Goal: Task Accomplishment & Management: Use online tool/utility

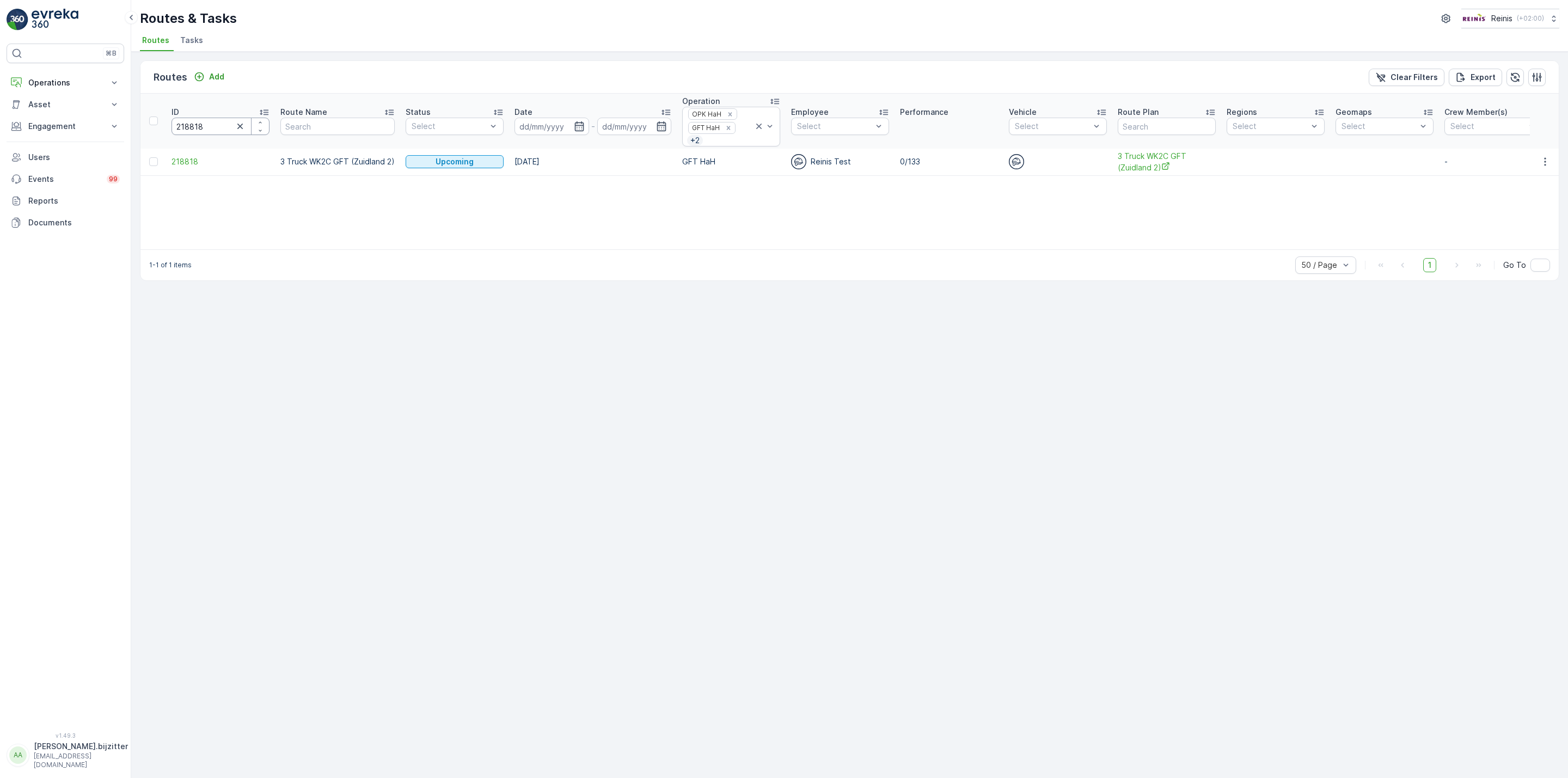
click at [180, 129] on input "218818" at bounding box center [221, 126] width 98 height 18
paste input "573"
type input "218573"
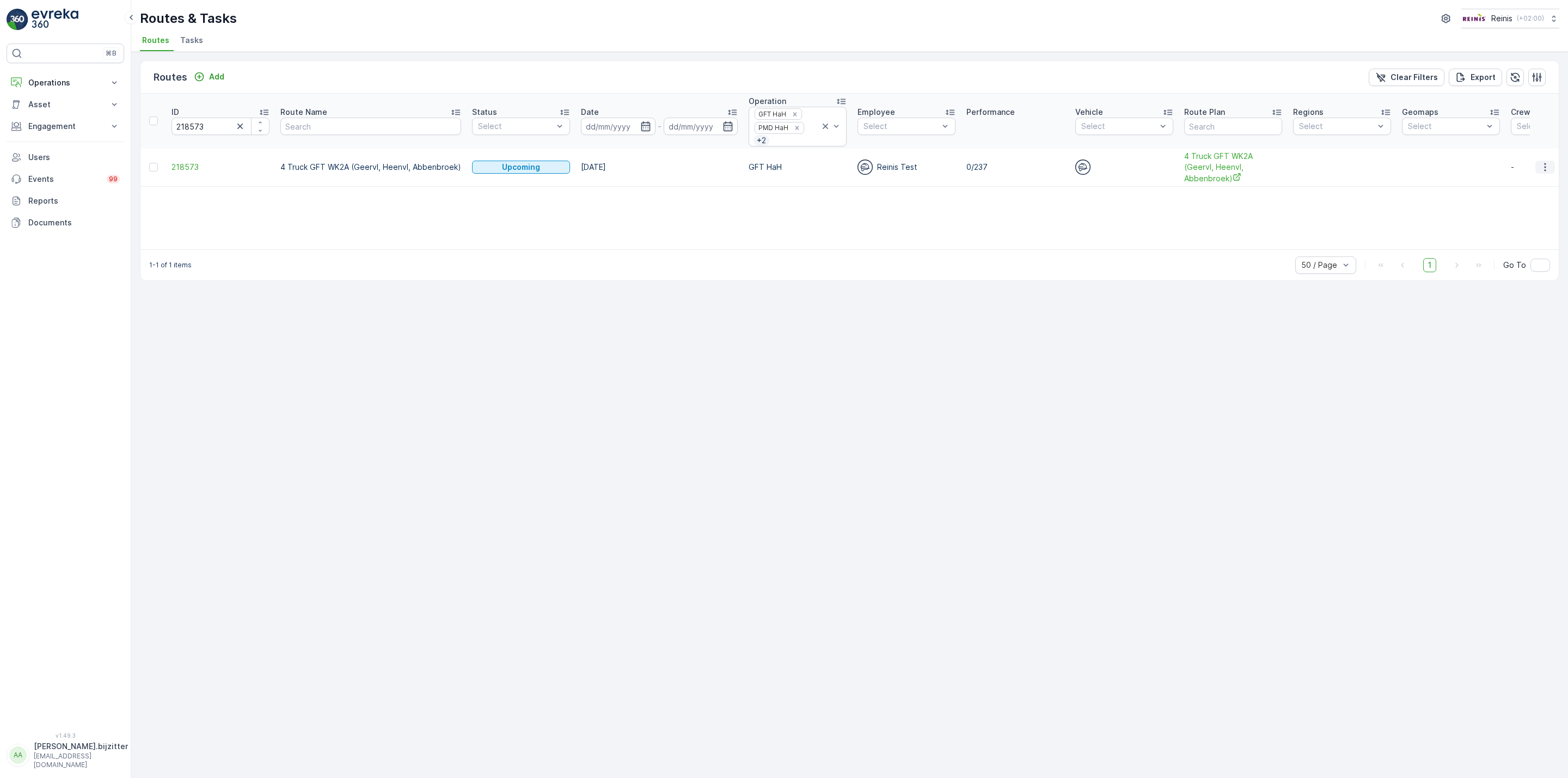
click at [1544, 170] on icon "button" at bounding box center [1545, 167] width 11 height 11
click at [1505, 189] on span "See More Details" at bounding box center [1520, 186] width 63 height 11
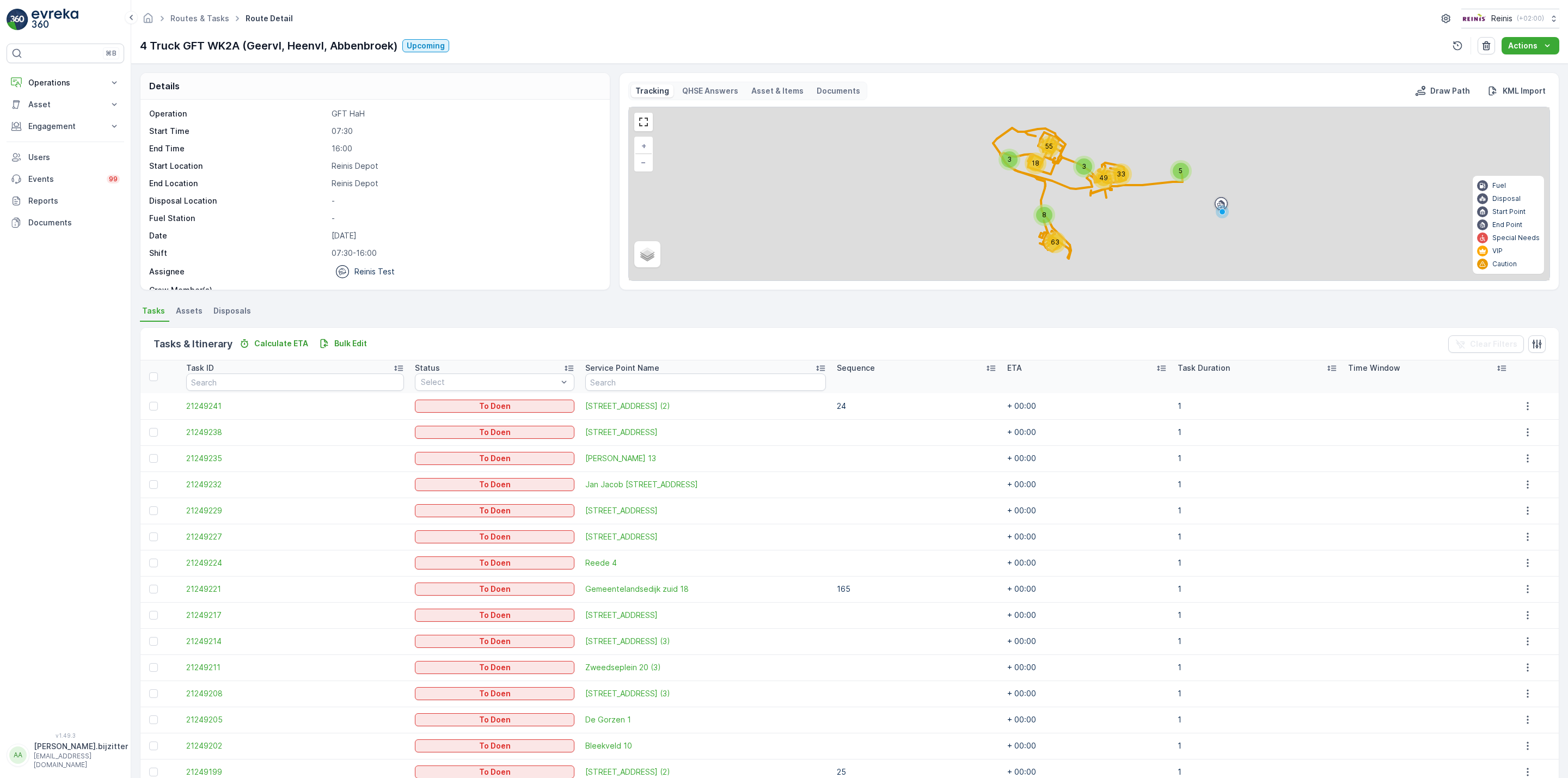
click at [986, 365] on icon at bounding box center [991, 367] width 11 height 11
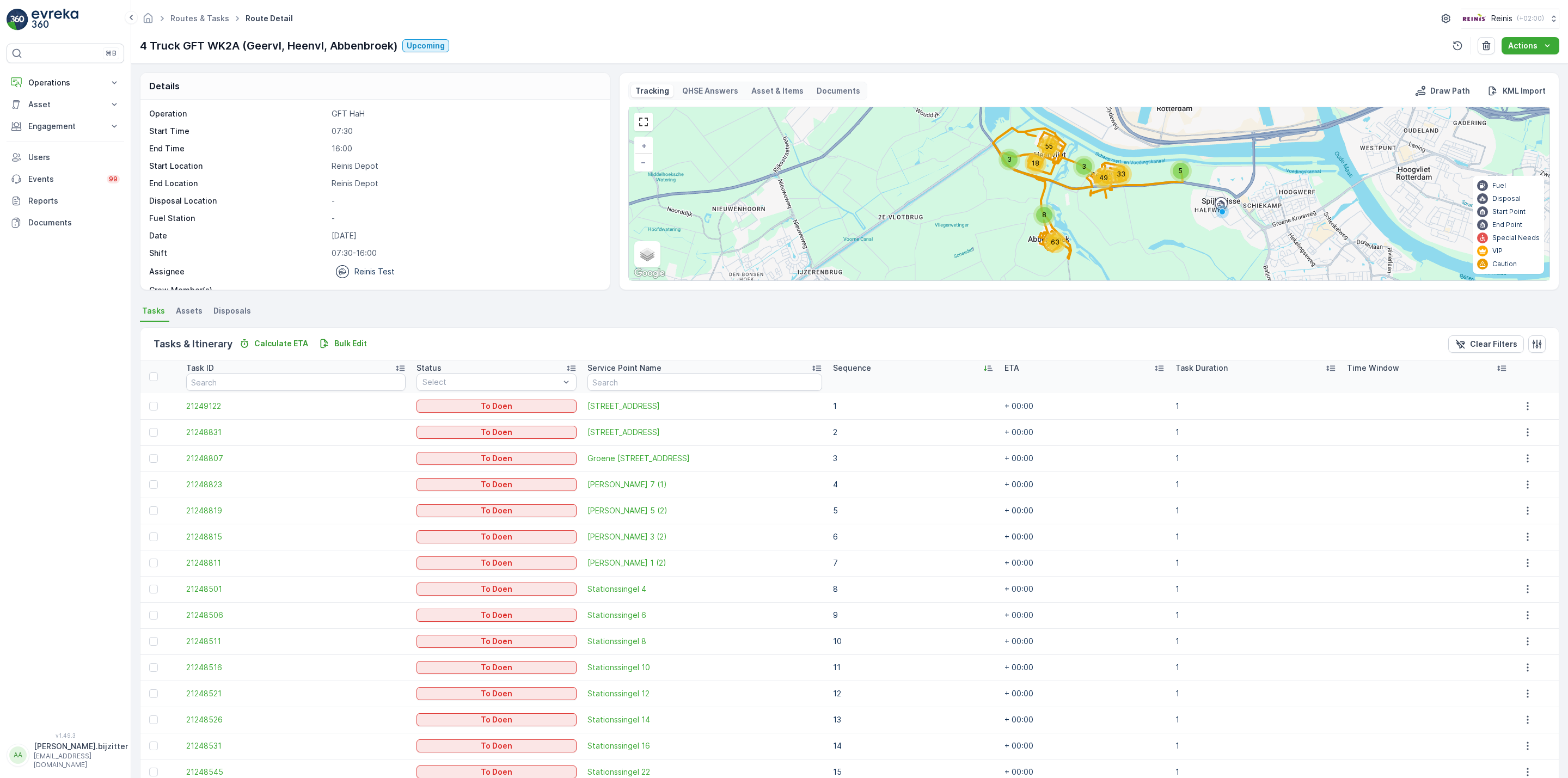
click at [984, 367] on icon at bounding box center [989, 368] width 9 height 5
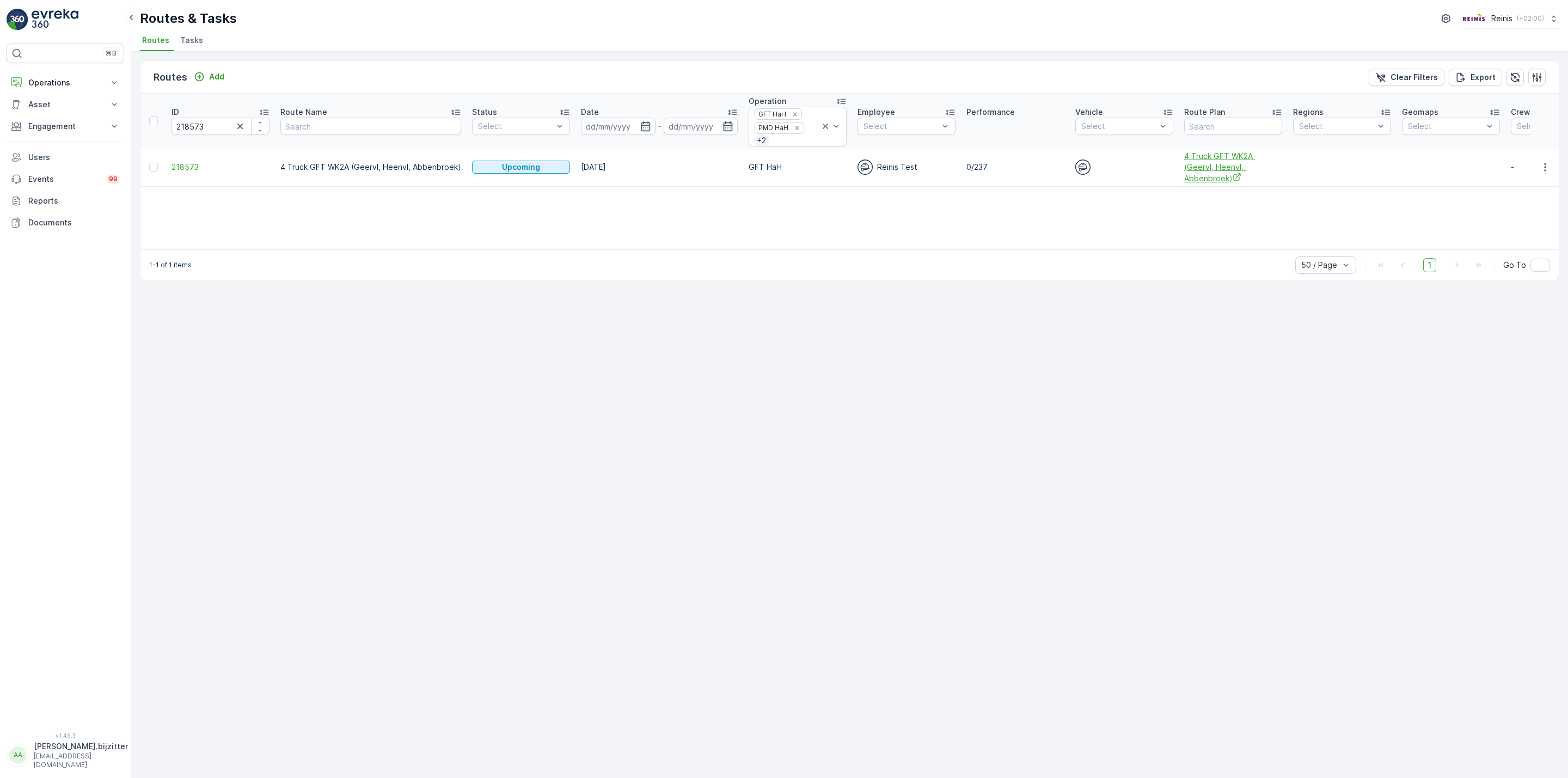
click at [1219, 178] on span "4 Truck GFT WK2A (Geervl, Heenvl, Abbenbroek)" at bounding box center [1233, 167] width 98 height 33
click at [1542, 168] on icon "button" at bounding box center [1545, 167] width 11 height 11
click at [1510, 183] on span "See More Details" at bounding box center [1520, 186] width 63 height 11
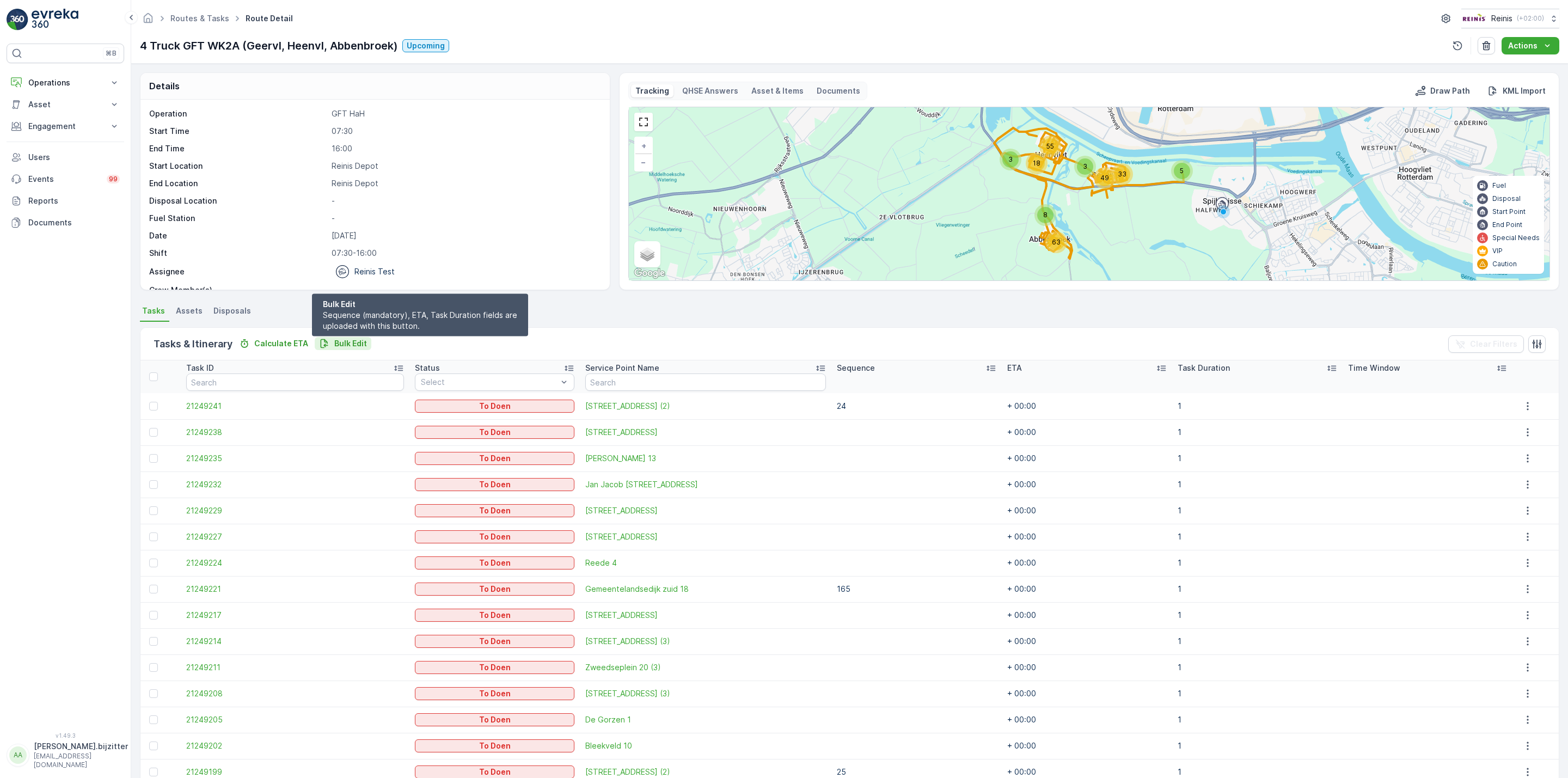
click at [351, 343] on p "Bulk Edit" at bounding box center [351, 343] width 33 height 11
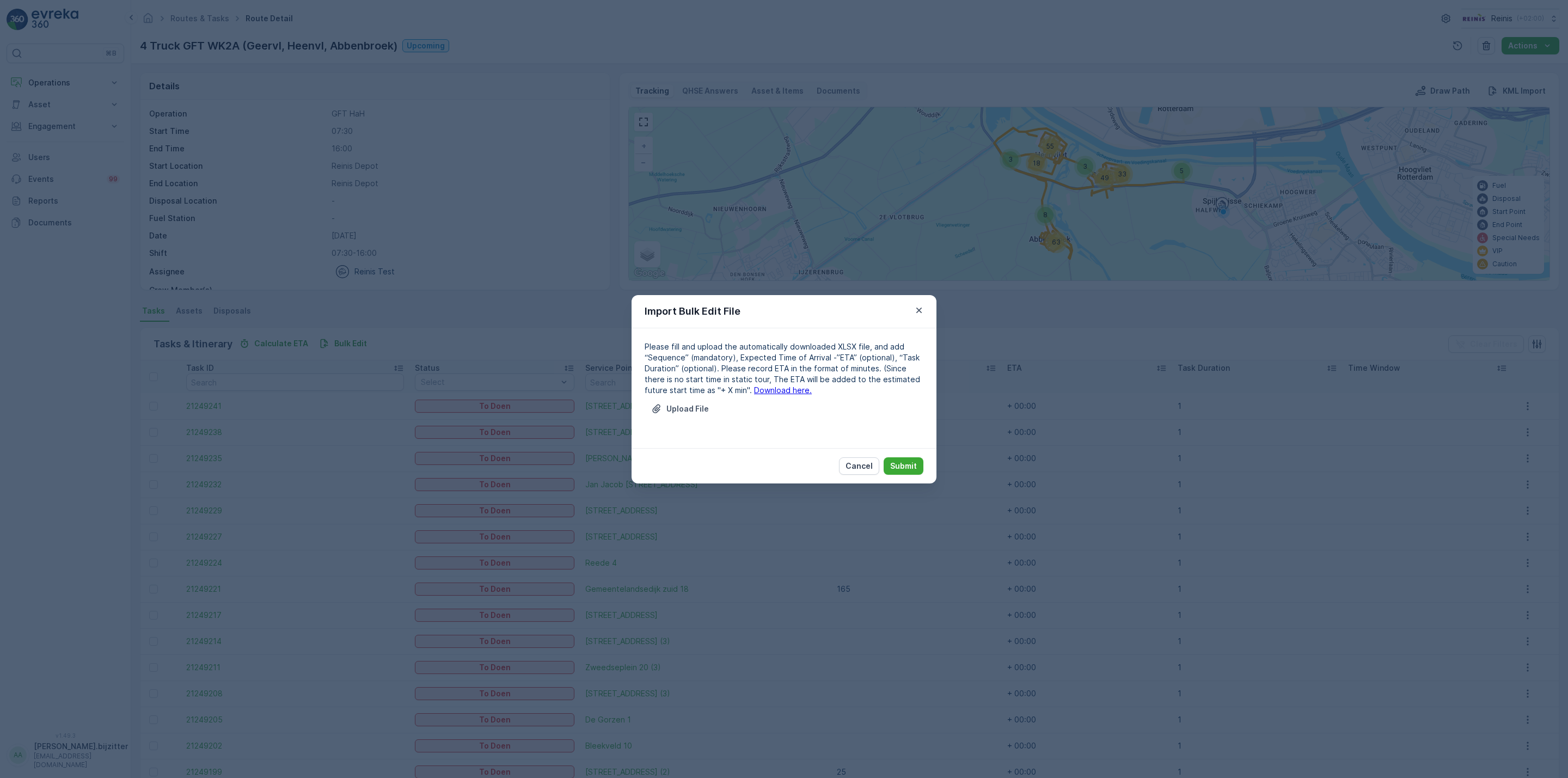
click at [766, 391] on link "Download here." at bounding box center [783, 390] width 58 height 9
click at [683, 412] on p "Upload File" at bounding box center [688, 408] width 42 height 11
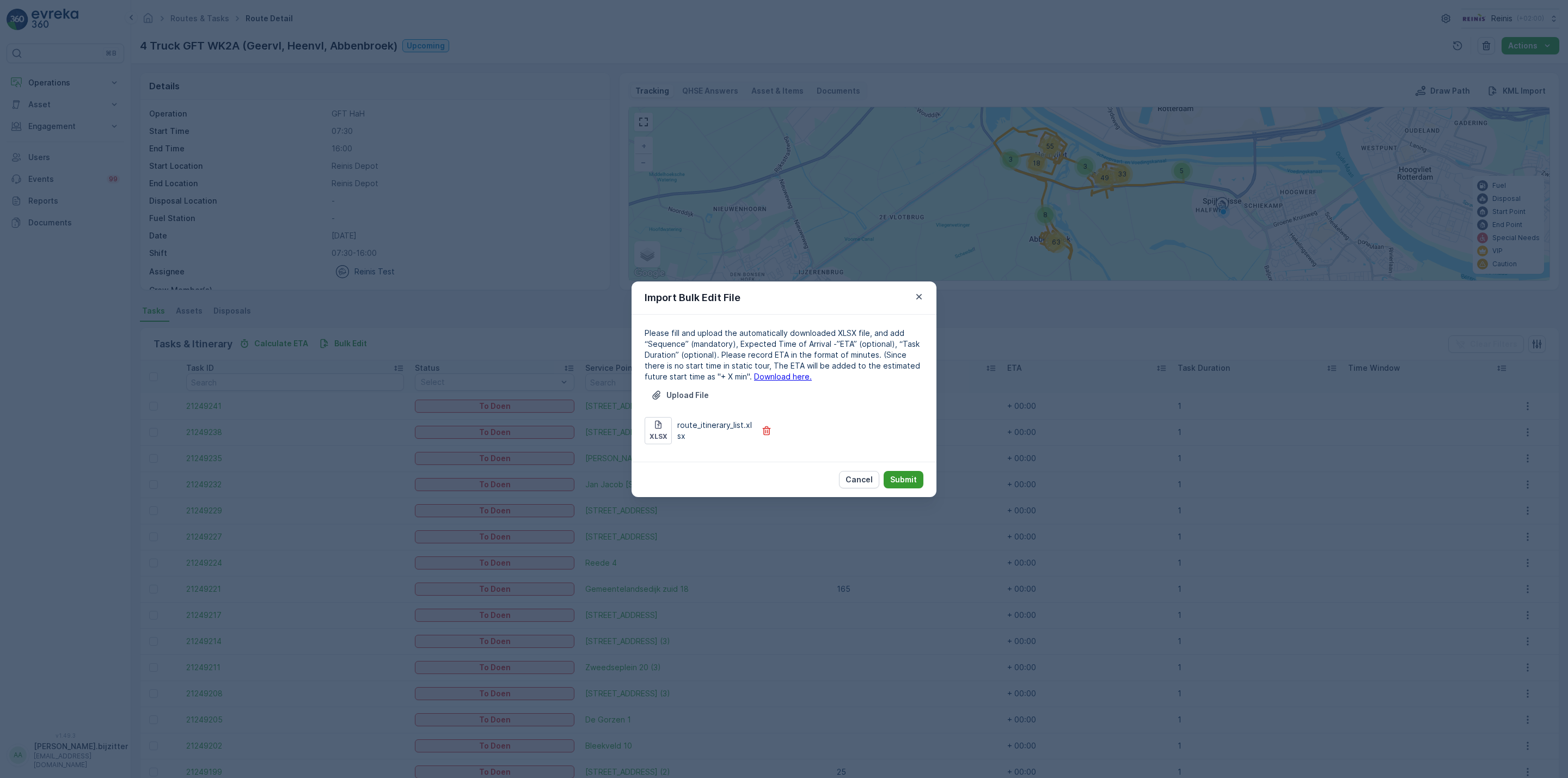
click at [915, 478] on p "Submit" at bounding box center [903, 479] width 27 height 11
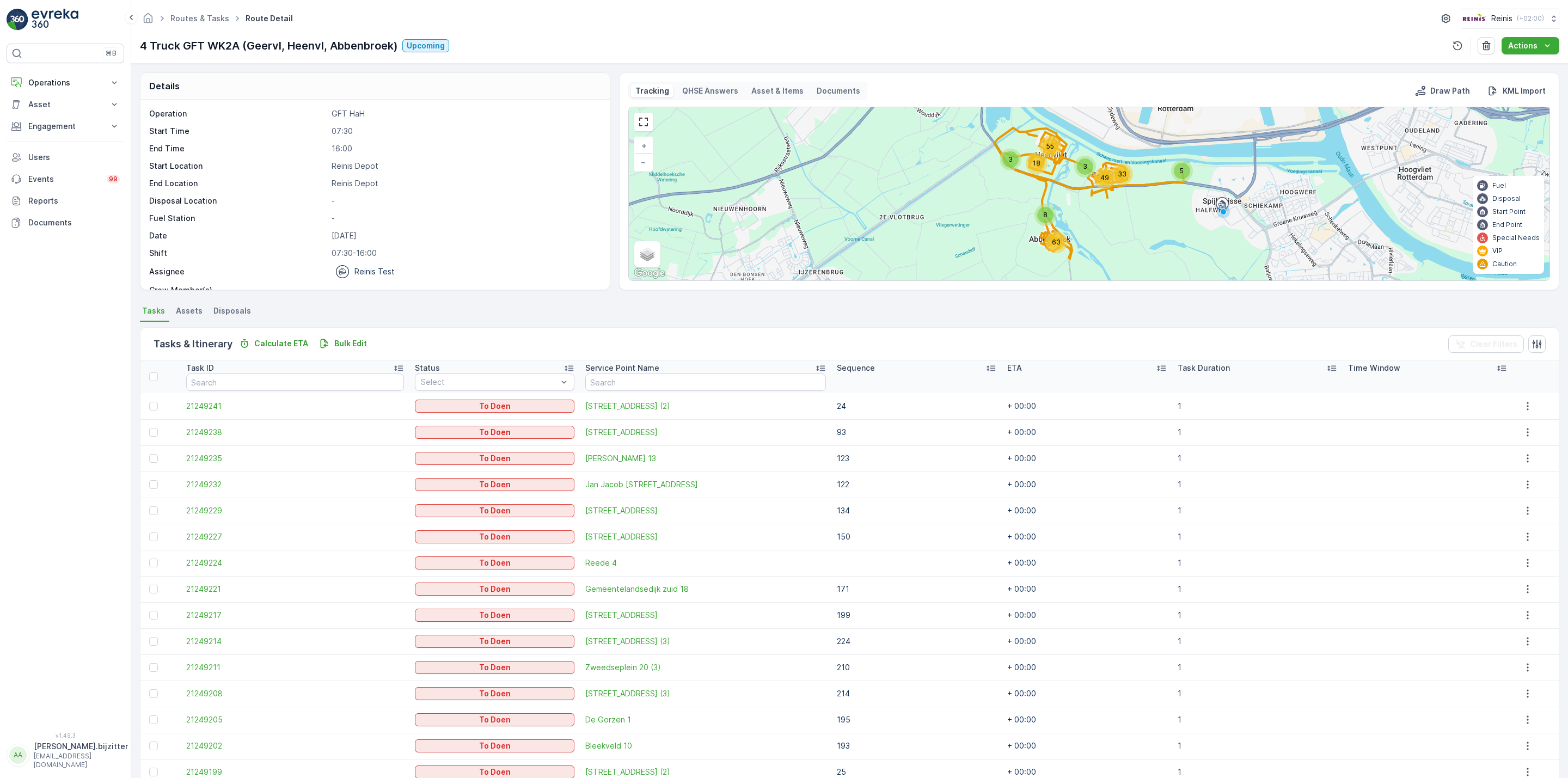
click at [479, 202] on p "-" at bounding box center [465, 201] width 267 height 11
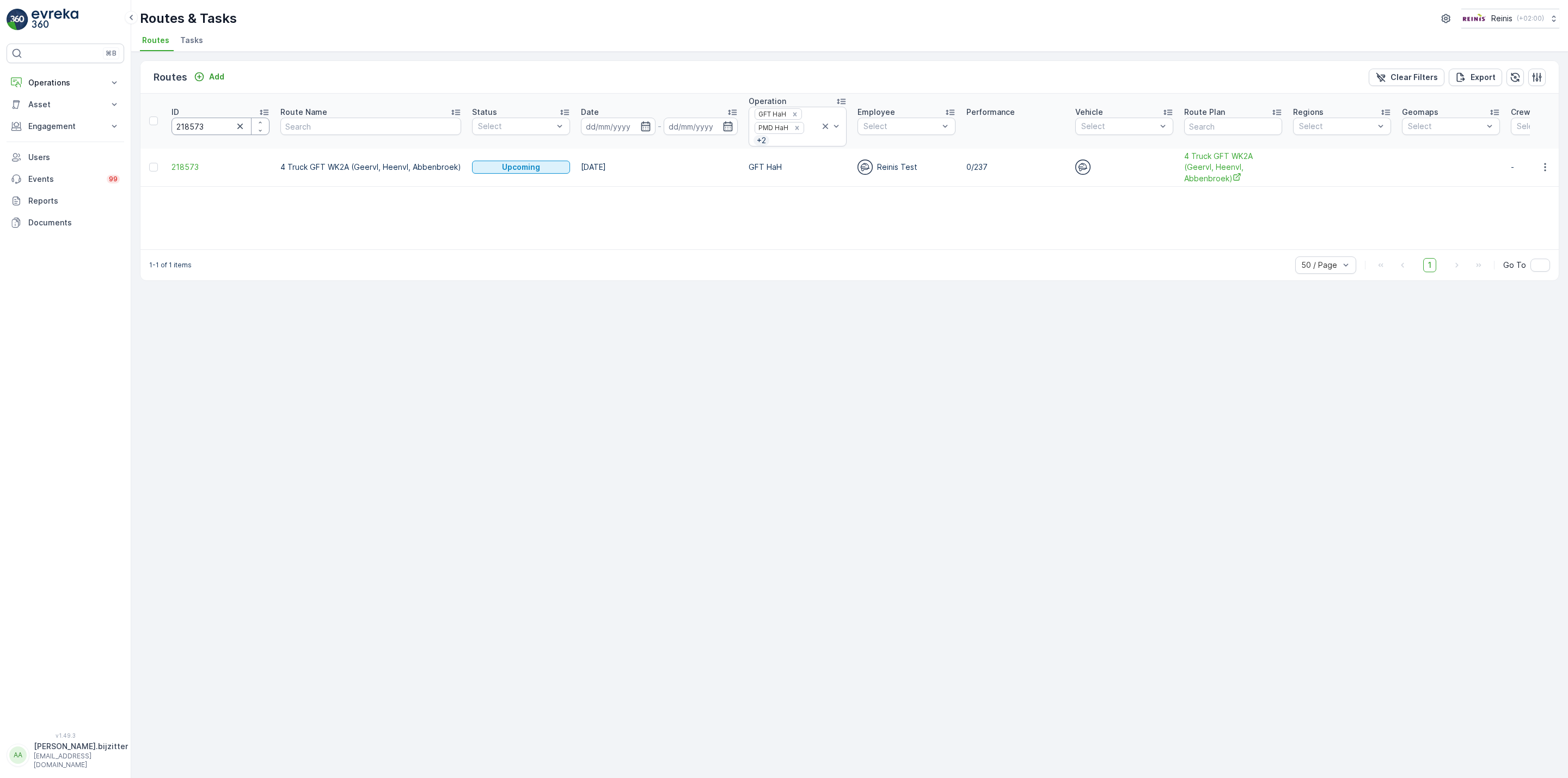
click at [195, 131] on input "218573" at bounding box center [221, 126] width 98 height 18
paste input "0"
type input "218570"
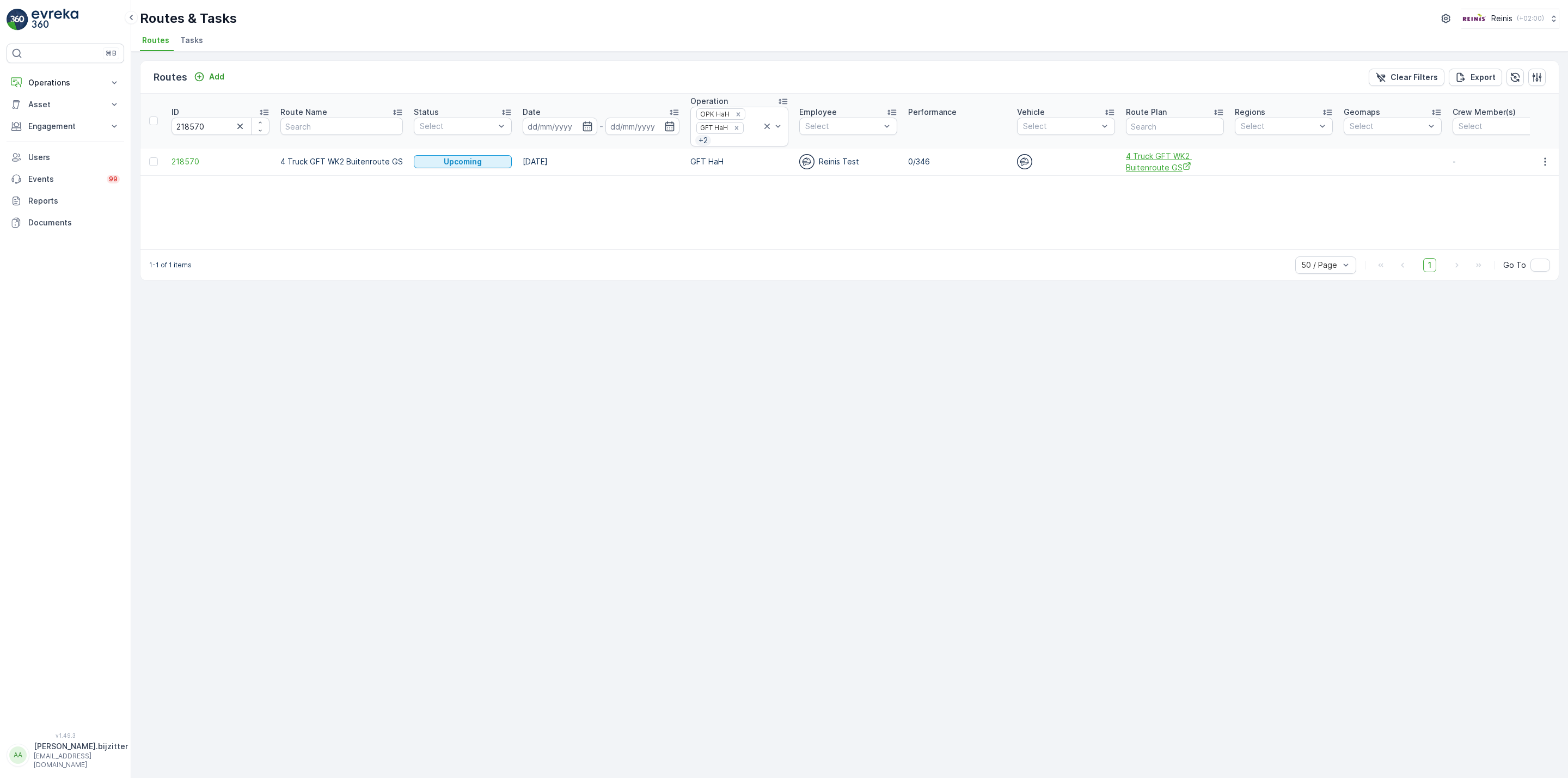
click at [1144, 167] on span "4 Truck GFT WK2 Buitenroute GS" at bounding box center [1175, 161] width 98 height 23
click at [1547, 165] on icon "button" at bounding box center [1545, 161] width 11 height 11
click at [1525, 183] on span "See More Details" at bounding box center [1520, 180] width 63 height 11
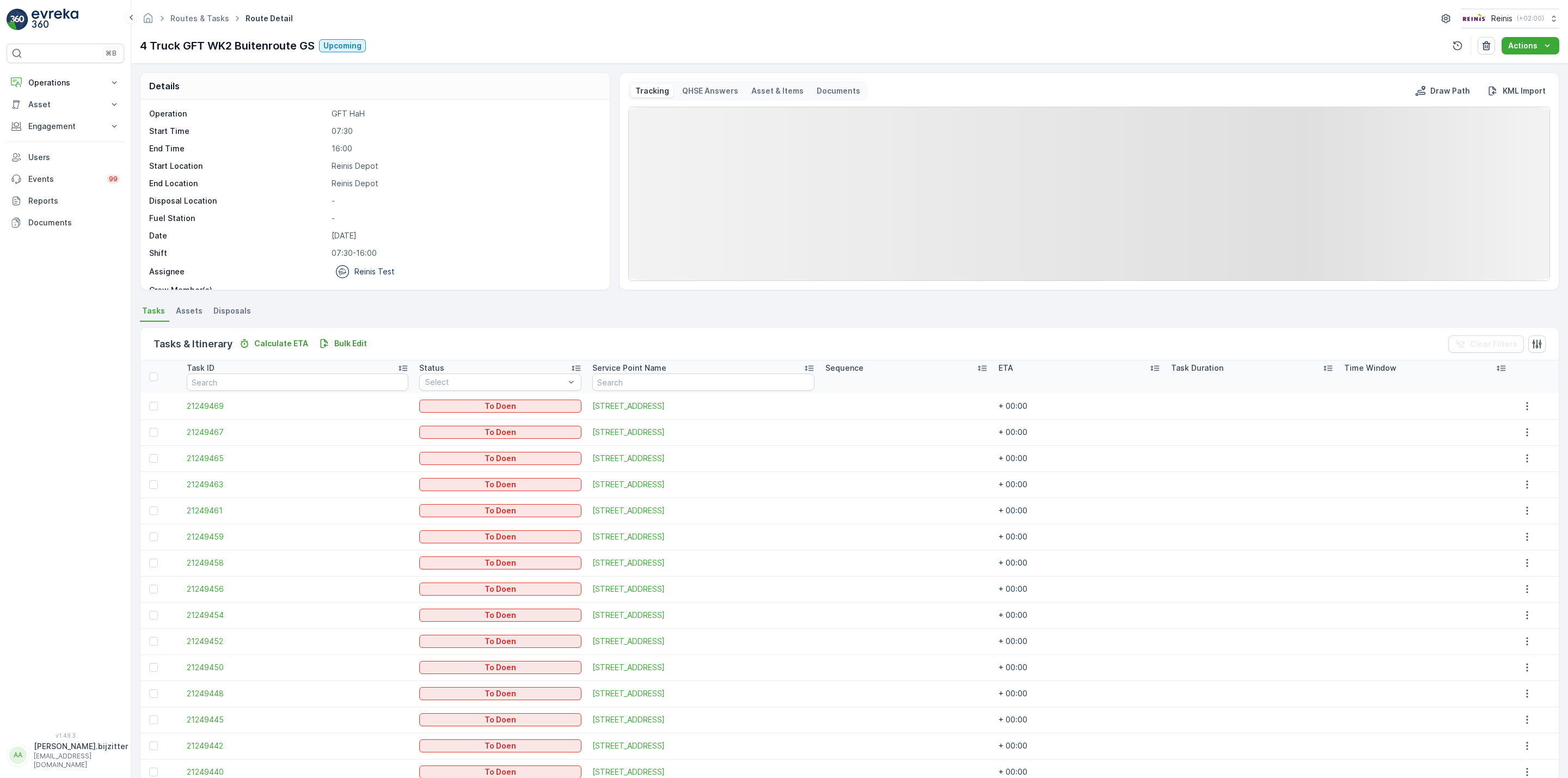
click at [978, 369] on icon at bounding box center [982, 368] width 9 height 5
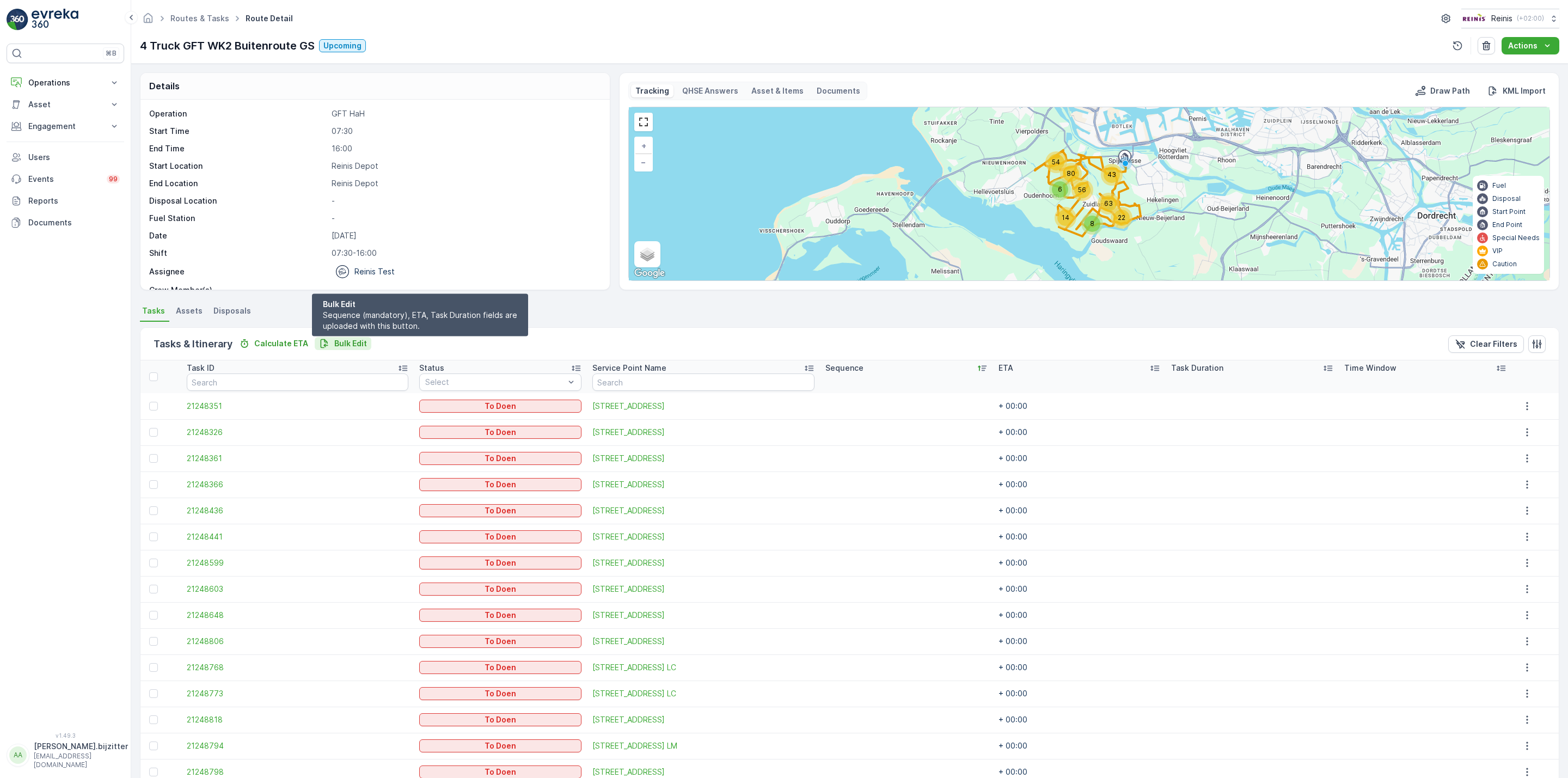
click at [357, 342] on p "Bulk Edit" at bounding box center [351, 343] width 33 height 11
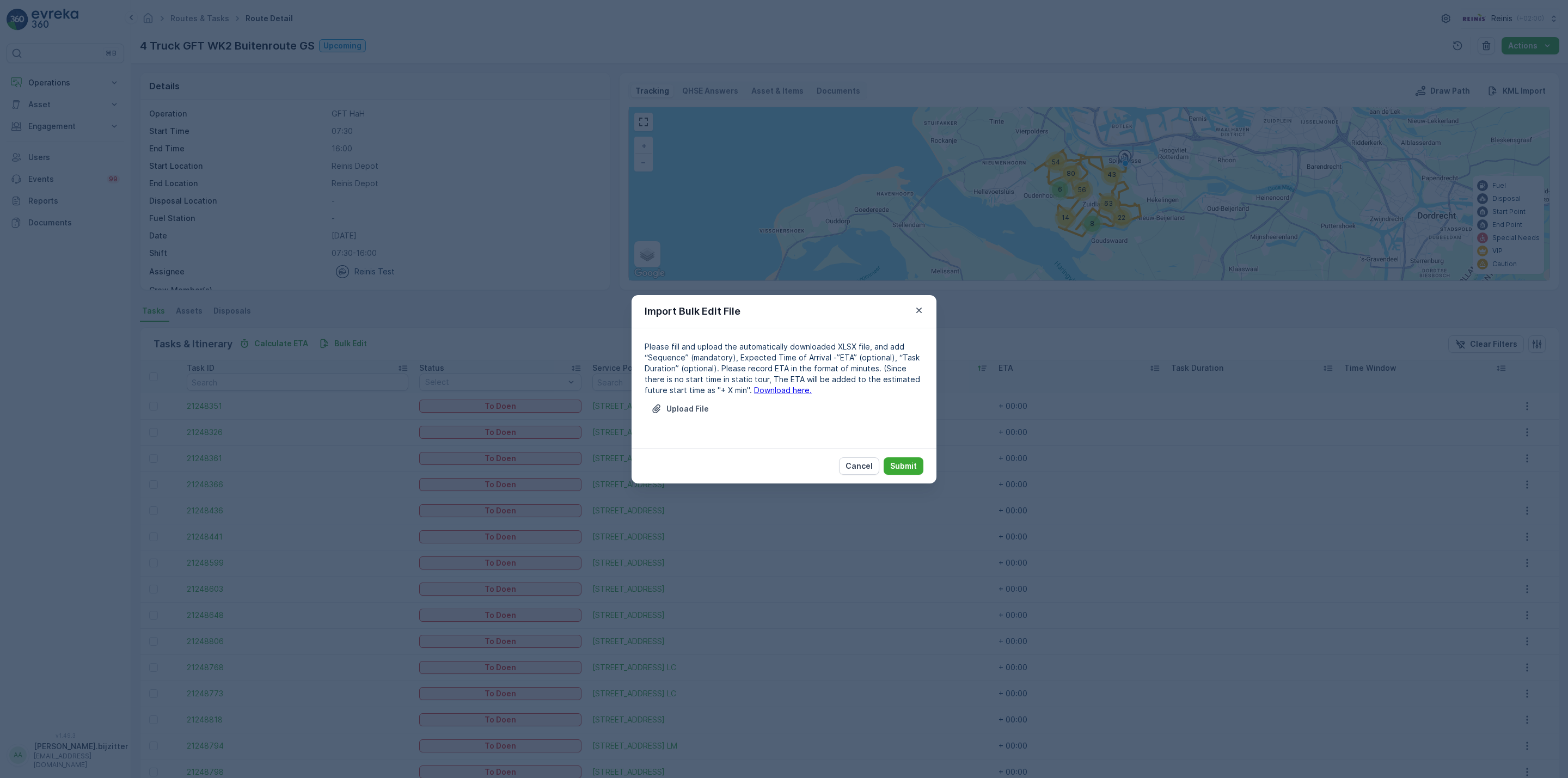
click at [772, 390] on link "Download here." at bounding box center [783, 390] width 58 height 9
click at [695, 402] on button "Upload File" at bounding box center [680, 409] width 71 height 18
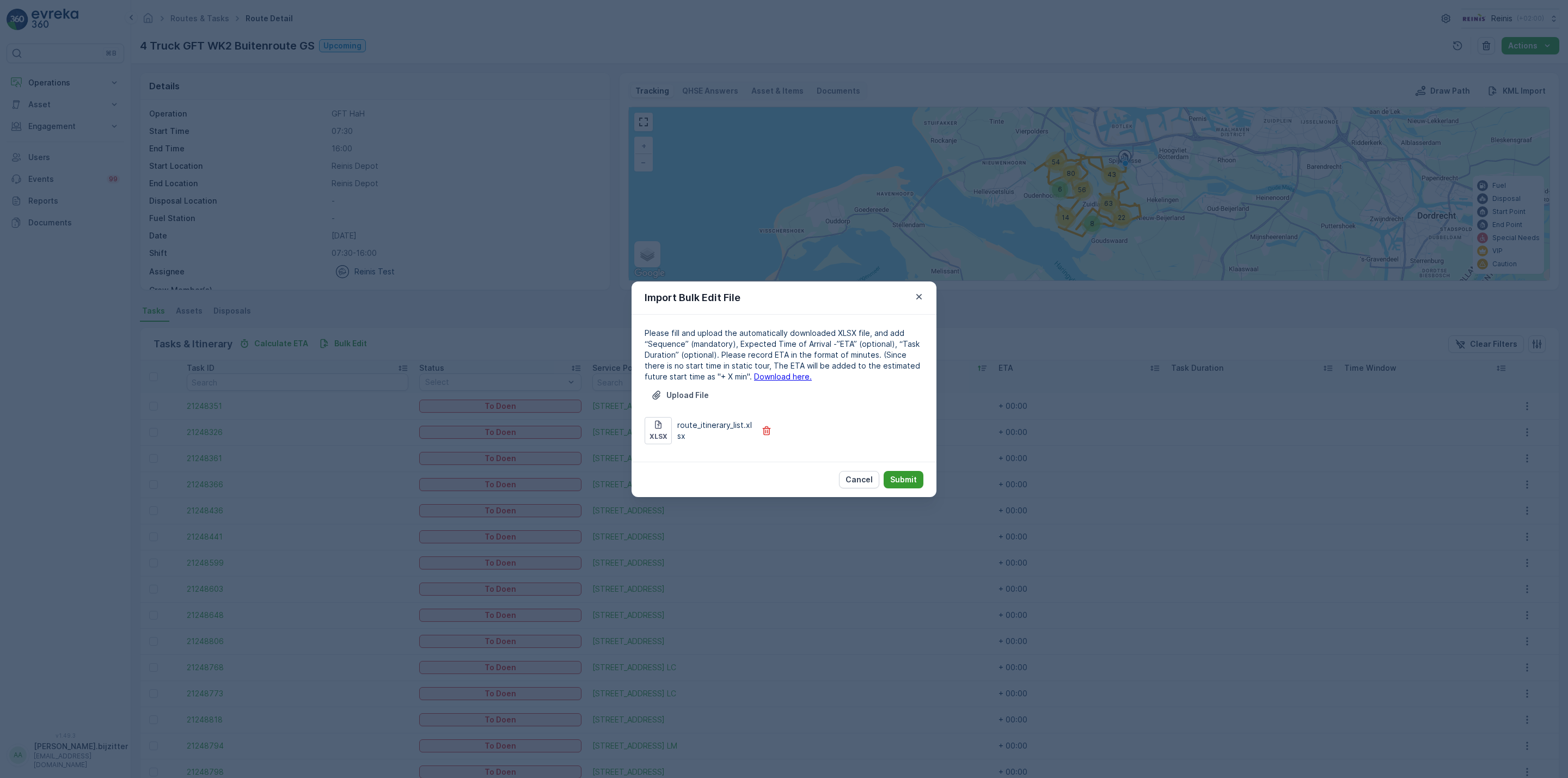
click at [915, 479] on p "Submit" at bounding box center [903, 479] width 27 height 11
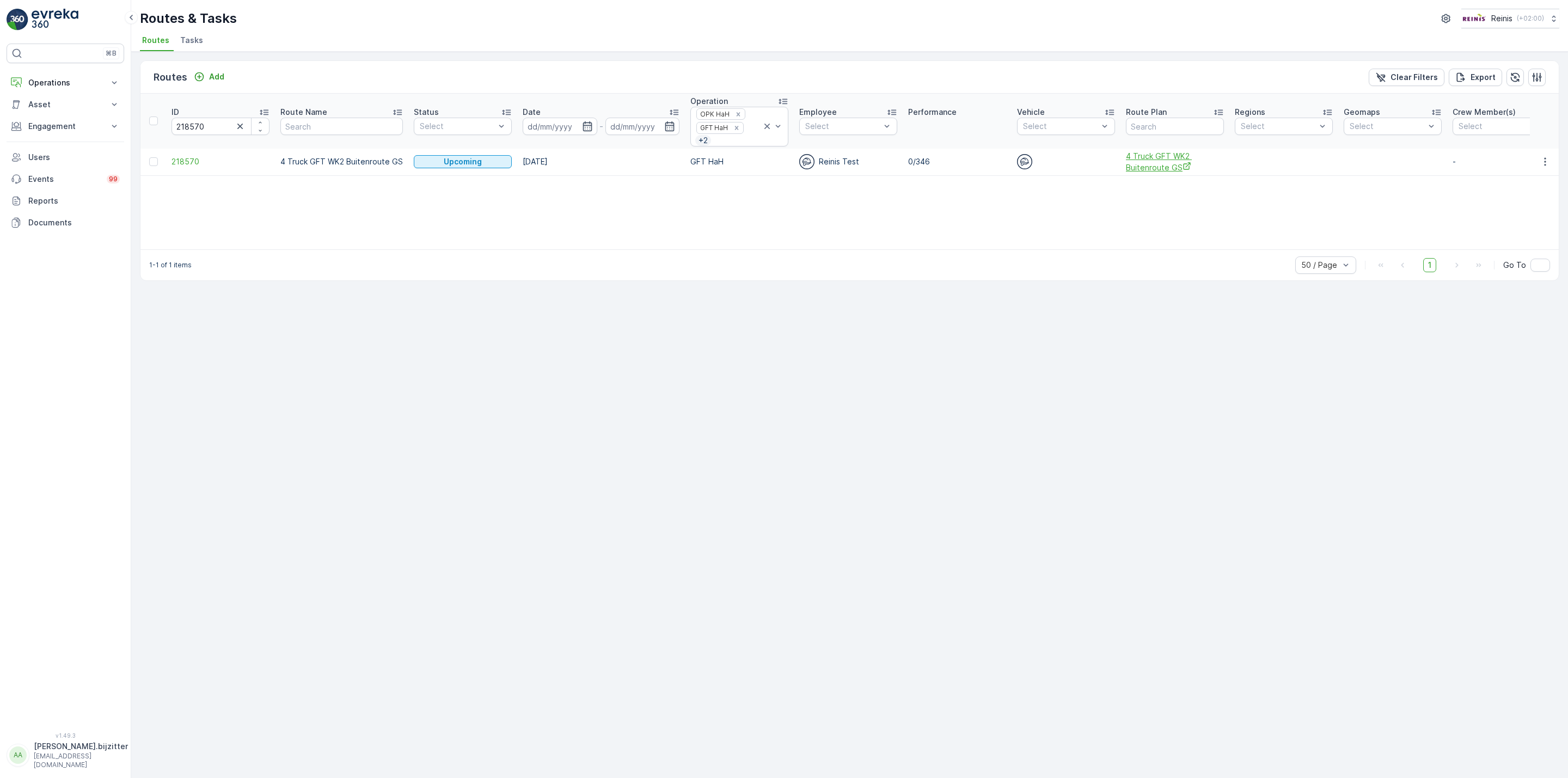
click at [1138, 165] on span "4 Truck GFT WK2 Buitenroute GS" at bounding box center [1175, 161] width 98 height 23
click at [183, 124] on input "218570" at bounding box center [221, 126] width 98 height 18
paste input "69"
type input "218569"
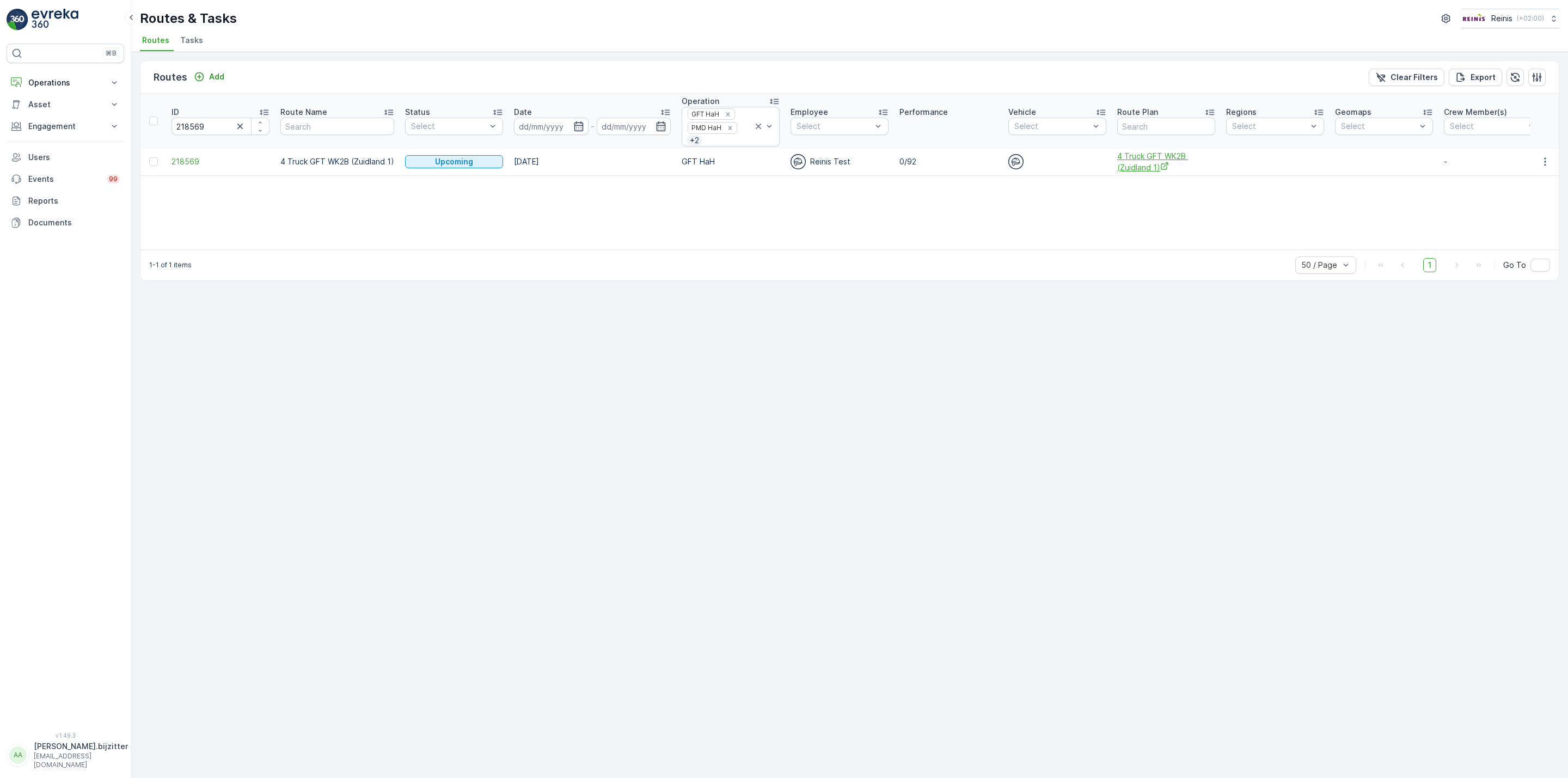
click at [1161, 170] on icon "4 Truck GFT WK2B (Zuidland 1)" at bounding box center [1165, 166] width 9 height 9
click at [1542, 159] on icon "button" at bounding box center [1545, 161] width 11 height 11
click at [1532, 175] on span "See More Details" at bounding box center [1520, 180] width 63 height 11
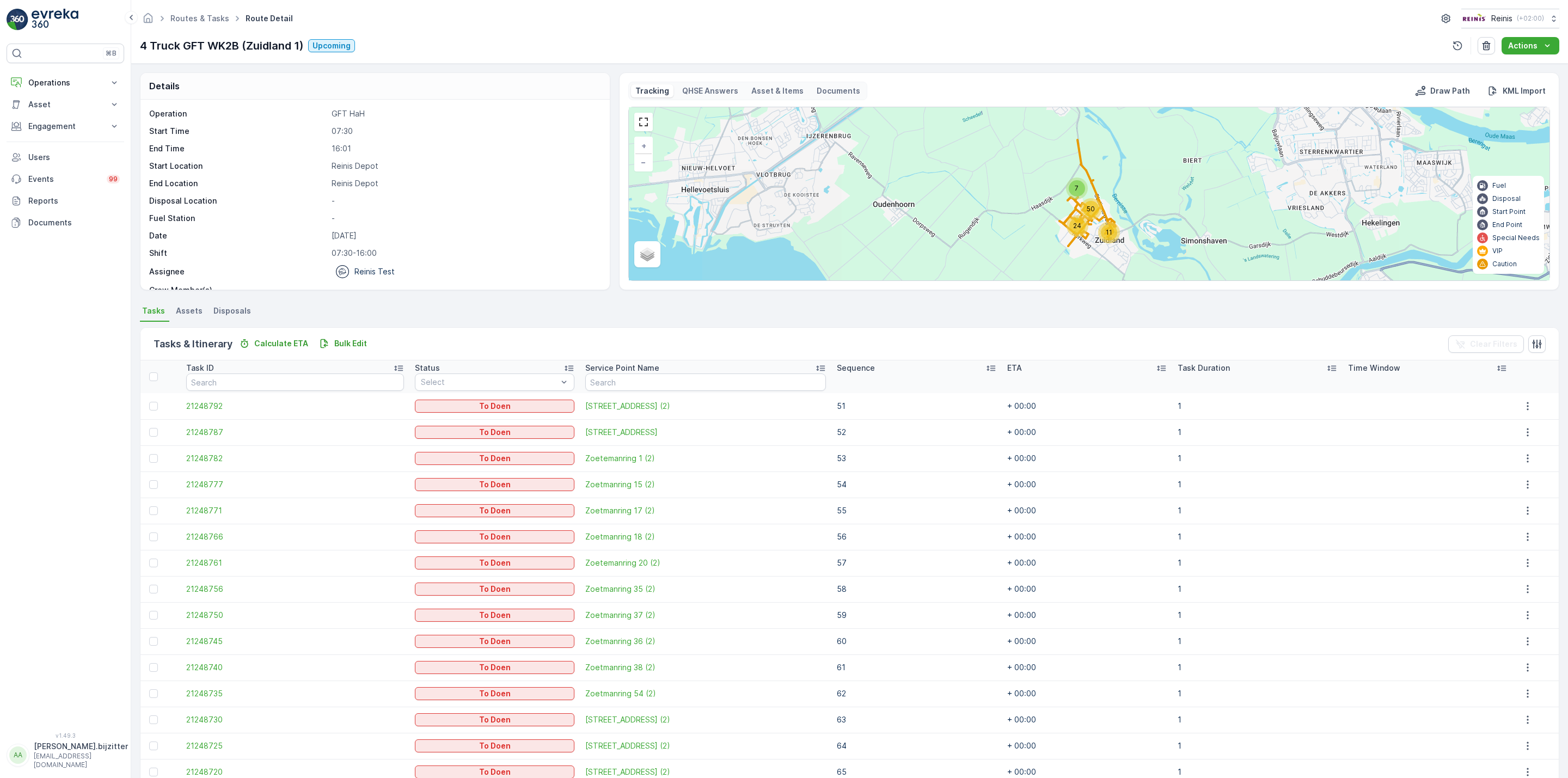
click at [986, 368] on icon at bounding box center [991, 368] width 9 height 5
click at [986, 368] on icon at bounding box center [991, 367] width 11 height 11
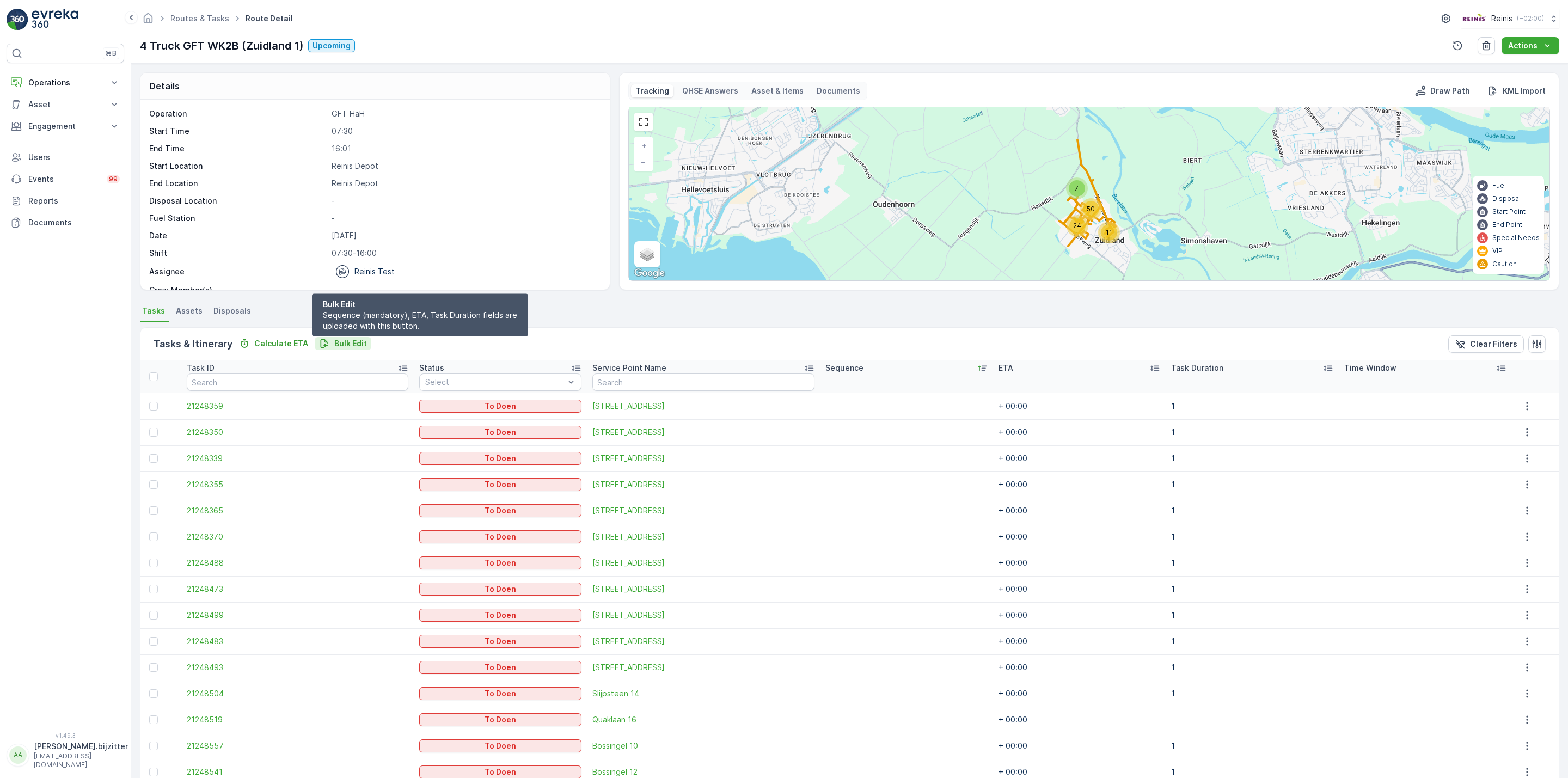
click at [340, 345] on p "Bulk Edit" at bounding box center [351, 343] width 33 height 11
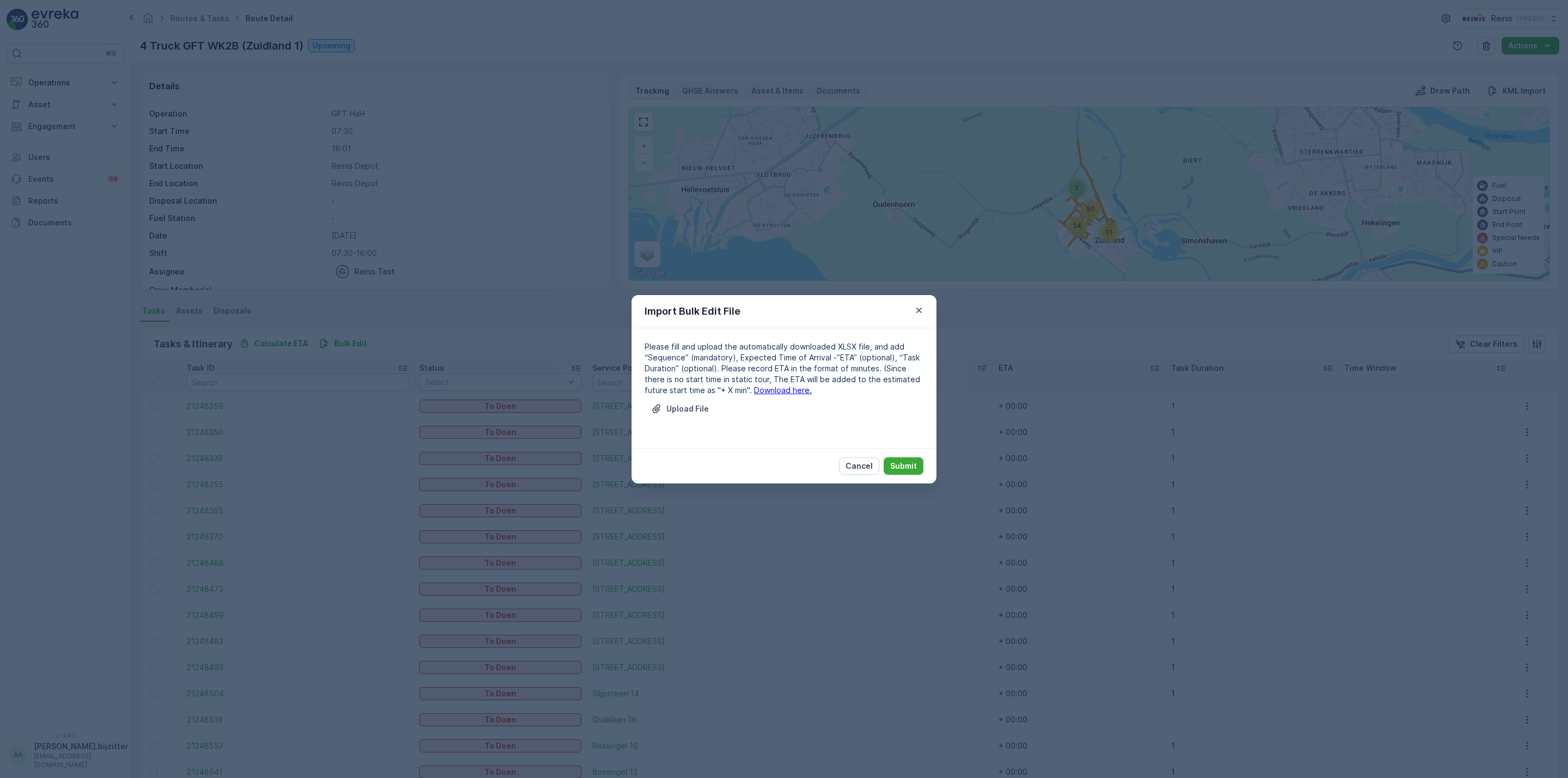
click at [754, 392] on link "Download here." at bounding box center [783, 390] width 58 height 9
click at [701, 407] on p "Upload File" at bounding box center [688, 408] width 42 height 11
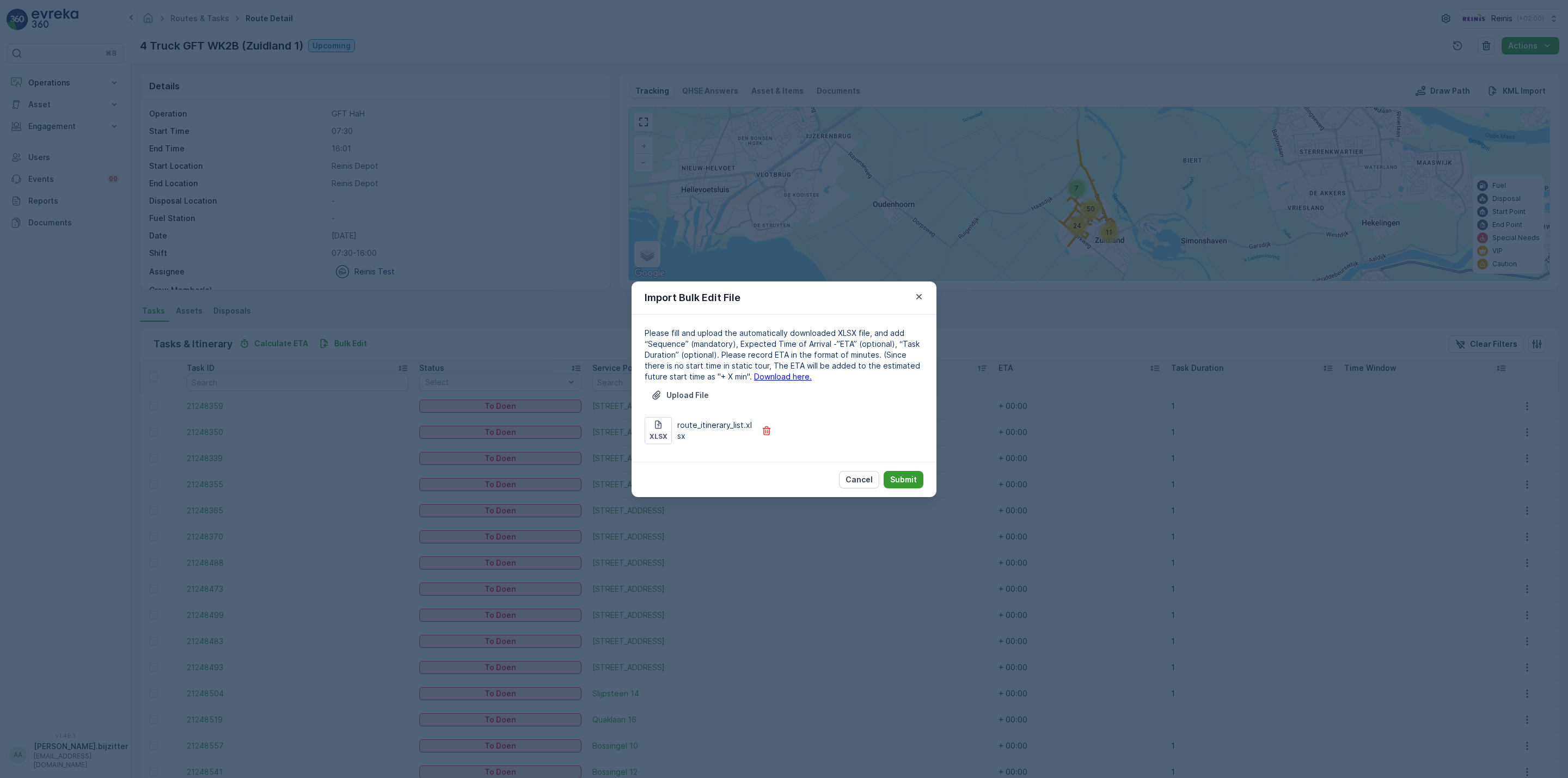
click at [907, 472] on button "Submit" at bounding box center [903, 480] width 39 height 18
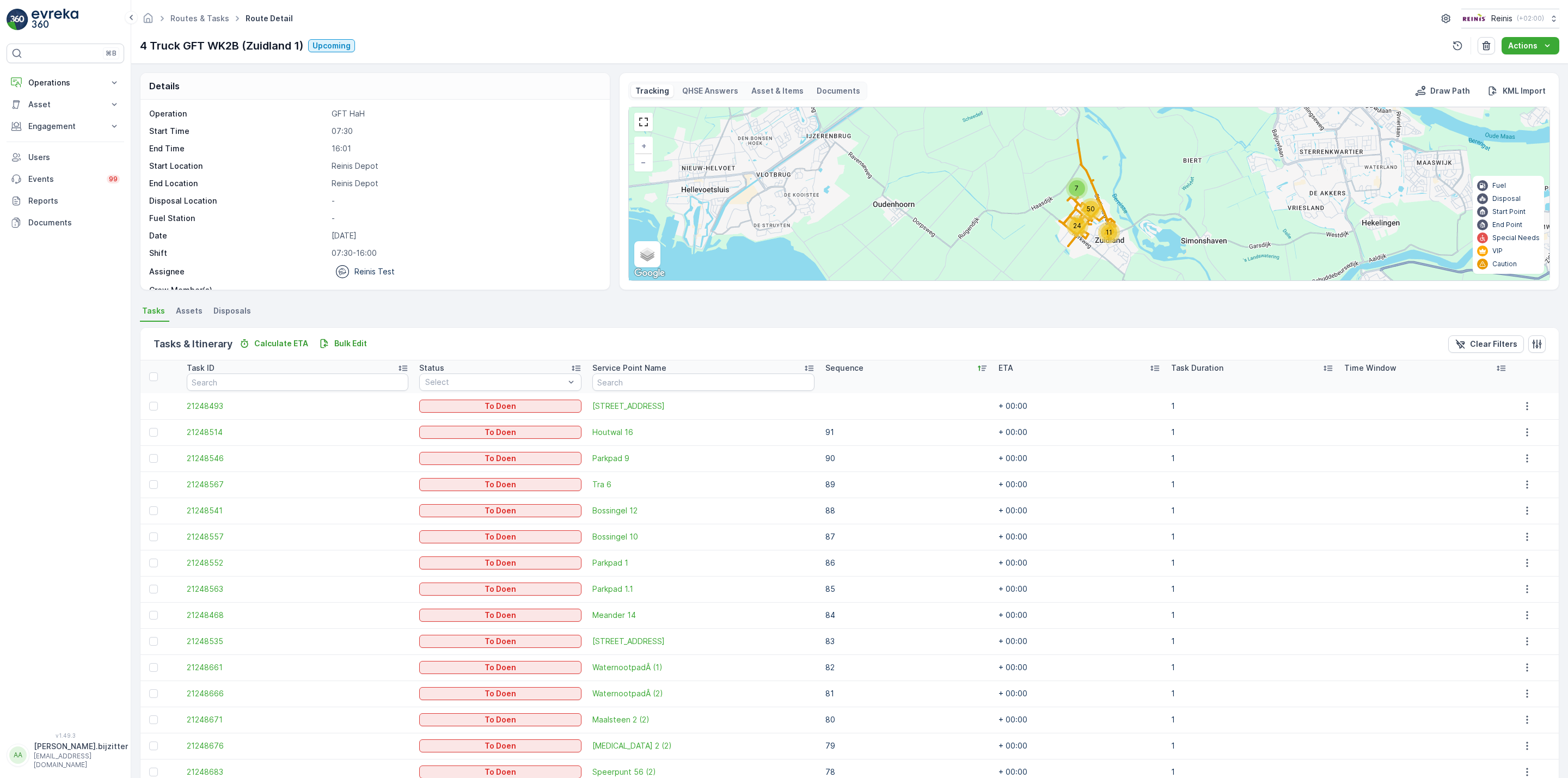
drag, startPoint x: 452, startPoint y: 172, endPoint x: 425, endPoint y: 129, distance: 50.8
click at [452, 172] on p "Reinis Depot" at bounding box center [465, 166] width 267 height 11
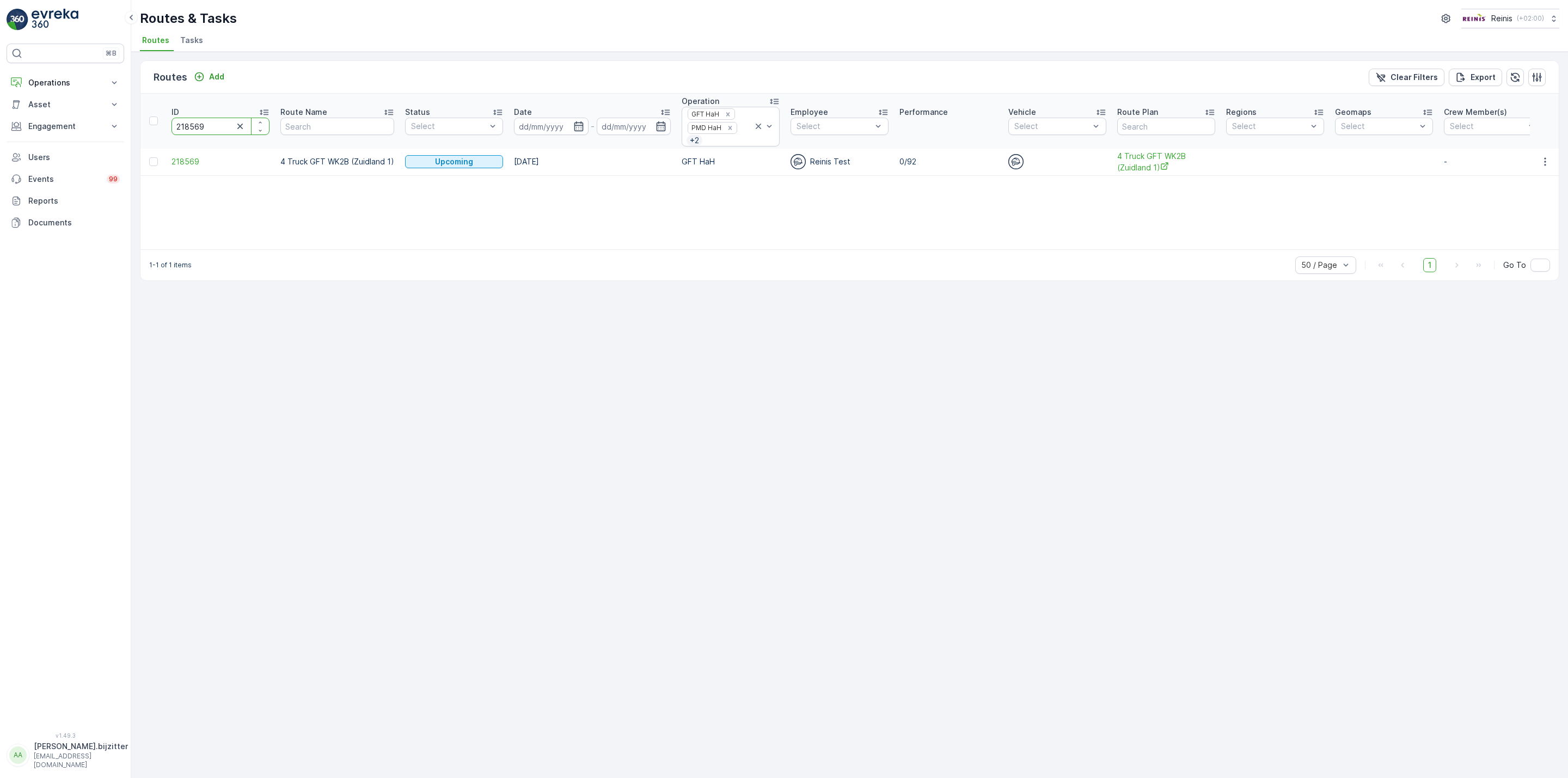
click at [191, 126] on input "218569" at bounding box center [221, 126] width 98 height 18
paste input "7"
type input "218567"
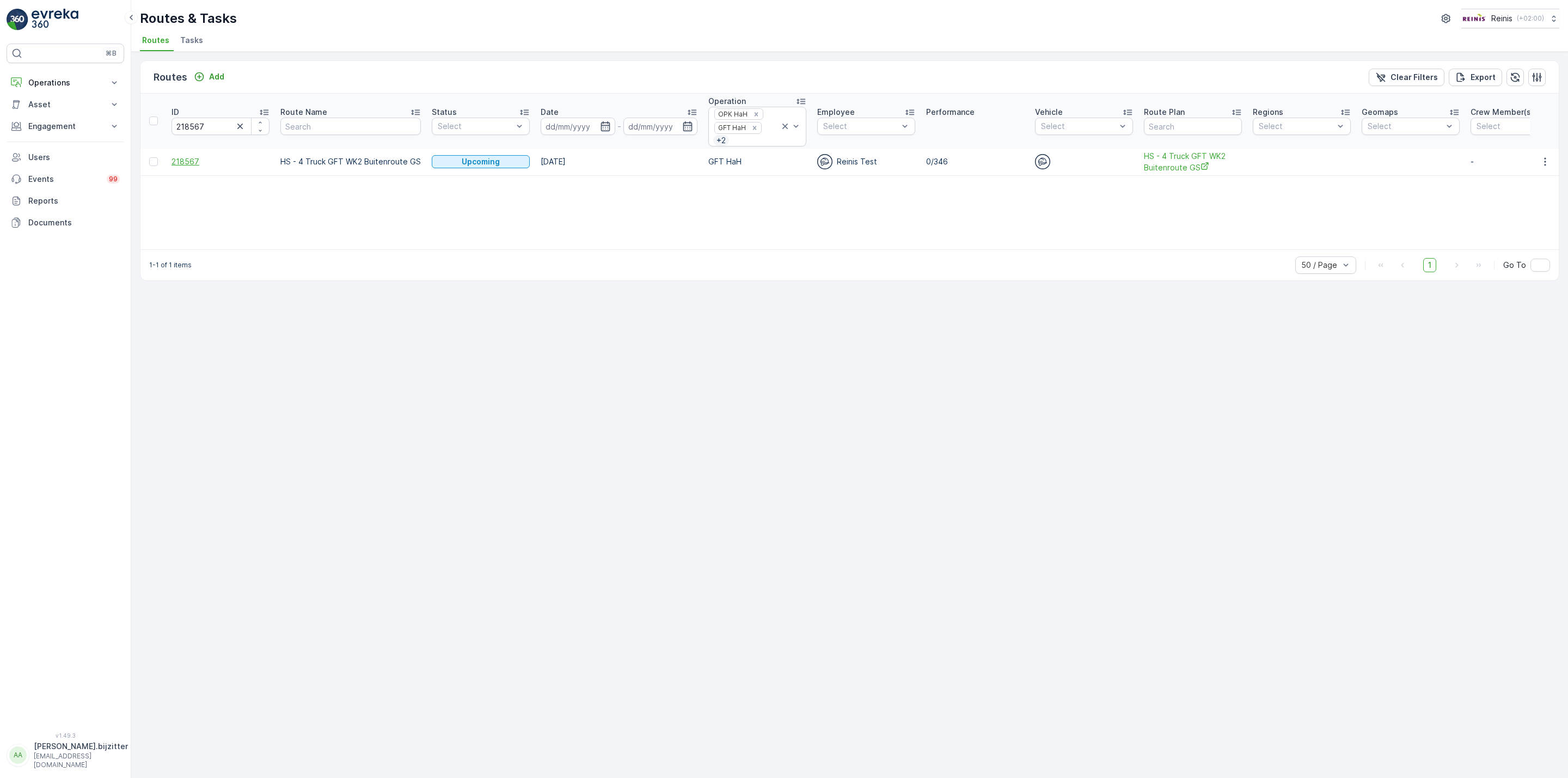
click at [191, 165] on span "218567" at bounding box center [221, 161] width 98 height 11
click at [1176, 161] on span "HS - 4 Truck GFT WK2 Buitenroute GS" at bounding box center [1193, 161] width 98 height 23
click at [191, 165] on span "218567" at bounding box center [221, 161] width 98 height 11
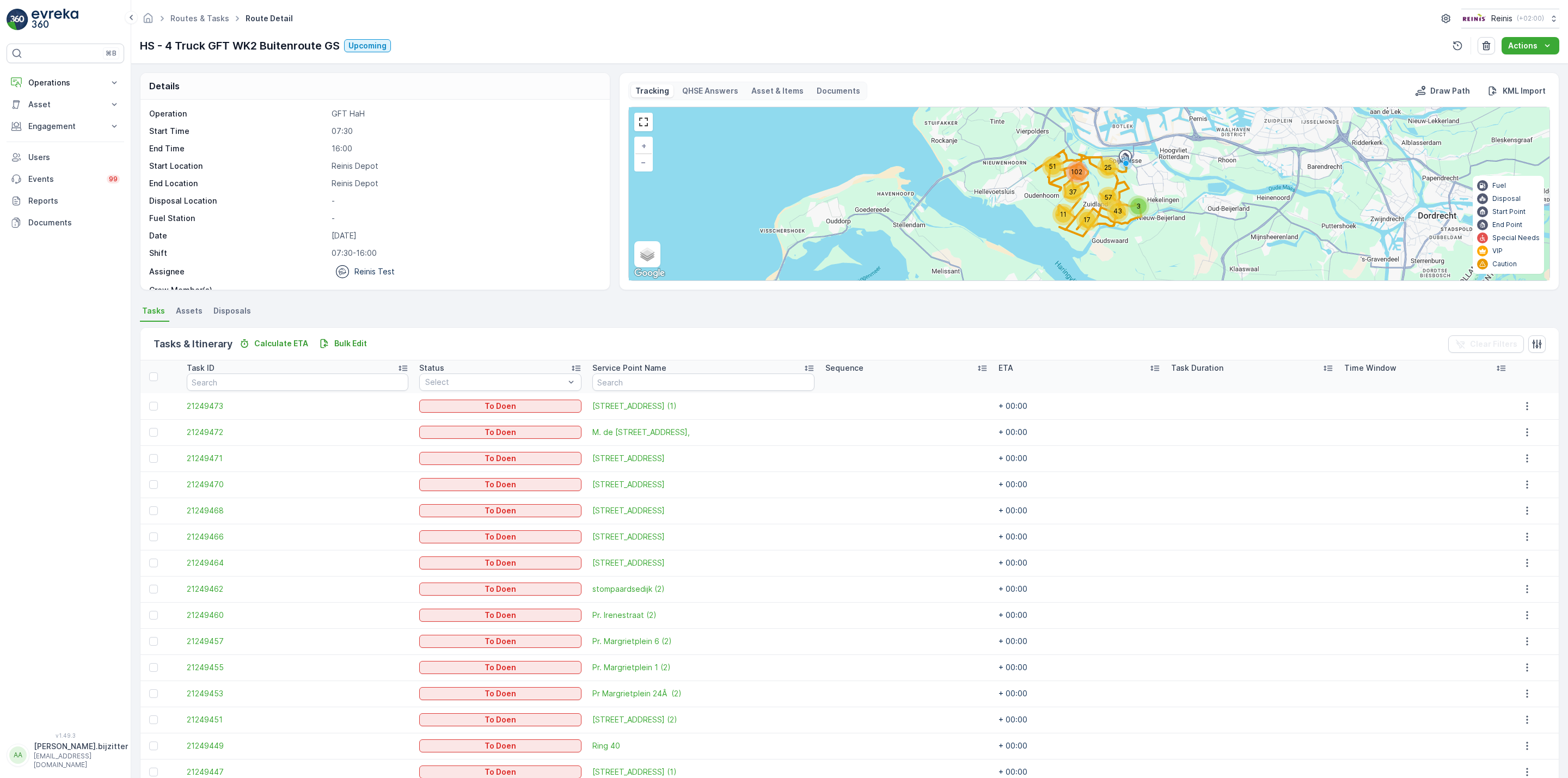
click at [977, 368] on icon at bounding box center [982, 367] width 11 height 11
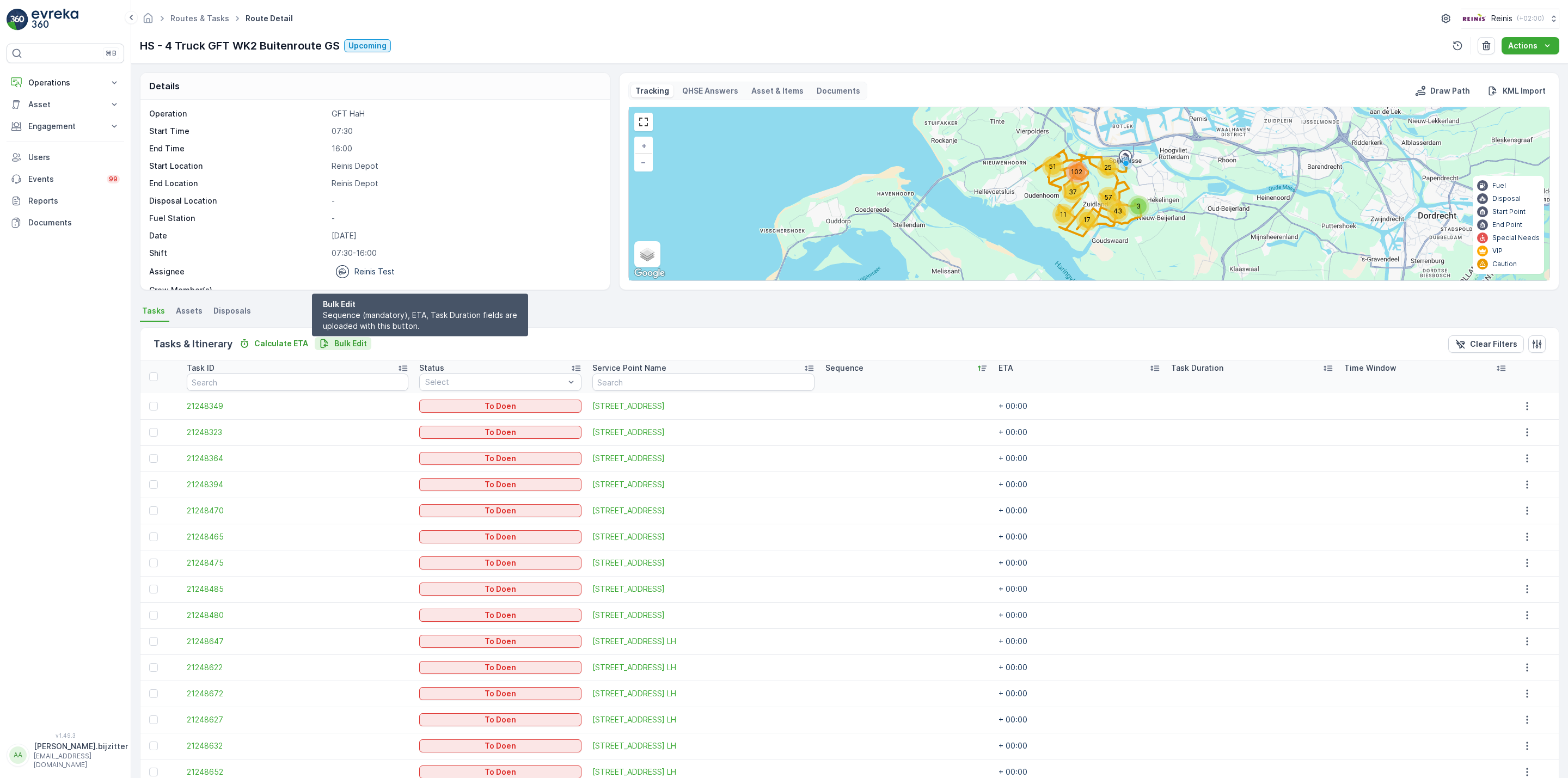
click at [355, 343] on p "Bulk Edit" at bounding box center [351, 343] width 33 height 11
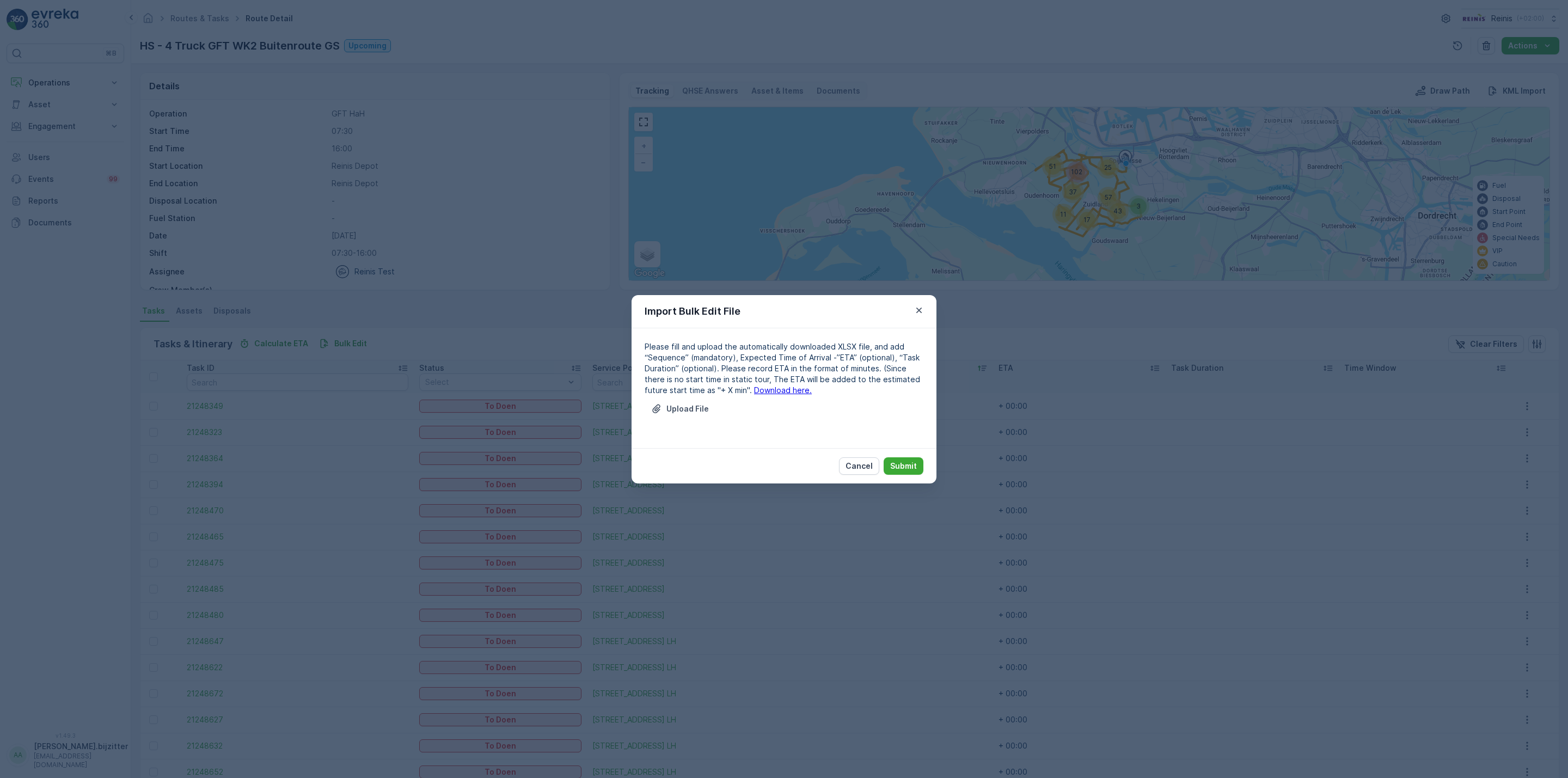
click at [777, 390] on link "Download here." at bounding box center [783, 390] width 58 height 9
click at [680, 413] on p "Upload File" at bounding box center [688, 408] width 42 height 11
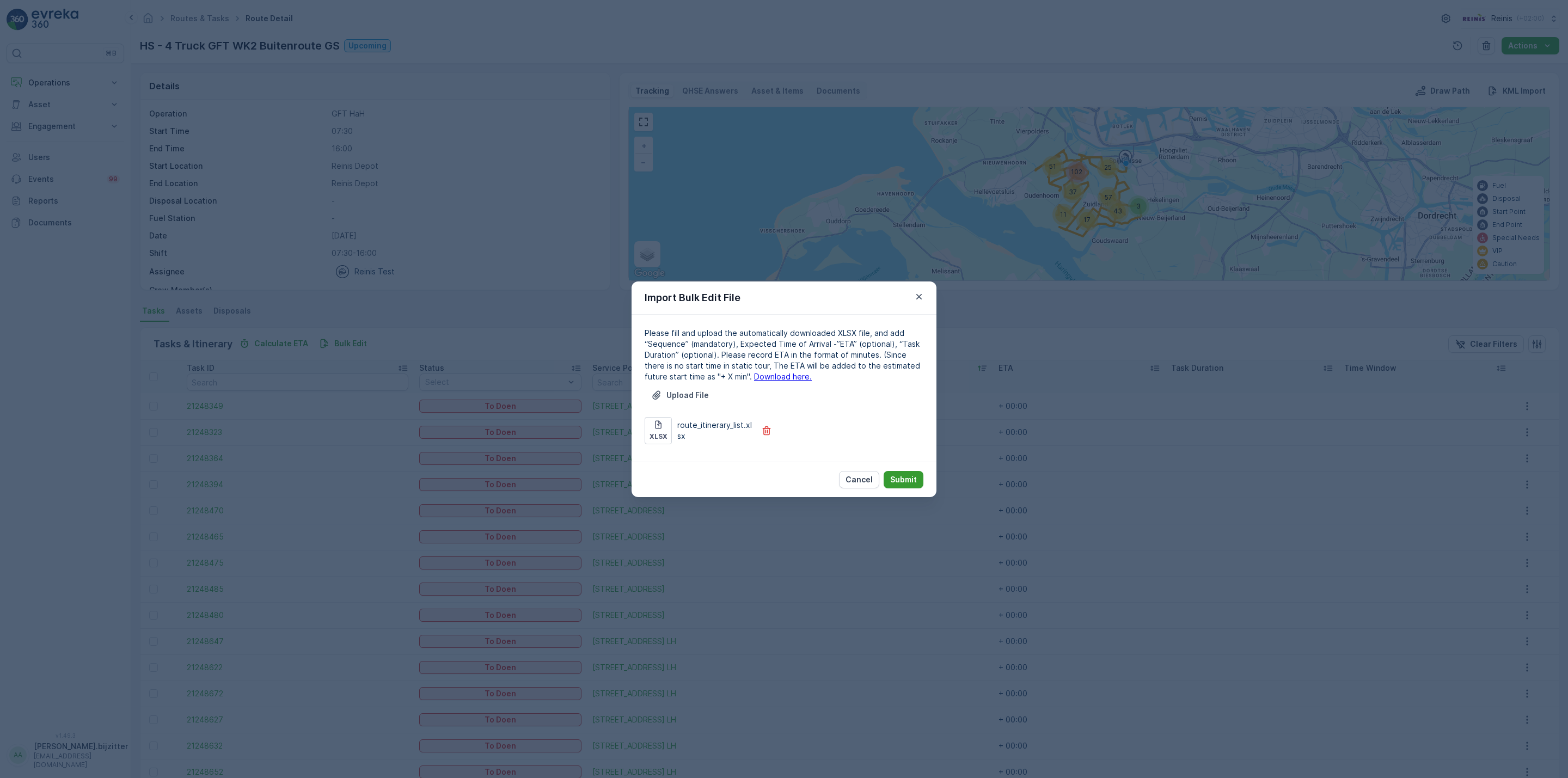
click at [902, 476] on p "Submit" at bounding box center [903, 479] width 27 height 11
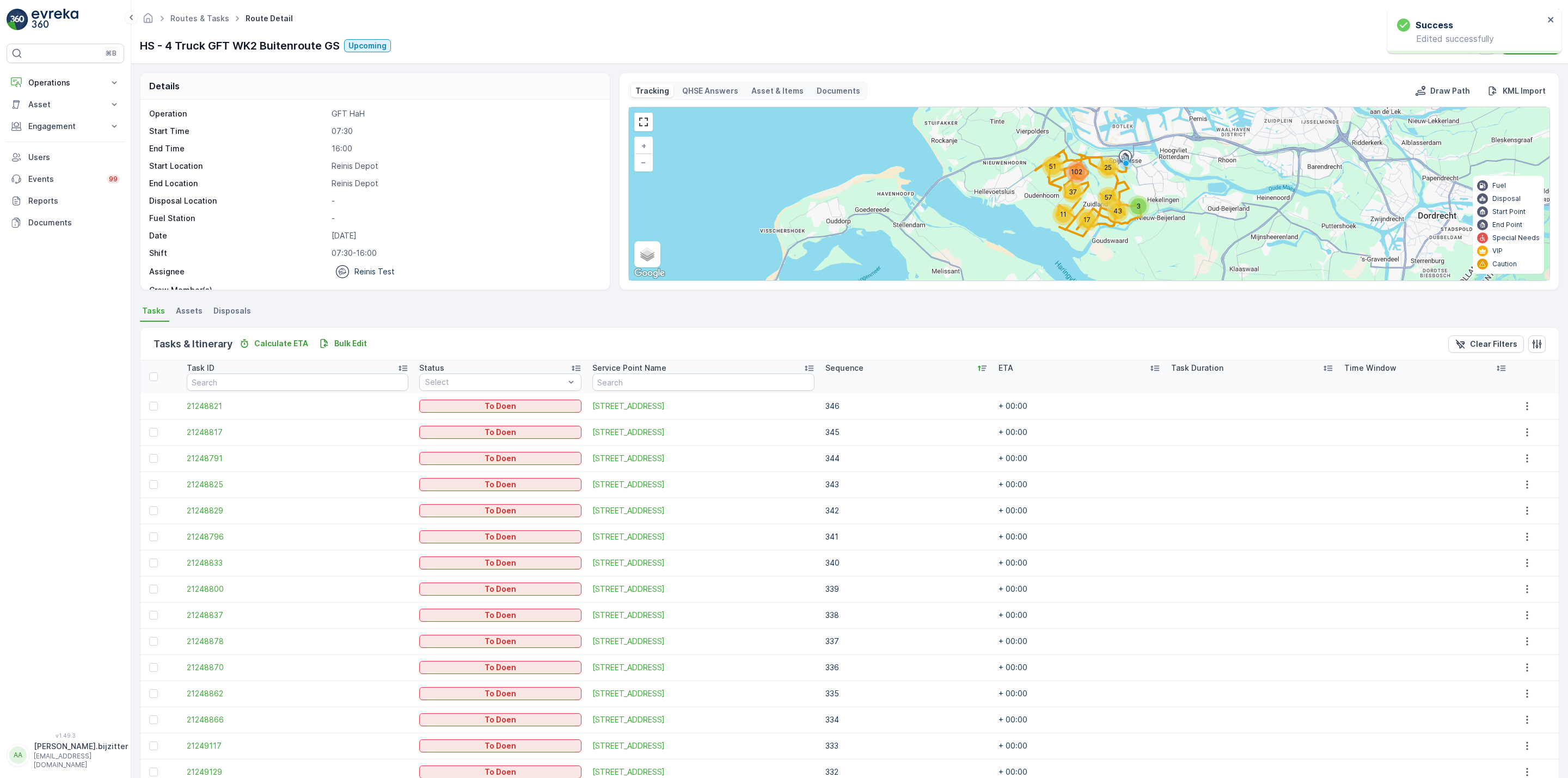
click at [492, 305] on ul "Tasks Assets Disposals" at bounding box center [850, 312] width 1420 height 18
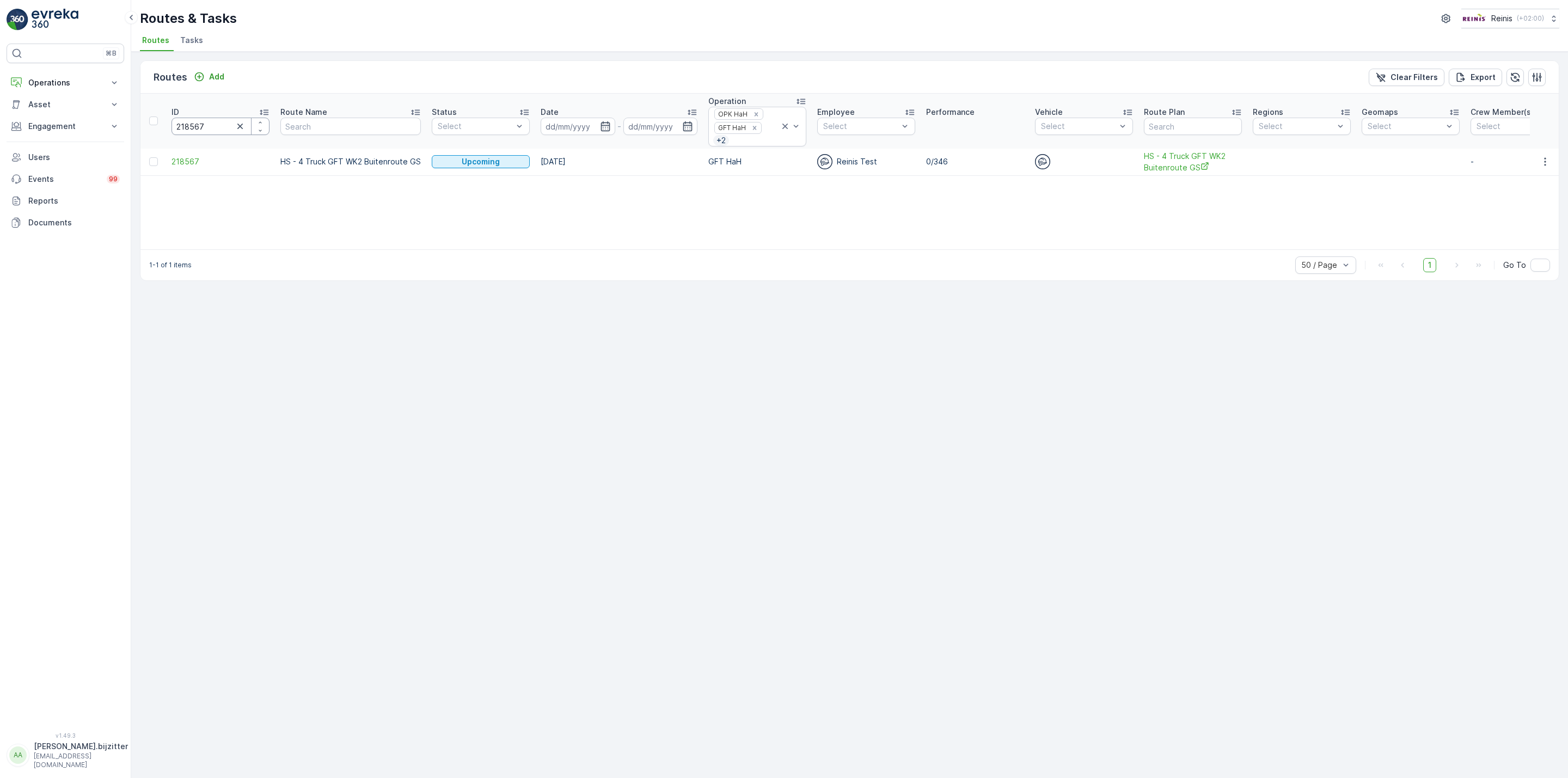
click at [198, 123] on input "218567" at bounding box center [221, 126] width 98 height 18
paste input "6"
type input "218566"
click at [1203, 157] on span "HS - 4 Truck GFT WK2C (Zuidland 2) - GFT" at bounding box center [1209, 161] width 98 height 23
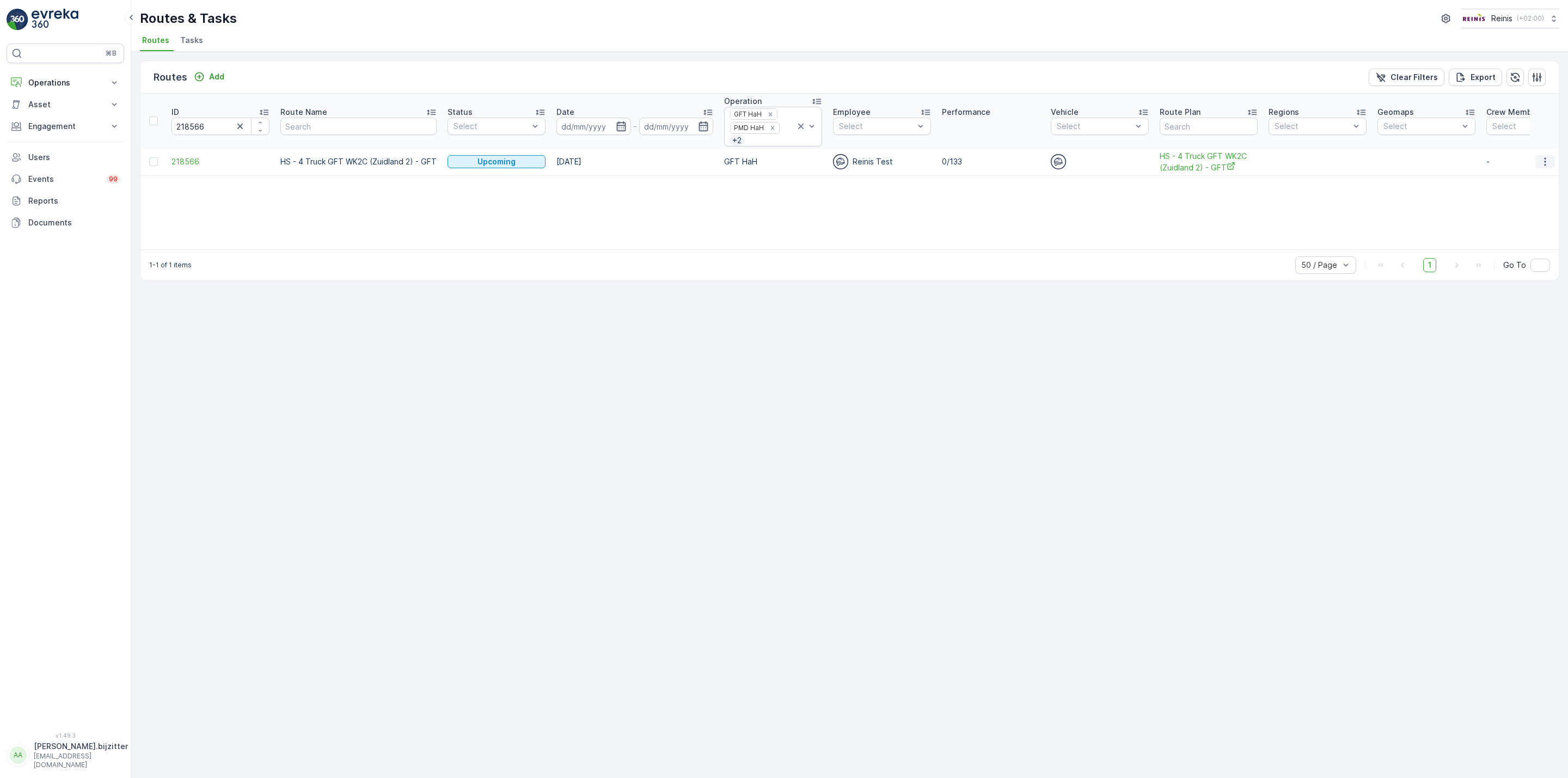
click at [1542, 167] on icon "button" at bounding box center [1545, 161] width 11 height 11
click at [1531, 177] on span "See More Details" at bounding box center [1520, 180] width 63 height 11
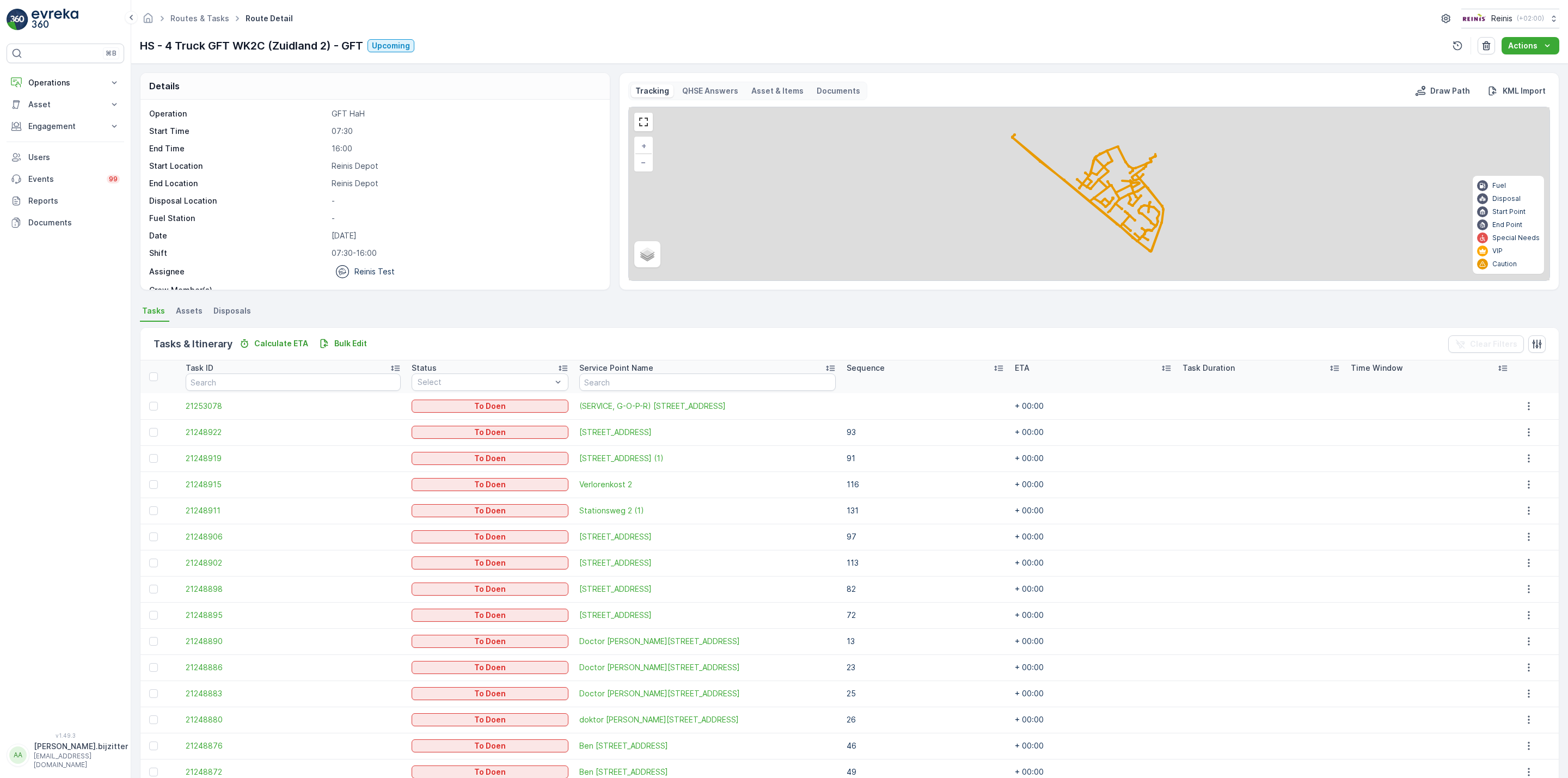
click at [993, 368] on icon at bounding box center [998, 367] width 11 height 11
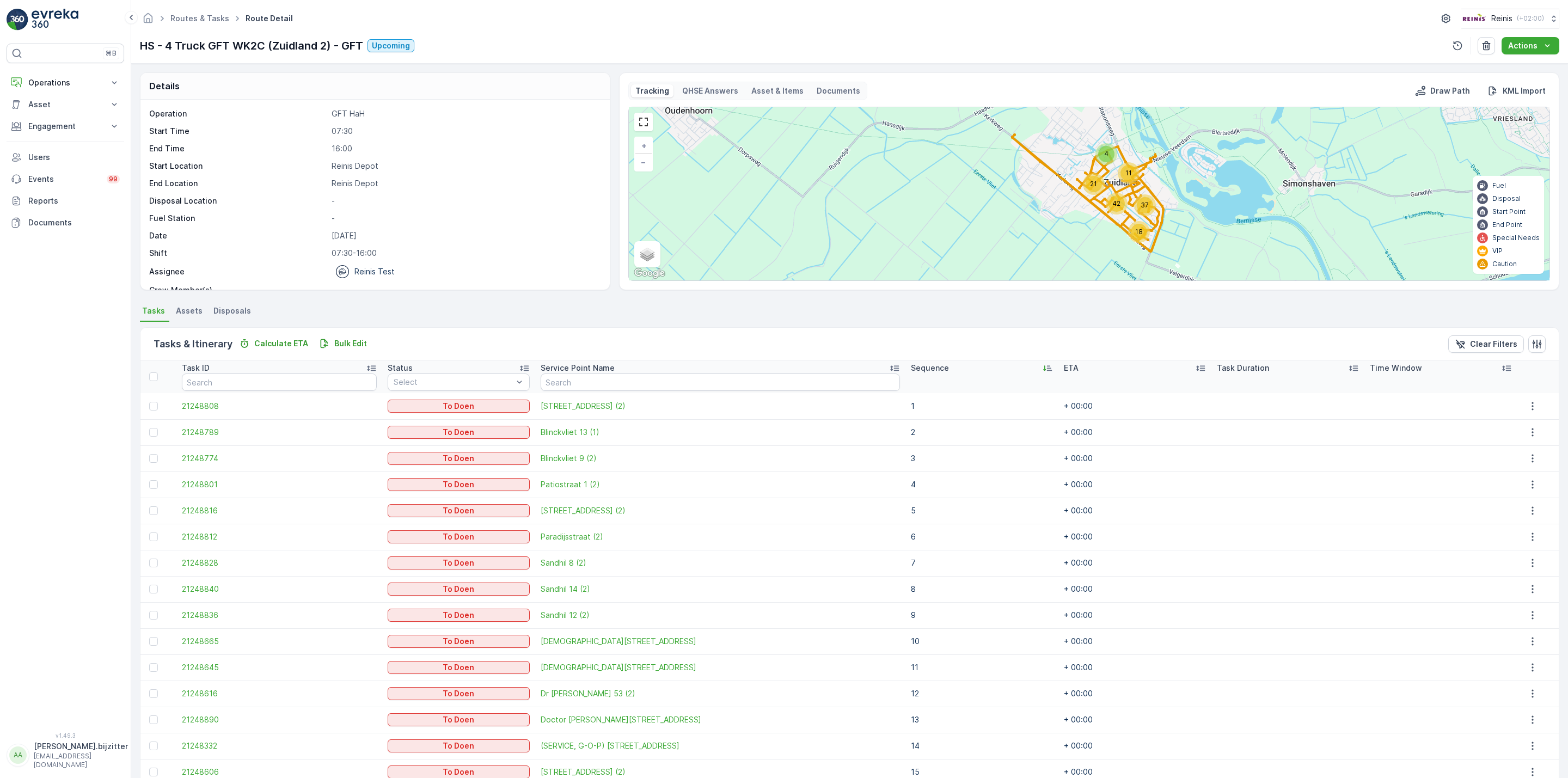
click at [1042, 373] on icon at bounding box center [1047, 367] width 11 height 11
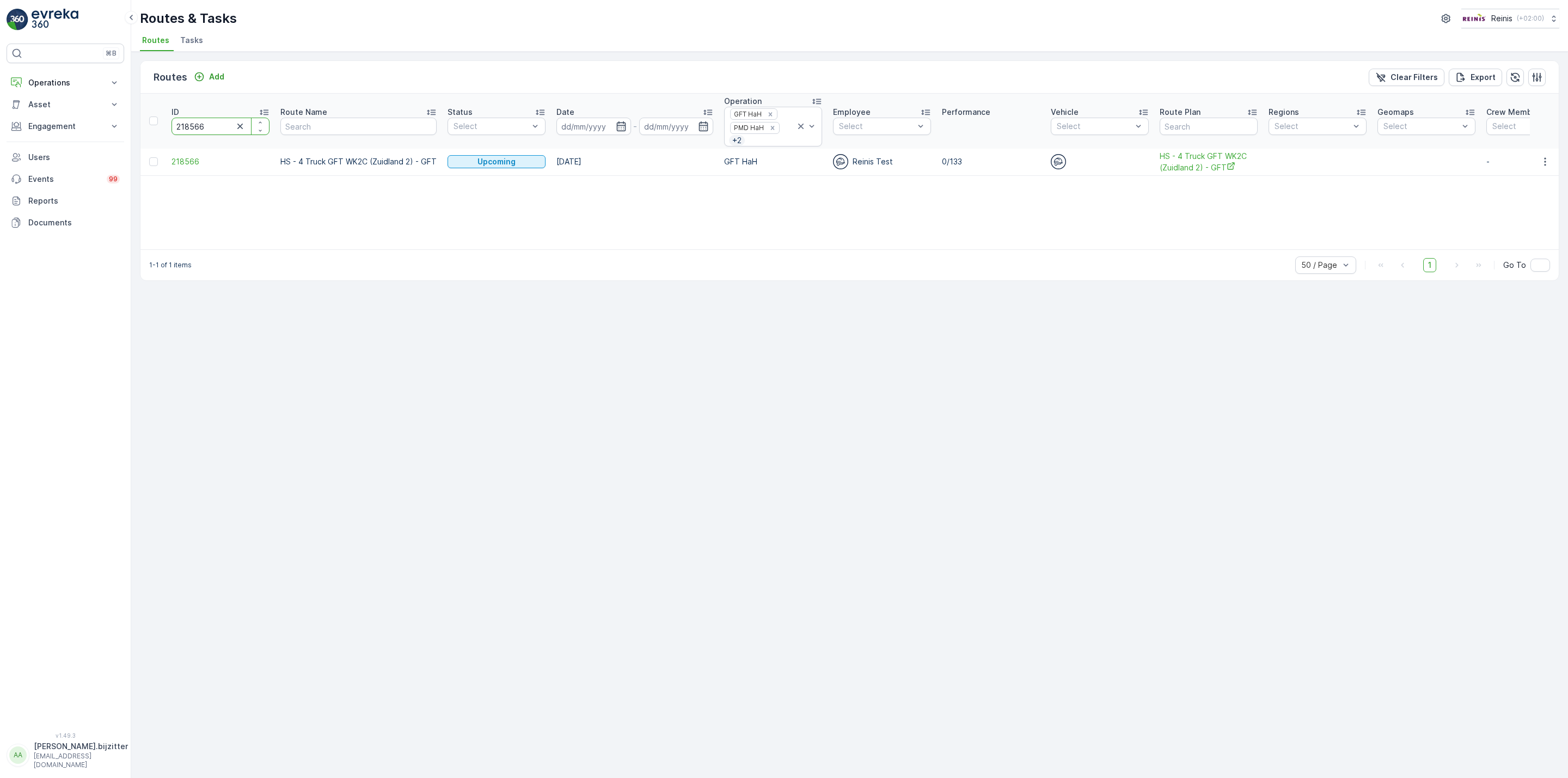
click at [185, 129] on input "218566" at bounding box center [221, 126] width 98 height 18
paste input "21313"
type input "221313"
click at [1176, 161] on span "Zijlader Gddk, NwWestdk,Westdk,Voor GFT" at bounding box center [1210, 167] width 98 height 33
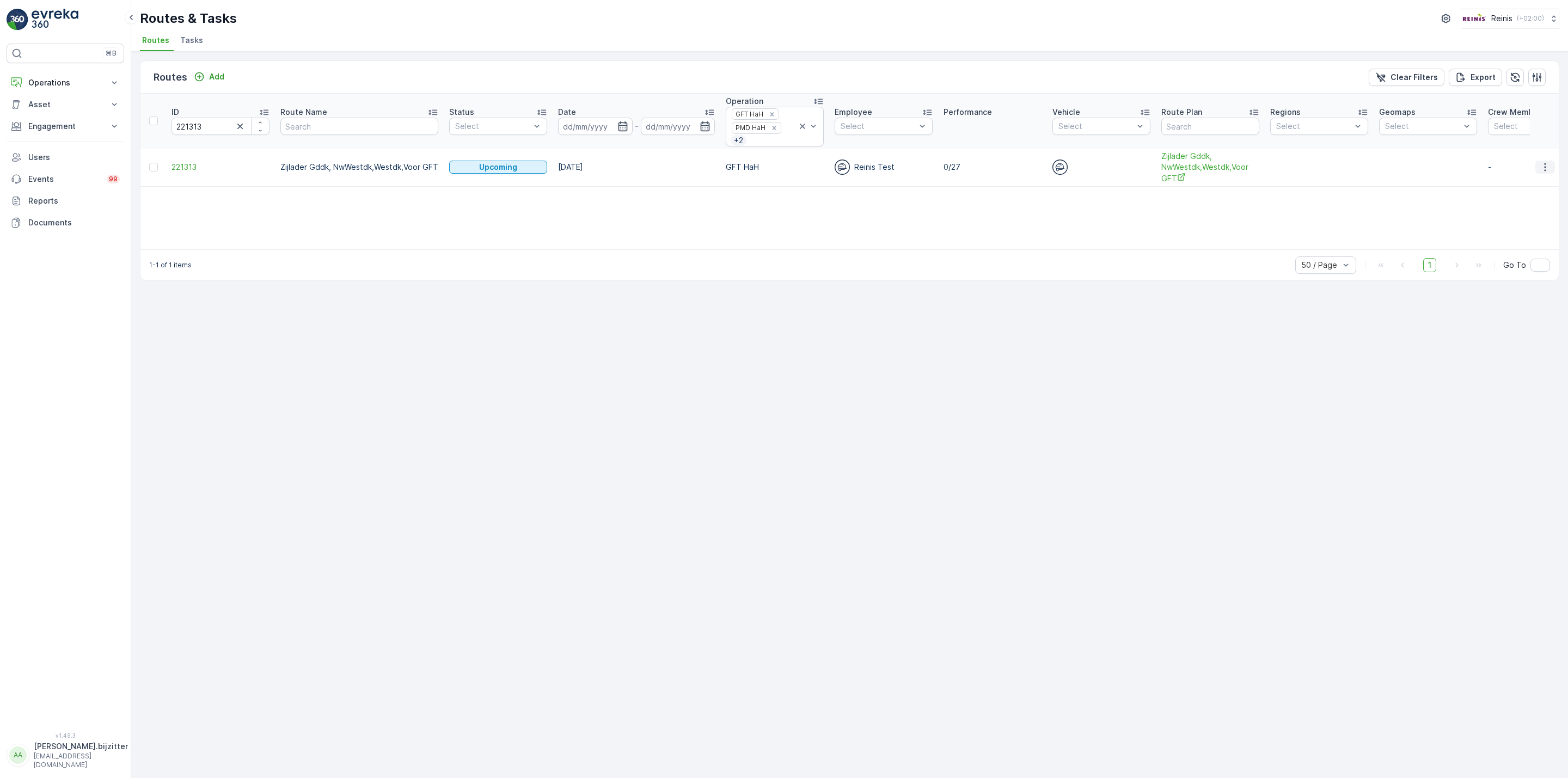
click at [1542, 169] on icon "button" at bounding box center [1545, 167] width 11 height 11
click at [1521, 185] on span "See More Details" at bounding box center [1520, 186] width 63 height 11
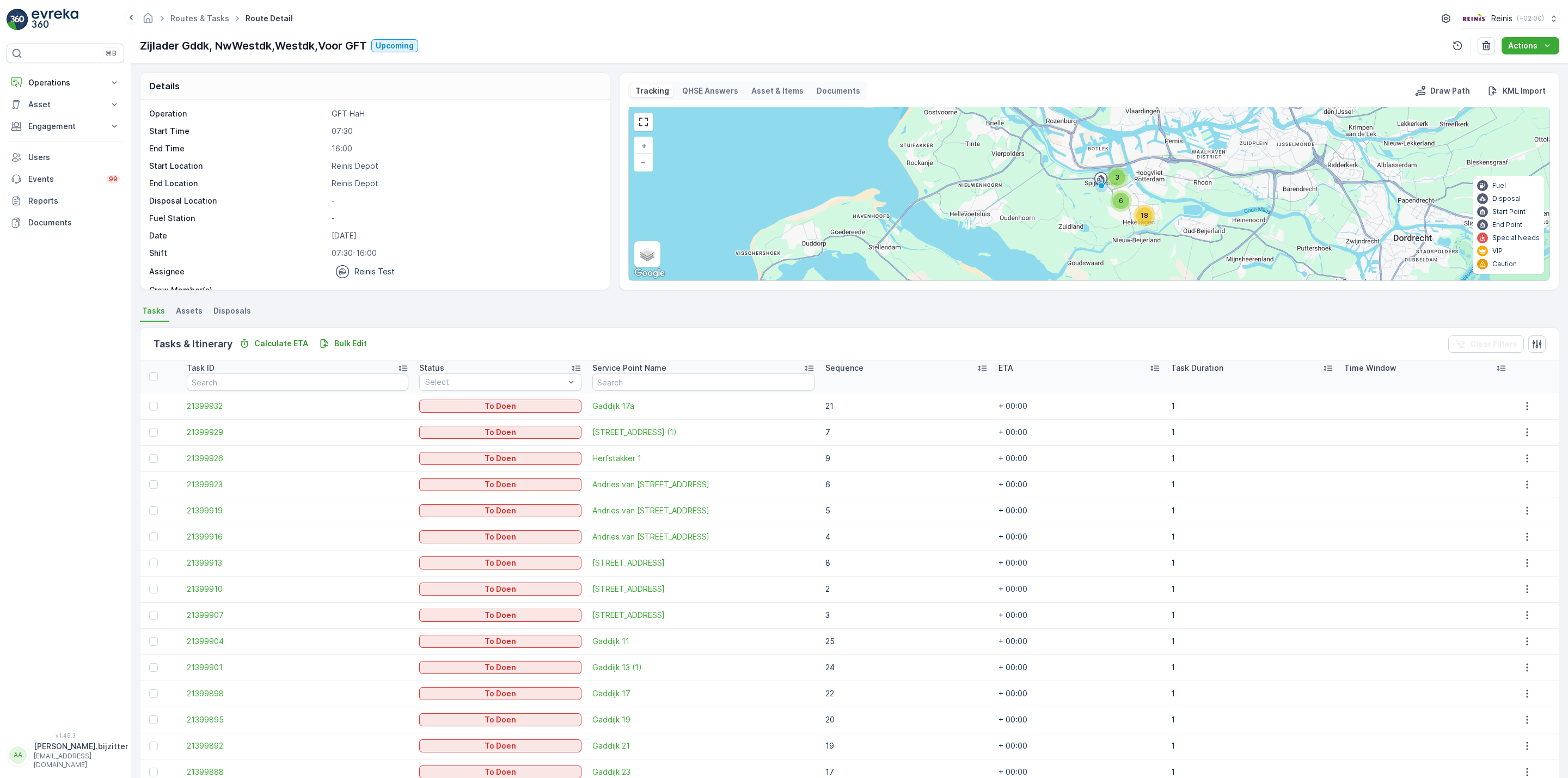
click at [977, 367] on icon at bounding box center [982, 367] width 11 height 11
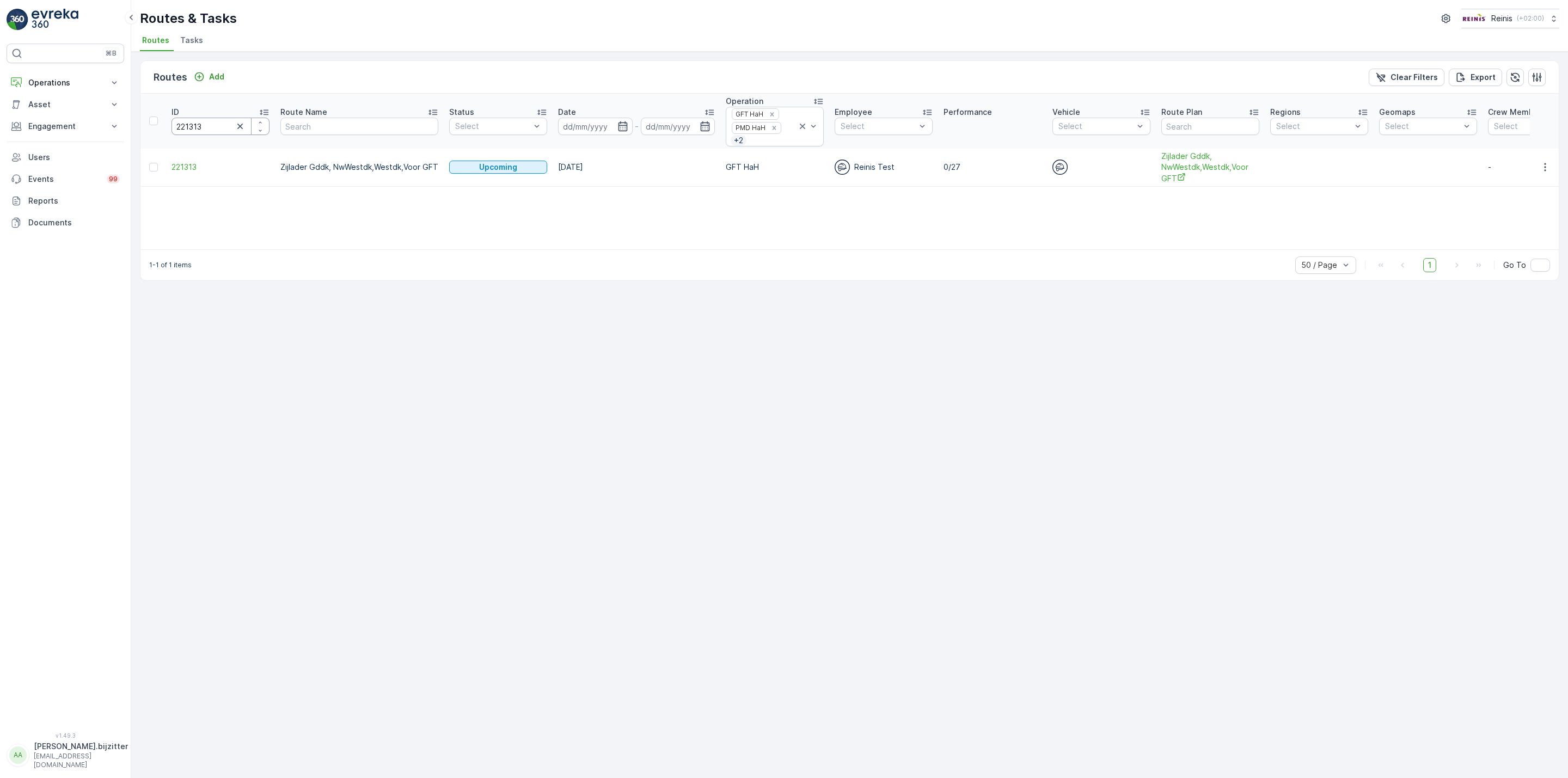
click at [187, 126] on input "221313" at bounding box center [221, 126] width 98 height 18
paste input "18847"
type input "218847"
click at [1160, 159] on span "LST 3 Truck WK3A GFT (Vogelenzang)" at bounding box center [1193, 161] width 98 height 23
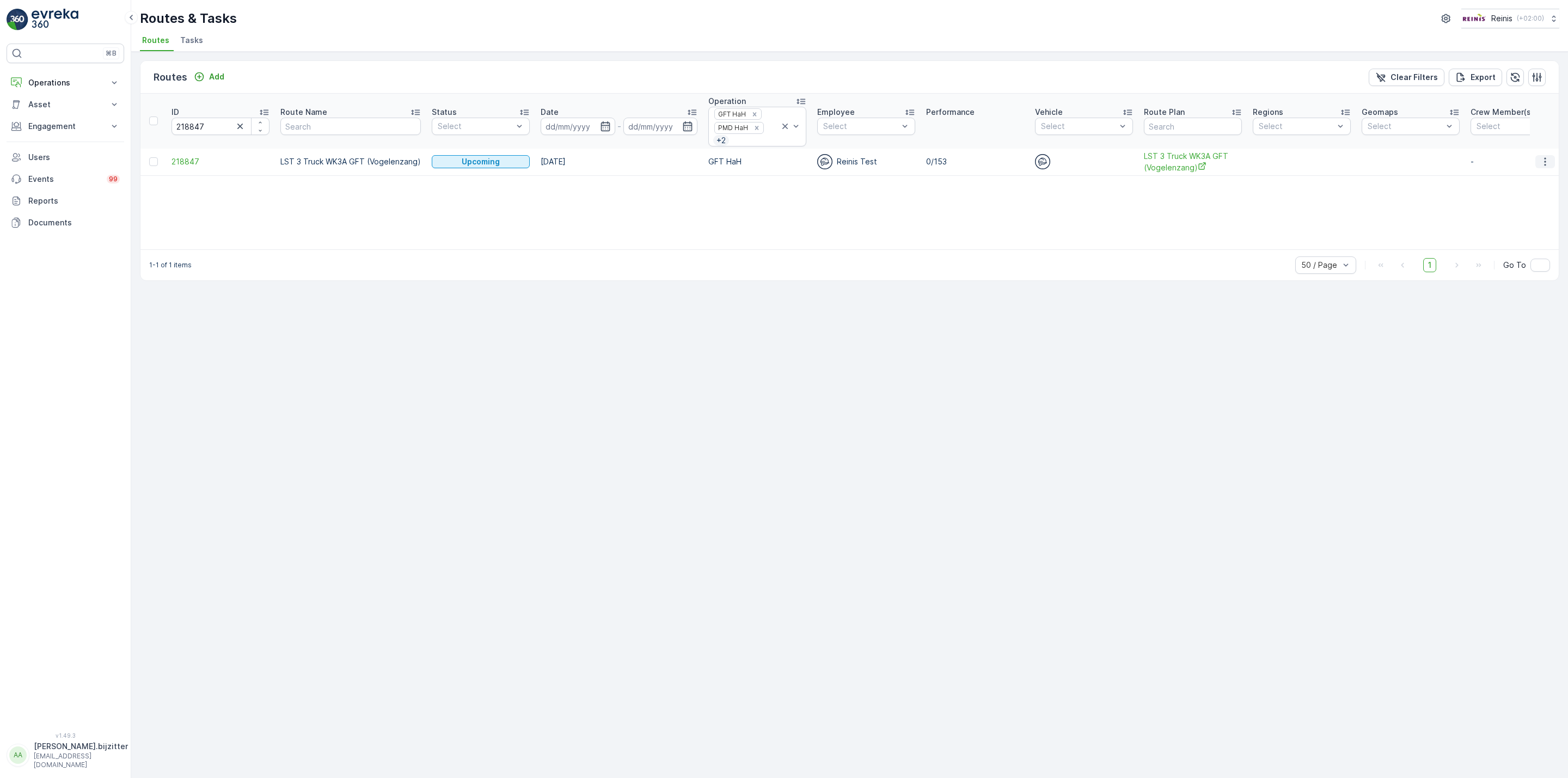
click at [1549, 162] on icon "button" at bounding box center [1545, 161] width 11 height 11
click at [1524, 181] on span "See More Details" at bounding box center [1520, 180] width 63 height 11
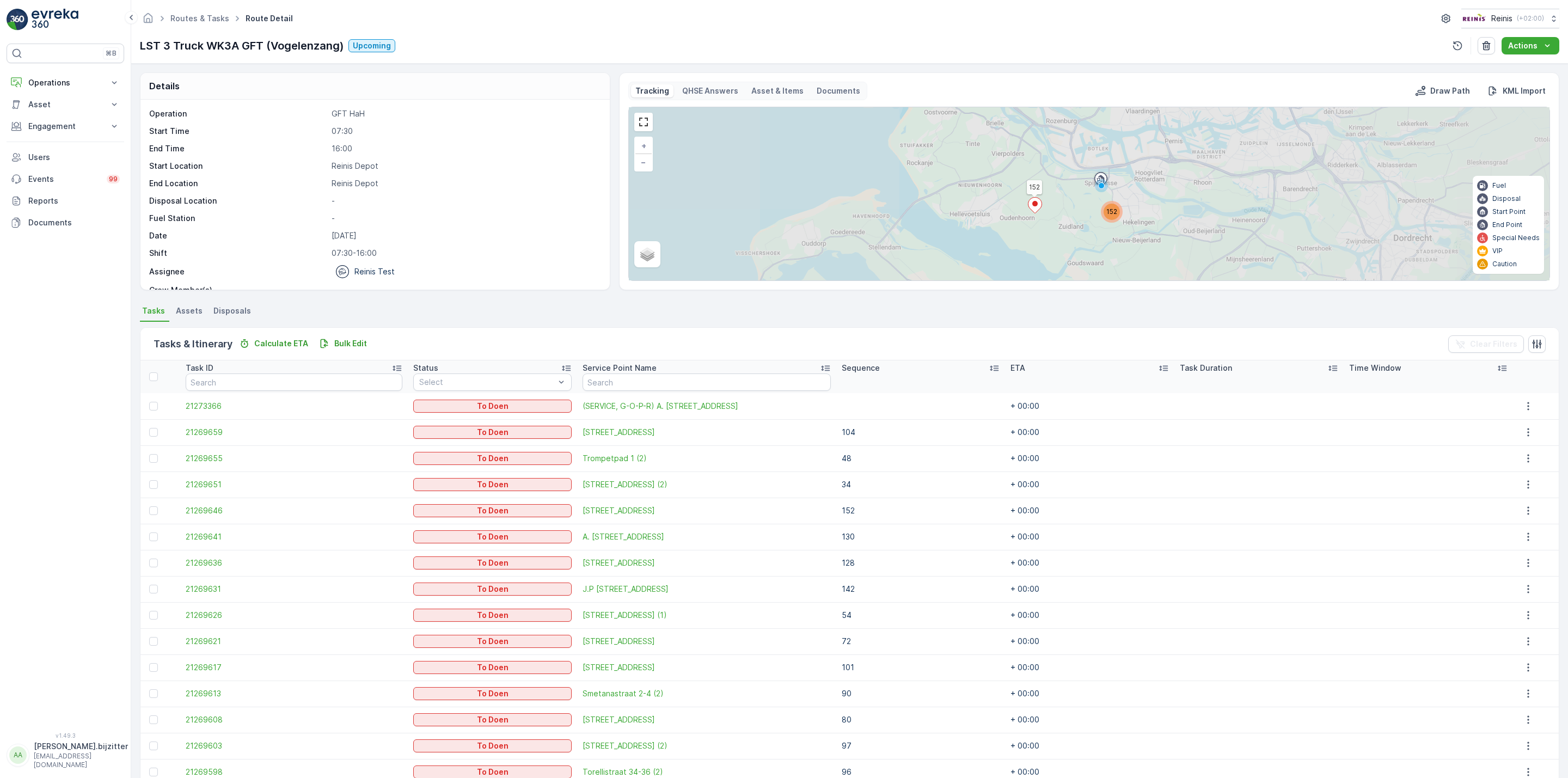
click at [990, 369] on icon at bounding box center [994, 368] width 9 height 5
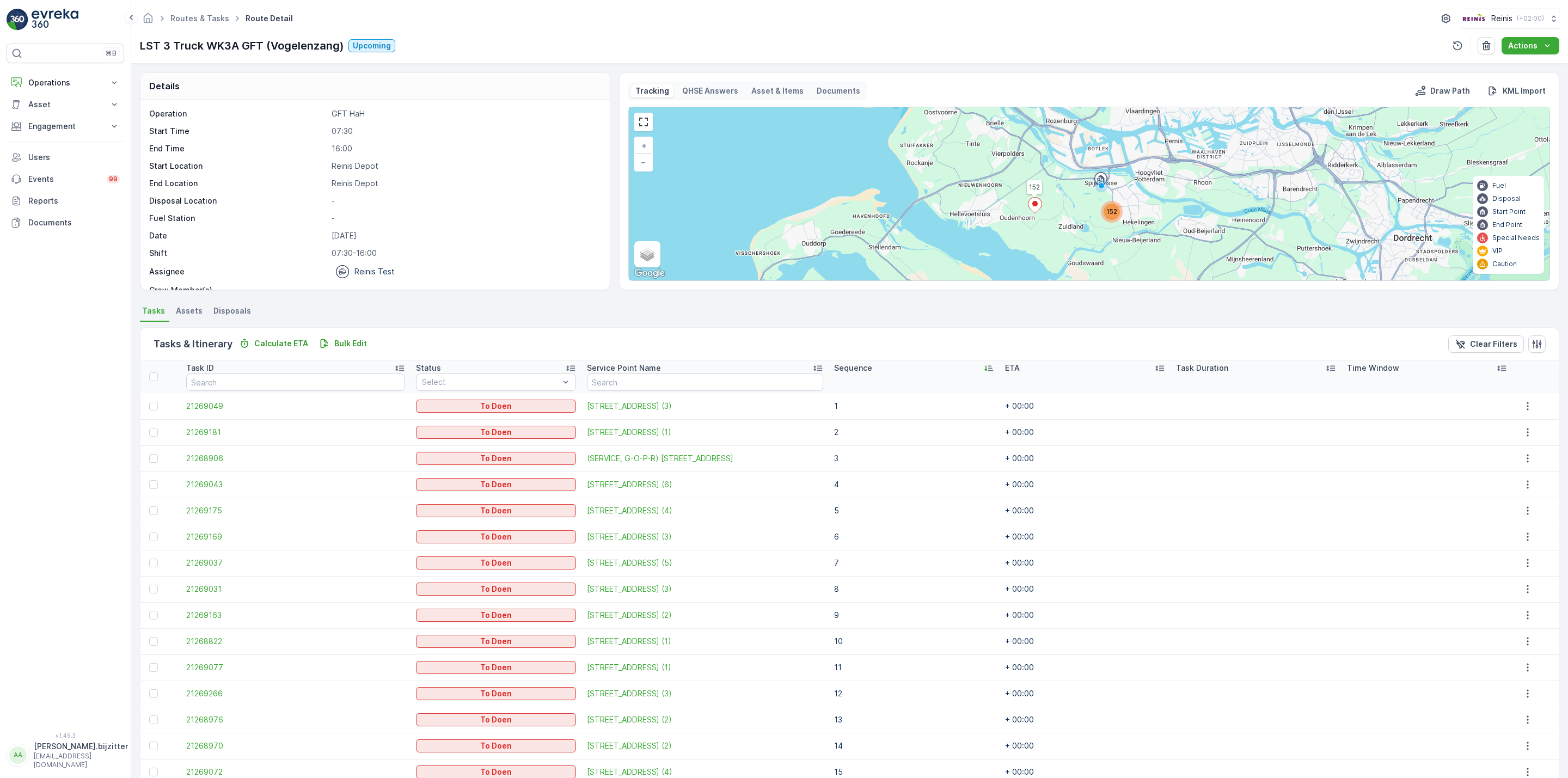
click at [983, 370] on icon at bounding box center [989, 367] width 11 height 11
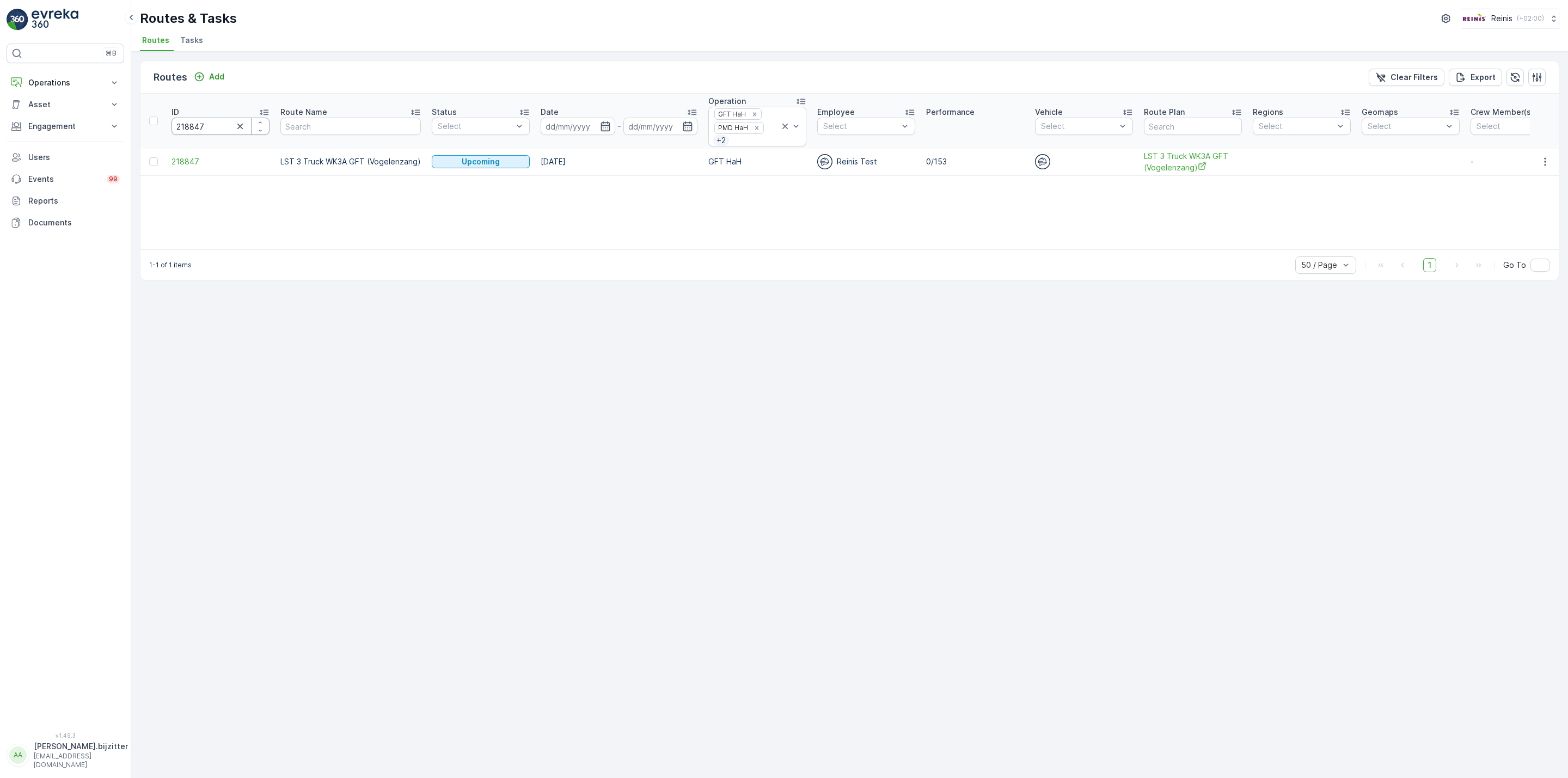
click at [201, 127] on input "218847" at bounding box center [221, 126] width 98 height 18
paste input "6"
type input "218846"
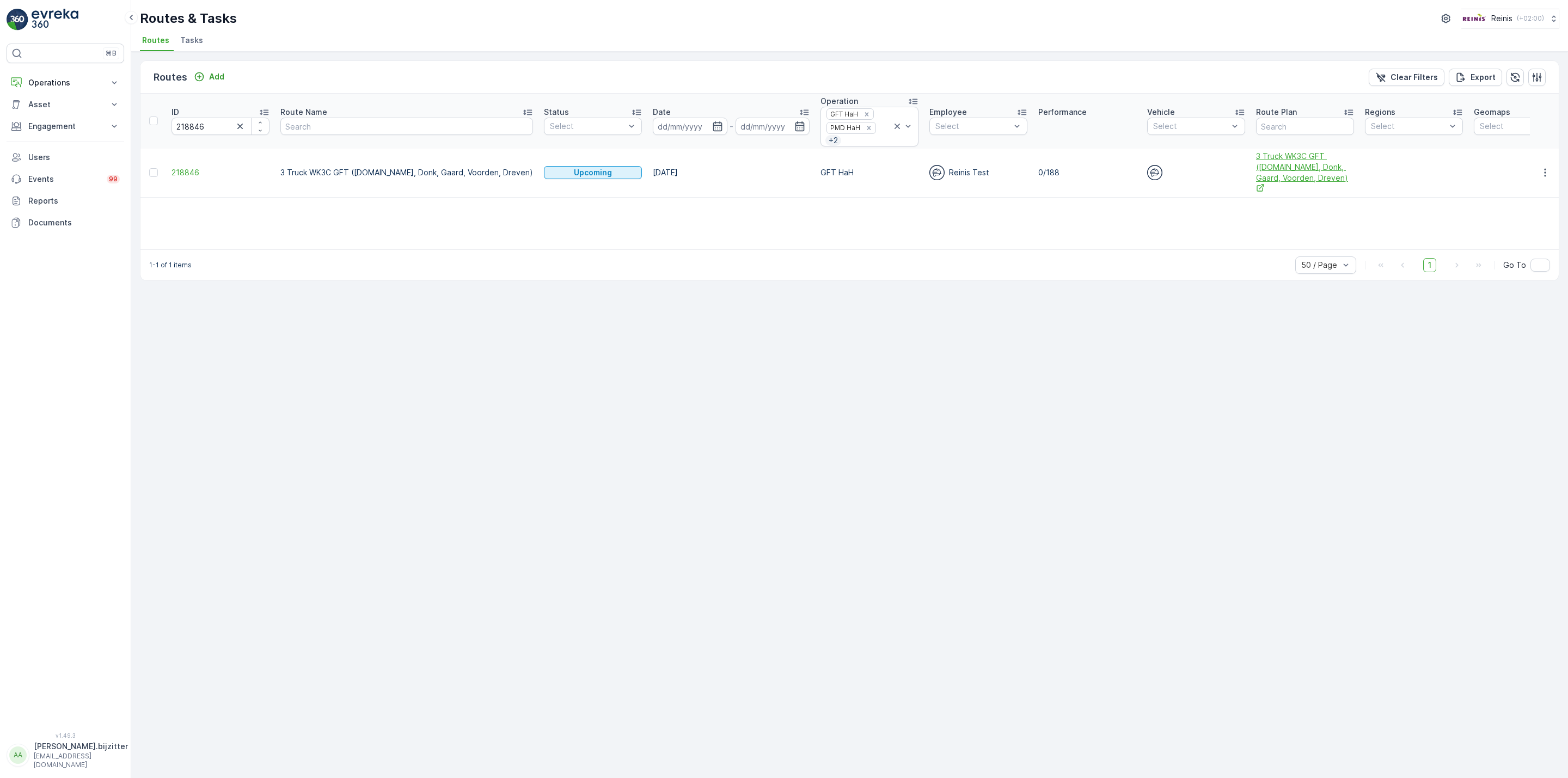
click at [1256, 169] on span "3 Truck WK3C GFT (V.land, Donk, Gaard, Voorden, Dreven)" at bounding box center [1305, 172] width 98 height 44
click at [1542, 169] on icon "button" at bounding box center [1545, 172] width 11 height 11
click at [1514, 188] on span "See More Details" at bounding box center [1520, 186] width 63 height 11
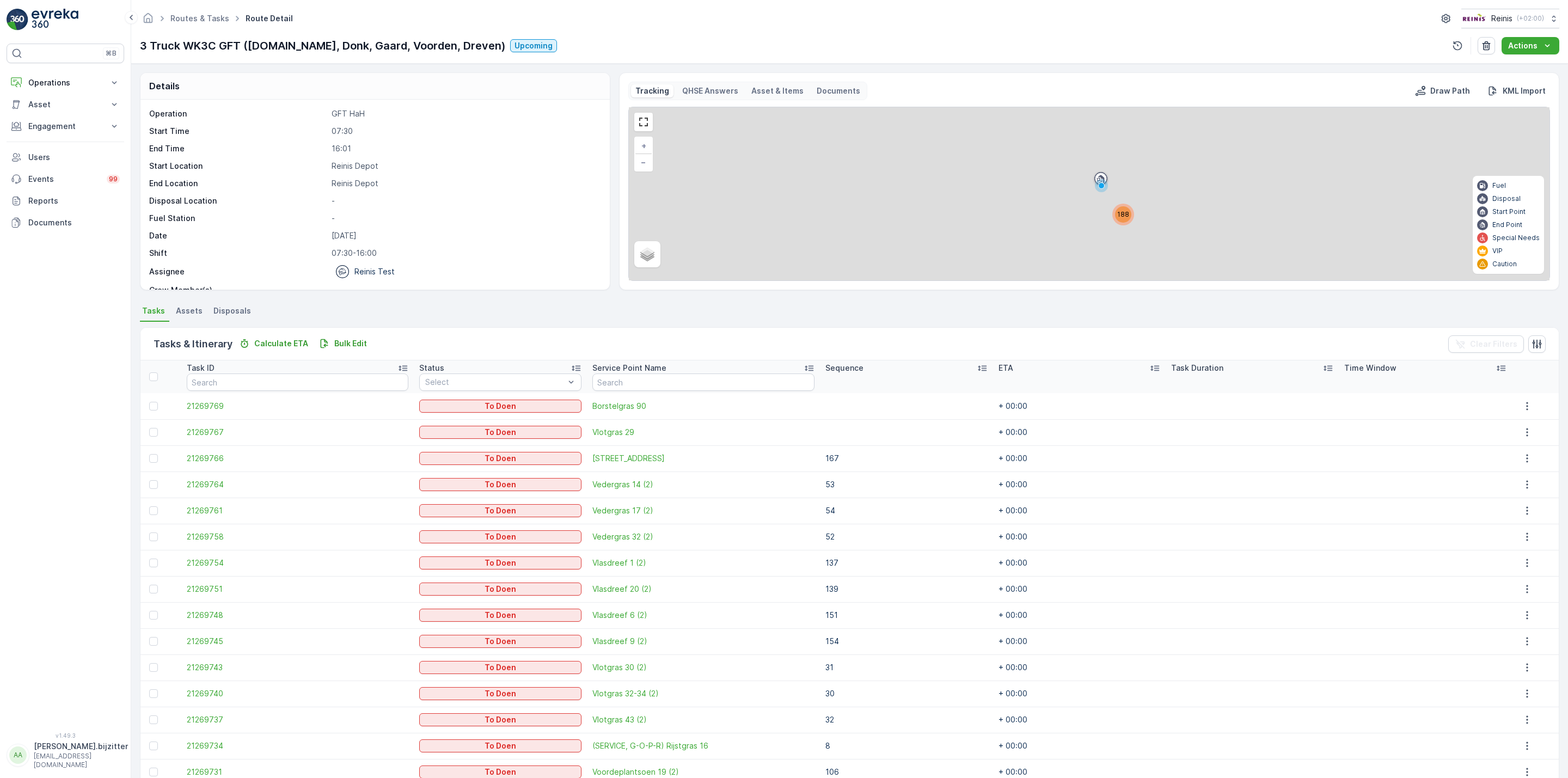
click at [978, 367] on icon at bounding box center [982, 368] width 9 height 5
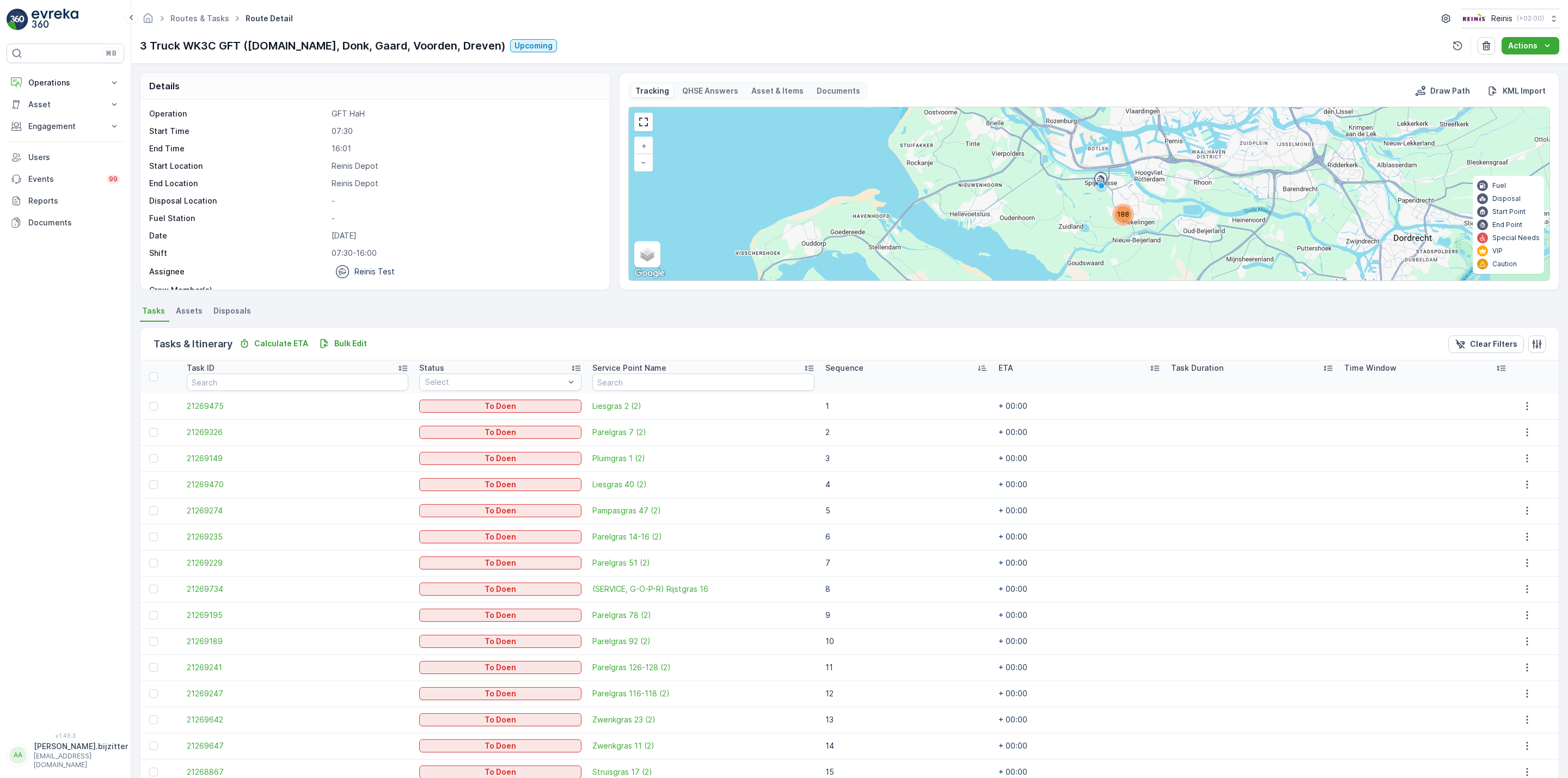
click at [949, 368] on div "Sequence" at bounding box center [907, 367] width 162 height 11
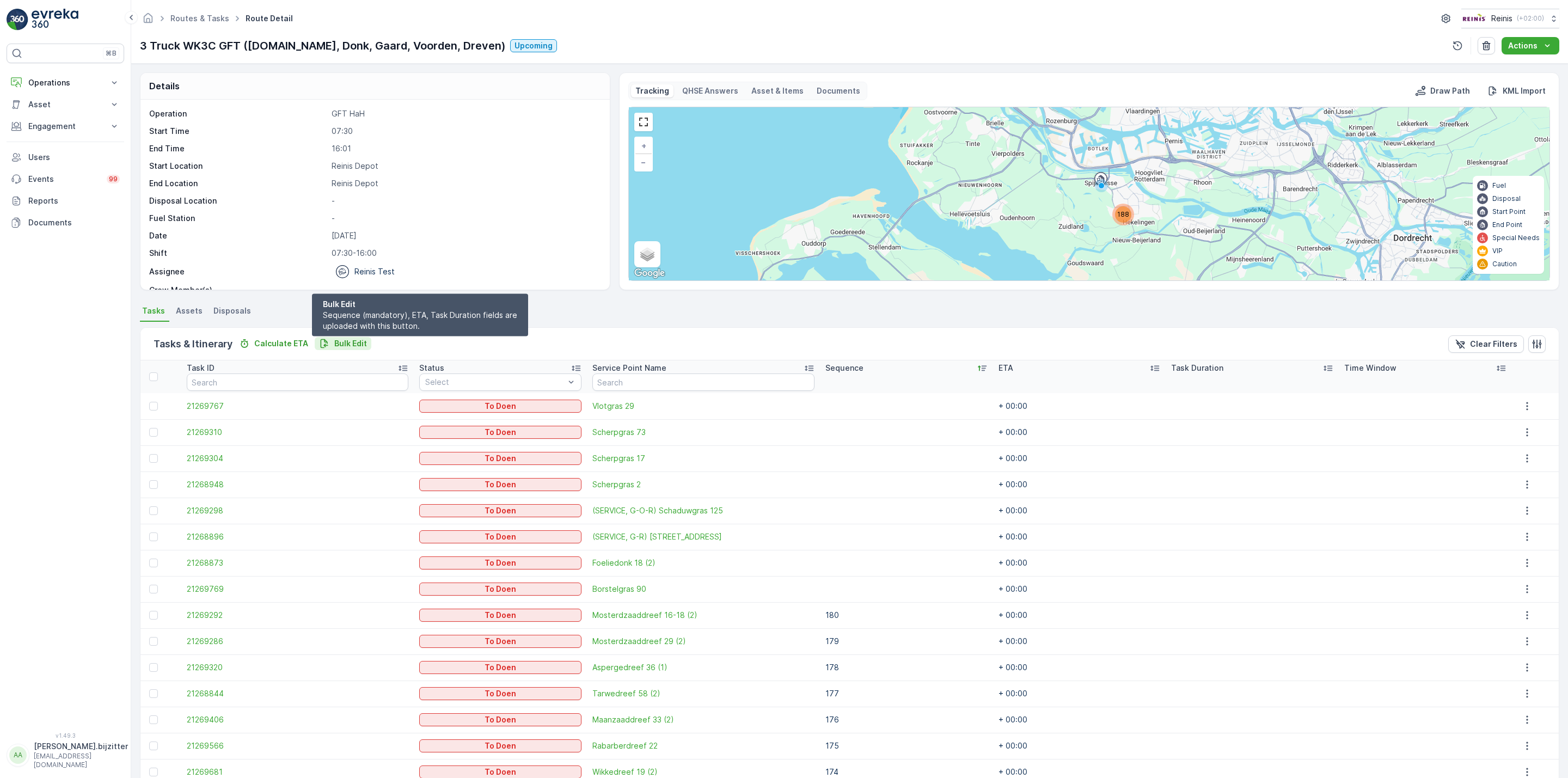
click at [351, 338] on p "Bulk Edit" at bounding box center [351, 343] width 33 height 11
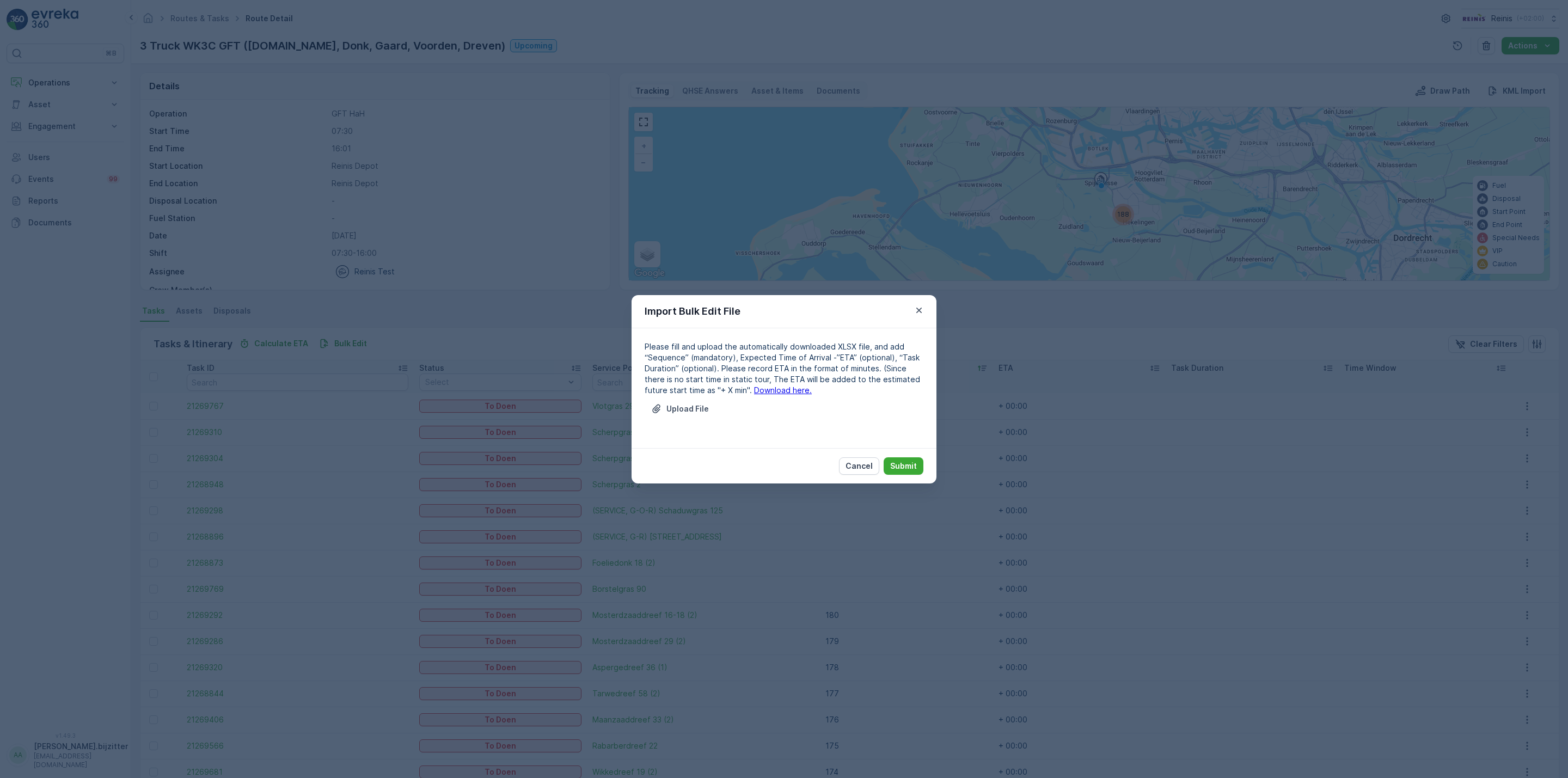
click at [760, 392] on link "Download here." at bounding box center [783, 390] width 58 height 9
click at [701, 409] on p "Upload File" at bounding box center [688, 408] width 42 height 11
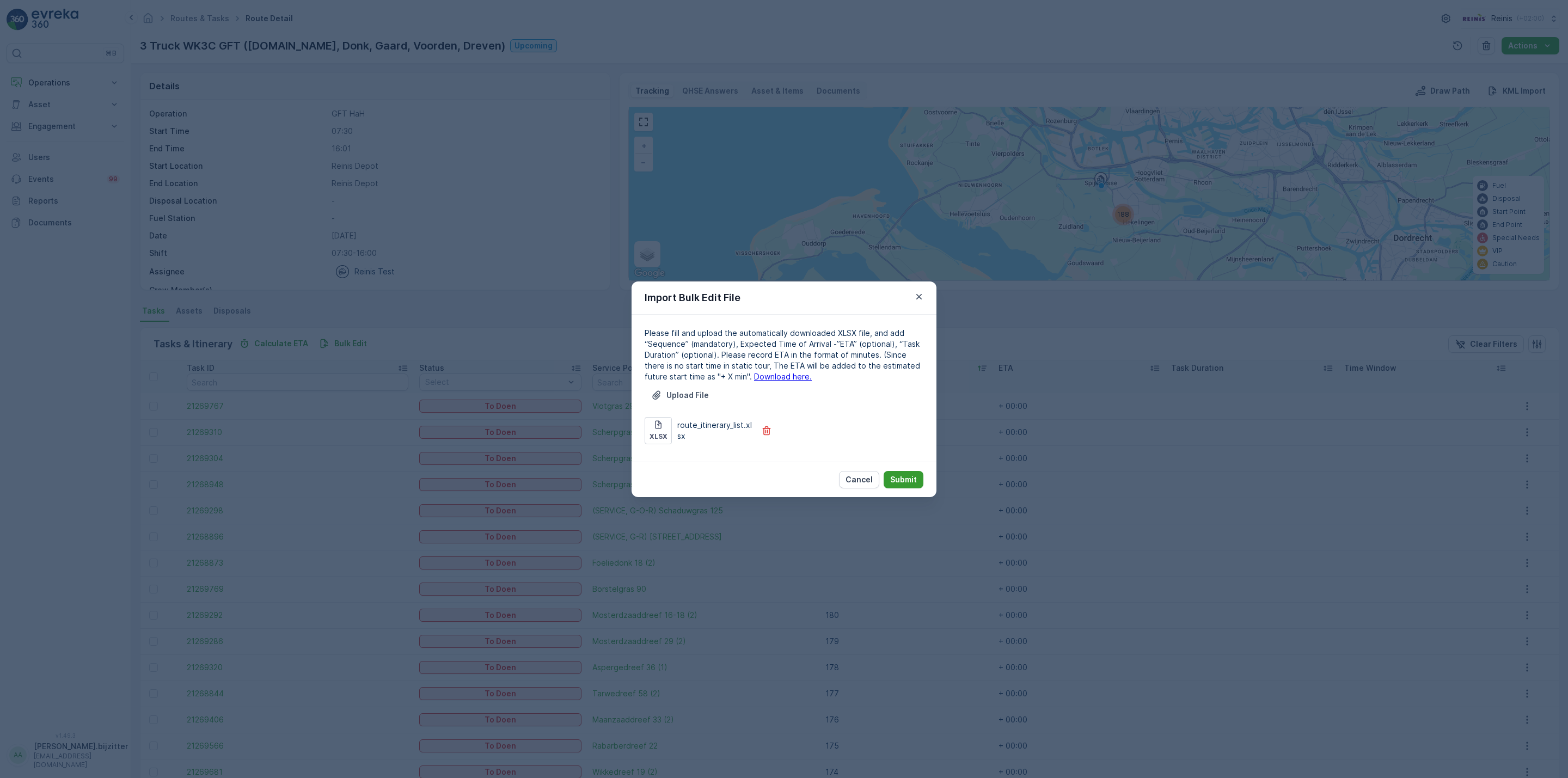
click at [894, 481] on p "Submit" at bounding box center [903, 479] width 27 height 11
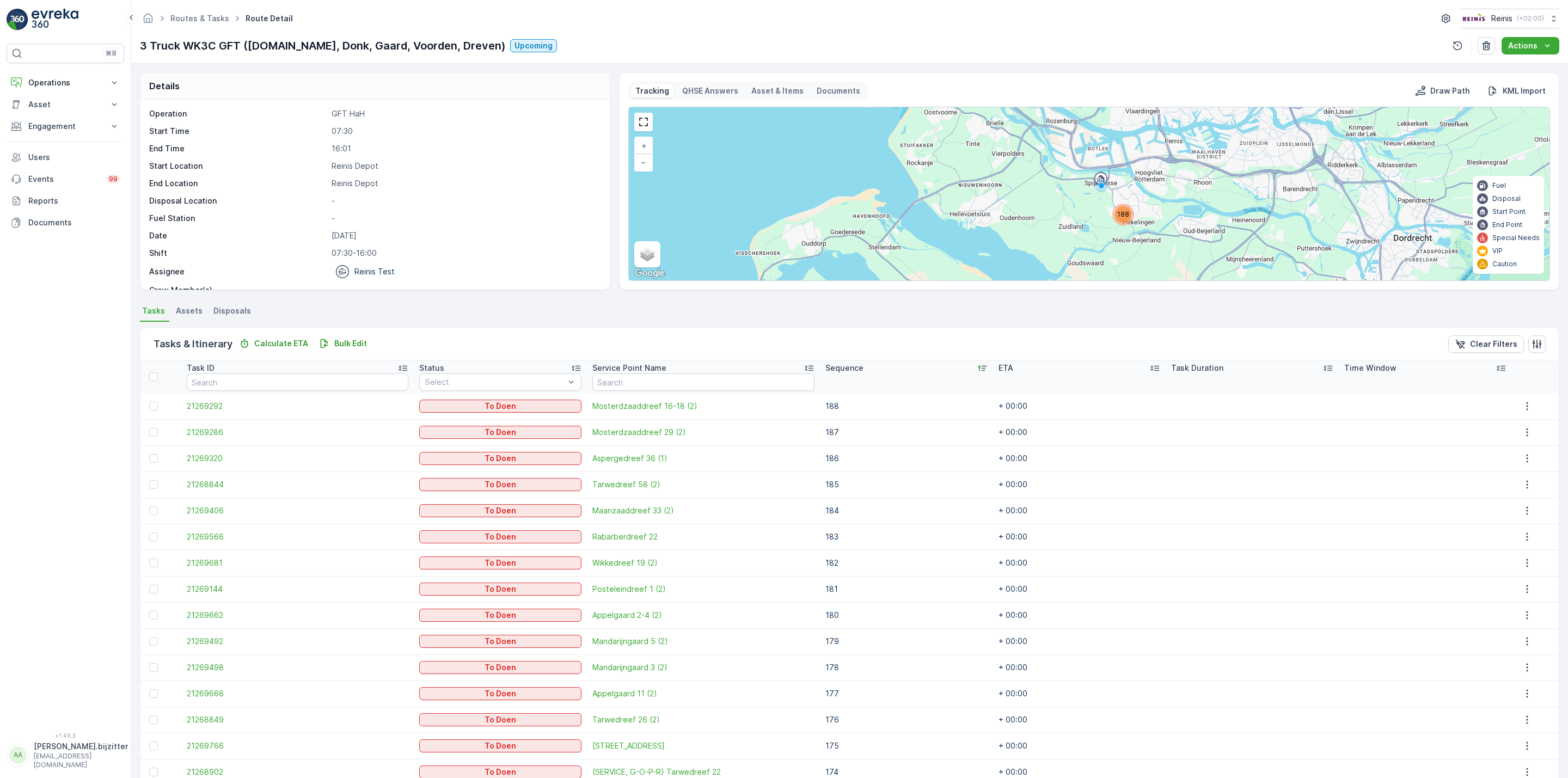
click at [471, 142] on div "Operation GFT HaH Start Time 07:30 End Time 16:01 Start Location Reinis Depot E…" at bounding box center [373, 202] width 449 height 187
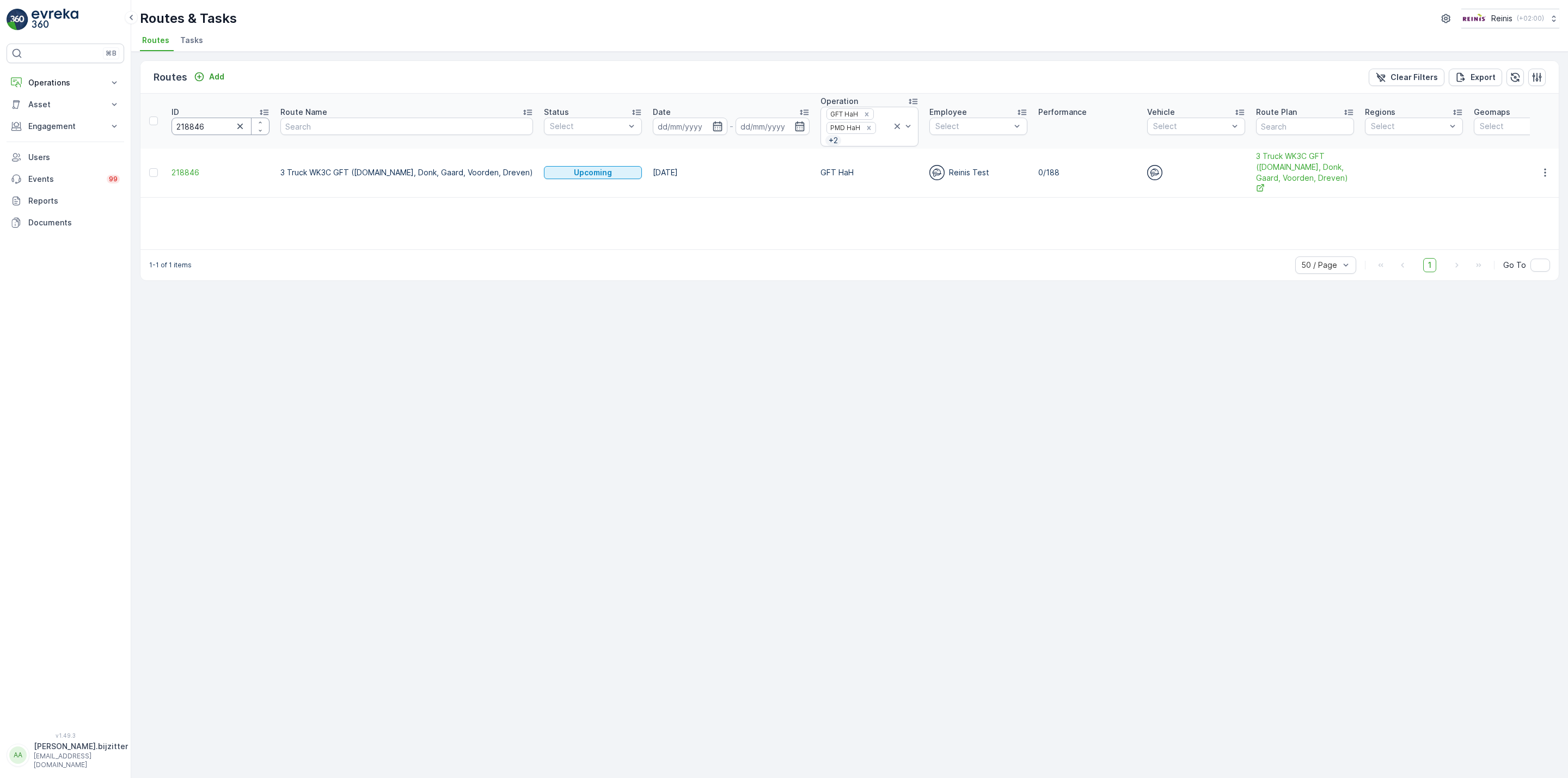
click at [195, 126] on input "218846" at bounding box center [221, 126] width 98 height 18
paste input "5"
type input "218845"
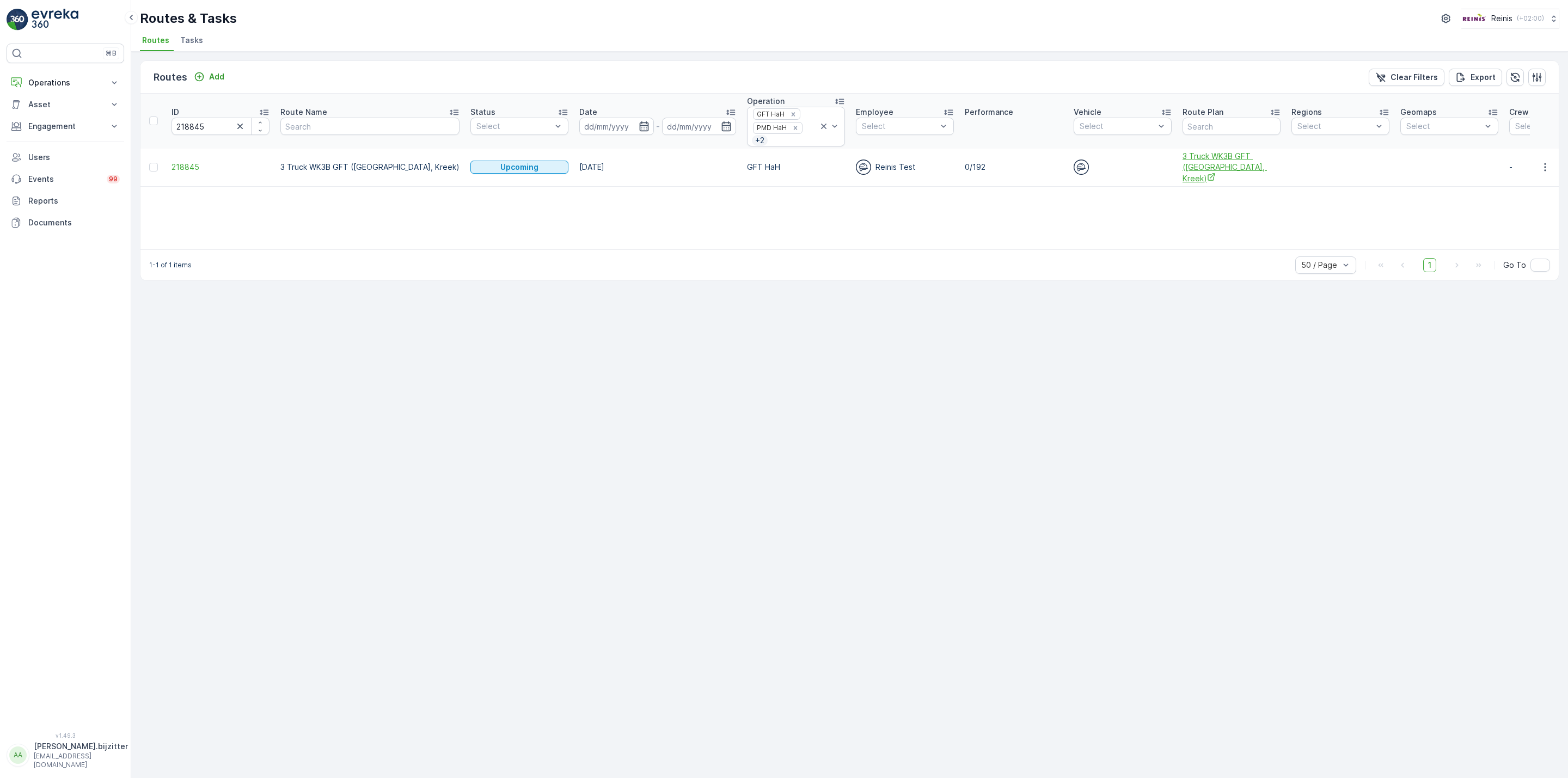
click at [1183, 157] on span "3 Truck WK3B GFT (Hekelingen, Kreek)" at bounding box center [1232, 167] width 98 height 33
click at [1542, 164] on icon "button" at bounding box center [1545, 167] width 11 height 11
click at [1535, 180] on span "See More Details" at bounding box center [1520, 180] width 63 height 11
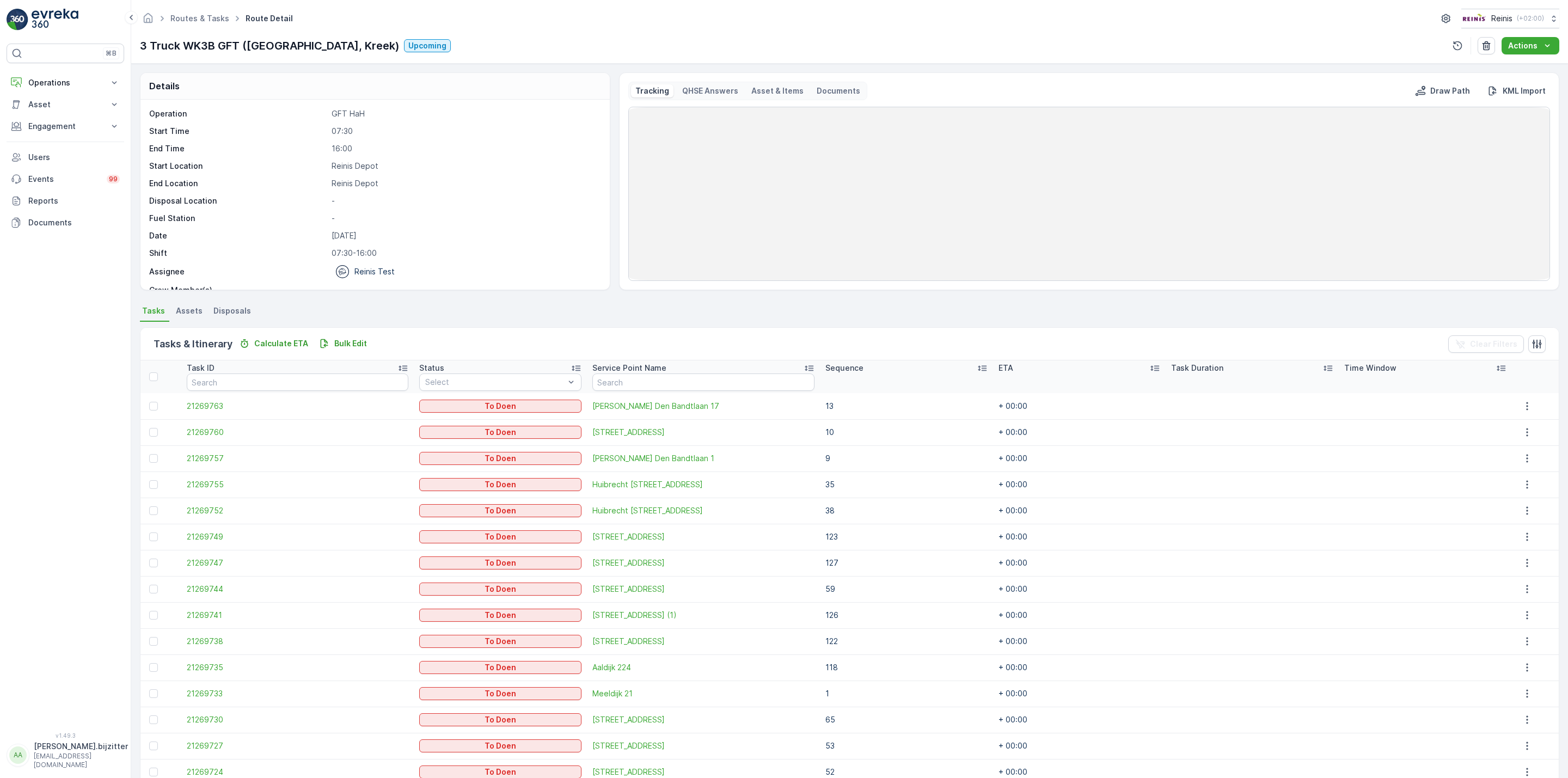
click at [977, 367] on icon at bounding box center [982, 367] width 11 height 11
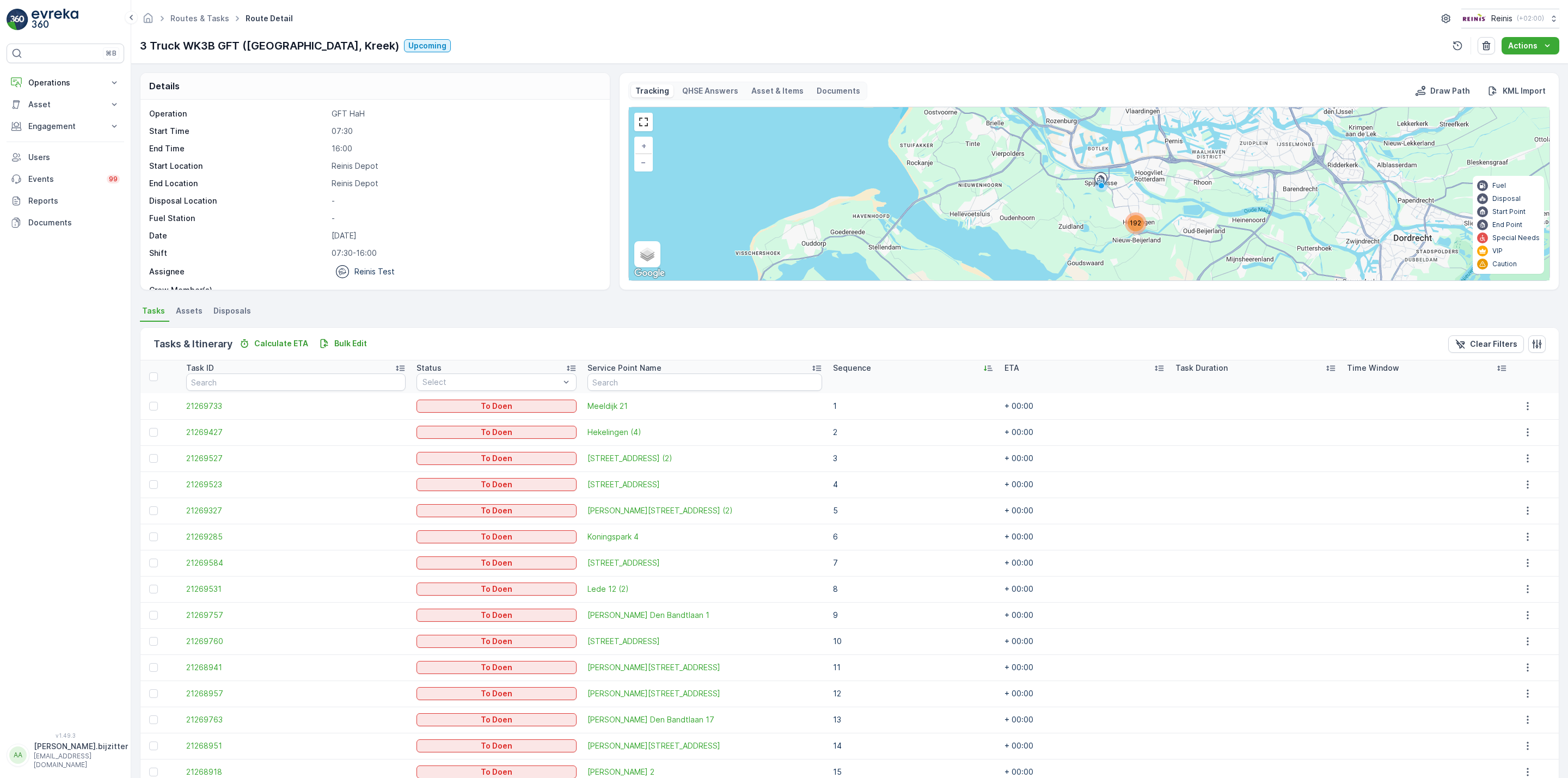
click at [950, 370] on div "Sequence" at bounding box center [913, 367] width 160 height 11
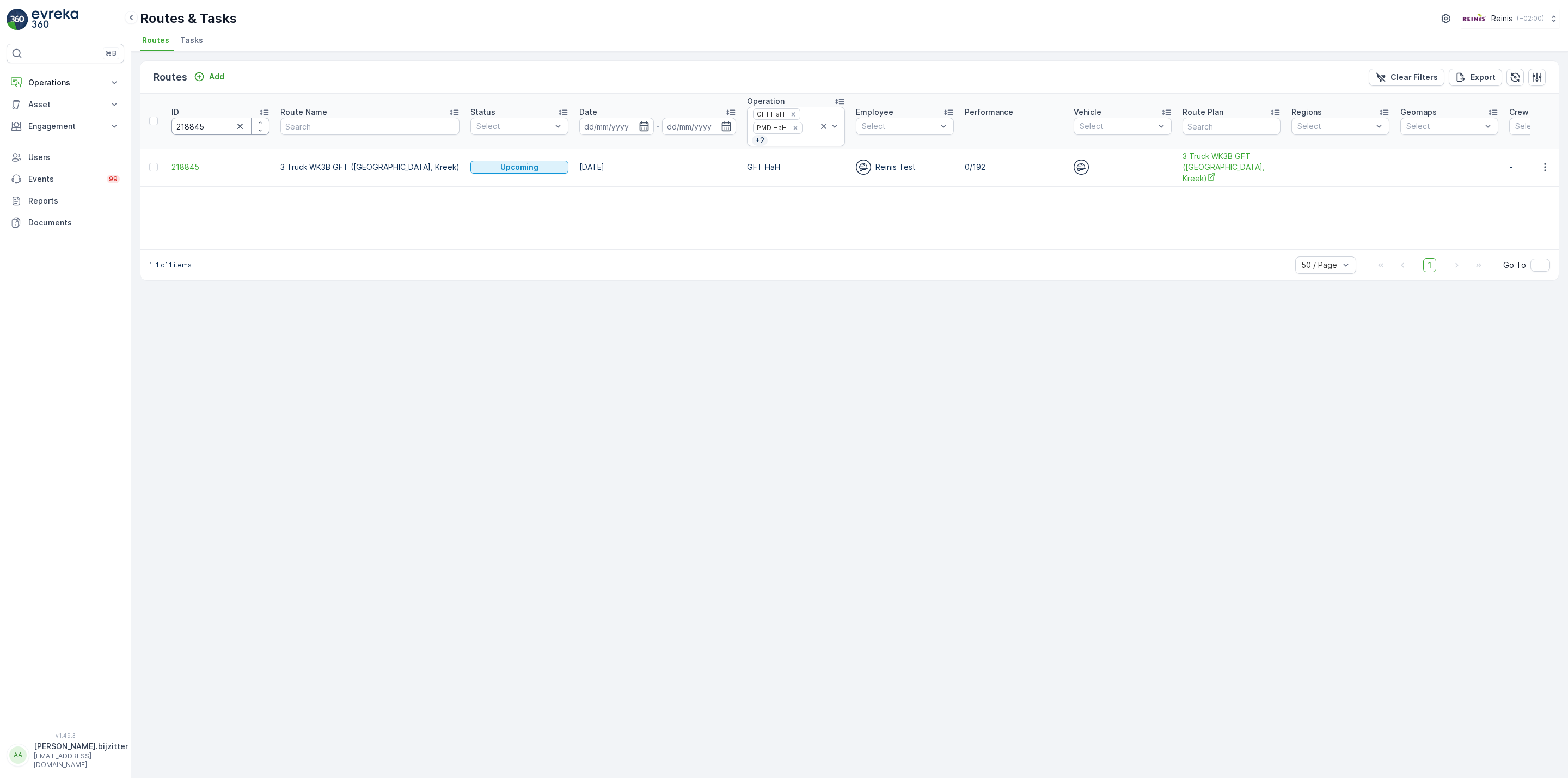
click at [197, 126] on input "218845" at bounding box center [221, 126] width 98 height 18
paste input "28"
type input "218828"
click at [1187, 161] on span "4 Truck WK3D GFT (De Haven, 't Land)" at bounding box center [1236, 167] width 98 height 33
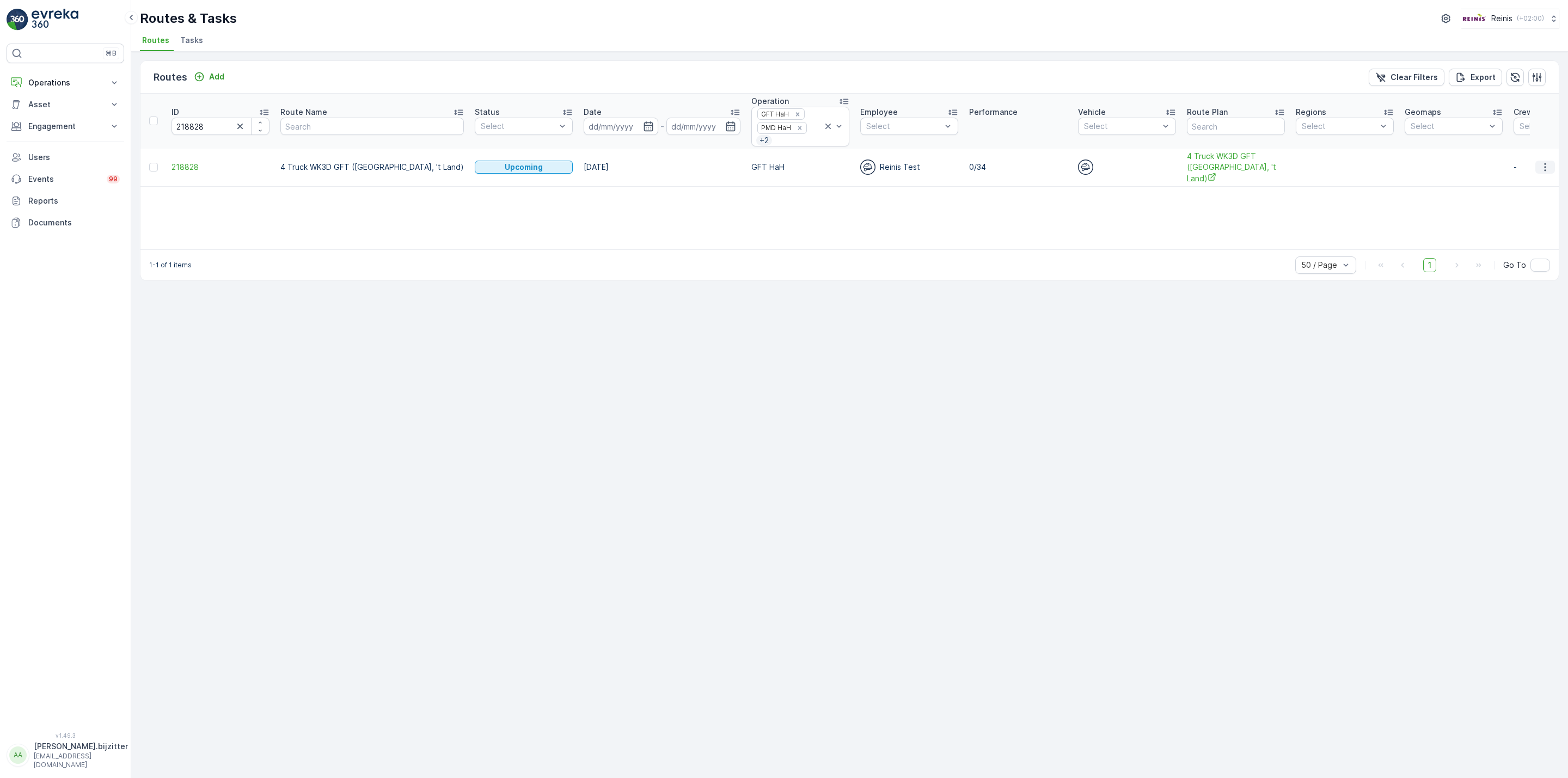
click at [1540, 161] on icon "button" at bounding box center [1545, 167] width 11 height 11
click at [1528, 176] on span "See More Details" at bounding box center [1520, 180] width 63 height 11
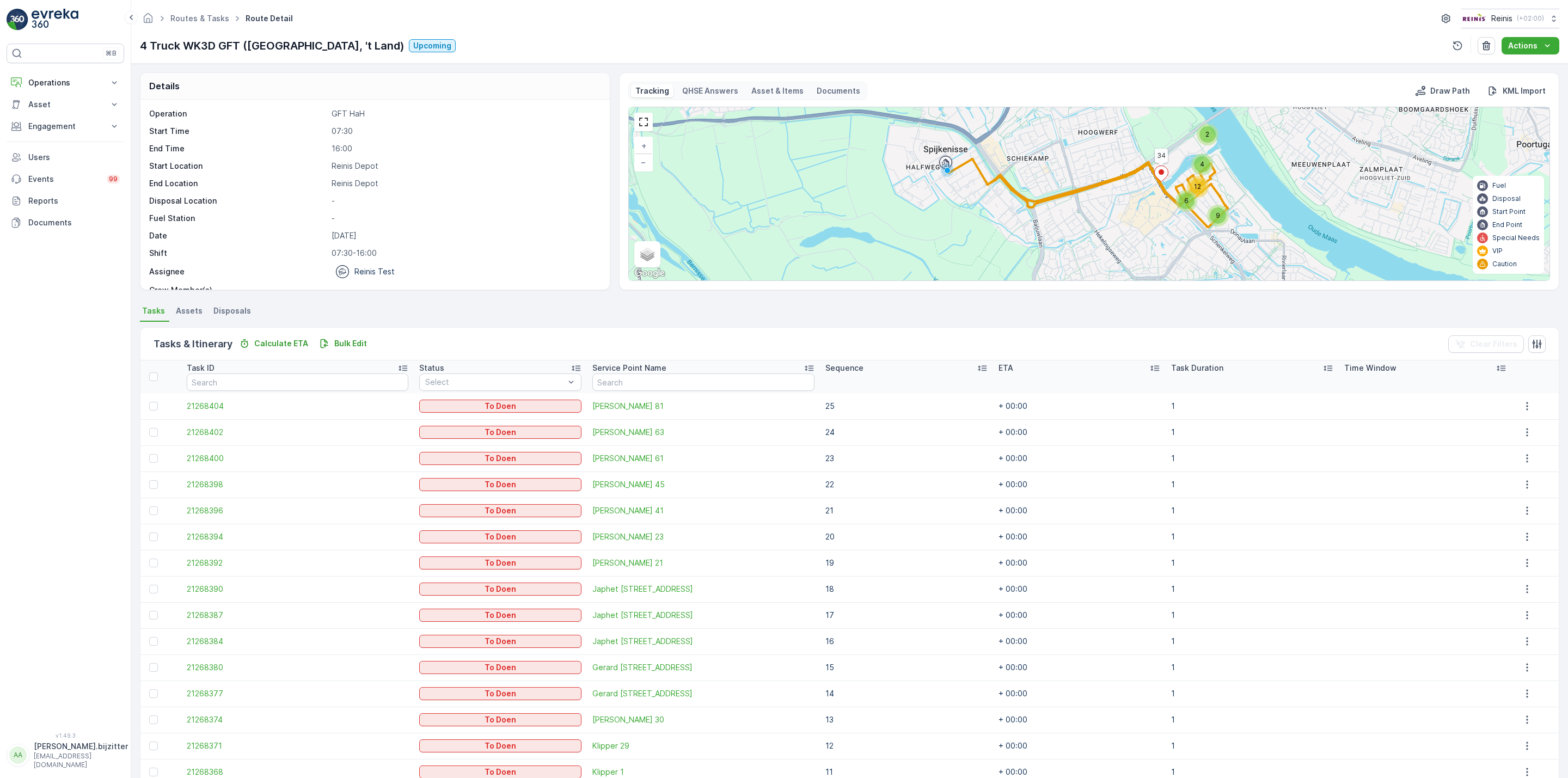
click at [978, 369] on icon at bounding box center [982, 368] width 9 height 5
click at [977, 370] on icon at bounding box center [982, 367] width 11 height 11
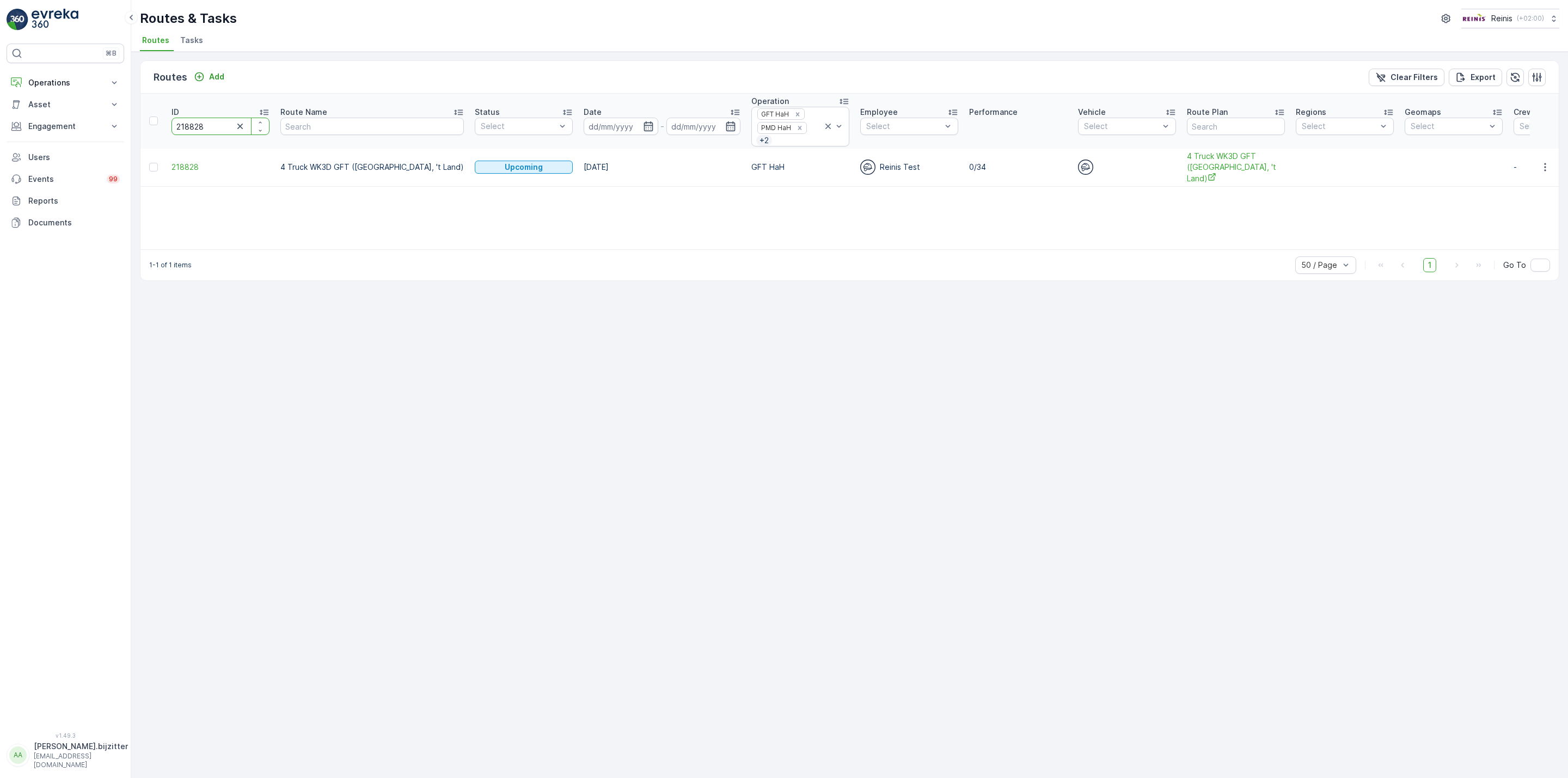
click at [188, 120] on input "218828" at bounding box center [221, 126] width 98 height 18
click at [189, 121] on input "218828" at bounding box center [221, 126] width 98 height 18
click at [190, 121] on input "218828" at bounding box center [221, 126] width 98 height 18
paste input "9427"
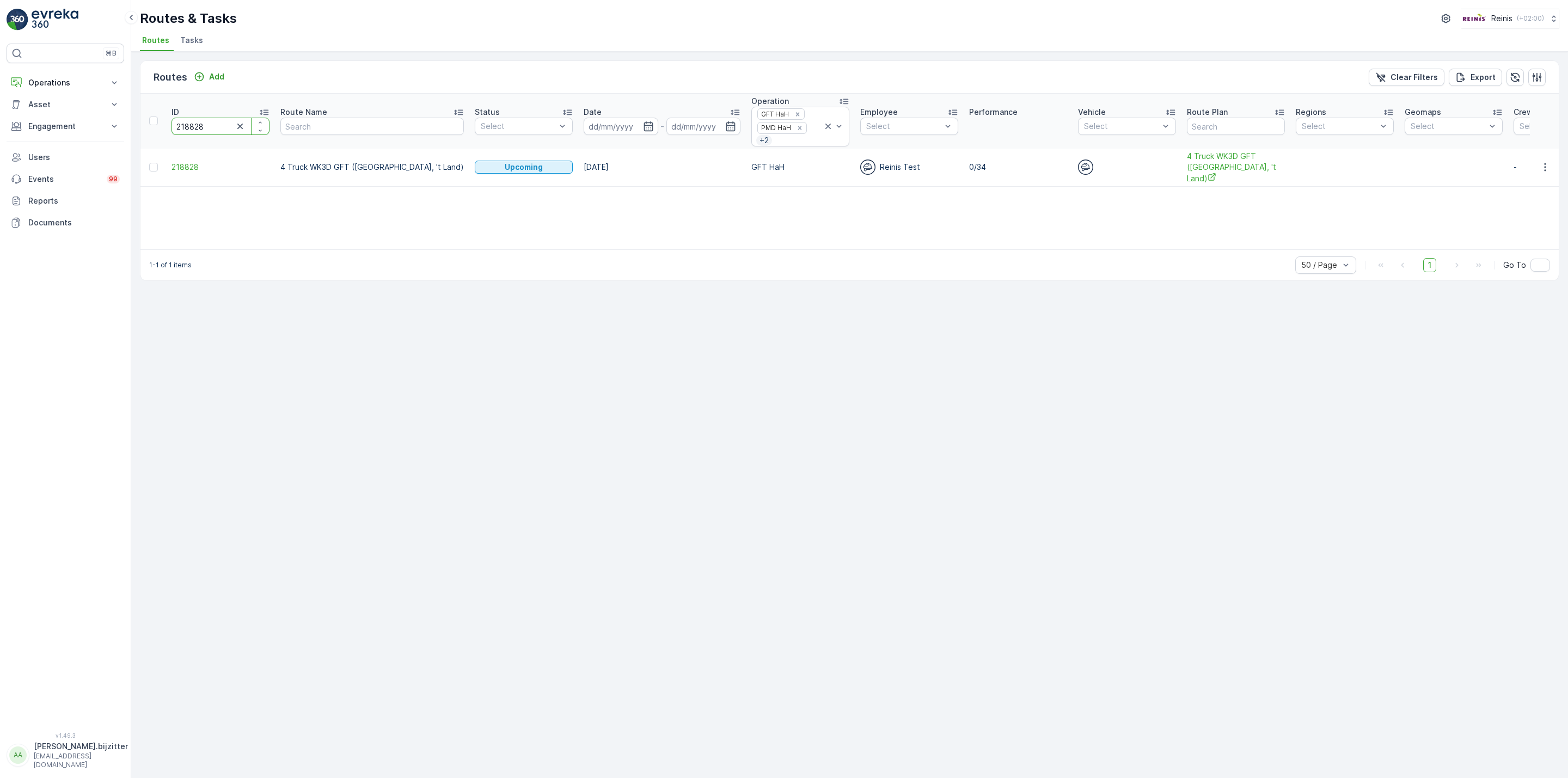
type input "219427"
click at [1204, 165] on span "3 Truck WK4C GFT (Hoek, Hoogwerf, Schiekamp)" at bounding box center [1233, 161] width 98 height 23
click at [1540, 164] on icon "button" at bounding box center [1545, 161] width 11 height 11
click at [1536, 176] on span "See More Details" at bounding box center [1520, 180] width 63 height 11
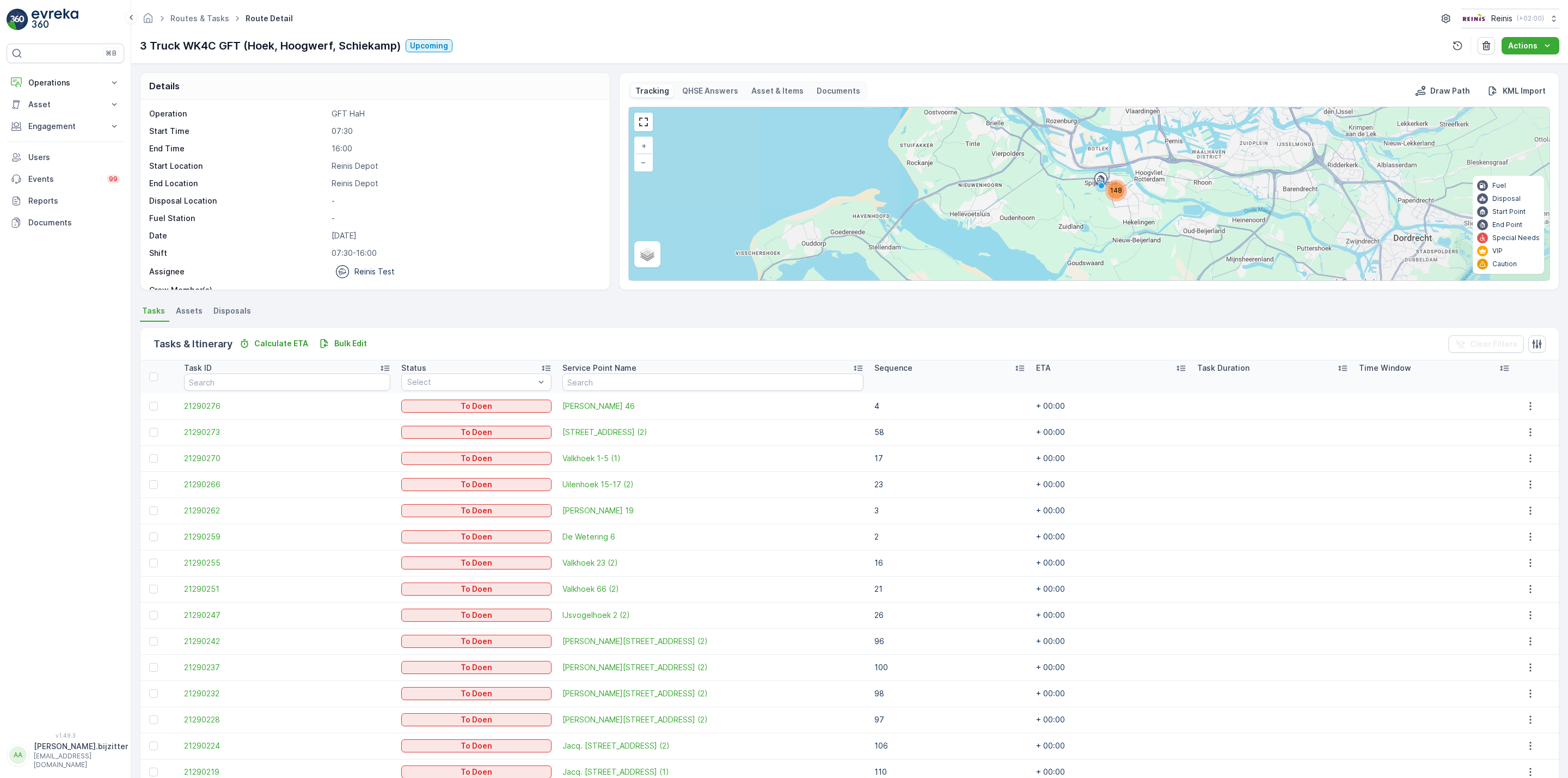
click at [1014, 369] on icon at bounding box center [1019, 367] width 11 height 11
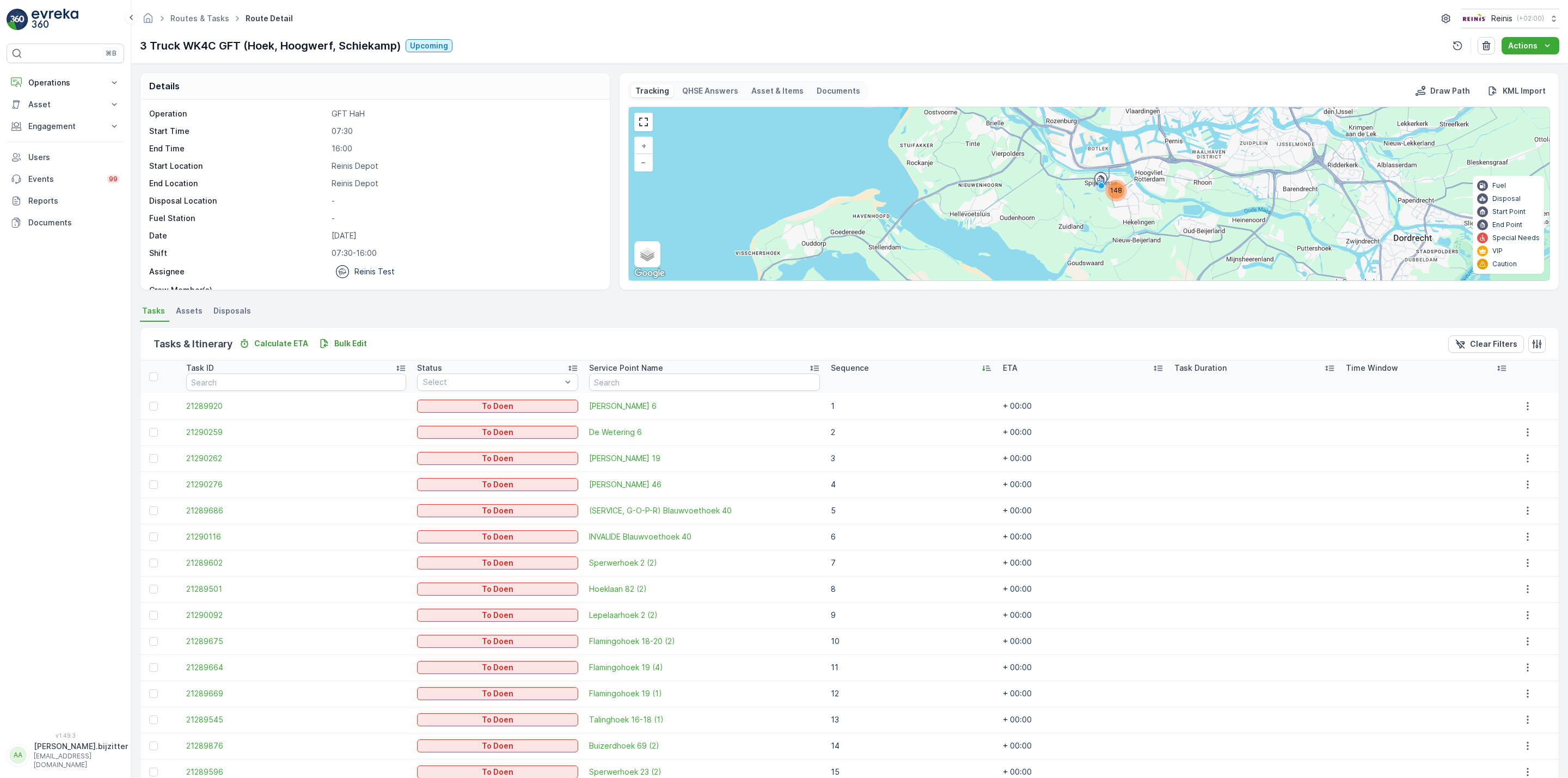
click at [981, 370] on icon at bounding box center [986, 367] width 11 height 11
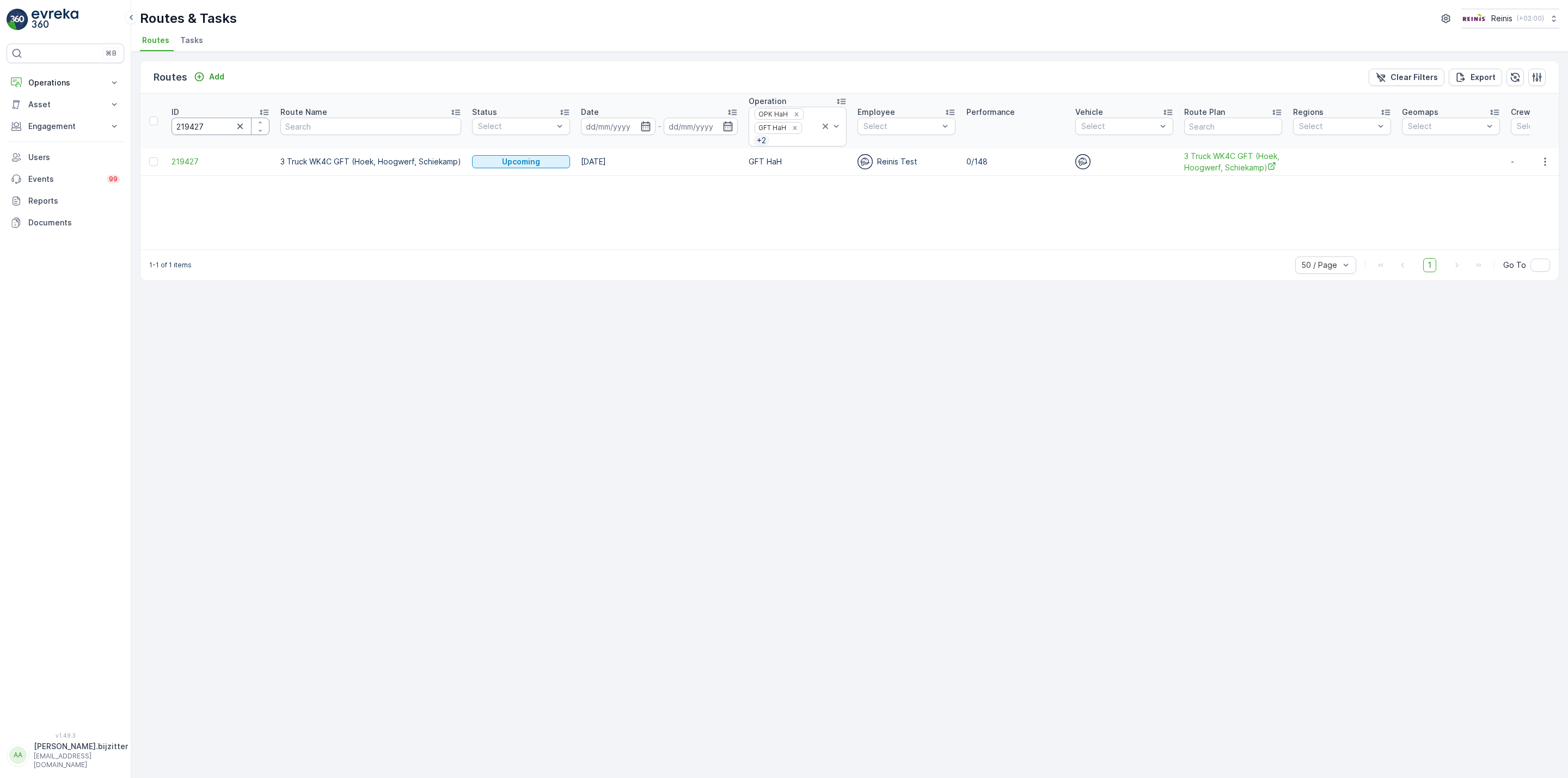
click at [204, 125] on input "219427" at bounding box center [221, 126] width 98 height 18
paste input "6"
type input "219426"
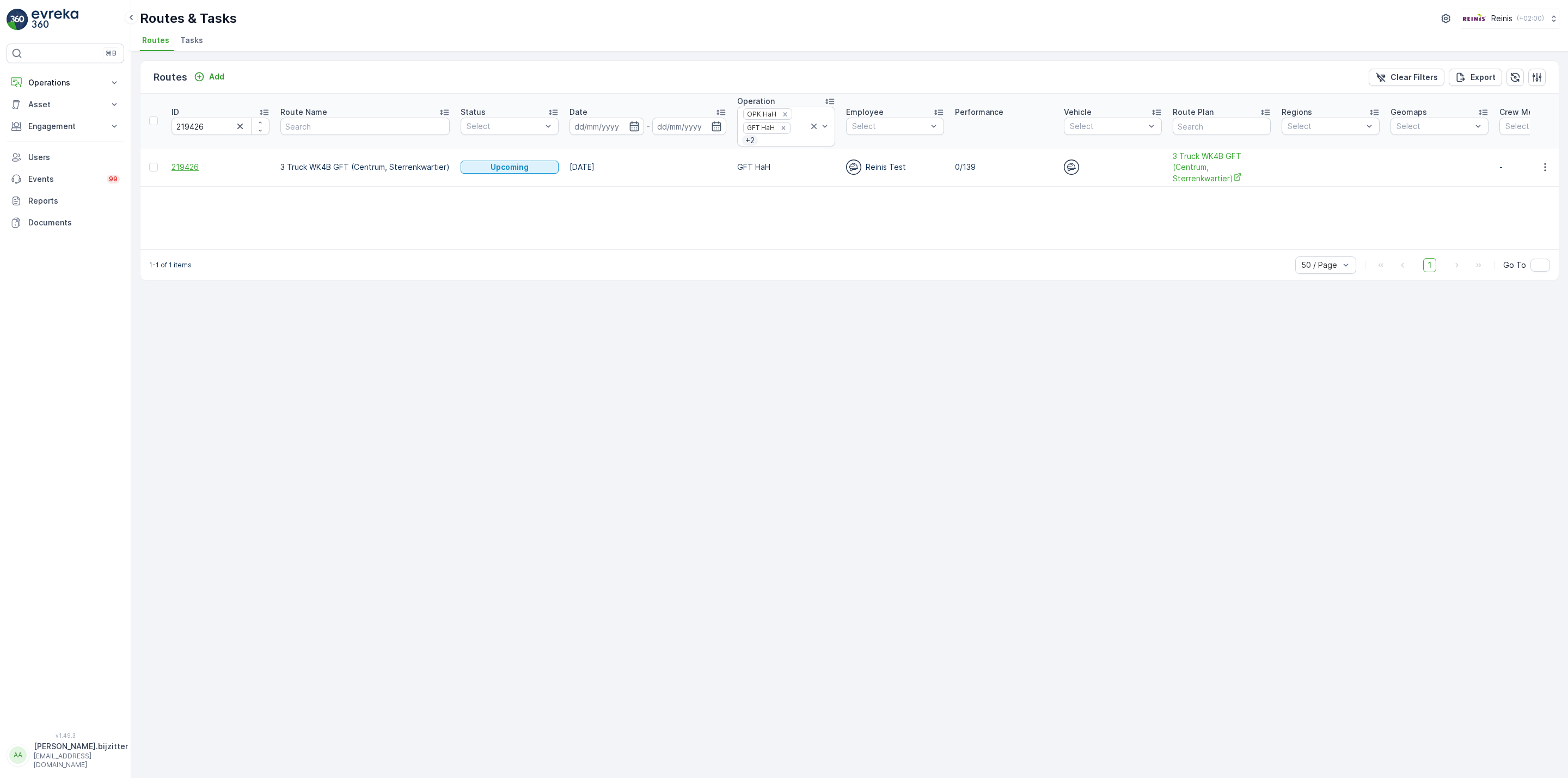
click at [185, 167] on span "219426" at bounding box center [221, 167] width 98 height 11
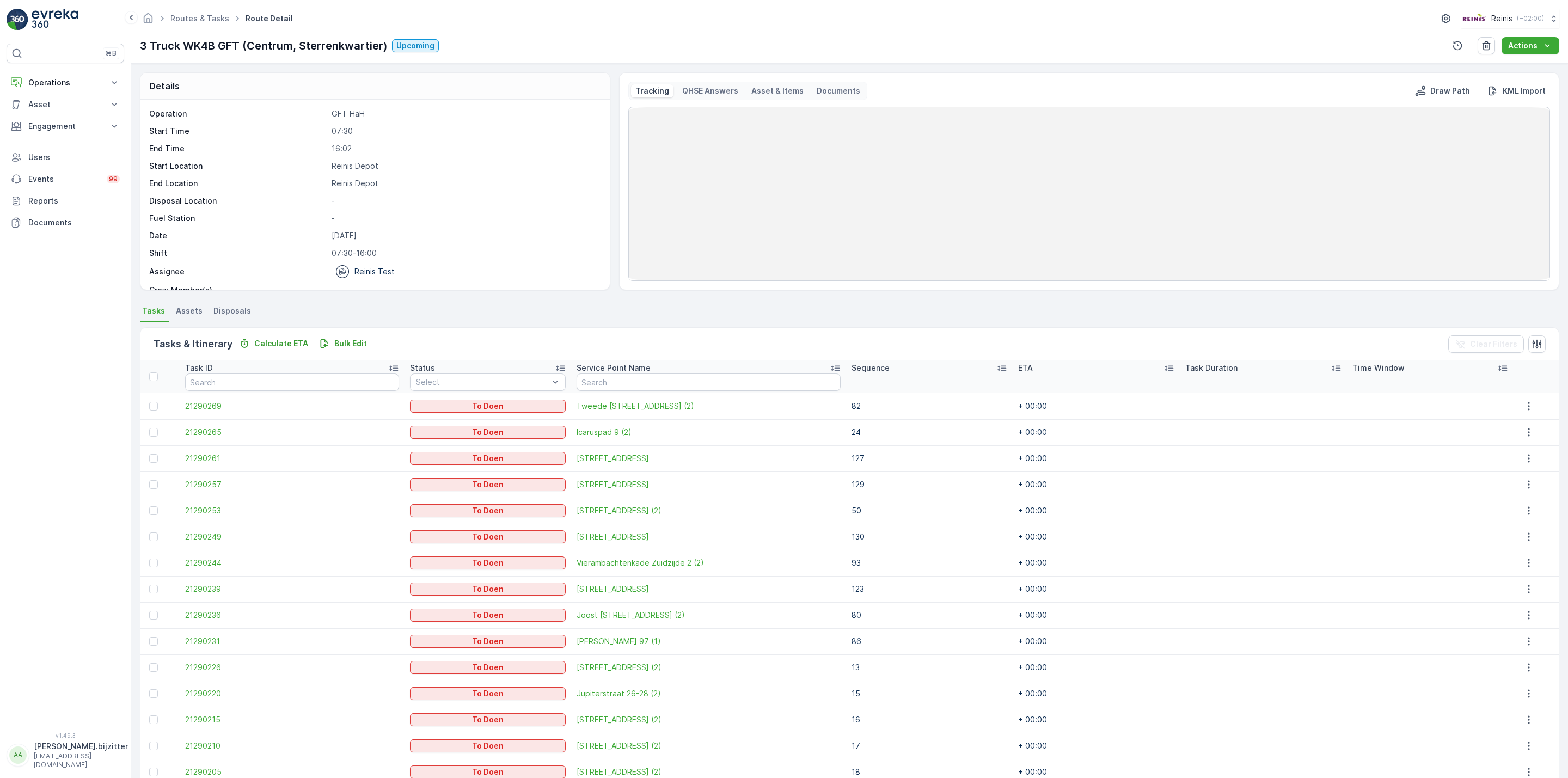
click at [997, 367] on icon at bounding box center [1002, 367] width 11 height 11
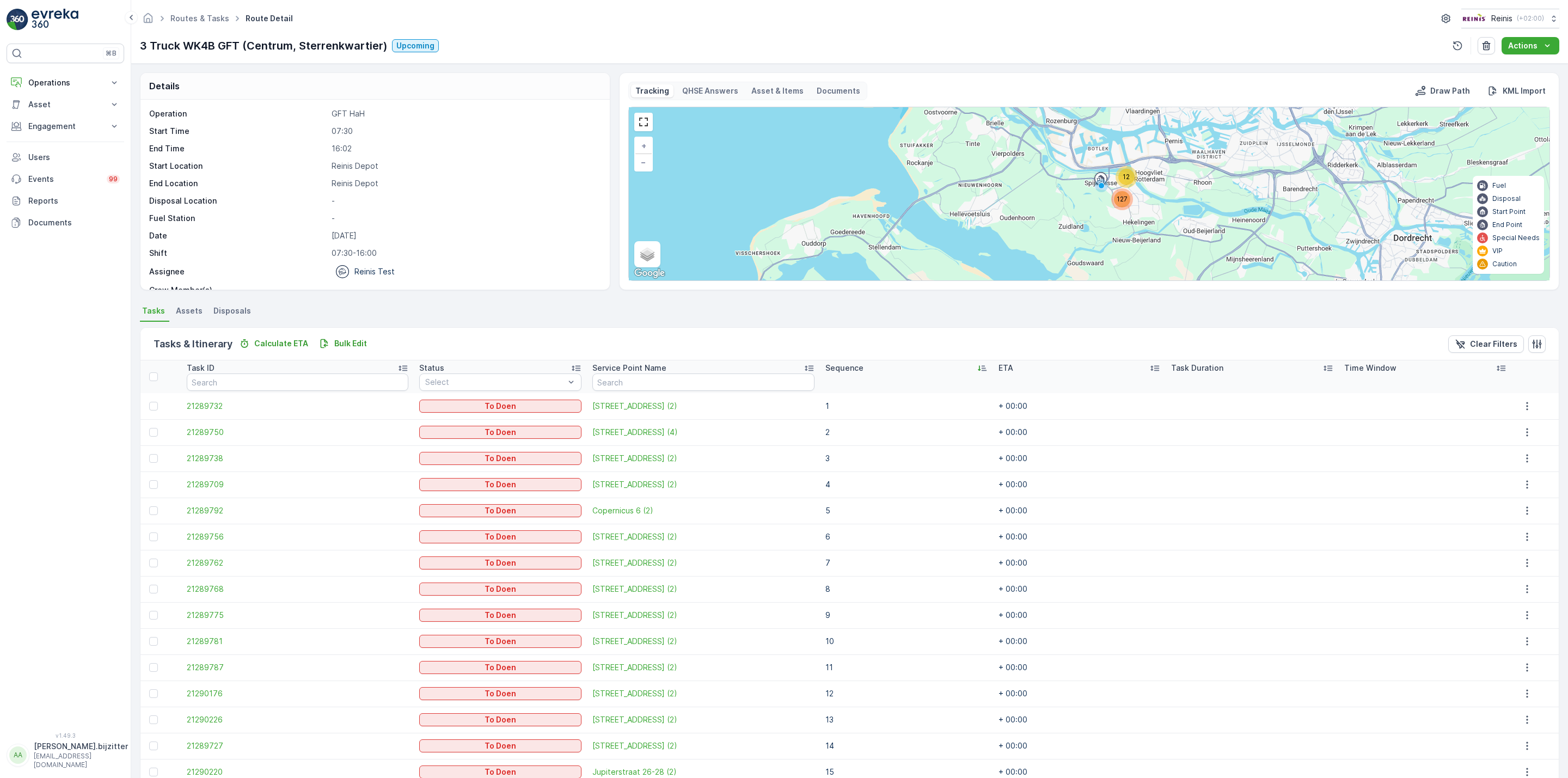
click at [951, 370] on div "Sequence" at bounding box center [907, 367] width 162 height 11
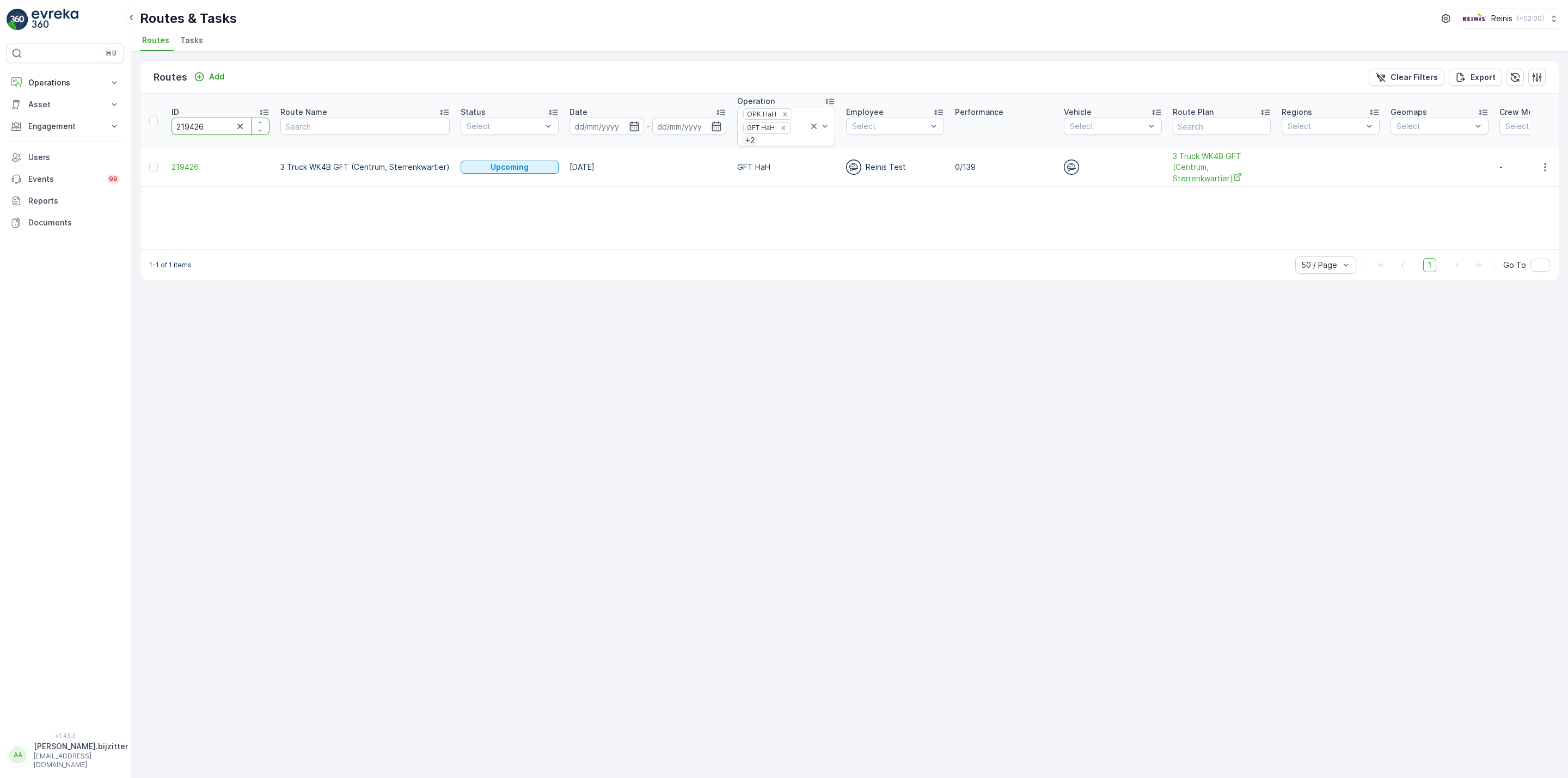
click at [194, 128] on input "219426" at bounding box center [221, 126] width 98 height 18
paste input "5"
type input "219425"
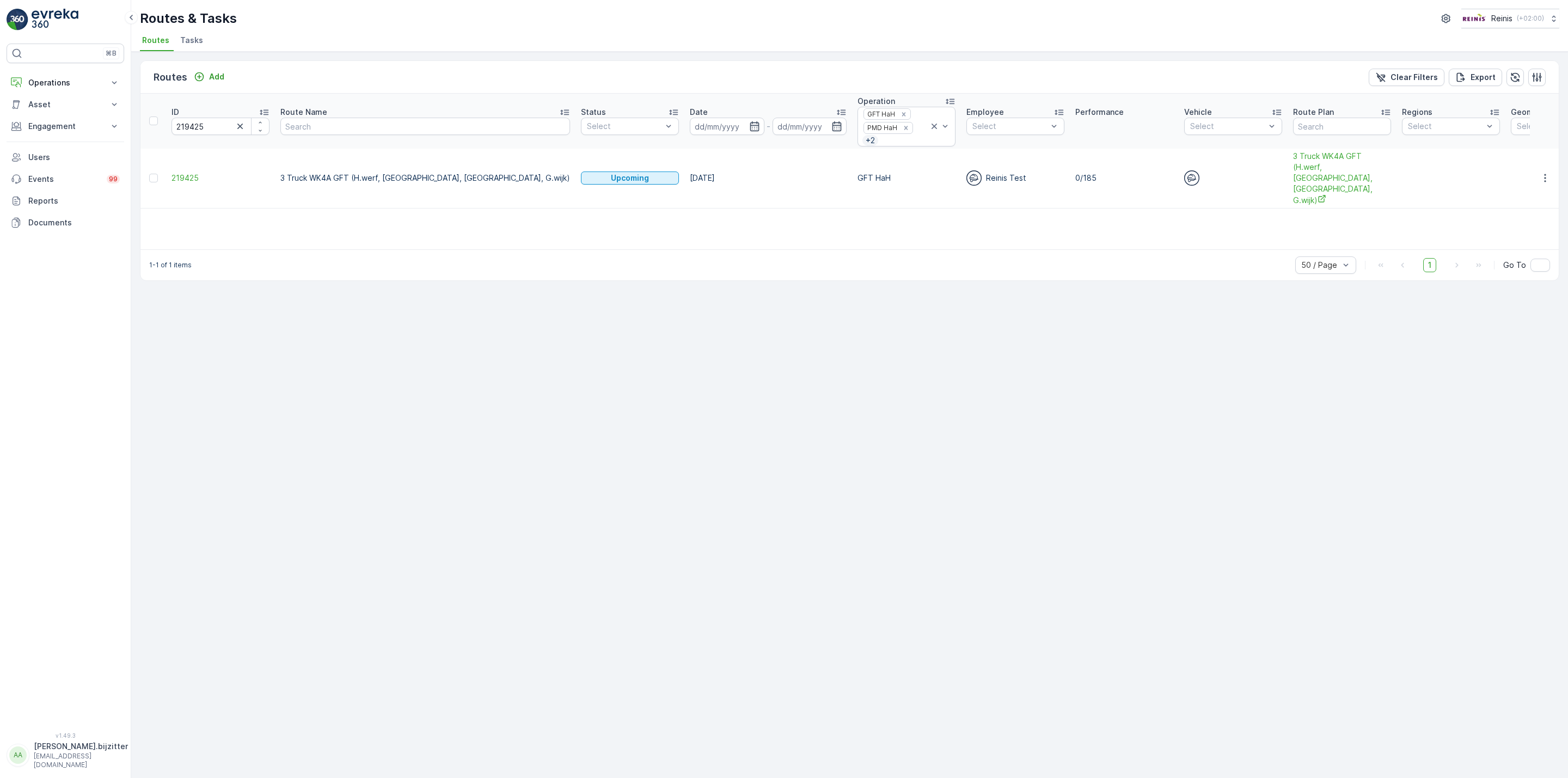
click at [188, 172] on span "219425" at bounding box center [221, 178] width 98 height 11
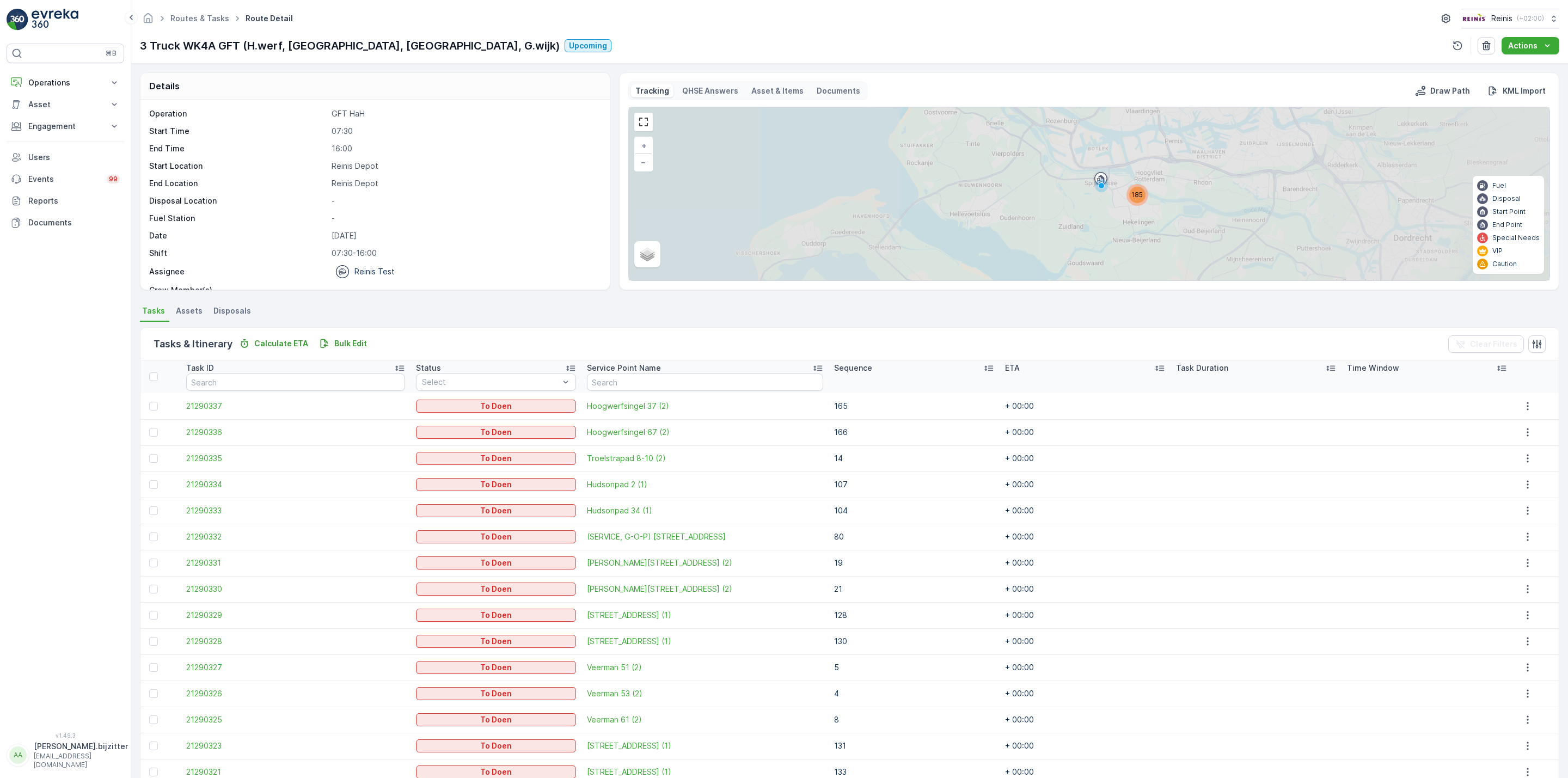
click at [983, 368] on icon at bounding box center [989, 367] width 11 height 11
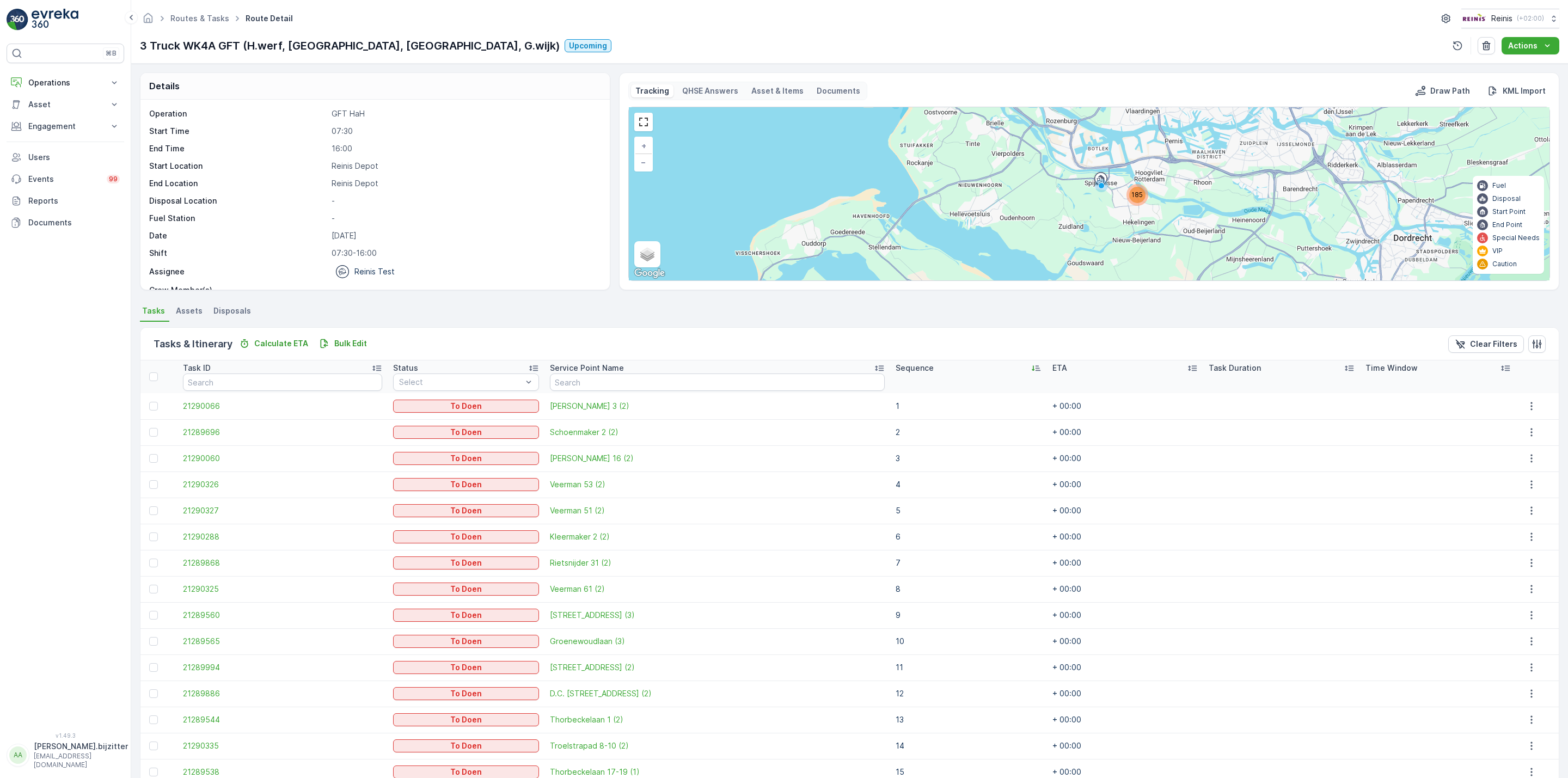
click at [1032, 369] on icon at bounding box center [1036, 368] width 9 height 5
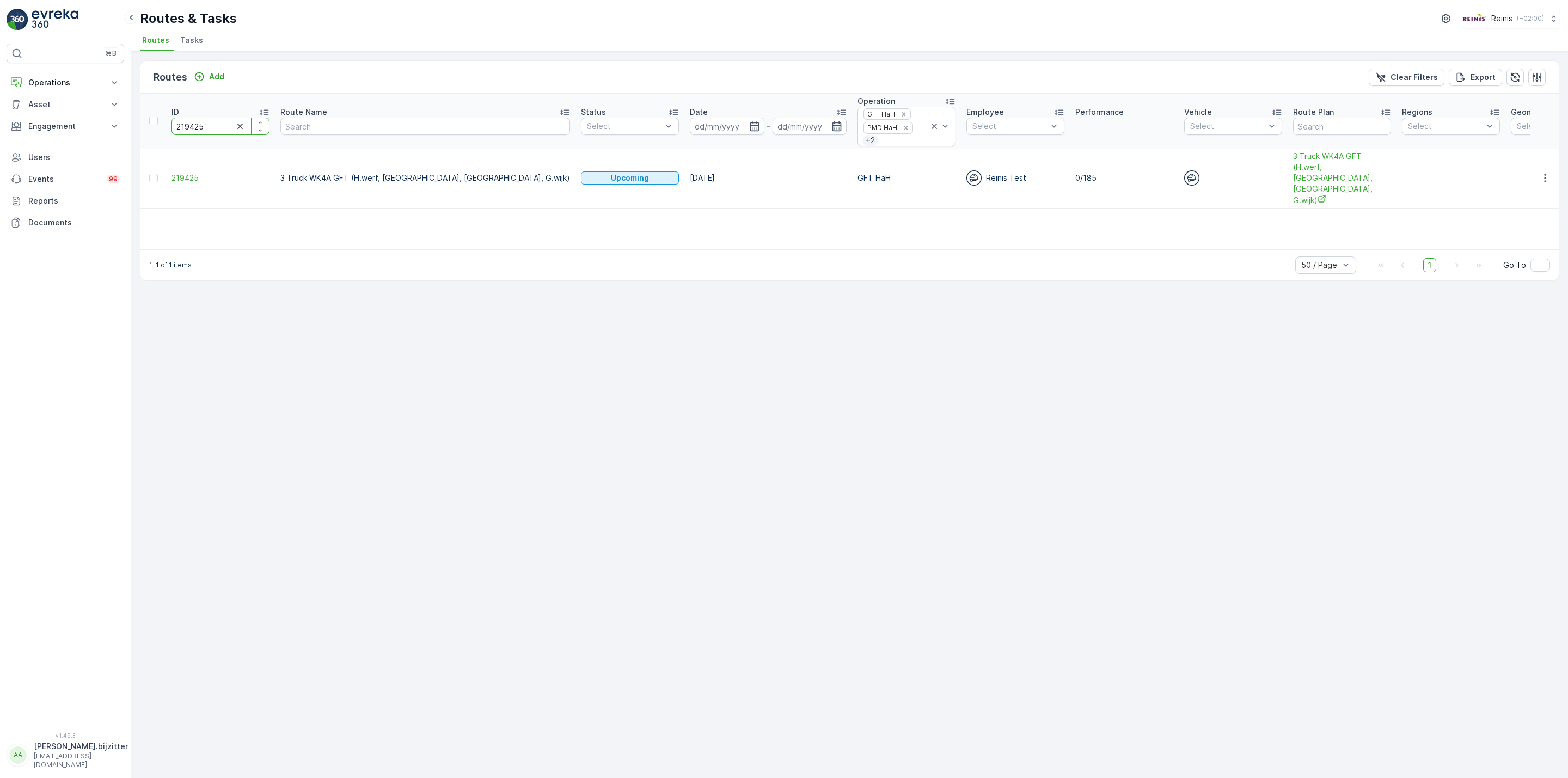
click at [197, 123] on input "219425" at bounding box center [221, 126] width 98 height 18
paste input "08"
type input "219408"
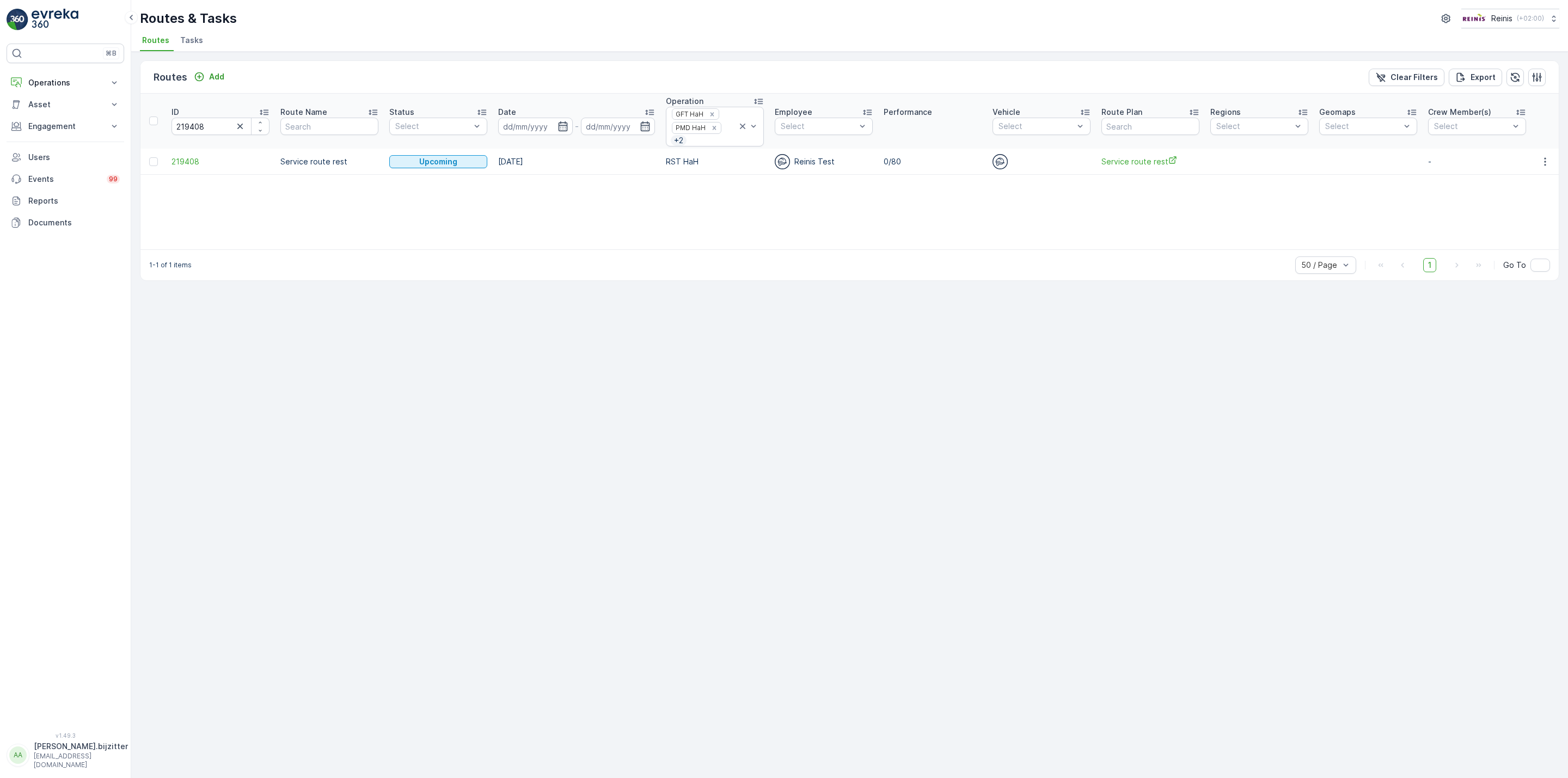
click at [195, 161] on span "219408" at bounding box center [221, 161] width 98 height 11
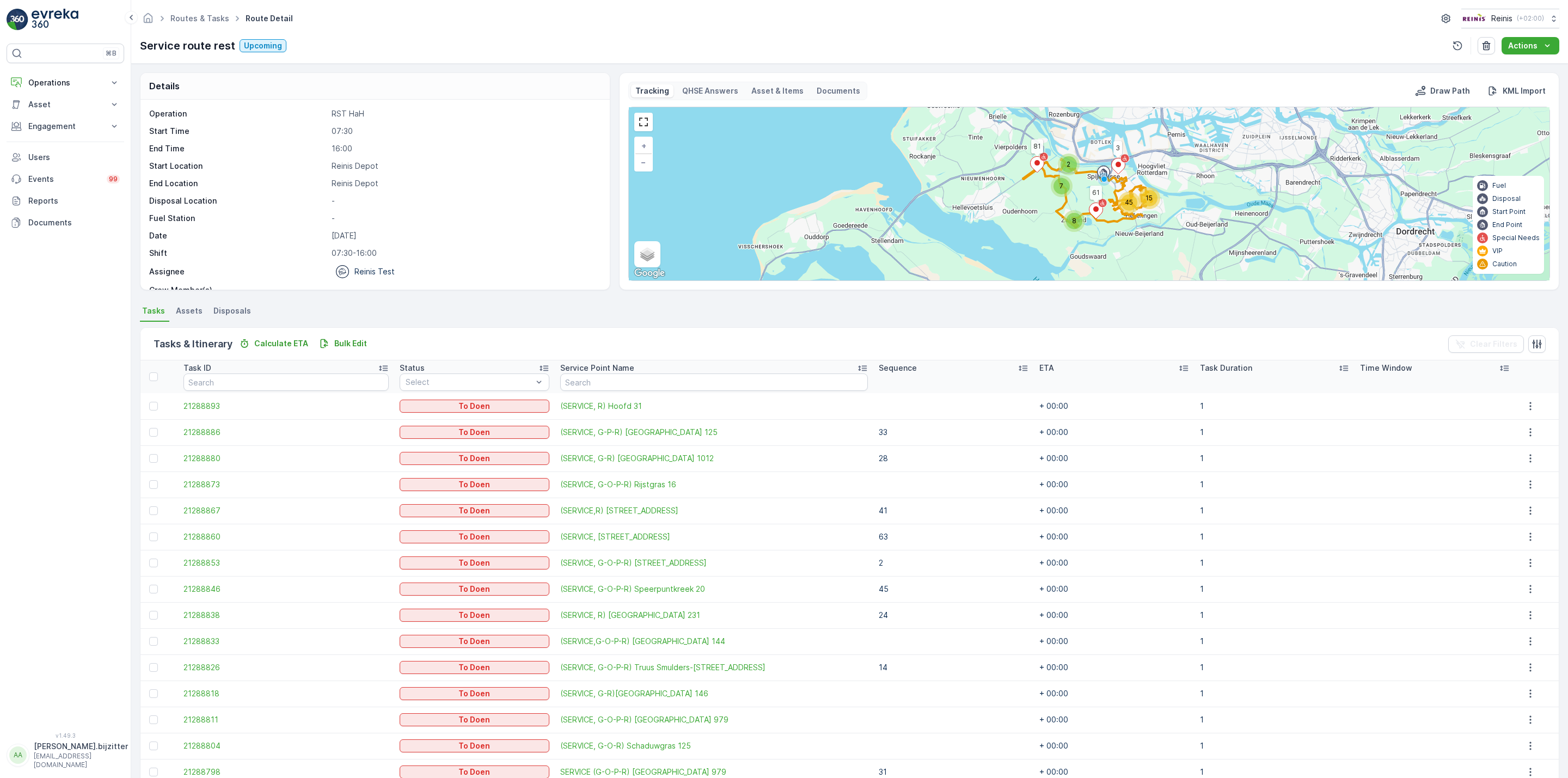
click at [1019, 370] on icon at bounding box center [1023, 368] width 9 height 5
click at [1022, 370] on icon at bounding box center [1027, 368] width 9 height 5
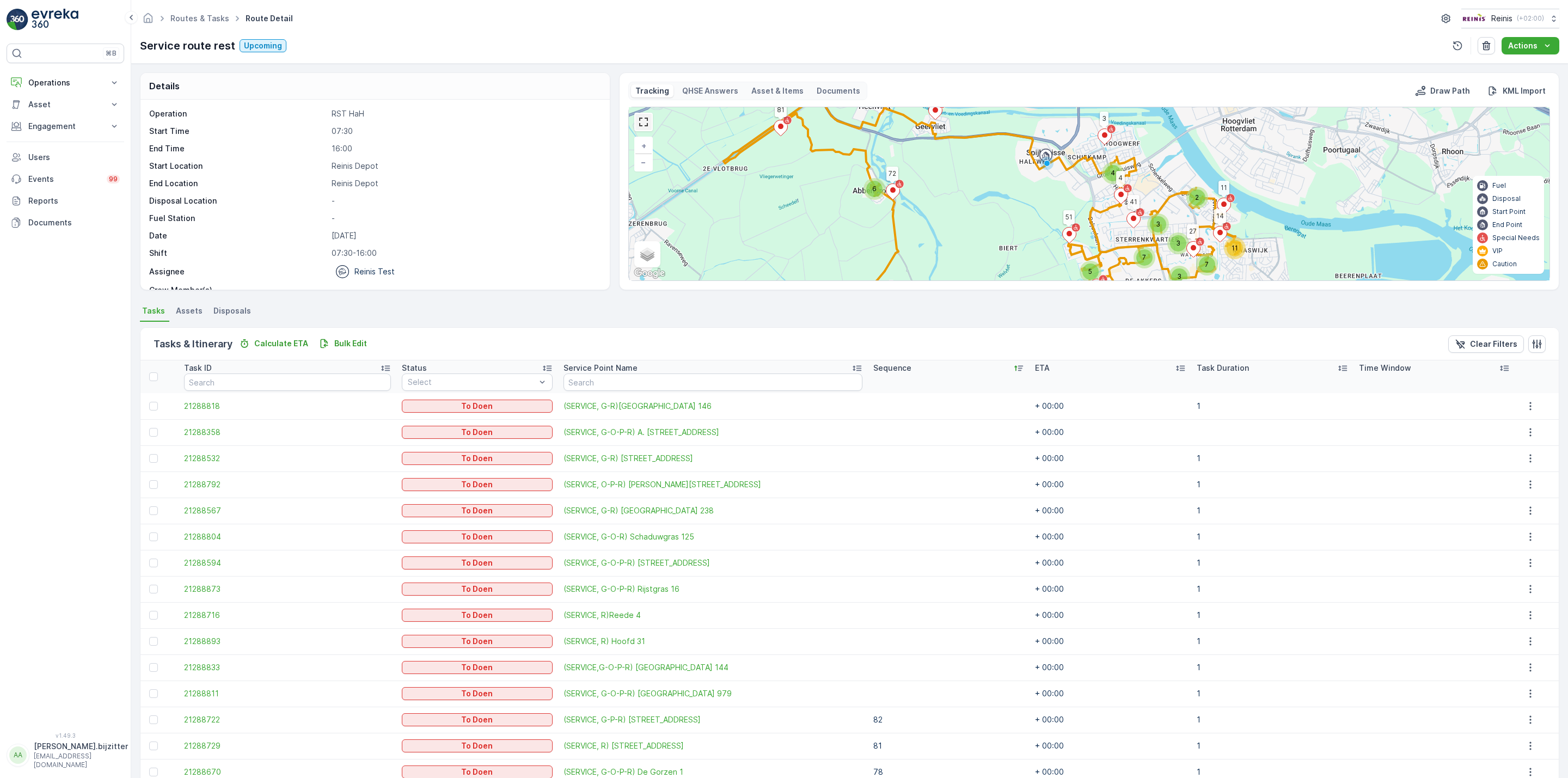
click at [647, 124] on link at bounding box center [644, 122] width 16 height 16
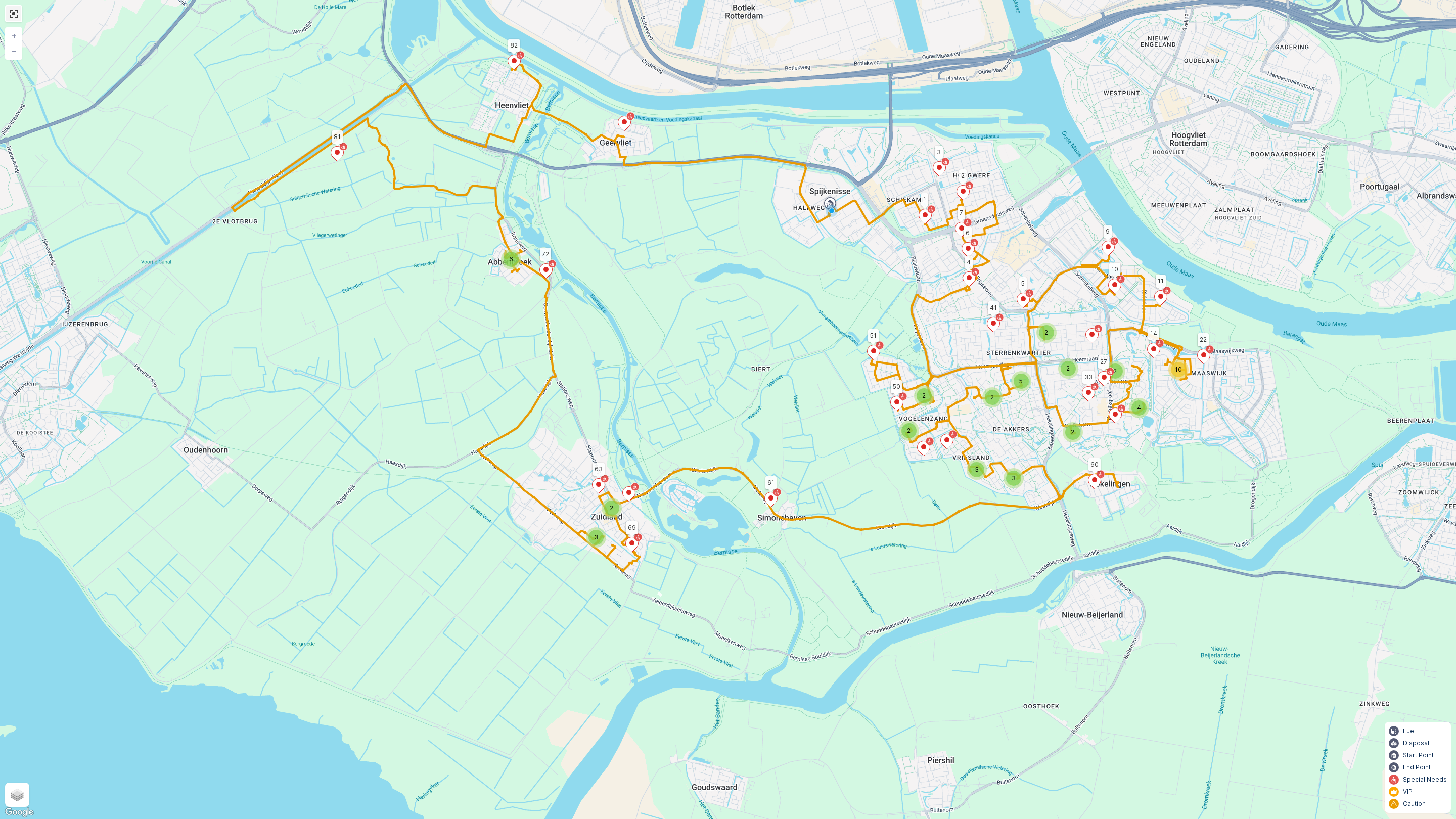
click at [17, 15] on link at bounding box center [14, 14] width 15 height 15
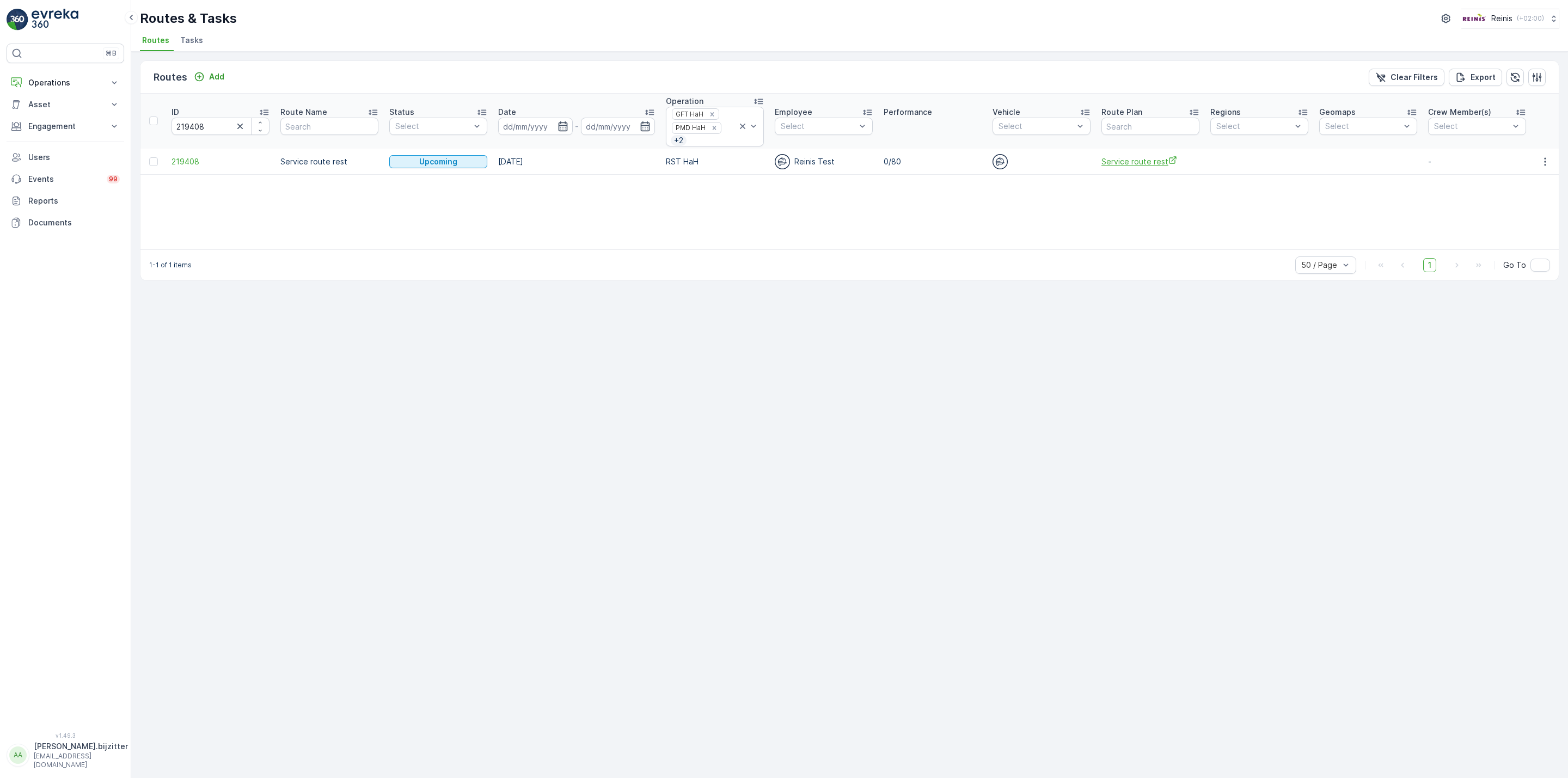
click at [1126, 162] on span "Service route rest" at bounding box center [1151, 161] width 98 height 12
click at [185, 160] on span "219408" at bounding box center [221, 161] width 98 height 11
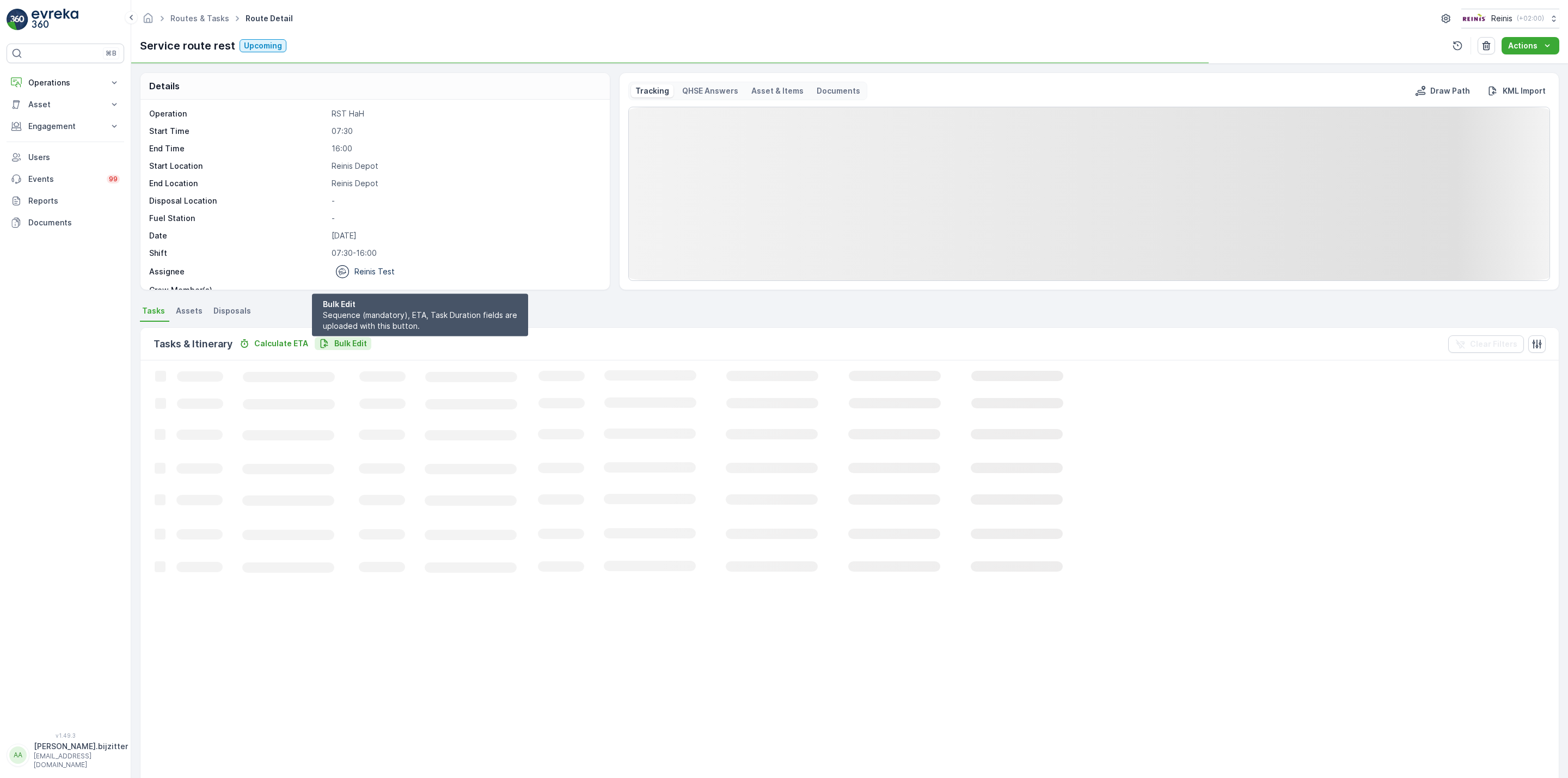
click at [358, 343] on p "Bulk Edit" at bounding box center [351, 343] width 33 height 11
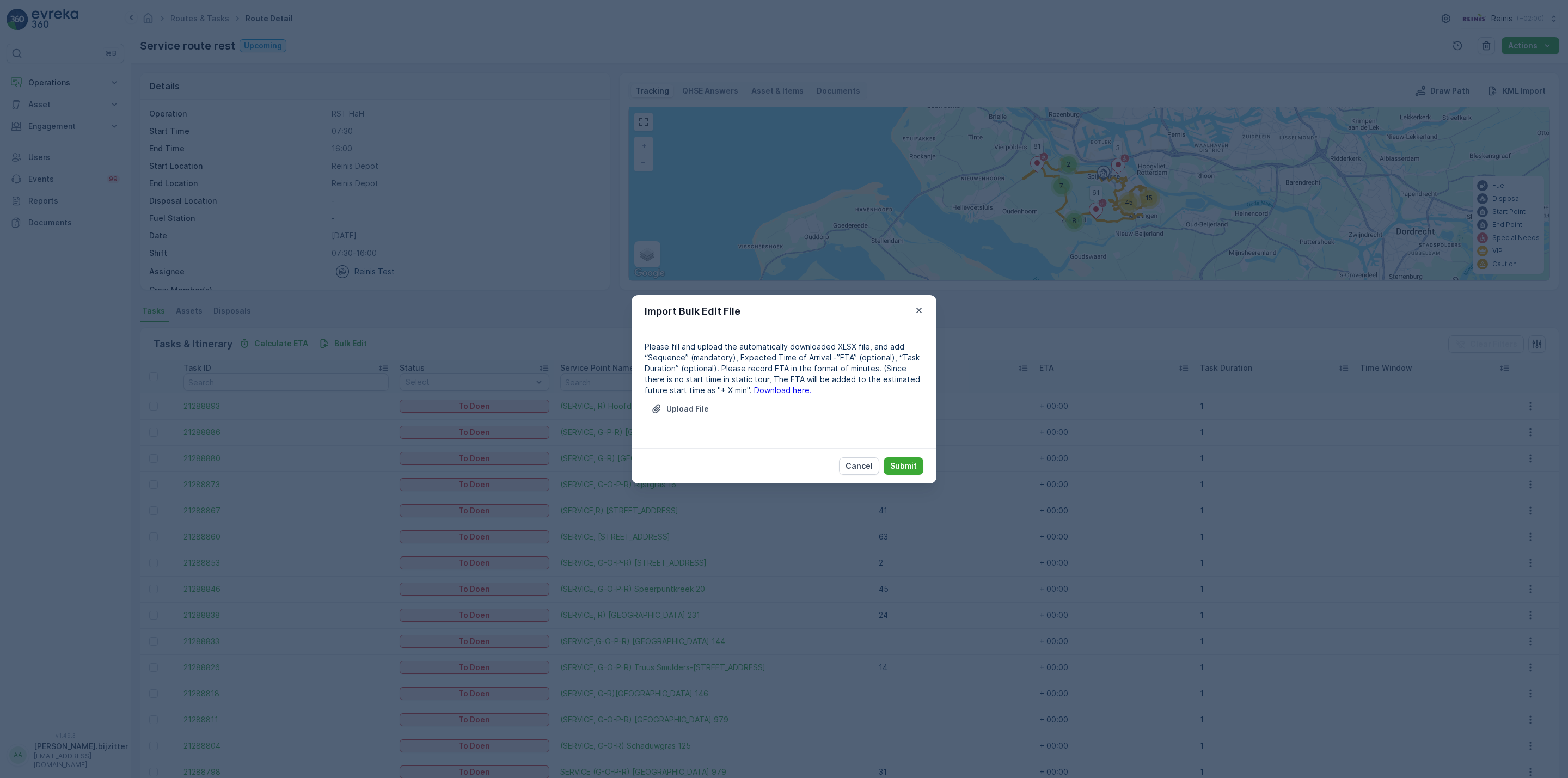
click at [766, 390] on link "Download here." at bounding box center [783, 390] width 58 height 9
click at [693, 411] on p "Upload File" at bounding box center [688, 408] width 42 height 11
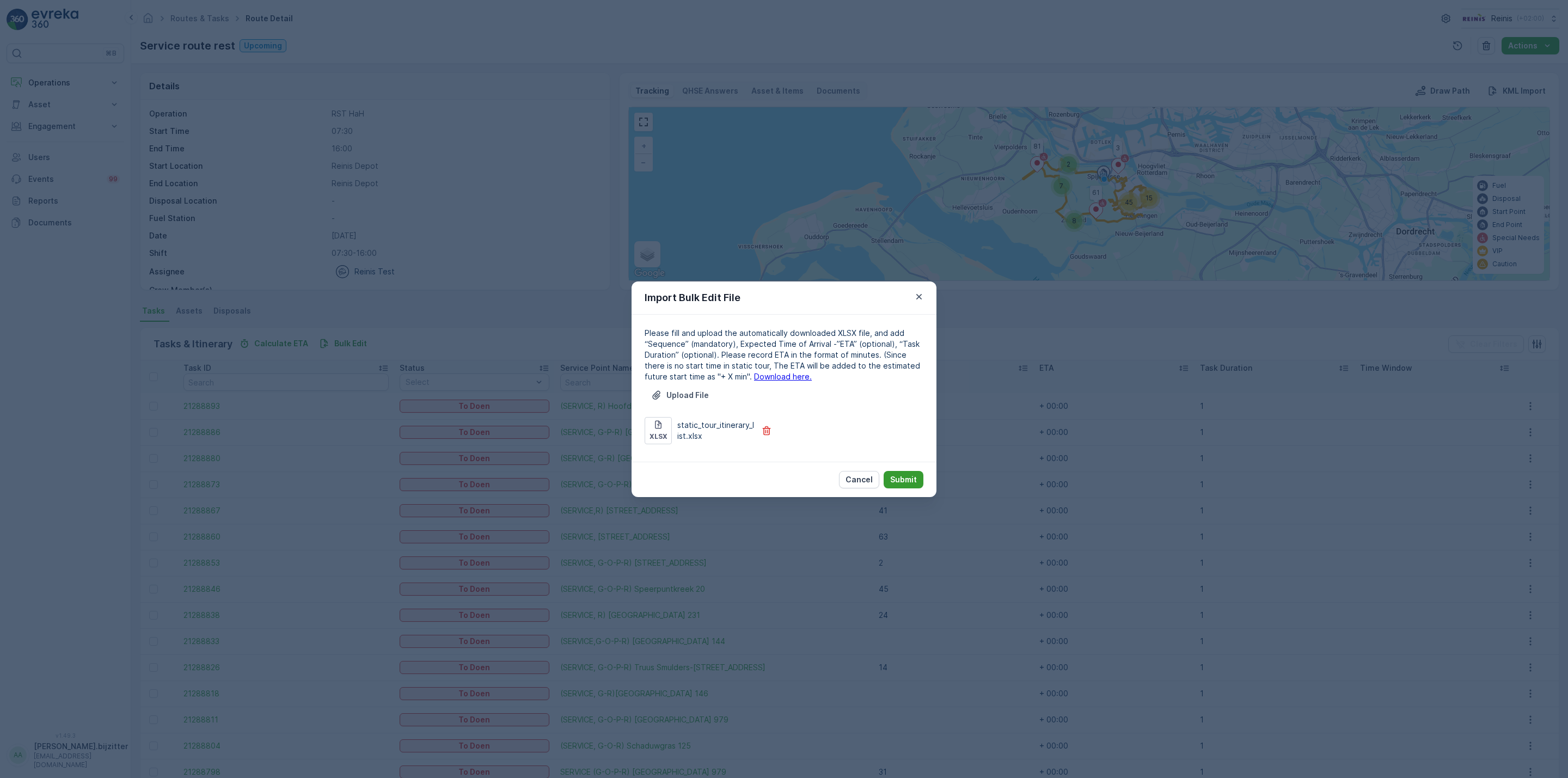
click at [910, 478] on p "Submit" at bounding box center [903, 479] width 27 height 11
click at [853, 478] on p "Cancel" at bounding box center [859, 479] width 27 height 11
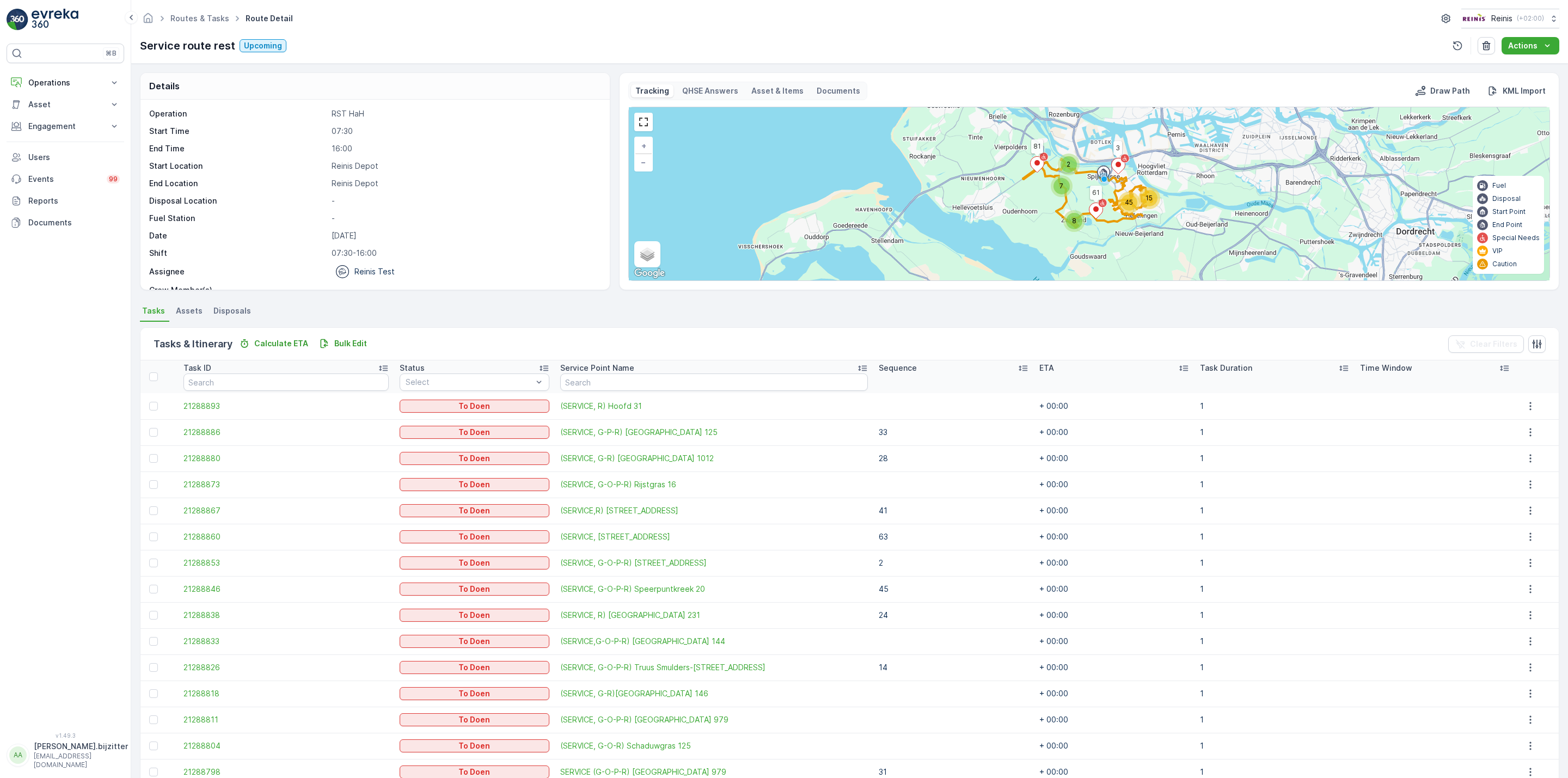
click at [459, 154] on p "16:00" at bounding box center [465, 148] width 267 height 11
click at [354, 343] on p "Bulk Edit" at bounding box center [351, 343] width 33 height 11
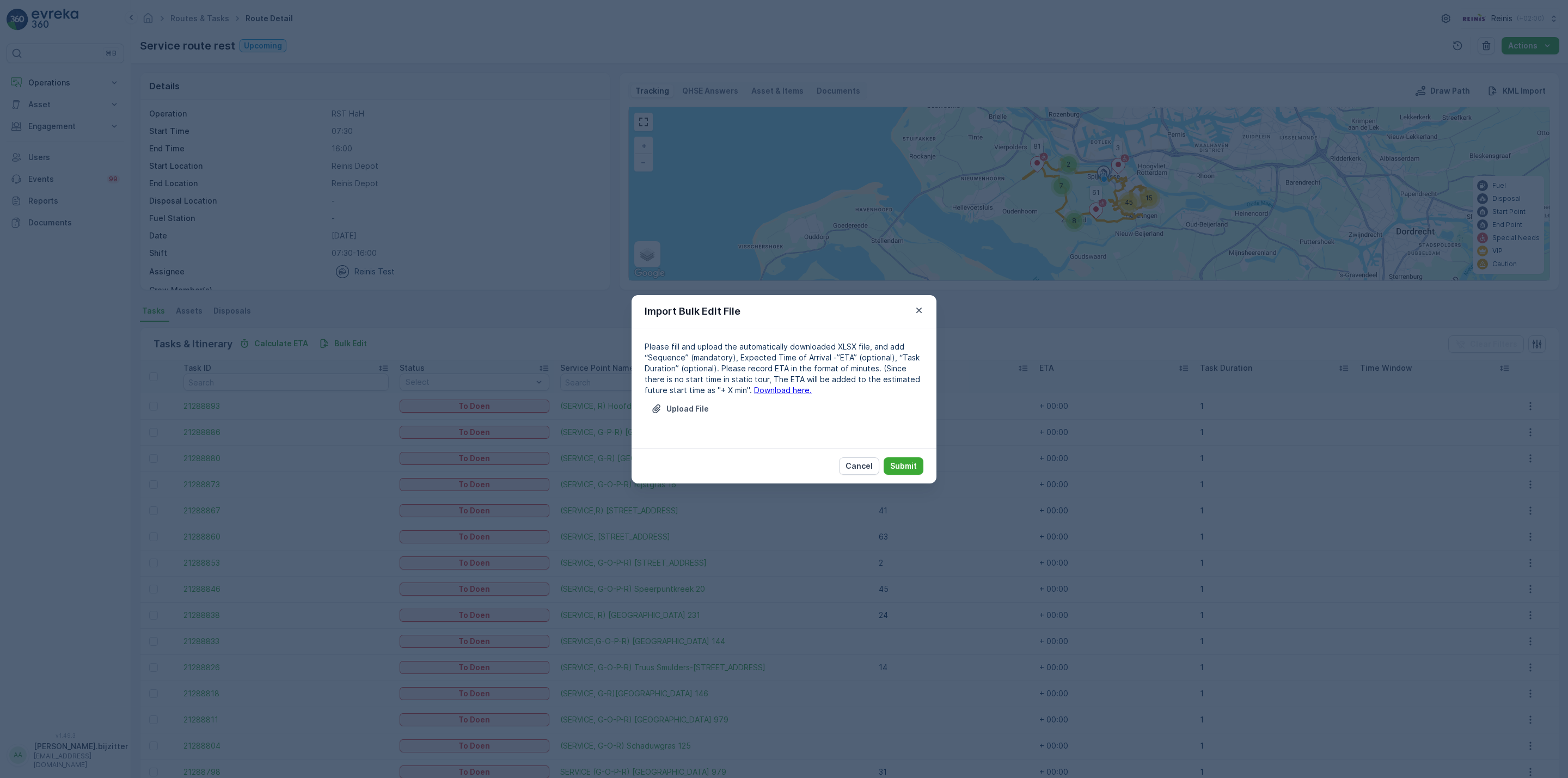
click at [756, 390] on link "Download here." at bounding box center [783, 390] width 58 height 9
click at [690, 411] on p "Upload File" at bounding box center [688, 408] width 42 height 11
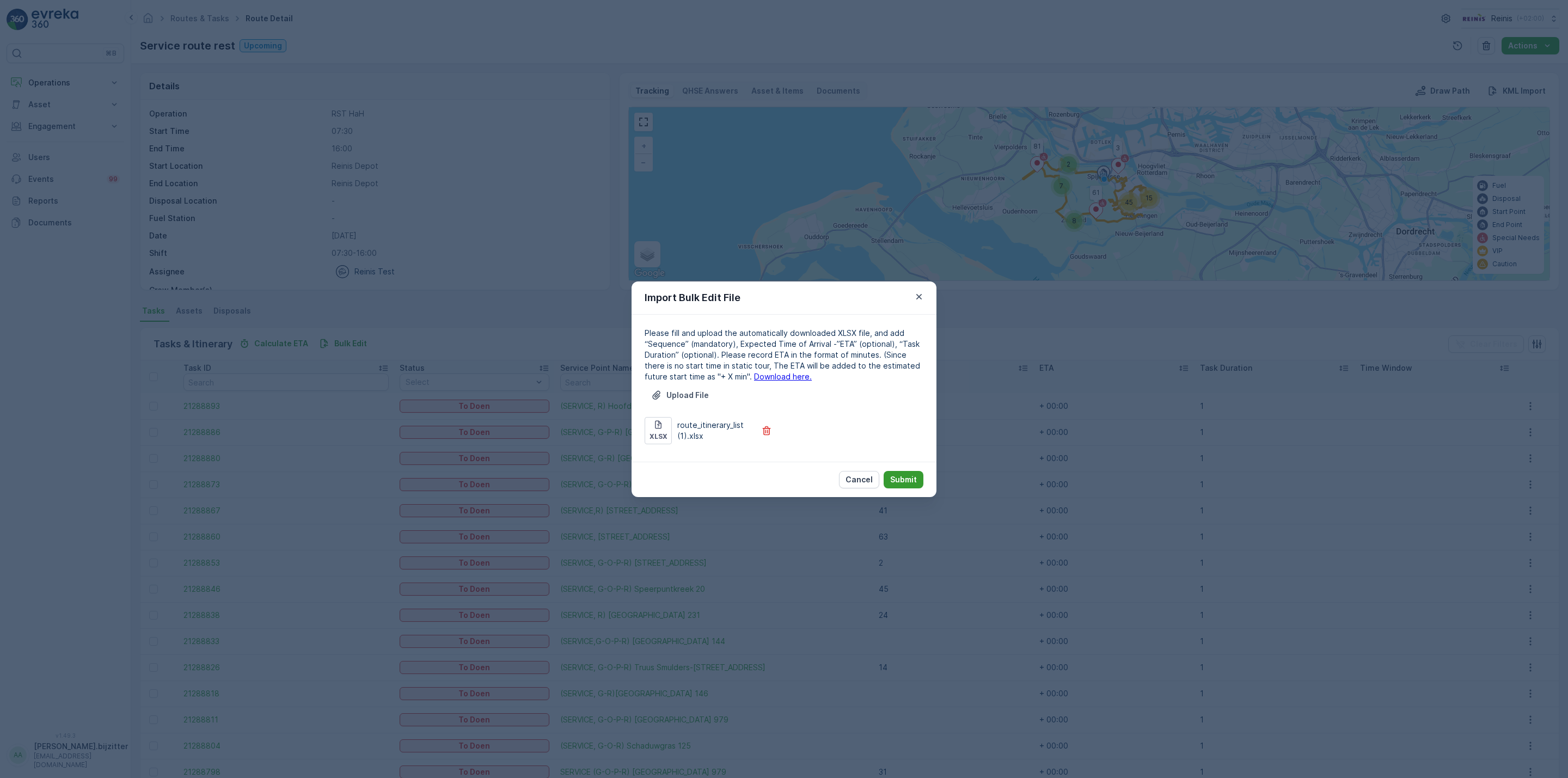
click at [910, 477] on p "Submit" at bounding box center [903, 479] width 27 height 11
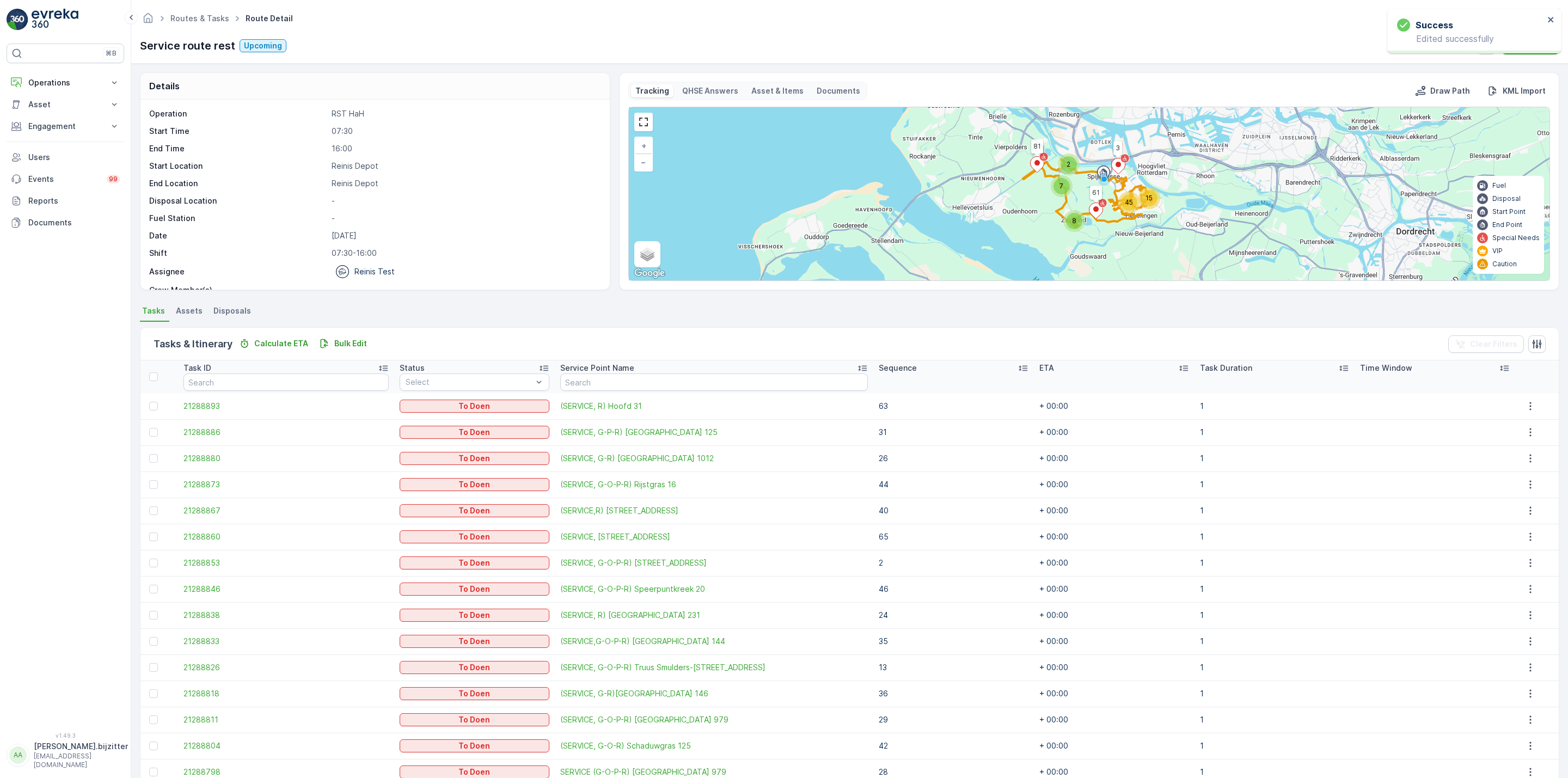
click at [454, 213] on div "Operation RST HaH Start Time 07:30 End Time 16:00 Start Location Reinis Depot E…" at bounding box center [373, 202] width 449 height 187
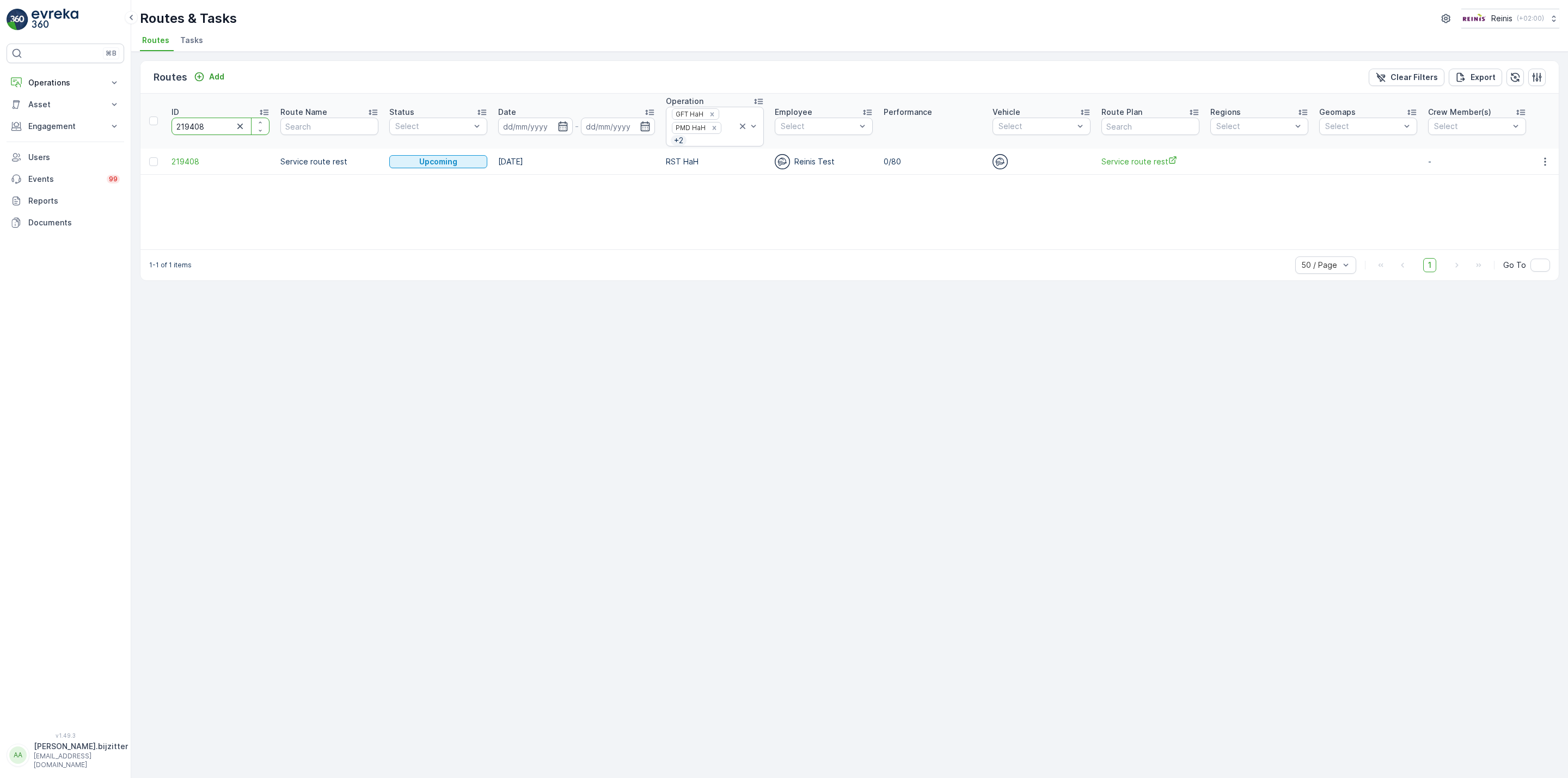
click at [198, 126] on input "219408" at bounding box center [221, 126] width 98 height 18
paste input "7"
type input "219407"
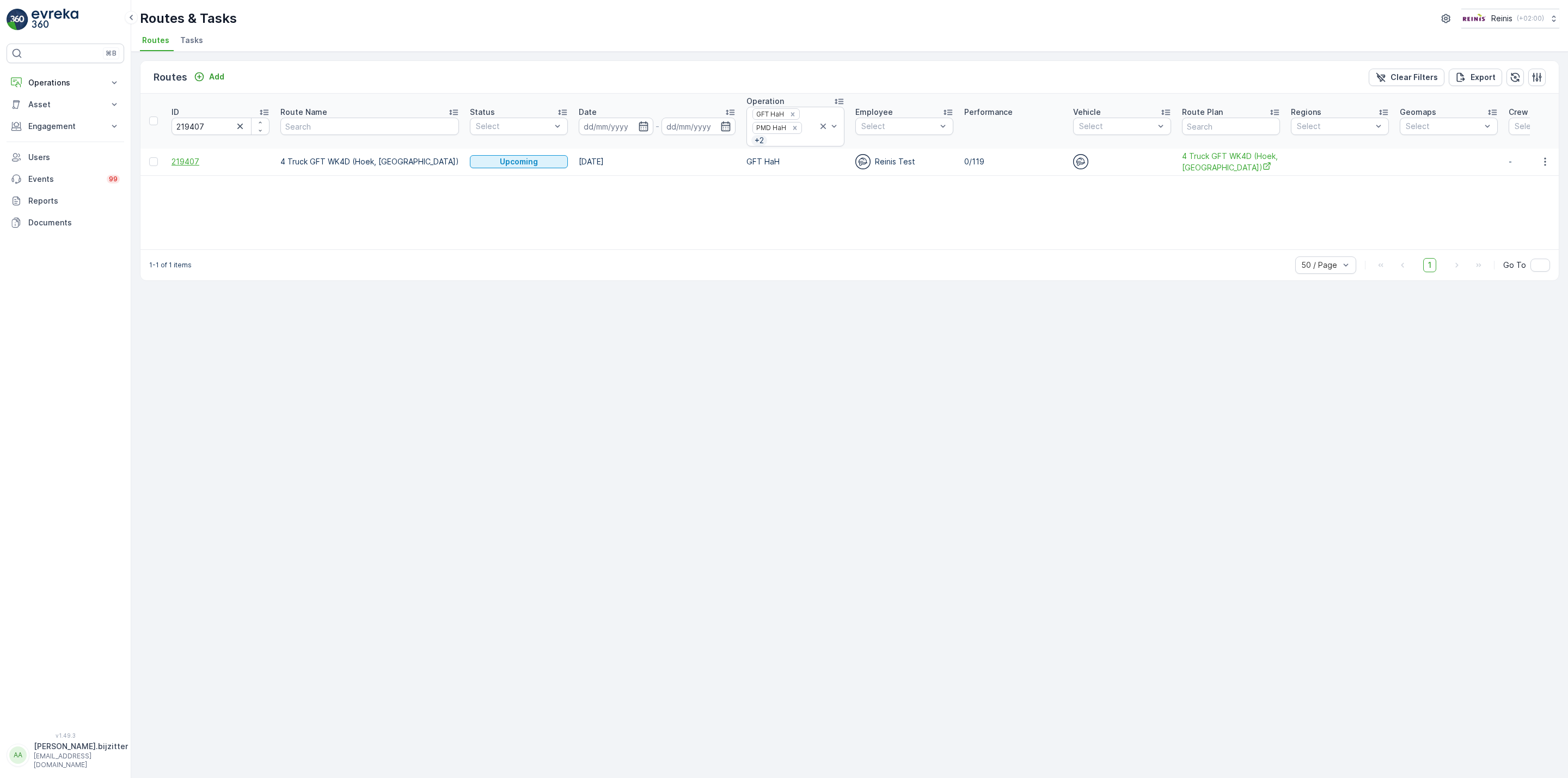
click at [191, 166] on span "219407" at bounding box center [221, 161] width 98 height 11
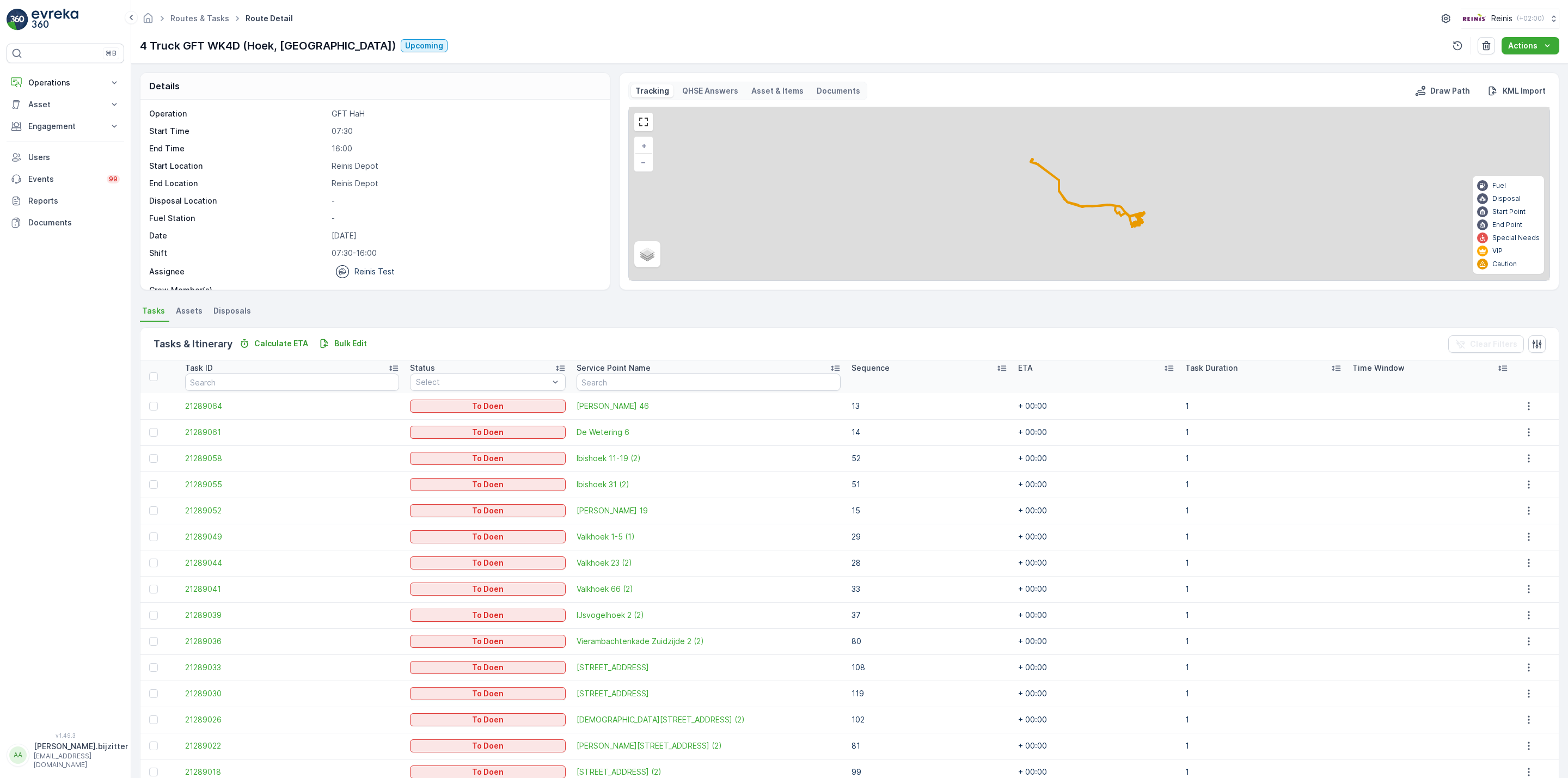
click at [998, 368] on icon at bounding box center [1002, 368] width 9 height 5
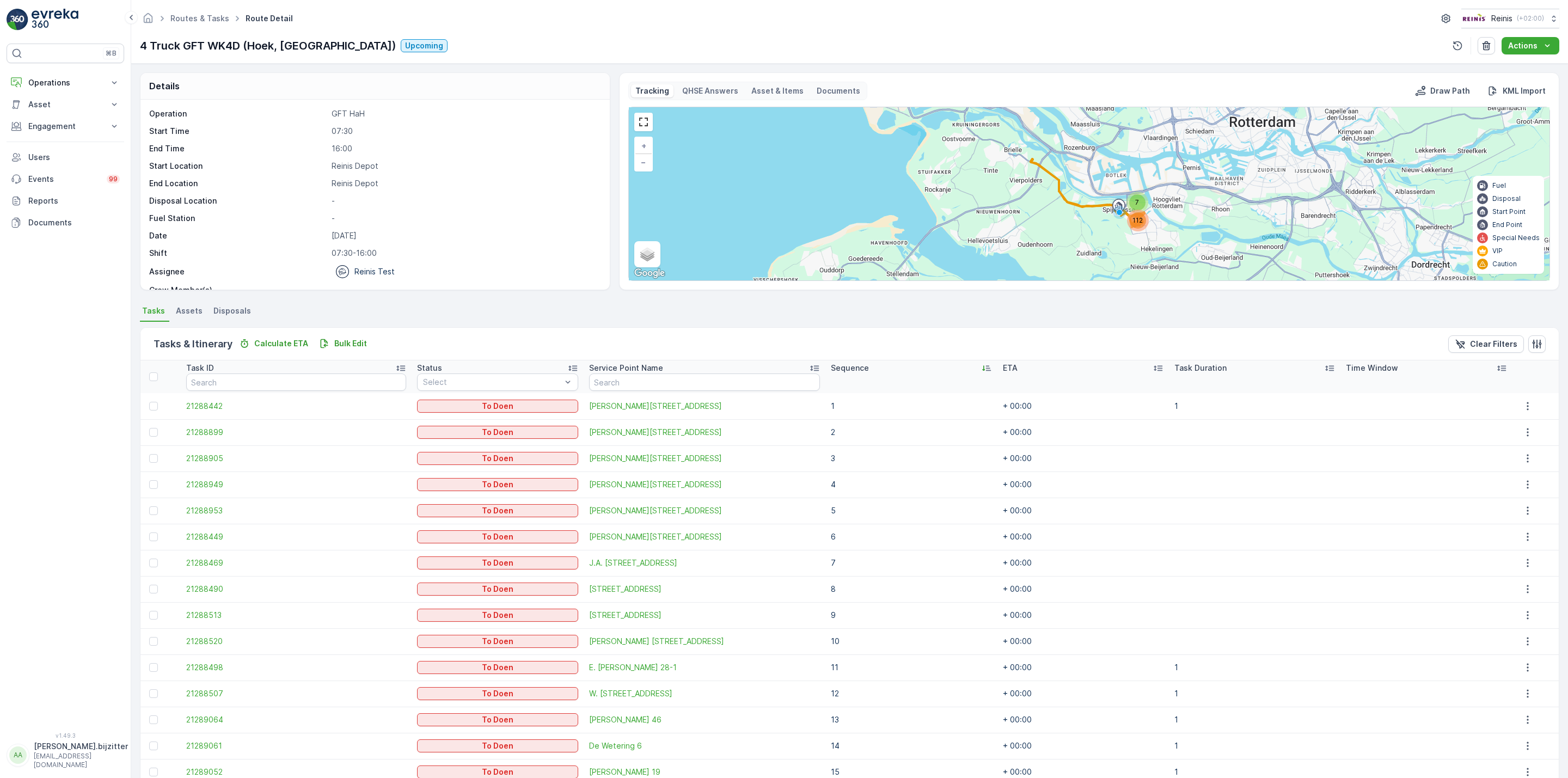
click at [982, 369] on icon at bounding box center [983, 368] width 3 height 5
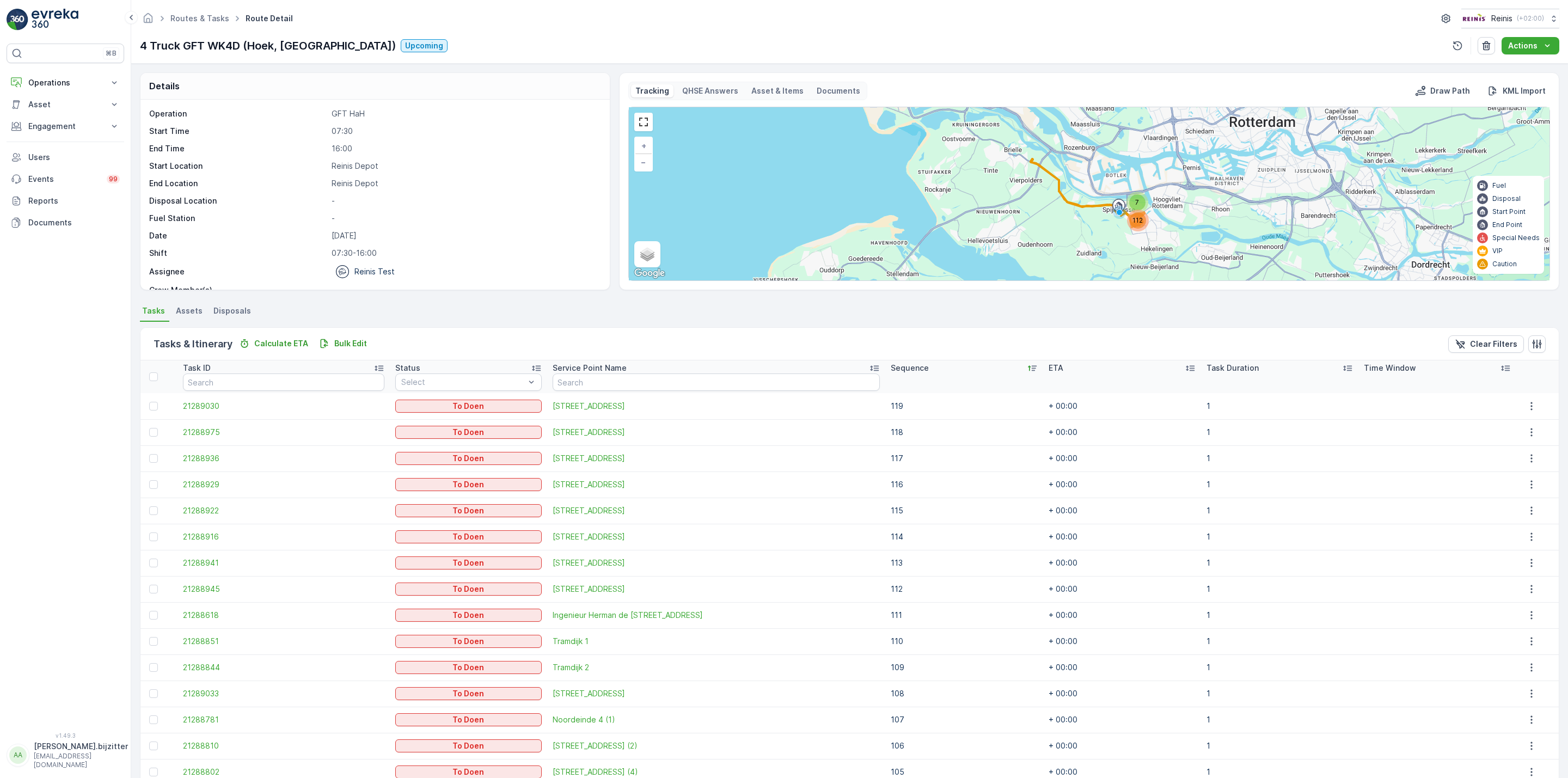
click at [969, 369] on div "Sequence" at bounding box center [964, 367] width 147 height 11
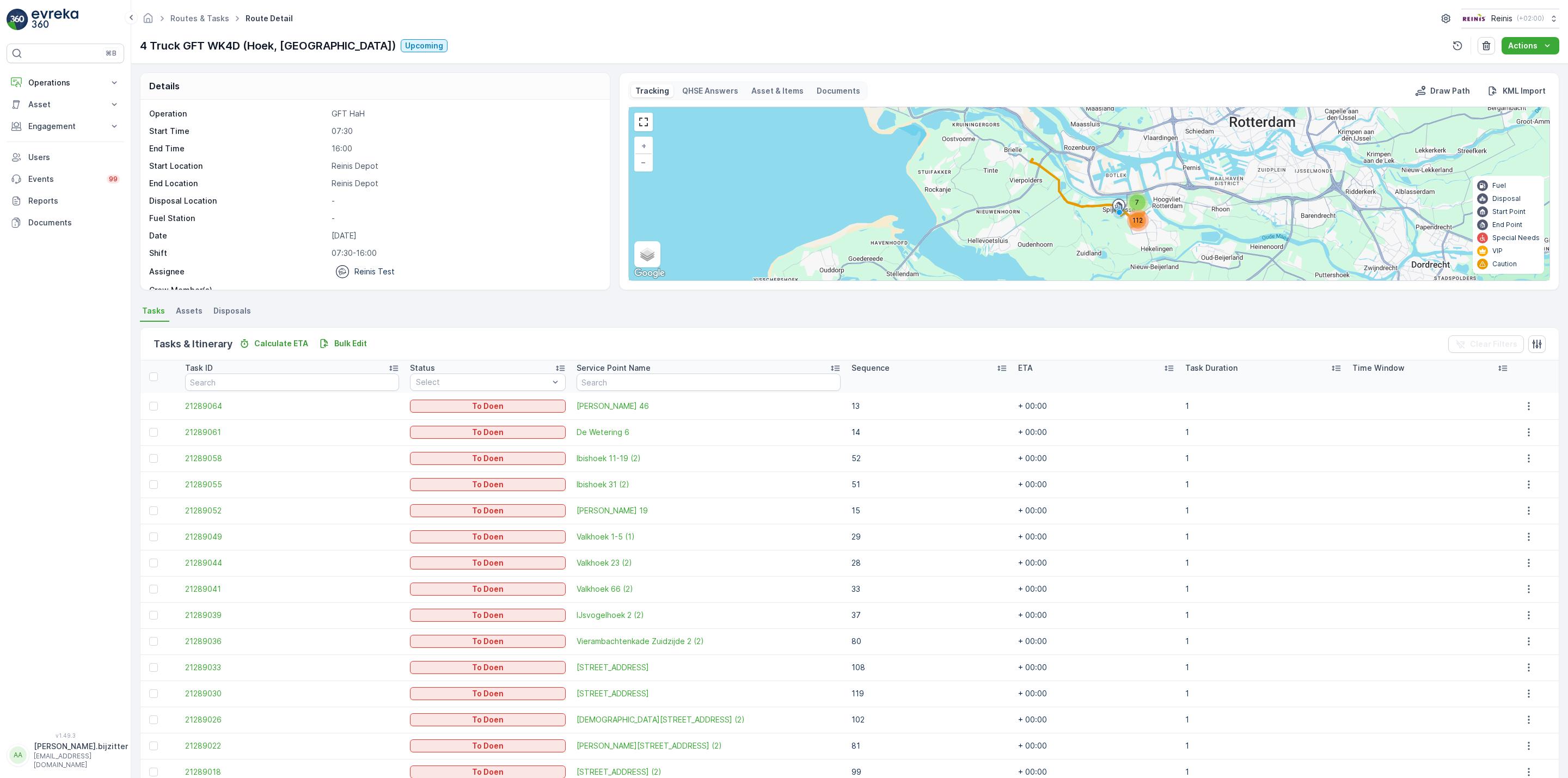
click at [998, 369] on icon at bounding box center [1002, 368] width 9 height 5
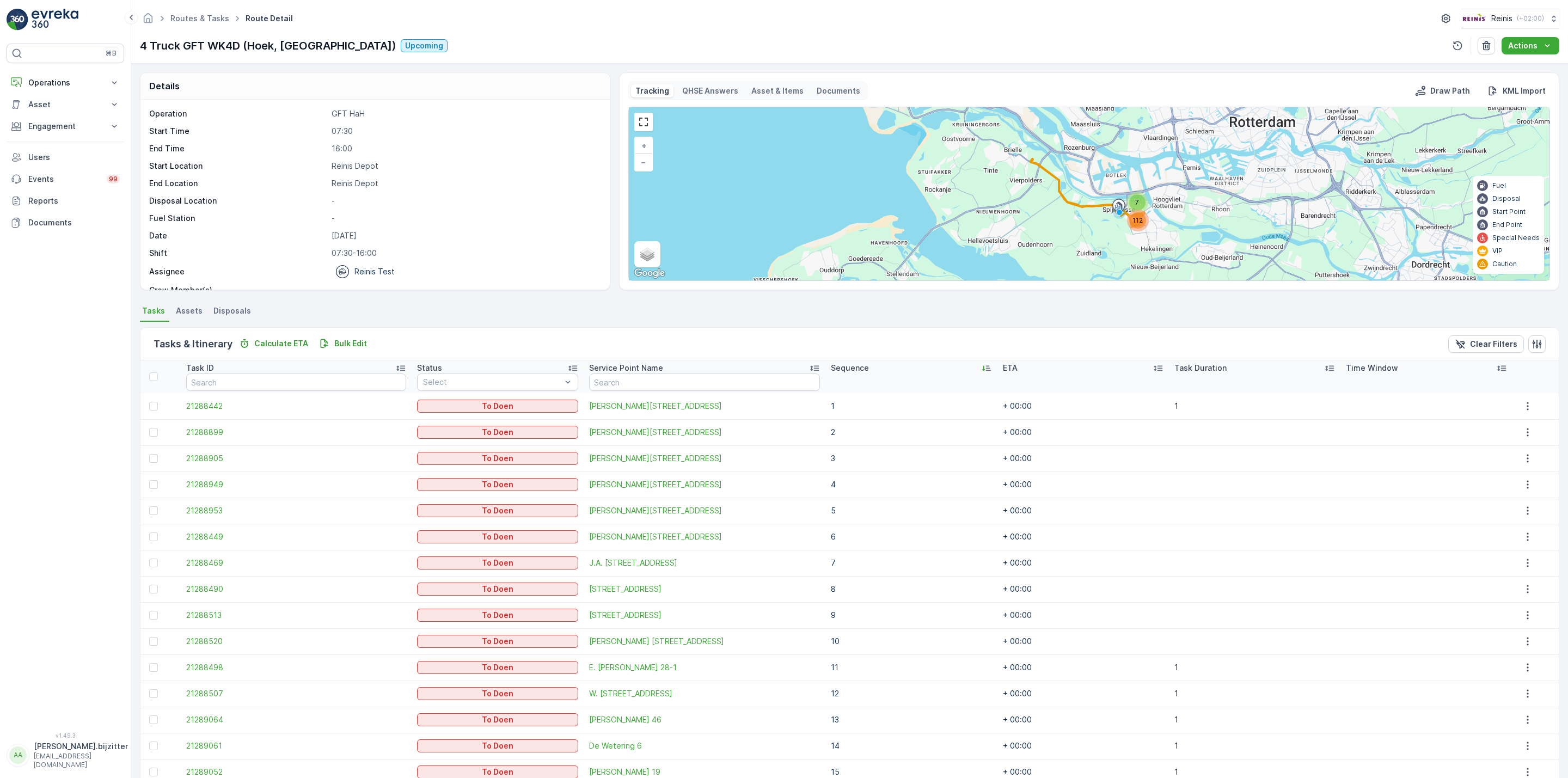
click at [981, 366] on icon at bounding box center [986, 367] width 11 height 11
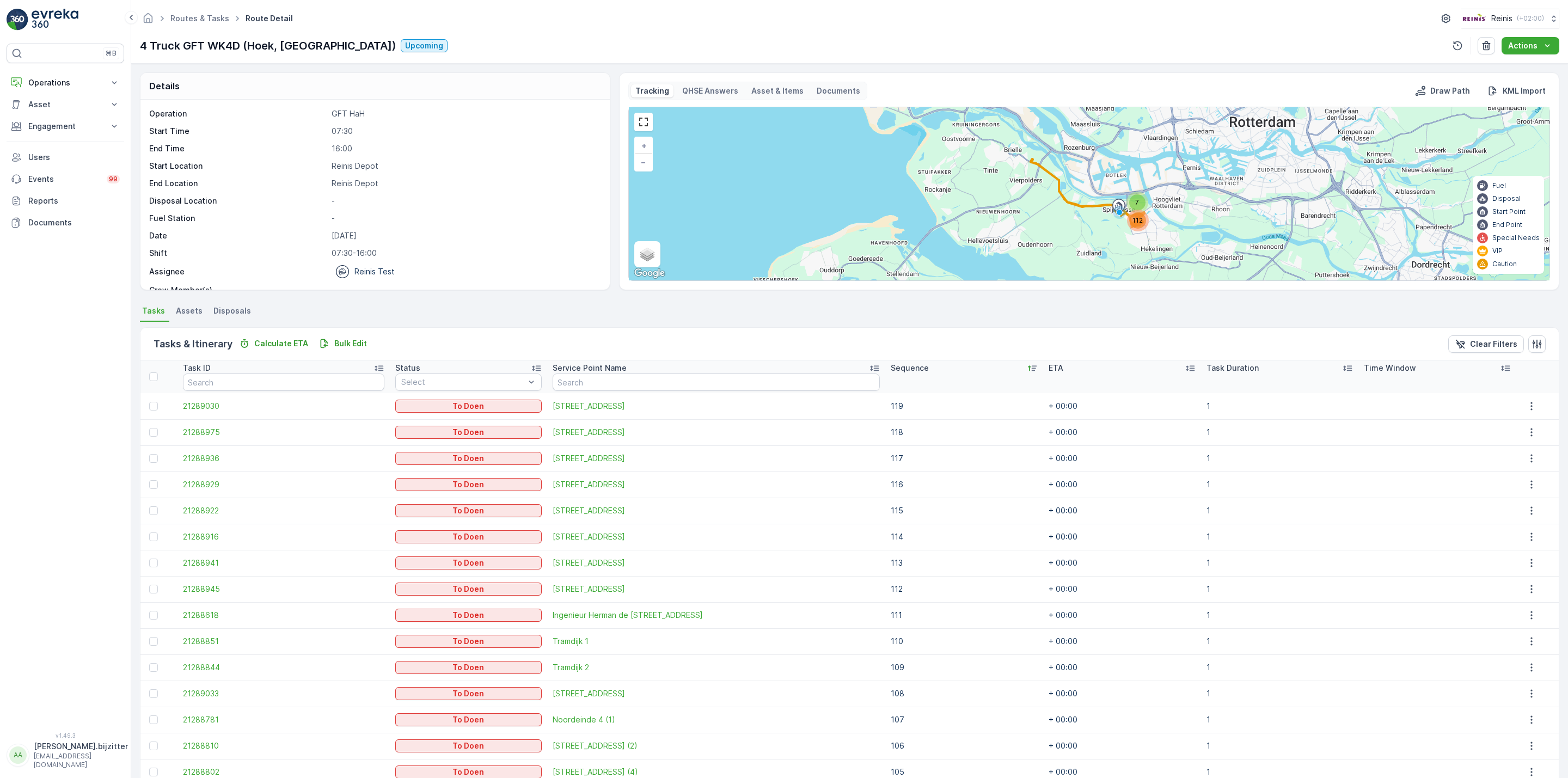
click at [973, 369] on div "Sequence" at bounding box center [964, 367] width 147 height 11
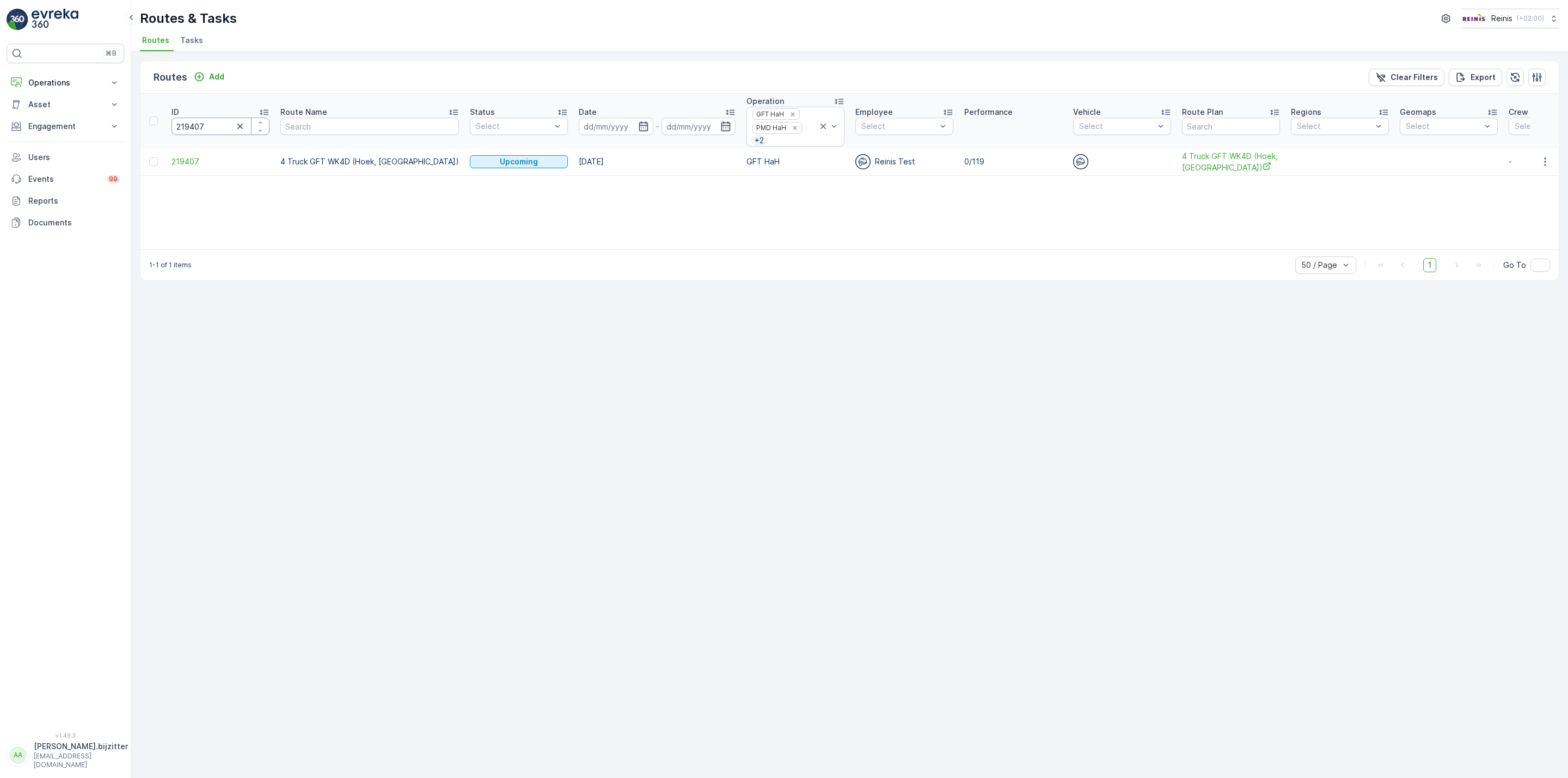
click at [194, 126] on input "219407" at bounding box center [221, 126] width 98 height 18
paste input "6"
type input "219406"
click at [193, 164] on span "219406" at bounding box center [221, 161] width 98 height 11
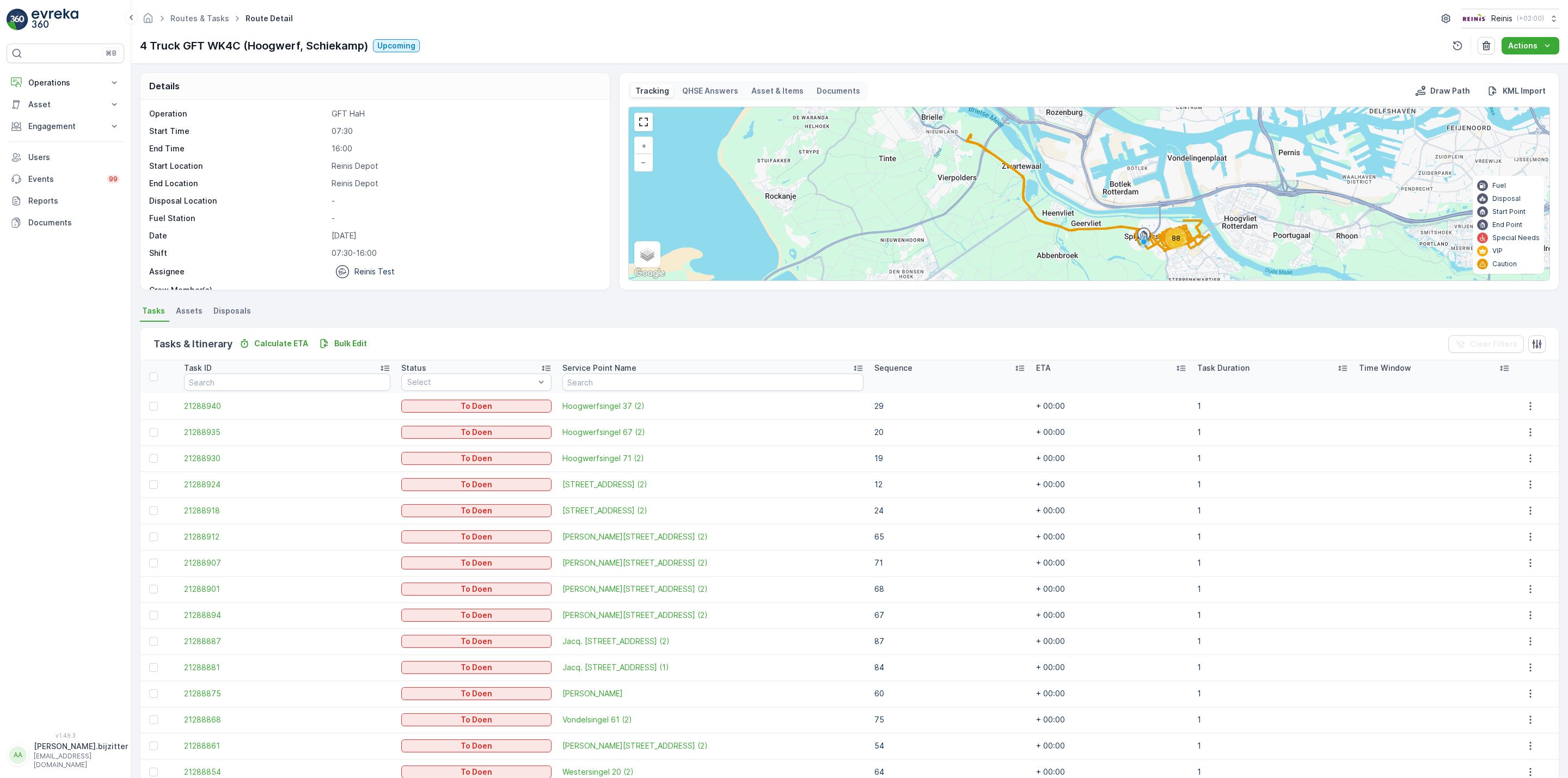
click at [1016, 367] on icon at bounding box center [1020, 368] width 9 height 5
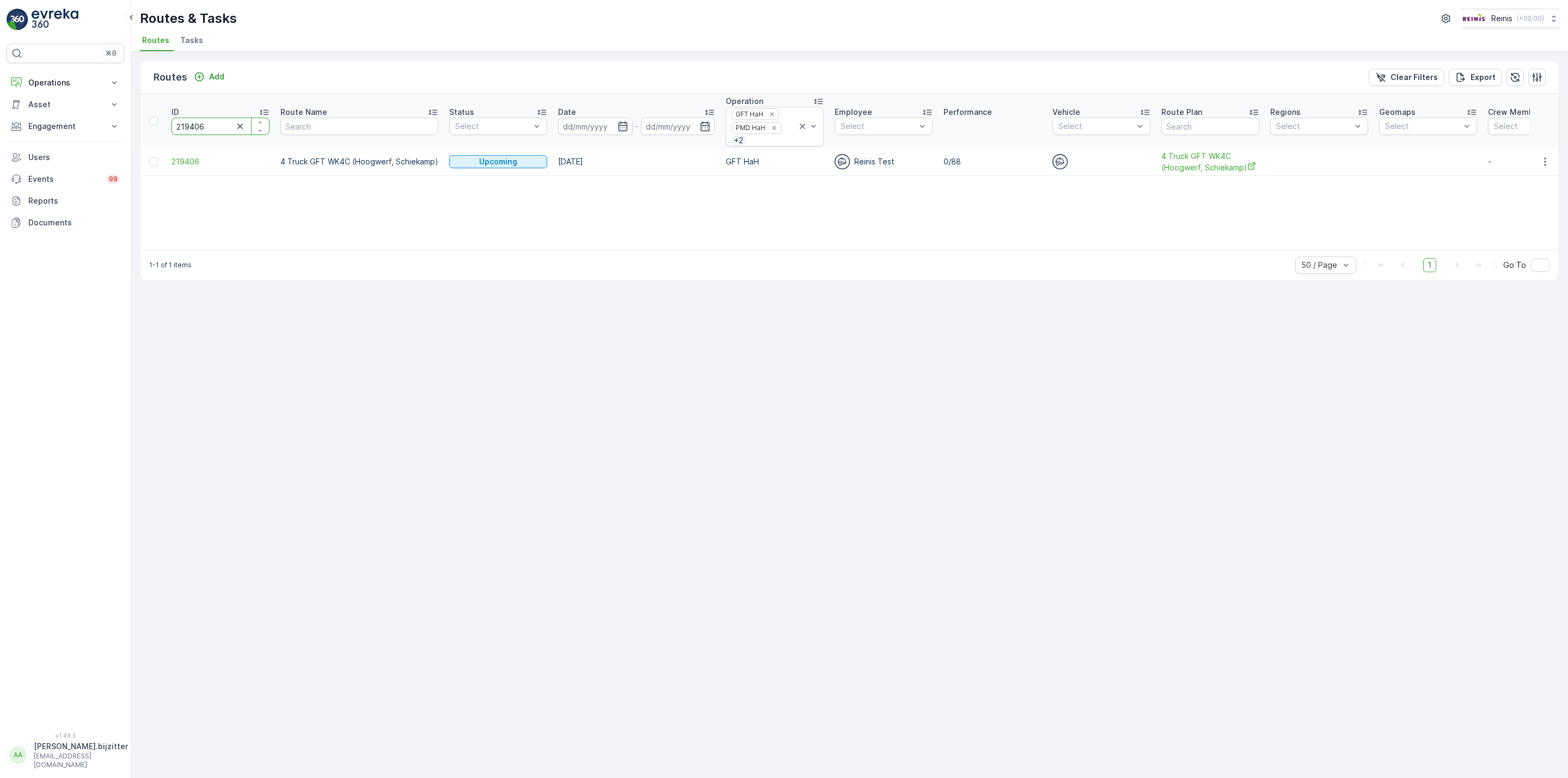
click at [204, 129] on input "219406" at bounding box center [221, 126] width 98 height 18
paste input "4"
type input "219404"
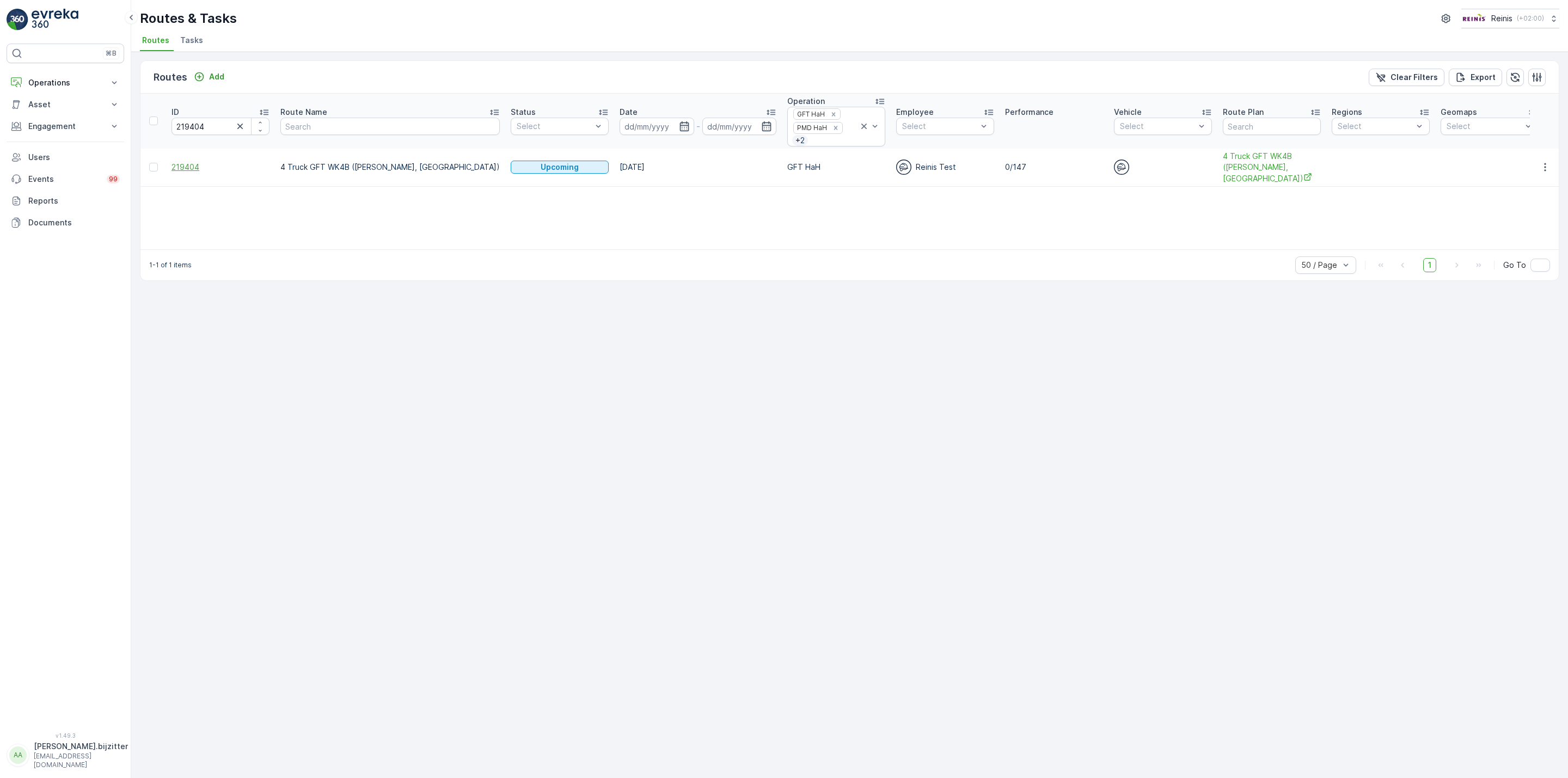
click at [198, 162] on span "219404" at bounding box center [221, 167] width 98 height 11
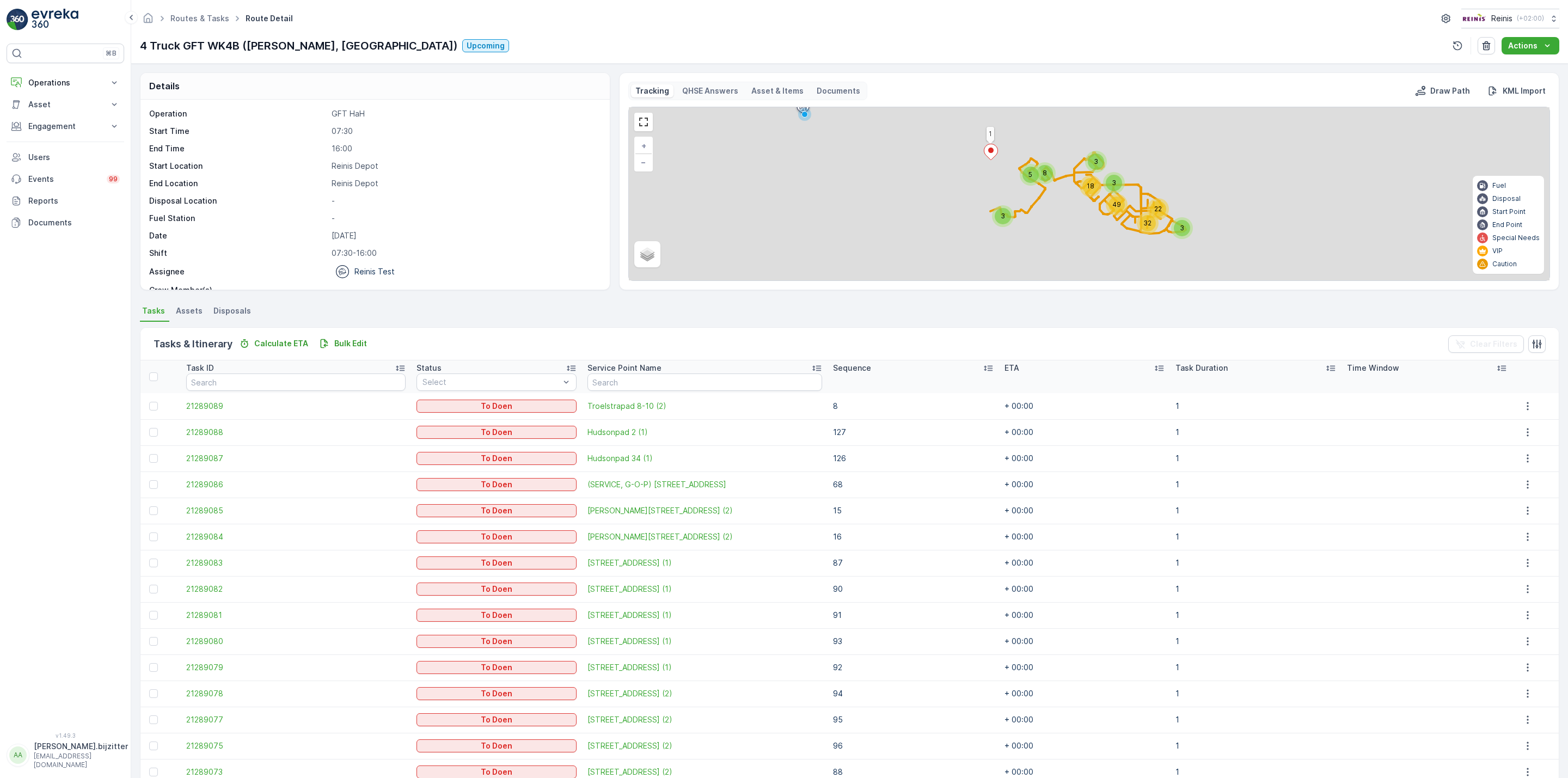
click at [984, 369] on icon at bounding box center [989, 368] width 9 height 5
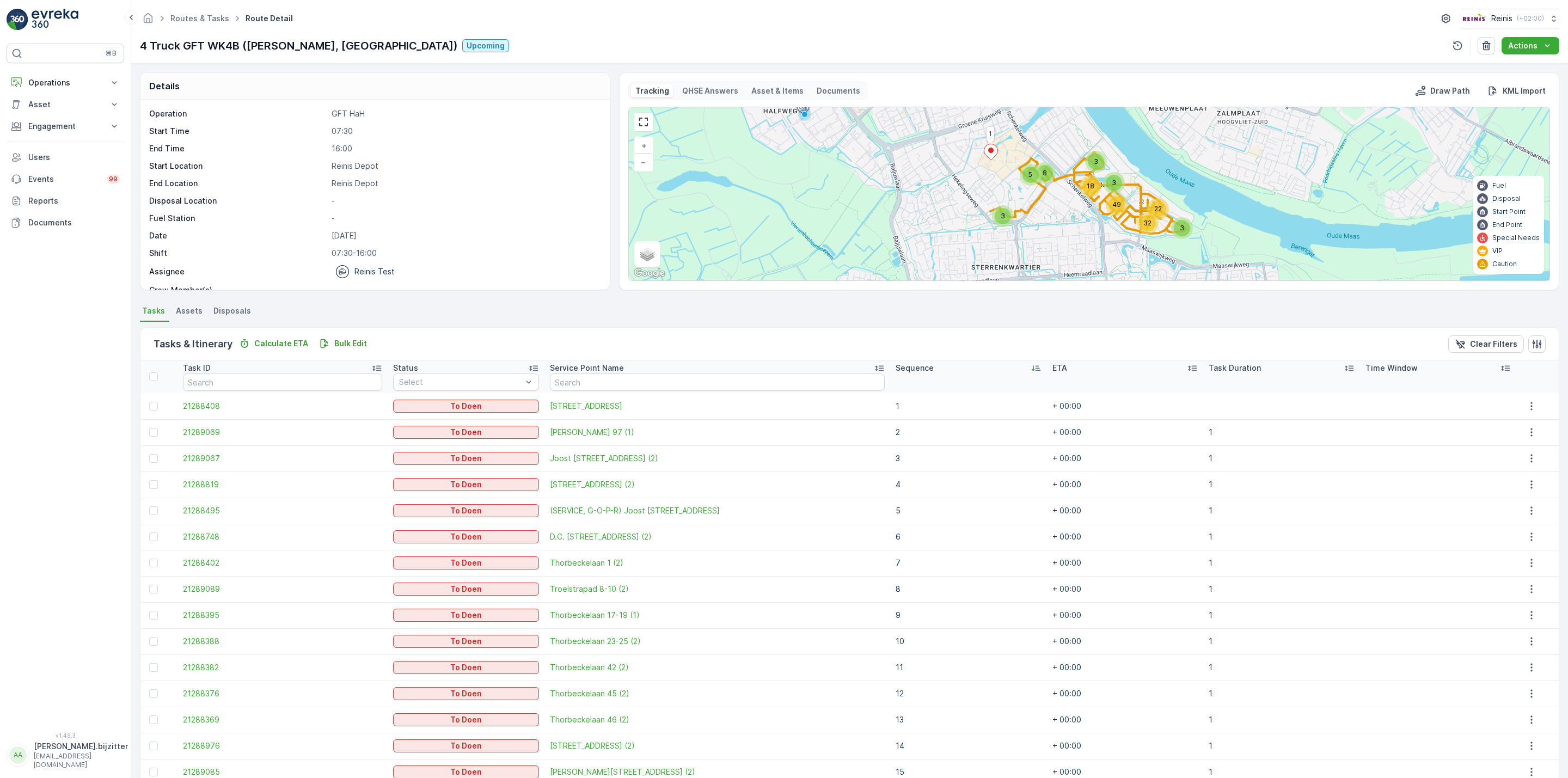
click at [1031, 368] on icon at bounding box center [1036, 367] width 11 height 11
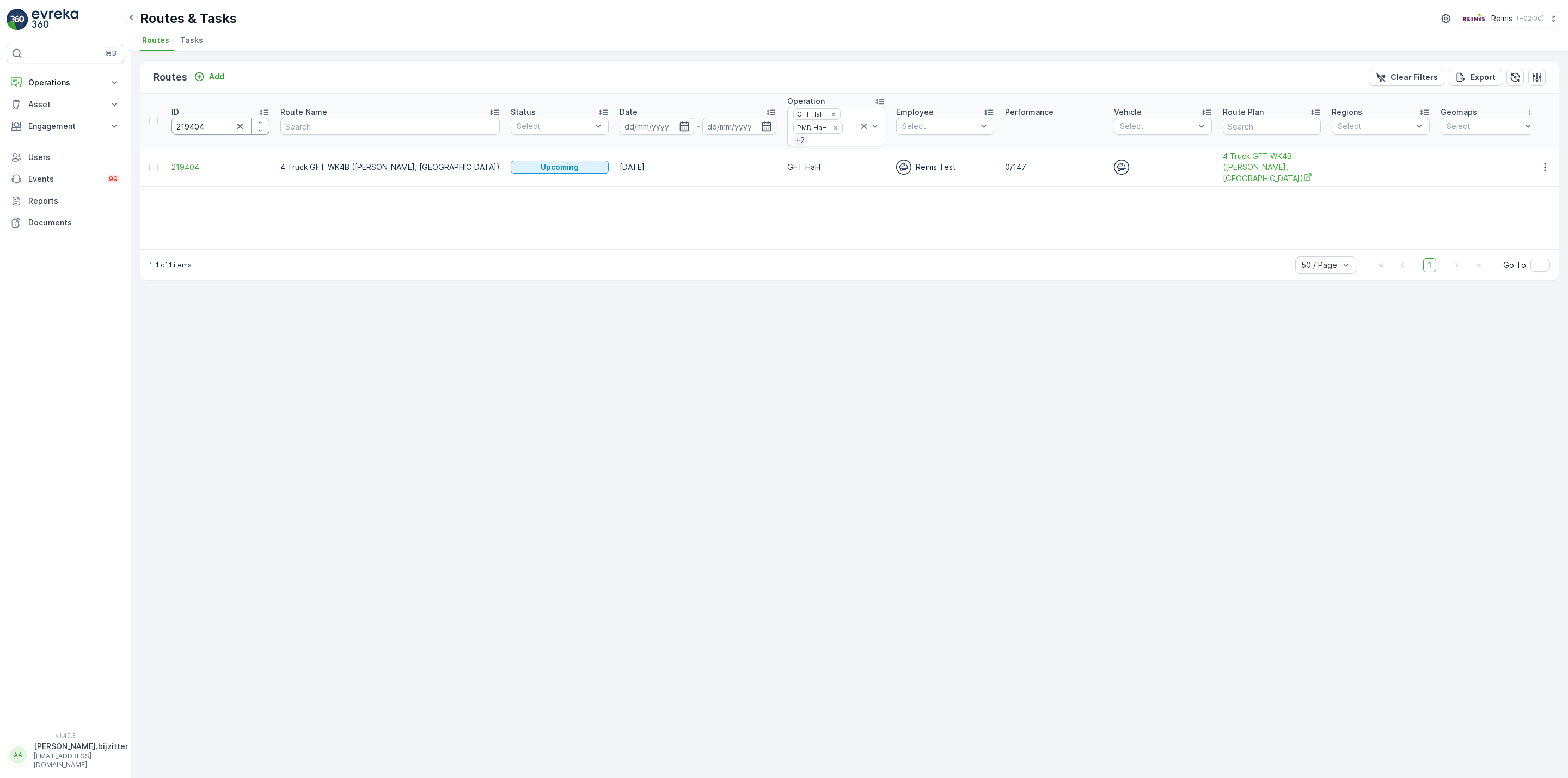
click at [195, 131] on input "219404" at bounding box center [221, 126] width 98 height 18
click at [195, 128] on input "219404" at bounding box center [221, 126] width 98 height 18
paste input "3"
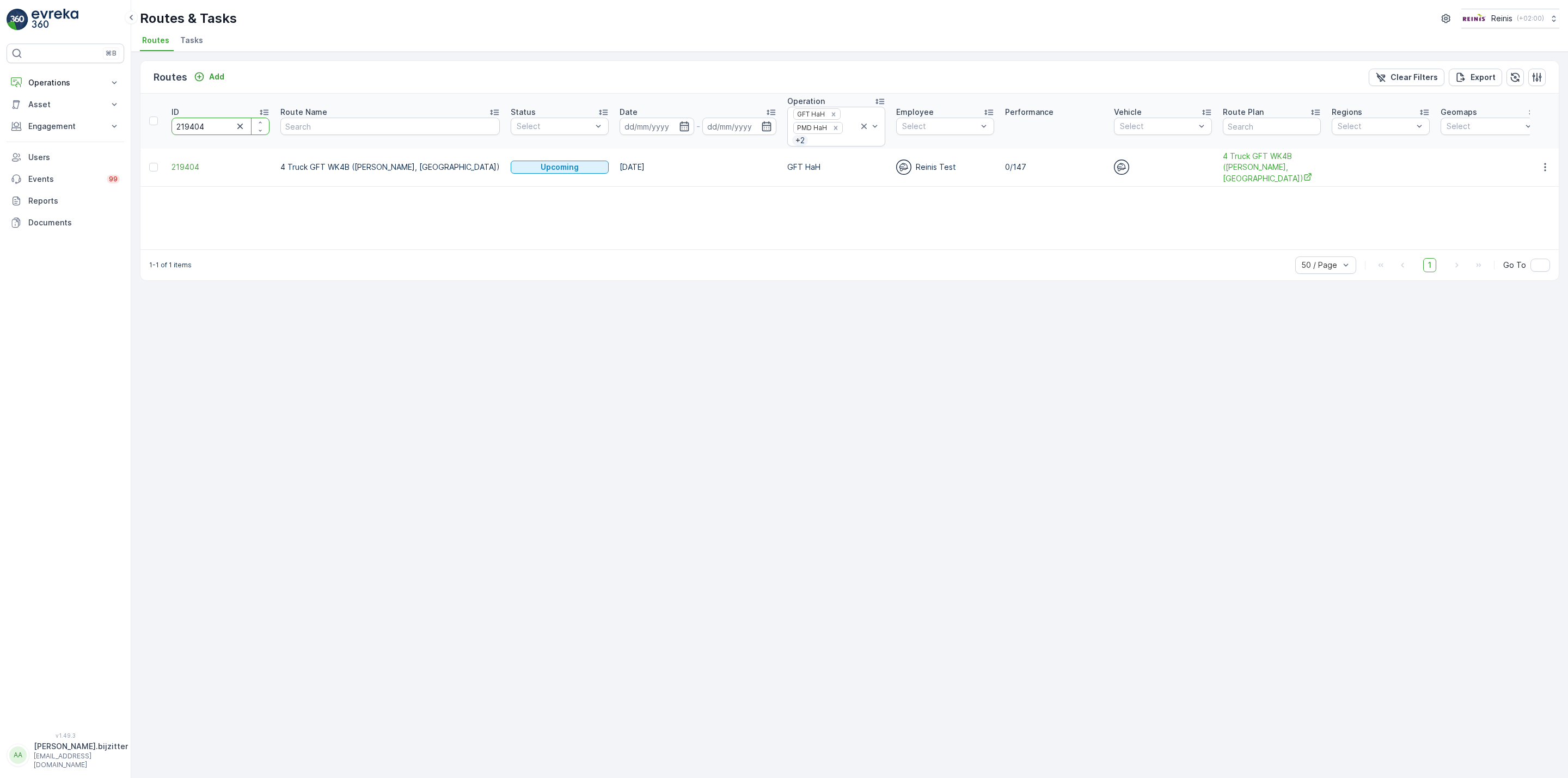
type input "219403"
click at [186, 169] on span "219403" at bounding box center [221, 167] width 98 height 11
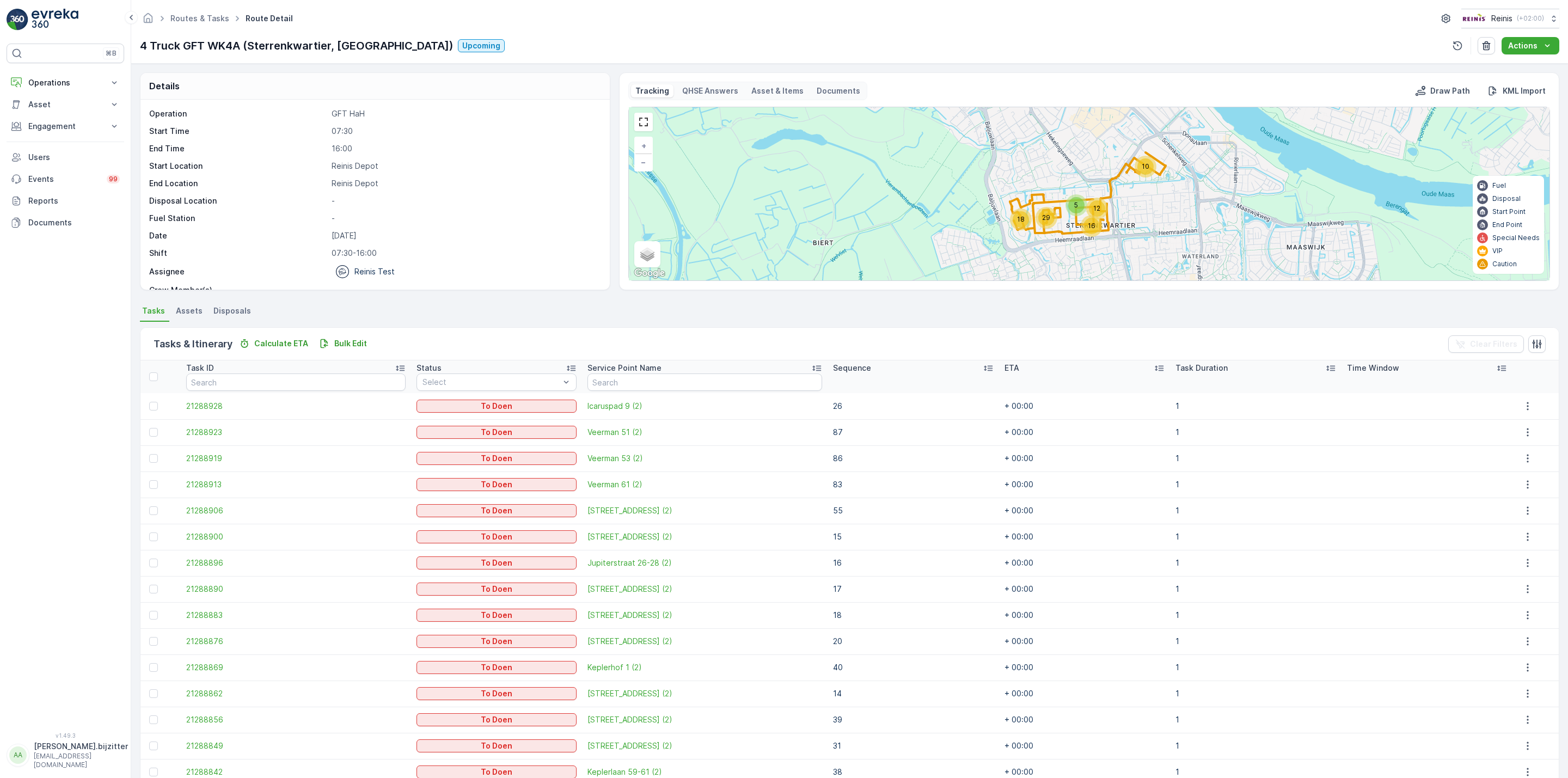
click at [983, 367] on icon at bounding box center [988, 367] width 11 height 11
click at [977, 367] on icon at bounding box center [982, 367] width 11 height 11
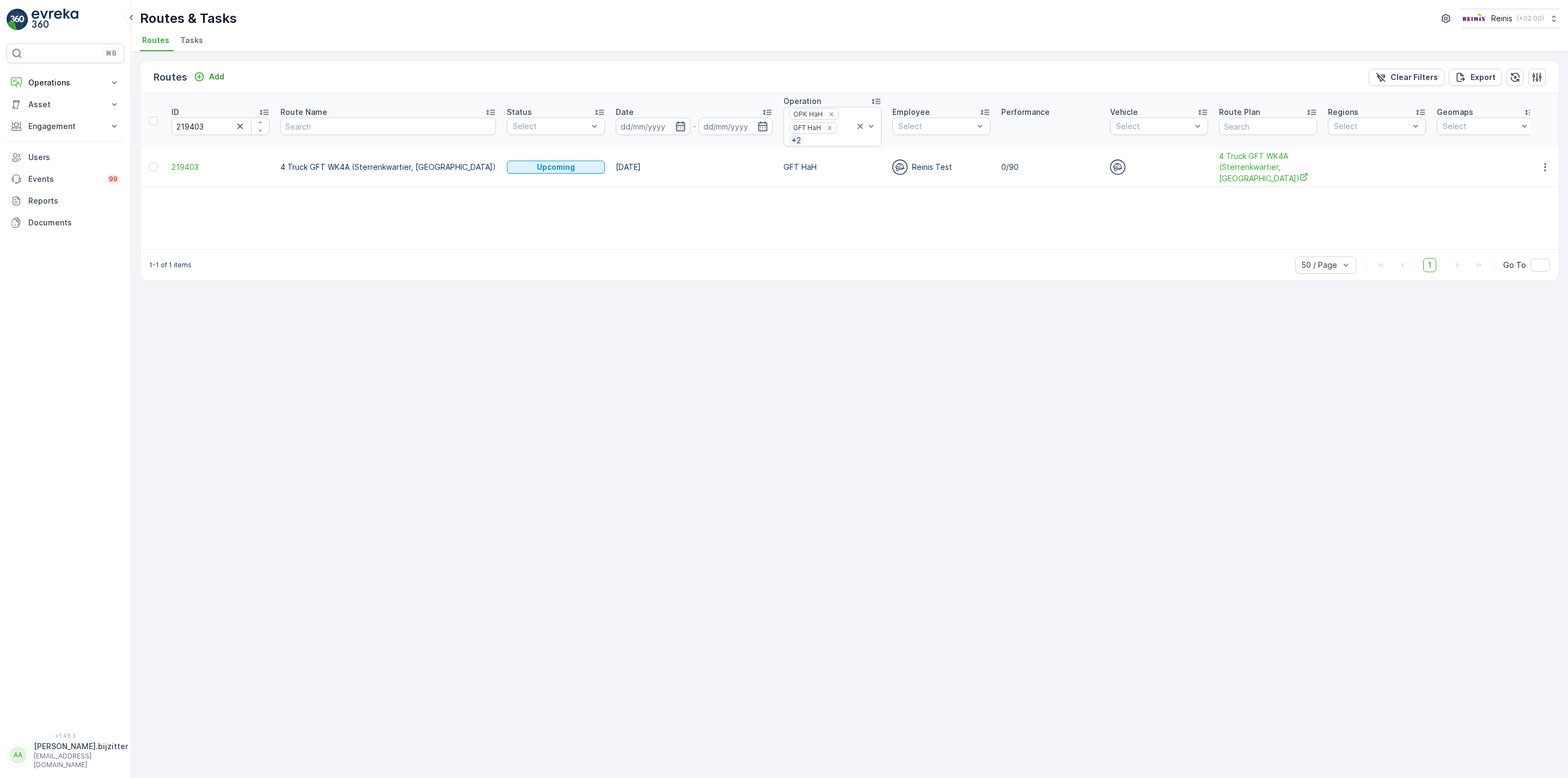
click at [170, 123] on th "ID 219403" at bounding box center [220, 121] width 109 height 55
click at [170, 121] on th "ID 219403" at bounding box center [220, 121] width 109 height 55
click at [180, 121] on input "219403" at bounding box center [221, 126] width 98 height 18
paste input "20247"
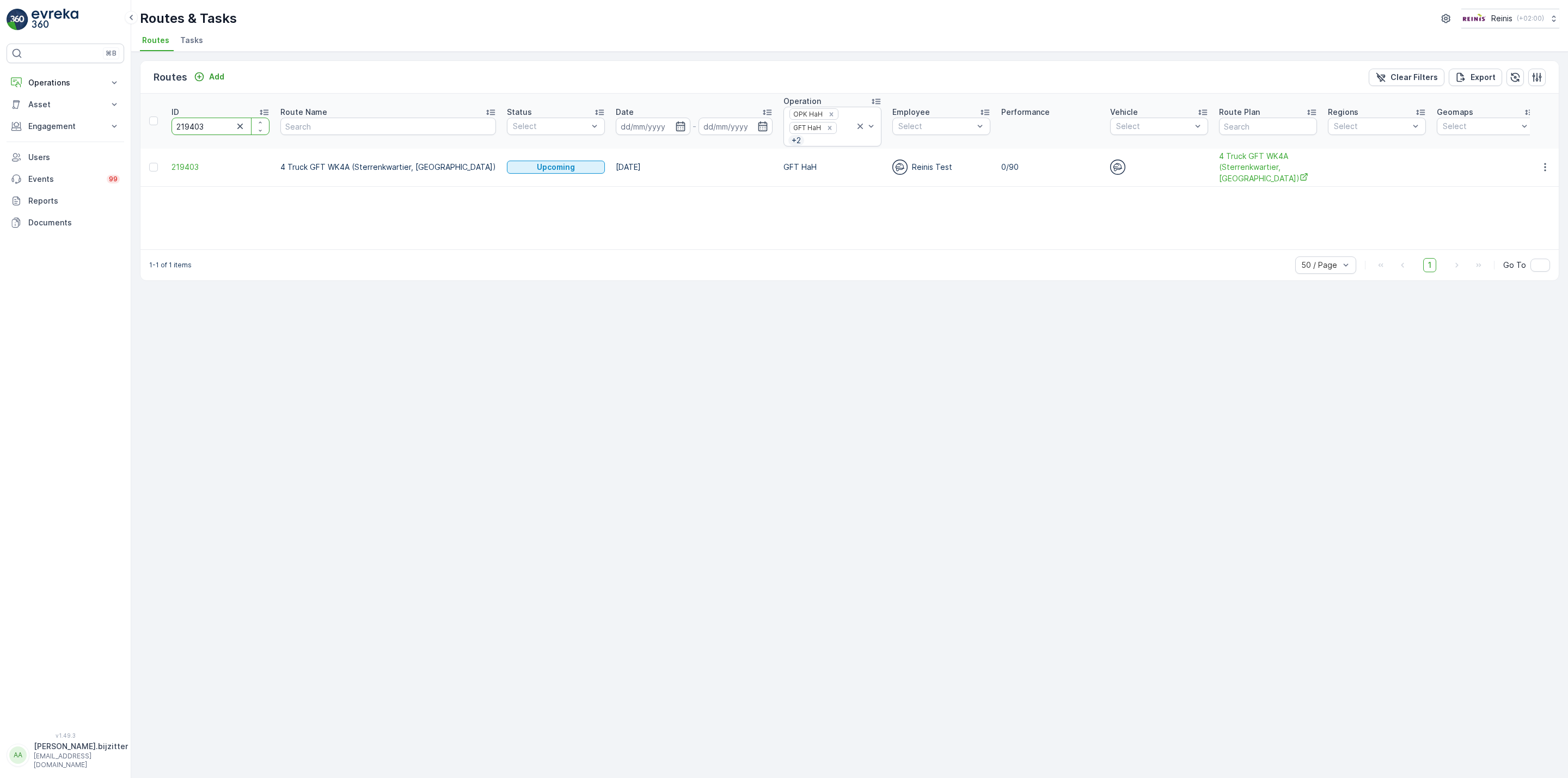
type input "220247"
click at [176, 169] on span "220247" at bounding box center [221, 167] width 98 height 11
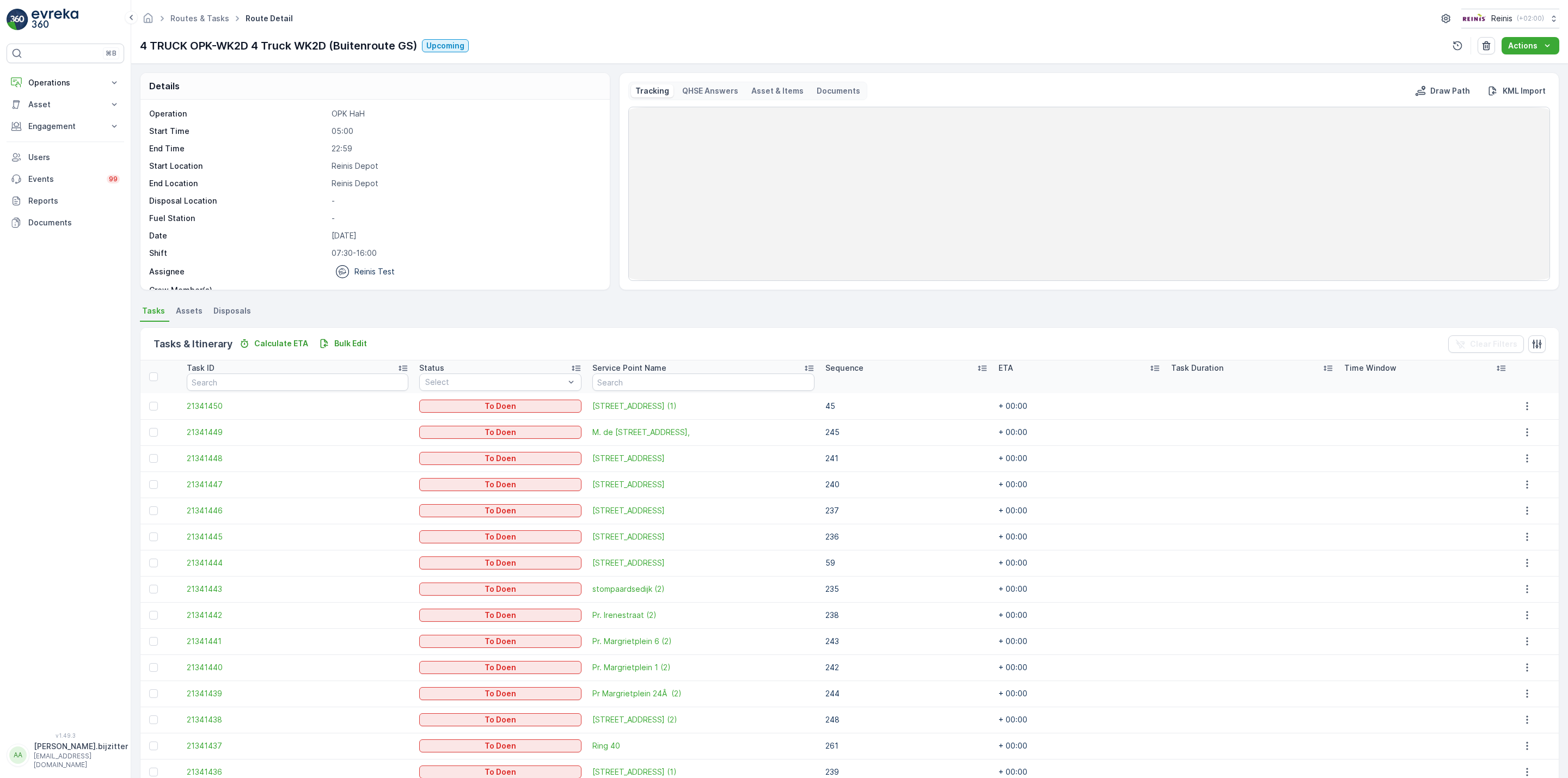
click at [978, 369] on icon at bounding box center [982, 368] width 9 height 5
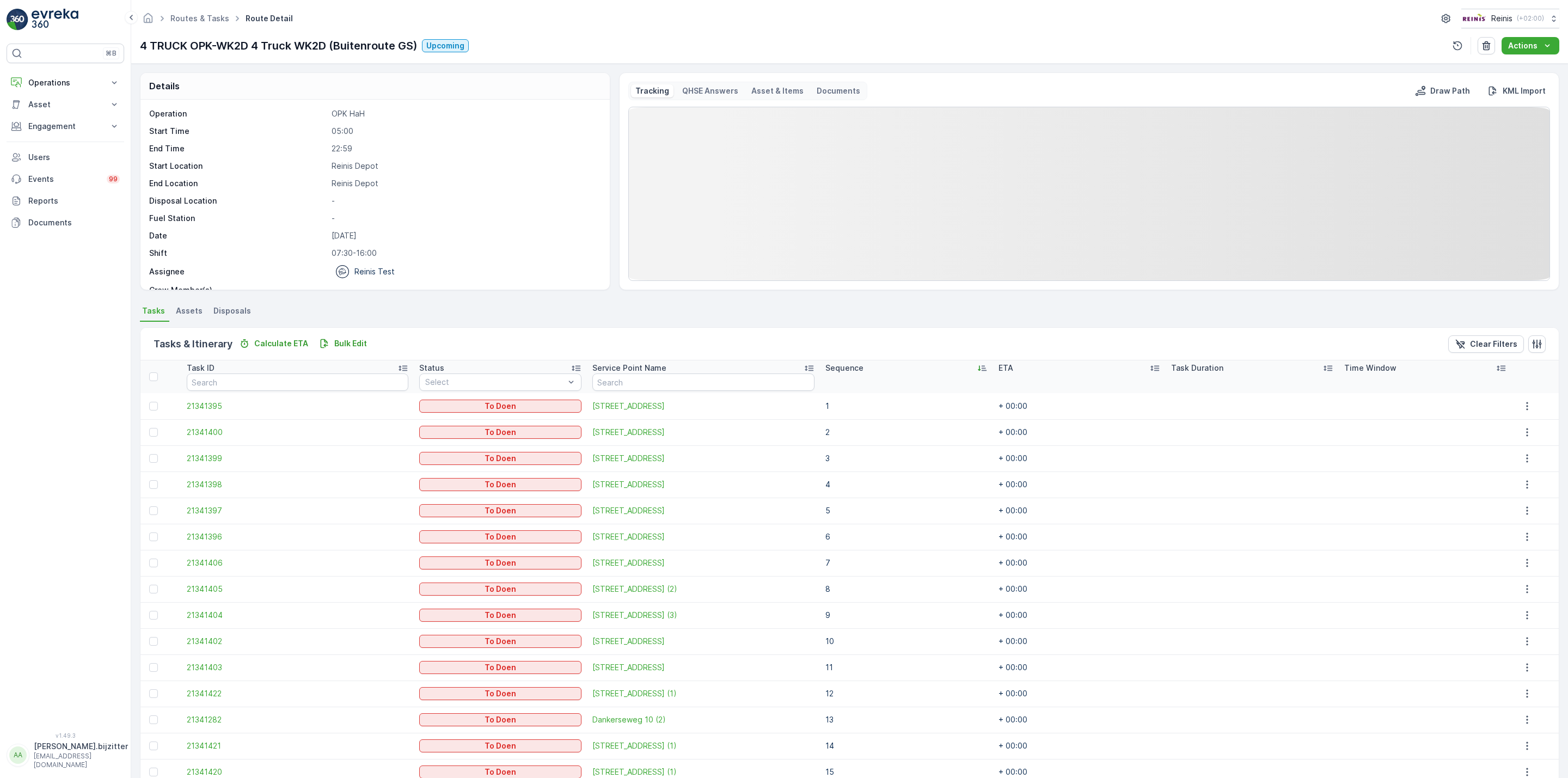
click at [959, 369] on div "Sequence" at bounding box center [907, 367] width 162 height 11
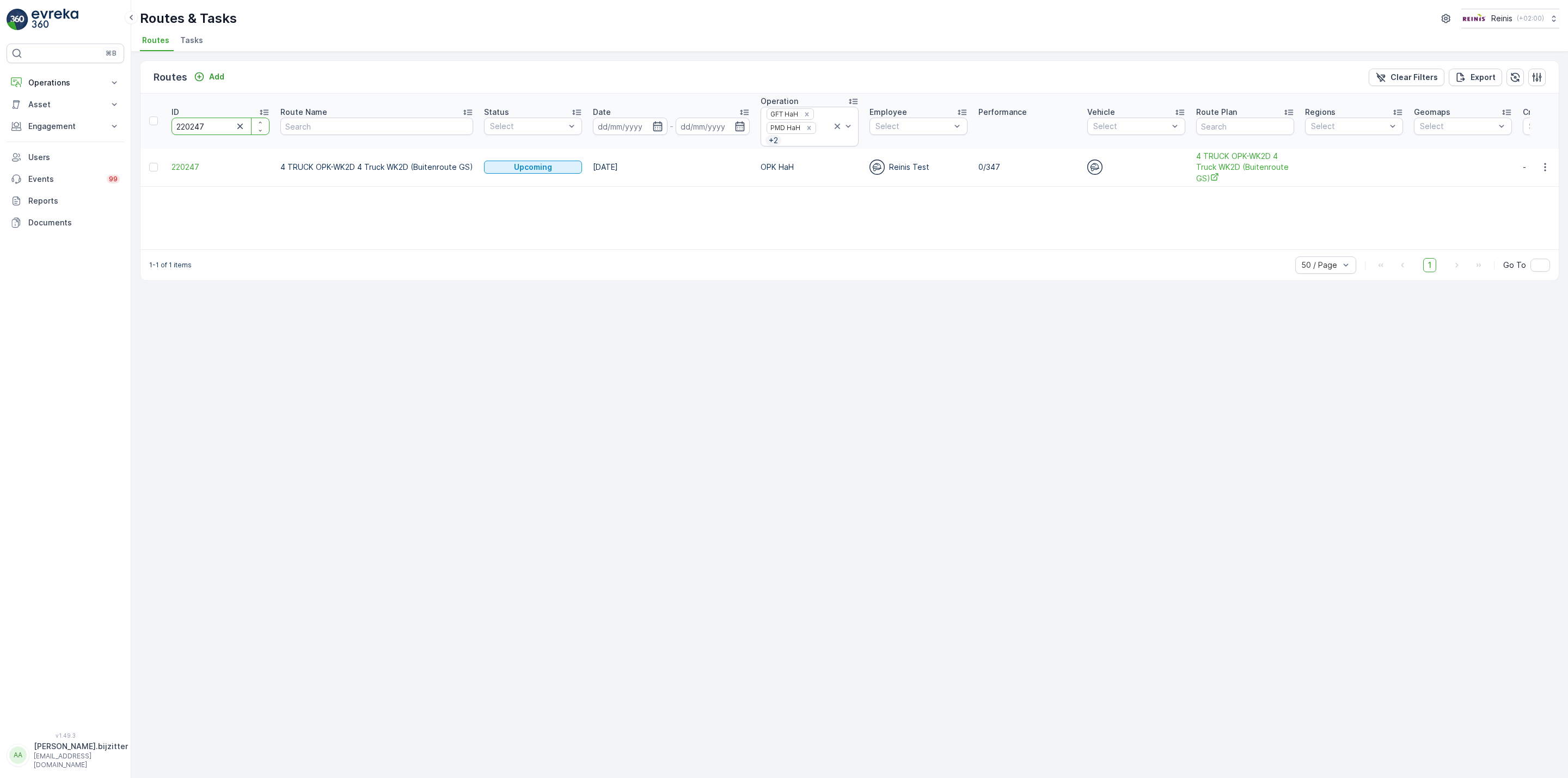
click at [194, 123] on input "220247" at bounding box center [221, 126] width 98 height 18
paste input "5"
type input "220245"
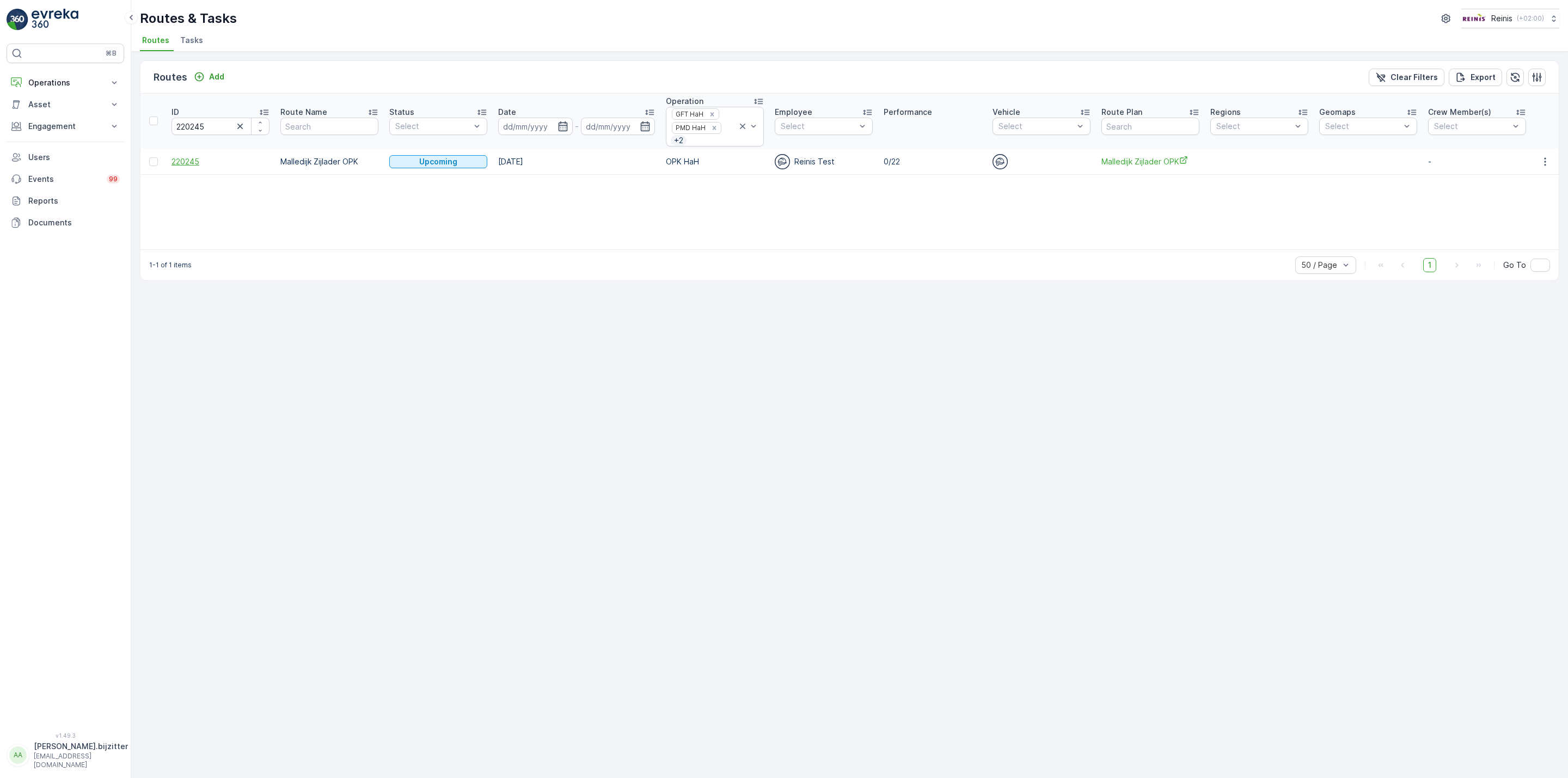
click at [187, 164] on span "220245" at bounding box center [221, 161] width 98 height 11
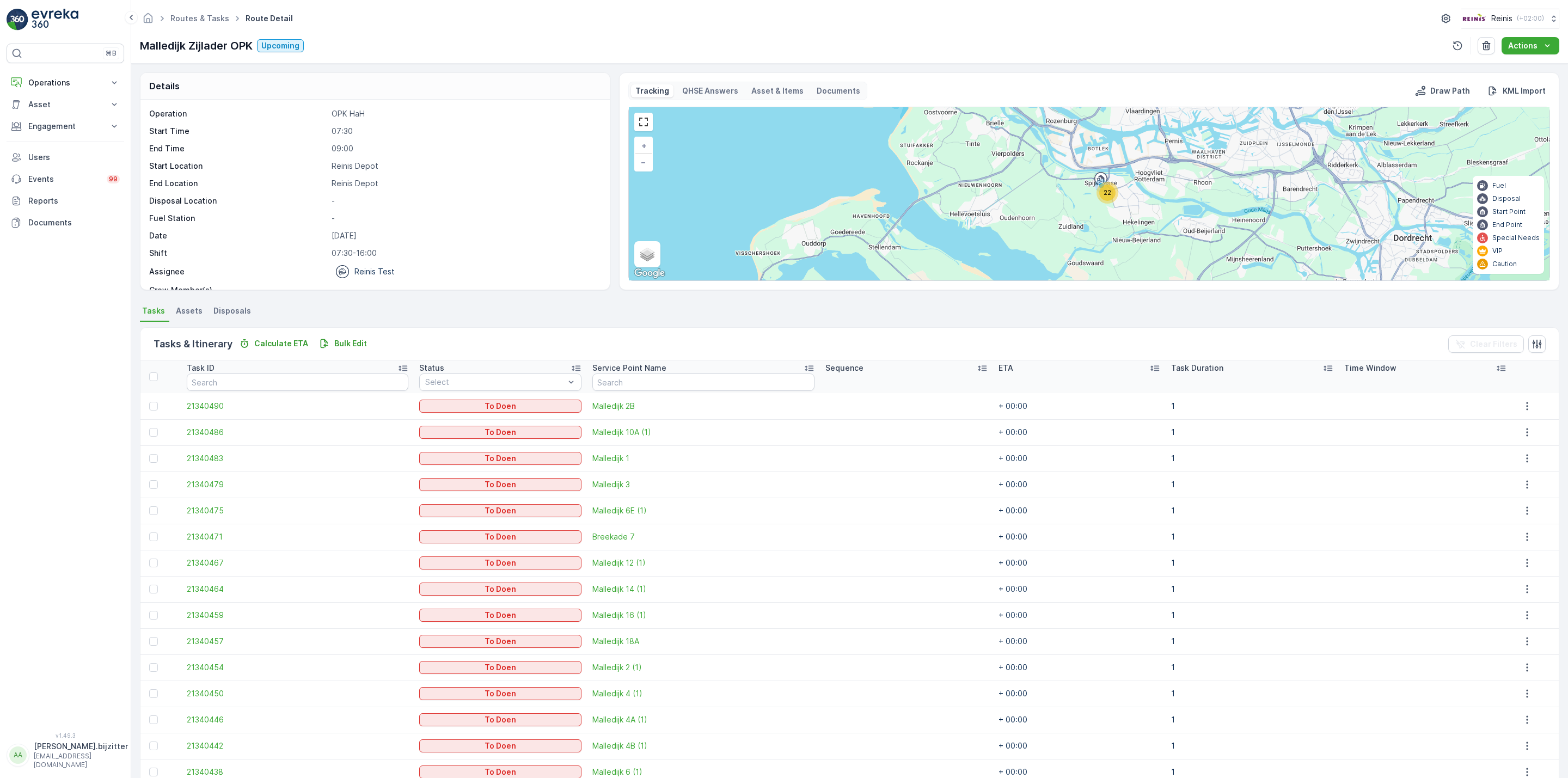
click at [978, 369] on icon at bounding box center [982, 368] width 9 height 5
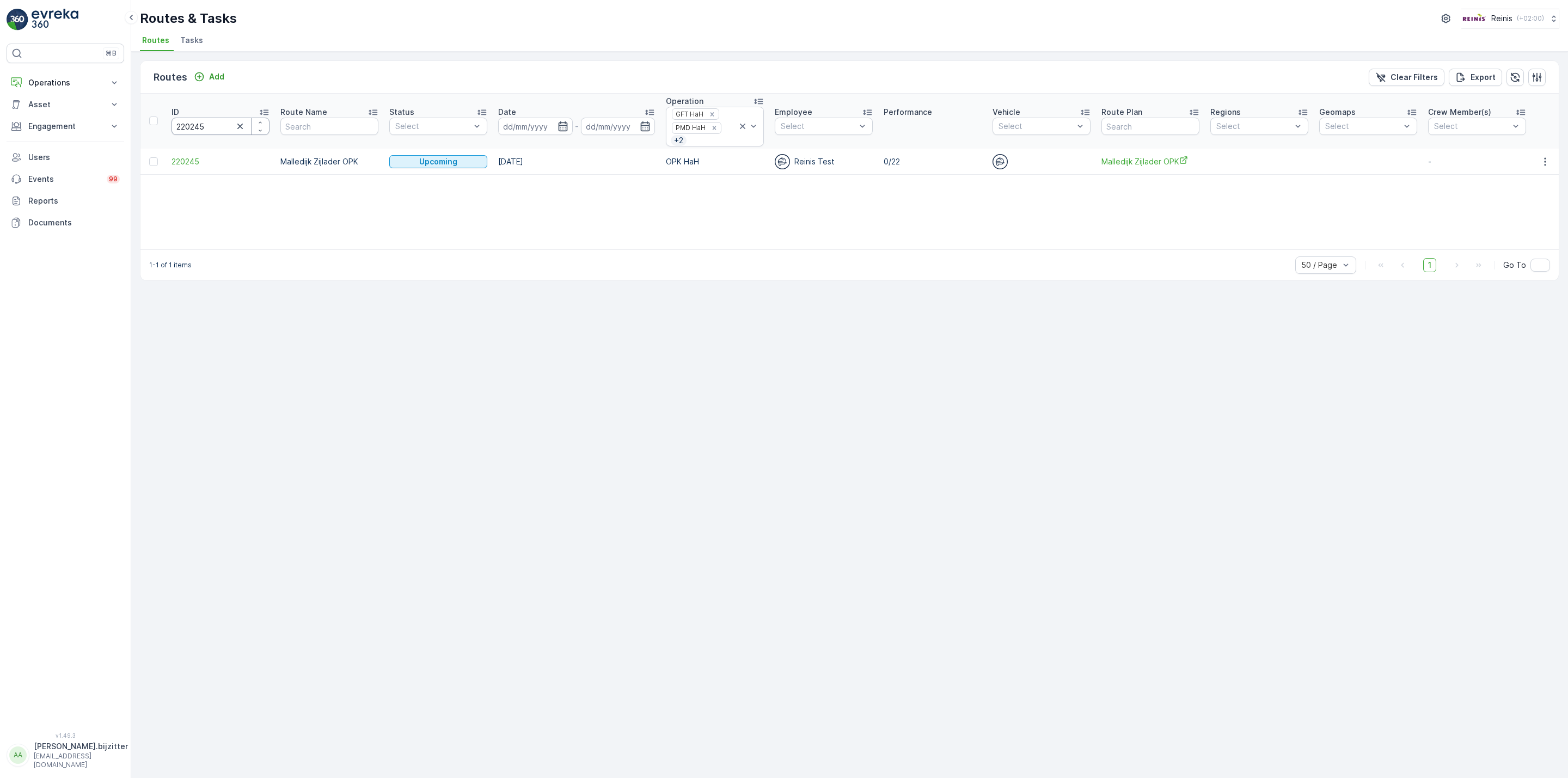
click at [195, 126] on input "220245" at bounding box center [221, 126] width 98 height 18
paste input "34"
type input "220234"
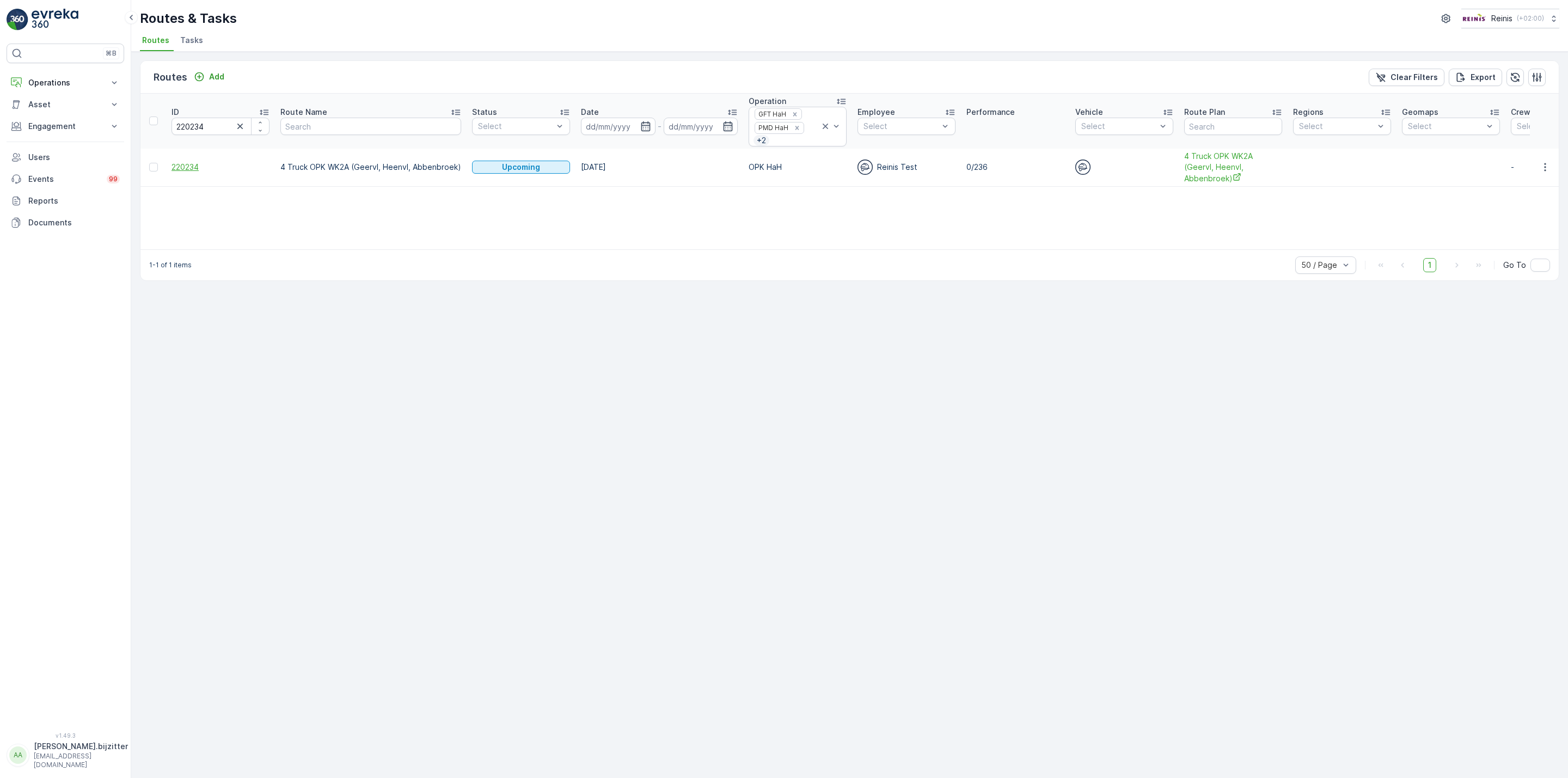
click at [180, 170] on span "220234" at bounding box center [221, 167] width 98 height 11
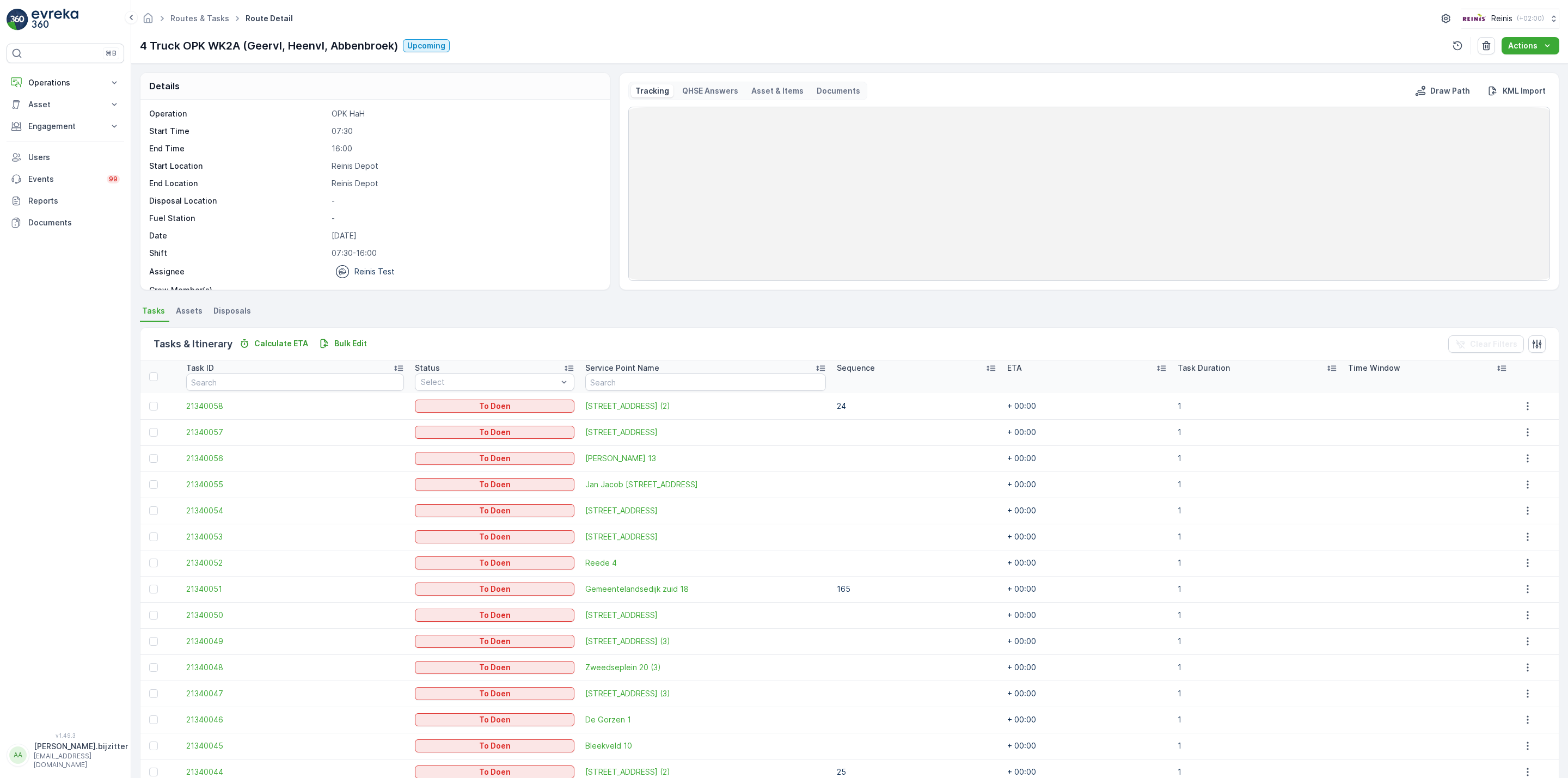
click at [986, 369] on icon at bounding box center [991, 368] width 9 height 5
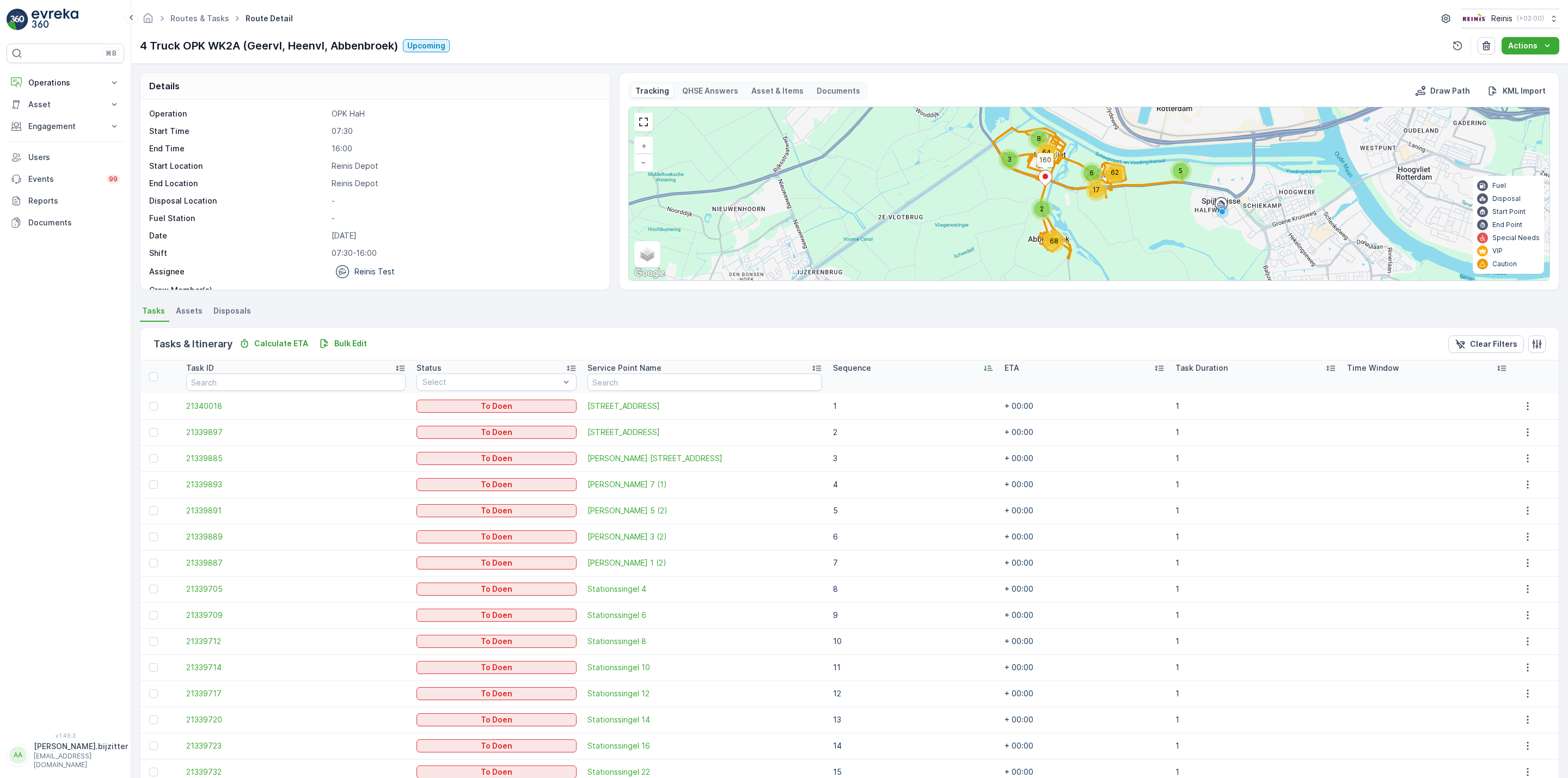
click at [983, 368] on icon at bounding box center [988, 367] width 11 height 11
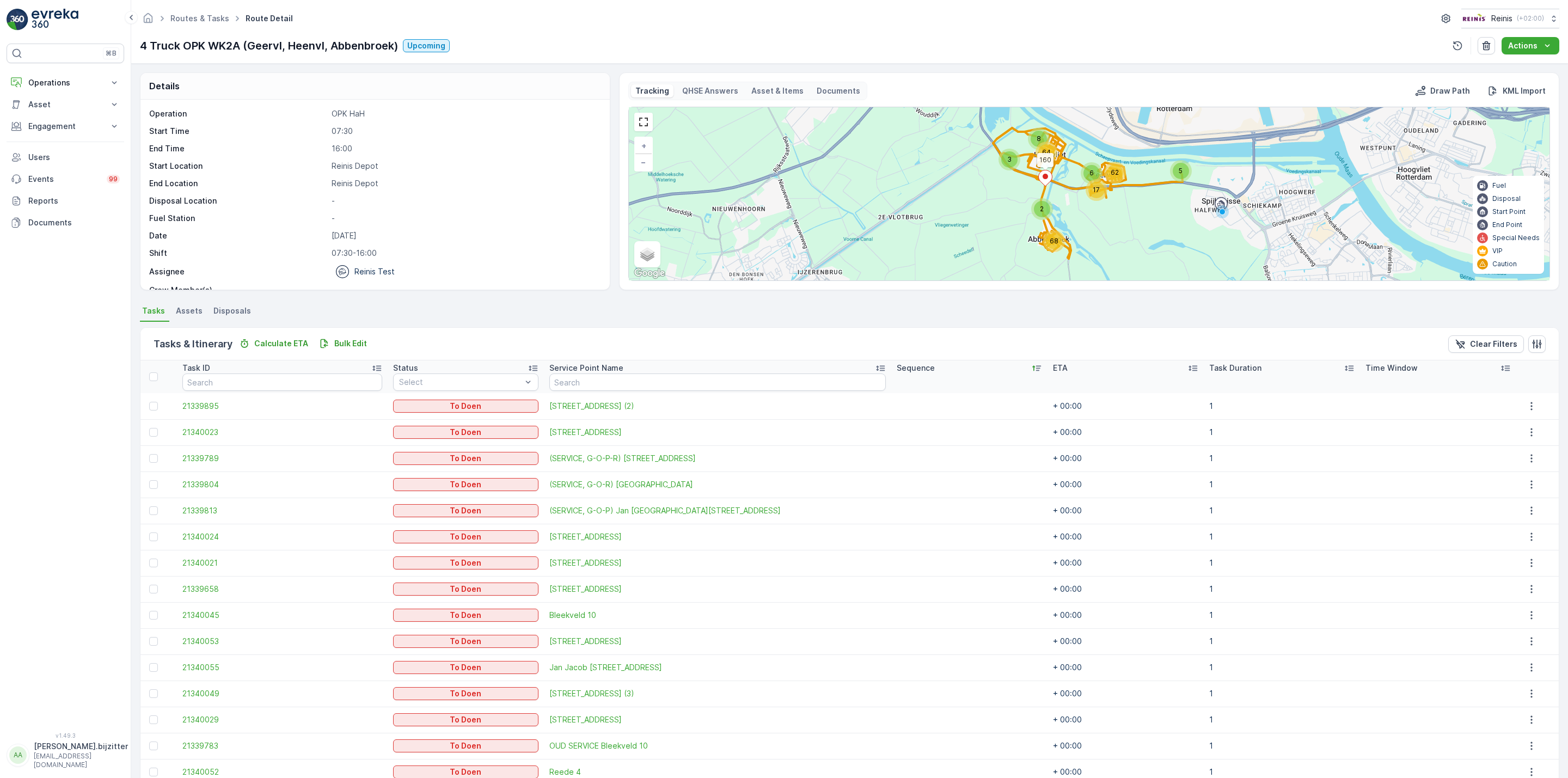
scroll to position [571, 0]
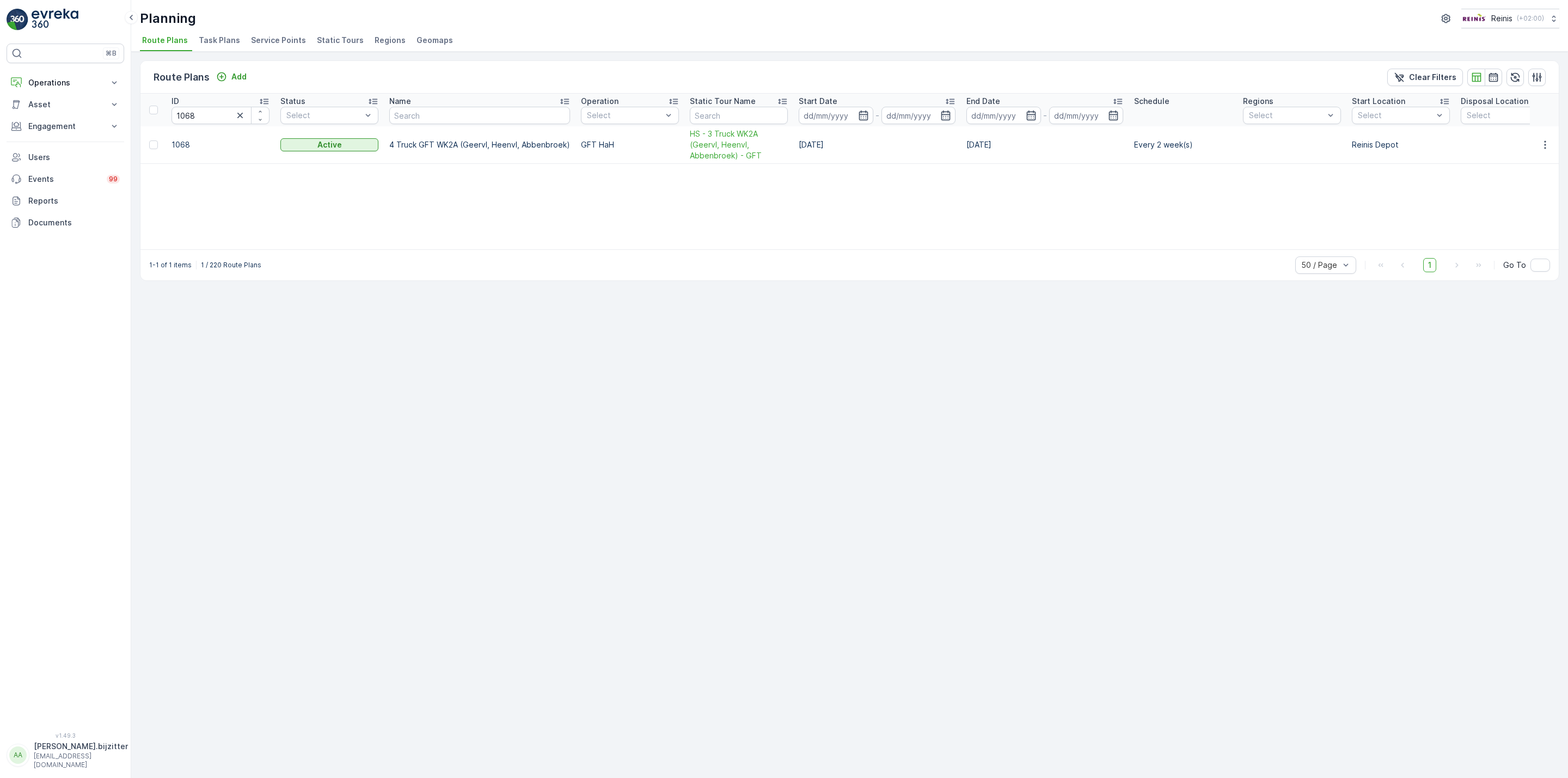
click at [368, 356] on div "Route Plans Add Clear Filters ID 1068 Status Select Name Operation Select Stati…" at bounding box center [850, 415] width 1437 height 726
click at [712, 157] on span "HS - 3 Truck WK2A (Geervl, Heenvl, Abbenbroek) - GFT" at bounding box center [739, 145] width 98 height 33
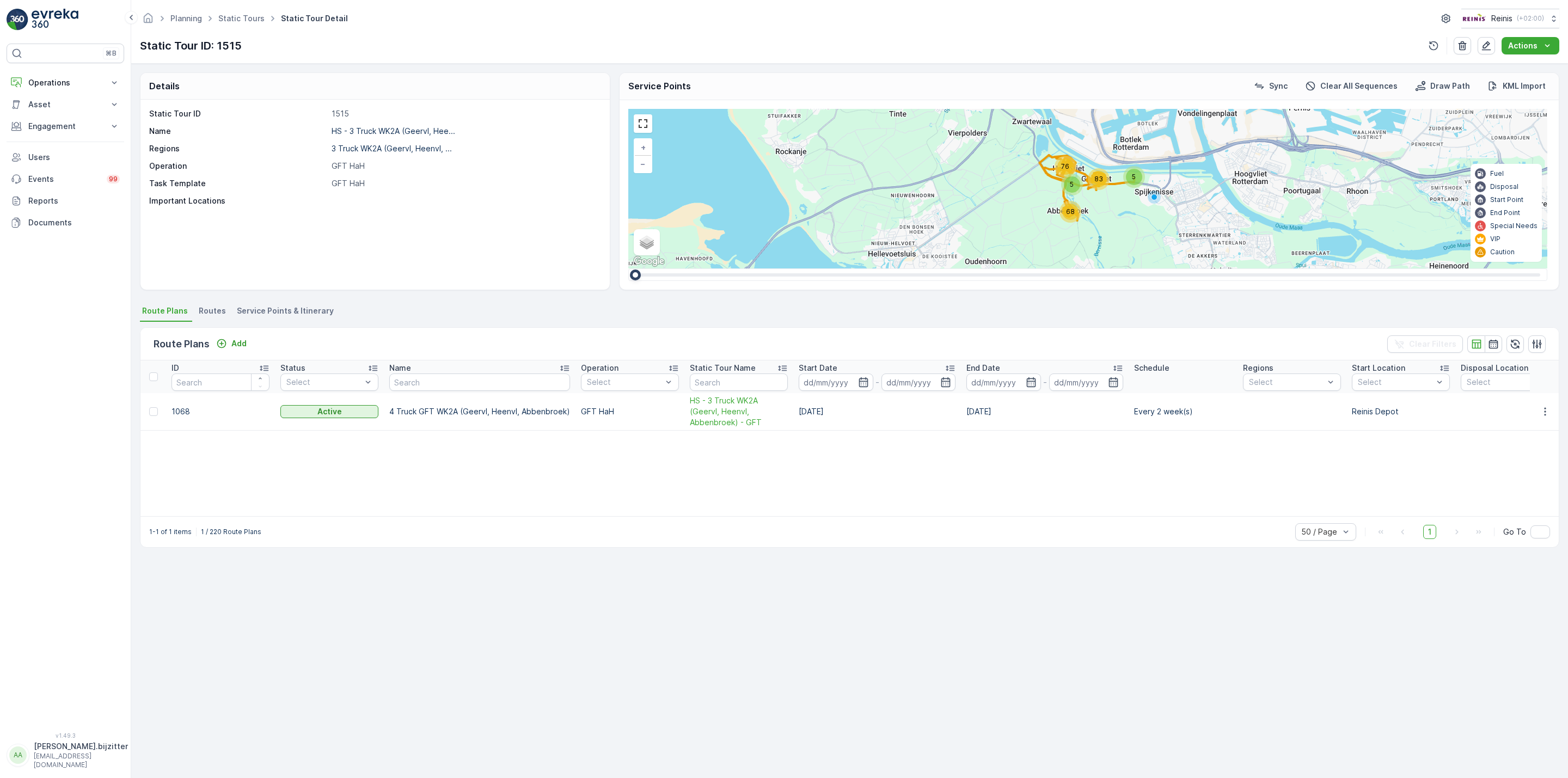
click at [535, 682] on div "Details Static Tour ID 1515 Name HS - 3 Truck WK2A (Geervl, Hee... Regions 3 Tr…" at bounding box center [850, 421] width 1437 height 714
click at [294, 312] on span "Service Points & Itinerary" at bounding box center [285, 310] width 97 height 11
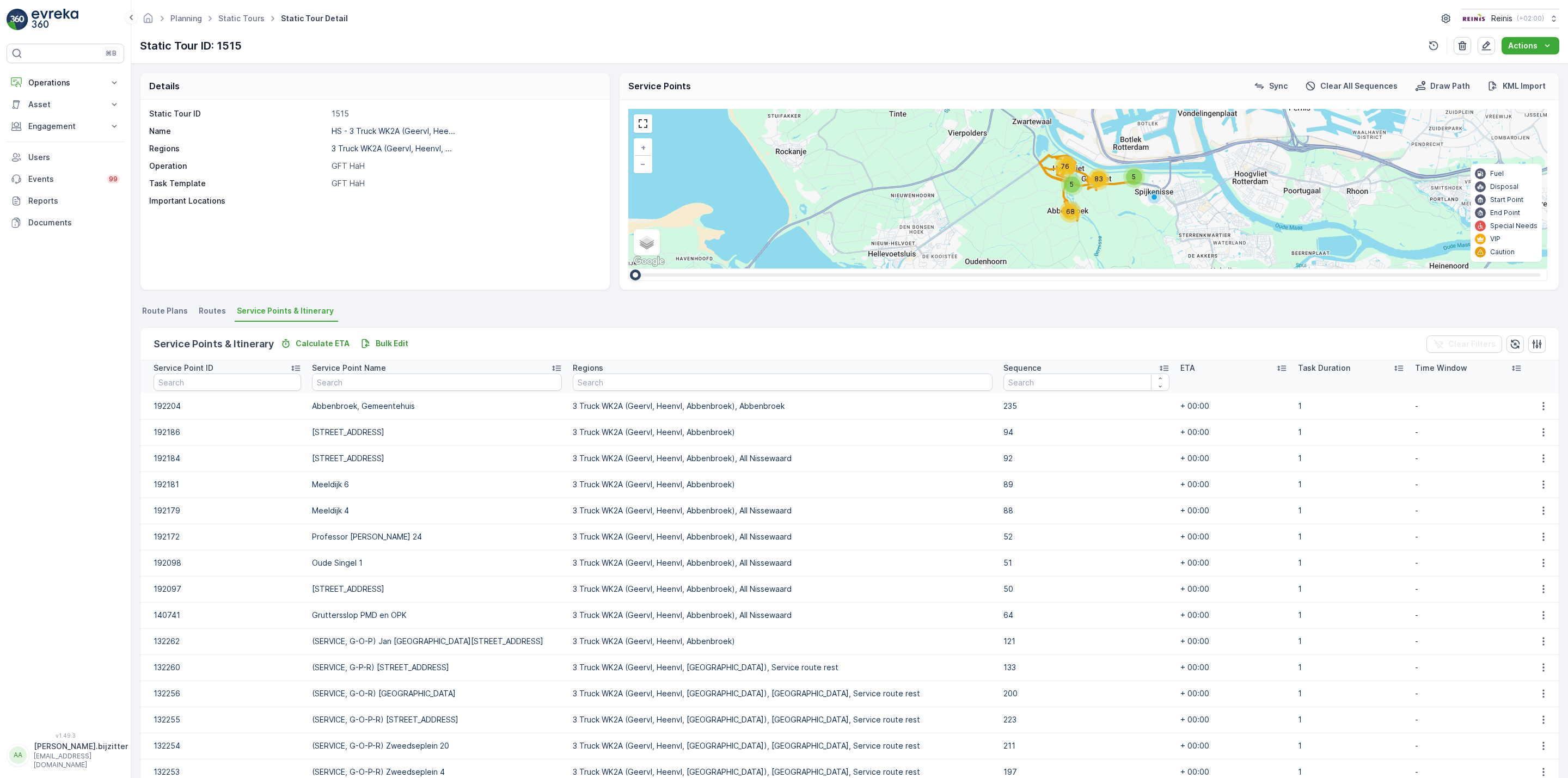
click at [1160, 367] on icon at bounding box center [1165, 368] width 9 height 5
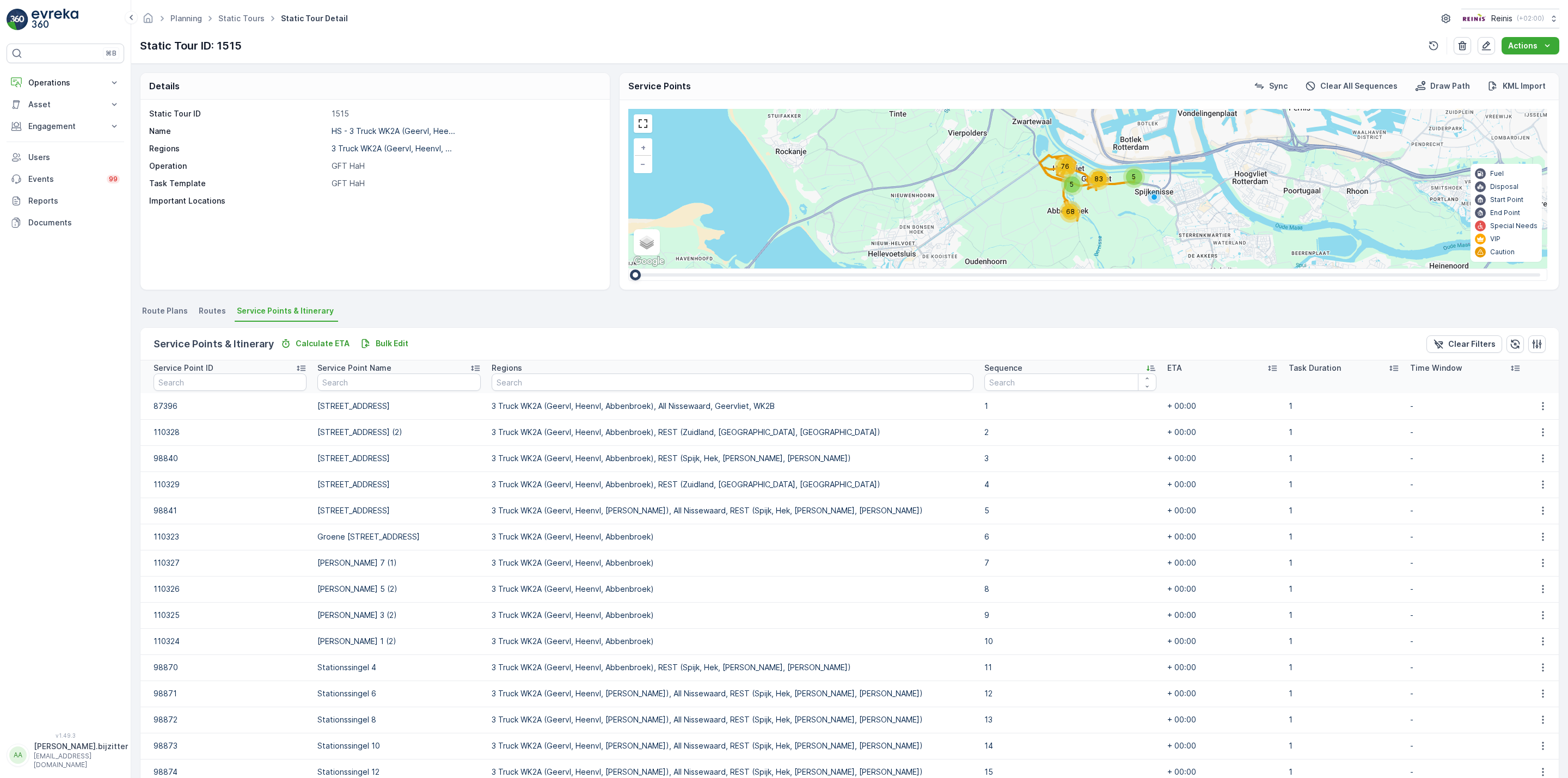
click at [1147, 367] on icon at bounding box center [1152, 368] width 9 height 5
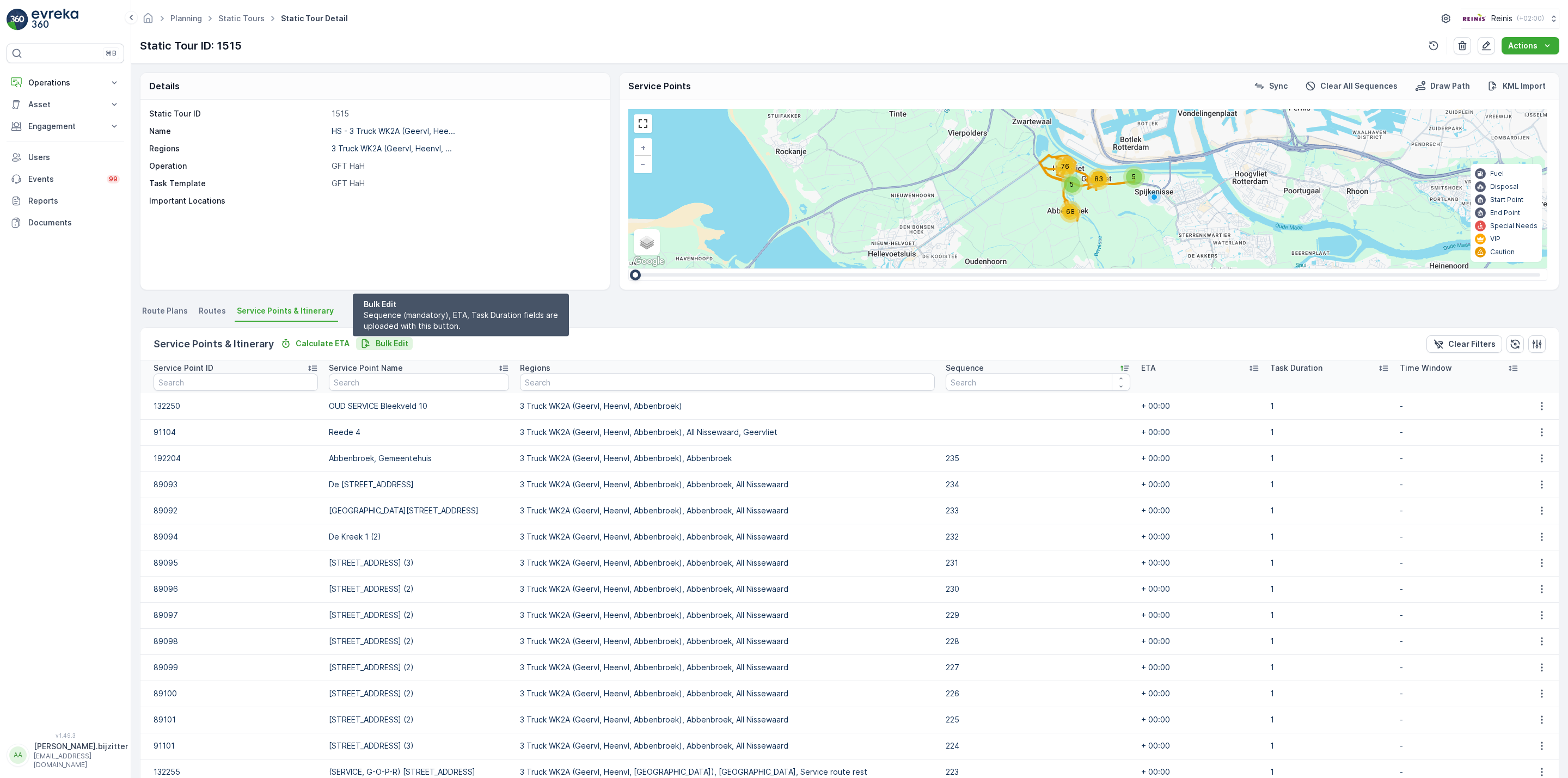
click at [377, 340] on p "Bulk Edit" at bounding box center [392, 343] width 33 height 11
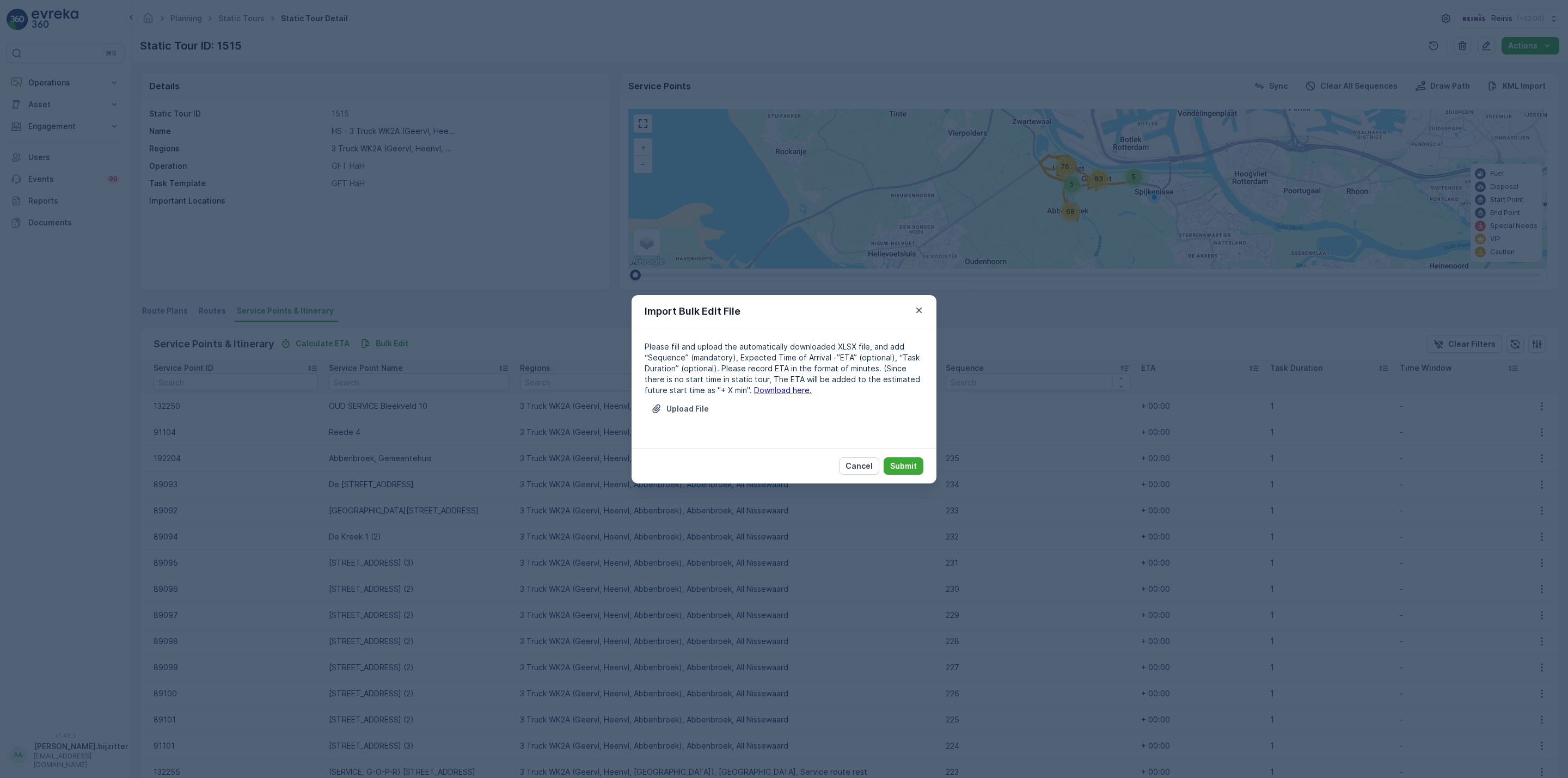
click at [764, 389] on link "Download here." at bounding box center [783, 390] width 58 height 9
click at [920, 305] on icon "button" at bounding box center [918, 310] width 11 height 11
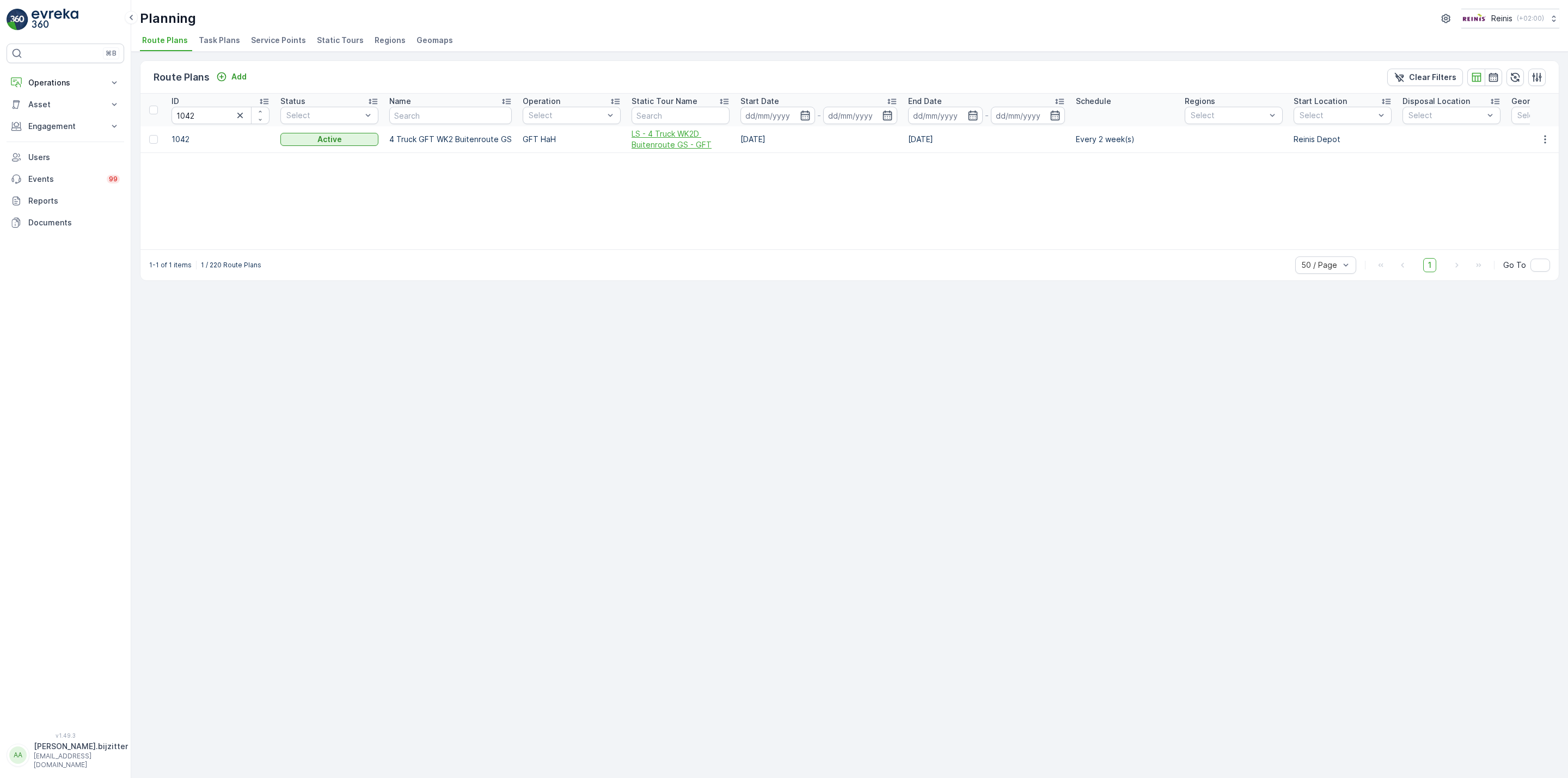
click at [662, 137] on span "LS - 4 Truck WK2D Buitenroute GS - GFT" at bounding box center [680, 140] width 98 height 22
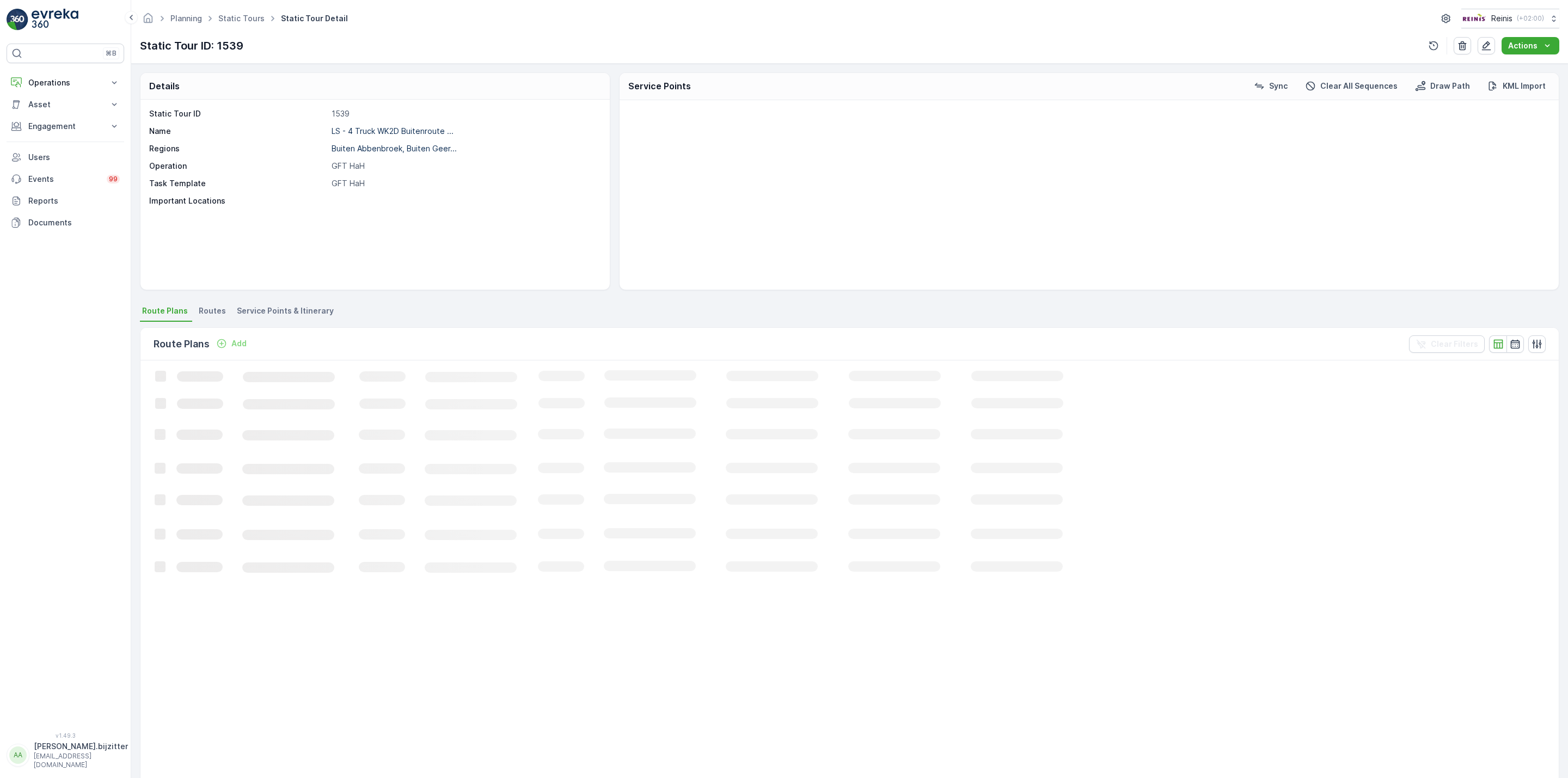
click at [281, 310] on span "Service Points & Itinerary" at bounding box center [285, 310] width 97 height 11
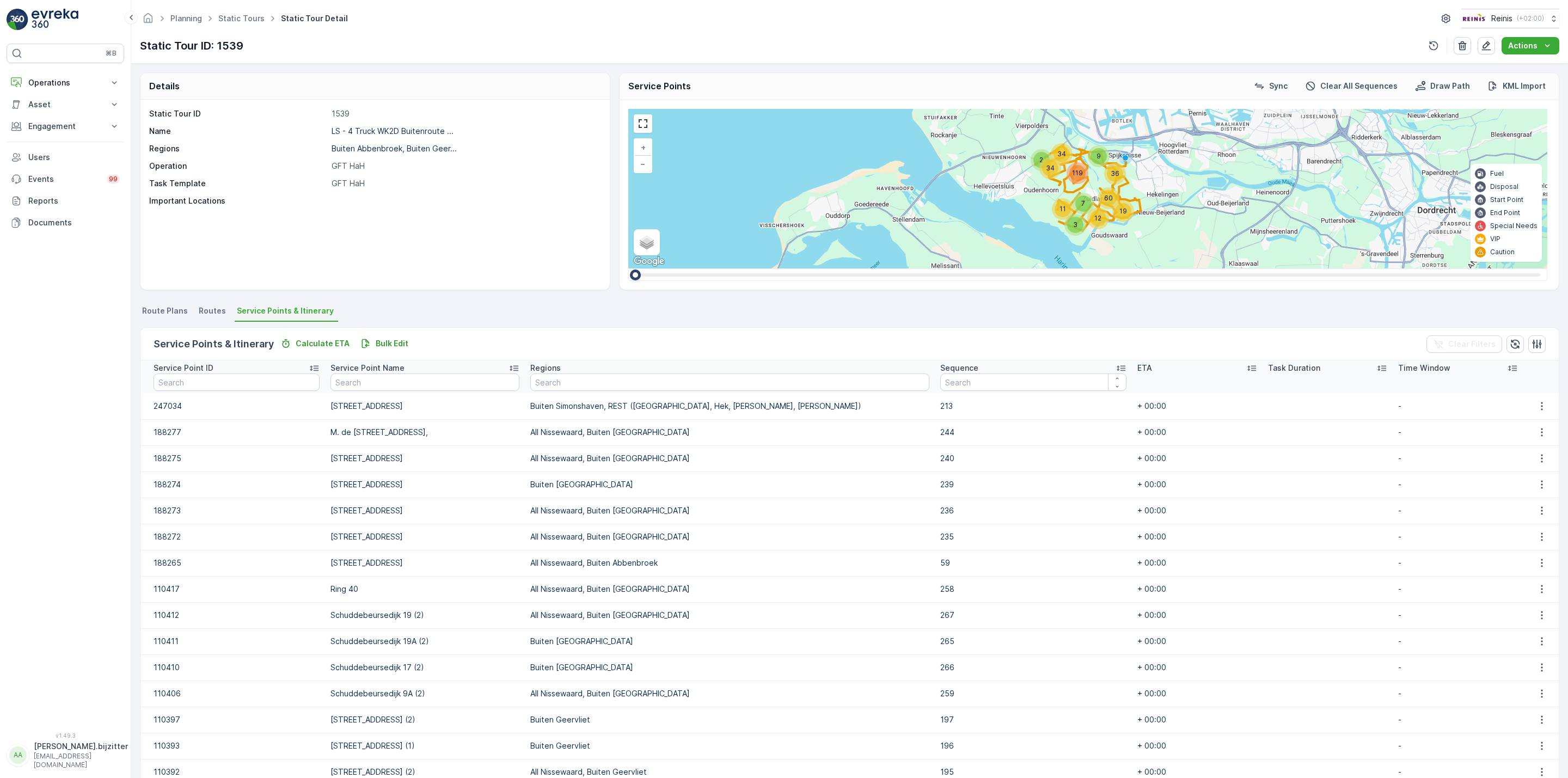
click at [1116, 365] on icon at bounding box center [1121, 367] width 11 height 11
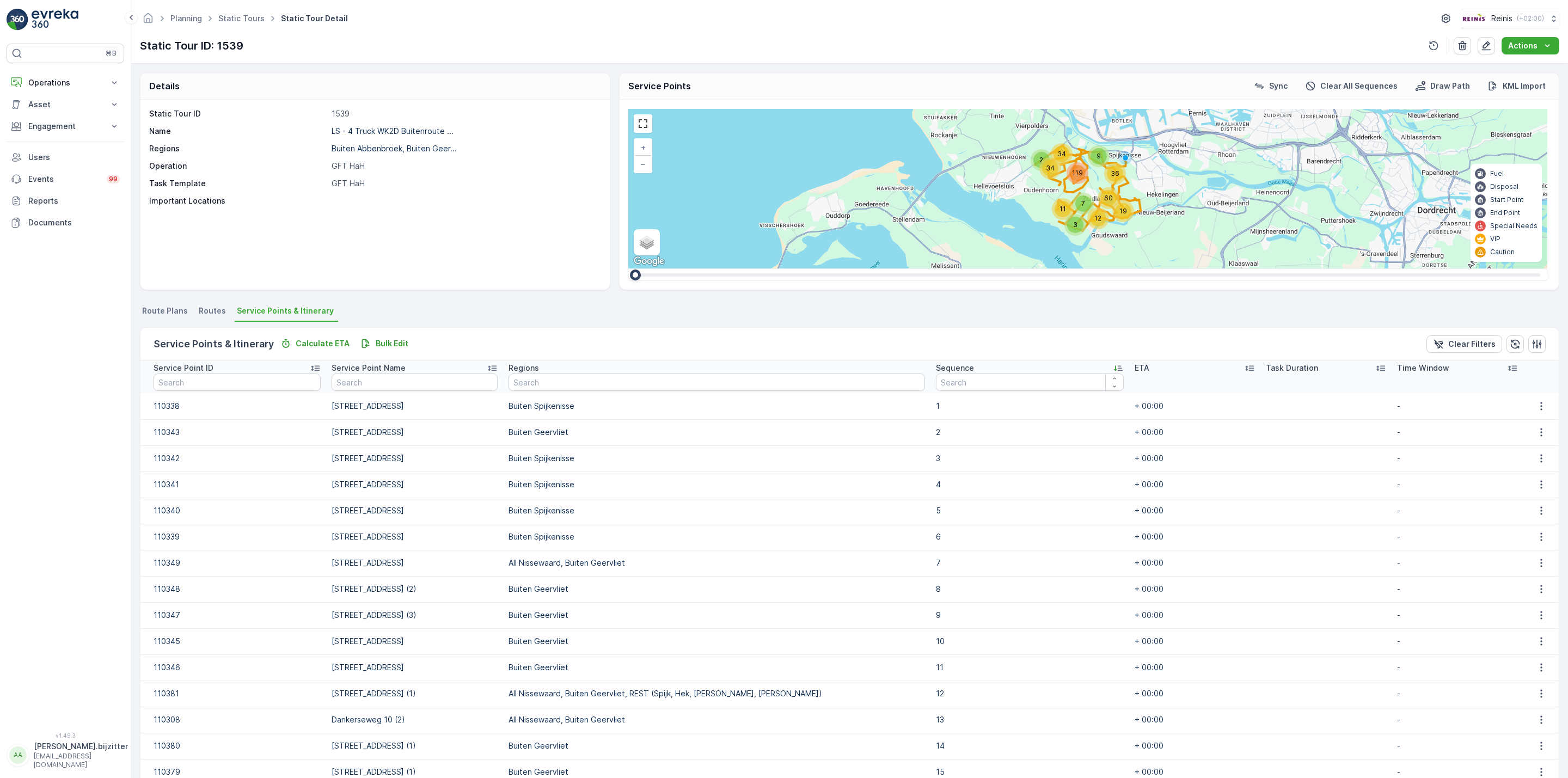
click at [1113, 367] on icon at bounding box center [1118, 367] width 11 height 11
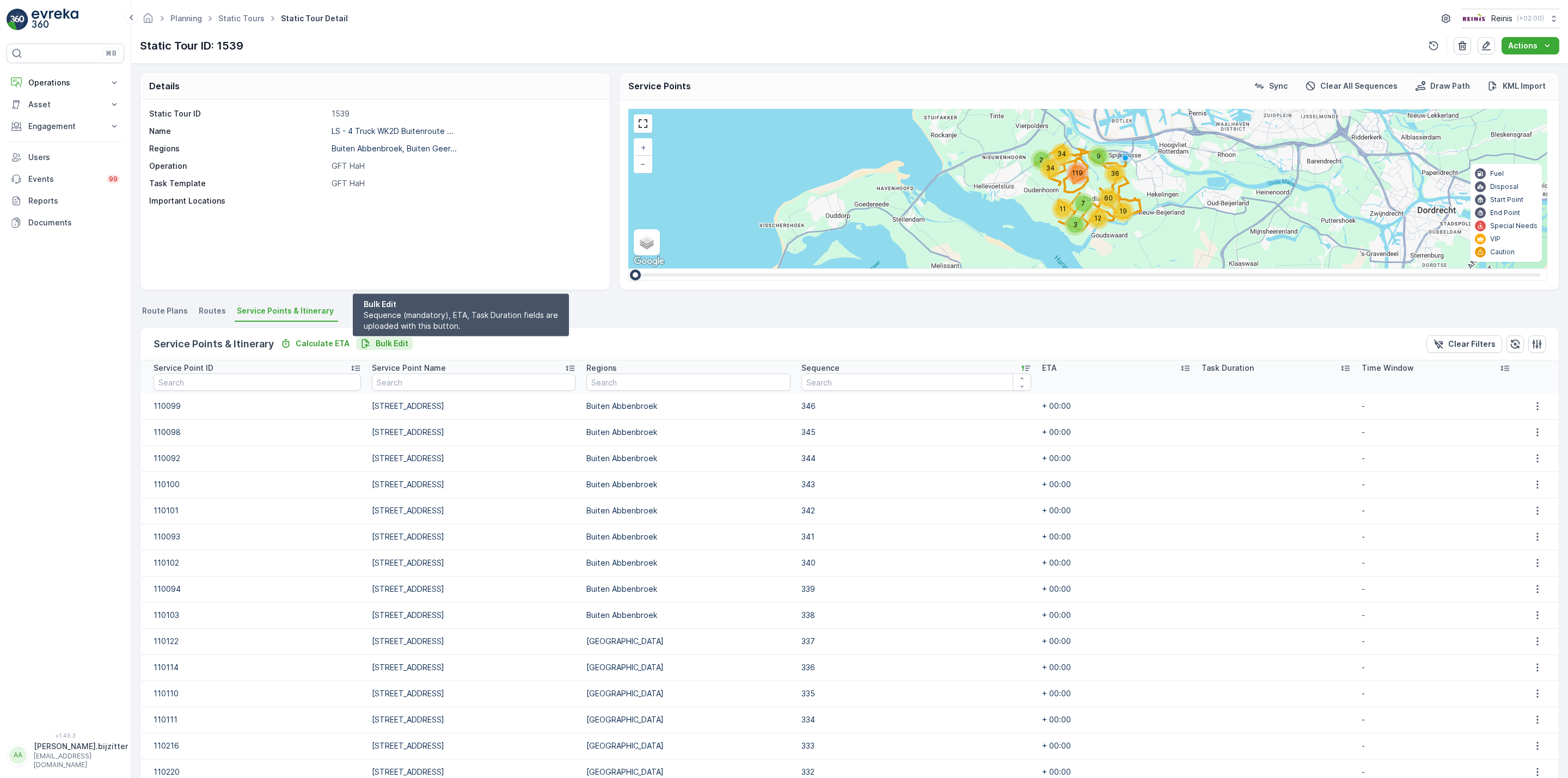
click at [395, 343] on p "Bulk Edit" at bounding box center [392, 343] width 33 height 11
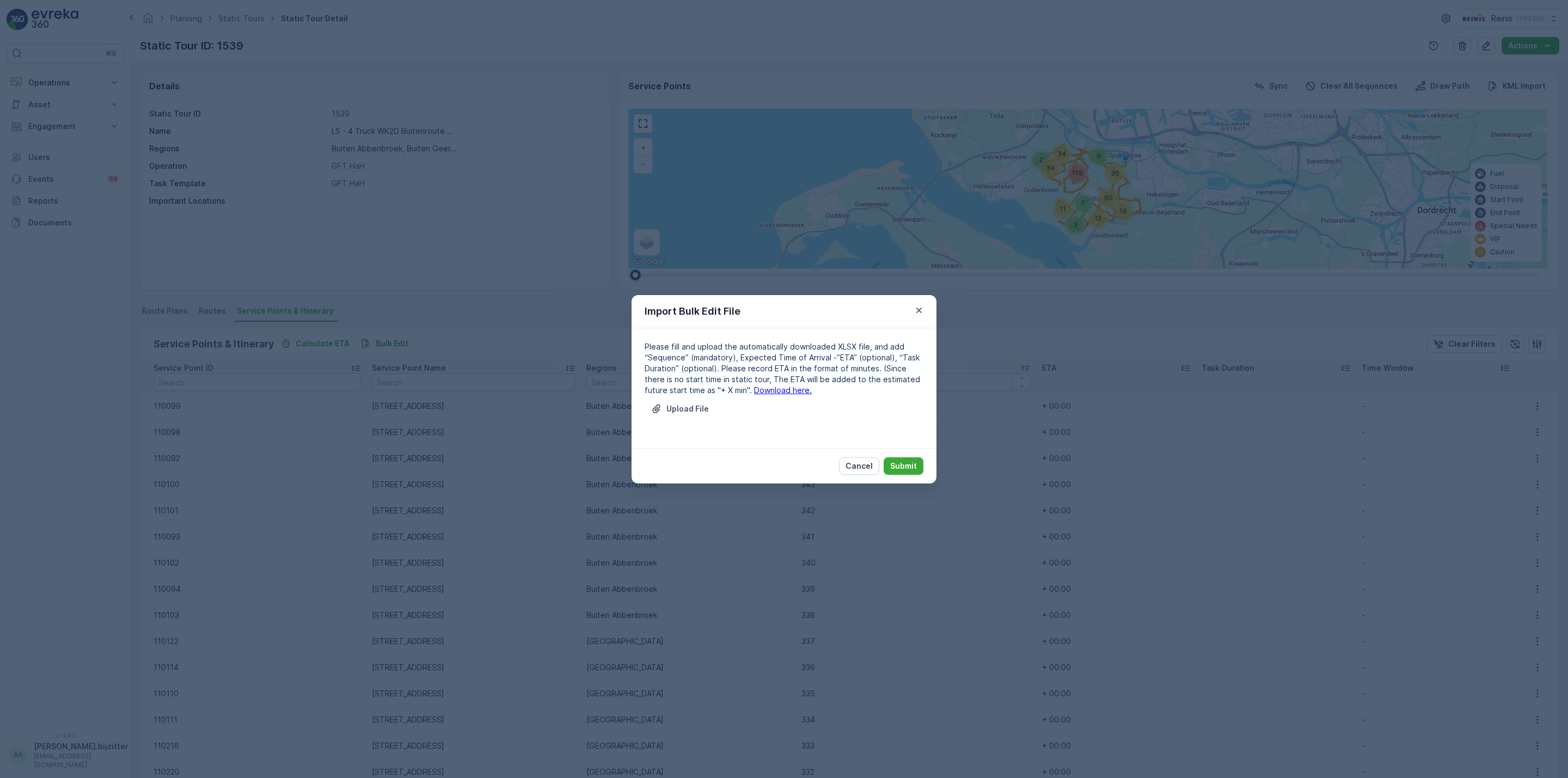
click at [754, 389] on link "Download here." at bounding box center [783, 390] width 58 height 9
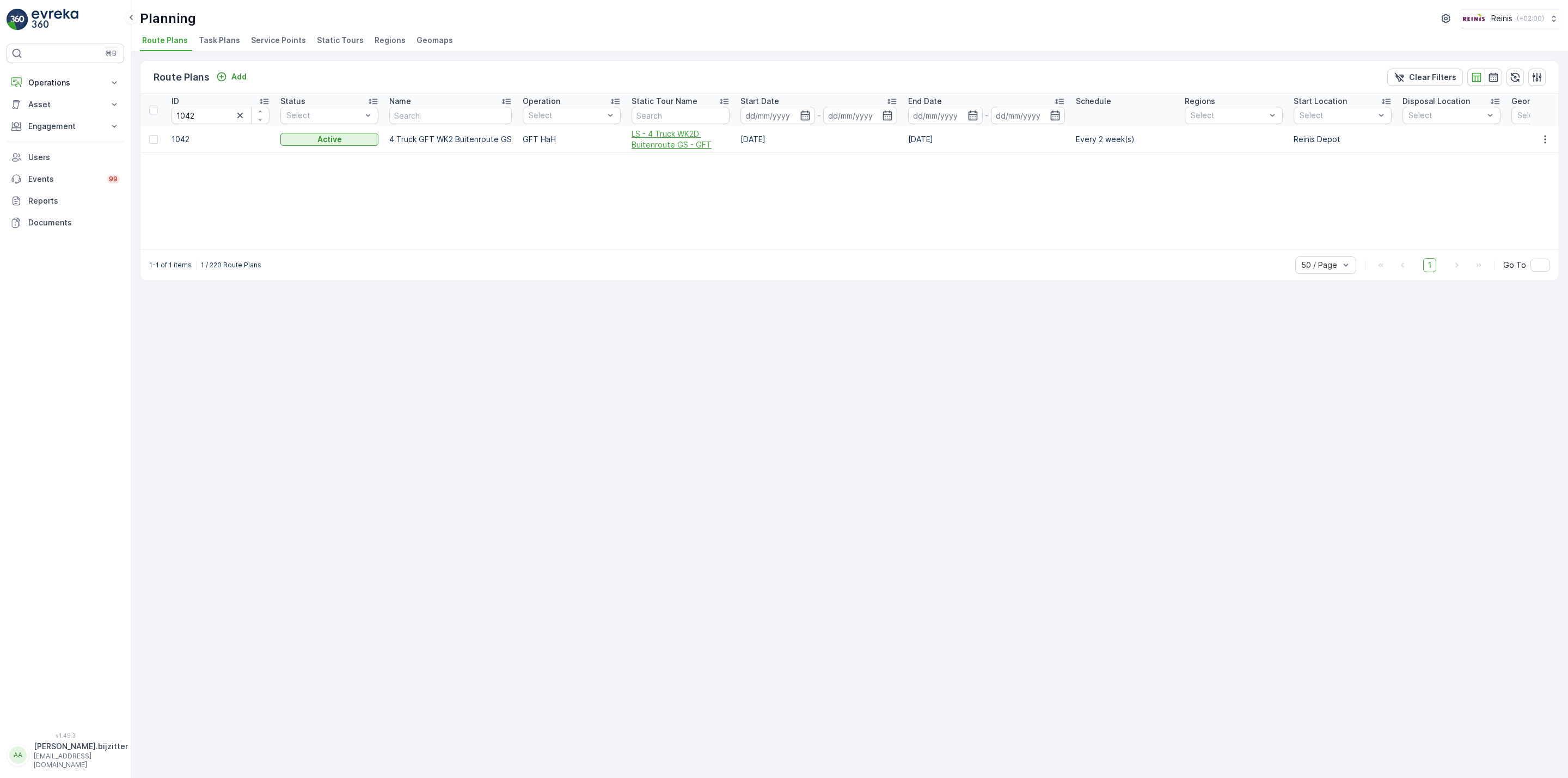
click at [682, 146] on span "LS - 4 Truck WK2D Buitenroute GS - GFT" at bounding box center [680, 140] width 98 height 22
click at [640, 137] on span "HS - 3 Truck WK2B (Zuidland 1) - GFT" at bounding box center [671, 140] width 98 height 22
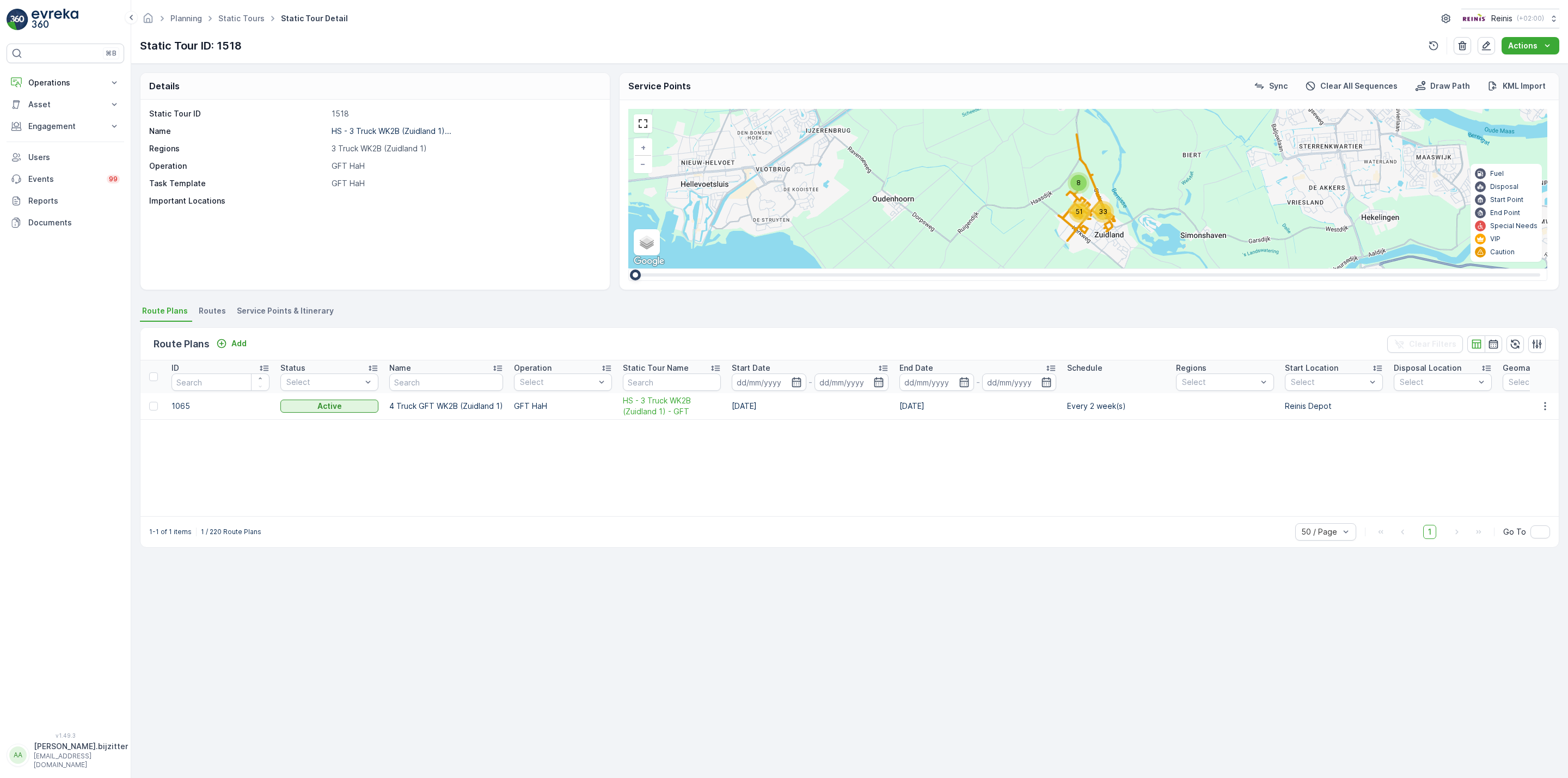
click at [305, 313] on span "Service Points & Itinerary" at bounding box center [285, 310] width 97 height 11
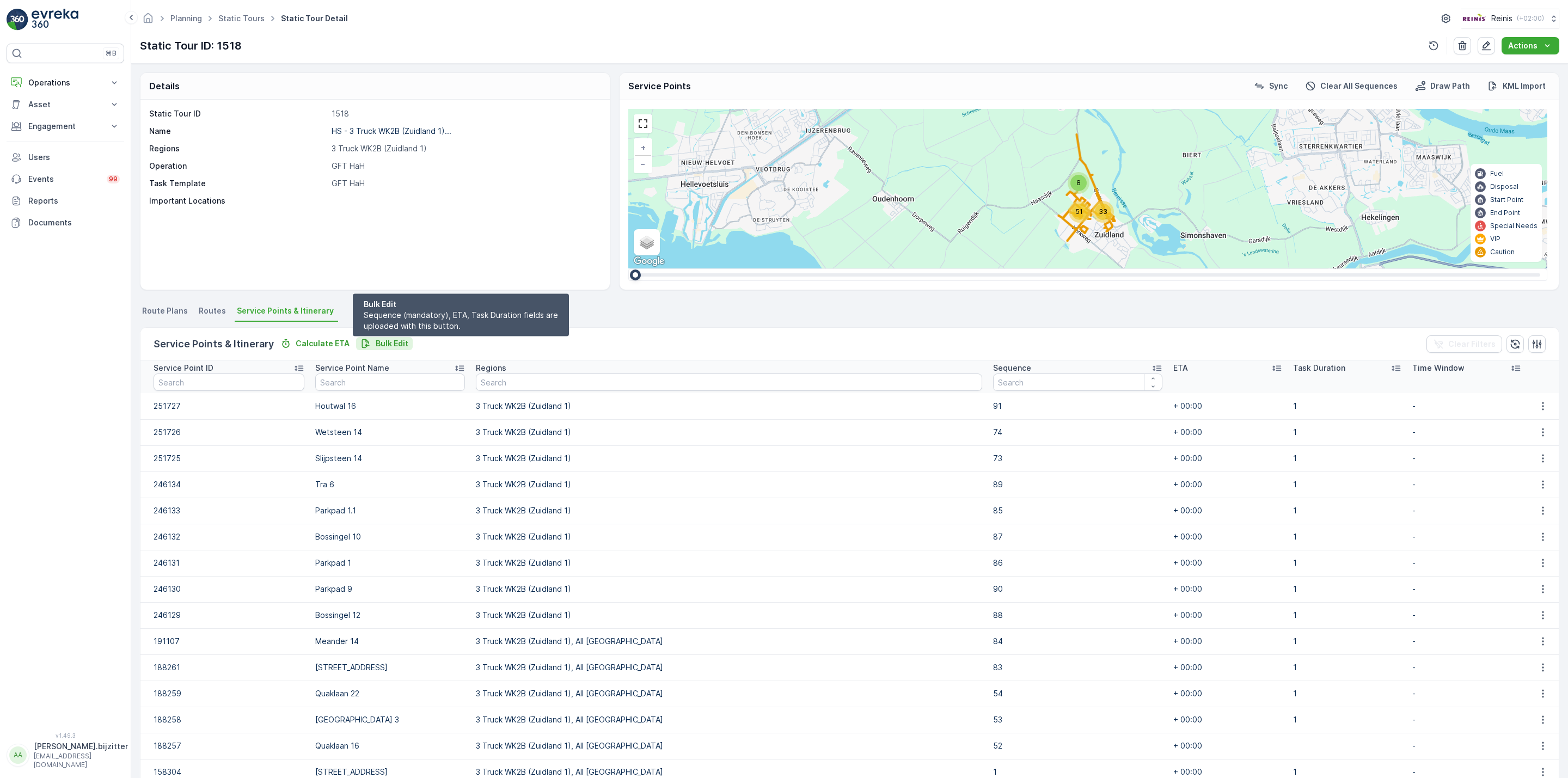
click at [397, 339] on p "Bulk Edit" at bounding box center [392, 343] width 33 height 11
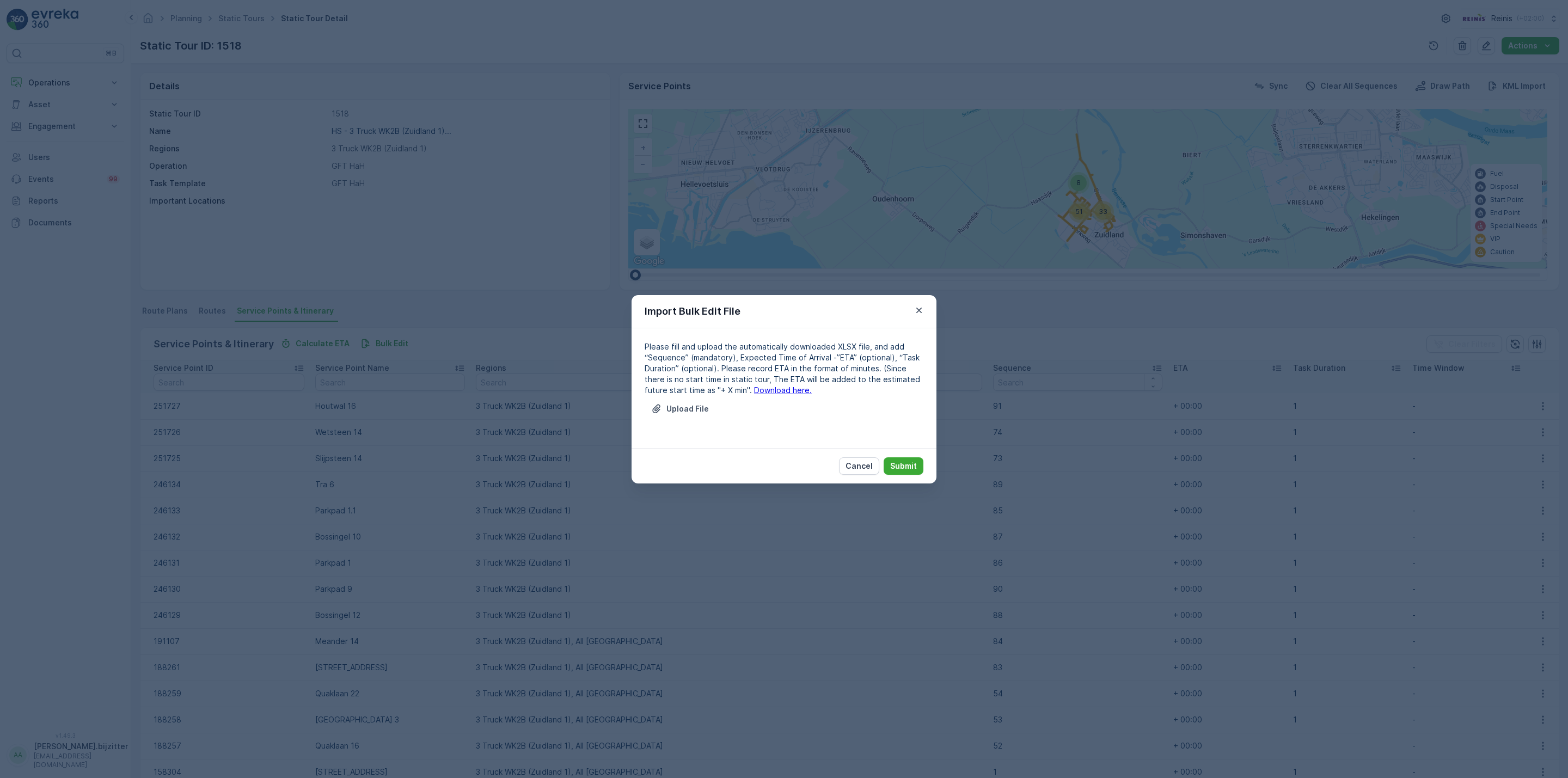
click at [760, 392] on link "Download here." at bounding box center [783, 390] width 58 height 9
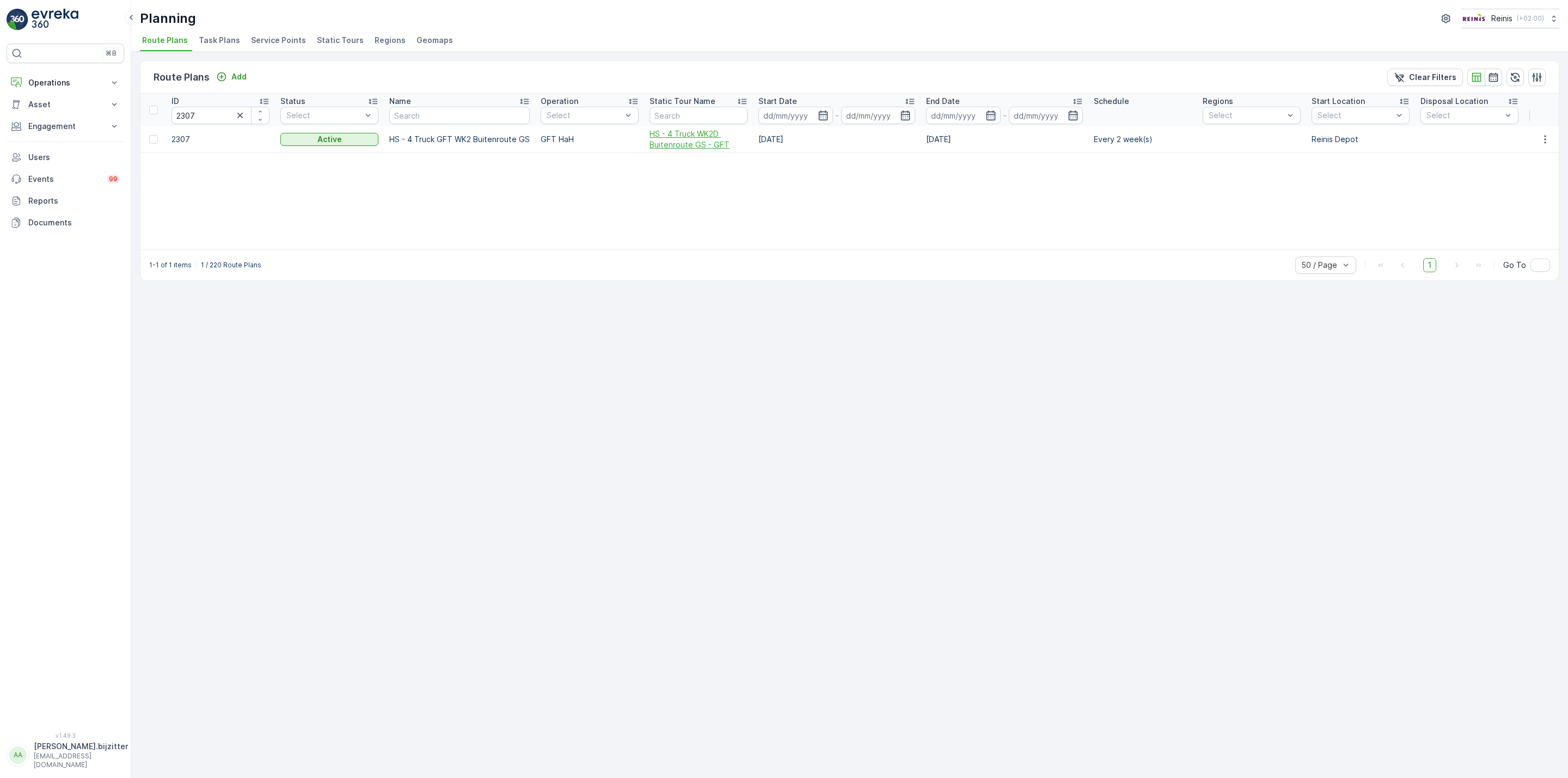
click at [681, 138] on span "HS - 4 Truck WK2D Buitenroute GS - GFT" at bounding box center [699, 140] width 98 height 22
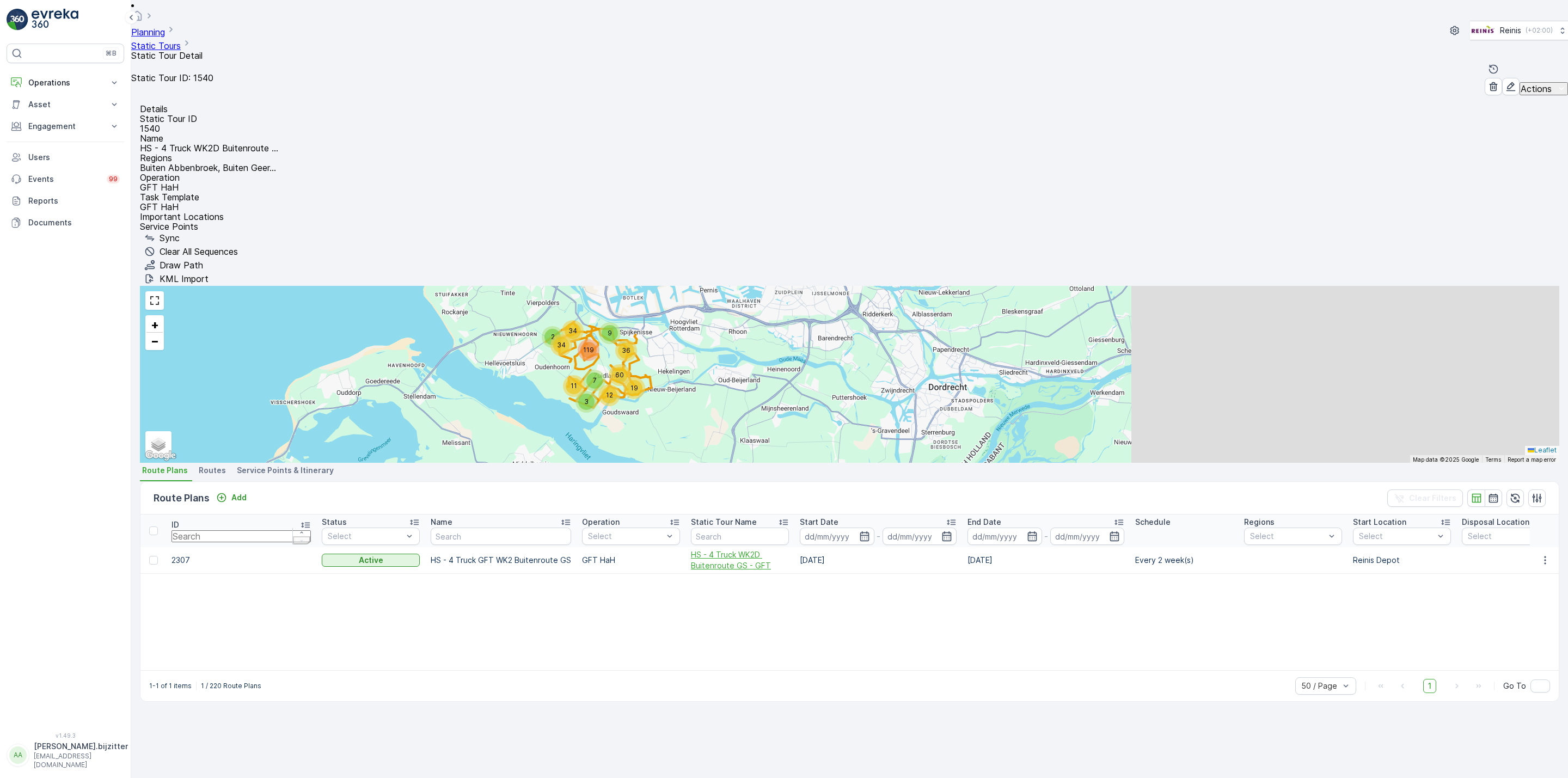
click at [691, 549] on span "HS - 4 Truck WK2D Buitenroute GS - GFT" at bounding box center [740, 560] width 98 height 22
click at [289, 465] on span "Service Points & Itinerary" at bounding box center [285, 470] width 97 height 11
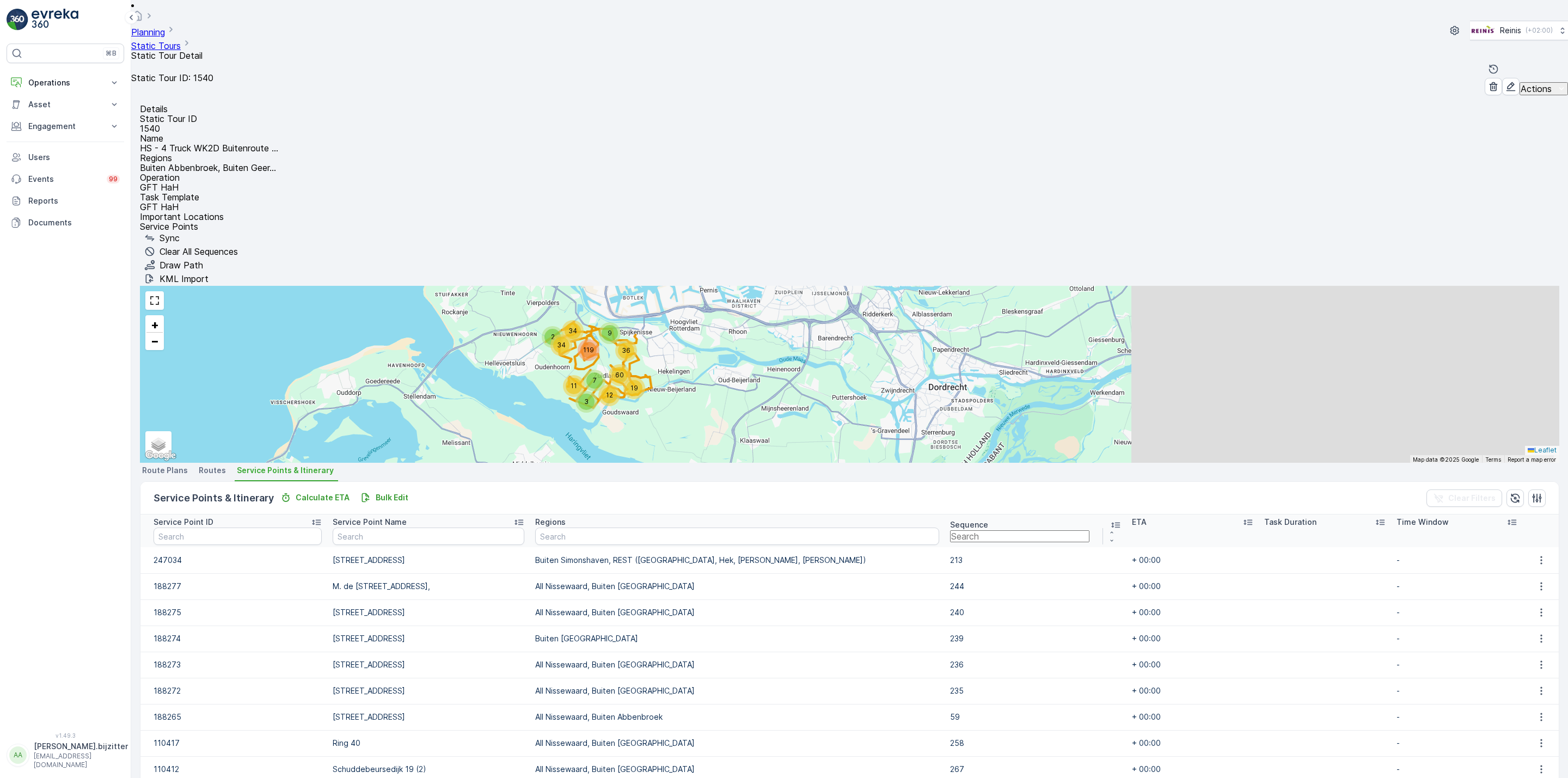
click at [1112, 522] on icon at bounding box center [1116, 525] width 9 height 5
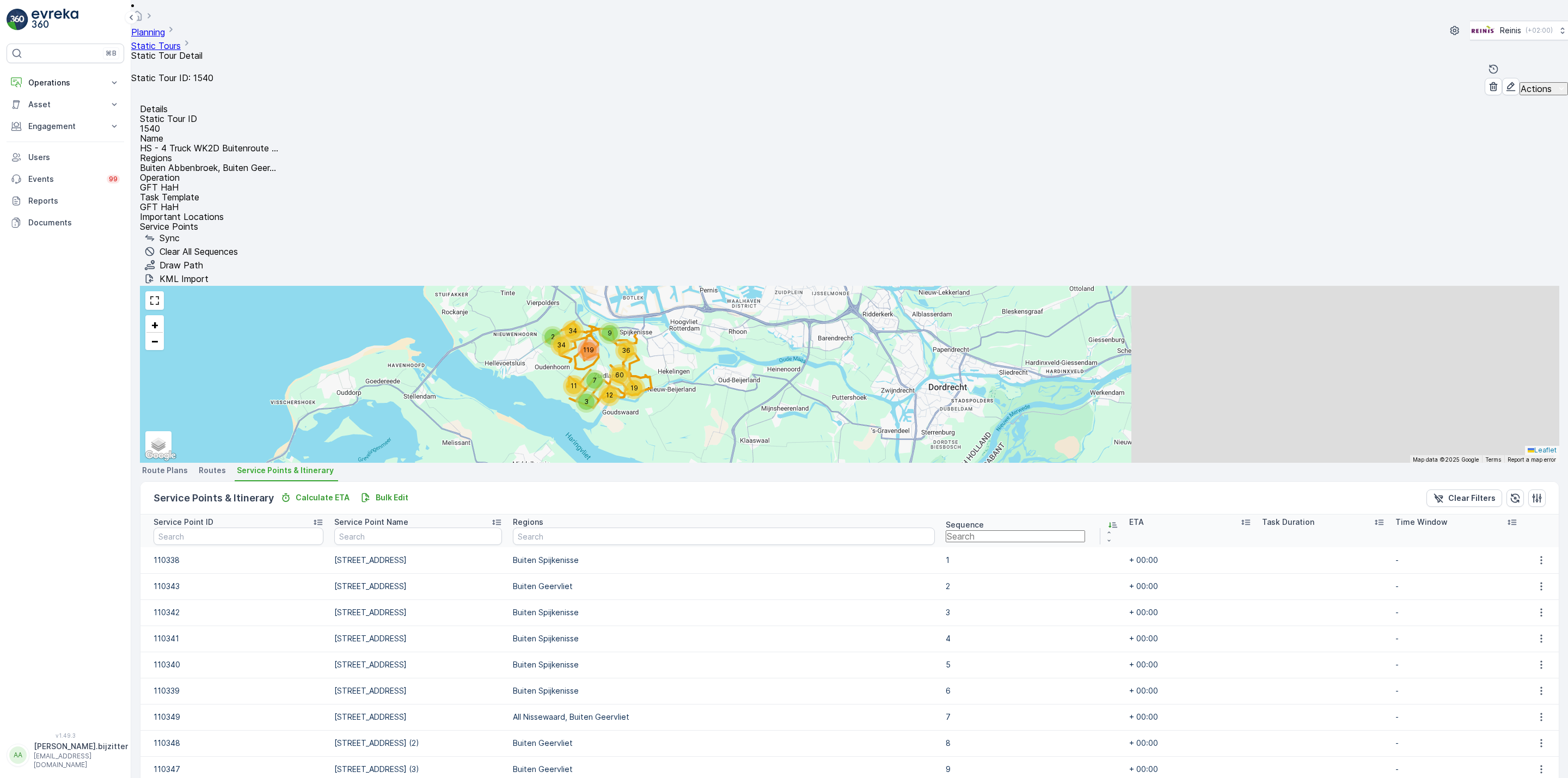
click at [1108, 519] on icon at bounding box center [1113, 525] width 11 height 11
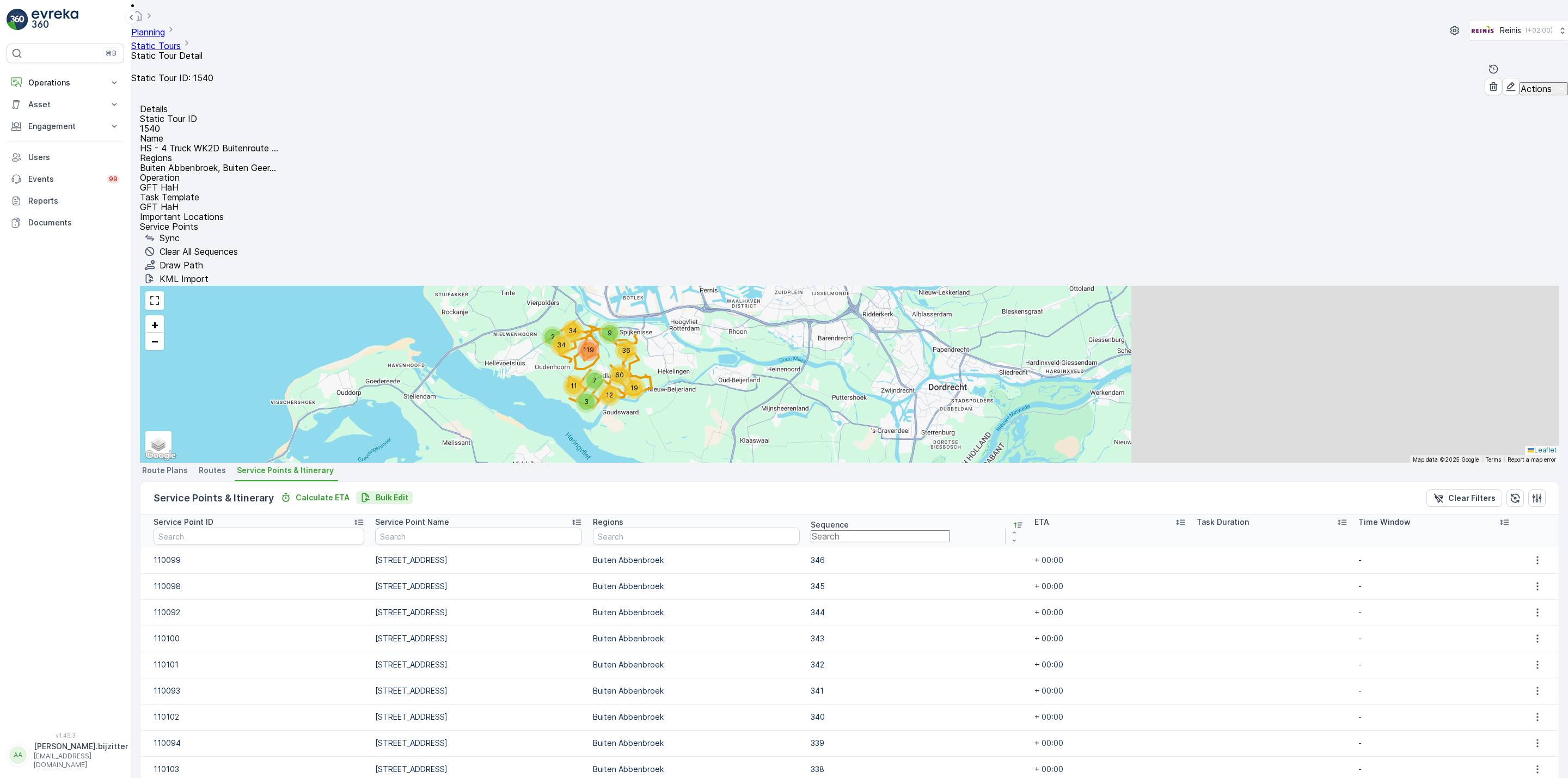
click at [386, 492] on p "Bulk Edit" at bounding box center [392, 497] width 33 height 11
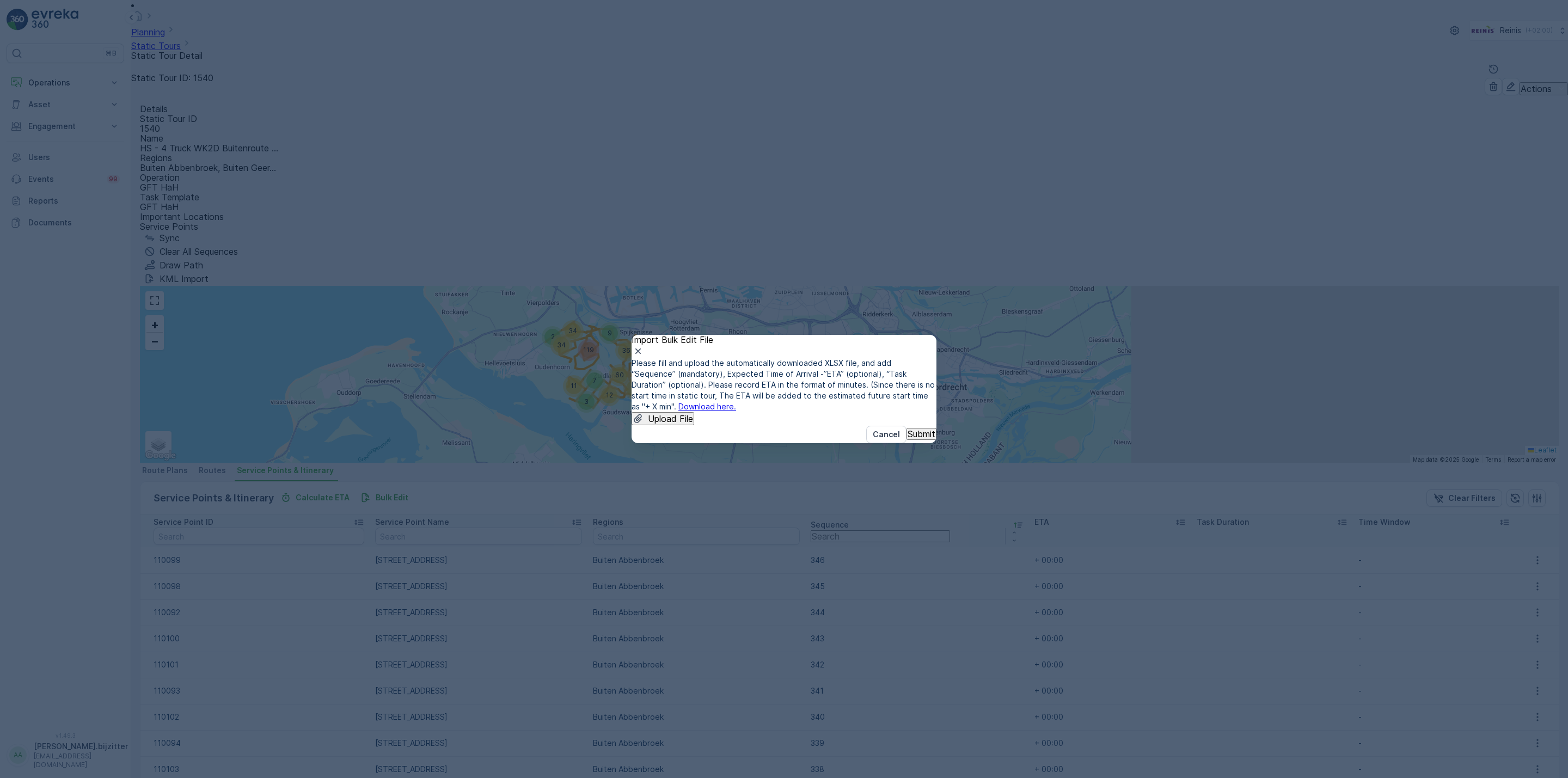
click at [736, 402] on link "Download here." at bounding box center [707, 406] width 58 height 9
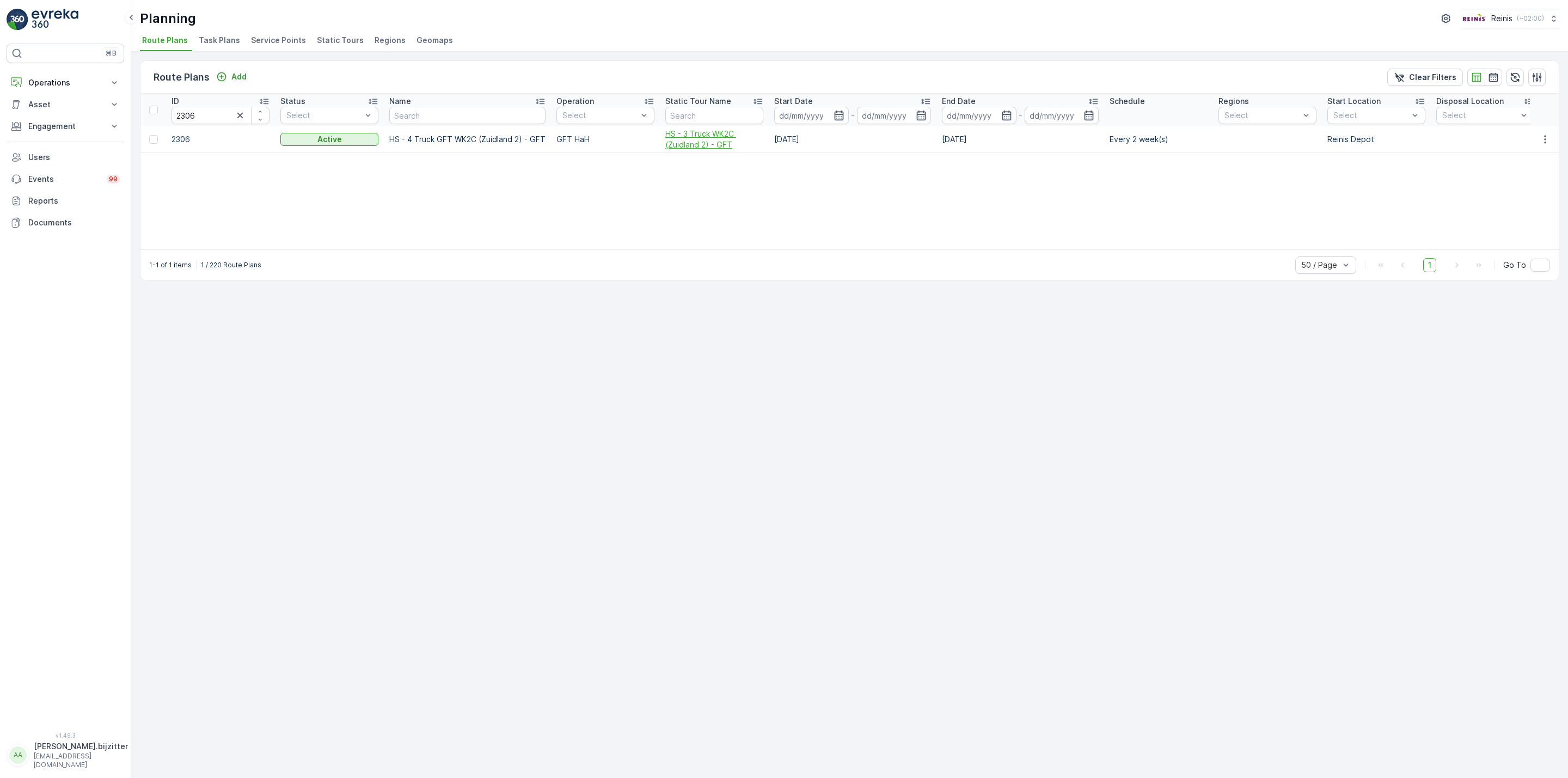
click at [701, 150] on span "HS - 3 Truck WK2C (Zuidland 2) - GFT" at bounding box center [715, 140] width 98 height 22
click at [185, 116] on input "2306" at bounding box center [221, 115] width 98 height 18
paste input "21313"
type input "221313"
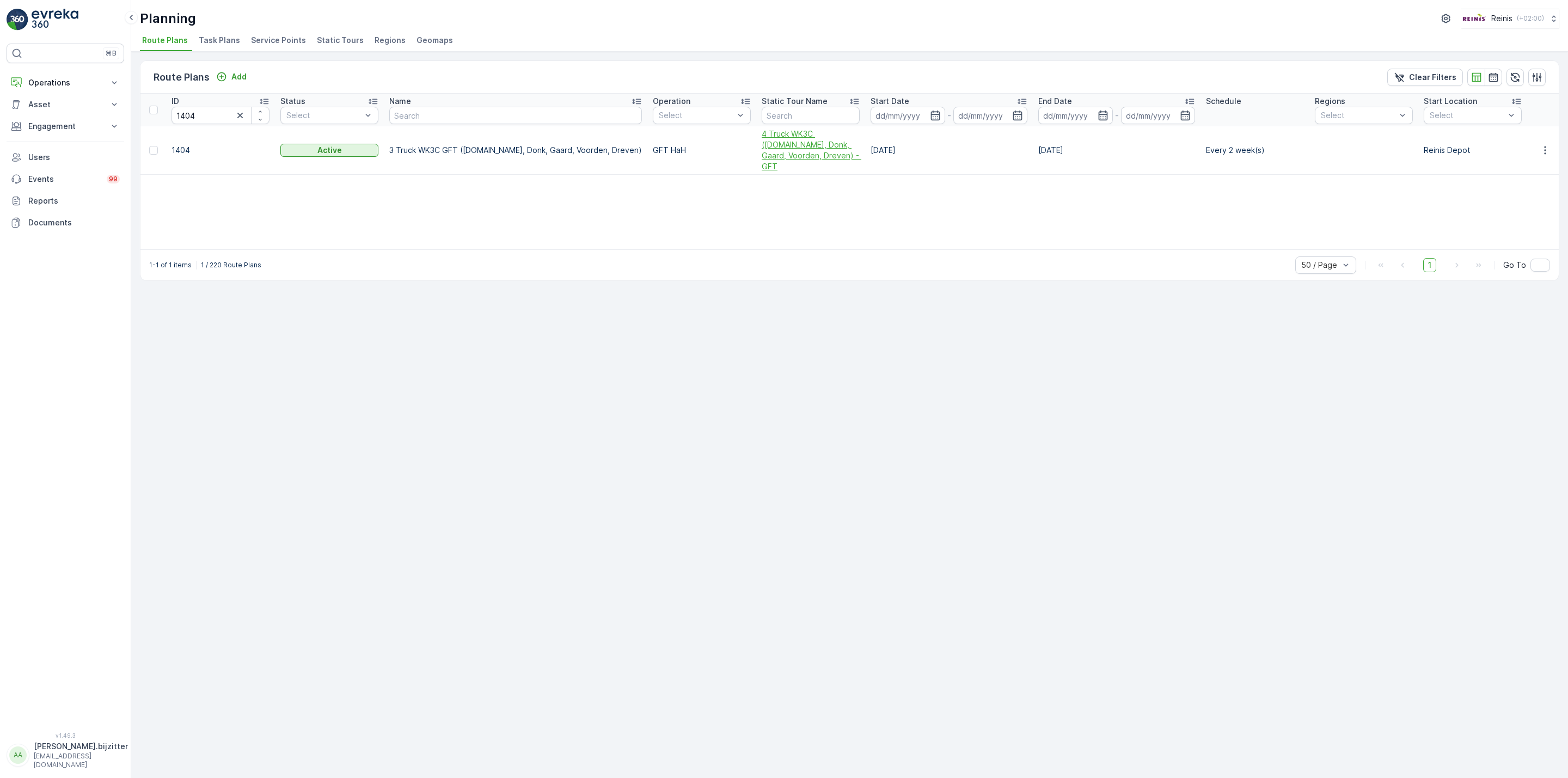
click at [762, 149] on span "4 Truck WK3C (V.land, Donk, Gaard, Voorden, Dreven) - GFT" at bounding box center [811, 150] width 98 height 44
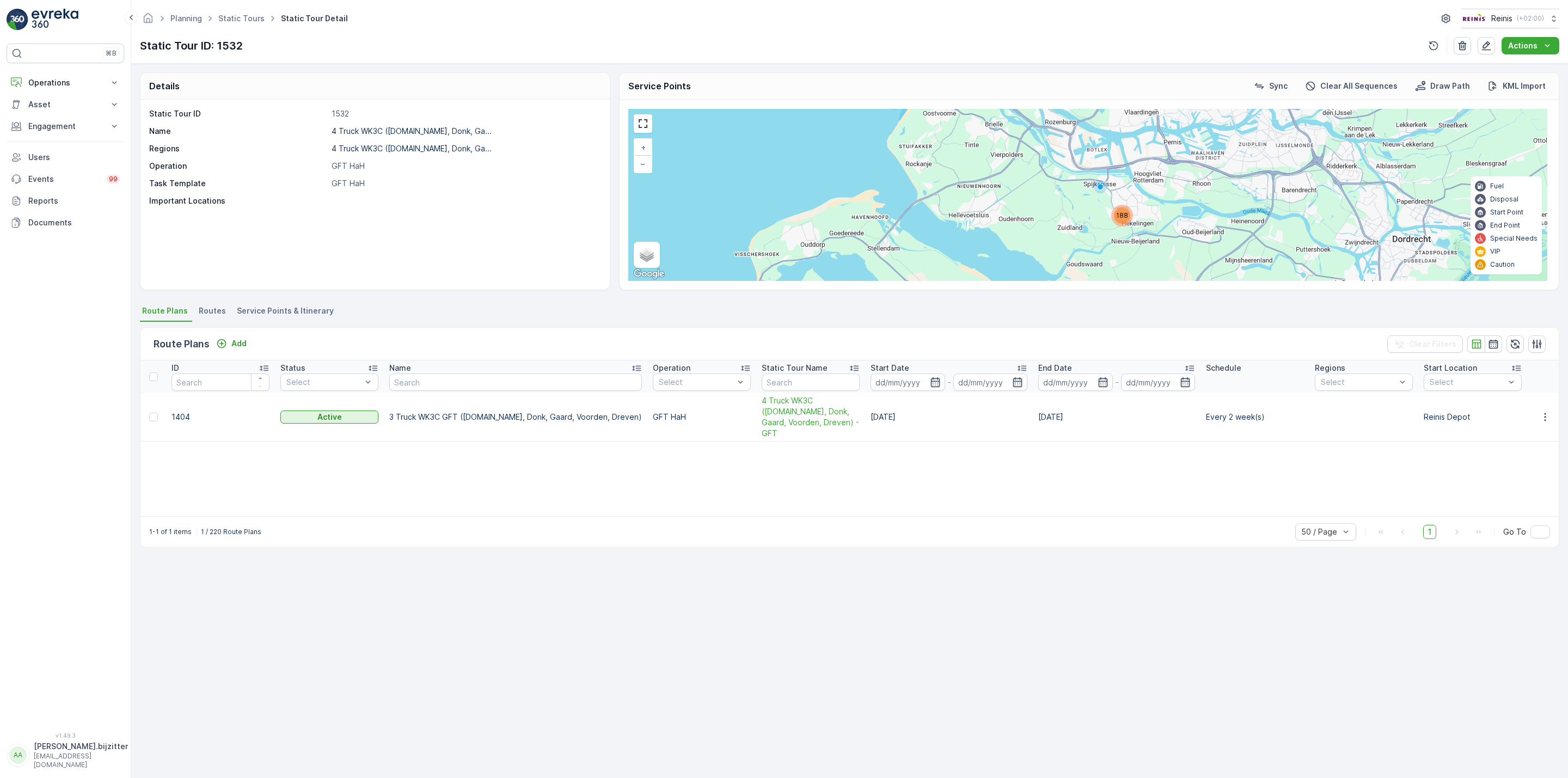
click at [278, 316] on span "Service Points & Itinerary" at bounding box center [285, 310] width 97 height 11
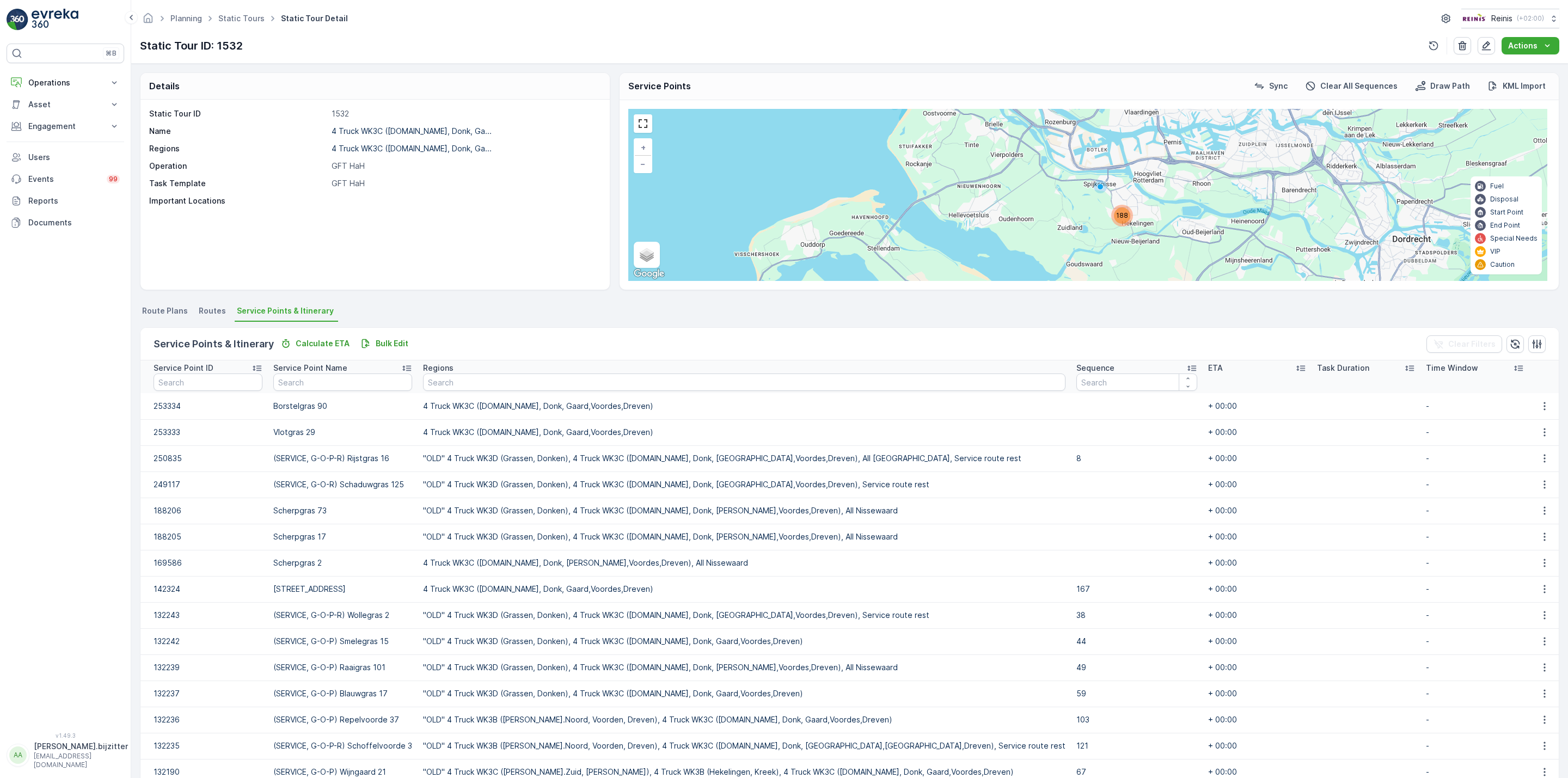
click at [1187, 365] on icon at bounding box center [1192, 367] width 11 height 11
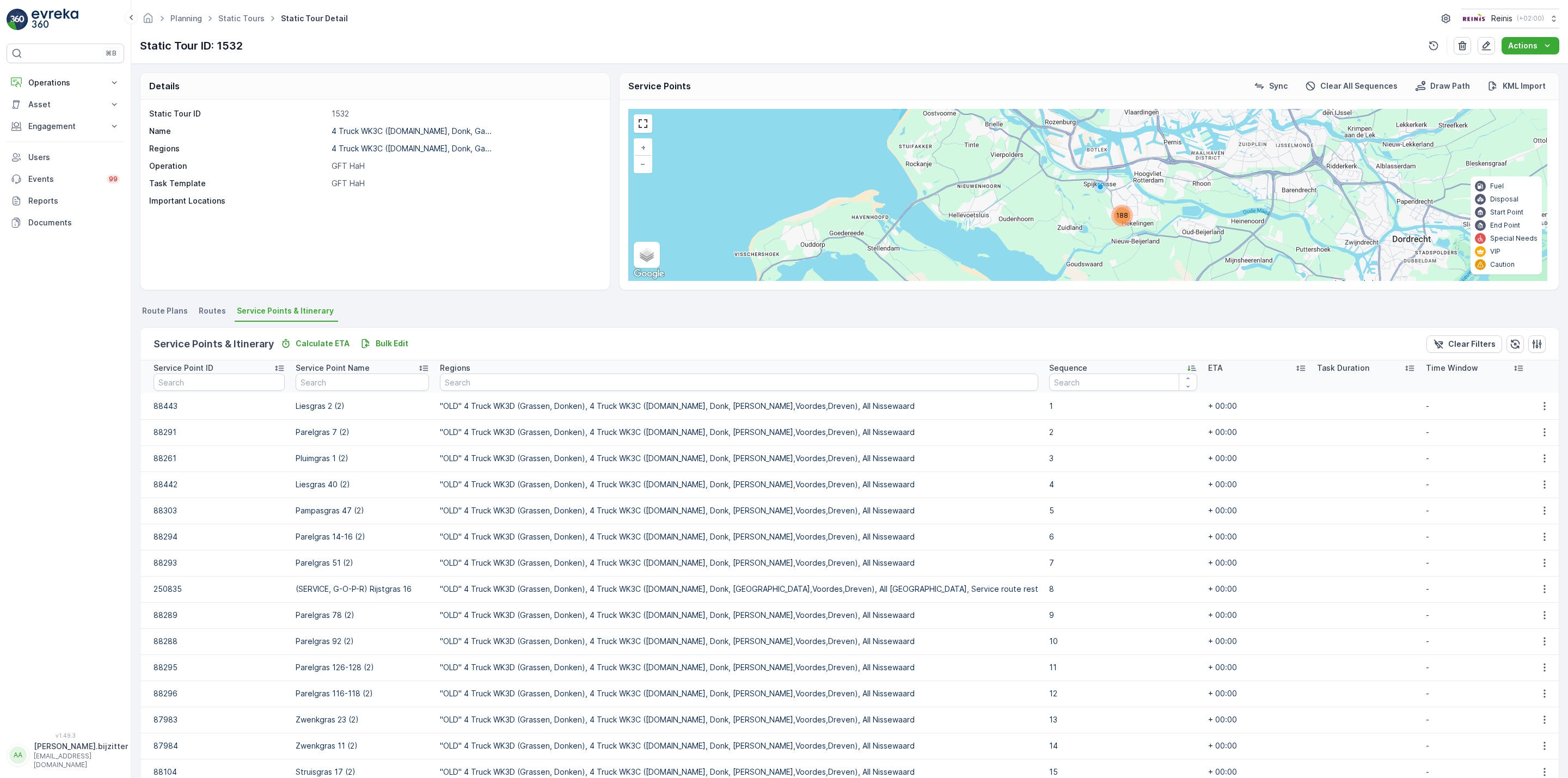
click at [1187, 366] on icon at bounding box center [1192, 367] width 11 height 11
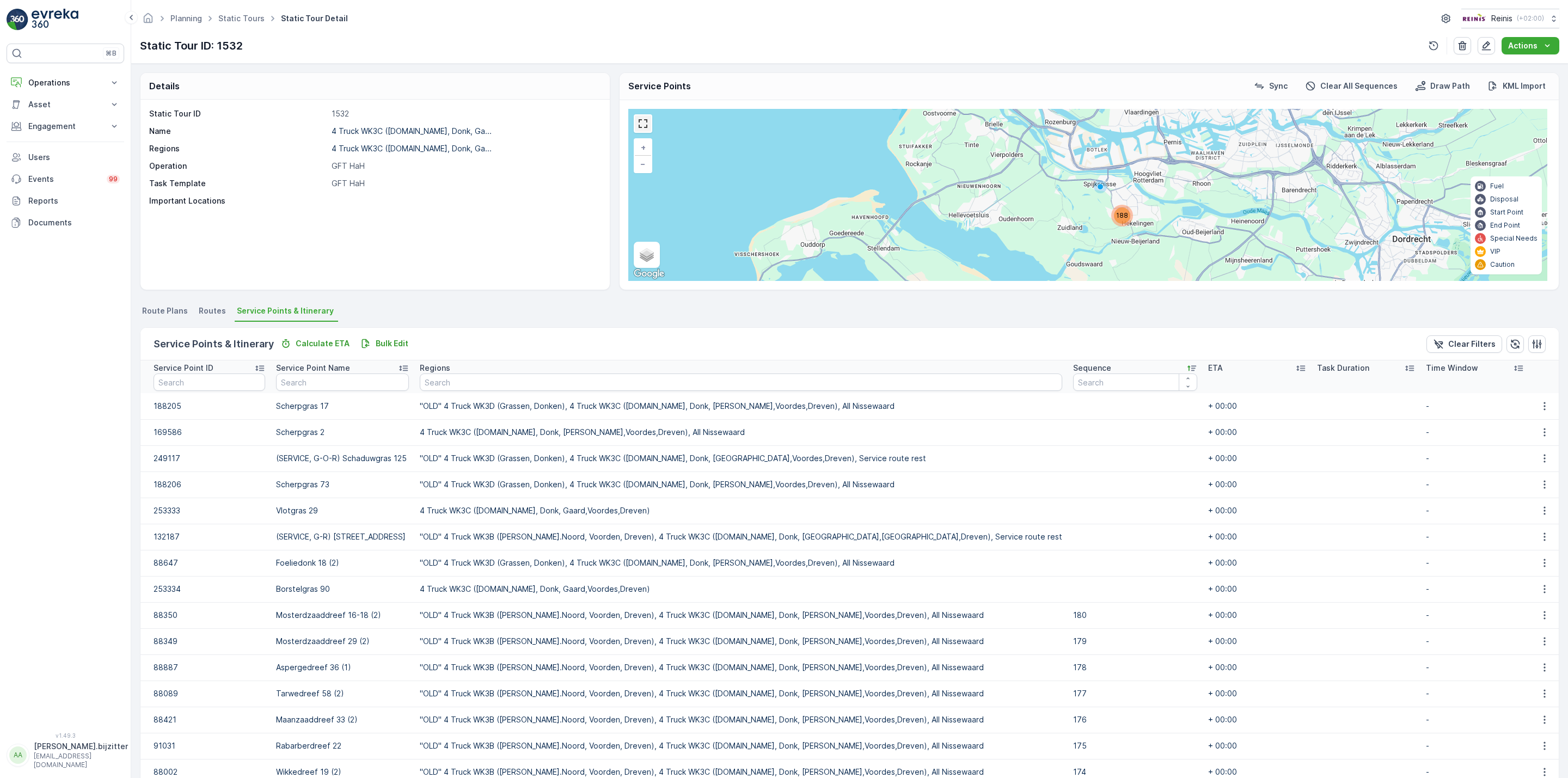
click at [642, 124] on link at bounding box center [643, 123] width 16 height 16
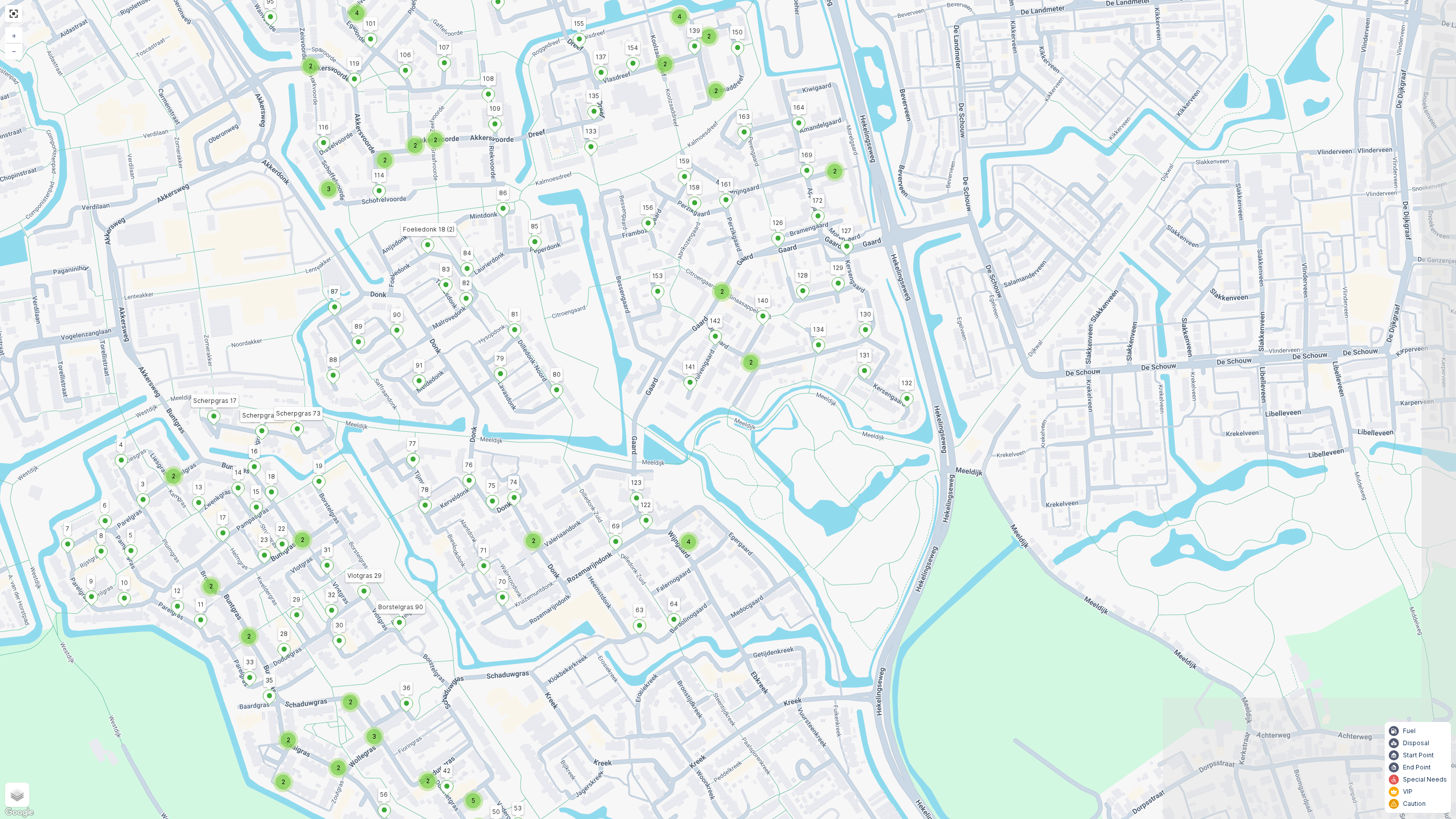
drag, startPoint x: 995, startPoint y: 425, endPoint x: 598, endPoint y: 220, distance: 446.8
click at [599, 215] on div "2 2 2 2 3 2 2 2 4 2 2 3 2 2 4 2 2 2 2 2 2 4 2 2 2 3 2 3 5 153 156 131 132 164 1…" at bounding box center [728, 409] width 1456 height 819
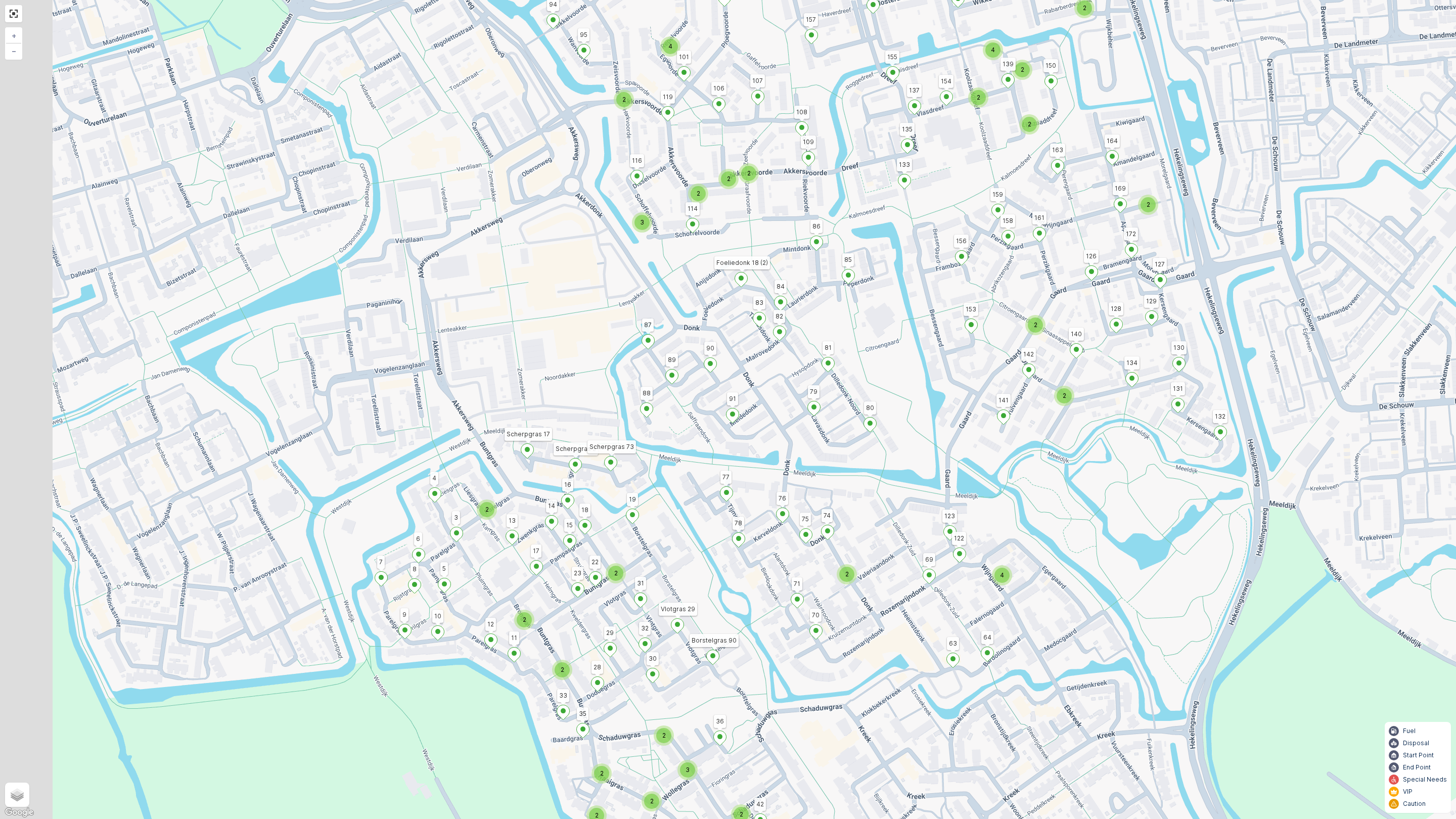
drag, startPoint x: 375, startPoint y: 419, endPoint x: 680, endPoint y: 544, distance: 329.6
click at [680, 544] on div "2 2 2 2 3 2 2 2 4 2 2 3 2 2 4 2 2 2 2 2 2 4 2 2 2 3 2 3 5 153 156 131 132 164 1…" at bounding box center [728, 409] width 1456 height 819
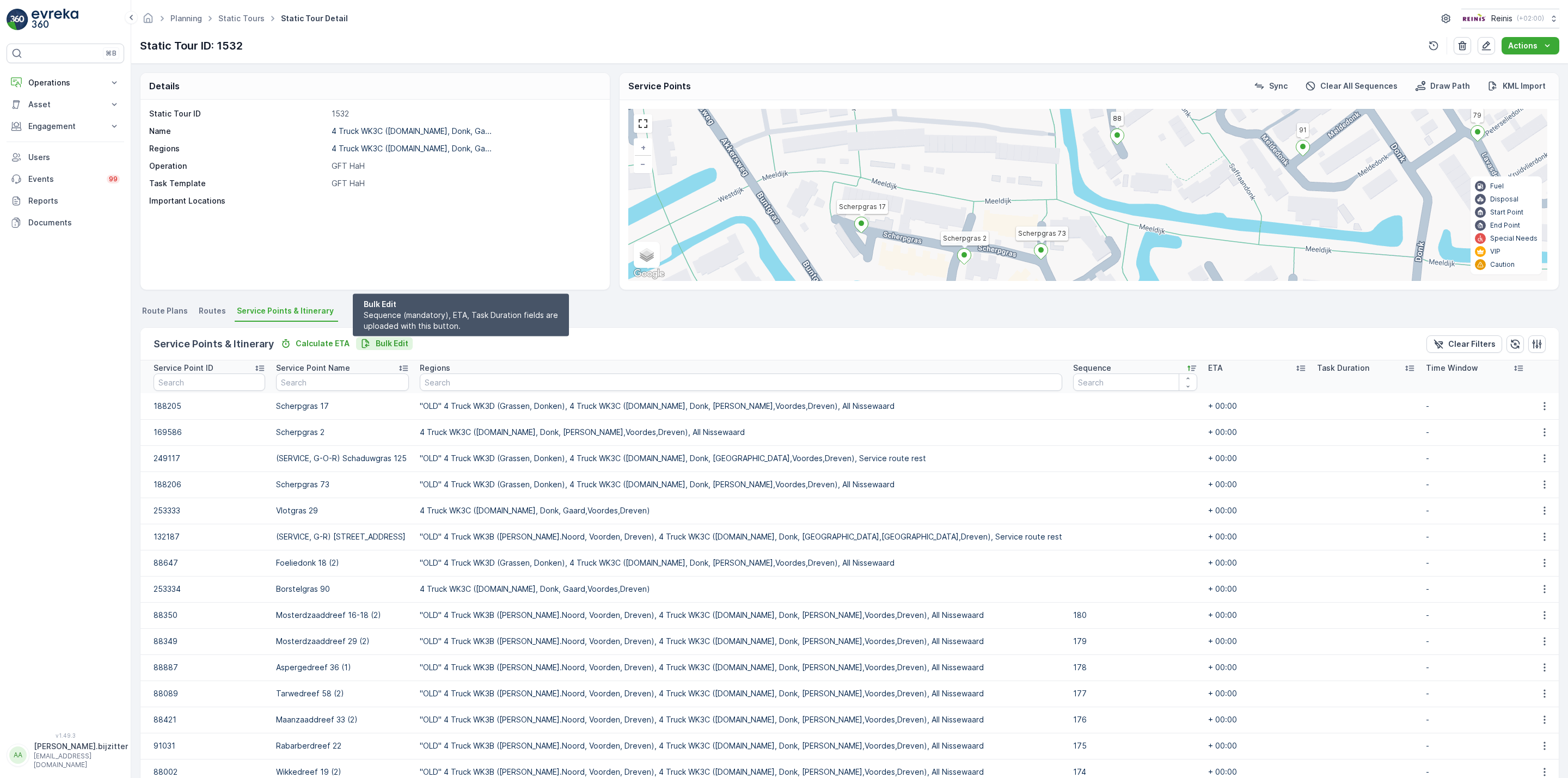
click at [389, 341] on p "Bulk Edit" at bounding box center [392, 343] width 33 height 11
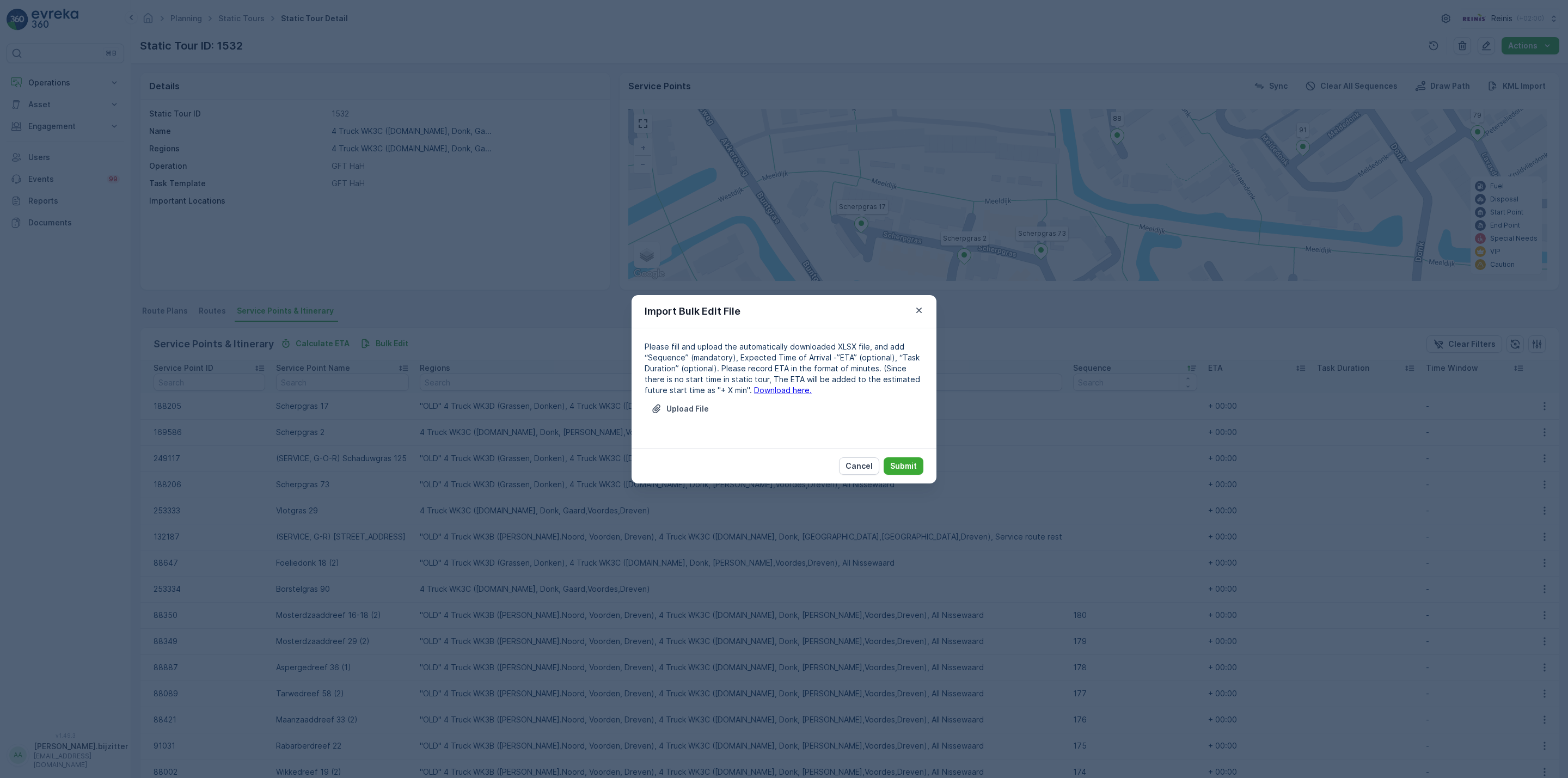
click at [754, 391] on link "Download here." at bounding box center [783, 390] width 58 height 9
click at [454, 207] on div "Import Bulk Edit File Please fill and upload the automatically downloaded XLSX …" at bounding box center [784, 389] width 1568 height 778
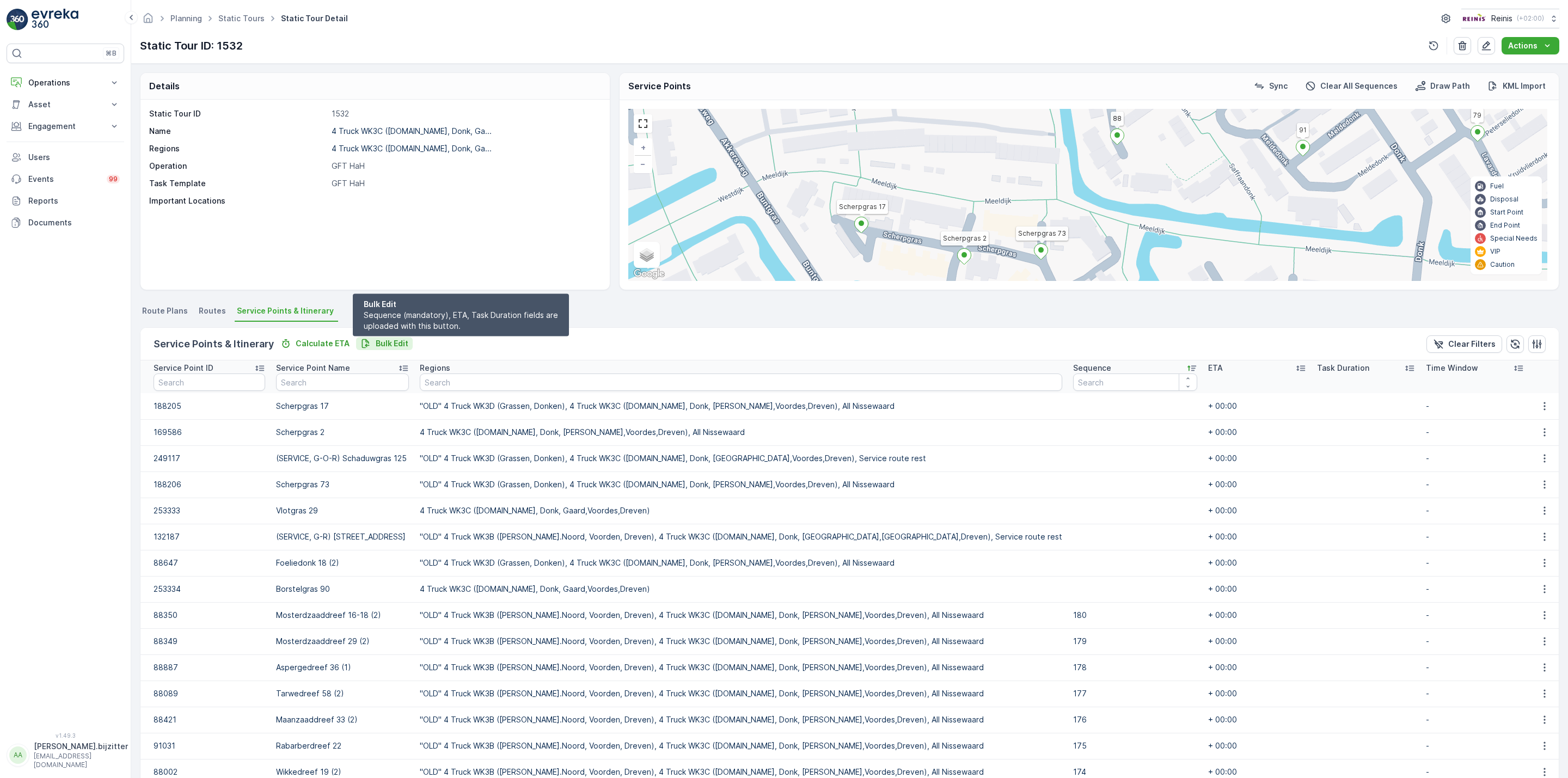
click at [392, 340] on p "Bulk Edit" at bounding box center [392, 343] width 33 height 11
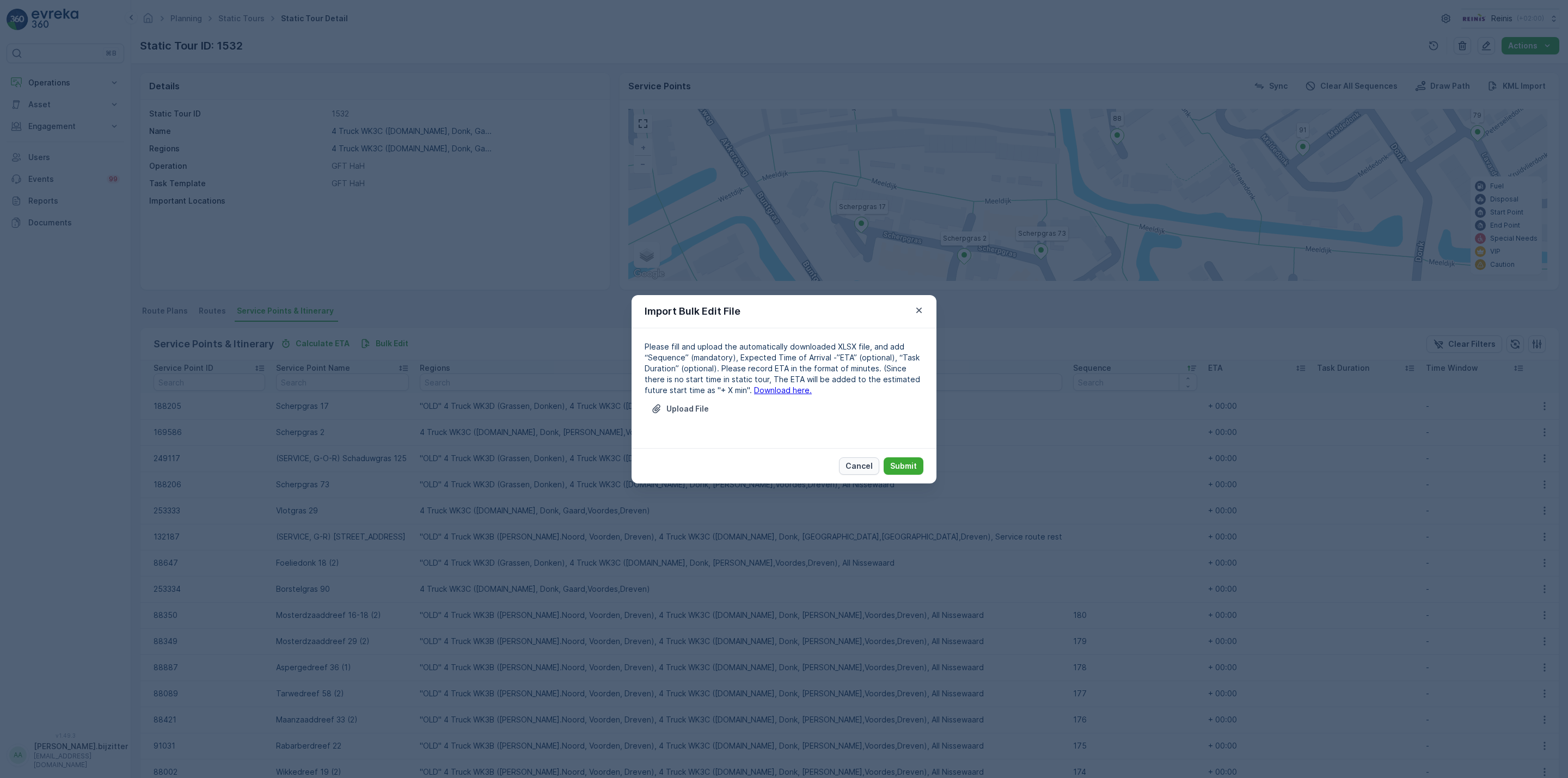
click at [861, 462] on p "Cancel" at bounding box center [859, 465] width 27 height 11
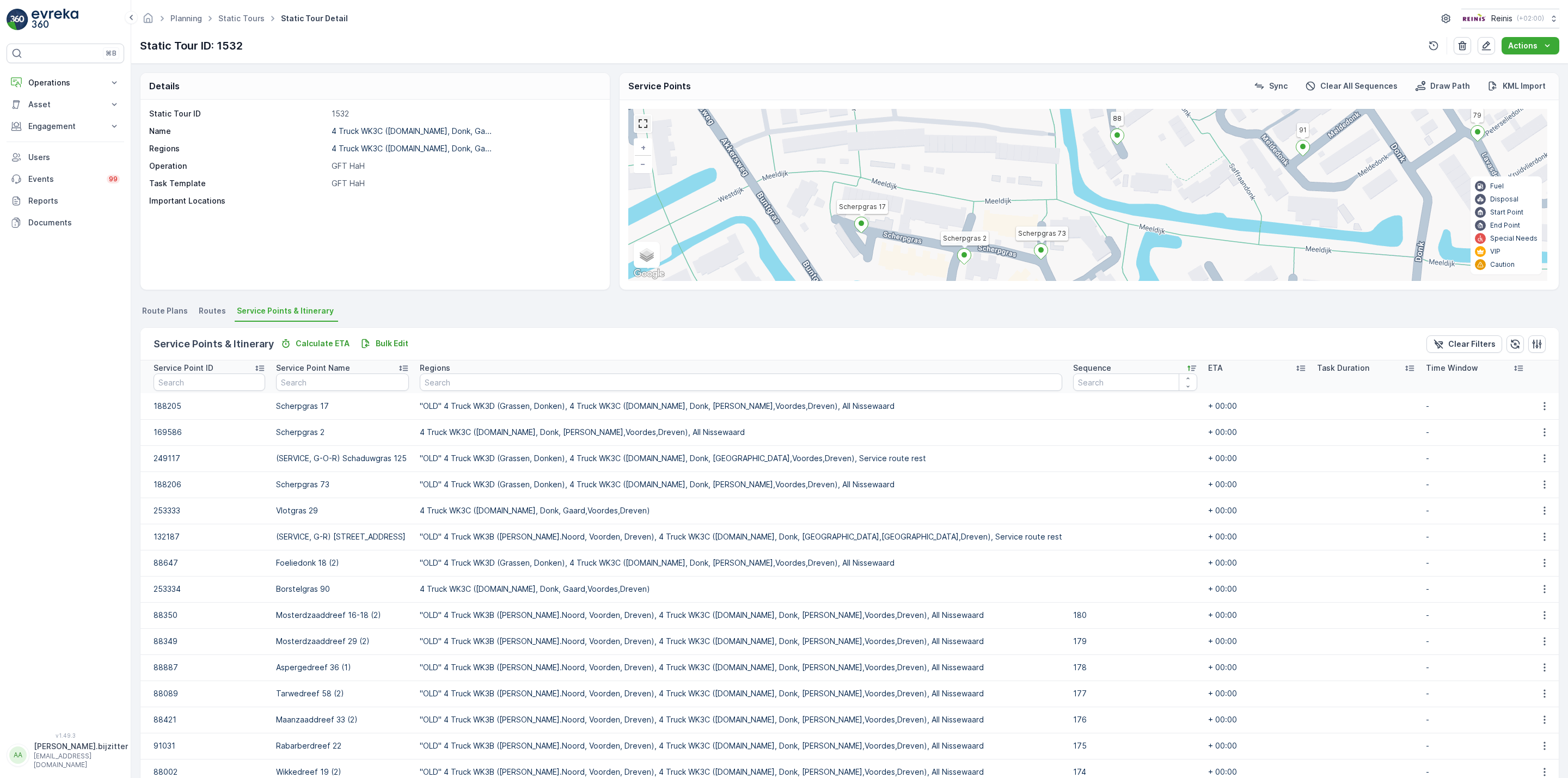
click at [649, 129] on link at bounding box center [643, 123] width 16 height 16
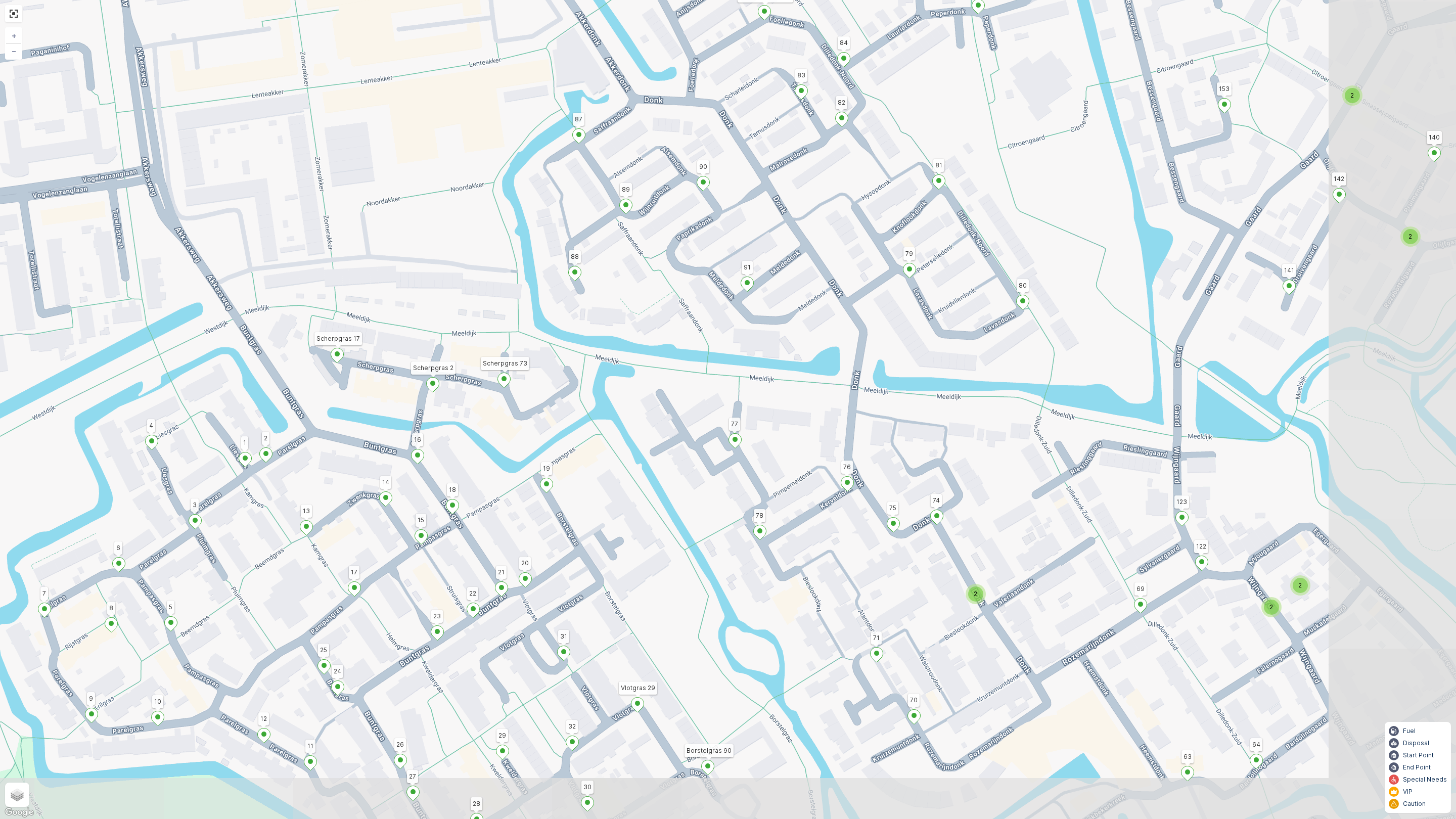
drag, startPoint x: 526, startPoint y: 484, endPoint x: 465, endPoint y: 453, distance: 68.4
click at [465, 453] on div "2 2 2 2 3 2 2 2 2 2 2 2 2 4 2 2 2 2 2 2 3 2 2 2 153 156 131 132 164 172 169 126…" at bounding box center [728, 409] width 1456 height 819
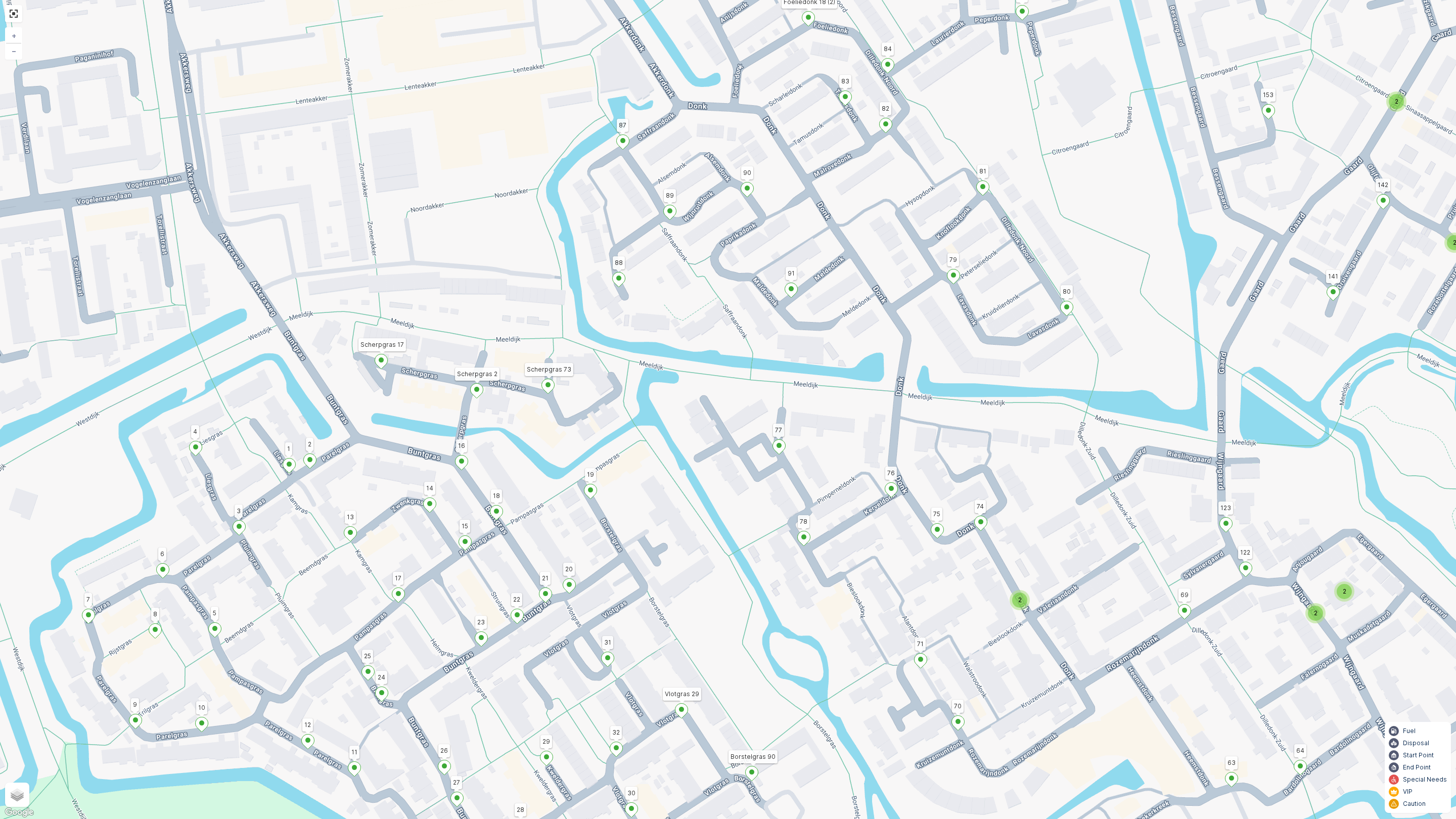
drag, startPoint x: 337, startPoint y: 413, endPoint x: 381, endPoint y: 419, distance: 44.4
click at [381, 419] on div "2 2 2 2 3 2 2 2 2 2 2 2 2 4 2 2 2 2 2 2 3 2 2 2 153 156 131 132 164 172 169 126…" at bounding box center [728, 409] width 1456 height 819
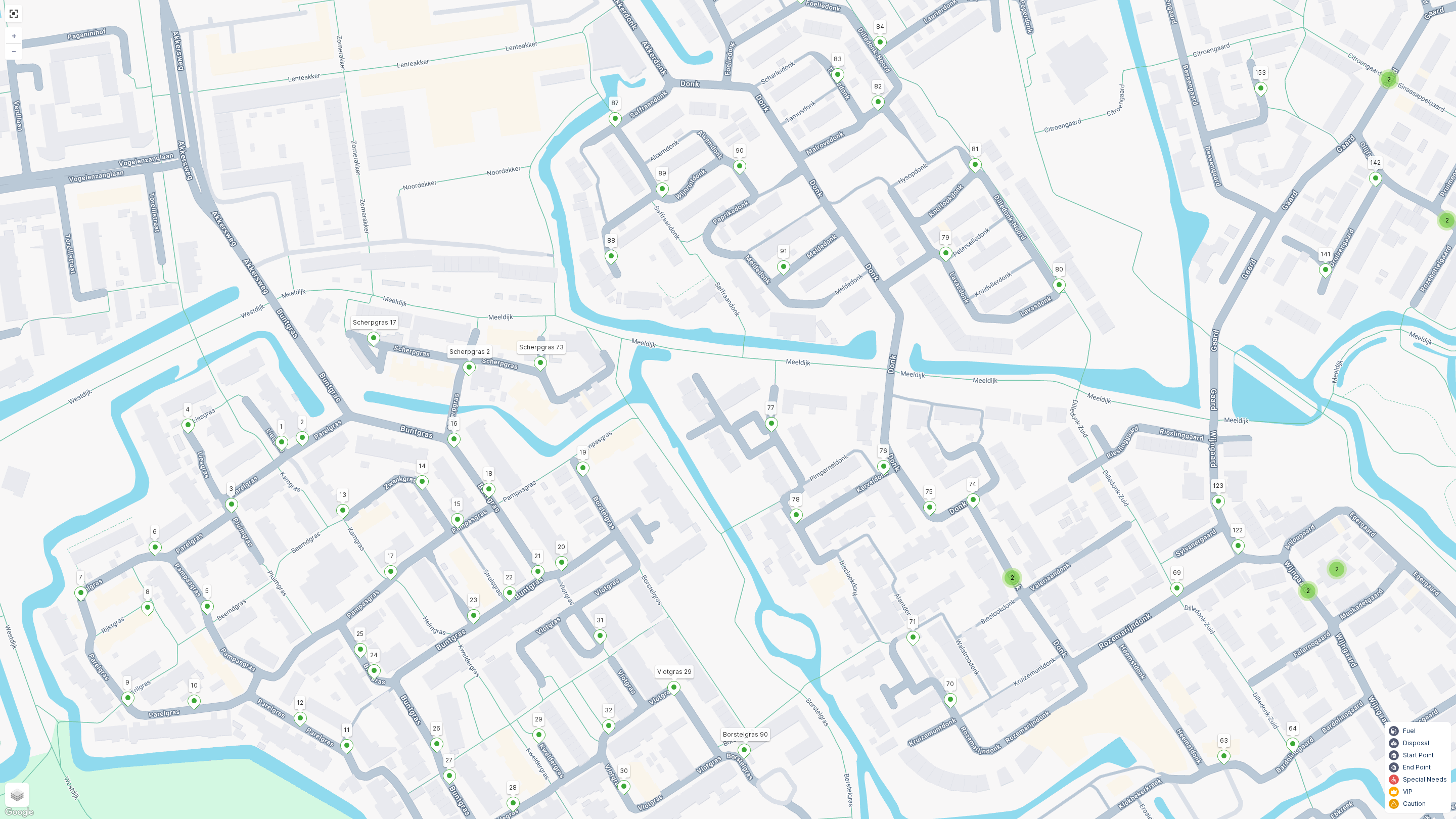
drag, startPoint x: 545, startPoint y: 482, endPoint x: 495, endPoint y: 379, distance: 114.5
click at [493, 379] on div "2 2 2 2 3 2 2 2 2 2 2 2 2 4 2 2 2 2 2 2 3 2 2 2 153 156 131 132 164 172 169 126…" at bounding box center [728, 409] width 1456 height 819
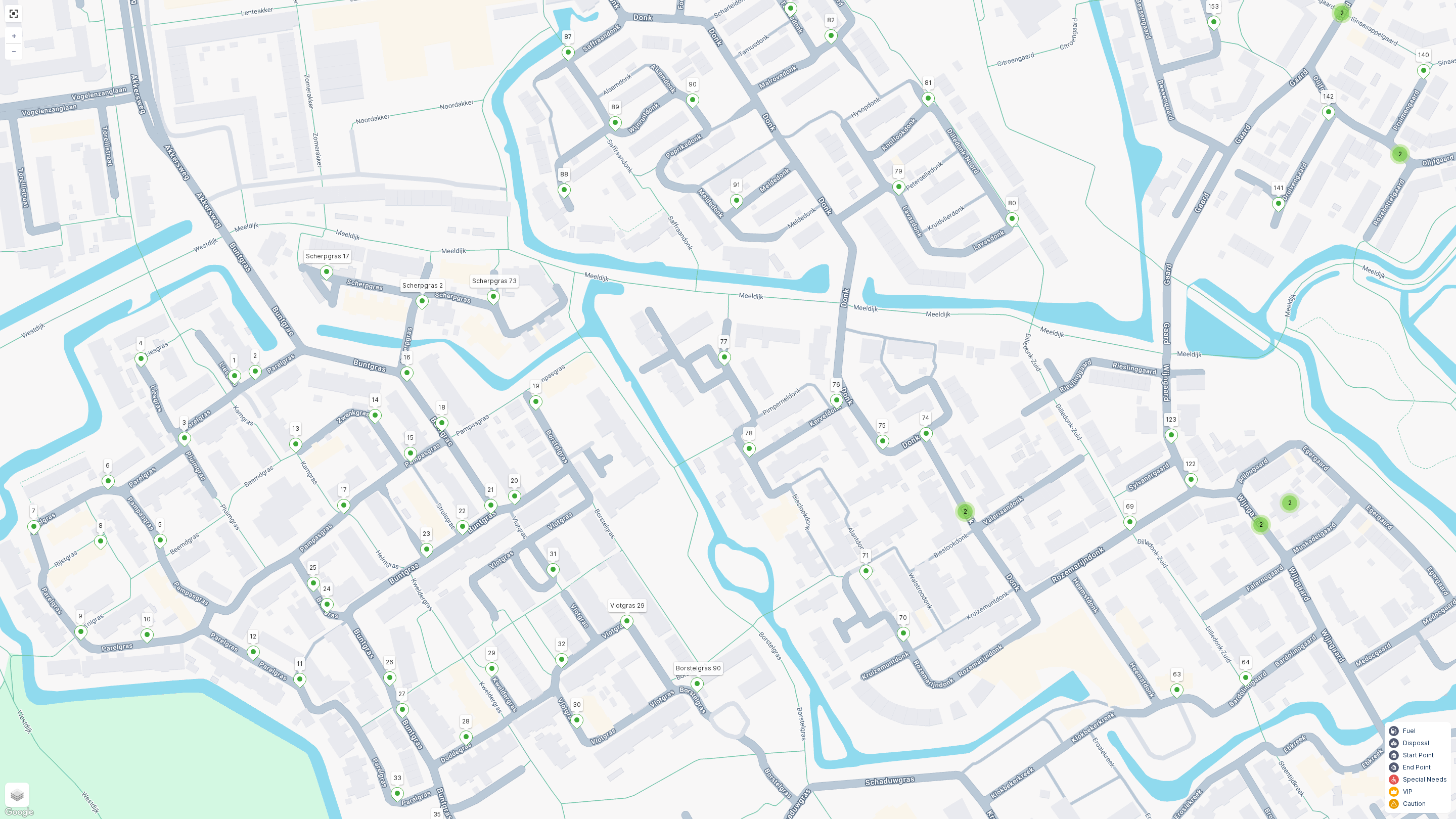
drag, startPoint x: 483, startPoint y: 423, endPoint x: 481, endPoint y: 438, distance: 15.1
click at [481, 438] on div "2 2 2 2 3 2 2 2 2 2 2 2 2 4 2 2 2 2 2 2 3 2 2 2 153 156 131 132 164 172 169 126…" at bounding box center [728, 409] width 1456 height 819
click at [346, 505] on ellipse at bounding box center [344, 505] width 5 height 5
click at [413, 379] on icon "button" at bounding box center [415, 381] width 10 height 10
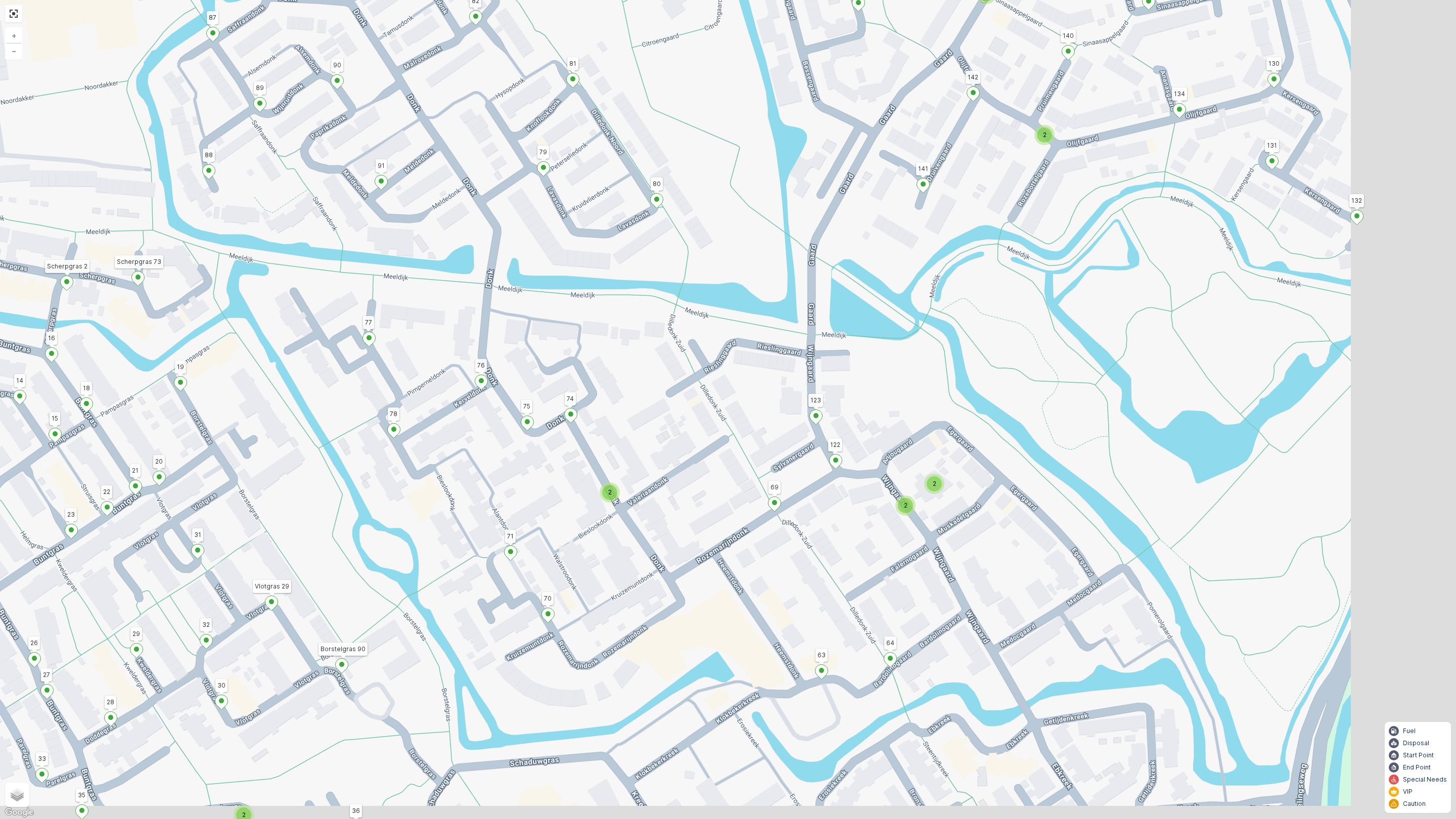
drag, startPoint x: 1003, startPoint y: 537, endPoint x: 637, endPoint y: 522, distance: 366.3
click at [640, 518] on div "2 2 2 2 3 2 2 2 2 2 2 2 2 4 2 2 2 2 2 2 3 2 2 2 153 156 131 132 164 172 169 126…" at bounding box center [728, 409] width 1456 height 819
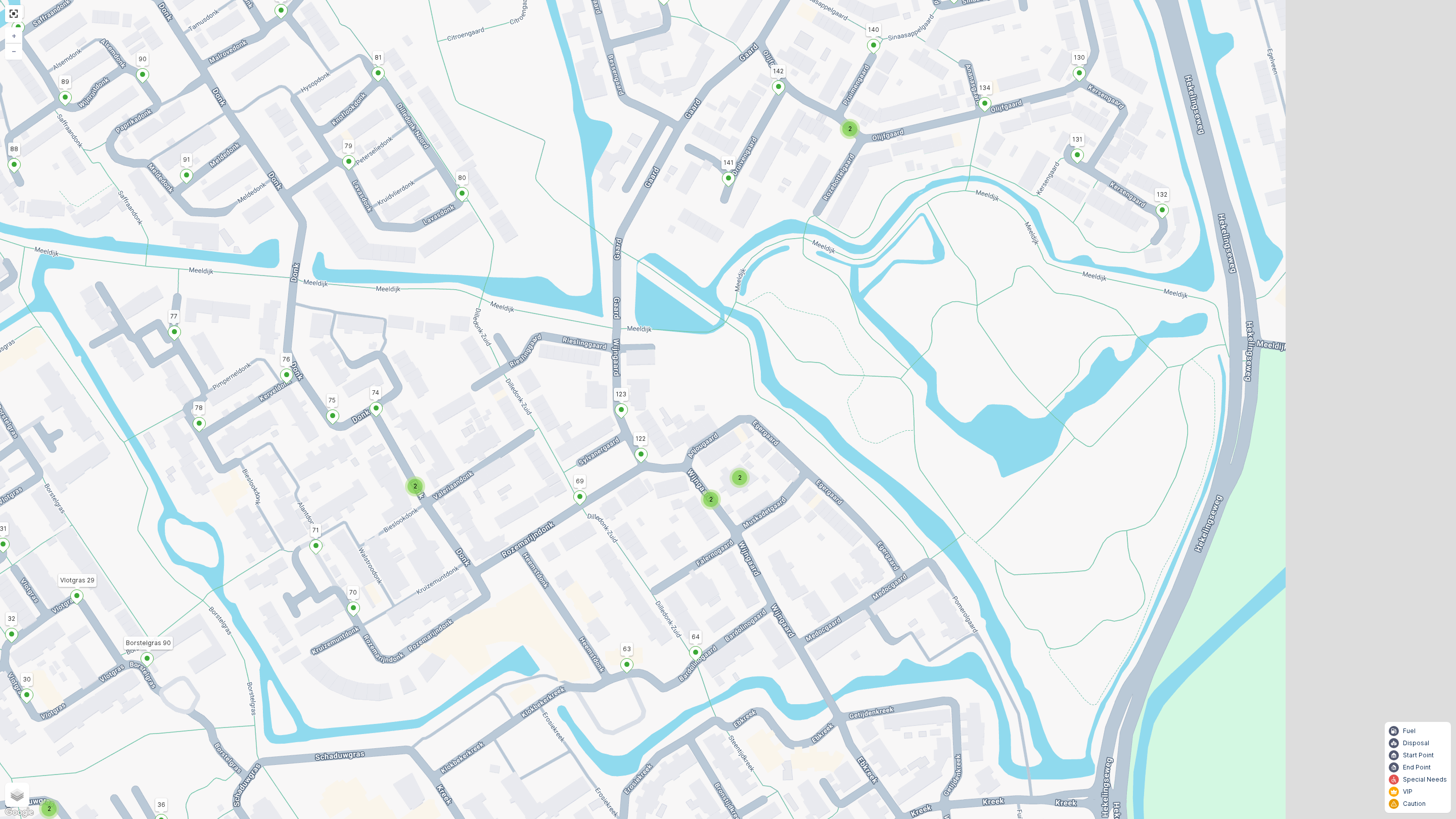
drag, startPoint x: 832, startPoint y: 547, endPoint x: 659, endPoint y: 548, distance: 173.0
click at [659, 548] on div "2 2 2 2 3 2 2 2 2 2 2 2 2 4 2 2 2 2 2 2 3 2 2 2 153 156 131 132 164 172 169 126…" at bounding box center [728, 409] width 1456 height 819
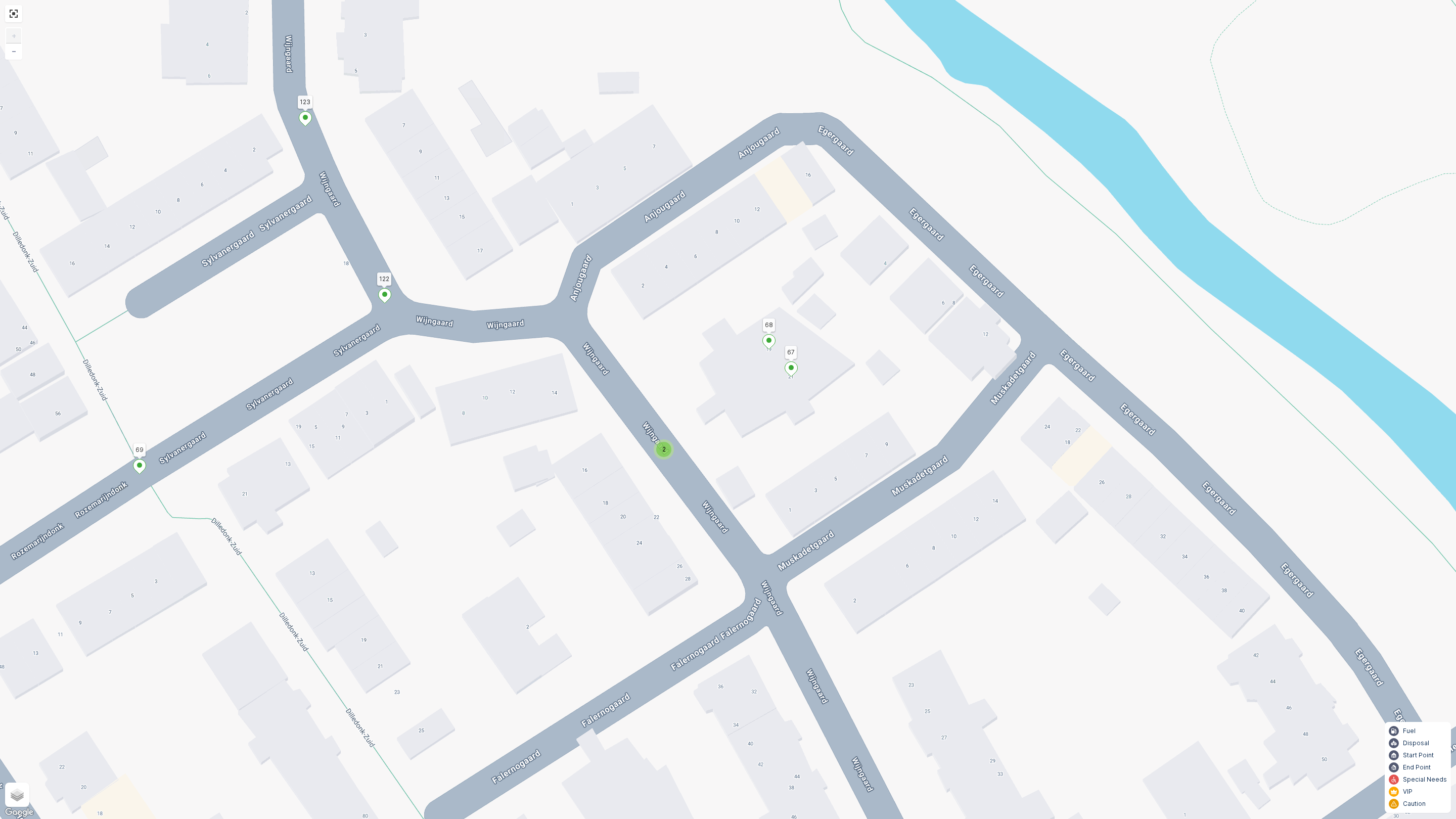
click at [662, 451] on span "2" at bounding box center [664, 449] width 3 height 7
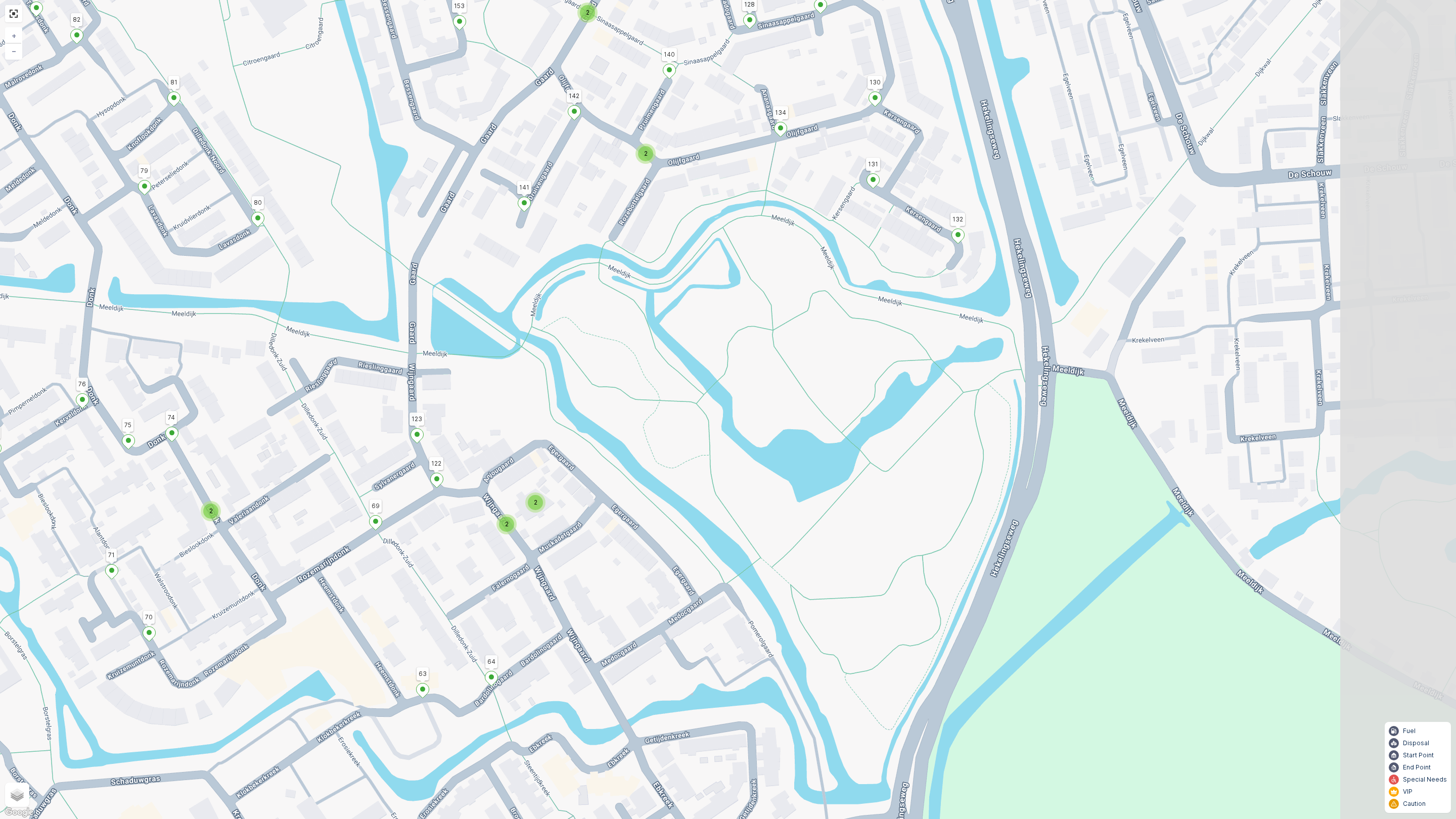
drag, startPoint x: 636, startPoint y: 554, endPoint x: 571, endPoint y: 560, distance: 65.3
click at [571, 560] on div "2 2 2 2 3 2 2 2 2 2 2 2 2 4 2 2 2 2 2 2 3 2 2 2 153 156 131 132 164 172 169 126…" at bounding box center [728, 409] width 1456 height 819
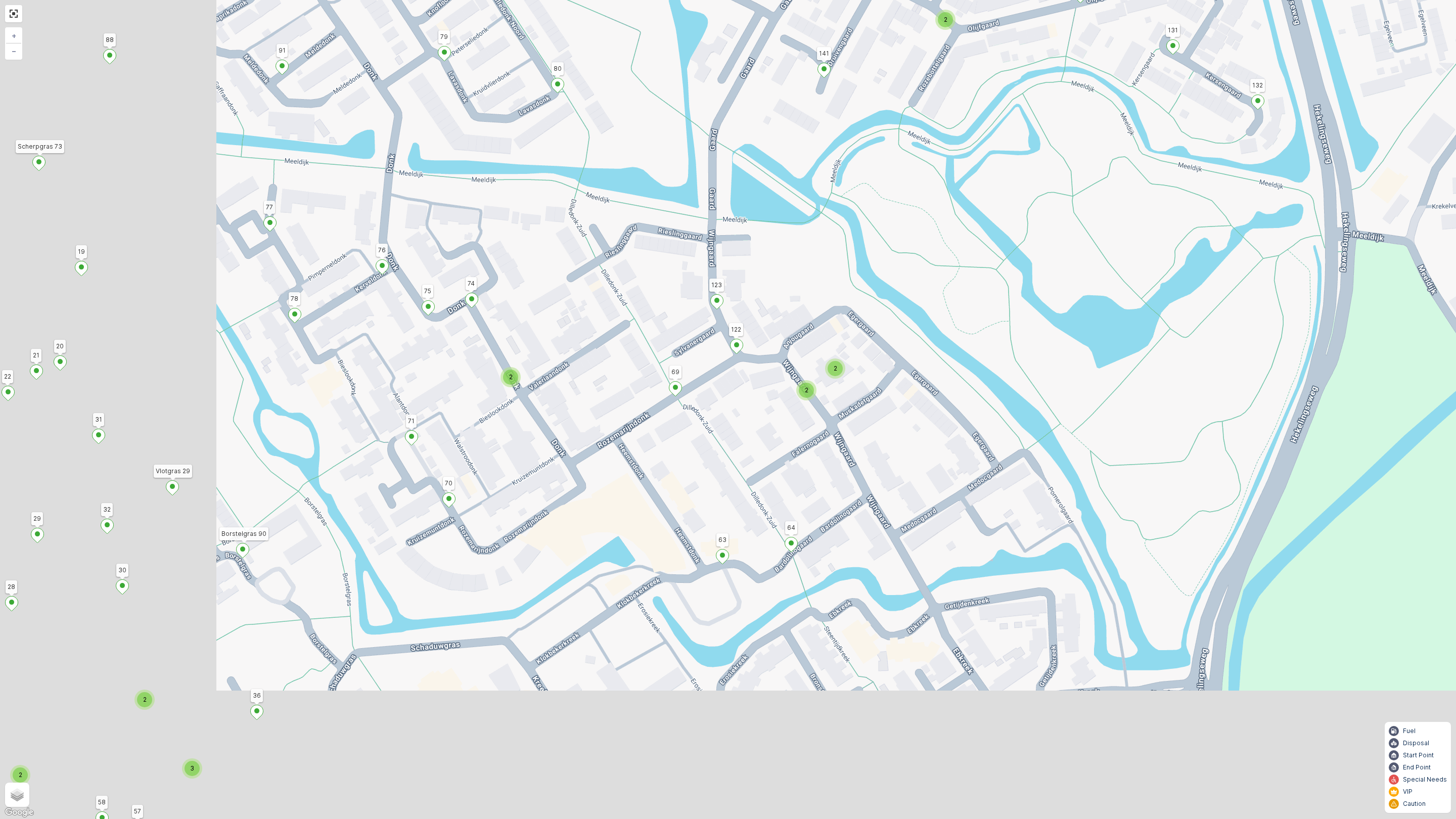
drag, startPoint x: 311, startPoint y: 552, endPoint x: 886, endPoint y: 308, distance: 624.6
click at [886, 308] on div "2 2 2 2 3 2 2 2 2 2 2 2 2 4 2 2 2 2 2 2 3 2 2 2 153 156 131 132 164 172 169 126…" at bounding box center [728, 409] width 1456 height 819
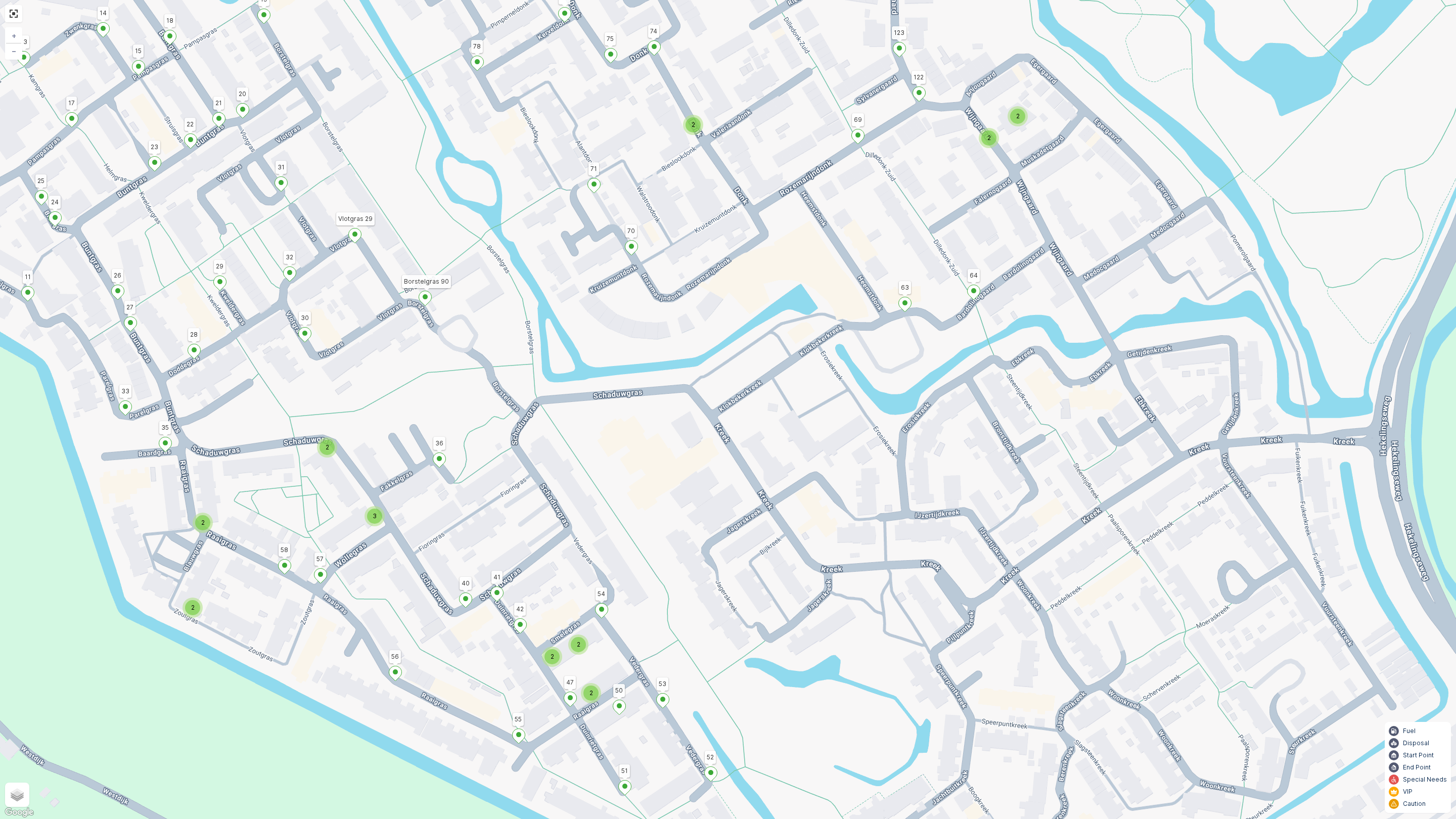
drag, startPoint x: 646, startPoint y: 613, endPoint x: 554, endPoint y: 472, distance: 168.4
click at [554, 472] on div "2 2 2 2 3 2 2 2 2 2 2 2 2 4 2 2 2 2 2 2 3 2 2 2 153 156 131 132 164 172 169 126…" at bounding box center [728, 409] width 1456 height 819
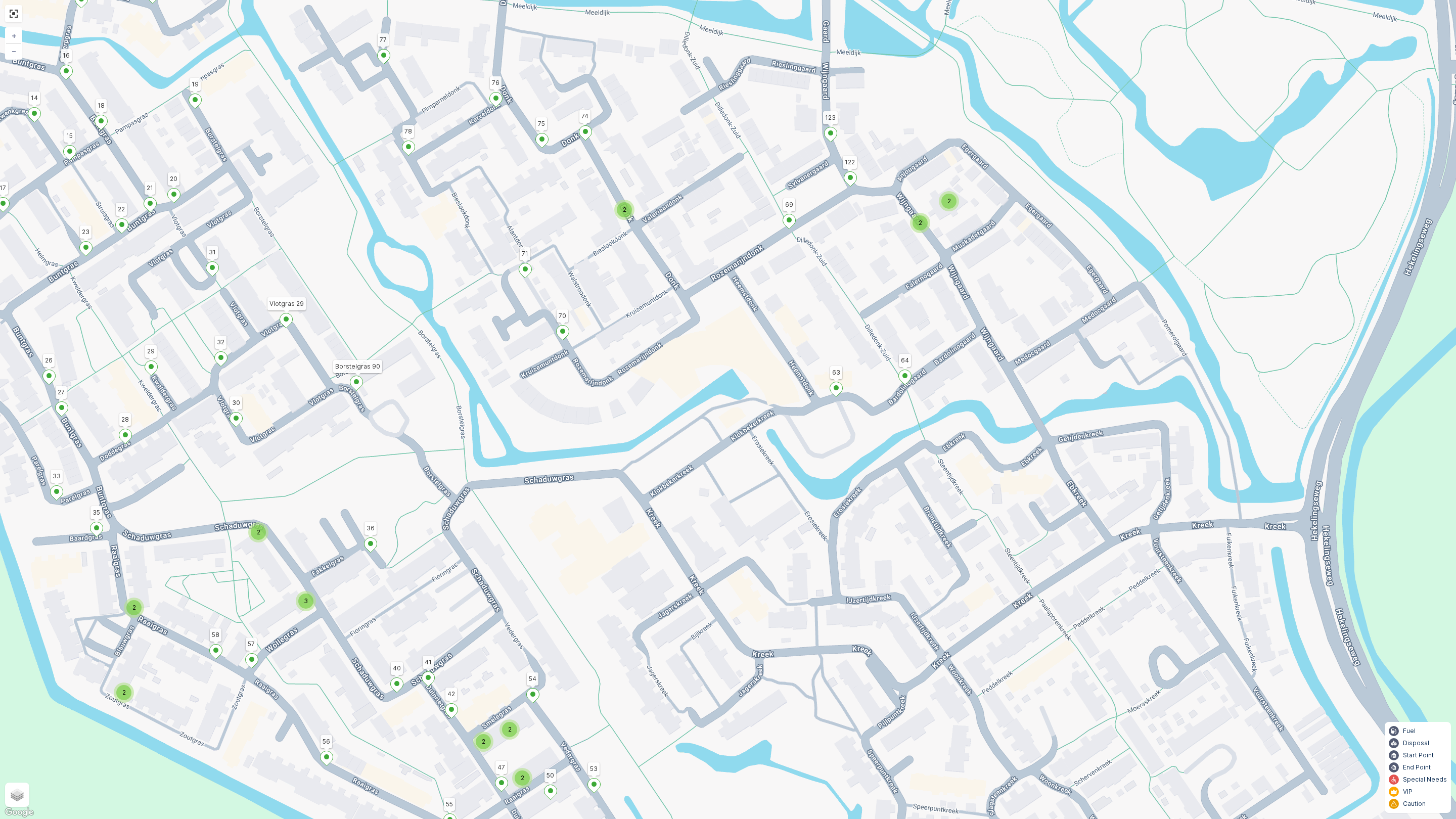
drag, startPoint x: 627, startPoint y: 354, endPoint x: 558, endPoint y: 438, distance: 108.7
click at [558, 438] on div "2 2 2 2 3 2 2 2 2 2 2 2 2 4 2 2 2 2 2 2 3 2 2 2 153 156 131 132 164 172 169 126…" at bounding box center [728, 409] width 1456 height 819
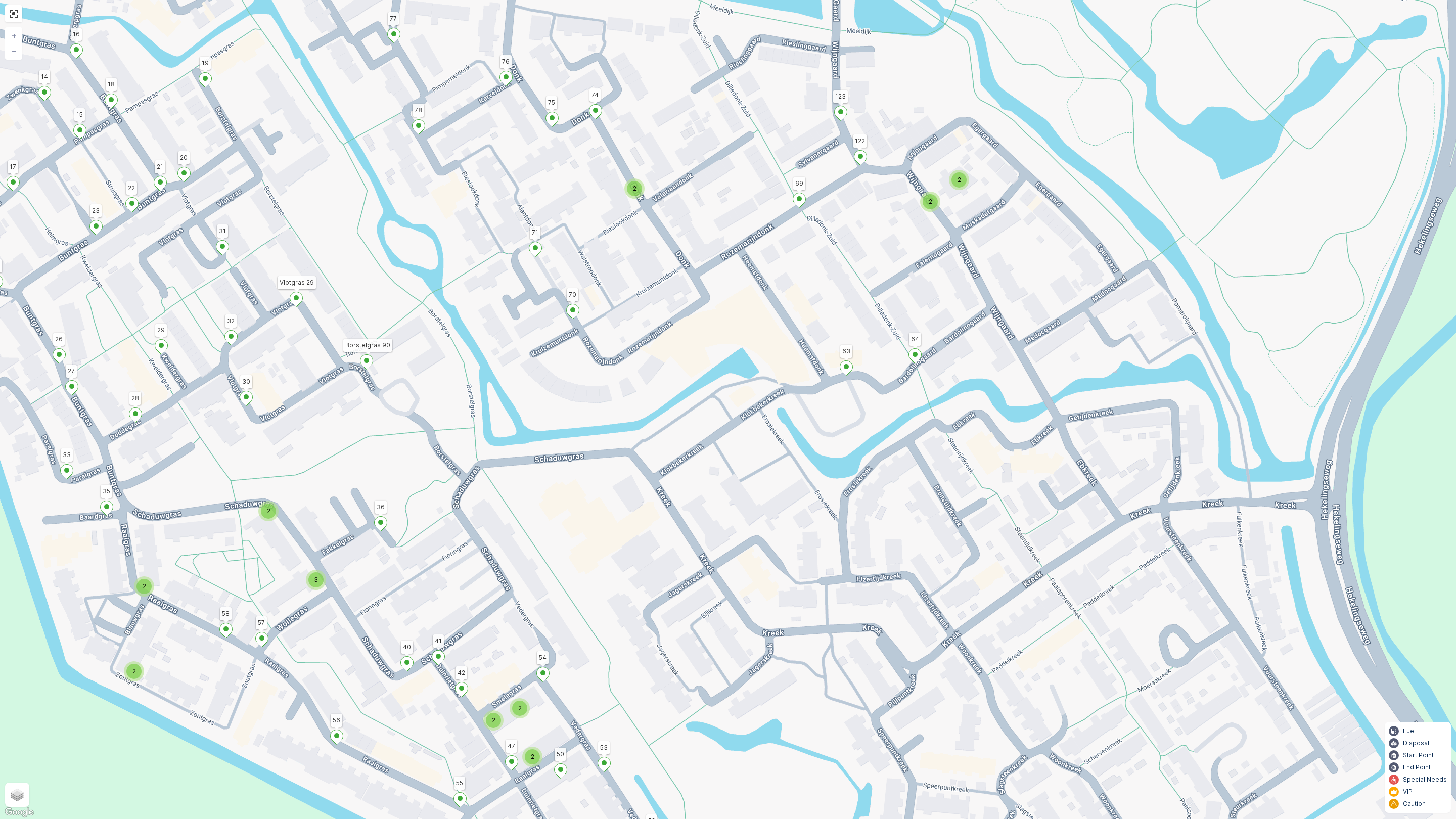
drag, startPoint x: 551, startPoint y: 670, endPoint x: 621, endPoint y: 562, distance: 128.7
click at [621, 562] on div "2 2 2 2 3 2 2 2 2 2 2 2 2 4 2 2 2 2 2 2 3 2 2 2 153 156 131 132 164 172 169 126…" at bounding box center [728, 409] width 1456 height 819
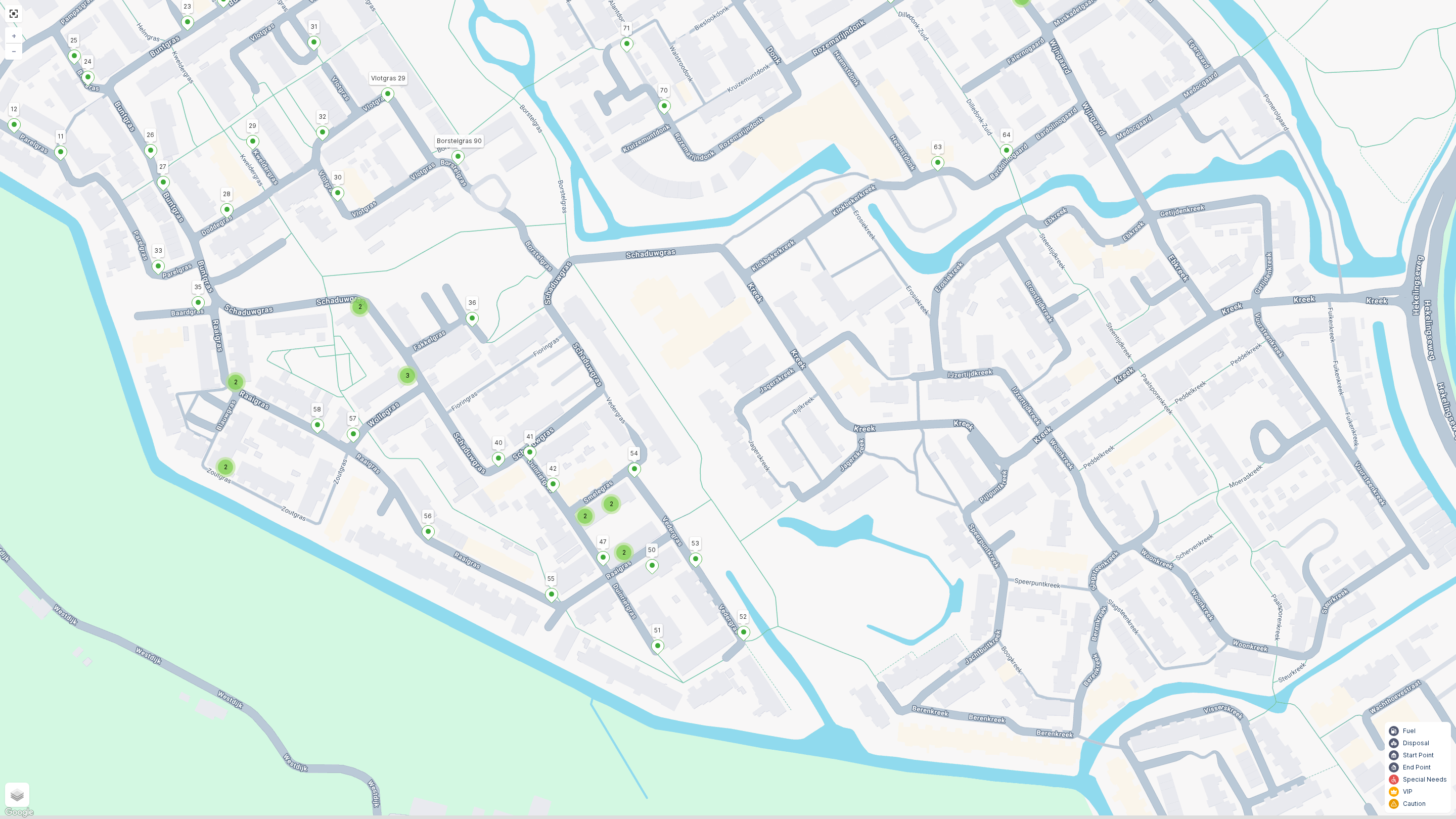
drag, startPoint x: 611, startPoint y: 698, endPoint x: 632, endPoint y: 603, distance: 97.3
click at [632, 603] on div "2 2 2 2 3 2 2 2 2 2 2 2 2 4 2 2 2 2 2 2 3 2 2 2 153 156 131 132 164 172 169 126…" at bounding box center [728, 409] width 1456 height 819
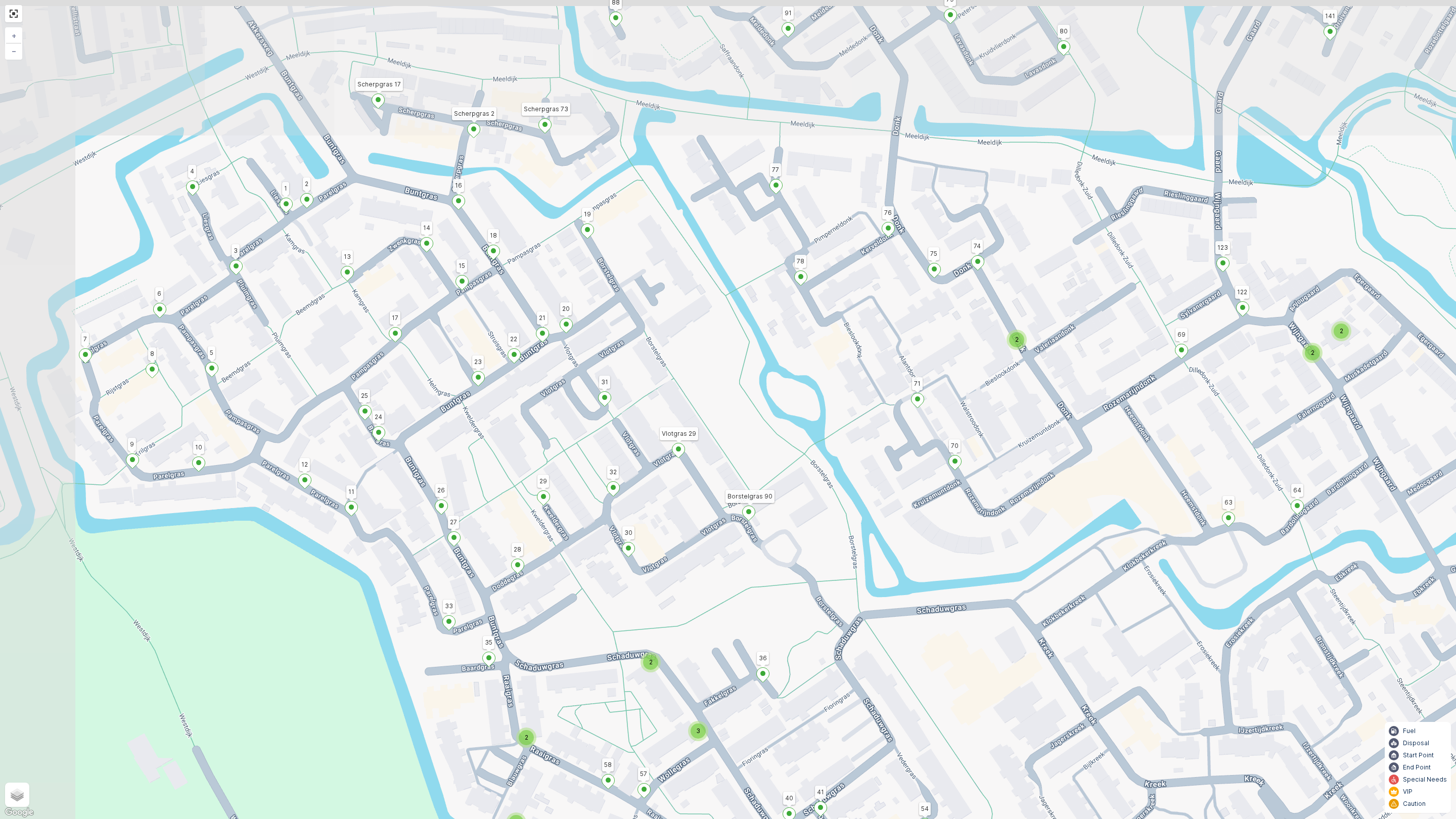
drag, startPoint x: 415, startPoint y: 463, endPoint x: 706, endPoint y: 818, distance: 459.0
click at [706, 722] on div "2 2 2 2 3 2 2 2 2 2 2 2 2 4 2 2 2 2 2 2 3 2 2 2 153 156 131 132 164 172 169 126…" at bounding box center [728, 409] width 1456 height 819
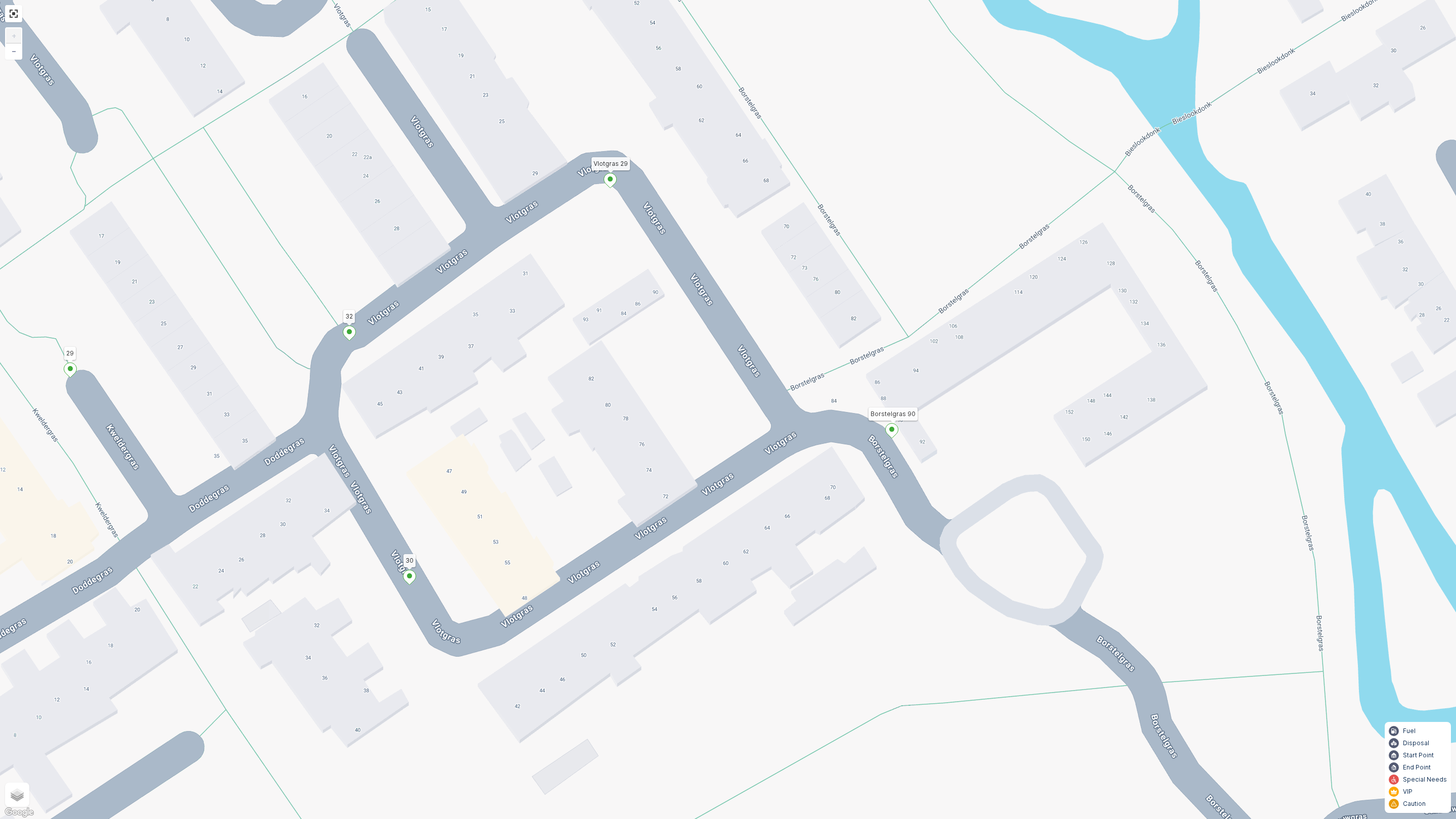
drag, startPoint x: 680, startPoint y: 503, endPoint x: 622, endPoint y: 337, distance: 175.8
click at [622, 337] on div "2 2 2 2 2 2 2 2 2 2 2 2 2 153 156 131 132 164 172 169 126 163 161 158 159 142 1…" at bounding box center [728, 409] width 1456 height 819
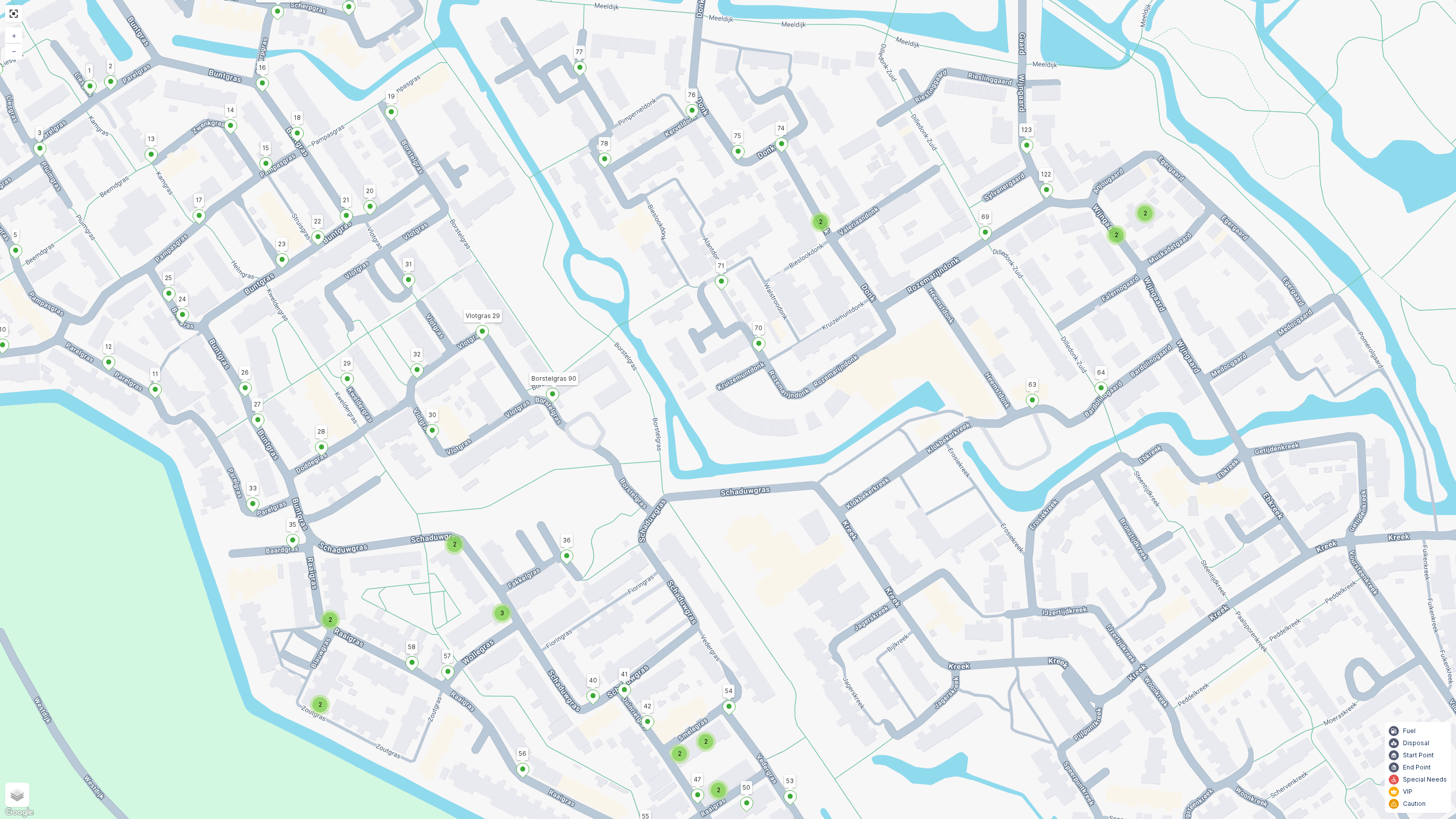
drag, startPoint x: 619, startPoint y: 375, endPoint x: 480, endPoint y: 416, distance: 144.9
click at [480, 416] on div "2 2 2 2 3 2 2 2 2 2 2 2 2 4 2 2 2 2 2 2 3 2 2 2 153 156 131 132 164 172 169 126…" at bounding box center [728, 409] width 1456 height 819
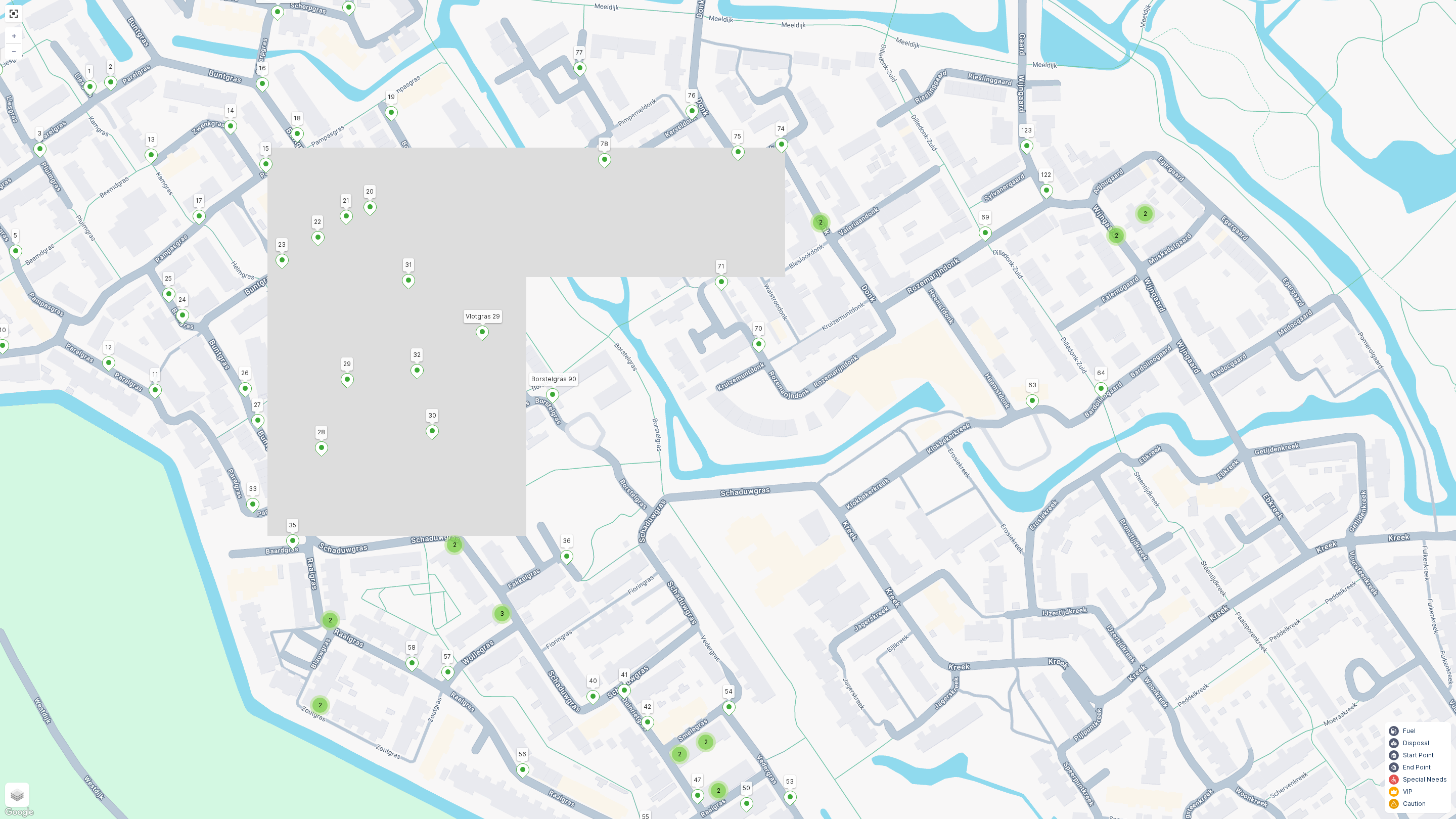
click at [659, 431] on div "2 2 2 2 3 2 2 2 2 2 2 2 2 4 2 2 2 2 2 2 3 2 2 2 153 156 131 132 164 172 169 126…" at bounding box center [728, 409] width 1456 height 819
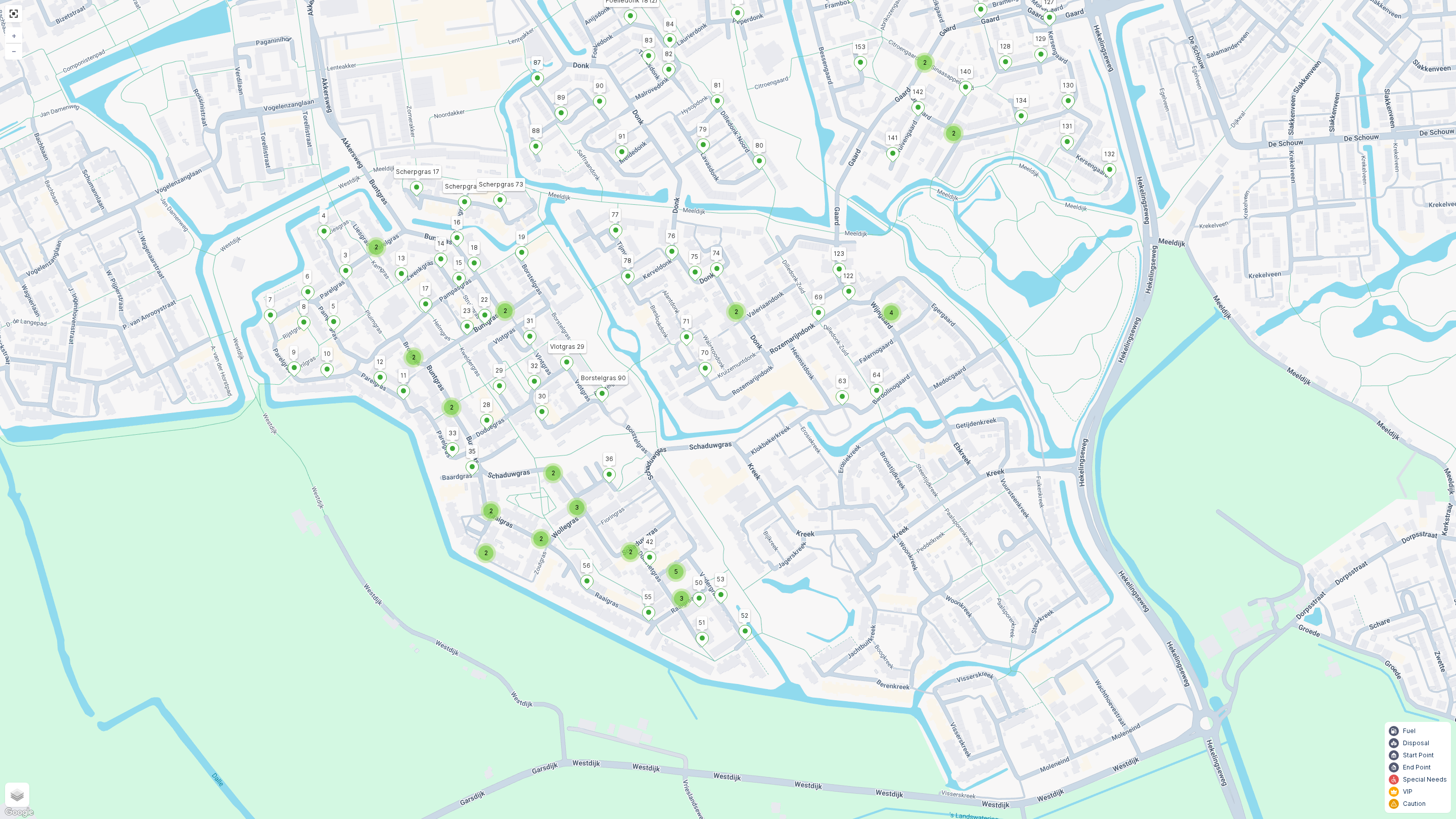
drag, startPoint x: 575, startPoint y: 417, endPoint x: 573, endPoint y: 402, distance: 15.1
click at [573, 402] on div "2 2 2 2 3 2 2 2 4 2 2 3 2 2 4 2 2 2 2 2 2 4 2 2 2 3 2 3 5 153 156 131 132 164 1…" at bounding box center [728, 409] width 1456 height 819
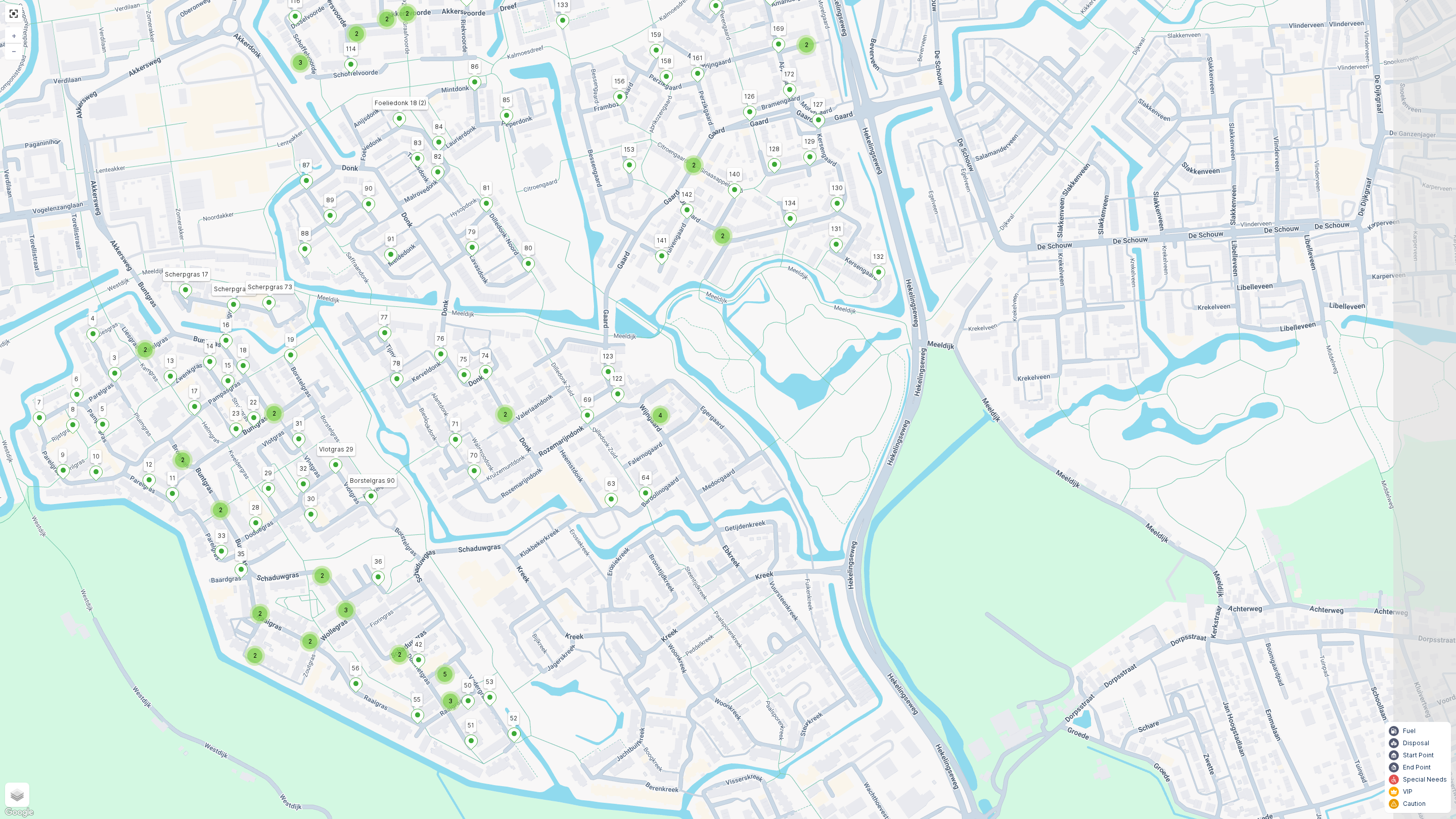
drag, startPoint x: 588, startPoint y: 358, endPoint x: 394, endPoint y: 414, distance: 201.9
click at [394, 414] on div "2 2 2 2 3 2 2 2 4 2 2 3 2 2 4 2 2 2 2 2 2 4 2 2 2 3 2 3 5 153 156 131 132 164 1…" at bounding box center [728, 409] width 1456 height 819
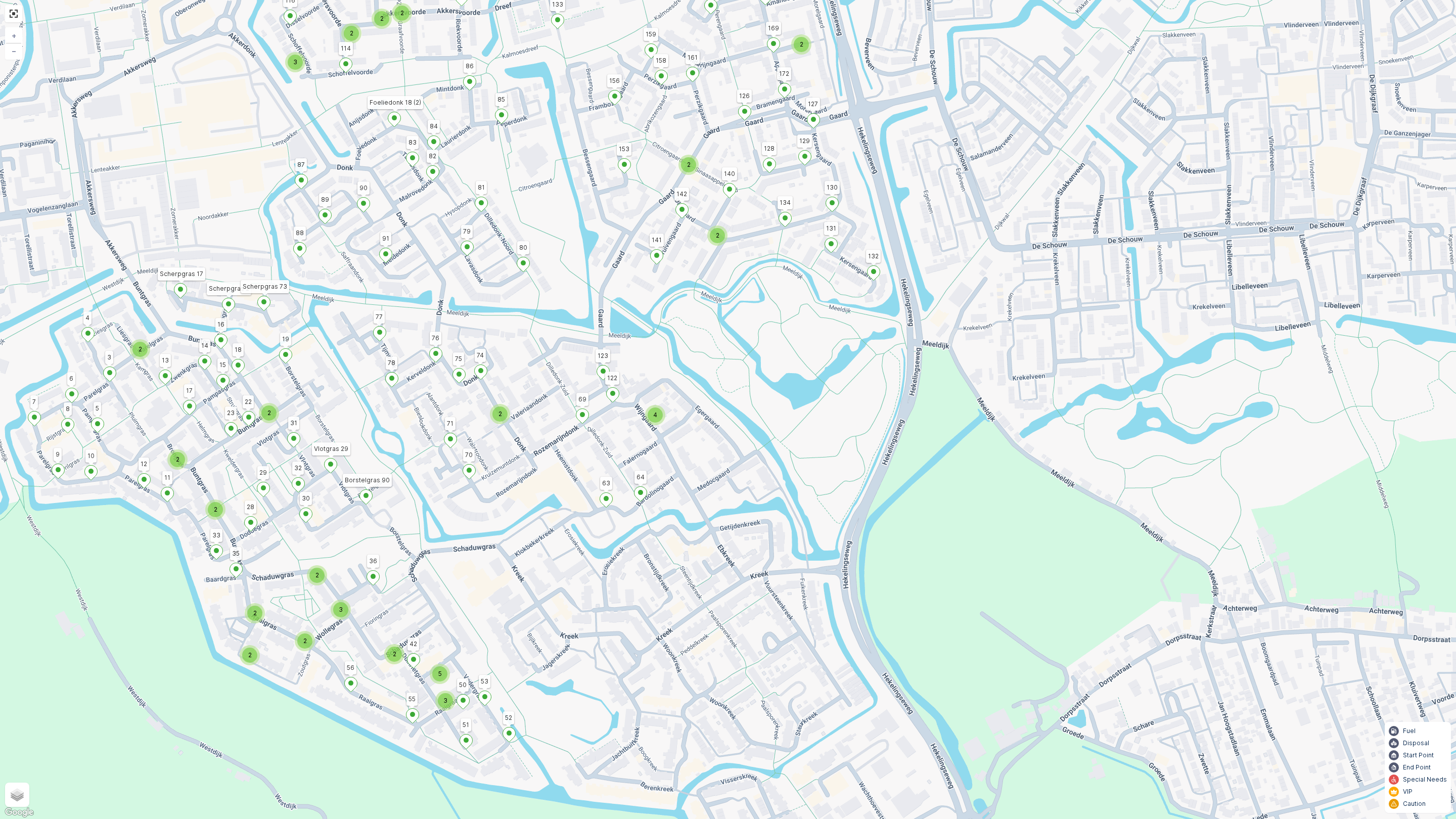
click at [504, 414] on div "2" at bounding box center [500, 414] width 15 height 15
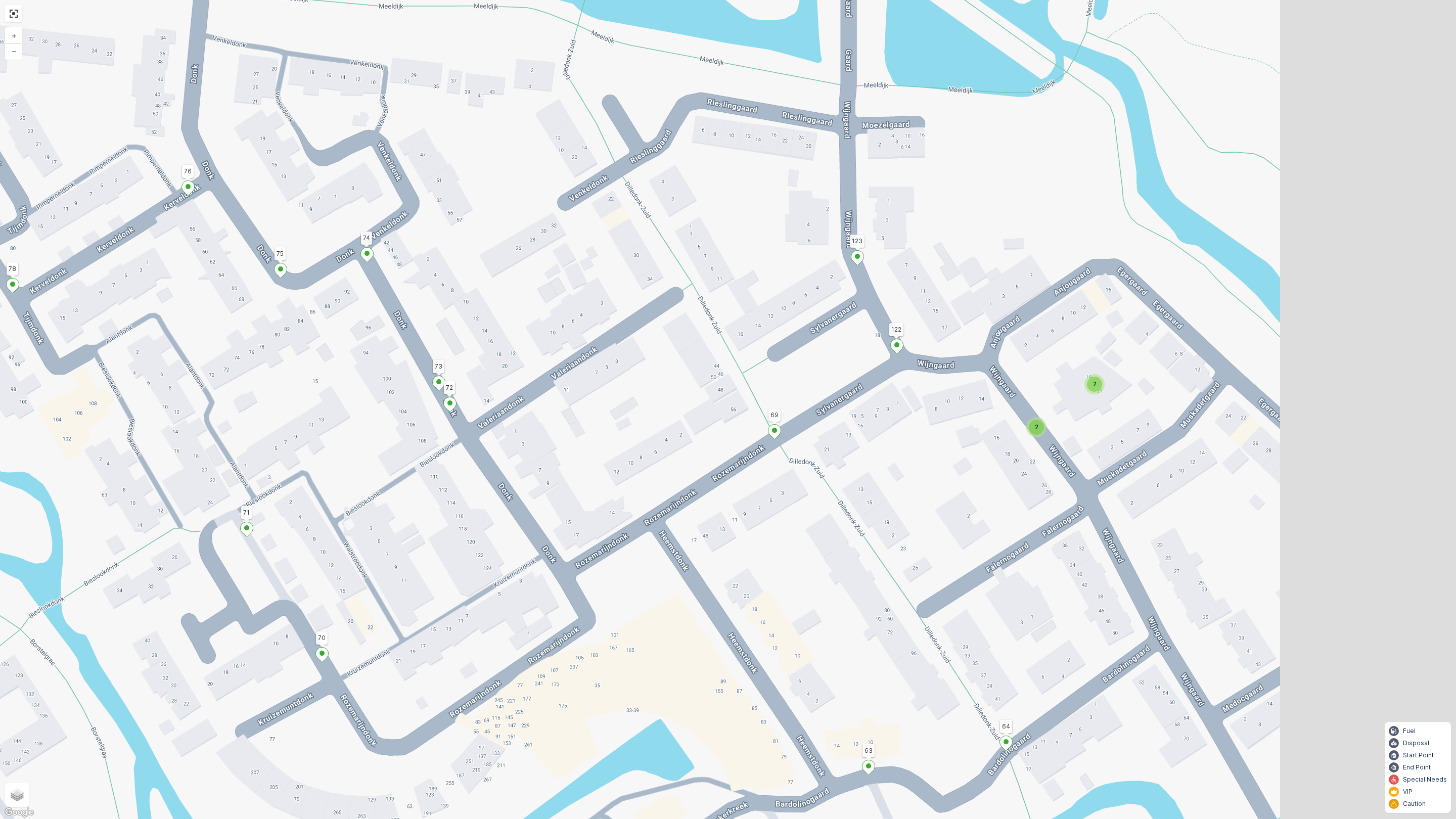
drag, startPoint x: 980, startPoint y: 449, endPoint x: 701, endPoint y: 440, distance: 279.1
click at [701, 440] on div "2 2 2 2 2 2 2 2 2 2 4 2 2 2 2 2 2 2 153 156 131 132 164 172 126 163 161 142 141…" at bounding box center [728, 409] width 1456 height 819
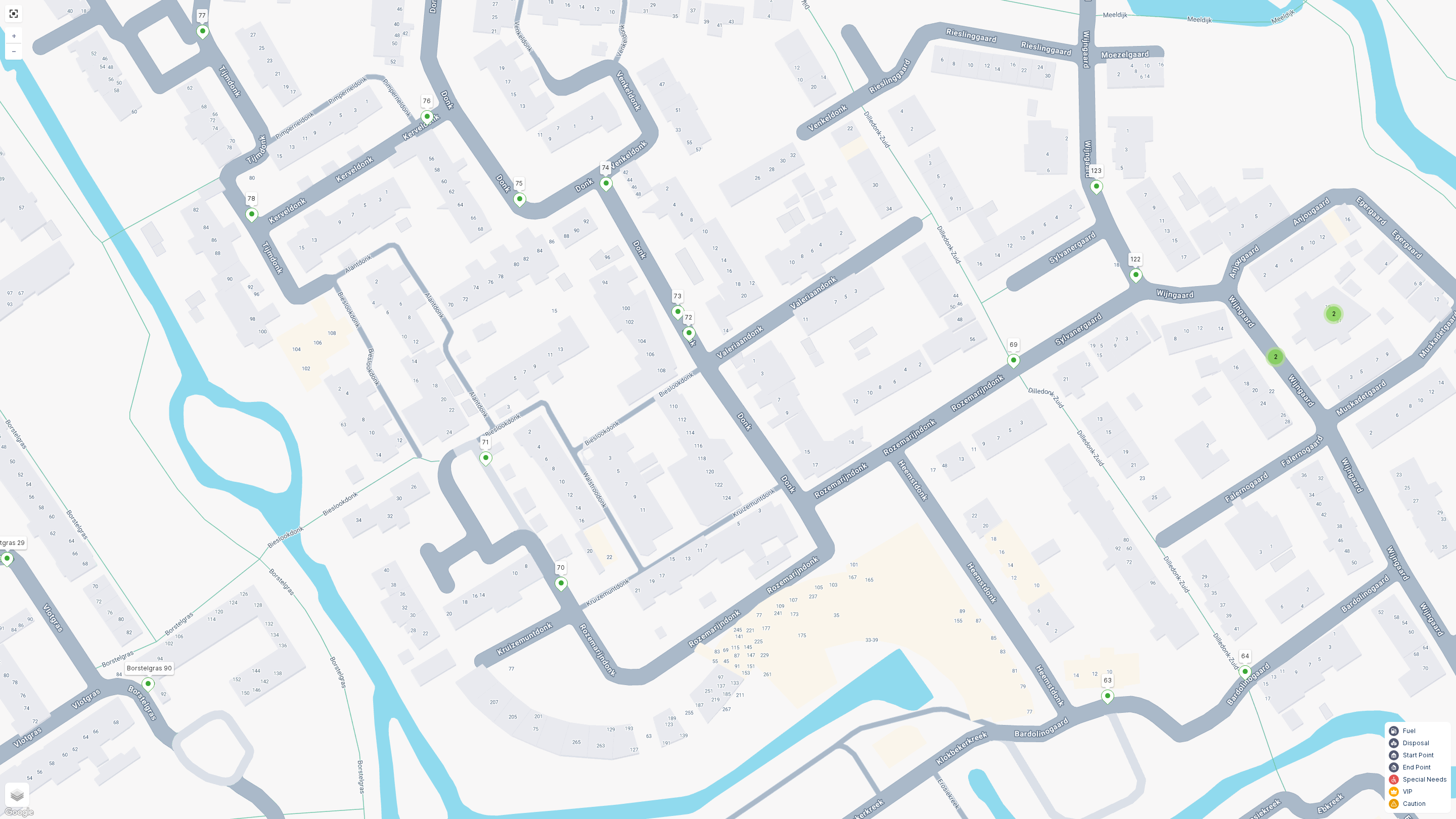
drag, startPoint x: 668, startPoint y: 396, endPoint x: 918, endPoint y: 307, distance: 265.4
click at [918, 307] on div "2 2 2 2 2 2 2 2 2 2 4 2 2 2 2 2 2 2 153 156 131 132 164 172 126 163 161 142 141…" at bounding box center [728, 409] width 1456 height 819
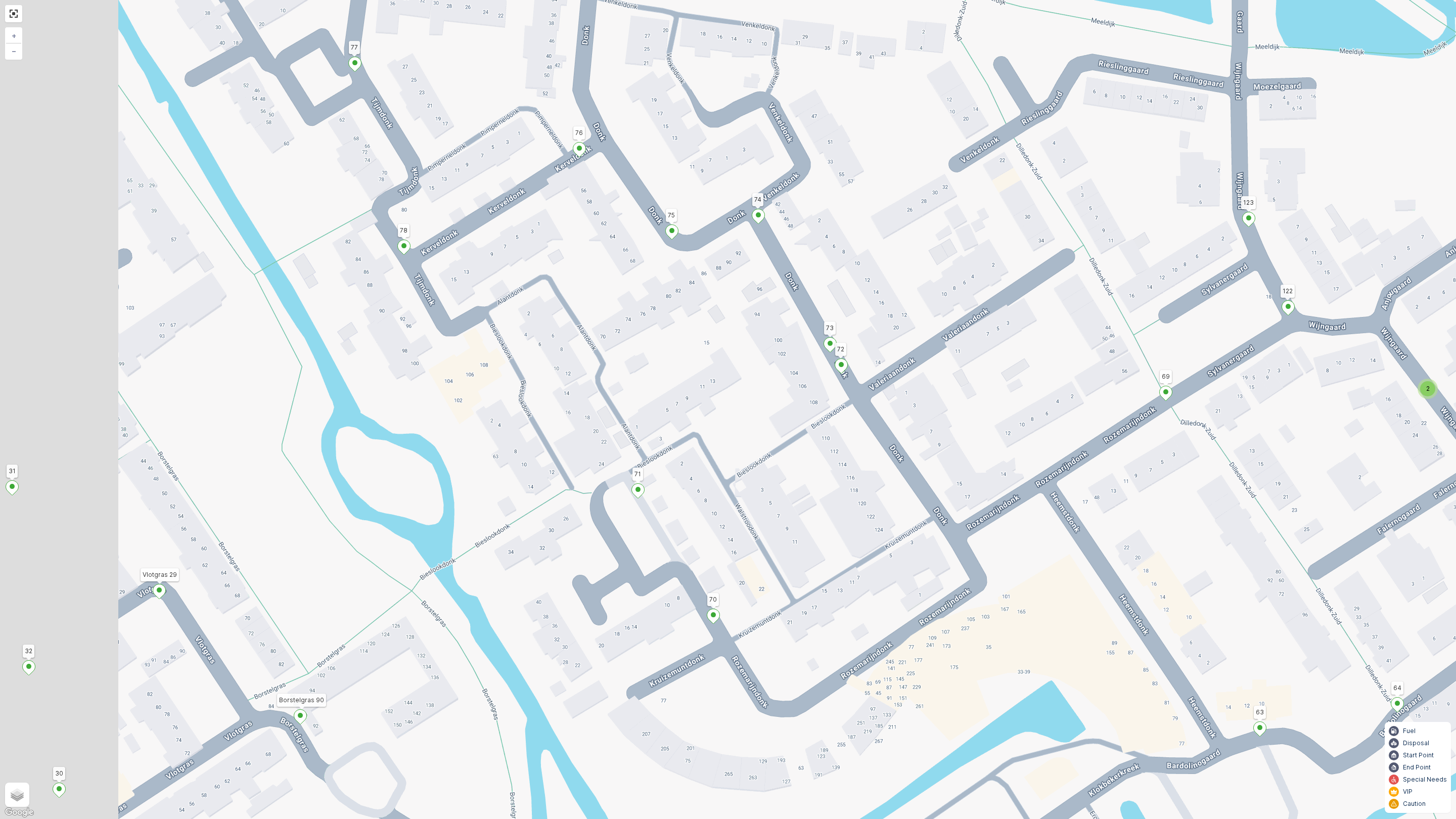
drag, startPoint x: 781, startPoint y: 489, endPoint x: 930, endPoint y: 654, distance: 222.3
click at [932, 653] on div "2 2 2 2 2 2 2 2 2 2 4 2 2 2 2 2 2 2 153 156 131 132 164 172 126 163 161 142 141…" at bounding box center [728, 409] width 1456 height 819
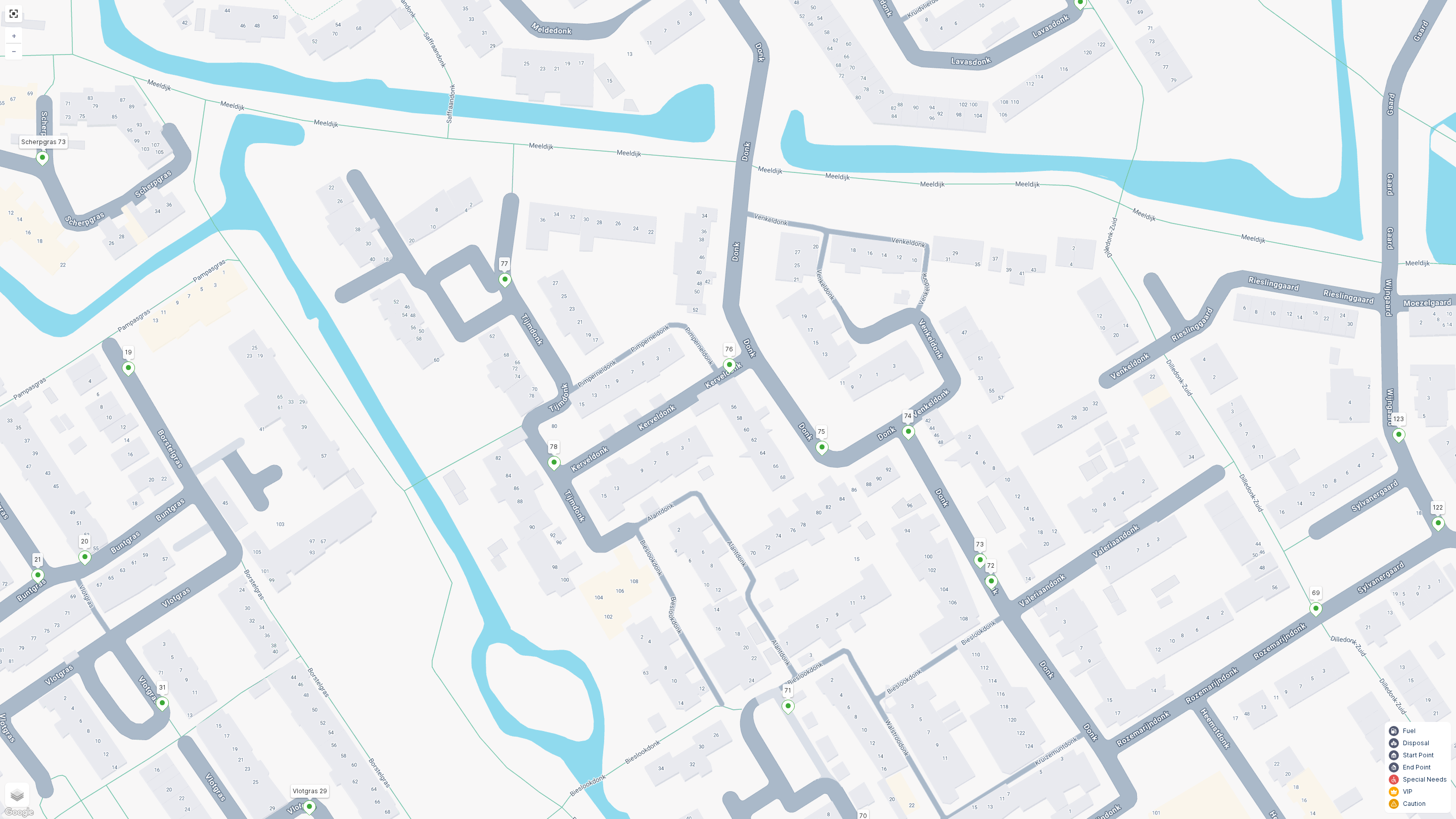
drag, startPoint x: 567, startPoint y: 394, endPoint x: 704, endPoint y: 493, distance: 169.0
click at [704, 493] on div "2 2 2 2 2 2 2 2 2 2 4 2 2 2 2 2 2 2 153 156 131 132 164 172 126 163 161 142 141…" at bounding box center [728, 409] width 1456 height 819
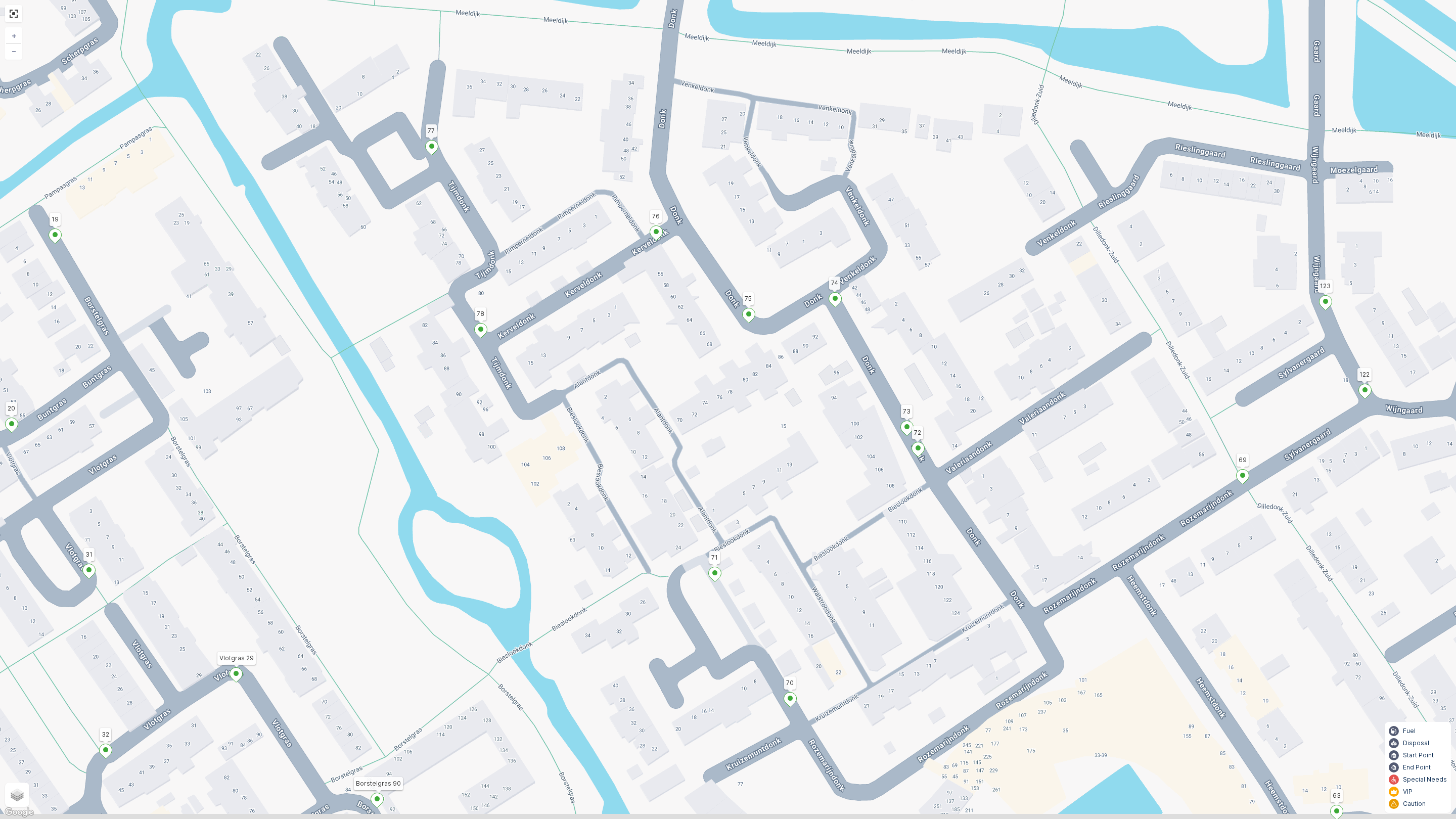
drag, startPoint x: 868, startPoint y: 529, endPoint x: 790, endPoint y: 384, distance: 164.6
click at [790, 384] on div "2 2 2 2 2 2 2 2 2 2 4 2 2 2 2 2 2 2 153 156 131 132 164 172 126 163 161 142 141…" at bounding box center [728, 409] width 1456 height 819
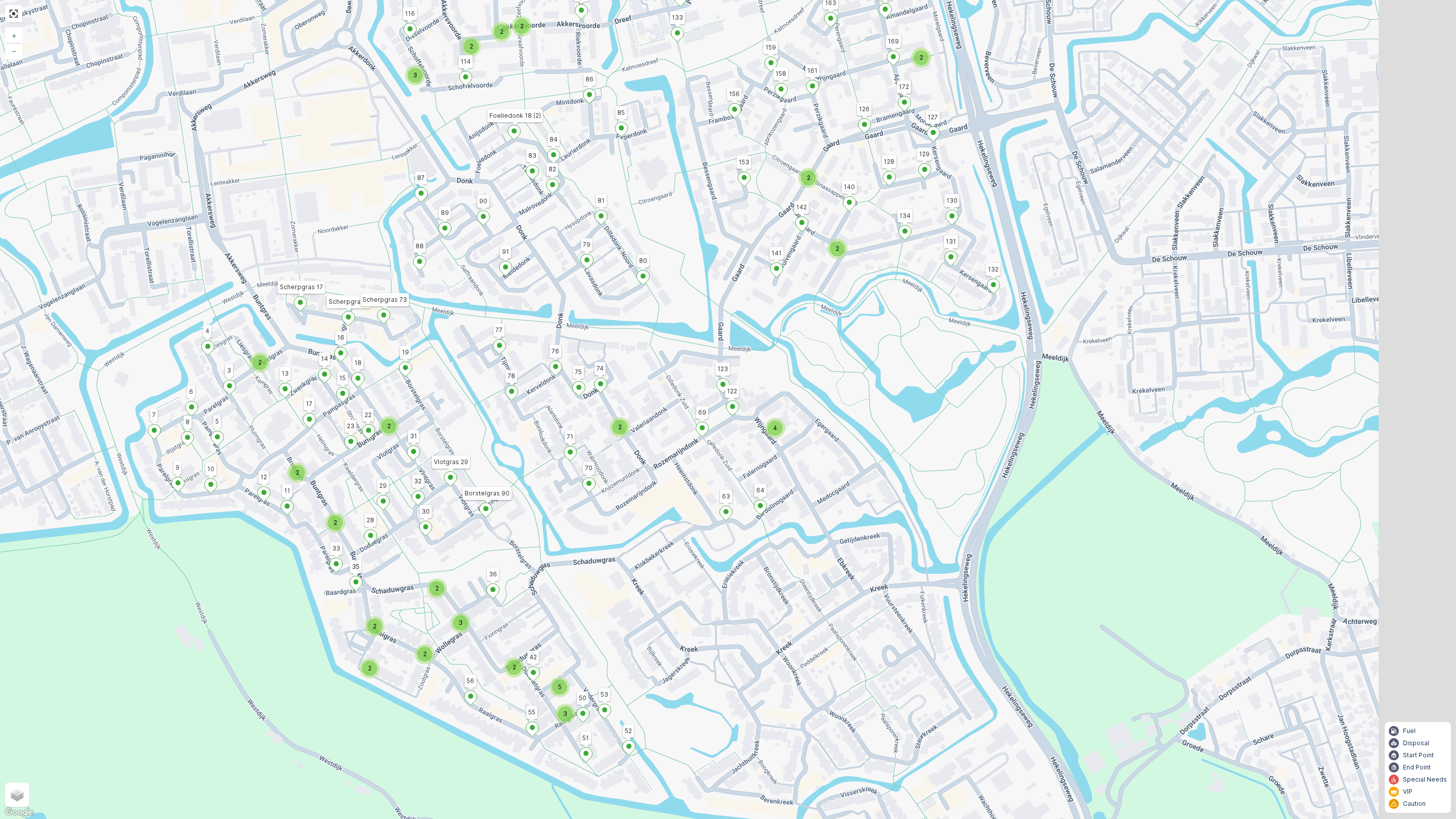
drag, startPoint x: 740, startPoint y: 406, endPoint x: 674, endPoint y: 416, distance: 66.8
click at [674, 416] on div "2 2 2 2 3 2 2 2 4 2 2 3 2 2 4 2 2 2 2 2 2 4 2 2 2 3 2 3 5 153 156 131 132 164 1…" at bounding box center [728, 409] width 1456 height 819
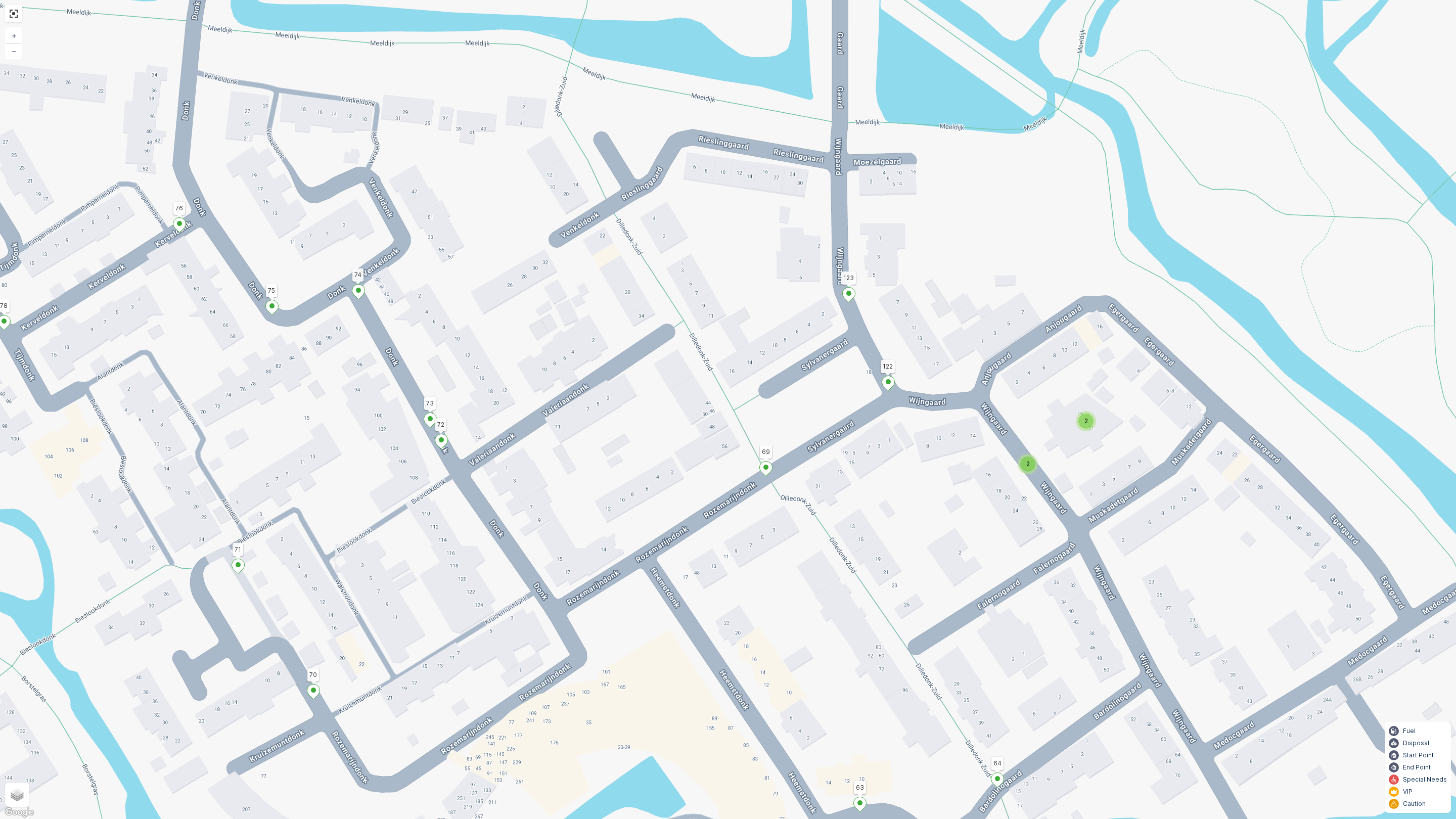
click at [1032, 464] on div "2" at bounding box center [1028, 464] width 15 height 15
click at [1083, 426] on div "2" at bounding box center [1086, 421] width 15 height 15
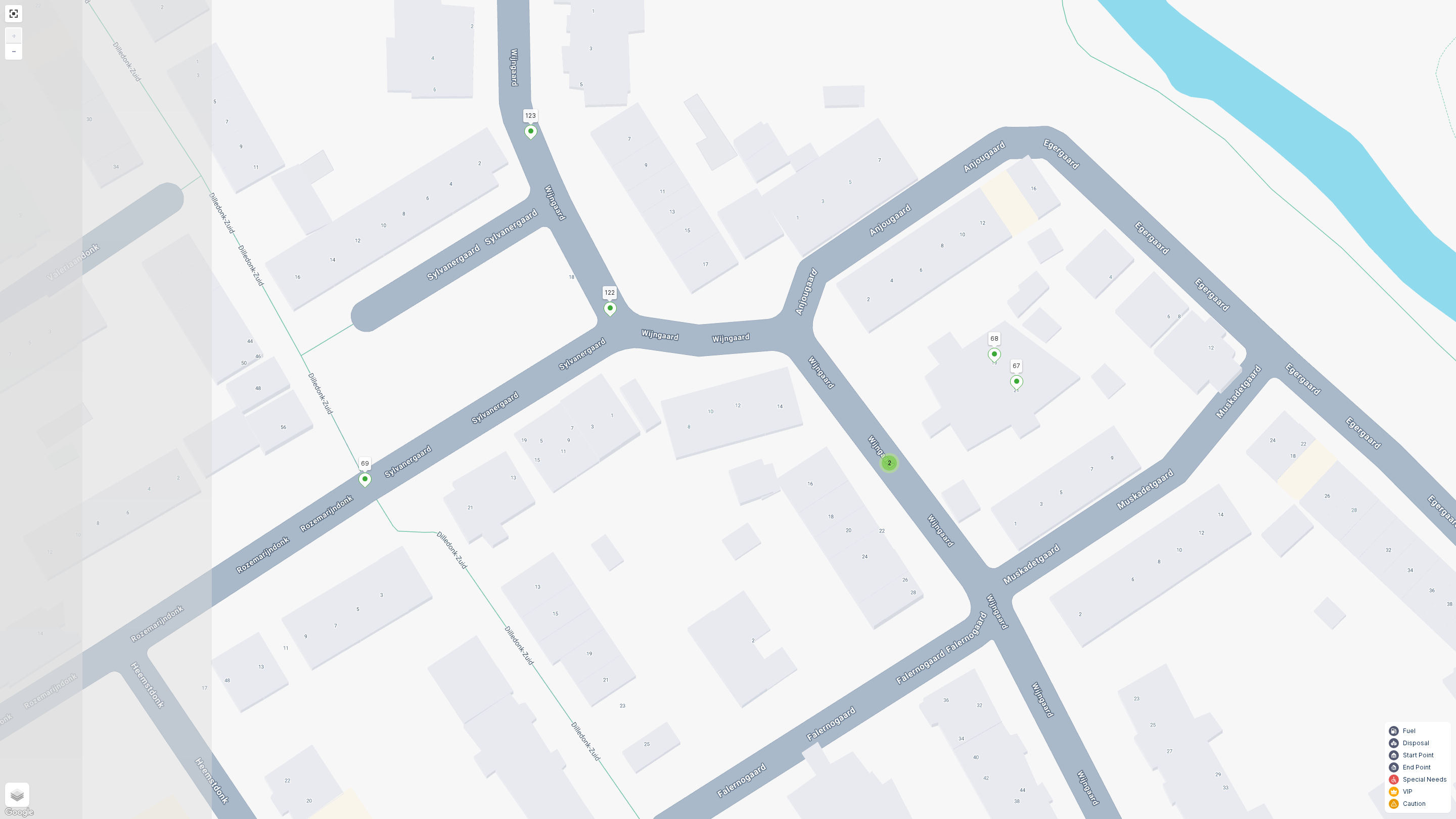
drag, startPoint x: 687, startPoint y: 416, endPoint x: 965, endPoint y: 383, distance: 280.0
click at [965, 383] on div "2 2 2 2 2 2 2 2 2 2 2 2 2 153 156 131 132 164 172 126 163 161 142 141 130 134 9…" at bounding box center [728, 409] width 1456 height 819
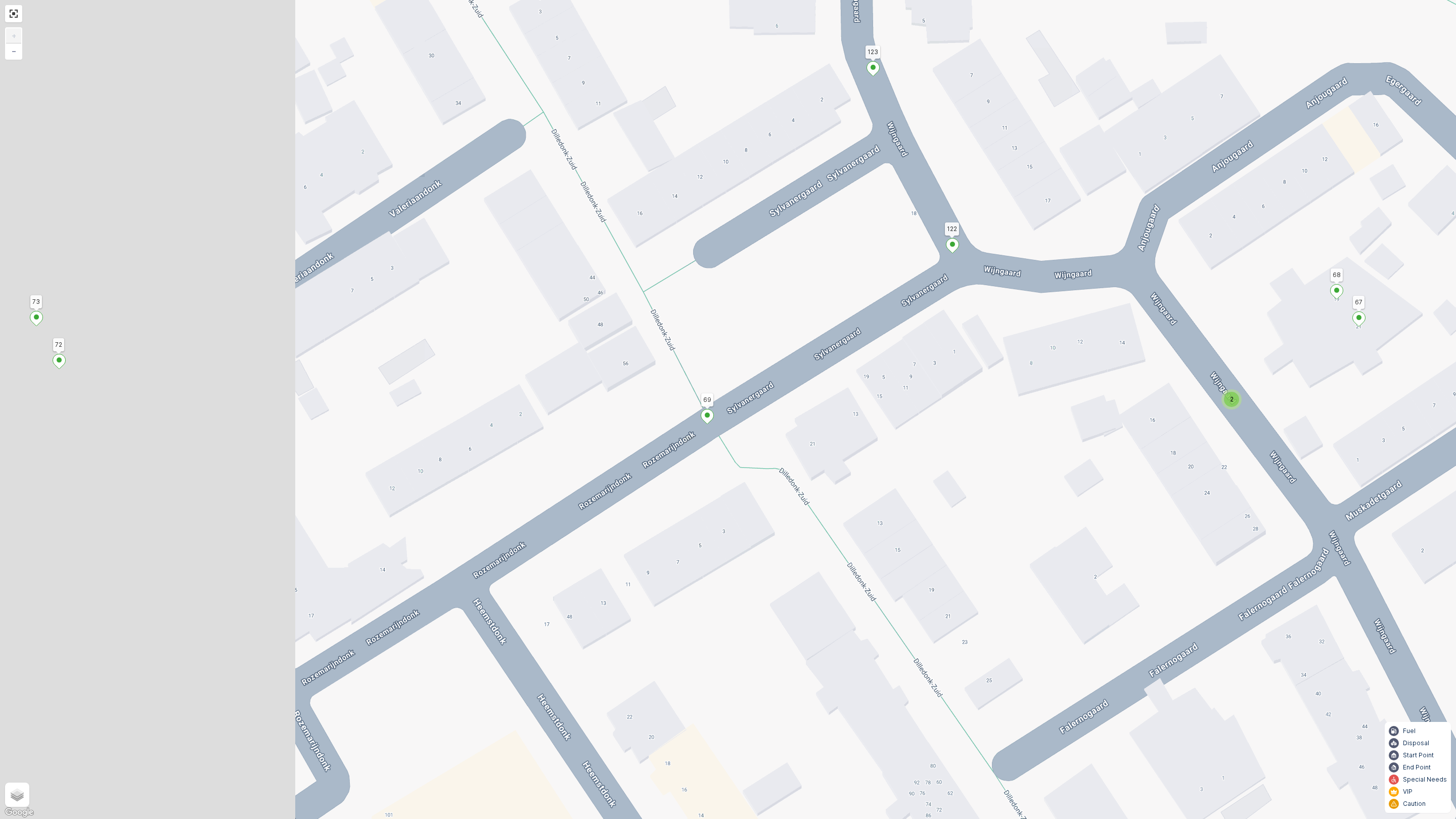
drag, startPoint x: 678, startPoint y: 459, endPoint x: 1064, endPoint y: 375, distance: 395.0
click at [1064, 375] on div "2 2 2 2 2 2 2 2 2 2 2 2 2 153 156 131 132 164 172 126 163 161 142 141 130 134 9…" at bounding box center [728, 409] width 1456 height 819
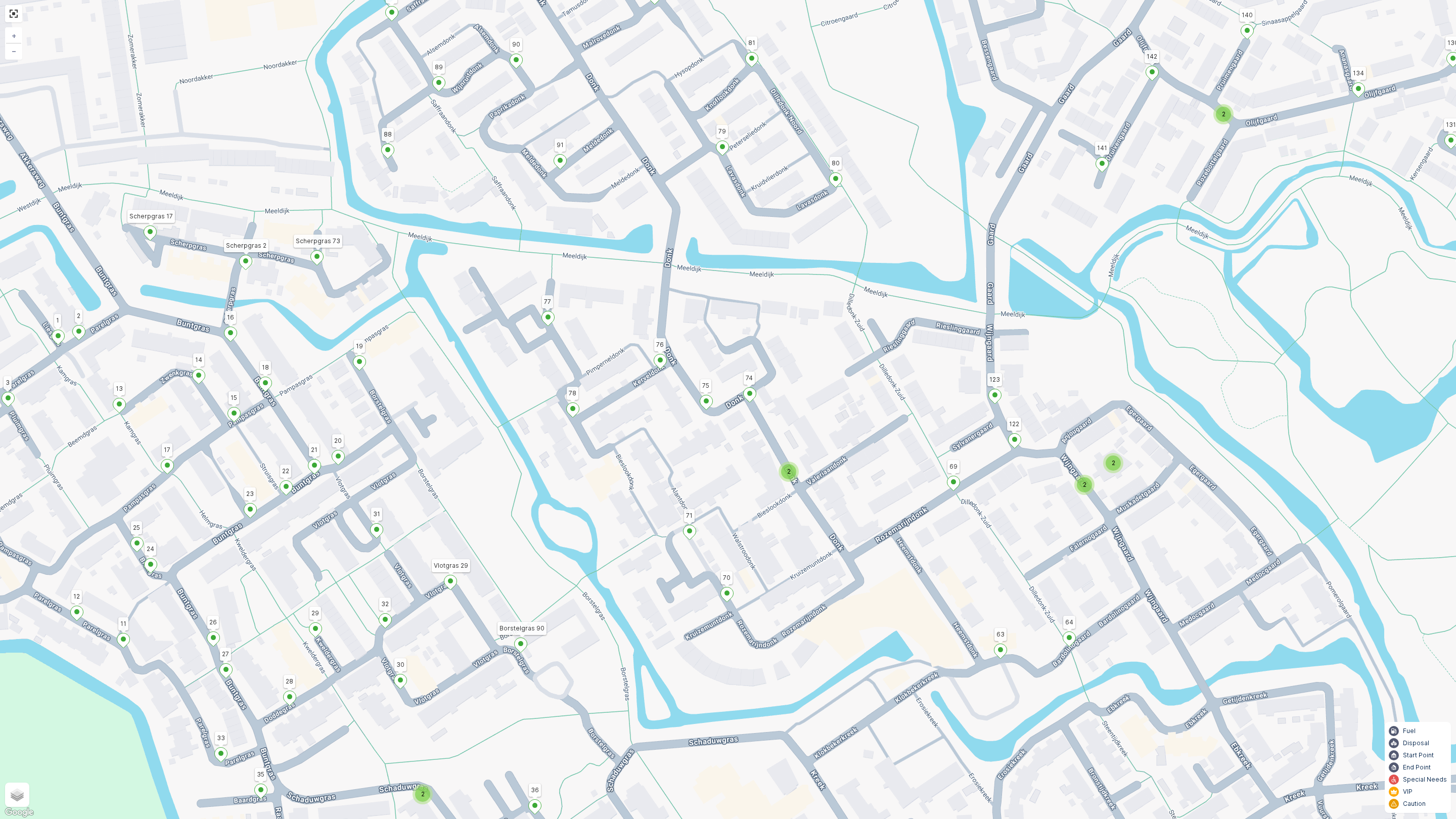
drag, startPoint x: 507, startPoint y: 386, endPoint x: 497, endPoint y: 472, distance: 86.6
click at [497, 472] on div "2 2 2 2 3 2 2 2 2 2 2 2 2 4 2 2 2 2 2 2 3 2 2 2 153 156 131 132 164 172 126 163…" at bounding box center [728, 409] width 1456 height 819
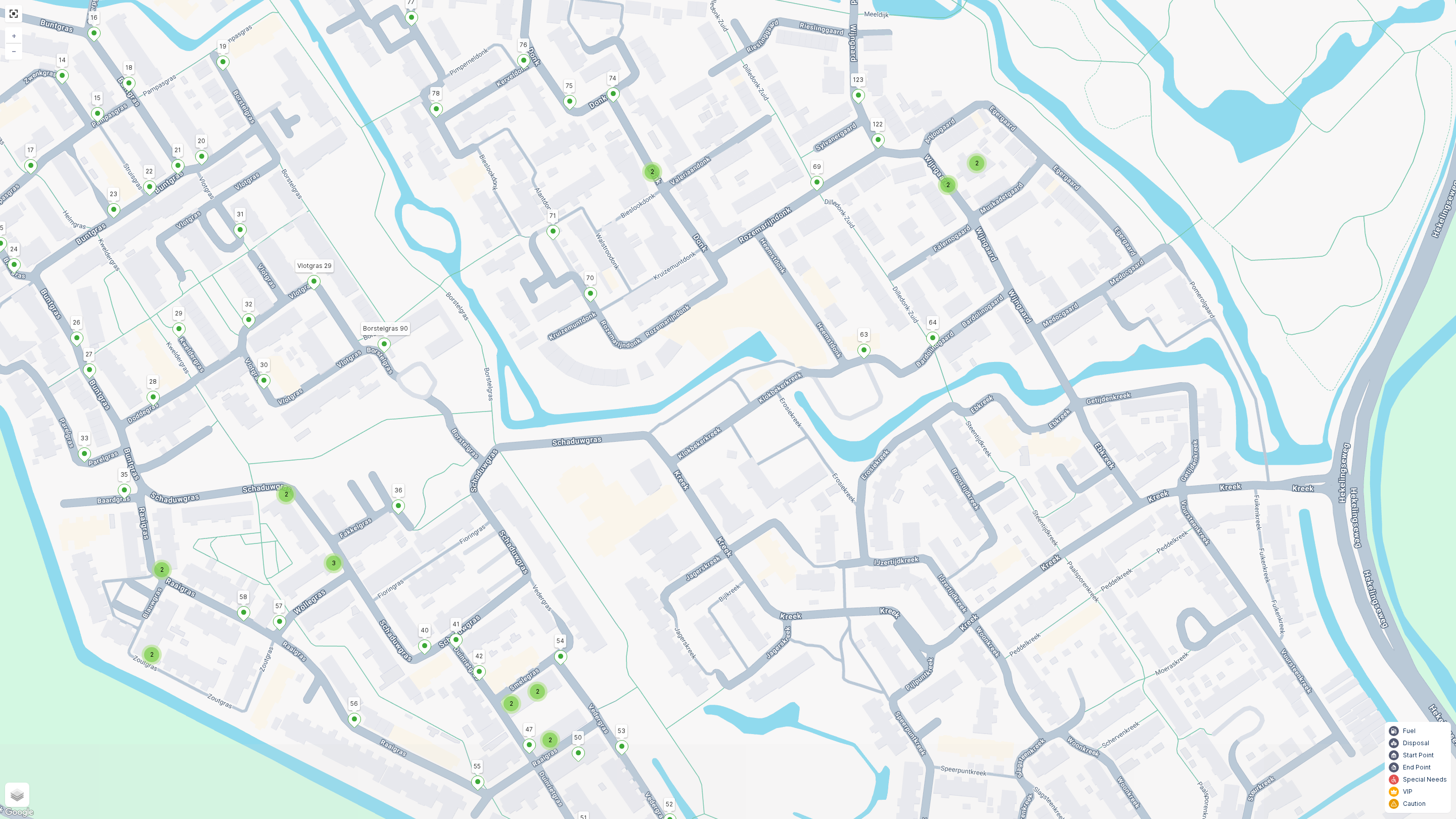
drag, startPoint x: 683, startPoint y: 610, endPoint x: 547, endPoint y: 310, distance: 329.4
click at [547, 310] on div "2 2 2 2 3 2 2 2 2 2 2 2 2 4 2 2 2 2 2 2 3 2 2 2 153 156 131 132 164 172 126 163…" at bounding box center [728, 409] width 1456 height 819
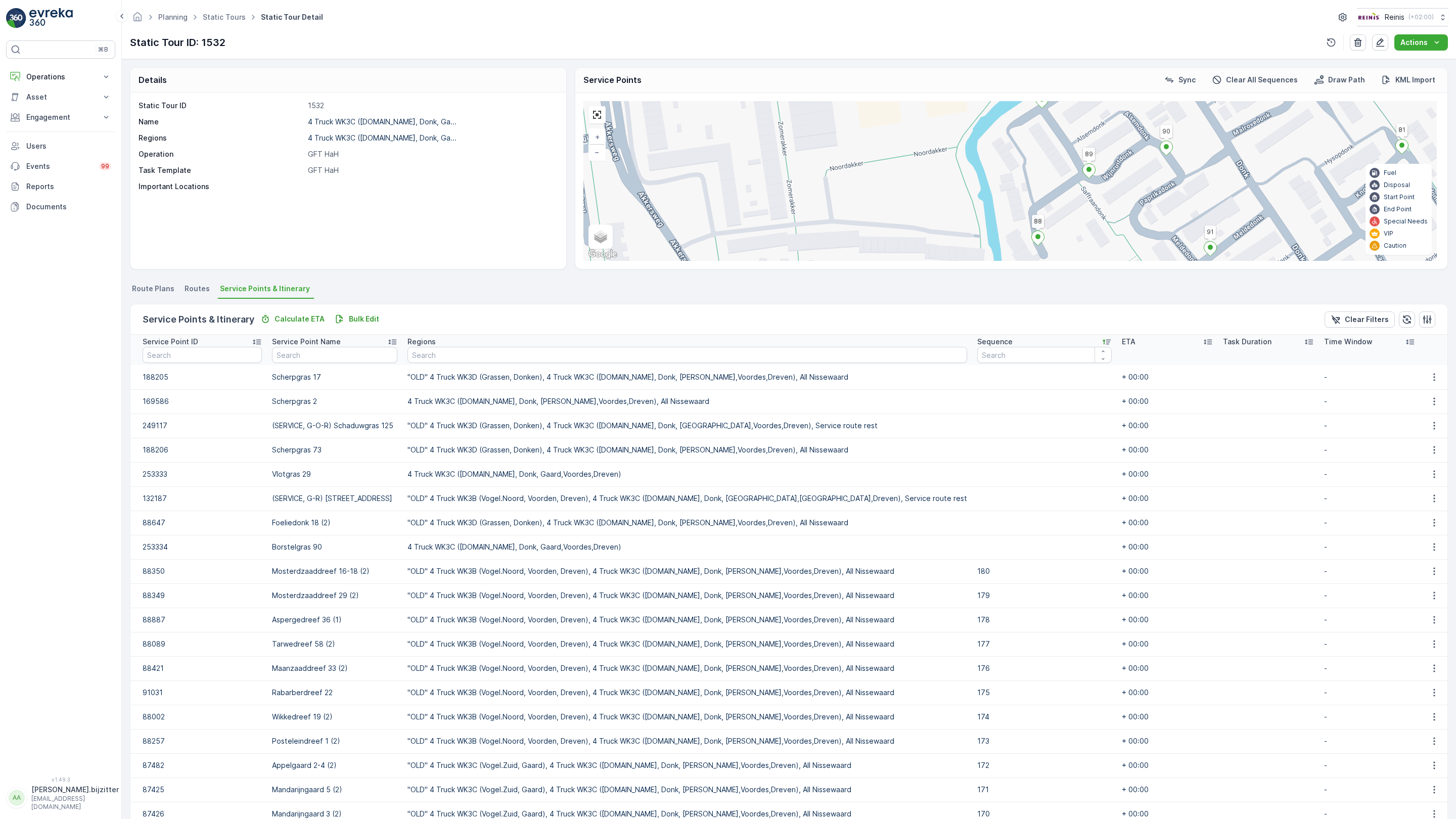
click at [788, 261] on div "2 2 2 2 3 2 2 2 2 2 2 2 2 4 2 2 2 2 2 2 3 2 2 2 153 156 131 132 164 172 126 163…" at bounding box center [1010, 180] width 854 height 159
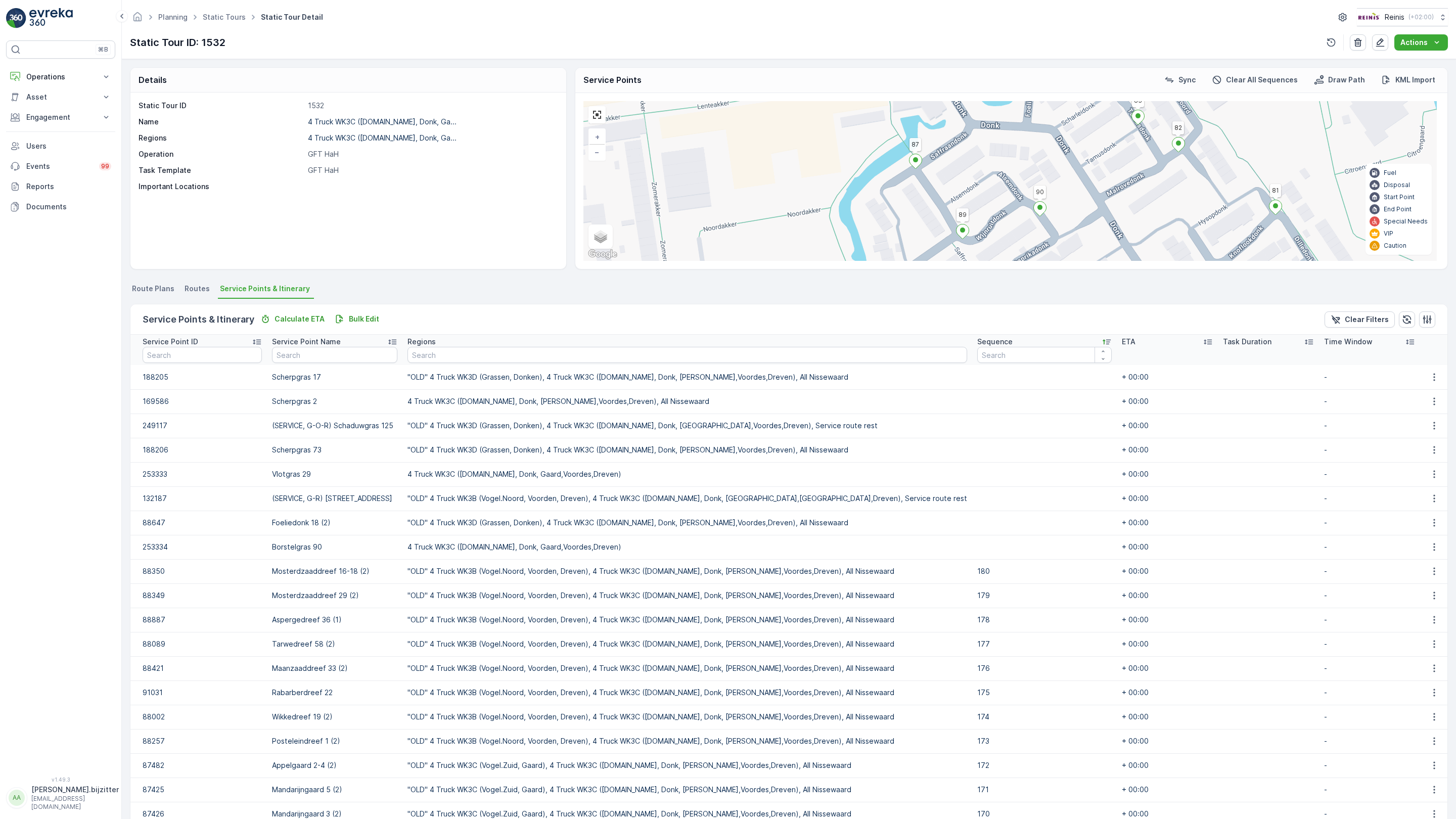
drag, startPoint x: 940, startPoint y: 465, endPoint x: 815, endPoint y: 528, distance: 140.0
click at [815, 261] on div "2 2 2 2 3 2 2 2 2 2 2 2 2 4 2 2 2 2 2 2 3 2 2 2 153 156 131 132 164 172 126 163…" at bounding box center [1010, 180] width 854 height 159
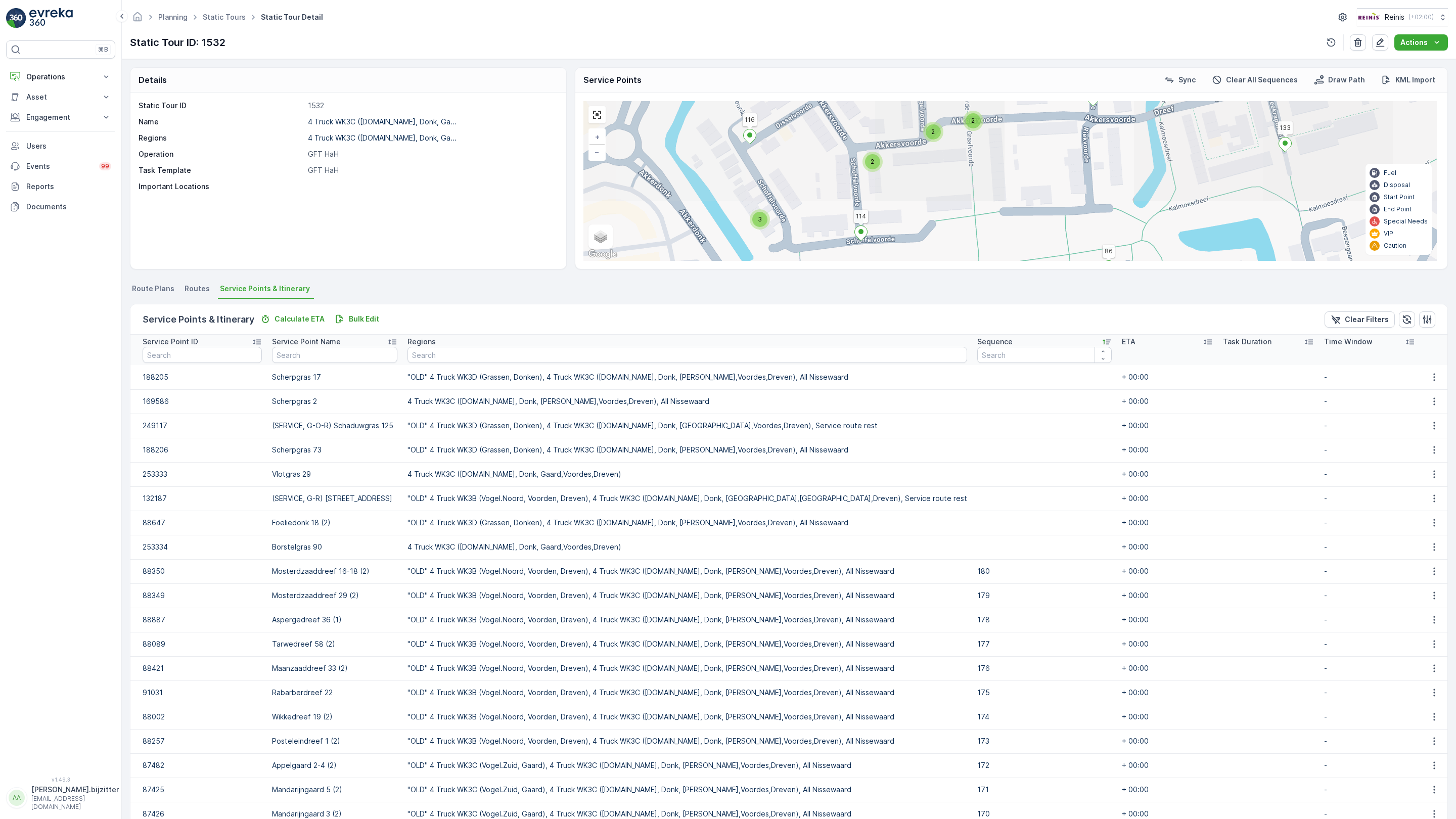
drag, startPoint x: 704, startPoint y: 311, endPoint x: 561, endPoint y: 615, distance: 336.0
click at [583, 261] on div "2 2 2 2 3 2 2 2 2 2 2 2 2 4 2 2 2 2 2 2 3 2 2 2 153 156 131 132 164 172 126 163…" at bounding box center [1010, 180] width 854 height 159
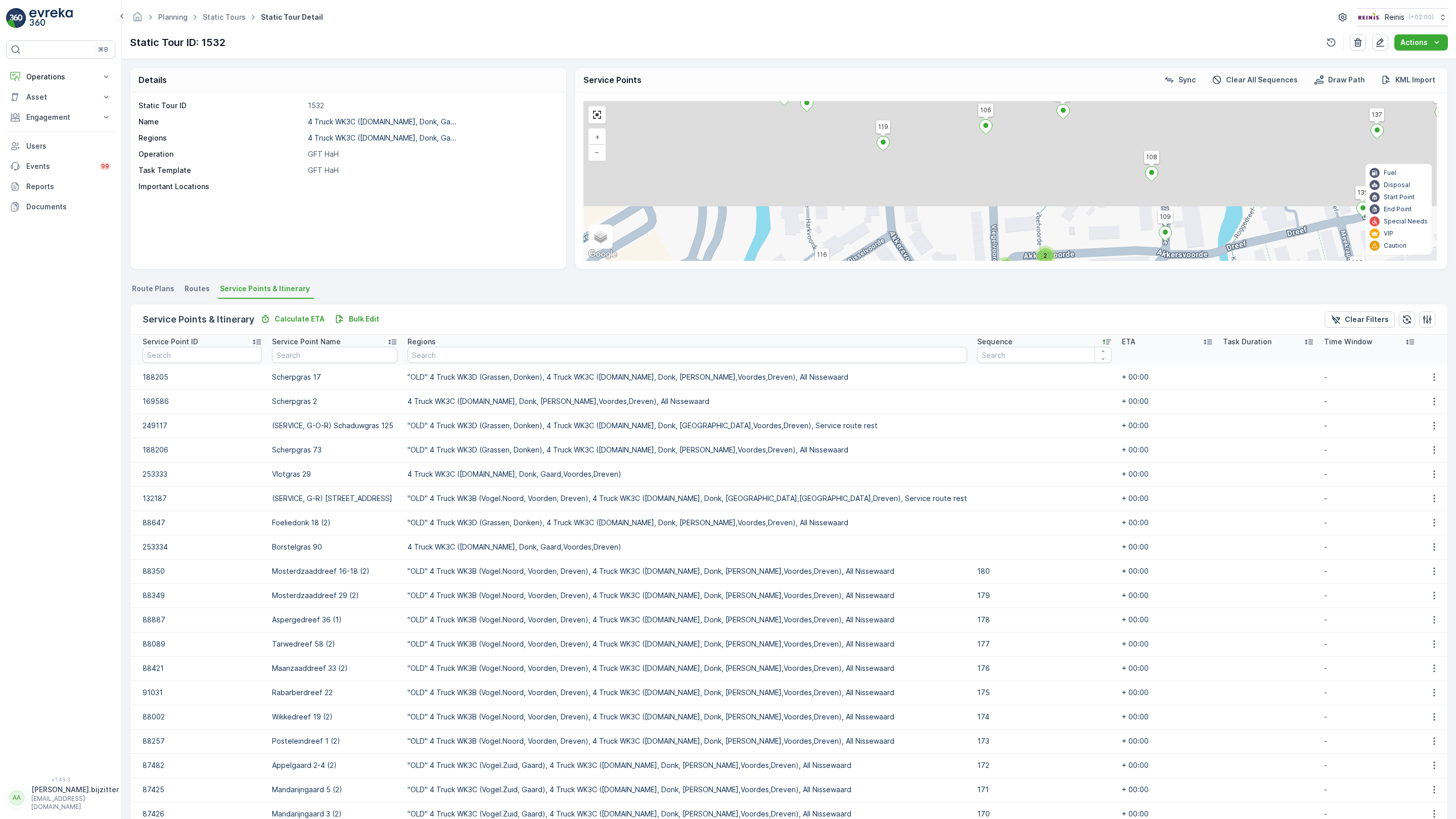
drag, startPoint x: 415, startPoint y: 281, endPoint x: 505, endPoint y: 463, distance: 203.0
click at [583, 261] on div "2 2 2 2 3 2 2 2 2 2 2 2 2 4 2 2 2 2 2 2 3 2 2 2 153 156 131 132 164 172 126 163…" at bounding box center [1010, 180] width 854 height 159
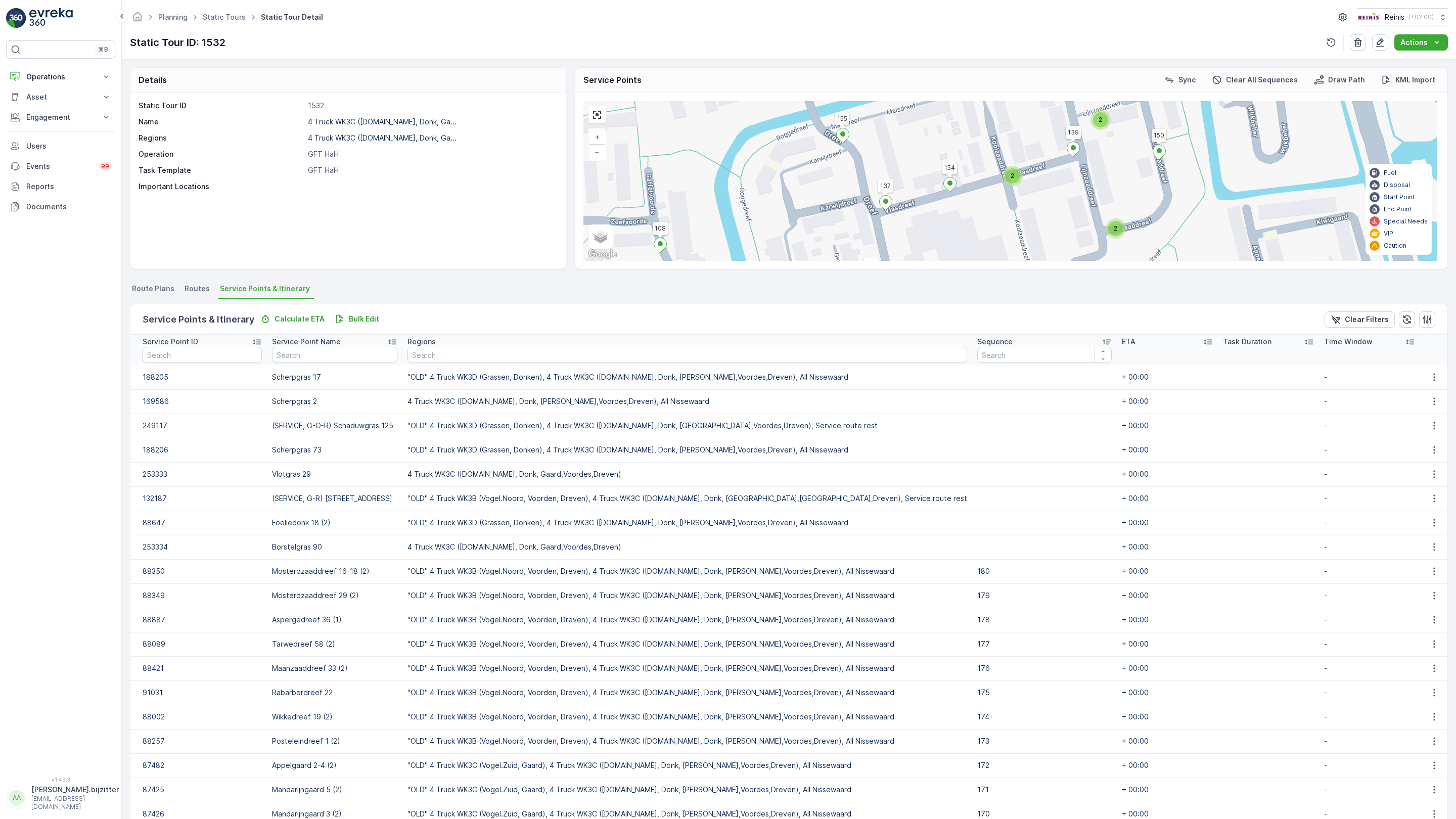
drag, startPoint x: 773, startPoint y: 493, endPoint x: 263, endPoint y: 516, distance: 510.5
click at [583, 261] on div "2 2 2 2 3 2 2 2 2 2 2 2 2 4 2 2 2 2 2 2 3 2 2 2 153 156 131 132 164 172 126 163…" at bounding box center [1010, 180] width 854 height 159
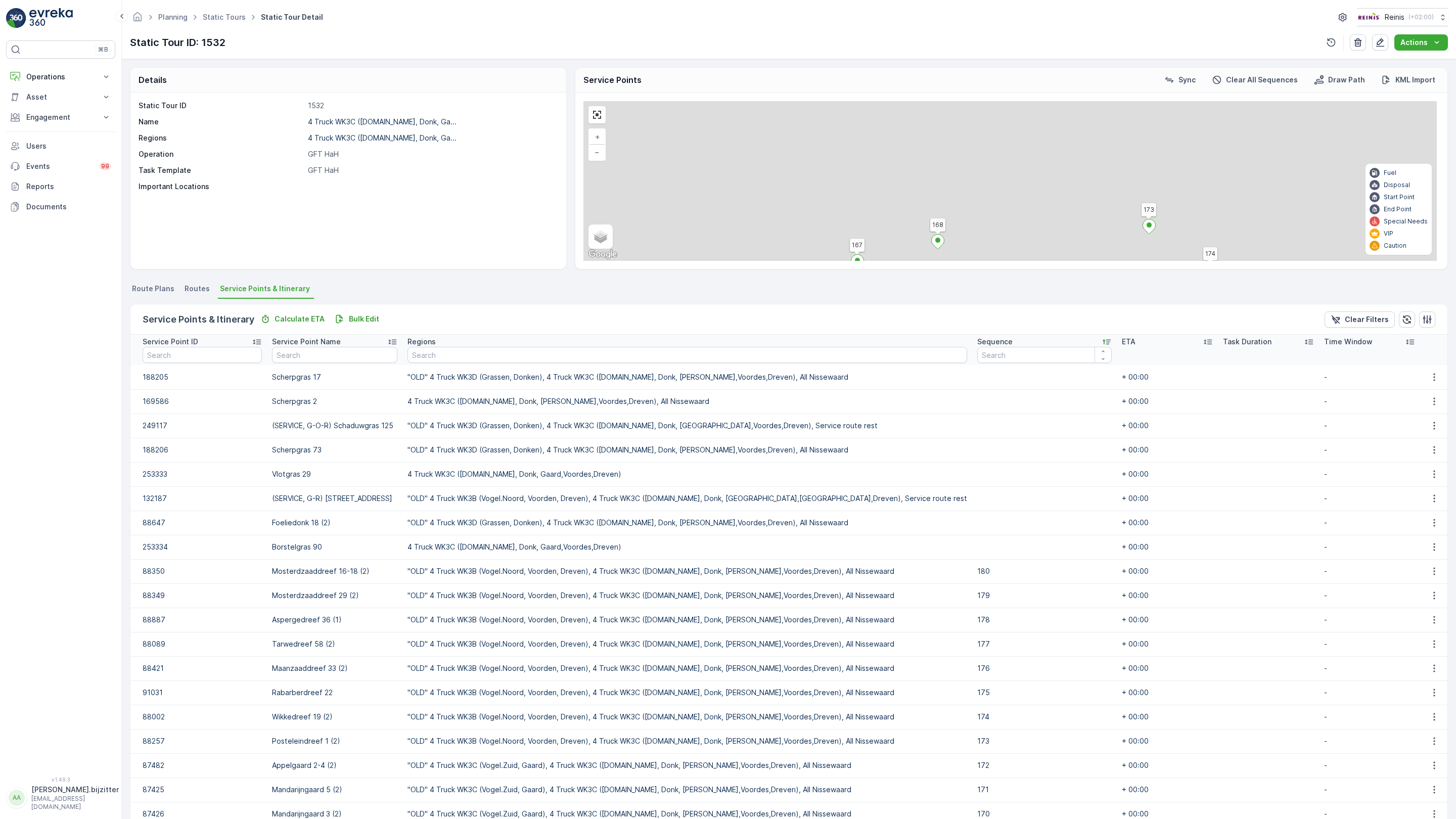
drag, startPoint x: 545, startPoint y: 237, endPoint x: 519, endPoint y: 603, distance: 366.9
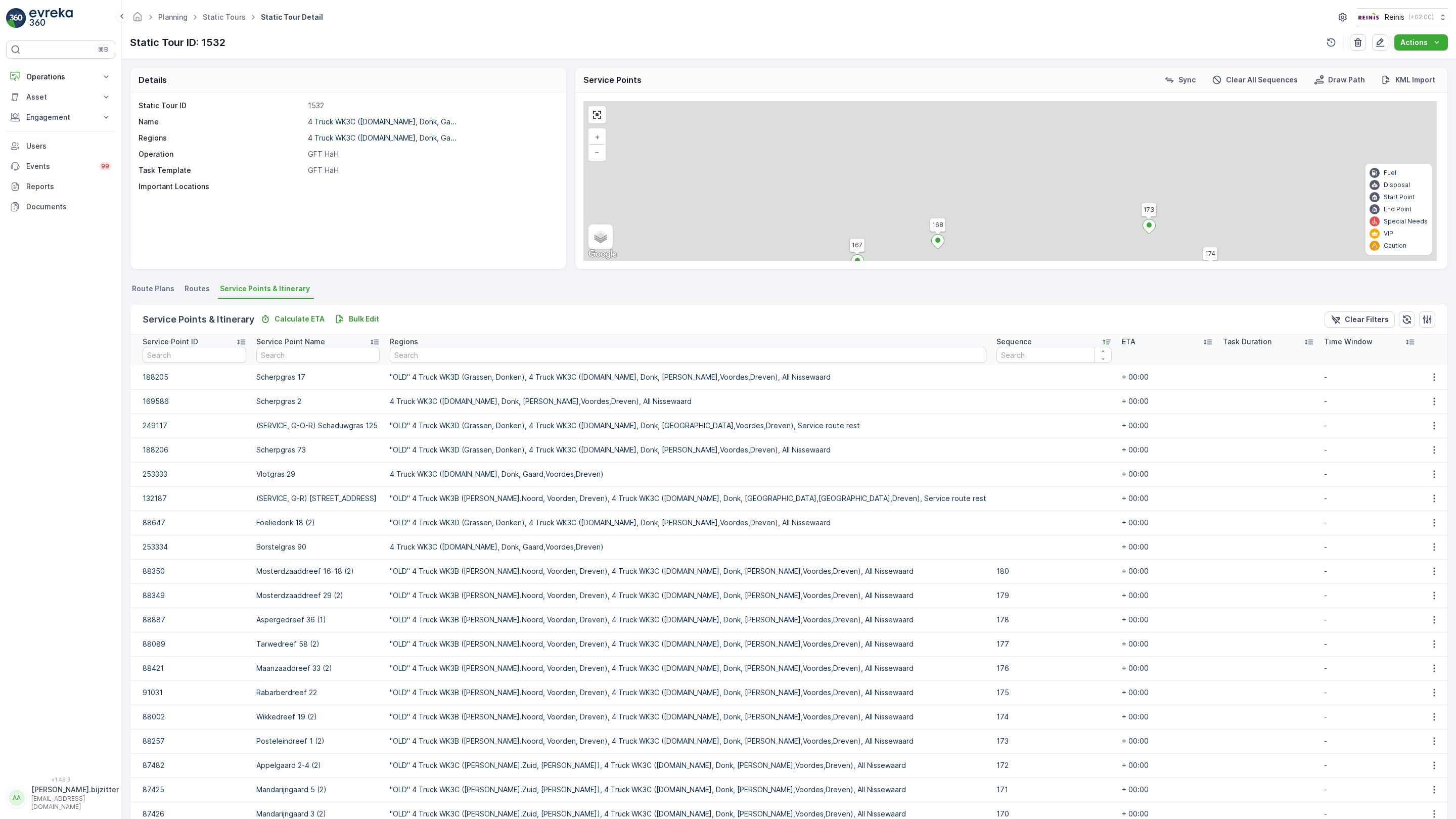
click at [583, 261] on div "2 2 2 2 3 2 2 2 2 2 2 2 2 4 2 2 2 2 2 2 3 2 2 2 153 156 131 132 164 172 126 163…" at bounding box center [1010, 180] width 854 height 159
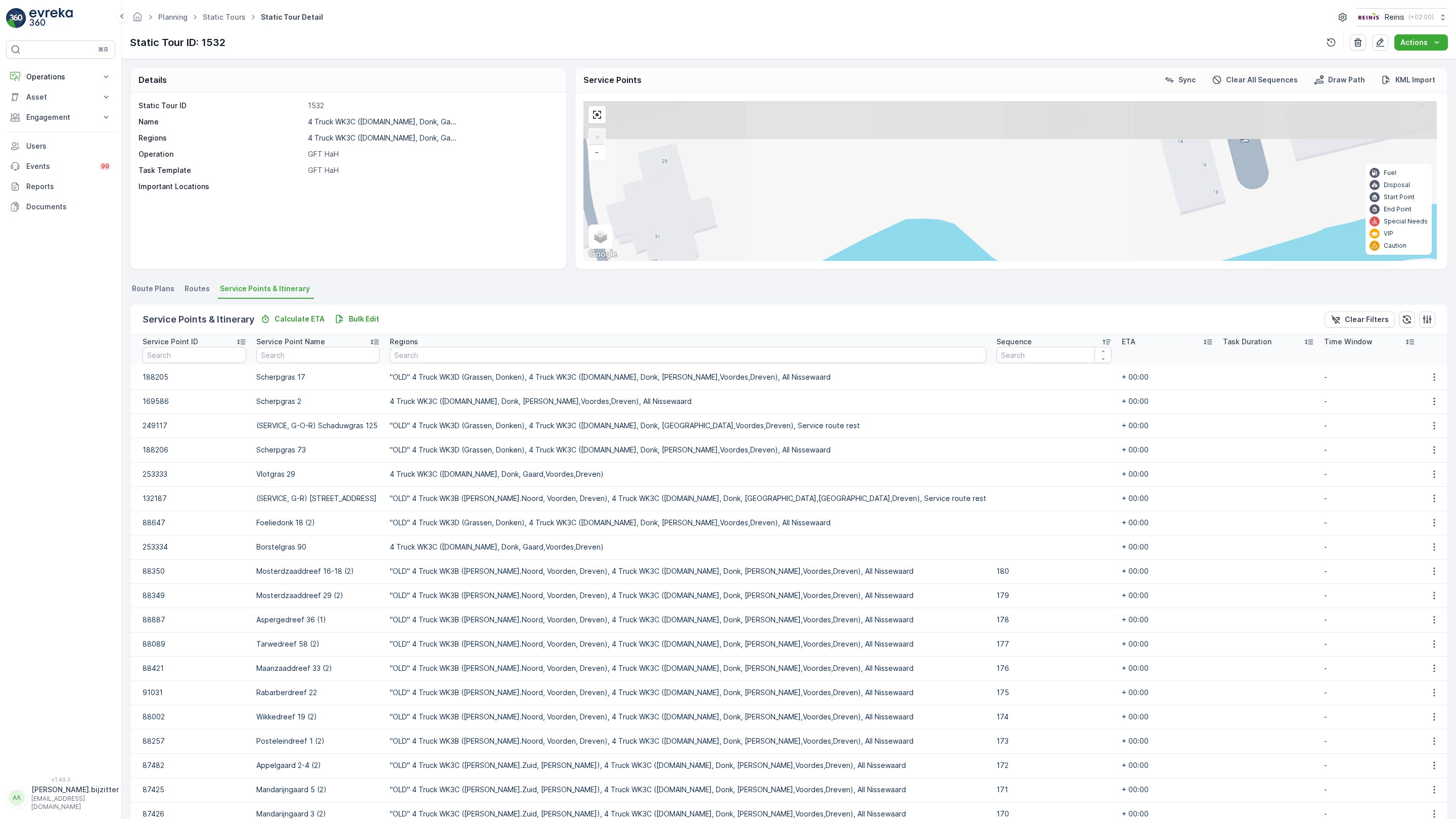
drag, startPoint x: 634, startPoint y: 278, endPoint x: 568, endPoint y: 497, distance: 228.7
click at [583, 261] on div "2 2 2 2 2 2 2 2 2 2 2 2 2 153 156 131 132 164 172 126 163 161 142 141 130 134 9…" at bounding box center [1010, 180] width 854 height 159
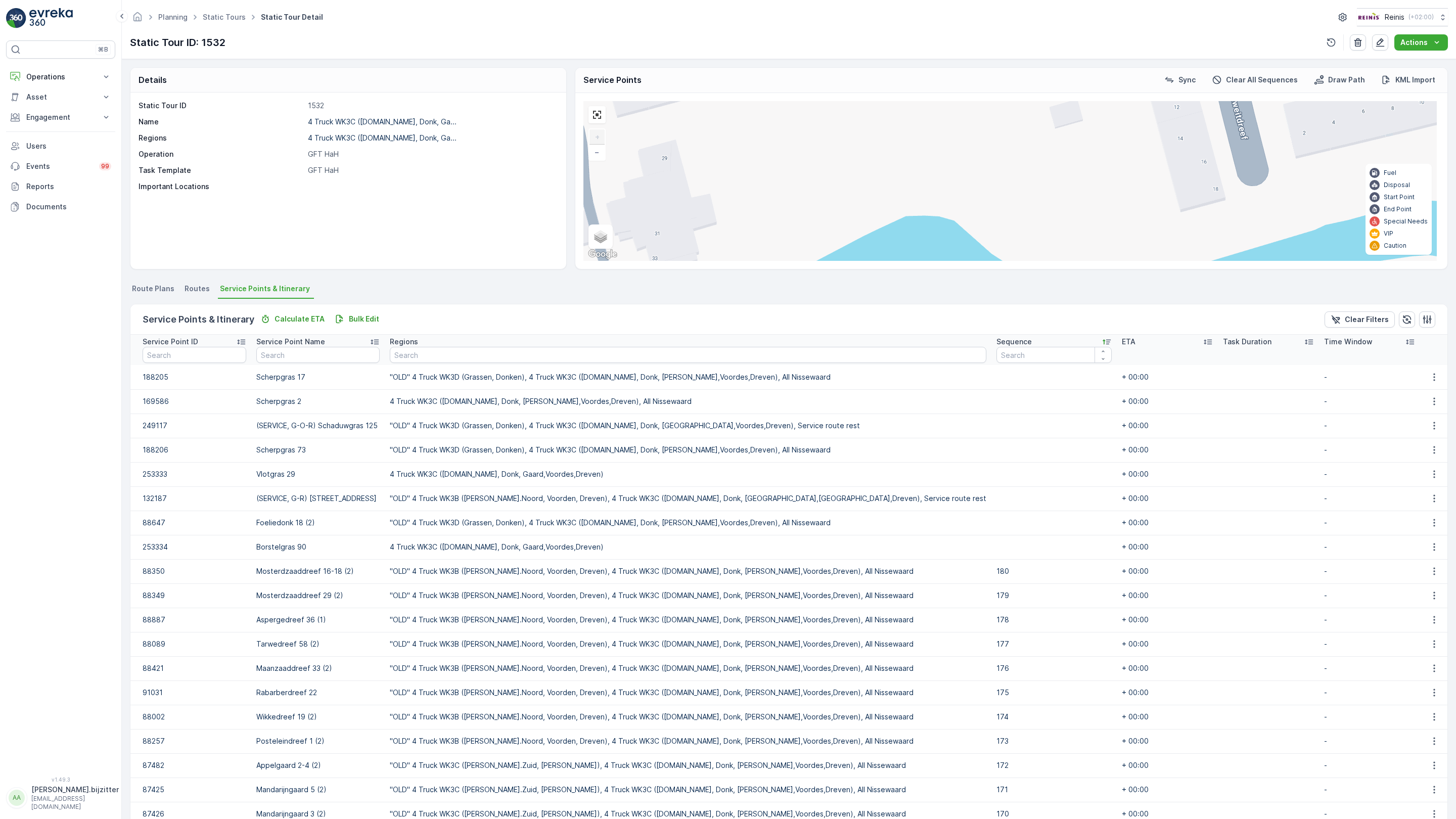
click at [1117, 533] on div "2" at bounding box center [1124, 540] width 15 height 15
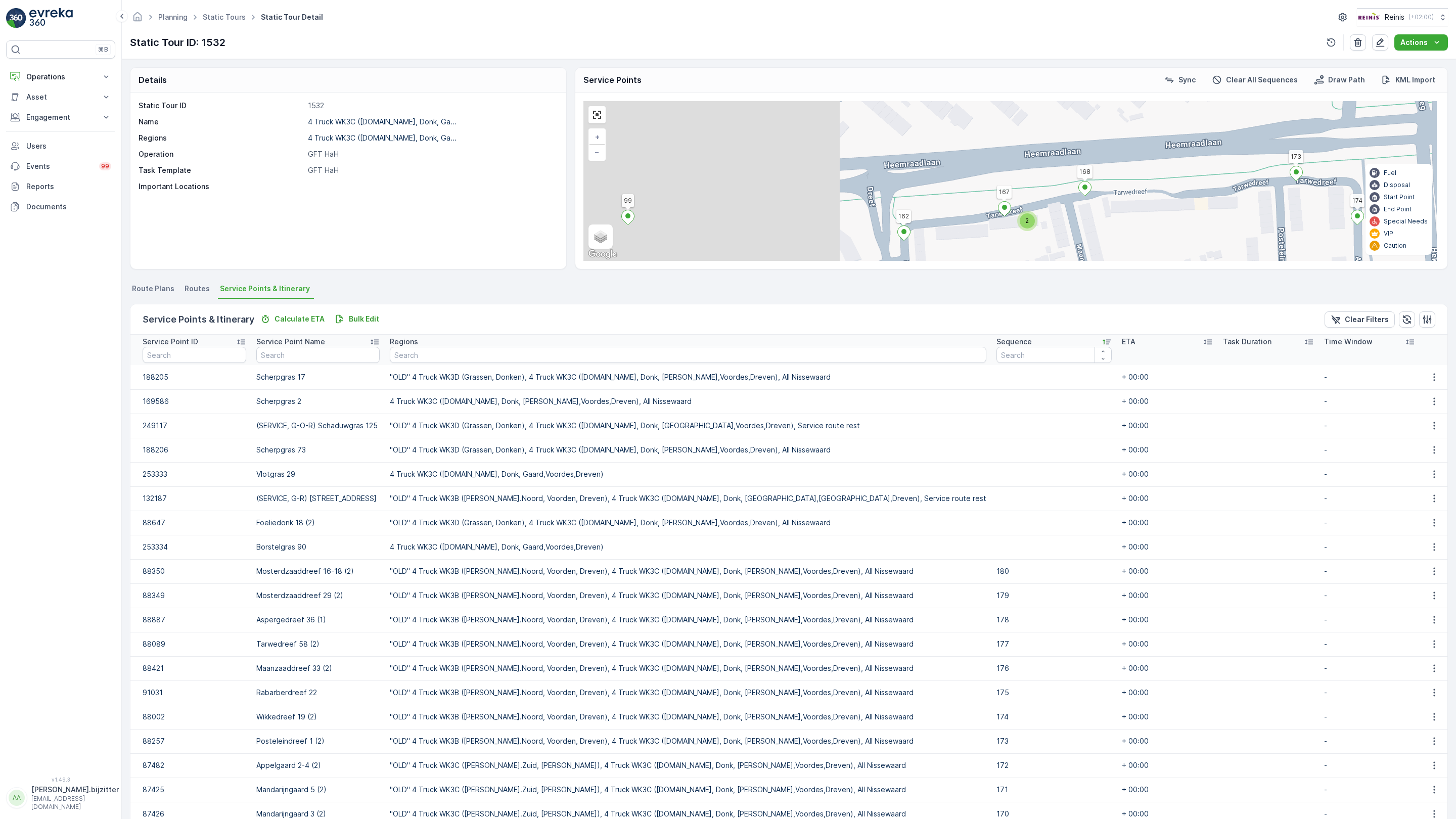
drag, startPoint x: 339, startPoint y: 652, endPoint x: 655, endPoint y: 362, distance: 428.9
click at [654, 261] on div "2 2 2 2 3 2 2 2 2 2 2 2 2 4 2 2 2 2 2 2 3 2 2 2 153 156 131 132 164 172 126 163…" at bounding box center [1010, 180] width 854 height 159
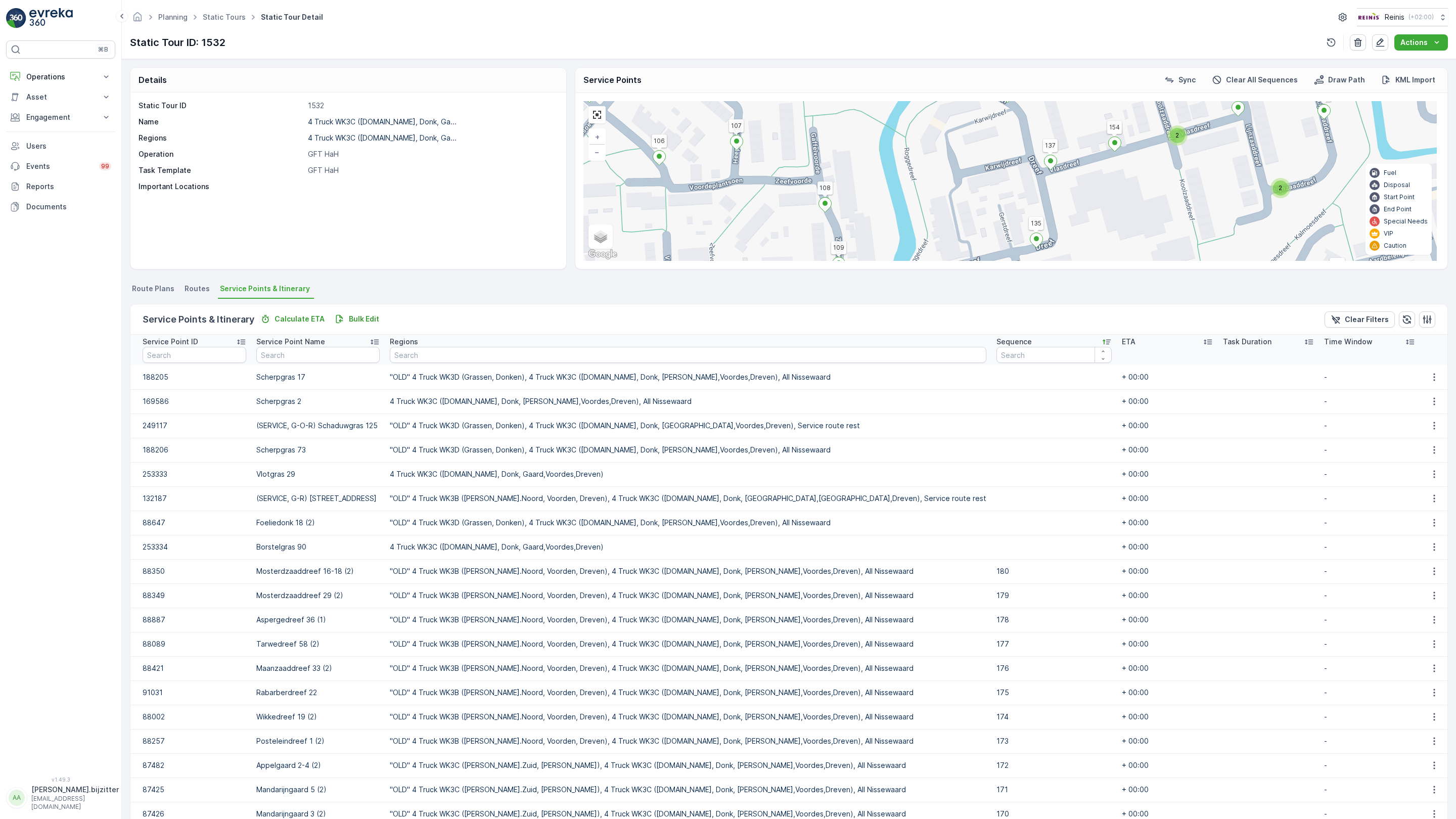
drag, startPoint x: 548, startPoint y: 598, endPoint x: 566, endPoint y: 221, distance: 377.4
click at [583, 221] on div "2 2 2 2 3 2 2 2 2 2 2 2 2 4 2 2 2 2 2 2 3 2 2 2 153 156 131 132 164 172 126 163…" at bounding box center [1010, 180] width 854 height 159
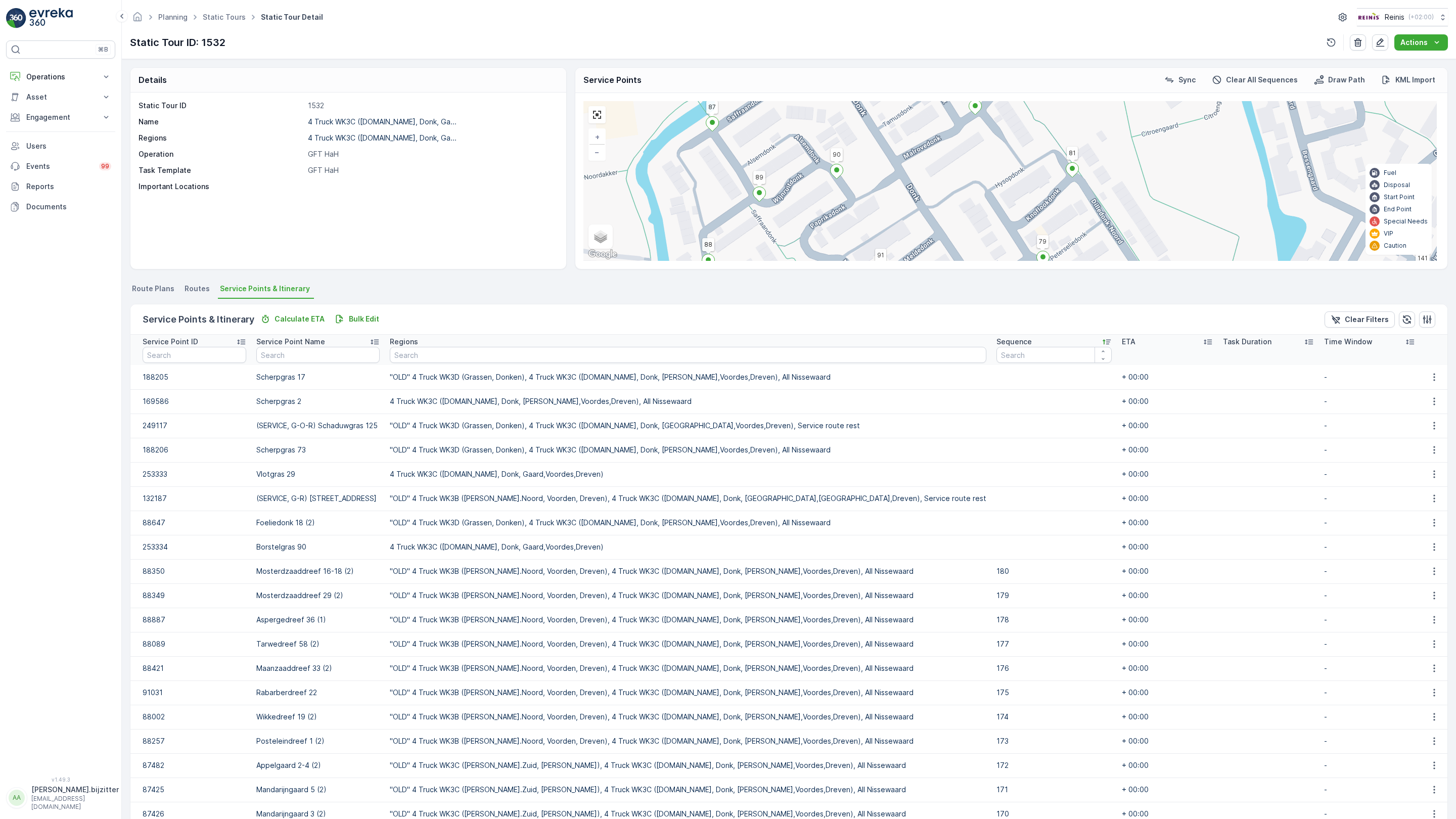
drag, startPoint x: 483, startPoint y: 547, endPoint x: 654, endPoint y: 123, distance: 457.2
click at [654, 123] on div "2 2 2 2 3 2 2 2 2 2 2 2 2 4 2 2 2 2 2 2 3 2 2 2 153 156 131 132 164 172 126 163…" at bounding box center [1010, 180] width 854 height 159
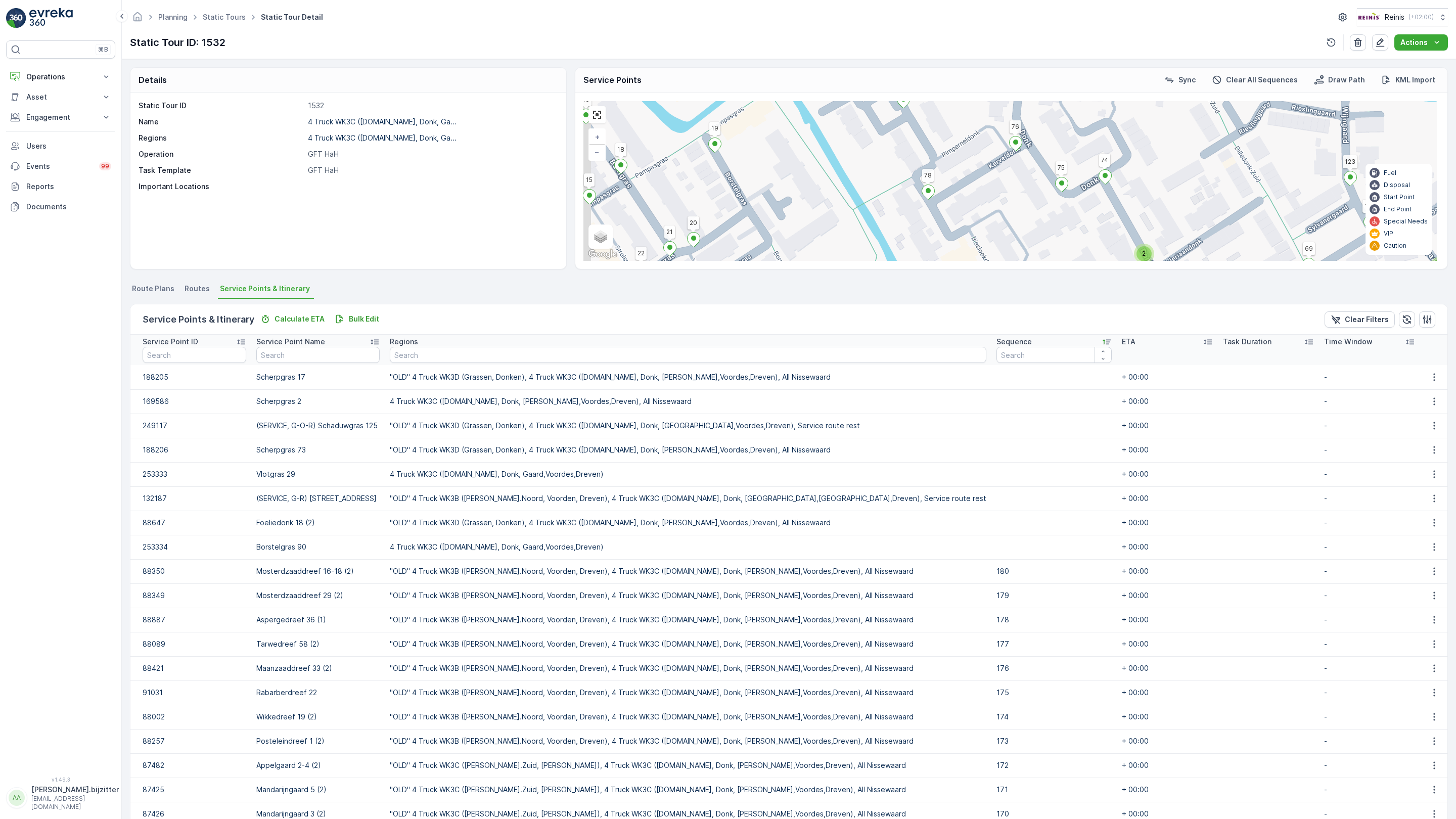
drag, startPoint x: 611, startPoint y: 613, endPoint x: 646, endPoint y: 285, distance: 329.9
click at [646, 261] on div "2 2 2 2 3 2 2 2 2 2 2 2 2 4 2 2 2 2 2 2 3 2 2 2 153 156 131 132 164 172 126 163…" at bounding box center [1010, 180] width 854 height 159
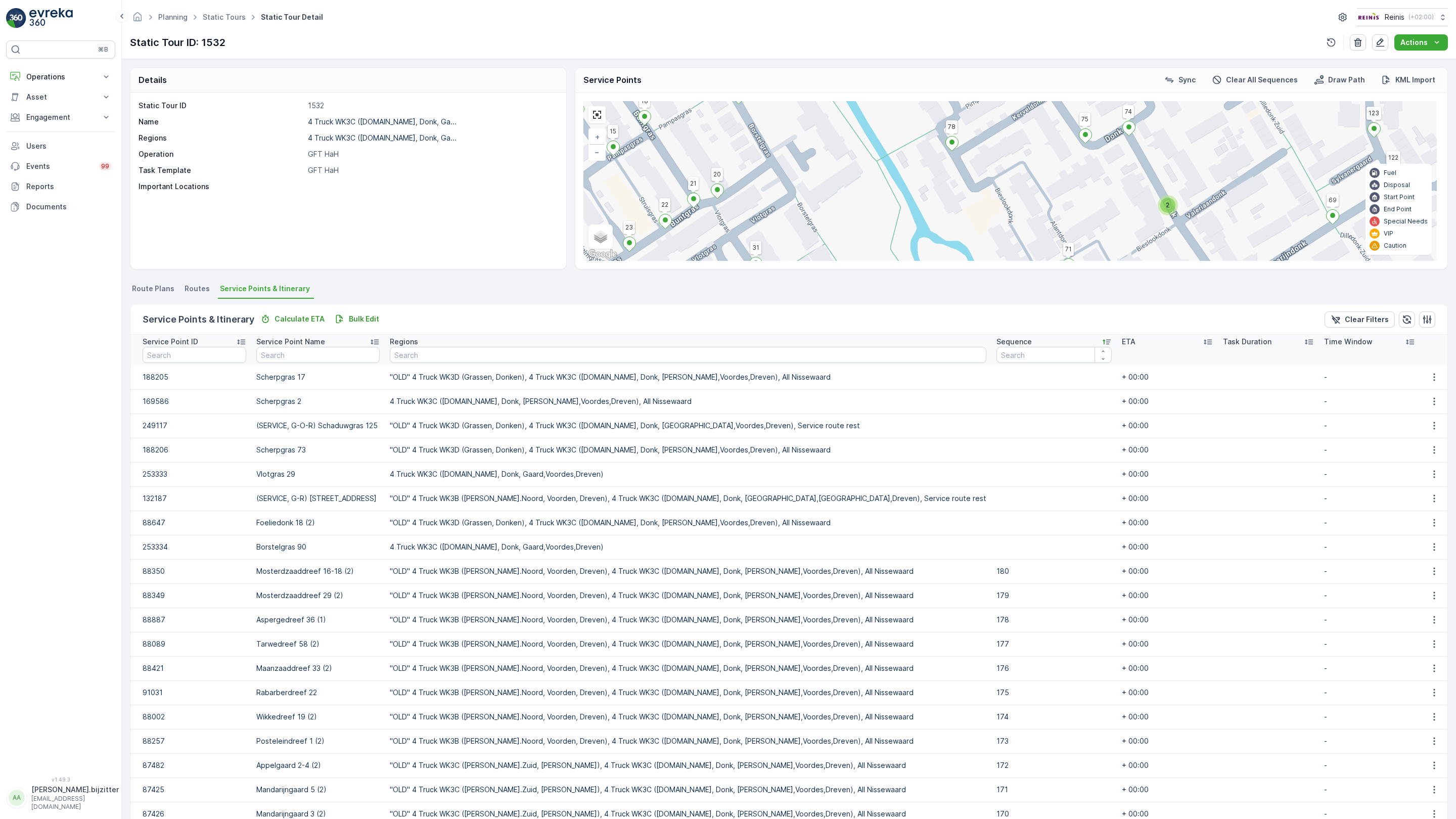
drag, startPoint x: 558, startPoint y: 539, endPoint x: 617, endPoint y: 423, distance: 130.1
click at [617, 261] on div "2 2 2 2 3 2 2 2 2 2 2 2 2 4 2 2 2 2 2 2 3 2 2 2 153 156 131 132 164 172 126 163…" at bounding box center [1010, 180] width 854 height 159
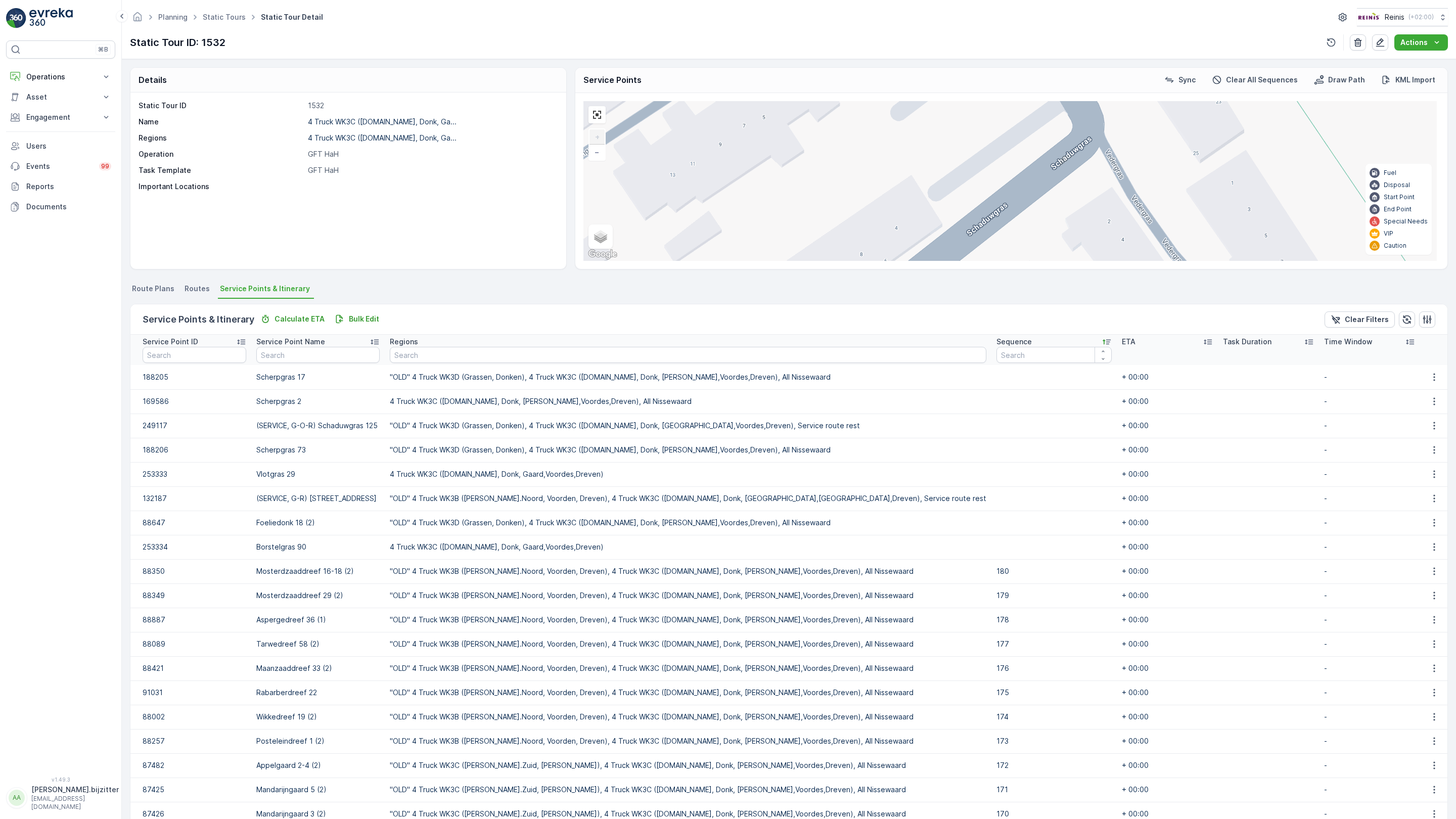
click at [1023, 637] on span "2" at bounding box center [1024, 641] width 3 height 7
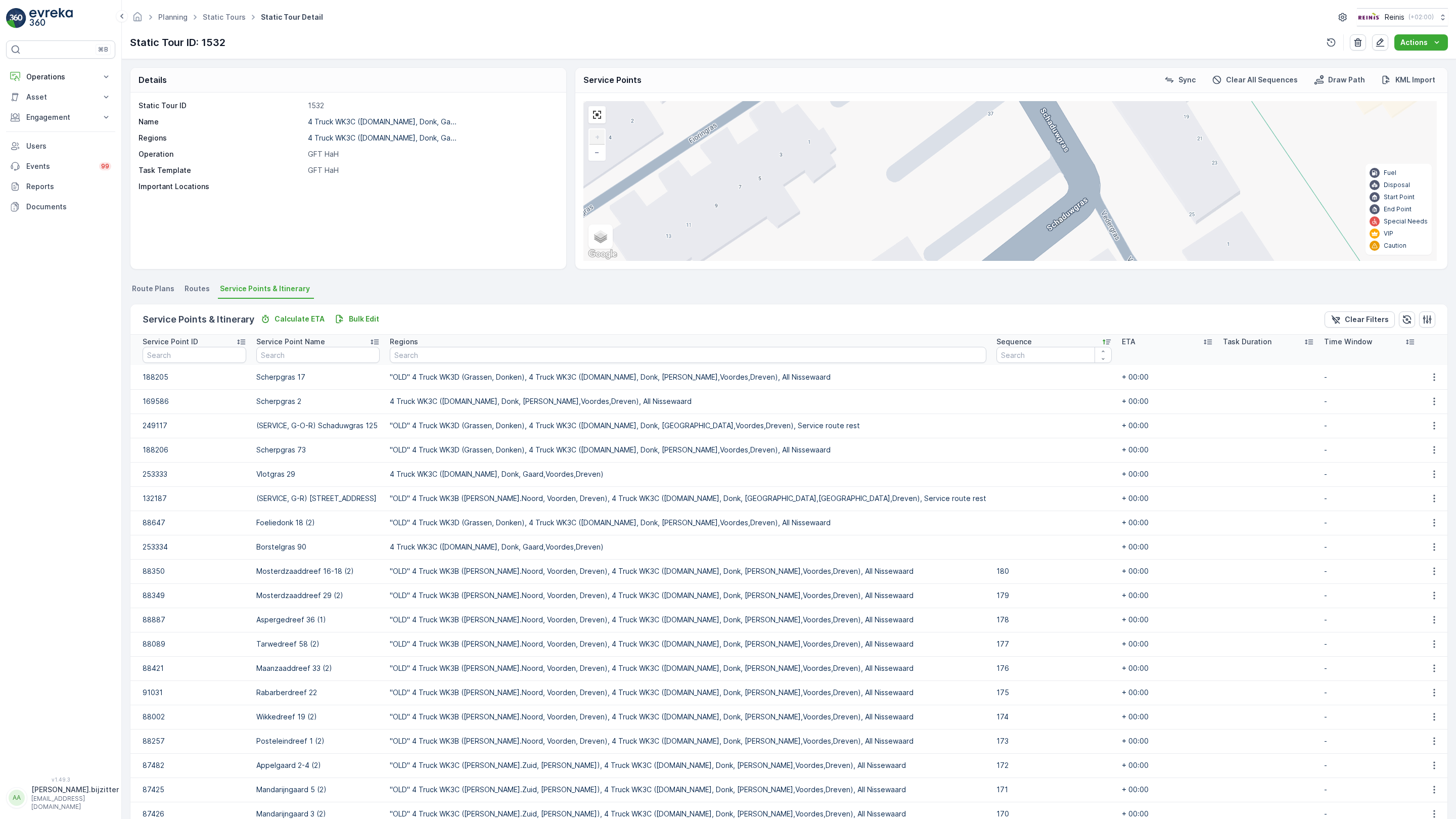
drag, startPoint x: 513, startPoint y: 556, endPoint x: 491, endPoint y: 717, distance: 162.5
click at [583, 261] on div "2 2 2 2 2 2 2 2 2 2 2 2 2 153 156 131 132 164 172 126 163 161 142 141 130 134 9…" at bounding box center [1010, 180] width 854 height 159
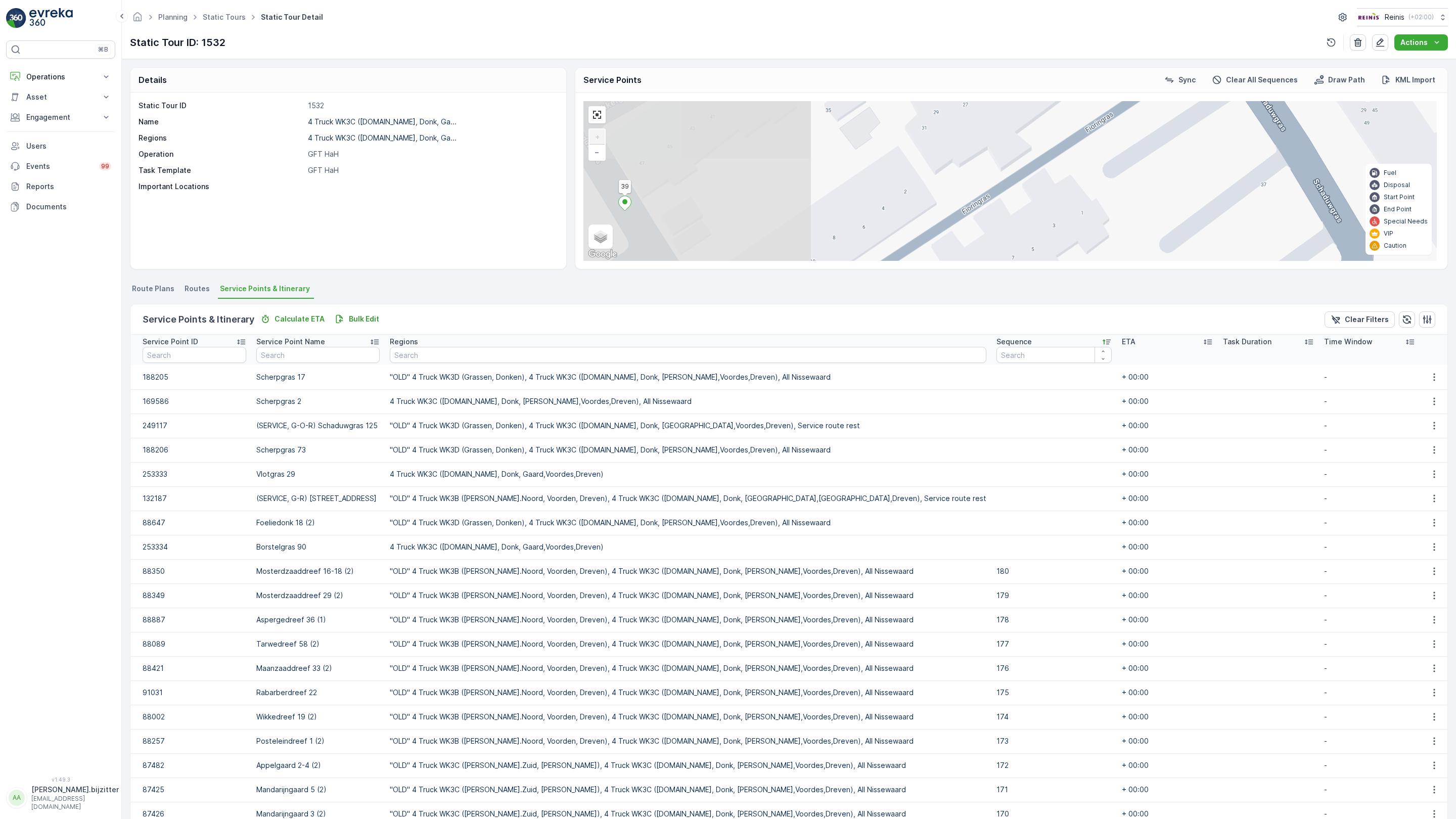
drag, startPoint x: 480, startPoint y: 413, endPoint x: 772, endPoint y: 342, distance: 300.5
click at [772, 261] on div "2 2 2 2 2 2 2 2 2 2 2 2 2 153 156 131 132 164 172 126 163 161 142 141 130 134 9…" at bounding box center [1010, 180] width 854 height 159
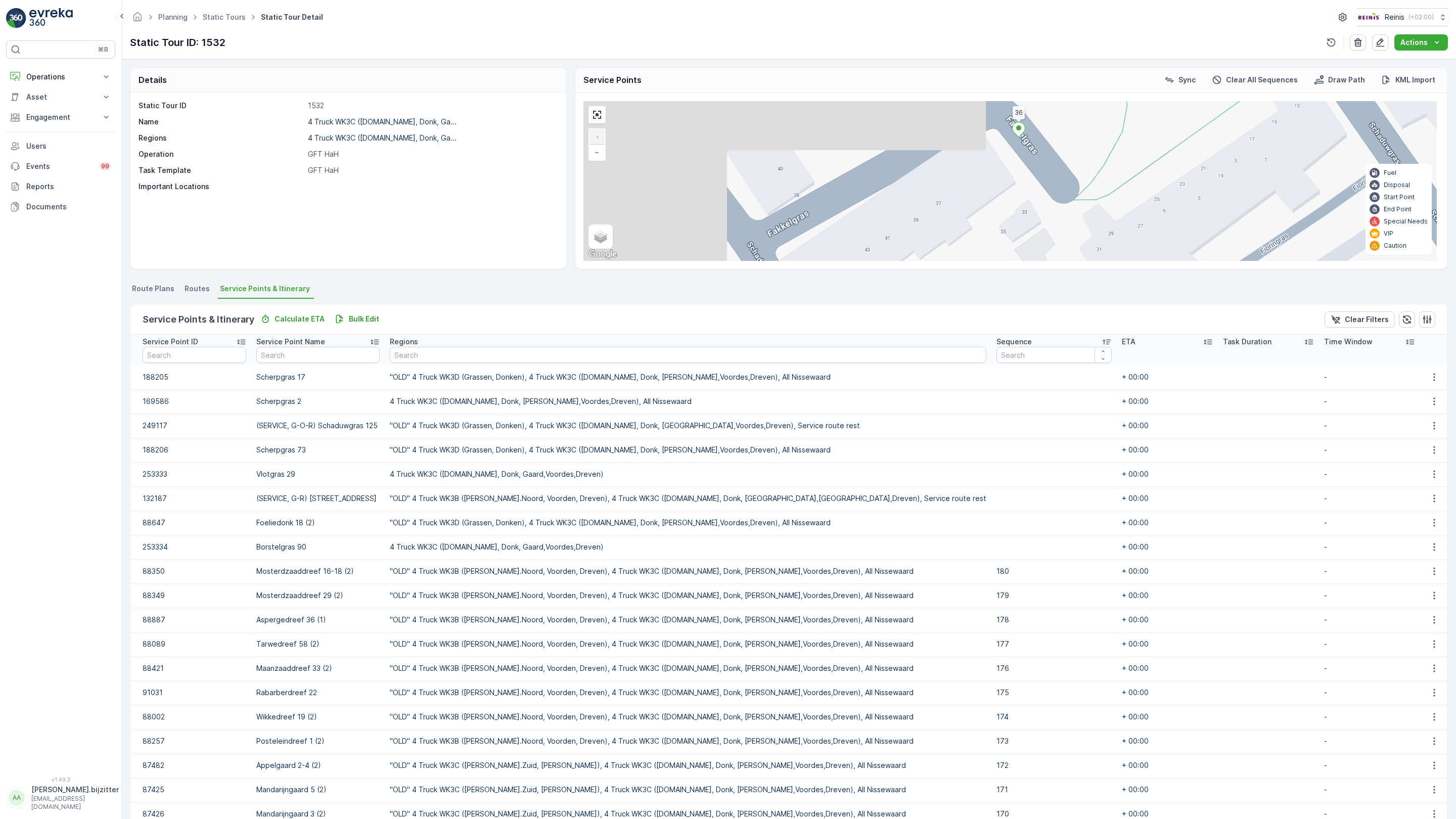
drag, startPoint x: 426, startPoint y: 541, endPoint x: 594, endPoint y: 663, distance: 207.6
click at [626, 261] on div "2 2 2 2 2 2 2 2 2 2 2 2 2 153 156 131 132 164 172 126 163 161 142 141 130 134 9…" at bounding box center [1010, 180] width 854 height 159
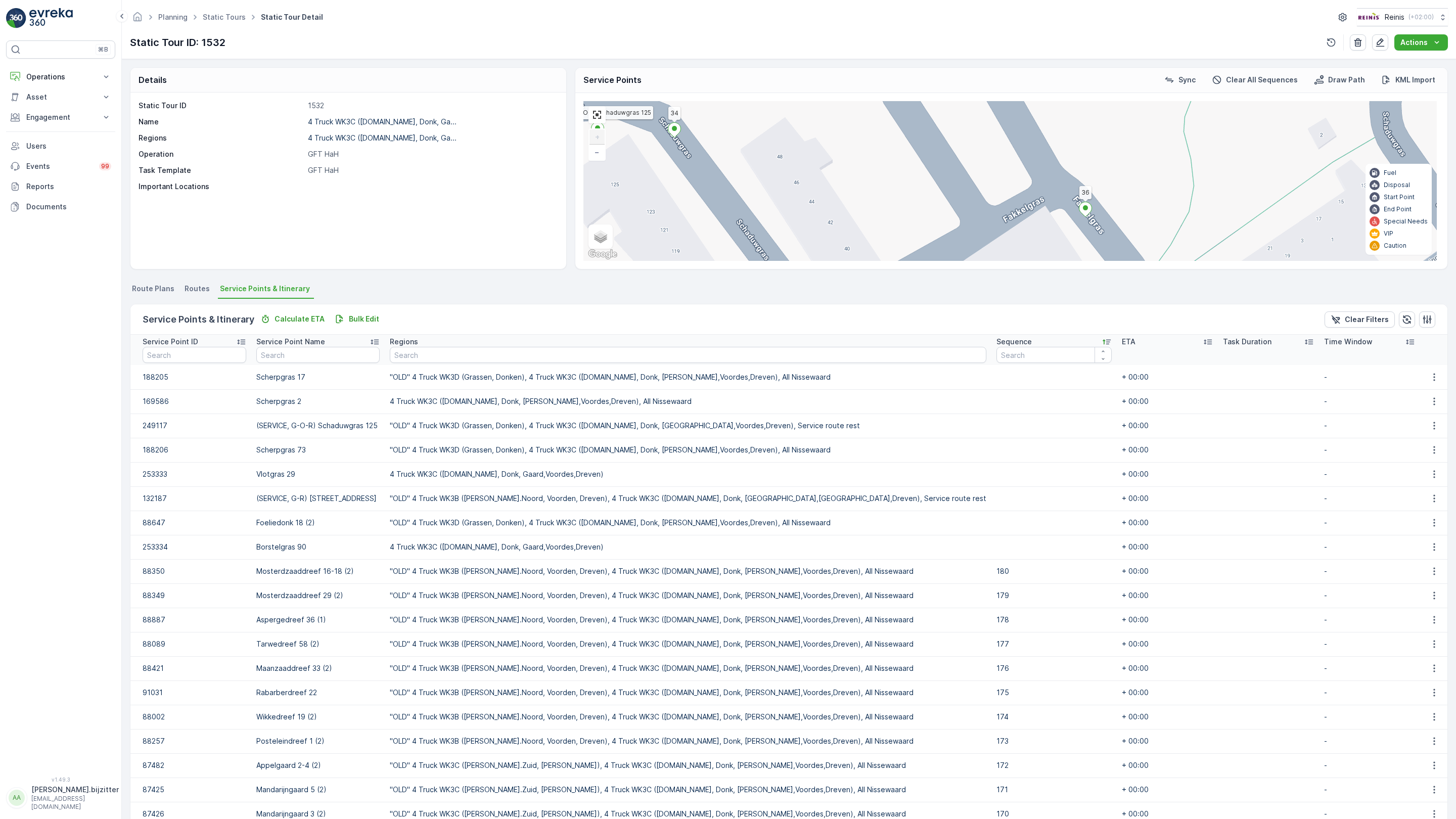
drag, startPoint x: 316, startPoint y: 524, endPoint x: 543, endPoint y: 684, distance: 277.7
click at [583, 261] on div "2 2 2 2 2 2 2 2 2 2 2 2 2 153 156 131 132 164 172 126 163 161 142 141 130 134 9…" at bounding box center [1010, 180] width 854 height 159
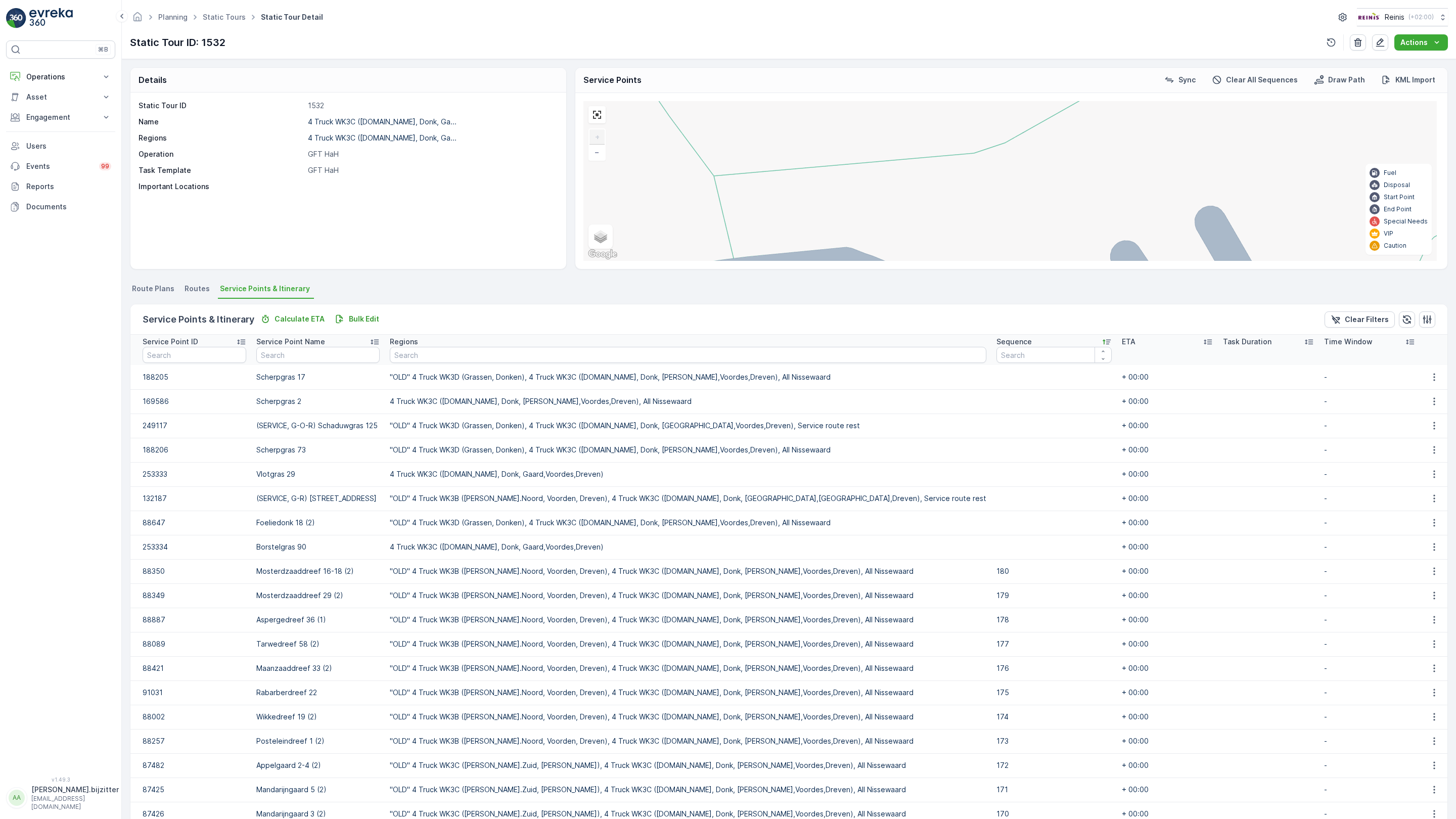
click at [1029, 567] on div "2" at bounding box center [1036, 574] width 15 height 15
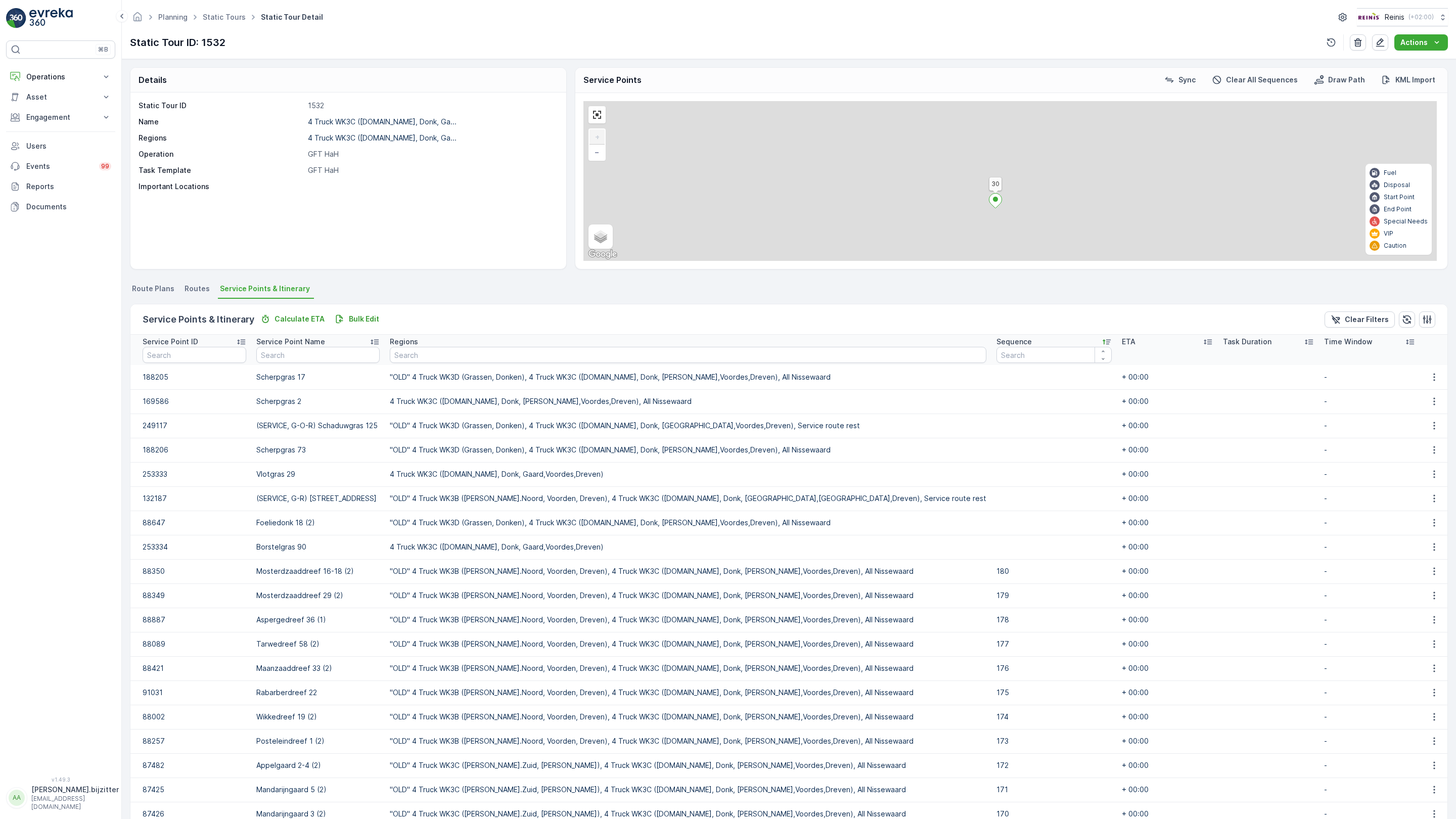
drag, startPoint x: 451, startPoint y: 558, endPoint x: 492, endPoint y: 636, distance: 88.1
click at [583, 261] on div "2 2 2 2 2 2 2 2 2 2 2 2 2 153 156 131 132 164 172 126 163 161 142 141 130 134 9…" at bounding box center [1010, 180] width 854 height 159
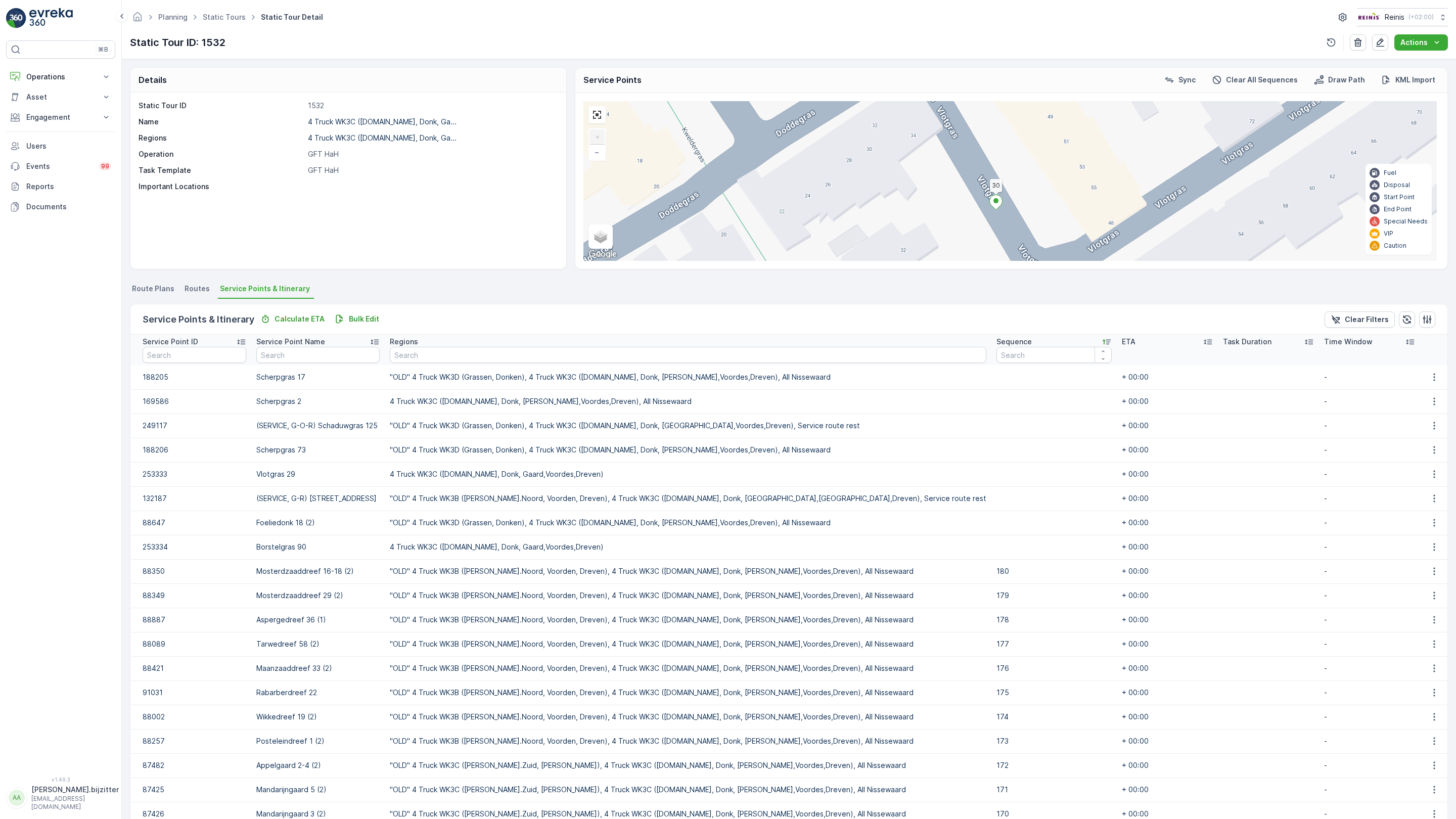
click at [1041, 615] on icon at bounding box center [1047, 623] width 13 height 15
click at [590, 107] on link at bounding box center [597, 115] width 15 height 15
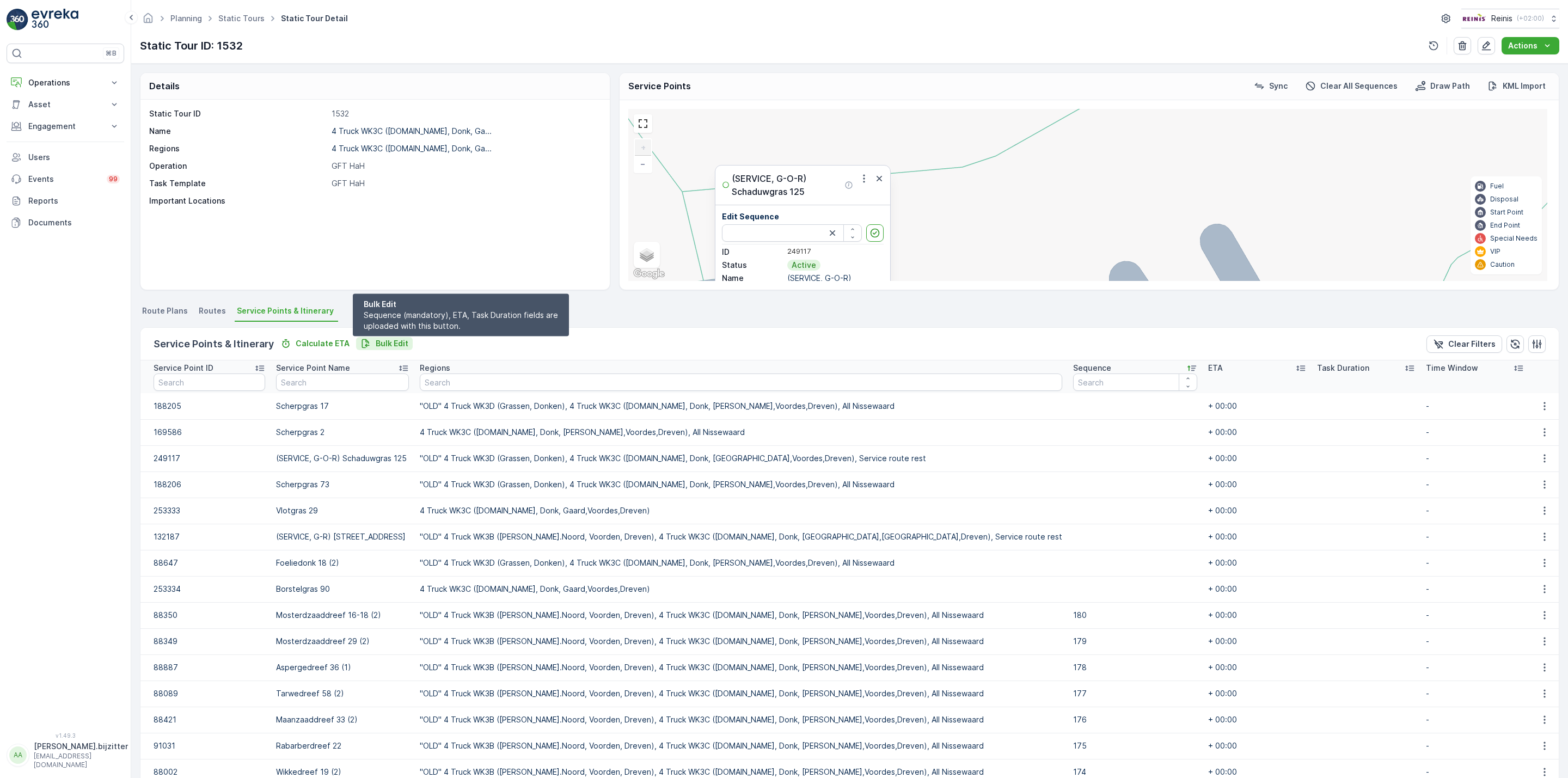
click at [397, 345] on p "Bulk Edit" at bounding box center [392, 343] width 33 height 11
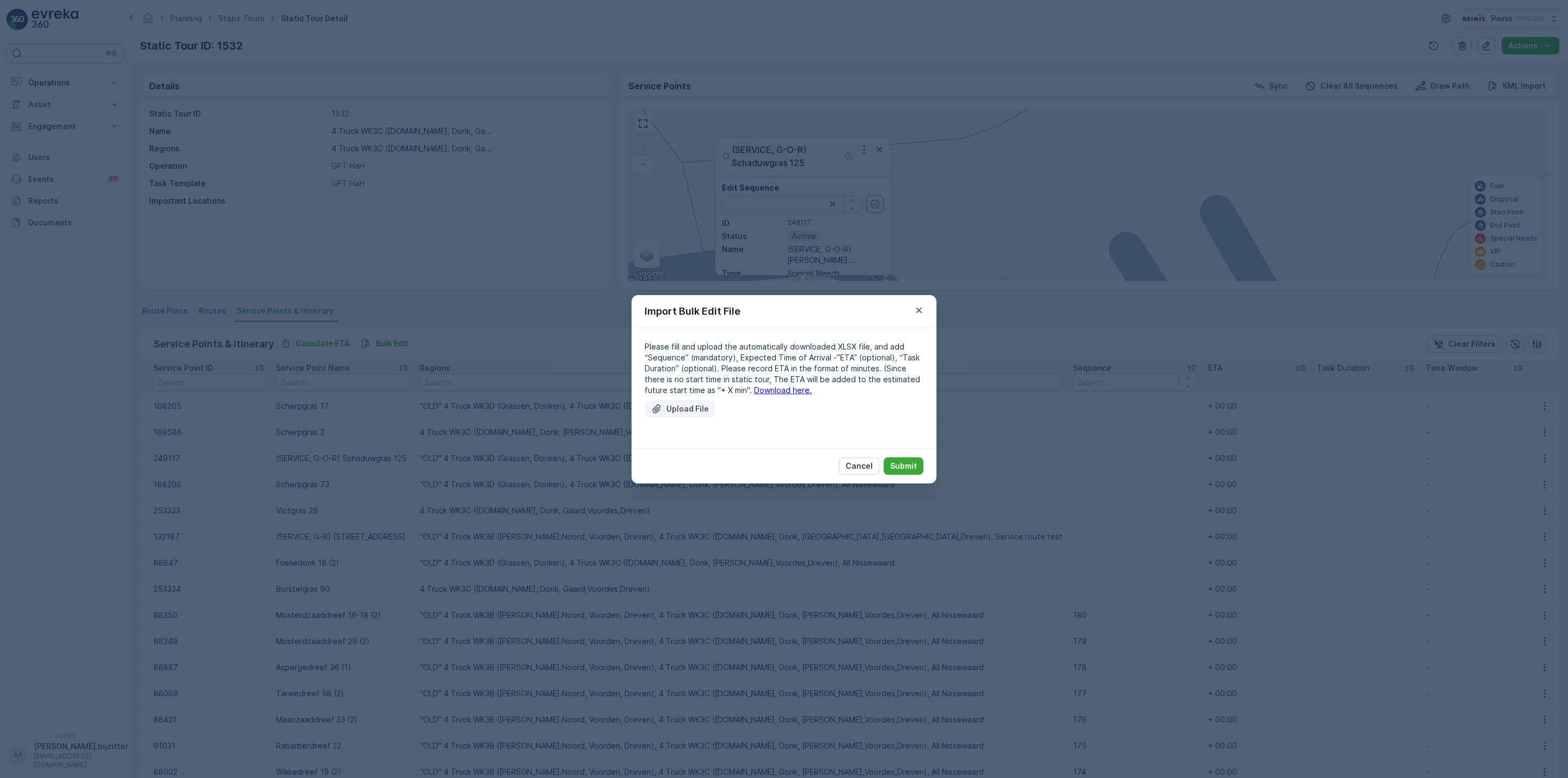
click at [678, 405] on p "Upload File" at bounding box center [688, 408] width 42 height 11
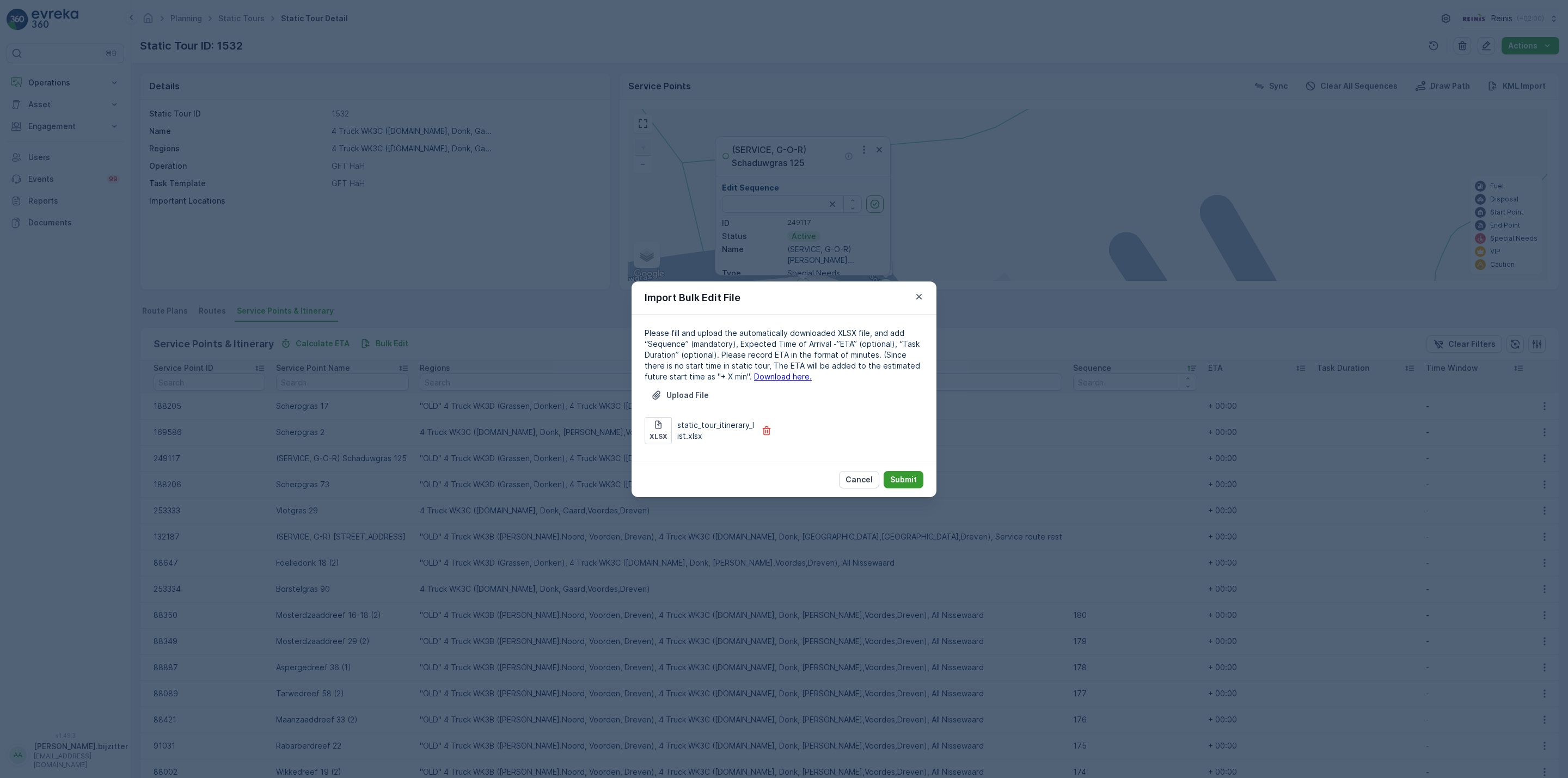
click at [911, 478] on p "Submit" at bounding box center [903, 479] width 27 height 11
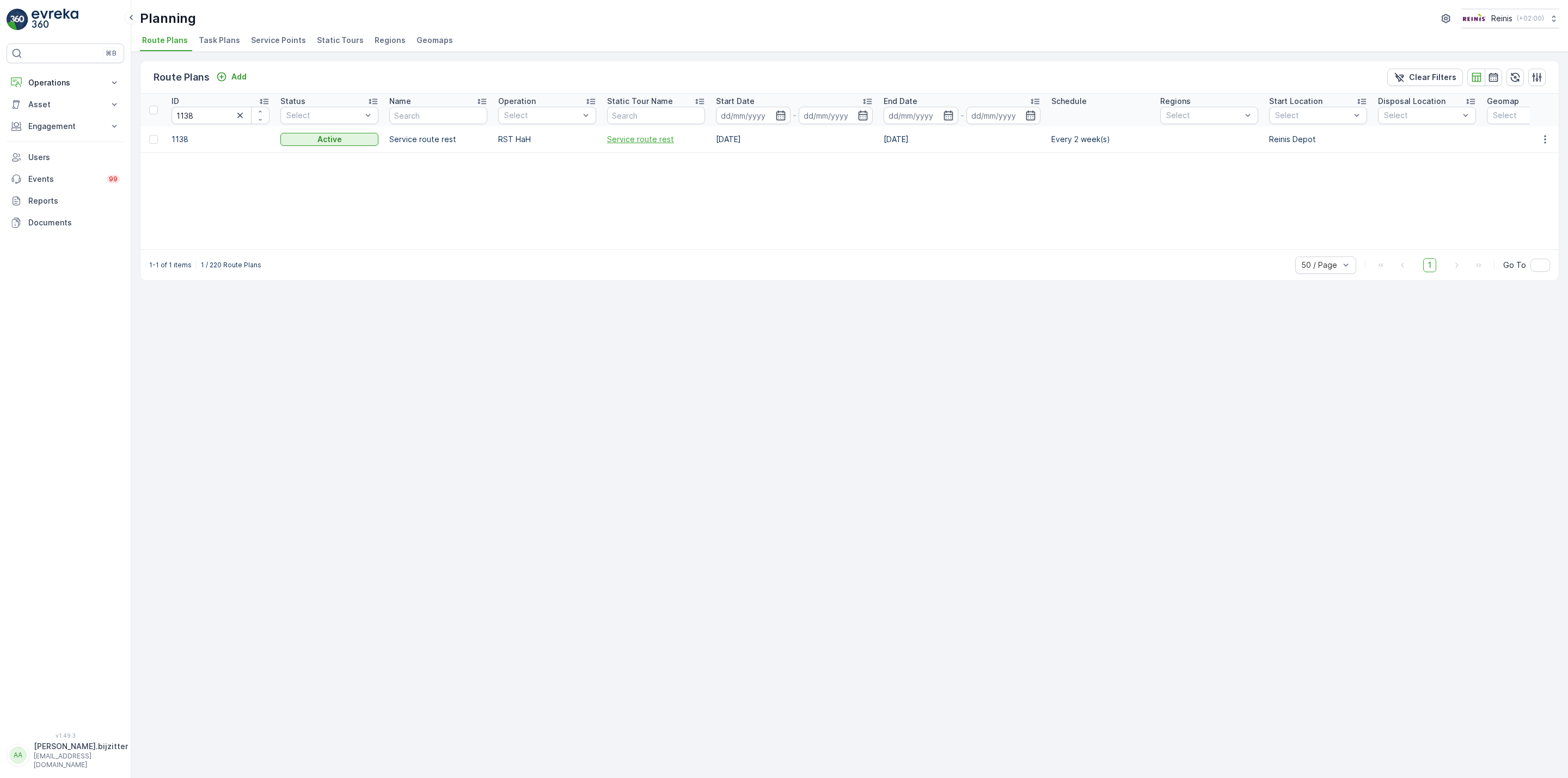
click at [657, 142] on span "Service route rest" at bounding box center [656, 139] width 98 height 11
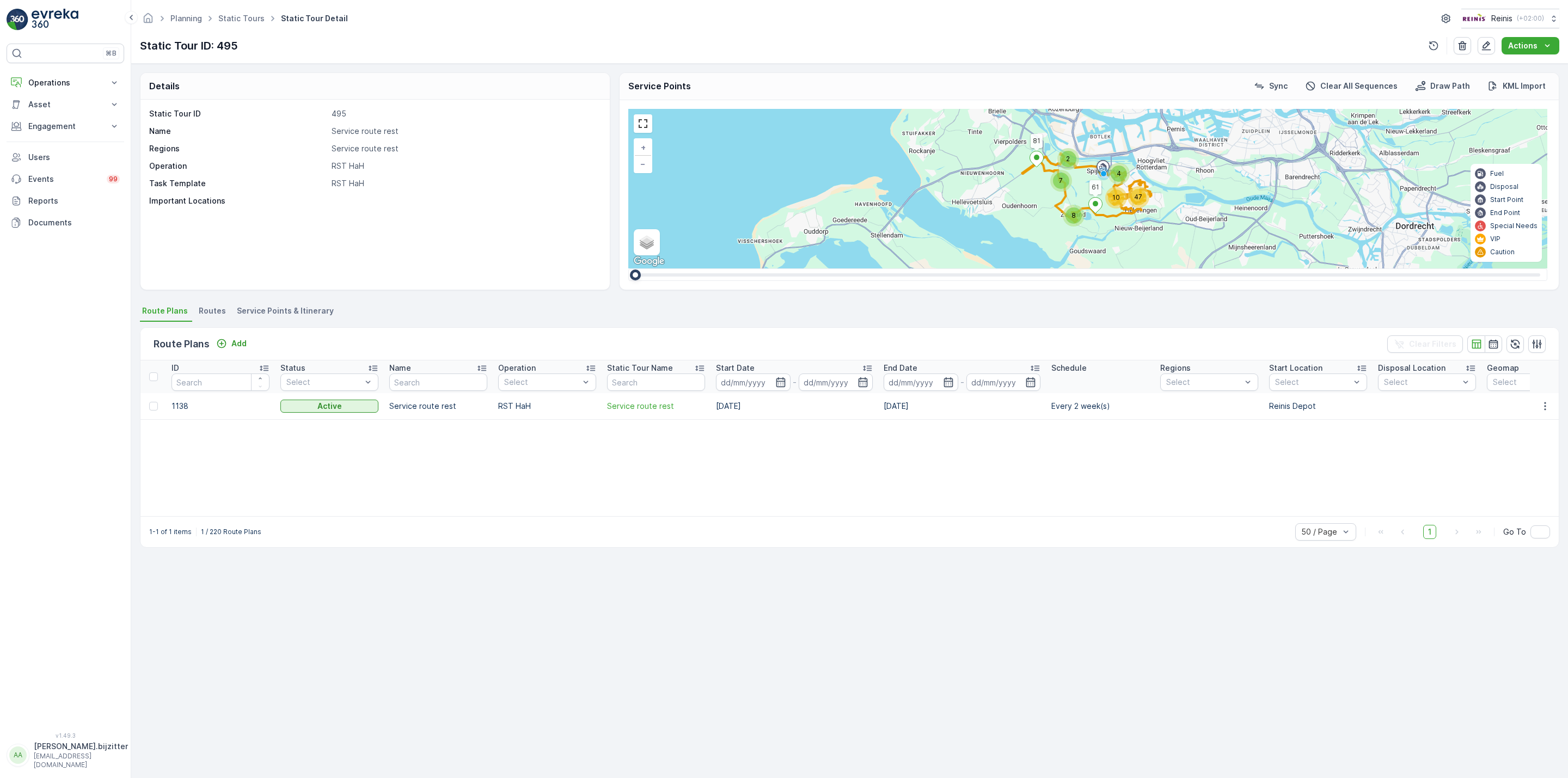
click at [278, 309] on span "Service Points & Itinerary" at bounding box center [285, 310] width 97 height 11
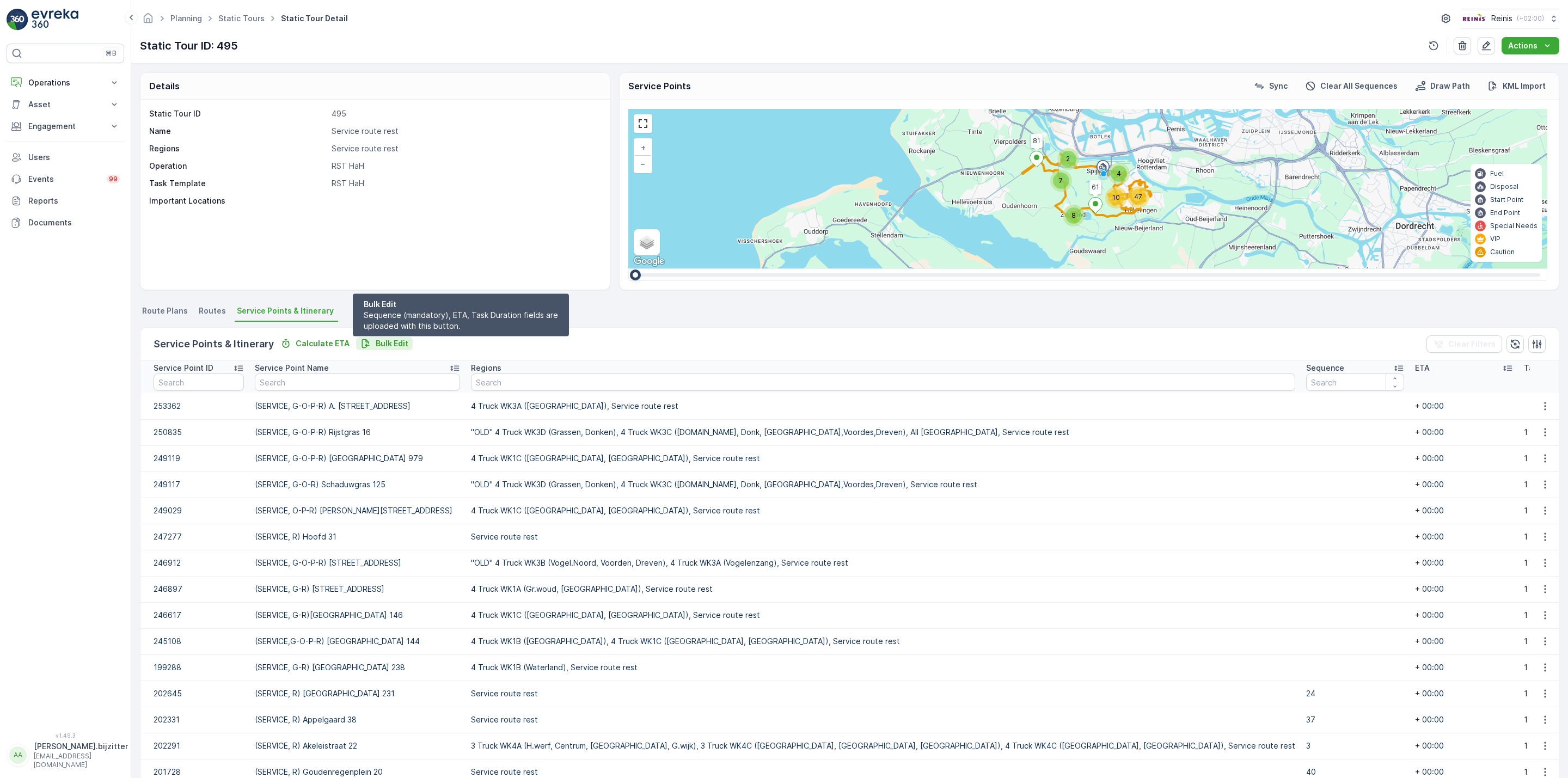
click at [397, 343] on p "Bulk Edit" at bounding box center [392, 343] width 33 height 11
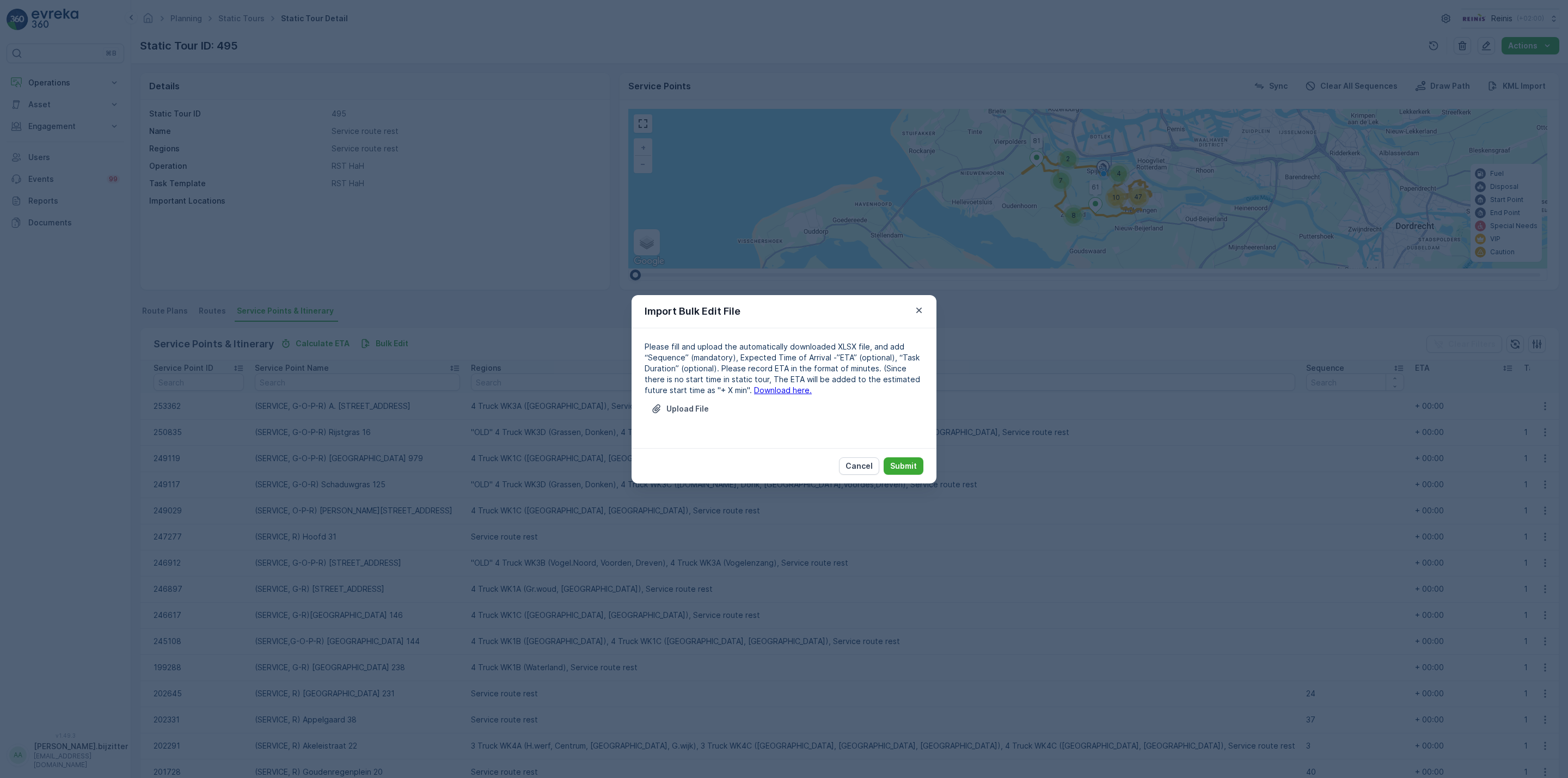
click at [770, 390] on link "Download here." at bounding box center [783, 390] width 58 height 9
click at [923, 308] on icon "button" at bounding box center [918, 310] width 11 height 11
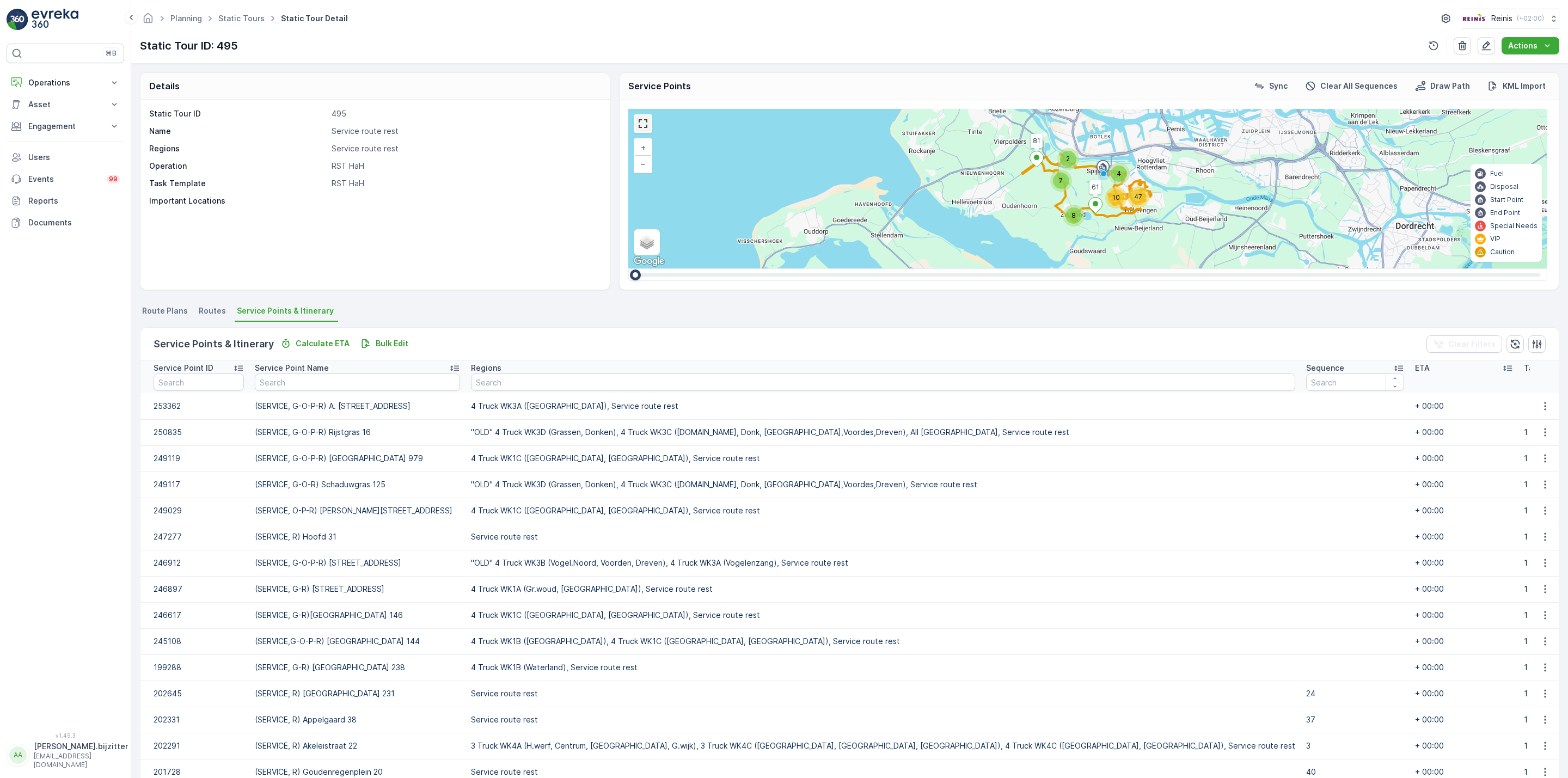
click at [639, 126] on link at bounding box center [643, 123] width 16 height 16
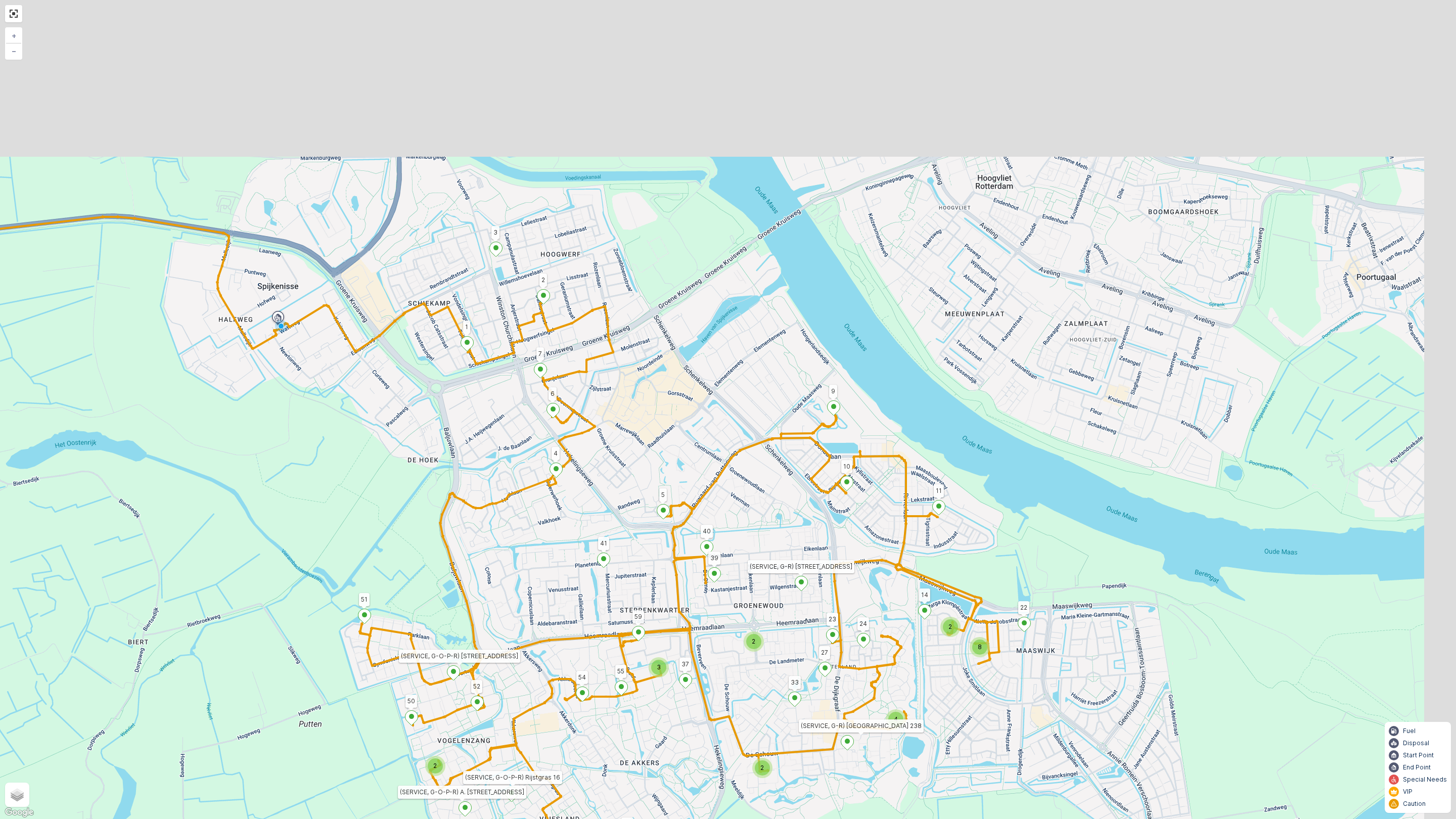
drag, startPoint x: 547, startPoint y: 239, endPoint x: 465, endPoint y: 459, distance: 234.8
click at [466, 461] on div "3 2 2 2 3 2 3 2 4 8 2 2 81 61 82 (SERVICE, R)Reede 4 72 69 (SERVICE, G-O-P-R) R…" at bounding box center [728, 409] width 1456 height 819
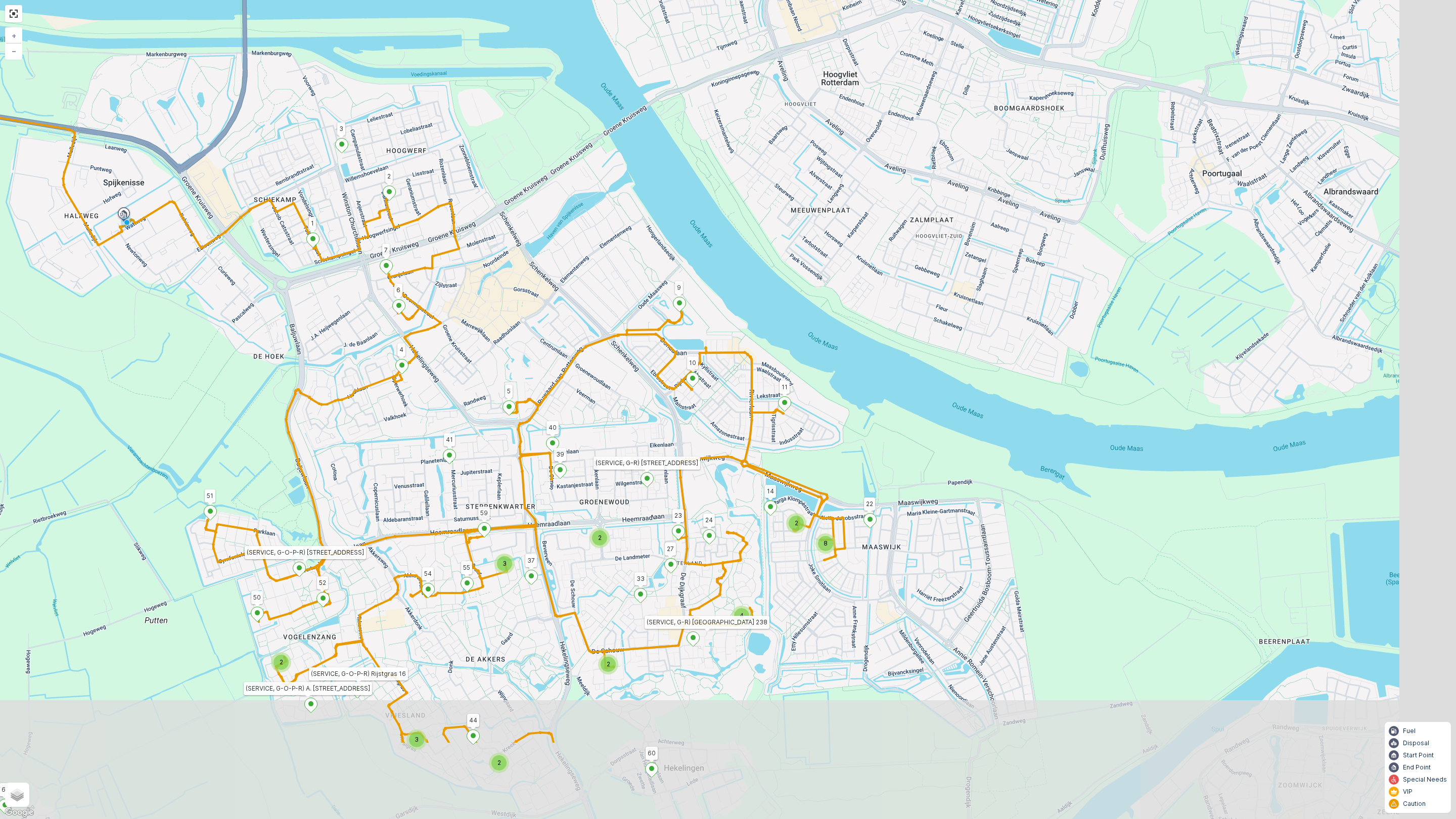
drag, startPoint x: 683, startPoint y: 581, endPoint x: 613, endPoint y: 499, distance: 107.8
click at [611, 478] on div "3 2 2 2 3 2 3 2 4 8 2 2 81 61 82 (SERVICE, R)Reede 4 72 69 (SERVICE, G-O-P-R) R…" at bounding box center [728, 409] width 1456 height 819
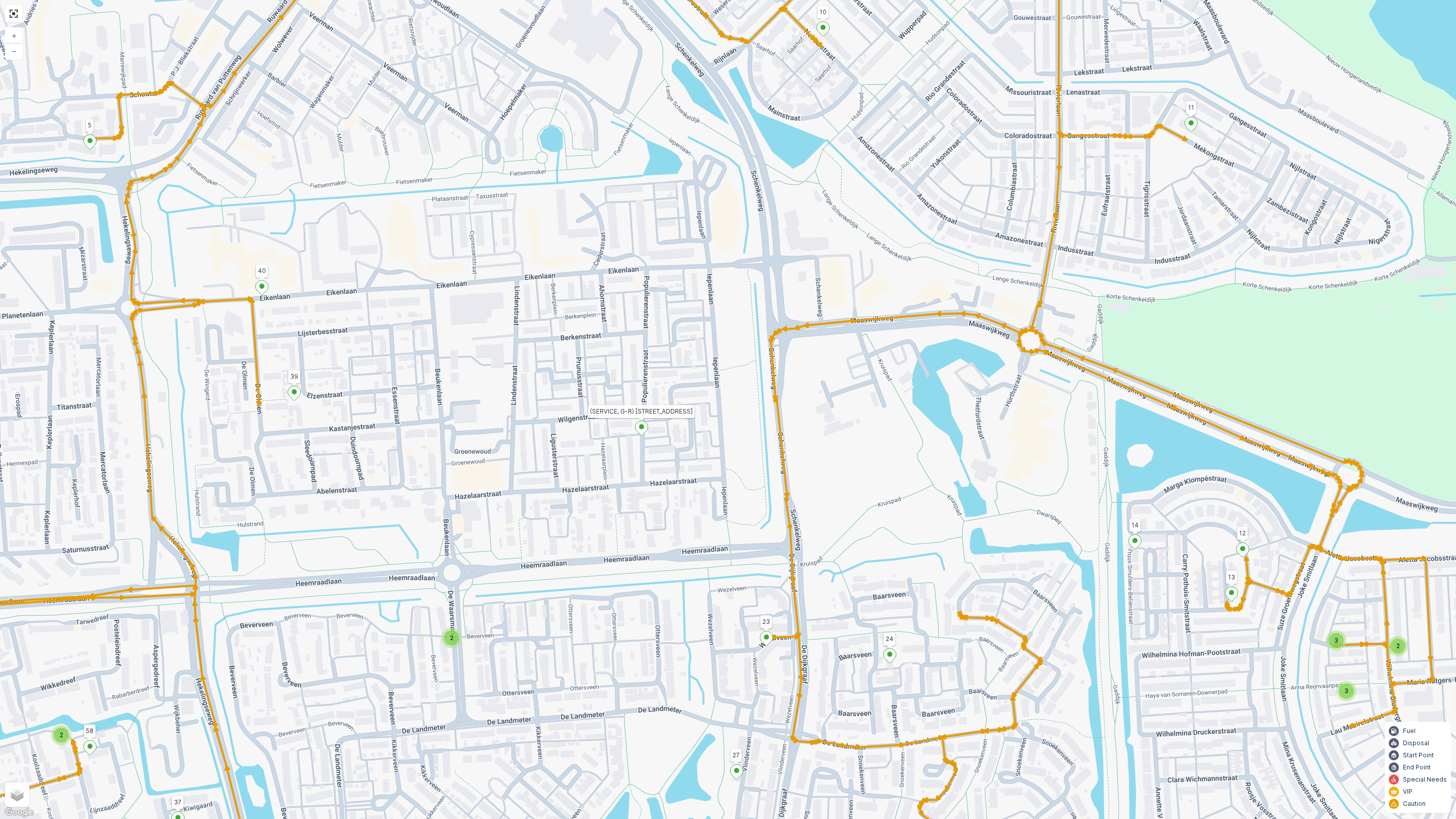
click at [451, 638] on span "2" at bounding box center [451, 637] width 3 height 7
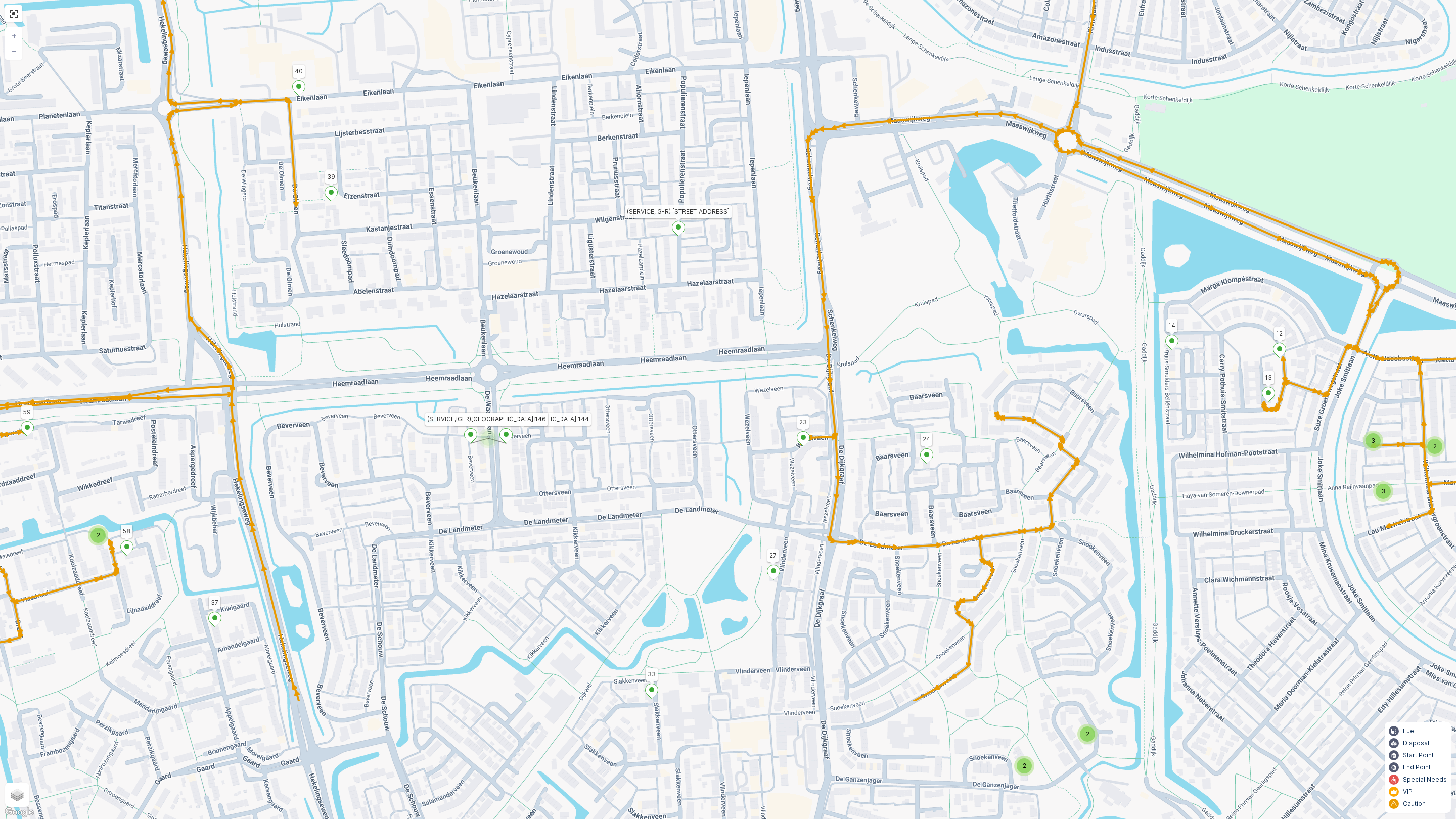
drag, startPoint x: 636, startPoint y: 603, endPoint x: 672, endPoint y: 402, distance: 204.2
click at [672, 402] on div "2 2 2 3 3 2 2 81 61 82 (SERVICE, R)Reede 4 72 69 (SERVICE, G-O-P-R) Rijstgras 1…" at bounding box center [728, 409] width 1456 height 819
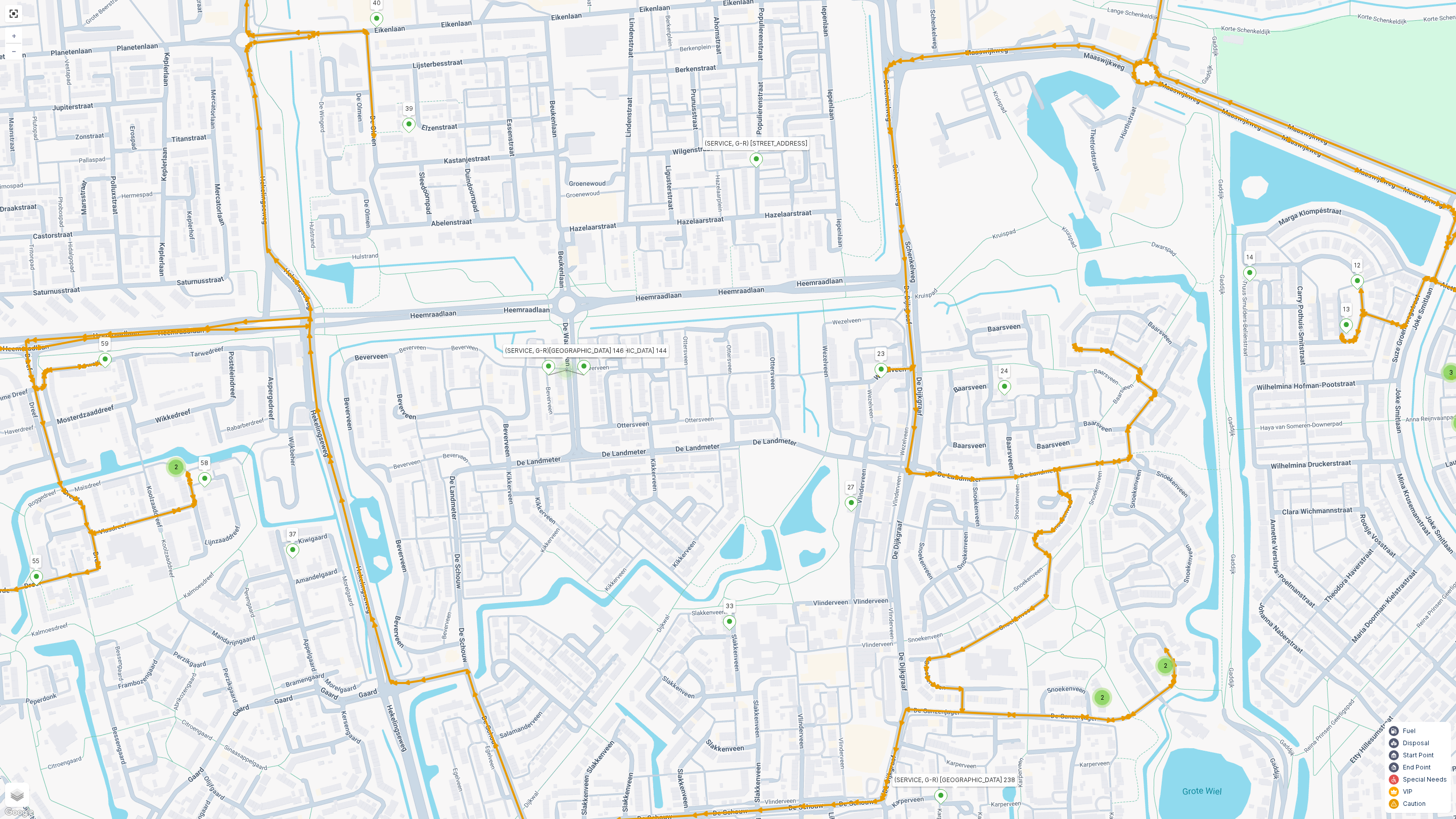
drag, startPoint x: 554, startPoint y: 601, endPoint x: 632, endPoint y: 581, distance: 80.5
click at [632, 581] on div "2 2 2 3 3 2 2 81 61 82 (SERVICE, R)Reede 4 72 69 (SERVICE, G-O-P-R) Rijstgras 1…" at bounding box center [728, 409] width 1456 height 819
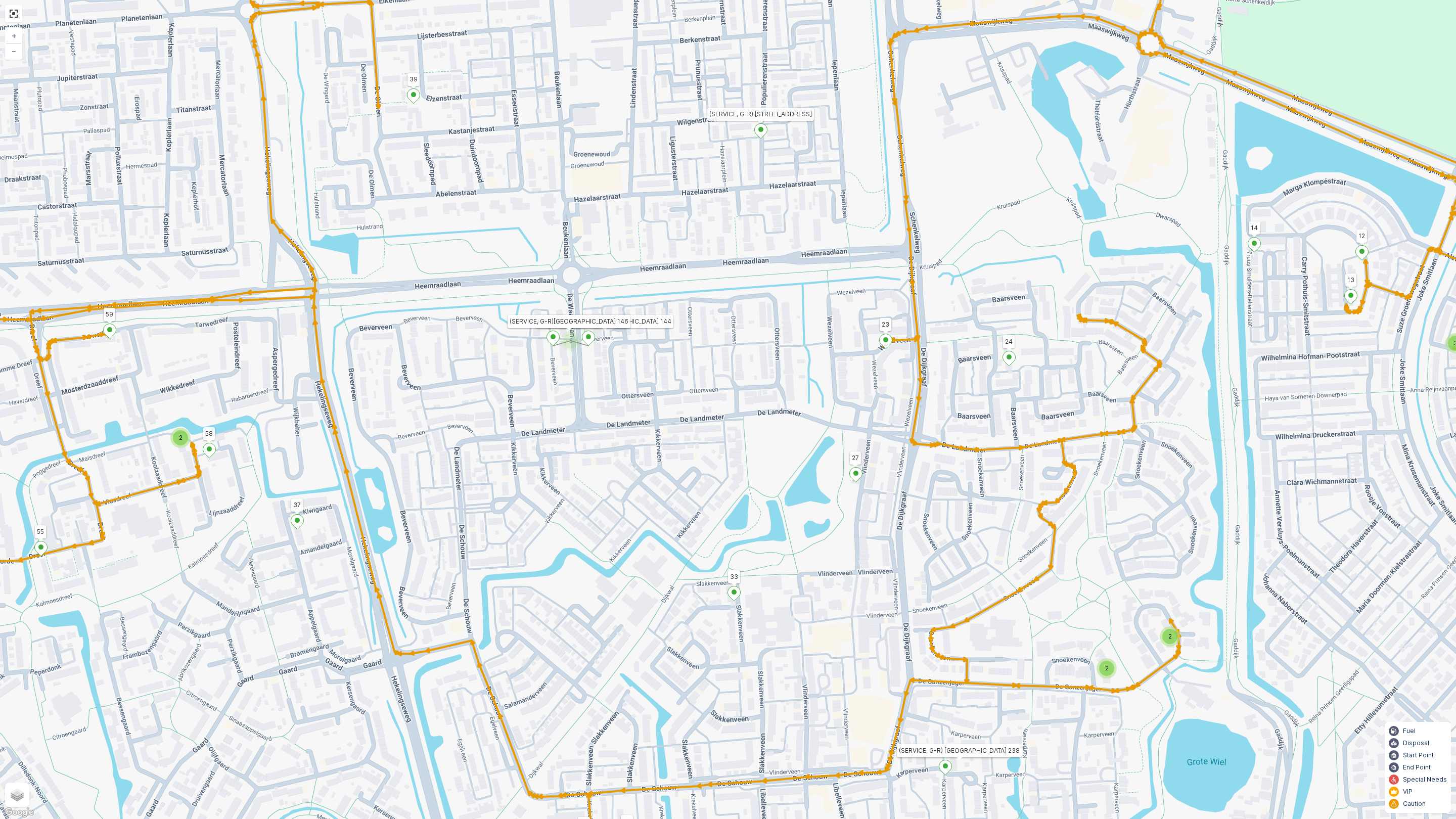
drag, startPoint x: 535, startPoint y: 609, endPoint x: 539, endPoint y: 579, distance: 30.3
click at [539, 579] on div "2 2 2 3 3 2 2 81 61 82 (SERVICE, R)Reede 4 72 69 (SERVICE, G-O-P-R) Rijstgras 1…" at bounding box center [728, 409] width 1456 height 819
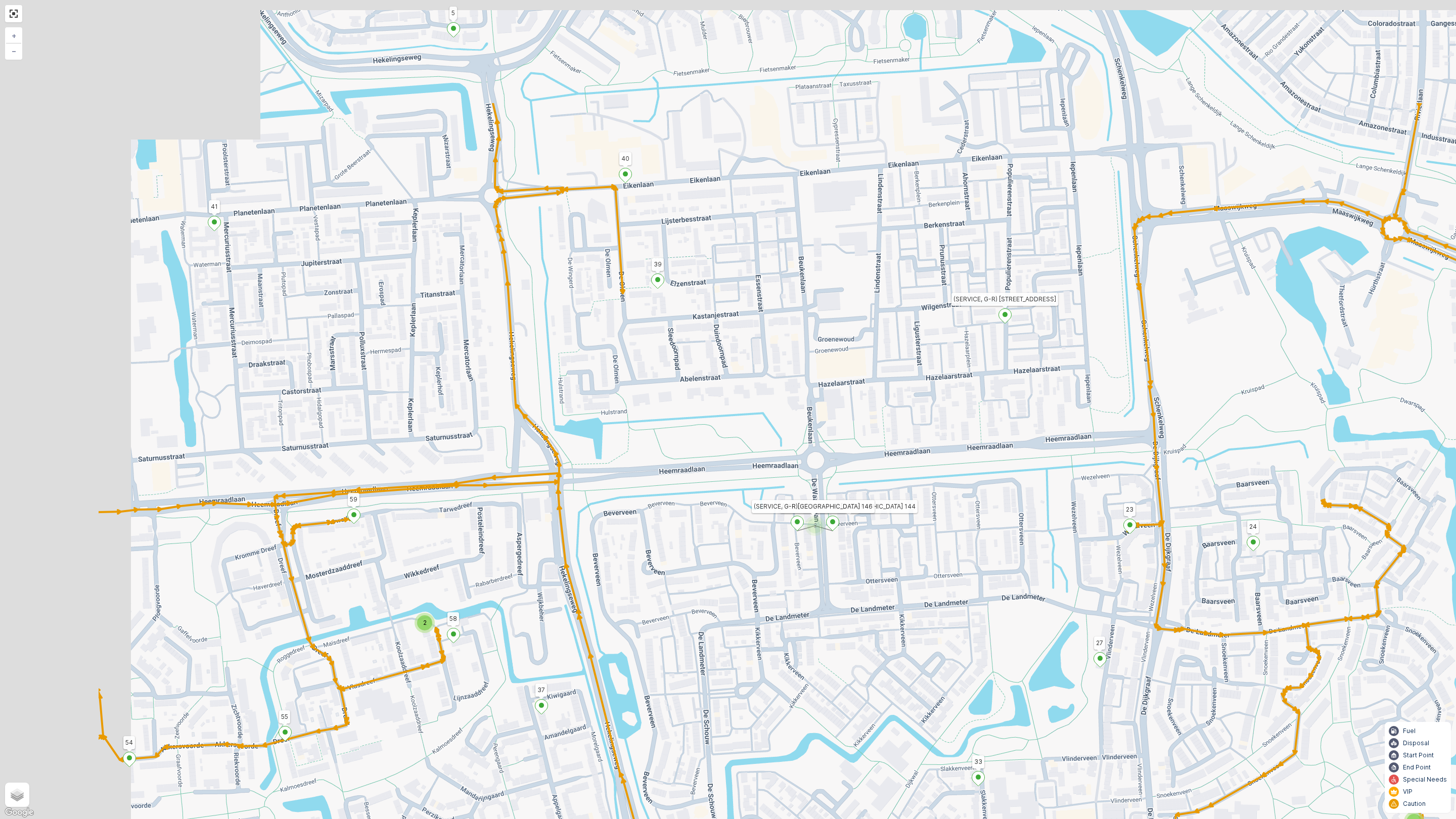
drag, startPoint x: 710, startPoint y: 565, endPoint x: 718, endPoint y: 520, distance: 45.7
click at [754, 594] on div "2 2 2 3 3 2 2 81 61 82 (SERVICE, R)Reede 4 72 69 (SERVICE, G-O-P-R) Rijstgras 1…" at bounding box center [728, 409] width 1456 height 819
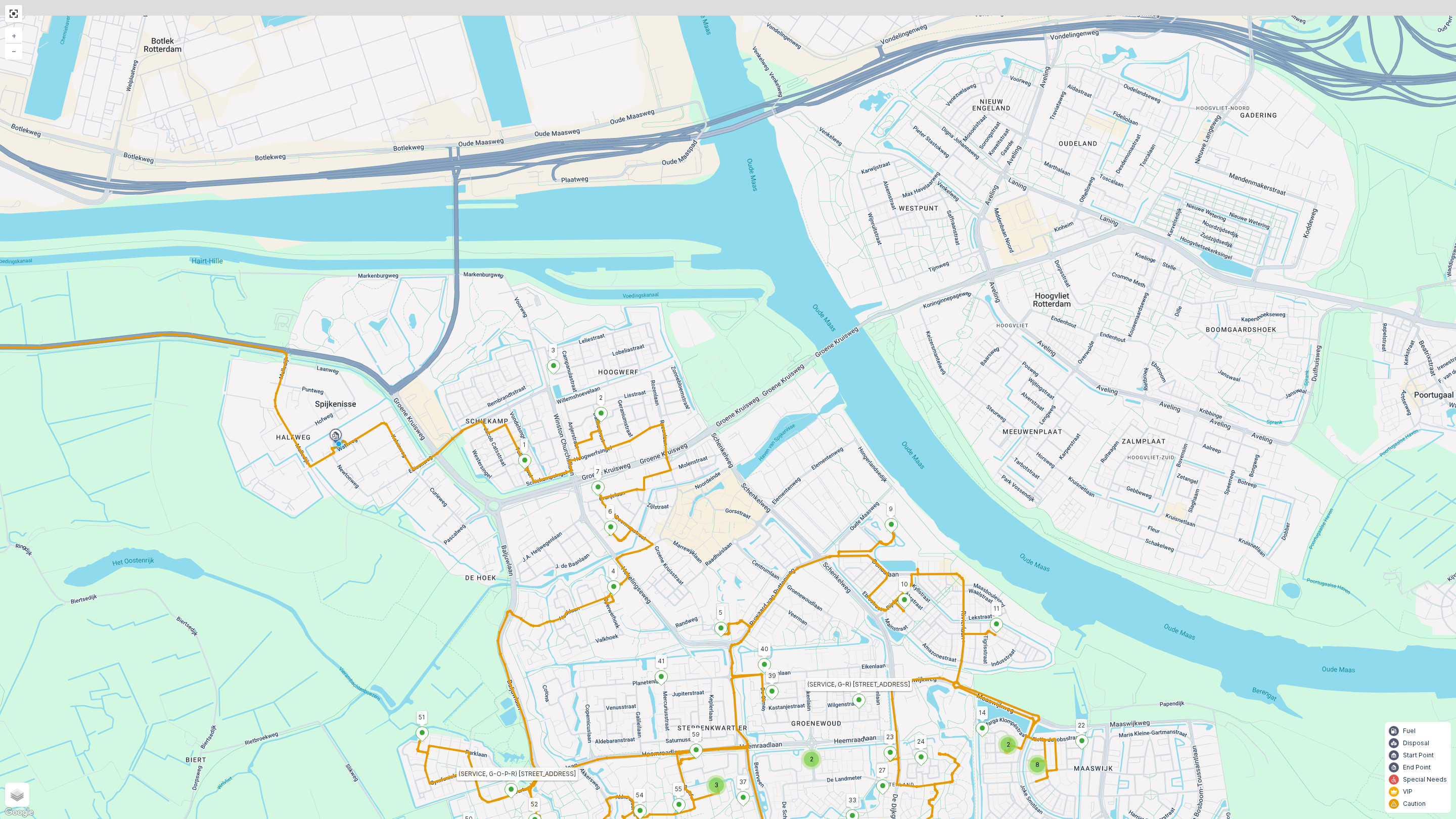
drag, startPoint x: 601, startPoint y: 436, endPoint x: 598, endPoint y: 458, distance: 22.2
click at [567, 552] on div "3 2 2 2 3 2 3 2 4 8 2 2 81 61 82 (SERVICE, R)Reede 4 72 69 (SERVICE, G-O-P-R) R…" at bounding box center [728, 409] width 1456 height 819
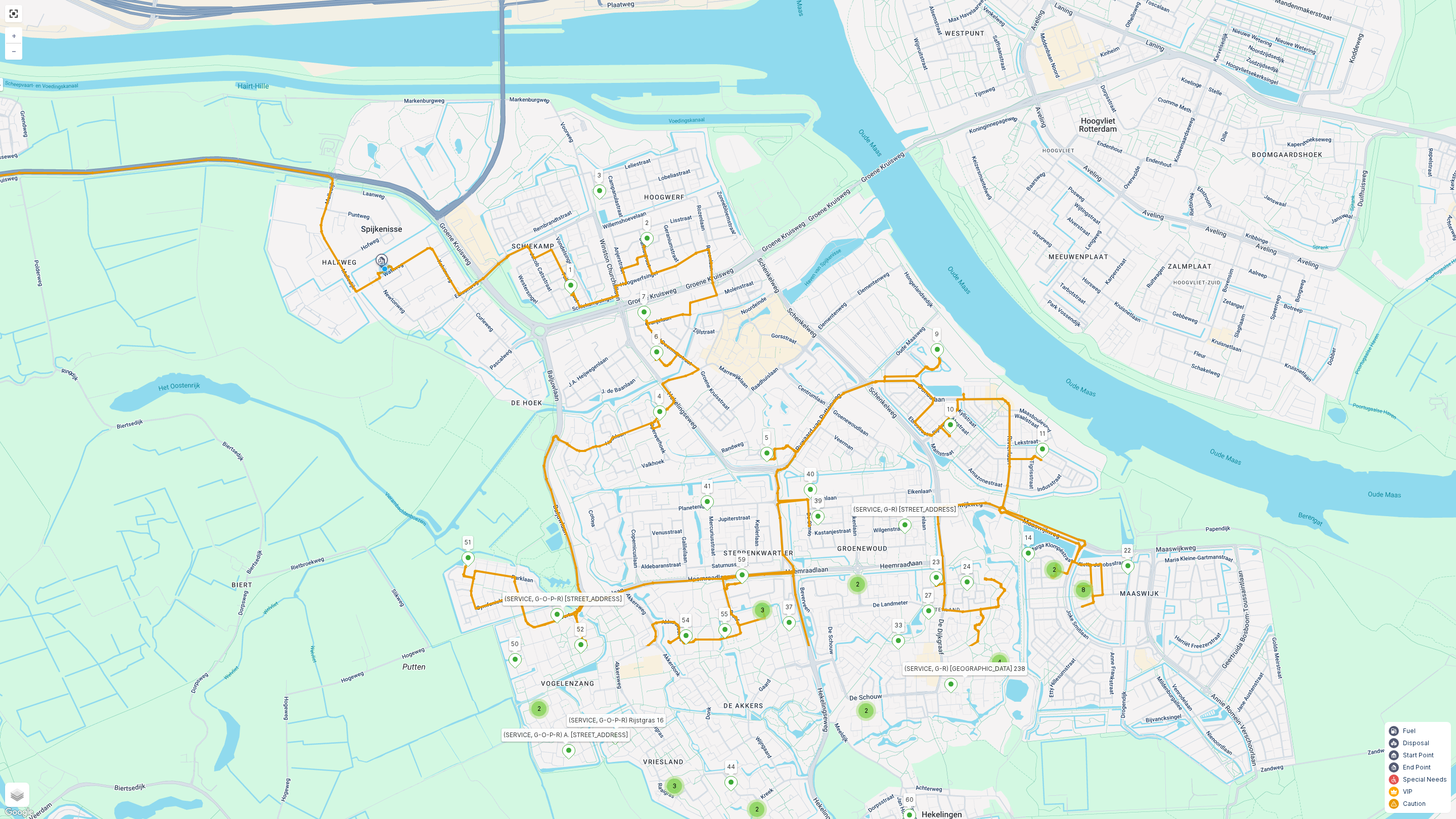
drag, startPoint x: 685, startPoint y: 539, endPoint x: 648, endPoint y: 284, distance: 257.7
click at [648, 284] on div "3 2 2 2 3 2 3 2 4 8 2 2 81 61 82 (SERVICE, R)Reede 4 72 69 (SERVICE, G-O-P-R) R…" at bounding box center [728, 409] width 1456 height 819
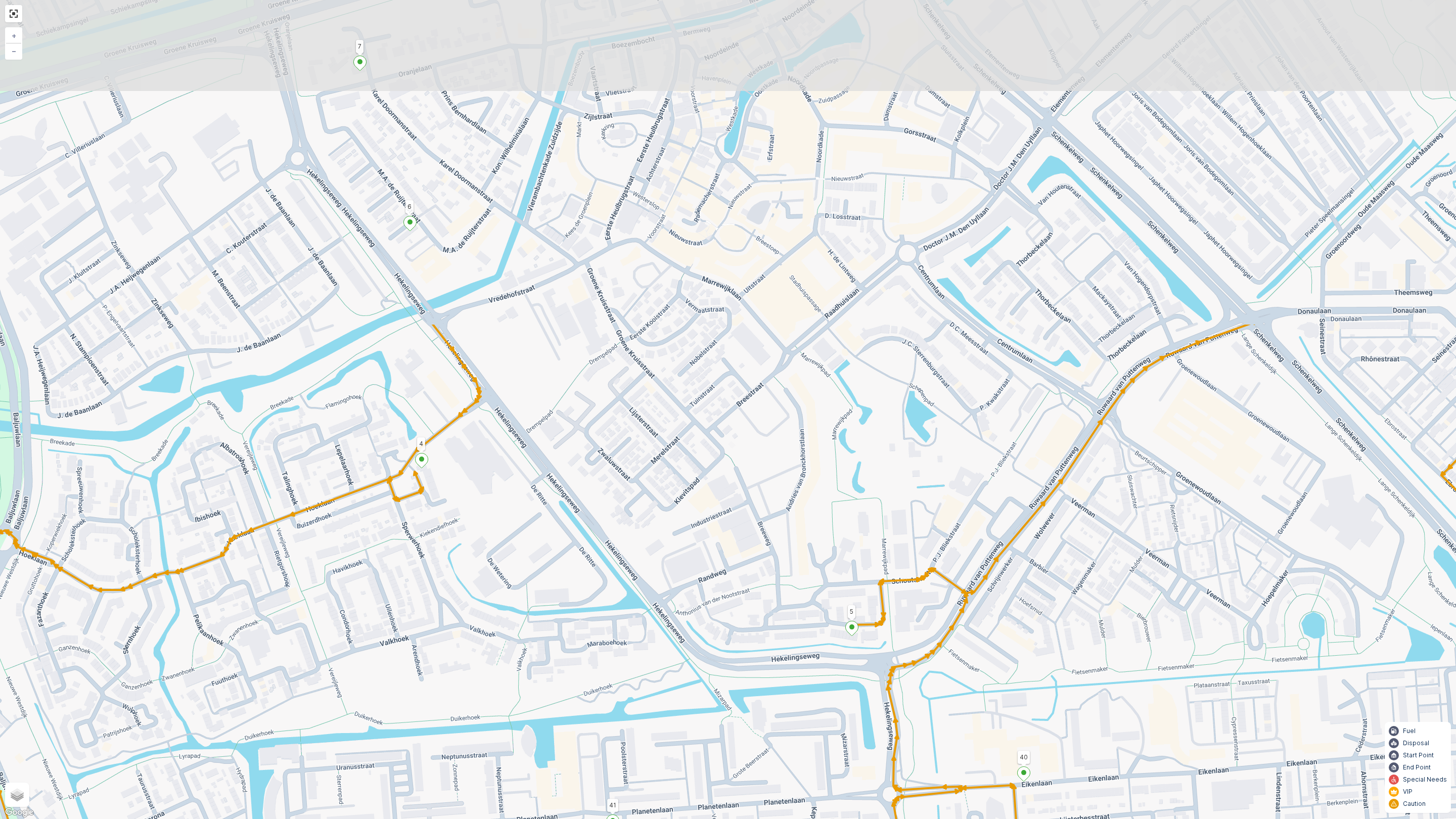
drag, startPoint x: 739, startPoint y: 419, endPoint x: 730, endPoint y: 759, distance: 340.1
click at [730, 722] on div "2 2 2 3 3 2 2 81 61 82 (SERVICE, R)Reede 4 72 69 (SERVICE, G-O-P-R) Rijstgras 1…" at bounding box center [728, 409] width 1456 height 819
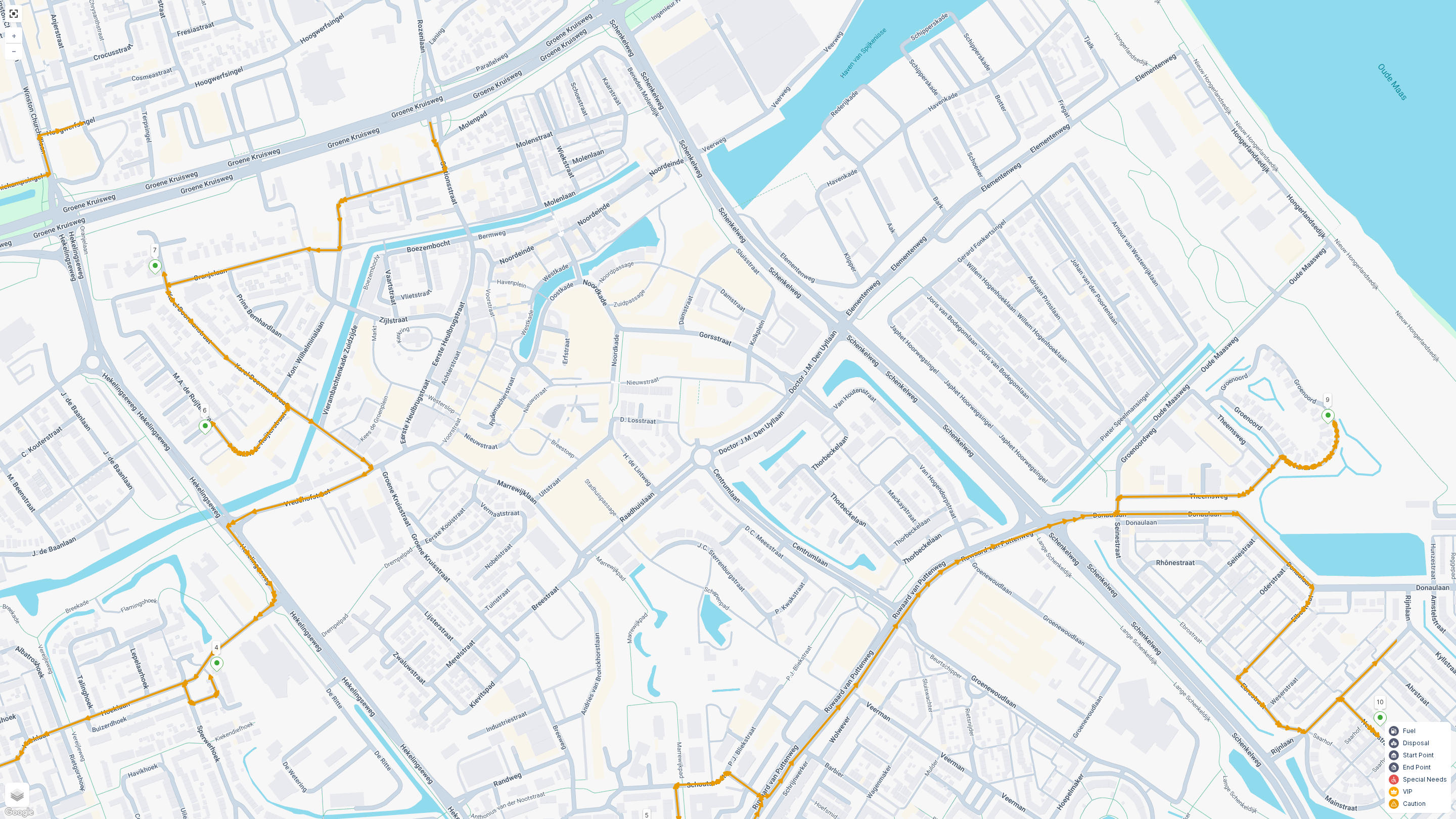
drag, startPoint x: 659, startPoint y: 364, endPoint x: 455, endPoint y: 568, distance: 288.5
click at [455, 568] on div "2 2 2 3 3 2 2 81 61 82 (SERVICE, R)Reede 4 72 69 (SERVICE, G-O-P-R) Rijstgras 1…" at bounding box center [728, 409] width 1456 height 819
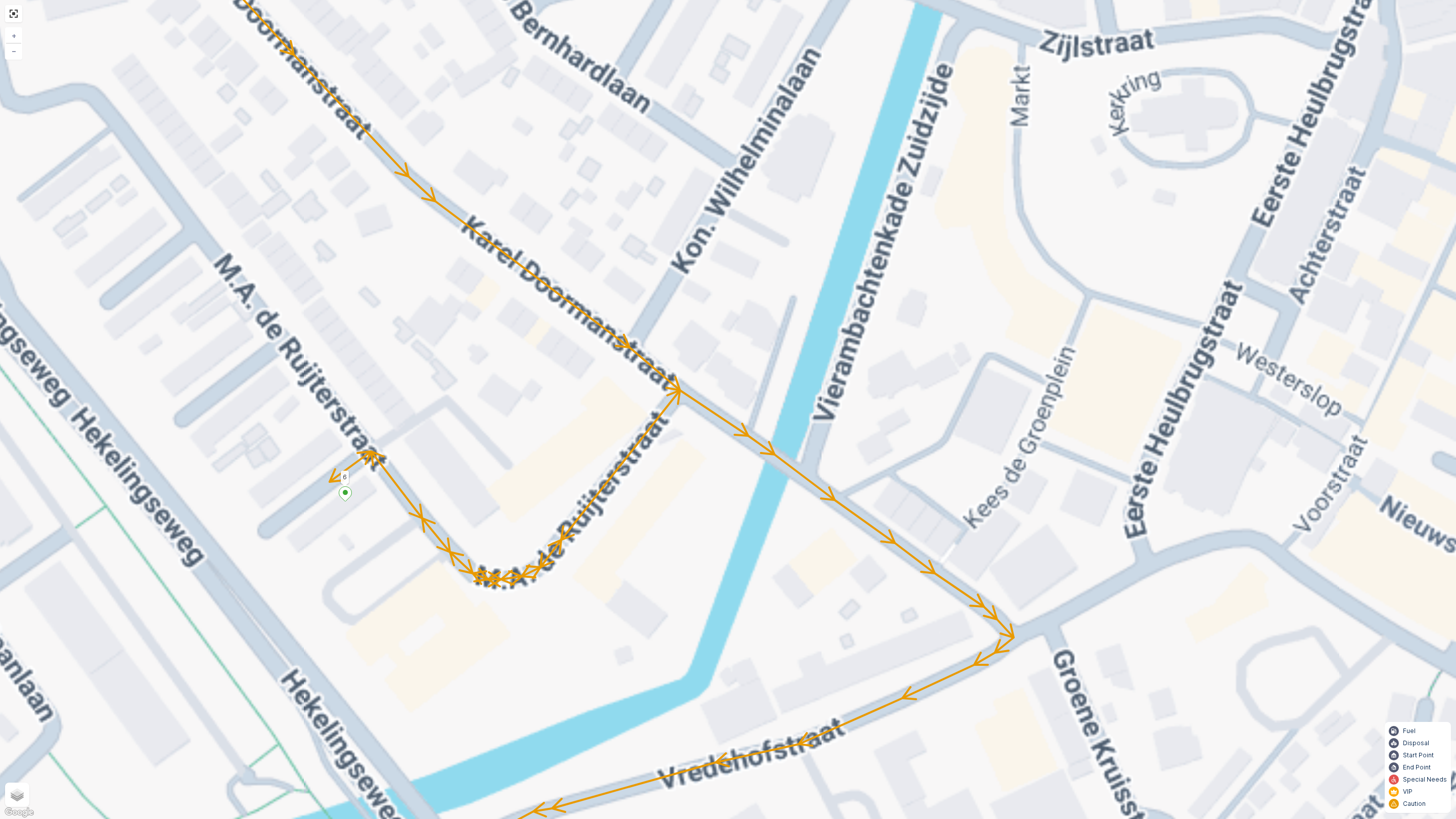
drag, startPoint x: 472, startPoint y: 428, endPoint x: 473, endPoint y: 495, distance: 67.0
click at [668, 428] on div "2 2 2 2 2 81 61 82 (SERVICE, R)Reede 4 72 69 (SERVICE, G-O-P-R) Rijstgras 16 51…" at bounding box center [728, 409] width 1456 height 819
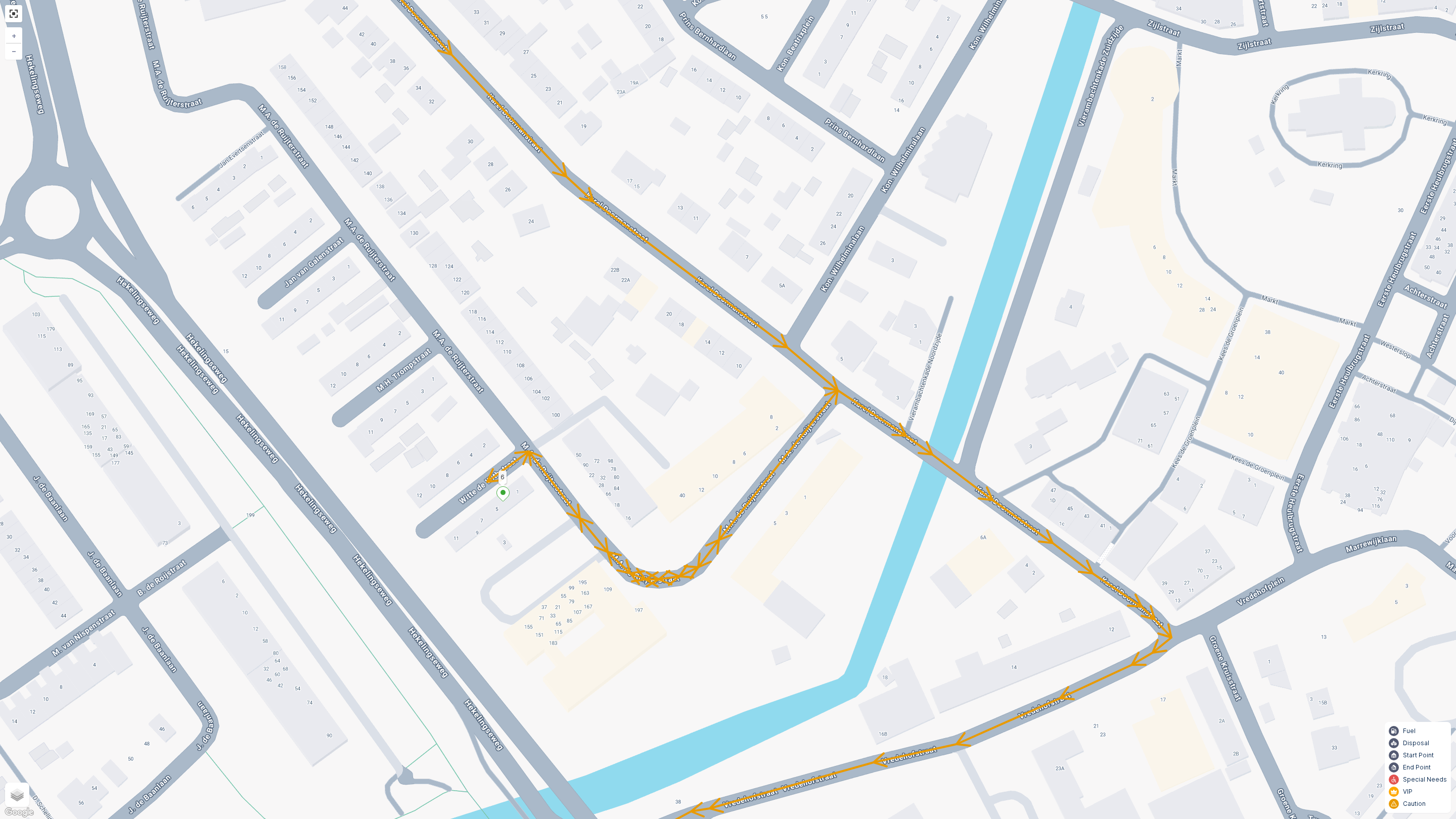
click at [503, 495] on ellipse at bounding box center [503, 492] width 5 height 5
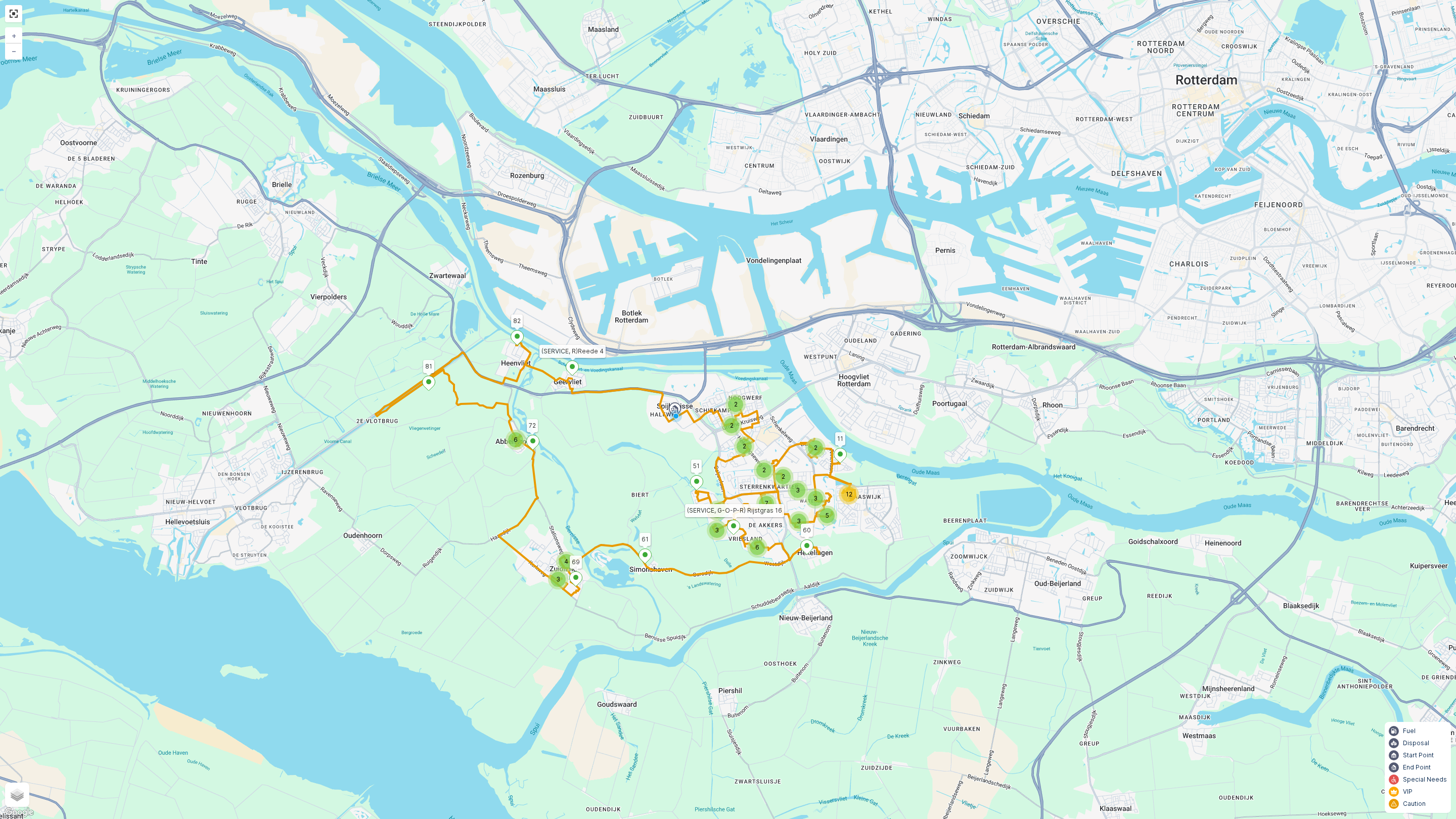
drag, startPoint x: 644, startPoint y: 337, endPoint x: 578, endPoint y: 453, distance: 133.5
click at [578, 453] on div "6 4 3 2 2 2 3 3 7 6 3 5 12 2 3 2 2 3 81 61 82 (SERVICE, R)Reede 4 72 69 (SERVIC…" at bounding box center [728, 409] width 1456 height 819
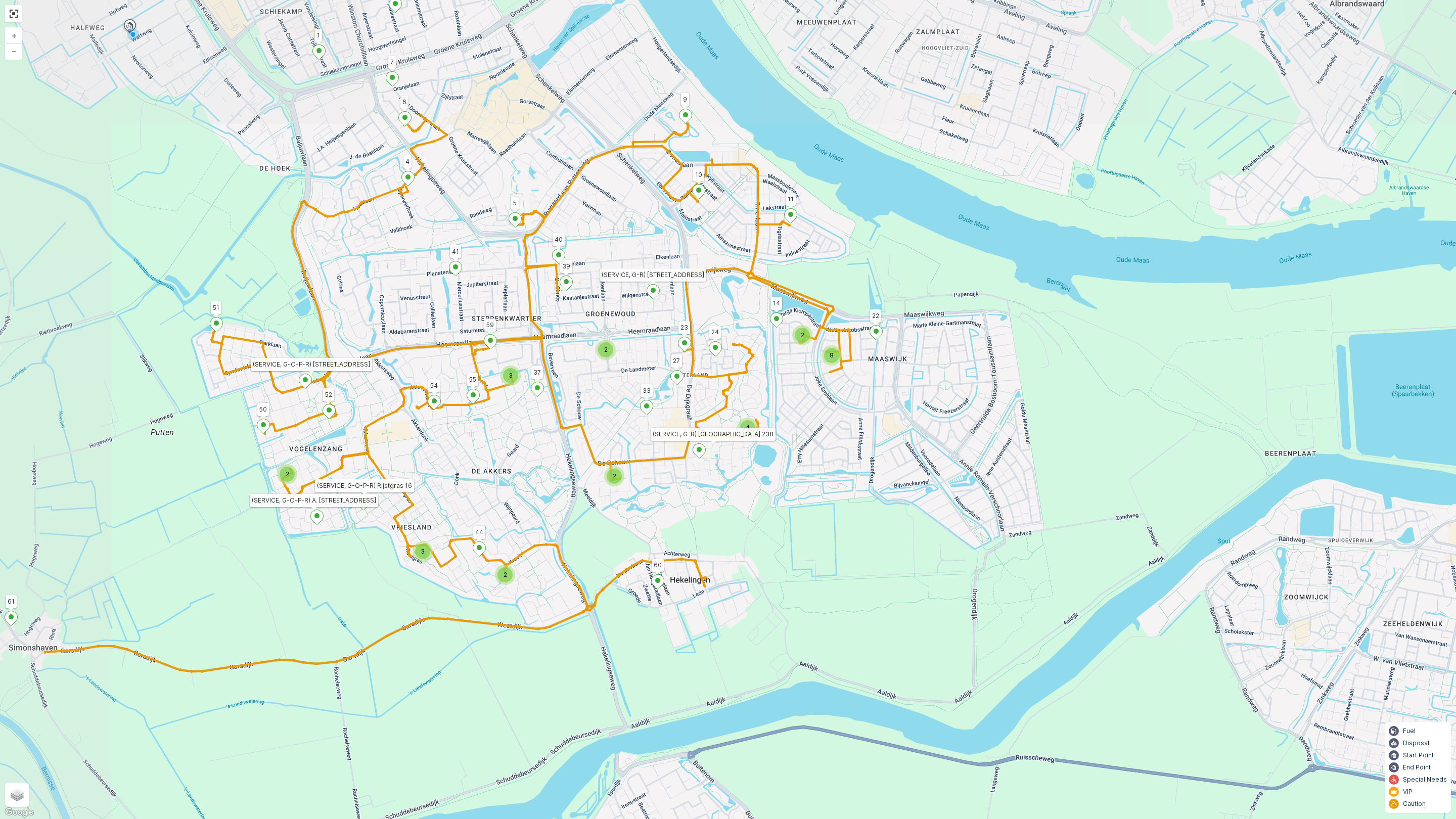
drag, startPoint x: 490, startPoint y: 302, endPoint x: 680, endPoint y: 498, distance: 273.0
click at [680, 498] on div "3 2 2 2 3 2 3 2 4 8 2 2 81 61 82 (SERVICE, R)Reede 4 72 69 (SERVICE, G-O-P-R) R…" at bounding box center [728, 409] width 1456 height 819
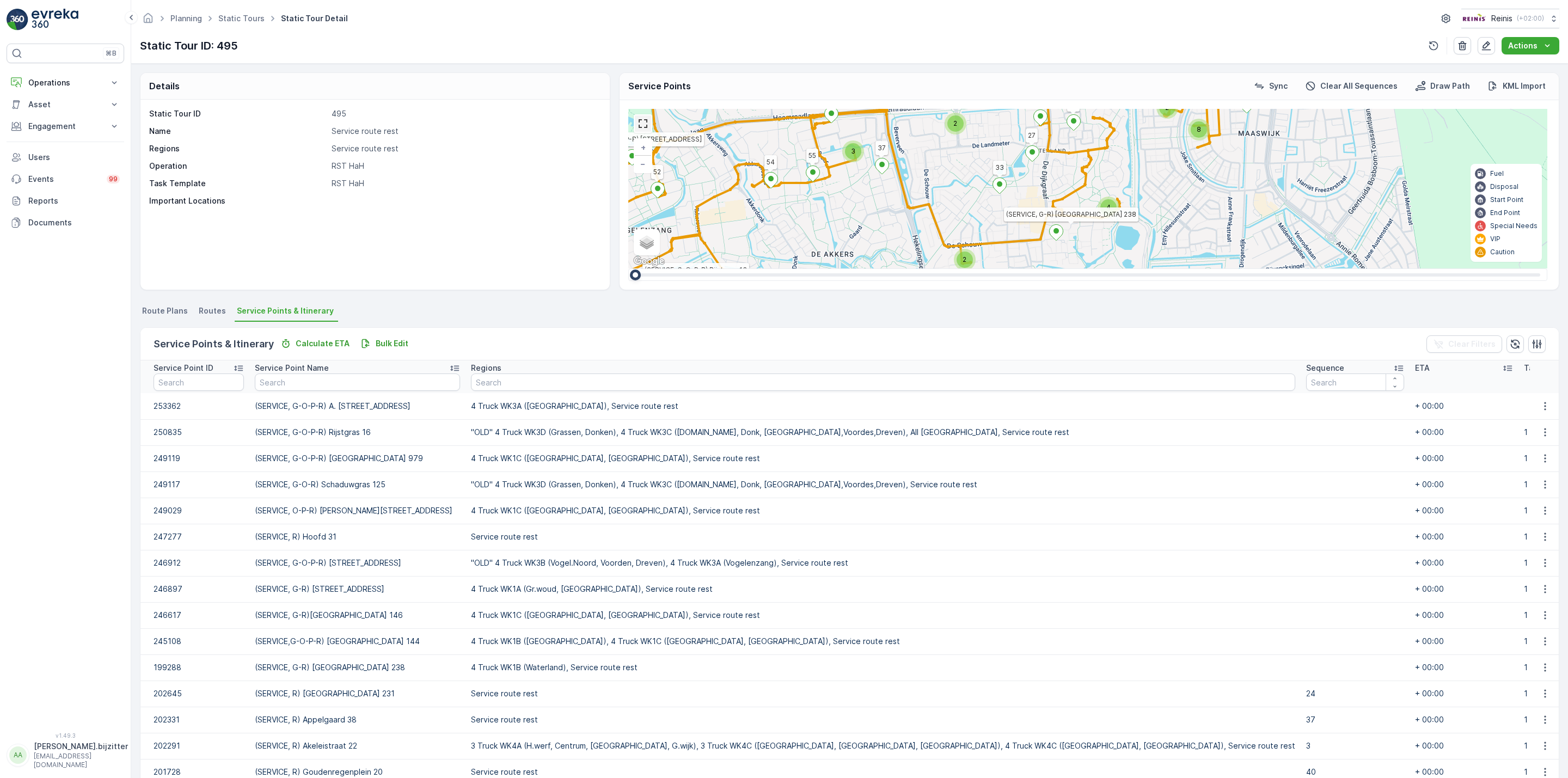
click at [649, 124] on link at bounding box center [643, 123] width 16 height 16
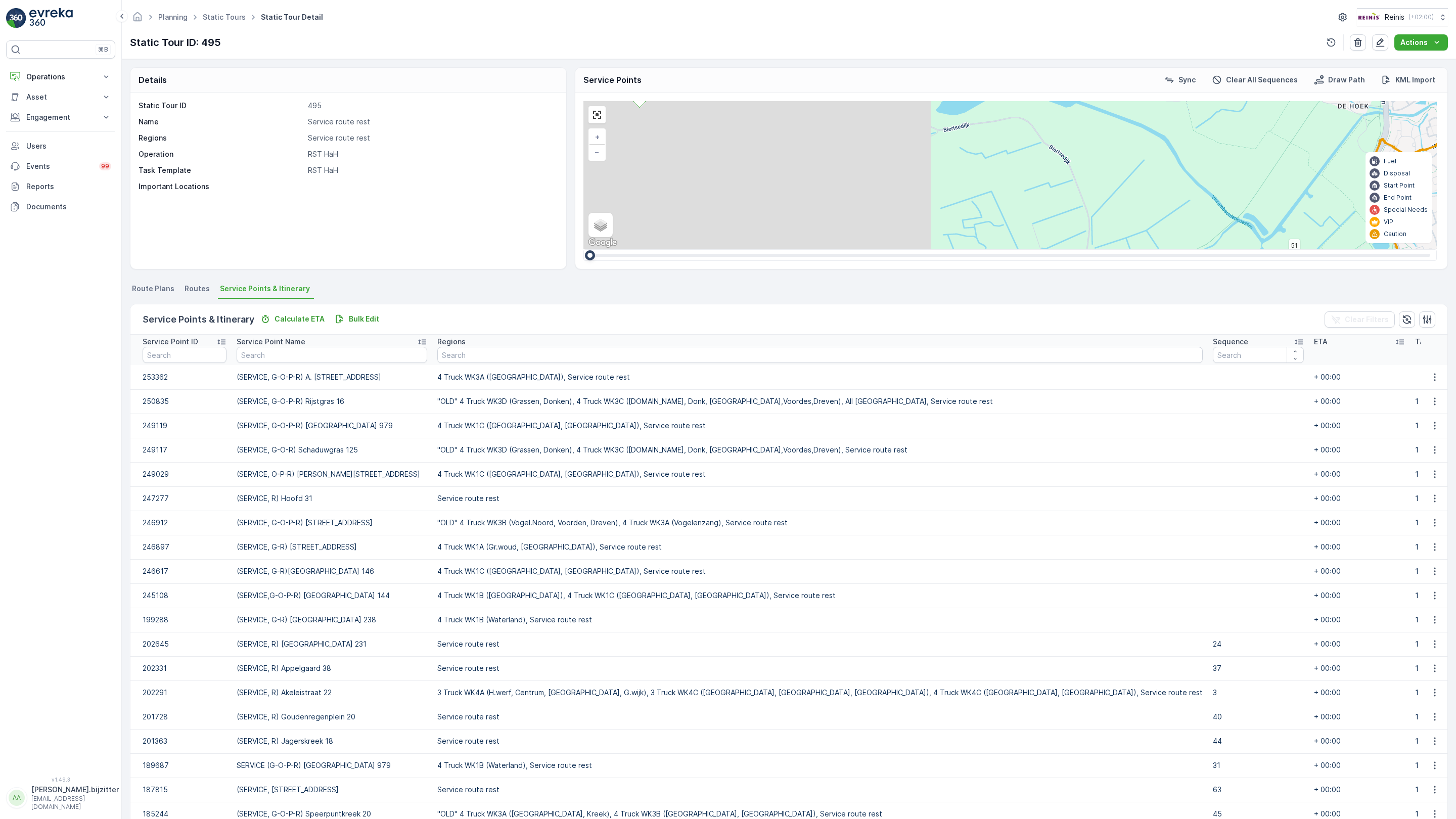
click at [843, 249] on div "3 2 2 2 3 2 3 2 4 8 2 2 81 61 82 (SERVICE, R)Reede 4 72 69 (SERVICE, G-O-P-R) R…" at bounding box center [1010, 175] width 854 height 148
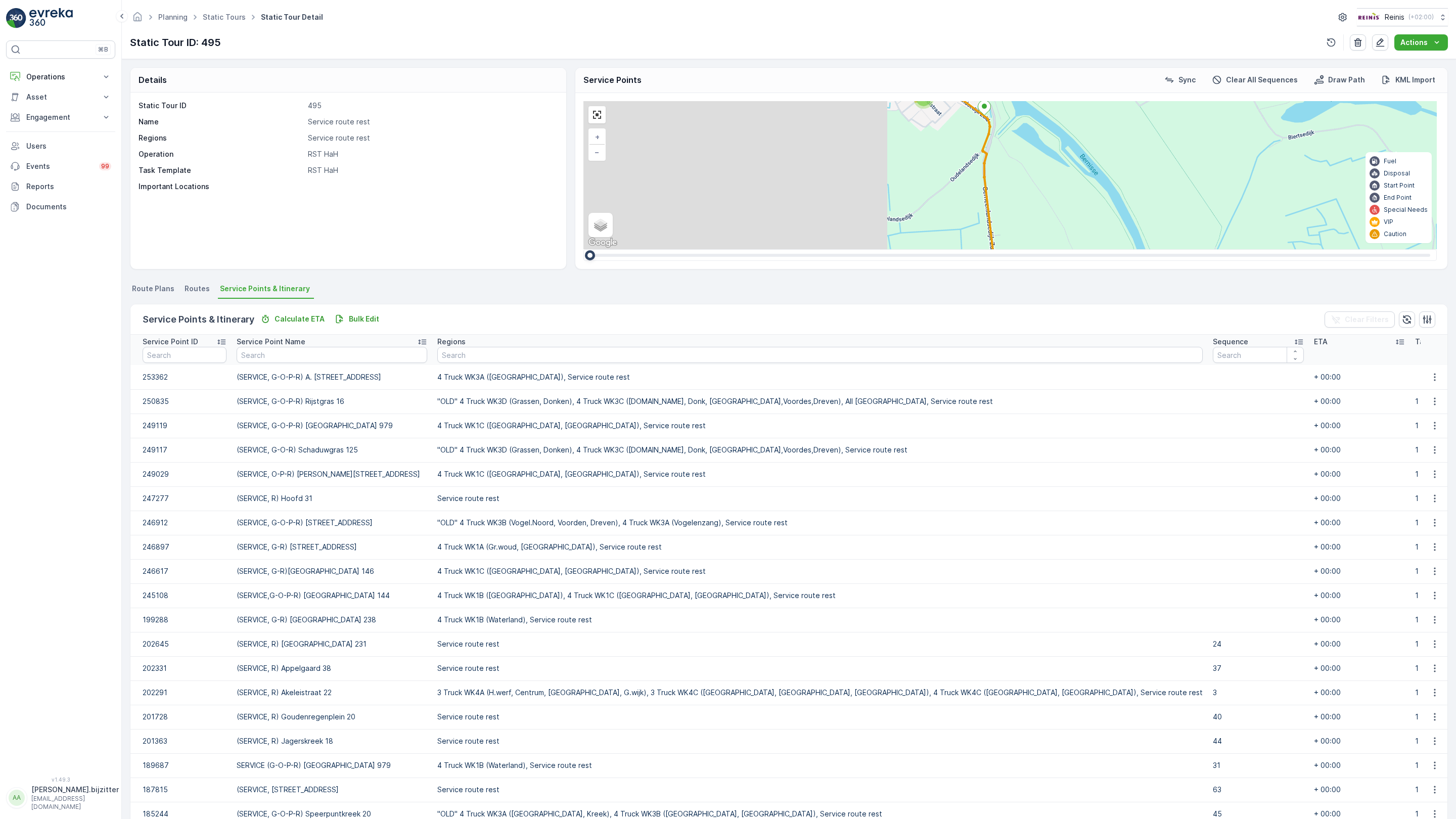
drag, startPoint x: 255, startPoint y: 471, endPoint x: 599, endPoint y: 478, distance: 344.1
click at [599, 249] on div "3 2 2 2 3 2 3 2 4 8 2 2 81 61 82 (SERVICE, R)Reede 4 72 69 (SERVICE, G-O-P-R) R…" at bounding box center [1010, 175] width 854 height 148
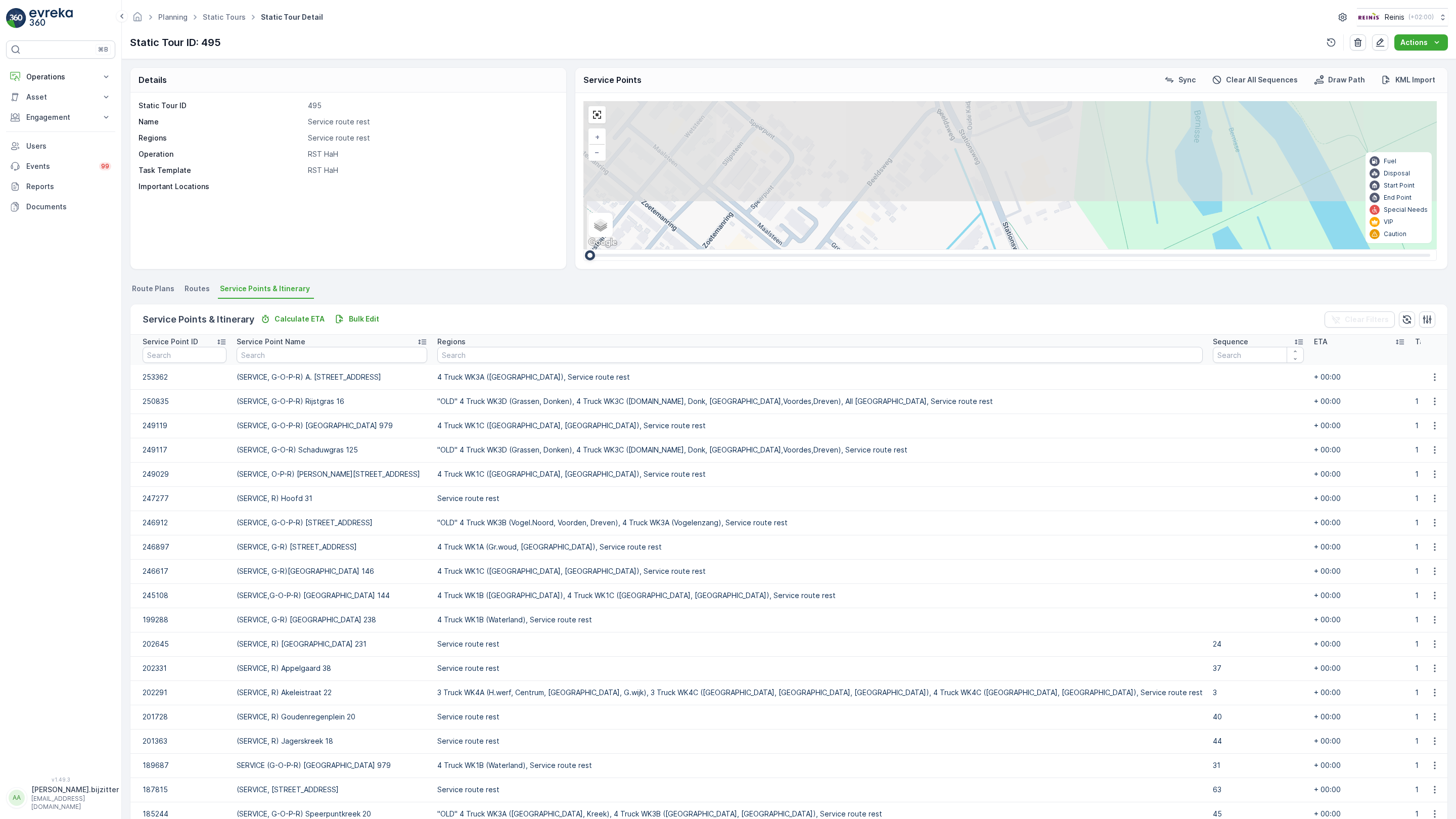
drag, startPoint x: 646, startPoint y: 395, endPoint x: 651, endPoint y: 586, distance: 191.1
click at [651, 249] on div "2 2 2 3 3 2 2 81 61 82 (SERVICE, R)Reede 4 72 69 (SERVICE, G-O-P-R) Rijstgras 1…" at bounding box center [1010, 175] width 854 height 148
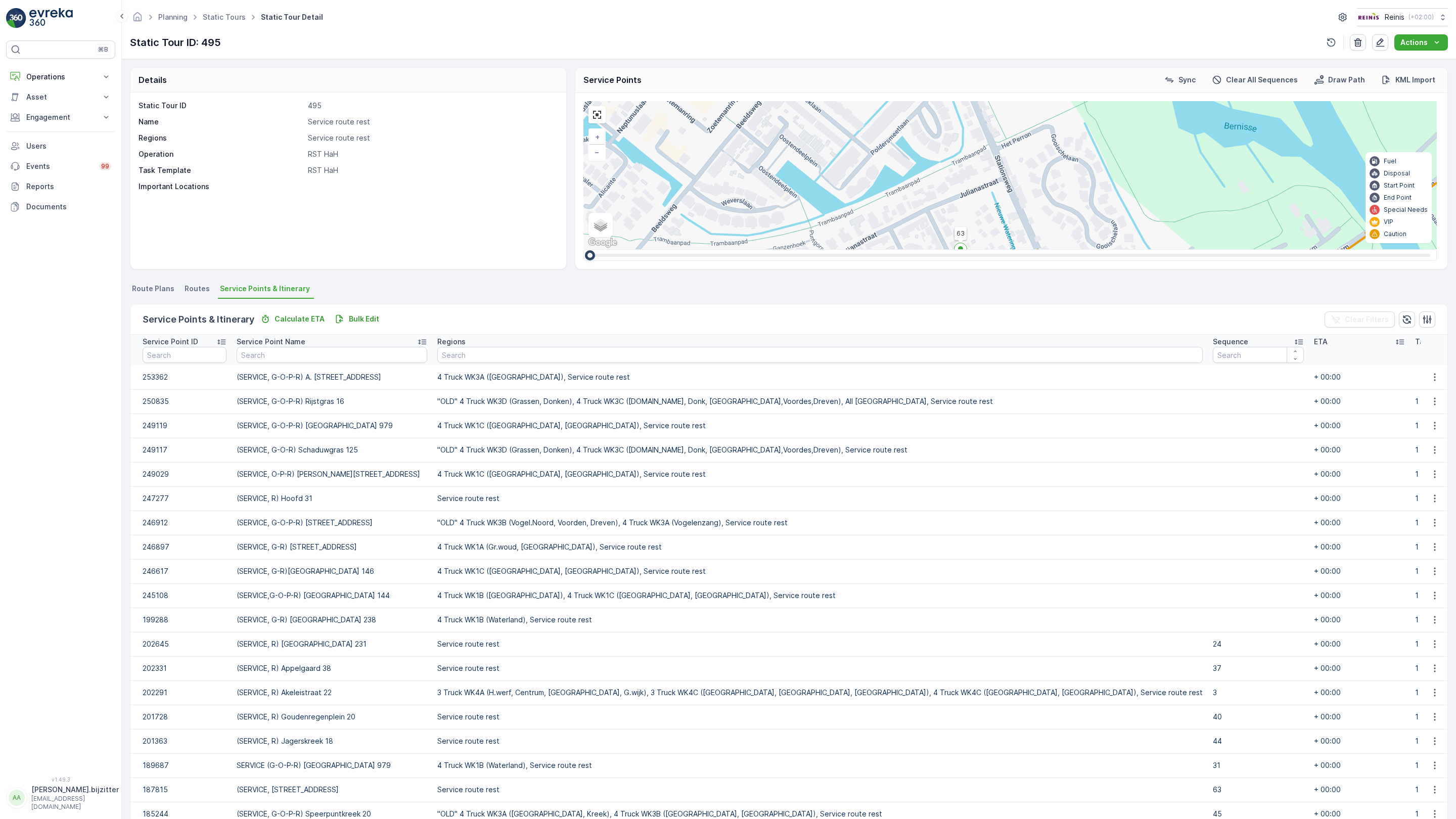
drag, startPoint x: 708, startPoint y: 650, endPoint x: 662, endPoint y: 484, distance: 172.3
click at [662, 249] on div "2 2 2 3 3 2 2 81 61 82 (SERVICE, R)Reede 4 72 69 (SERVICE, G-O-P-R) Rijstgras 1…" at bounding box center [1010, 175] width 854 height 148
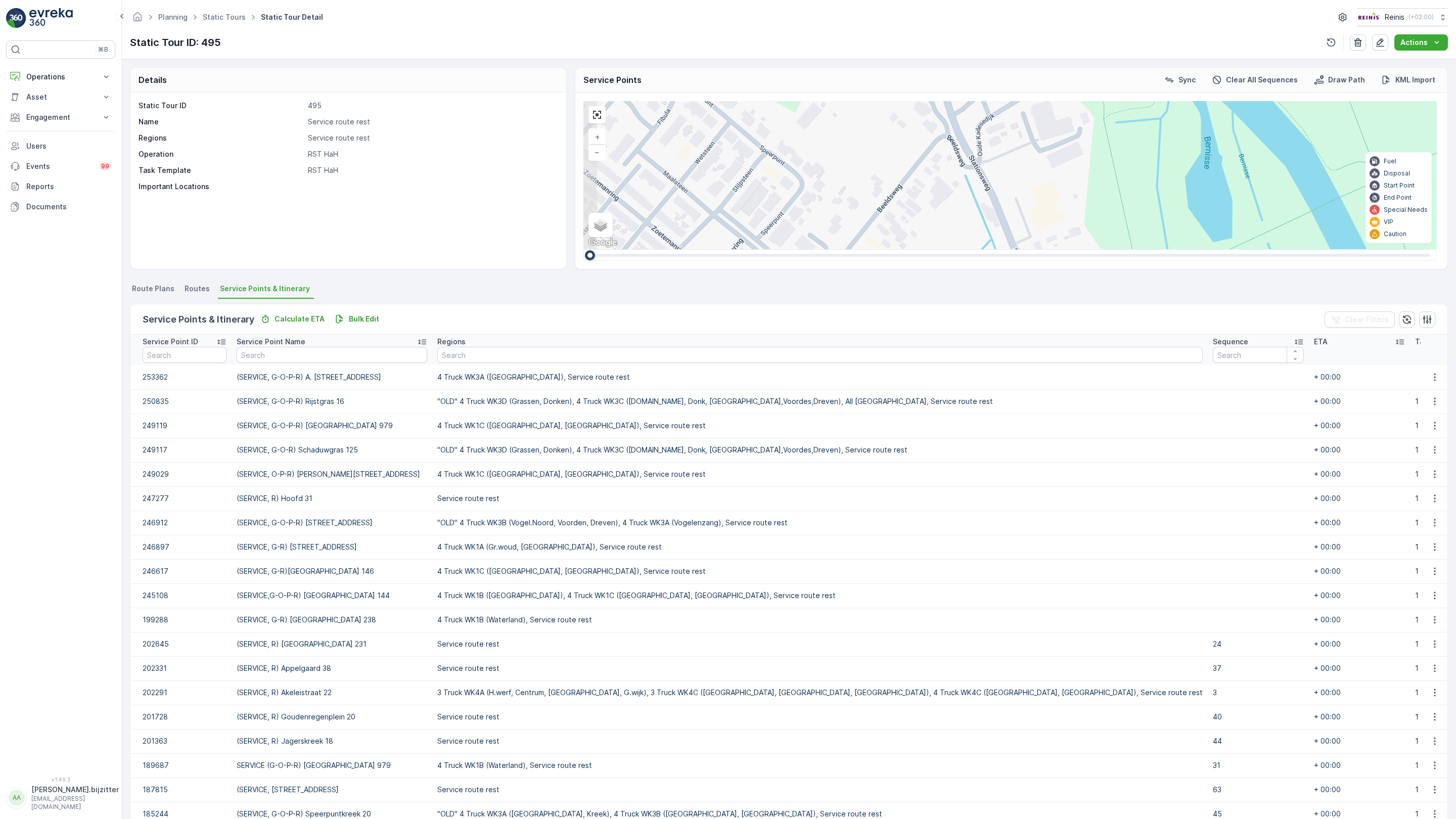
drag, startPoint x: 662, startPoint y: 373, endPoint x: 719, endPoint y: 561, distance: 196.5
click at [719, 249] on div "2 2 2 3 3 2 2 81 61 82 (SERVICE, R)Reede 4 72 69 (SERVICE, G-O-P-R) Rijstgras 1…" at bounding box center [1010, 175] width 854 height 148
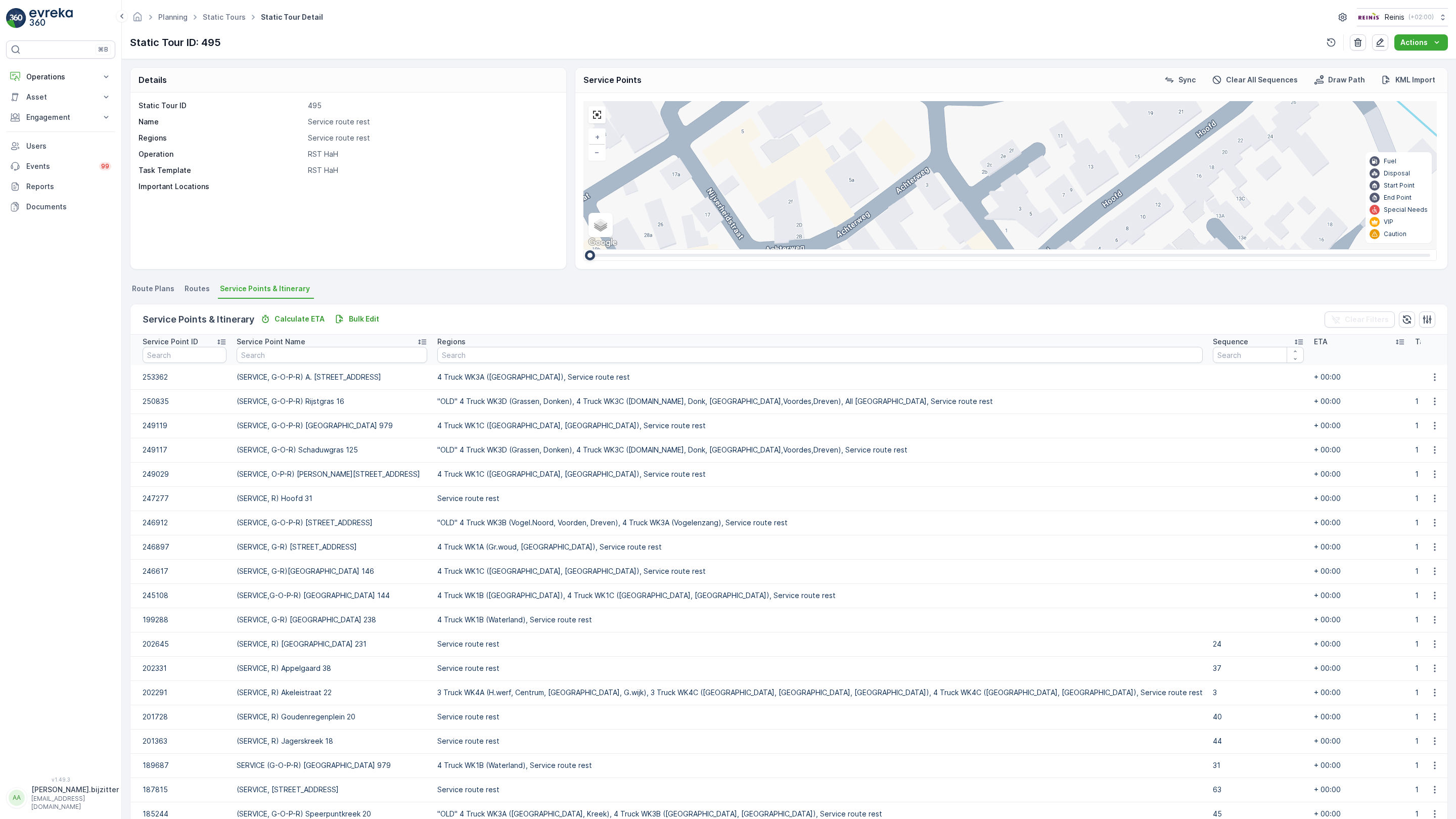
drag, startPoint x: 716, startPoint y: 537, endPoint x: 584, endPoint y: 301, distance: 270.4
click at [584, 249] on div "2 2 2 2 2 81 61 82 (SERVICE, R)Reede 4 72 69 (SERVICE, G-O-P-R) Rijstgras 16 51…" at bounding box center [1010, 175] width 854 height 148
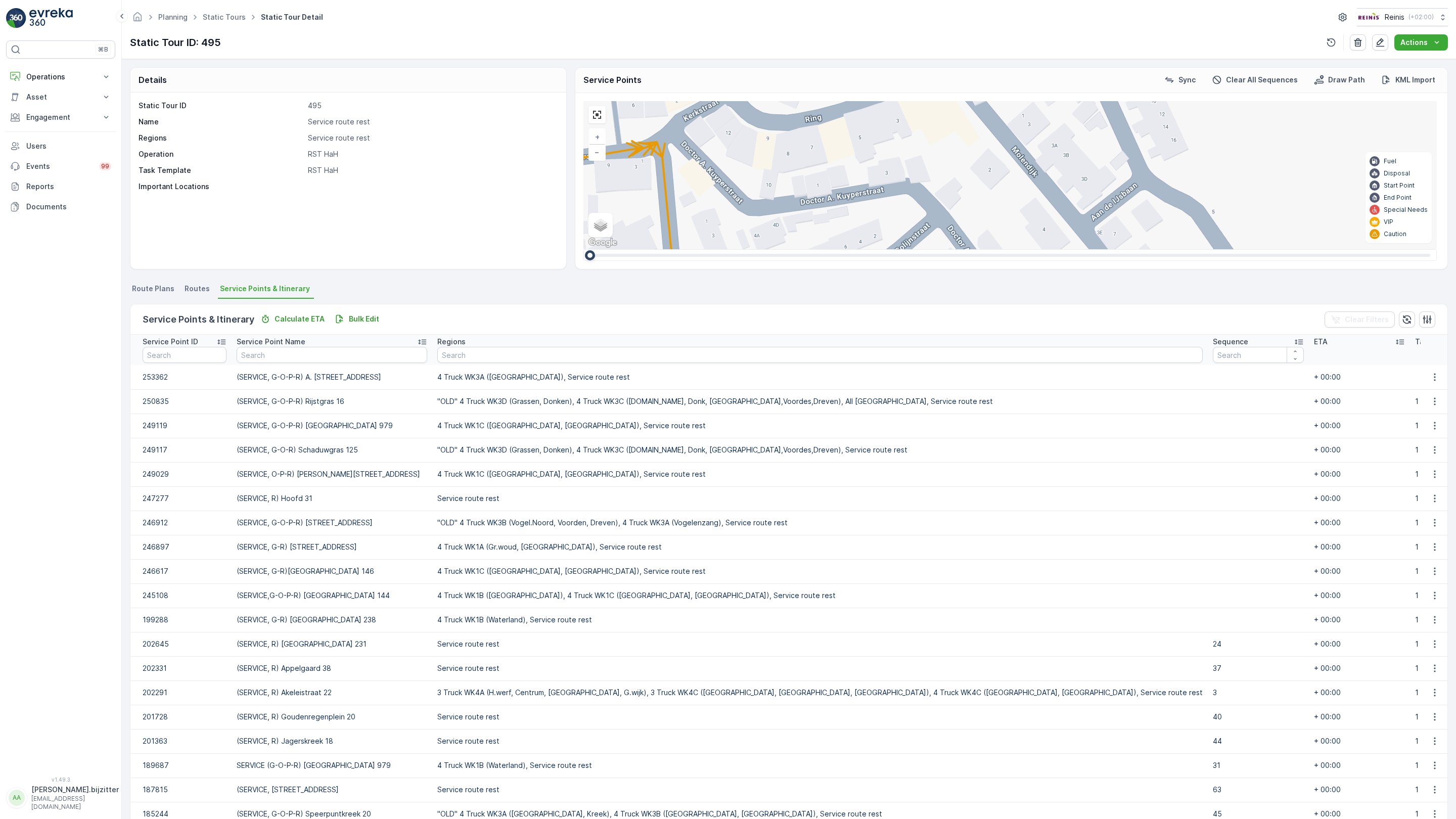
drag, startPoint x: 744, startPoint y: 448, endPoint x: 664, endPoint y: 375, distance: 108.3
click at [583, 134] on div "2 2 2 2 2 81 61 82 (SERVICE, R)Reede 4 72 69 (SERVICE, G-O-P-R) Rijstgras 16 51…" at bounding box center [1010, 175] width 854 height 148
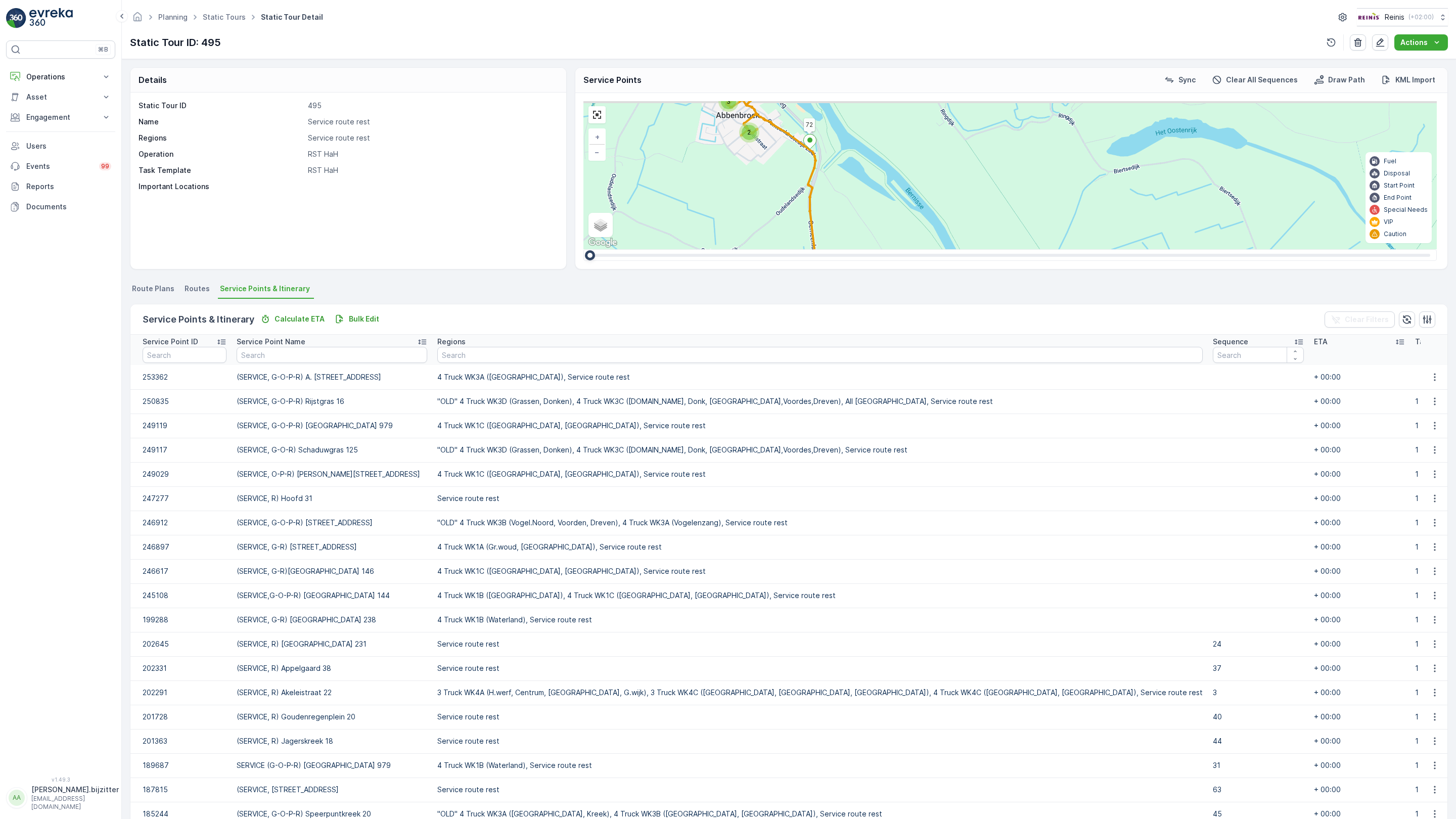
drag, startPoint x: 987, startPoint y: 481, endPoint x: 642, endPoint y: 531, distance: 348.6
click at [642, 249] on div "3 2 2 2 3 2 3 2 4 8 2 2 81 61 82 (SERVICE, R)Reede 4 72 69 (SERVICE, G-O-P-R) R…" at bounding box center [1010, 175] width 854 height 148
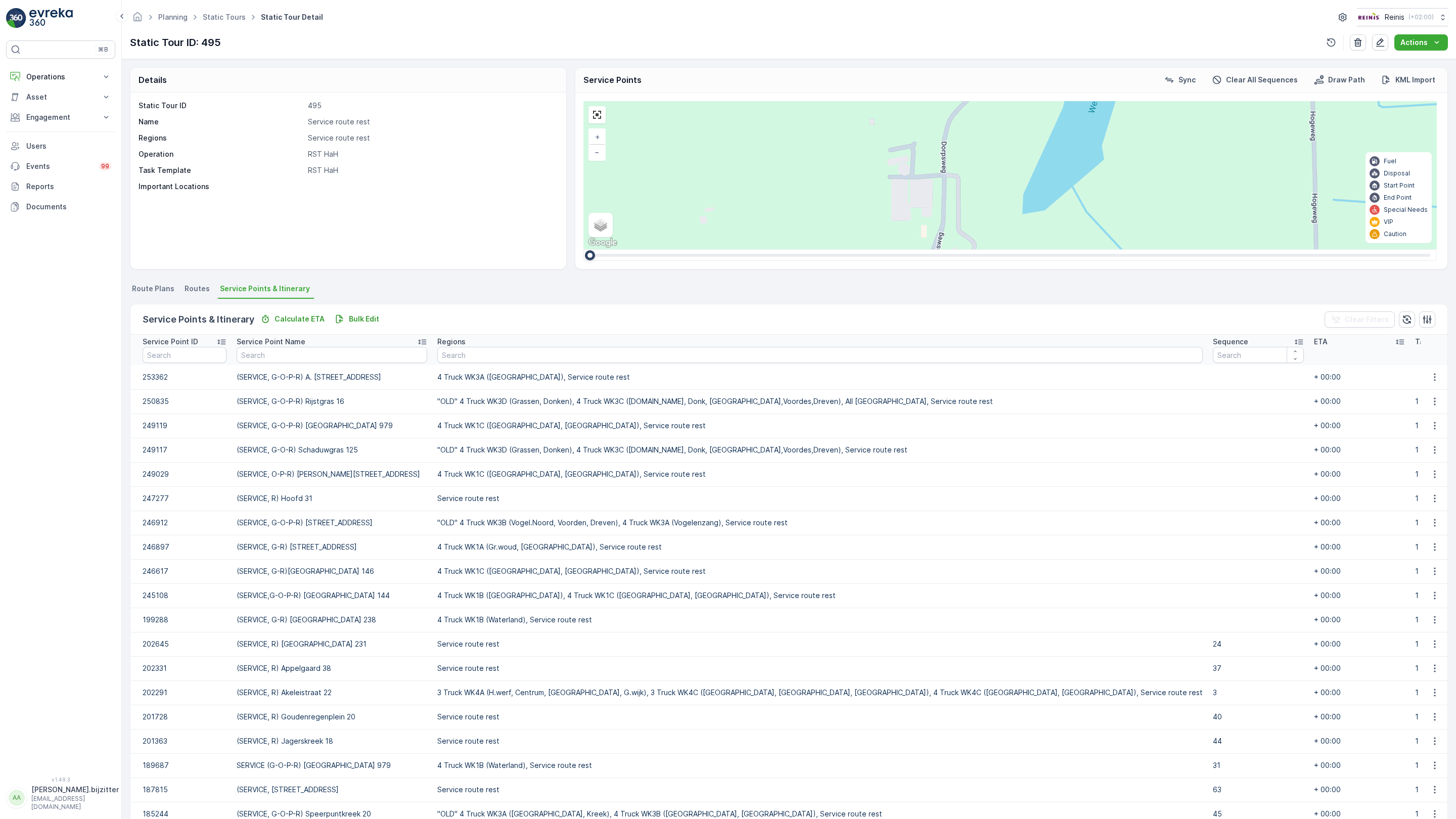
click at [1210, 556] on icon at bounding box center [1216, 564] width 13 height 15
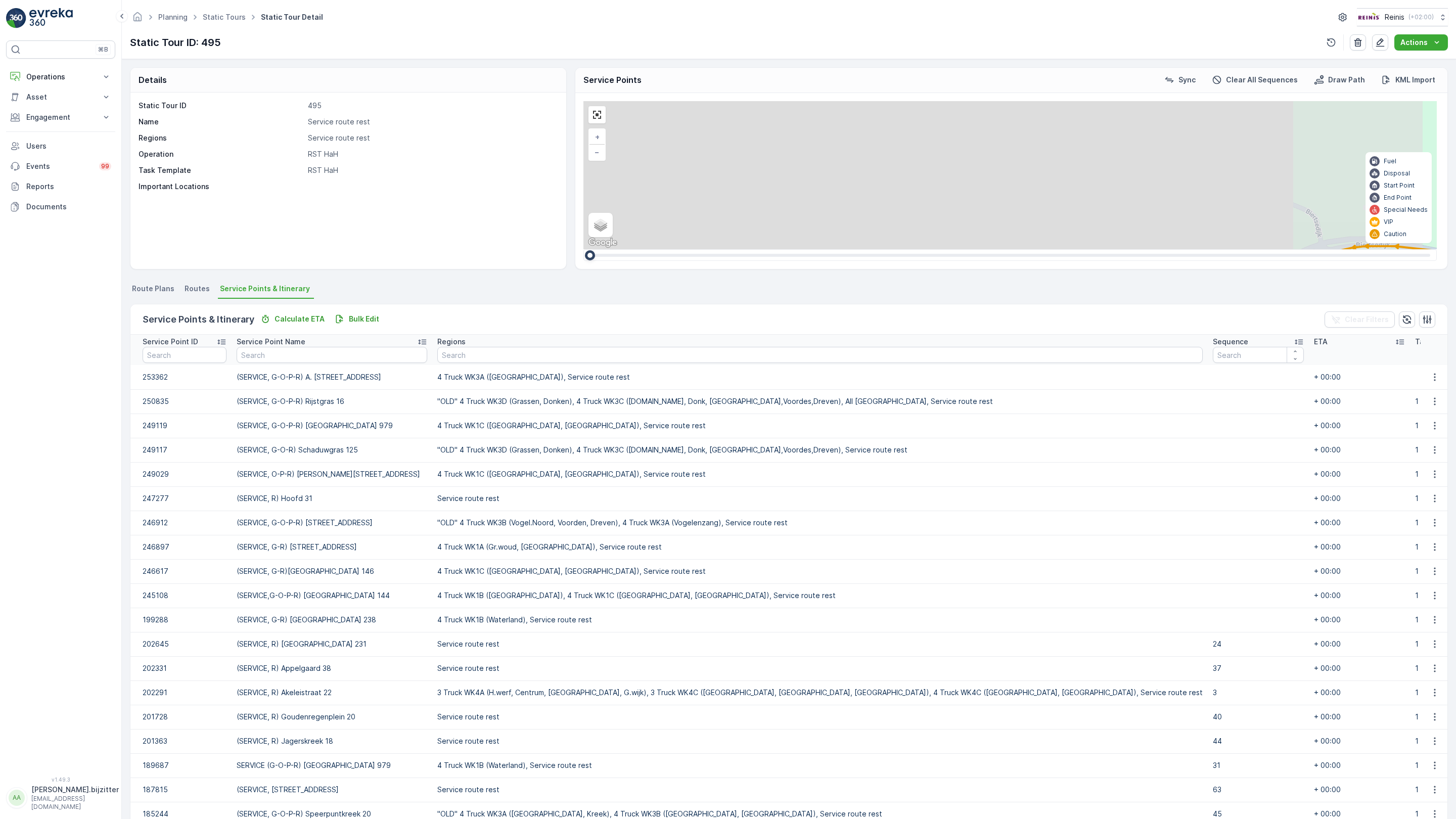
drag, startPoint x: 415, startPoint y: 511, endPoint x: 1071, endPoint y: 533, distance: 656.4
click at [1281, 249] on div "2 2 2 3 3 2 2 81 61 82 (SERVICE, R)Reede 4 72 69 (SERVICE, G-O-P-R) Rijstgras 1…" at bounding box center [1010, 175] width 854 height 148
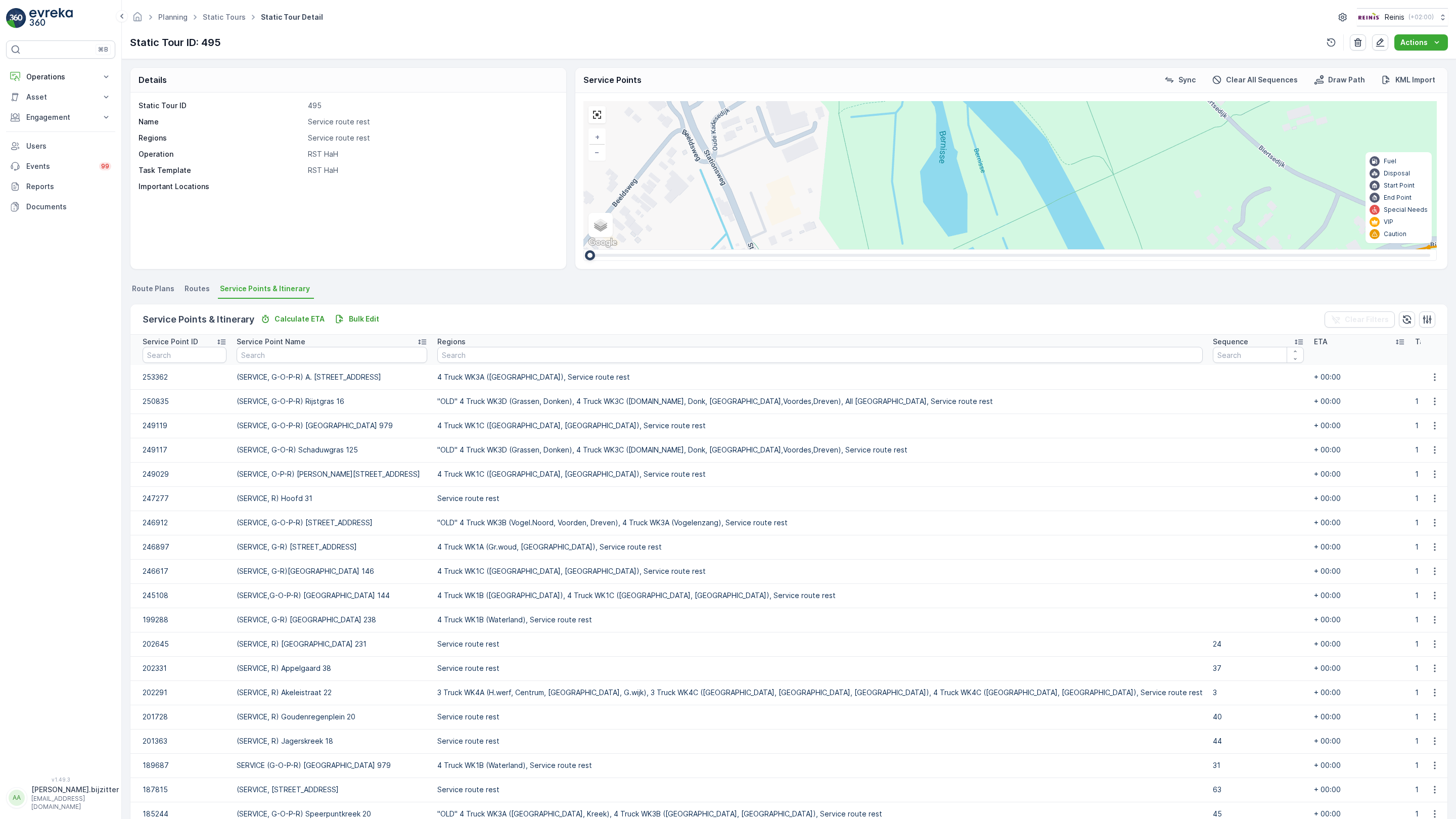
drag, startPoint x: 185, startPoint y: 402, endPoint x: 226, endPoint y: 402, distance: 41.0
click at [583, 249] on div "2 2 2 3 3 2 2 81 61 82 (SERVICE, R)Reede 4 72 69 (SERVICE, G-O-P-R) Rijstgras 1…" at bounding box center [1010, 175] width 854 height 148
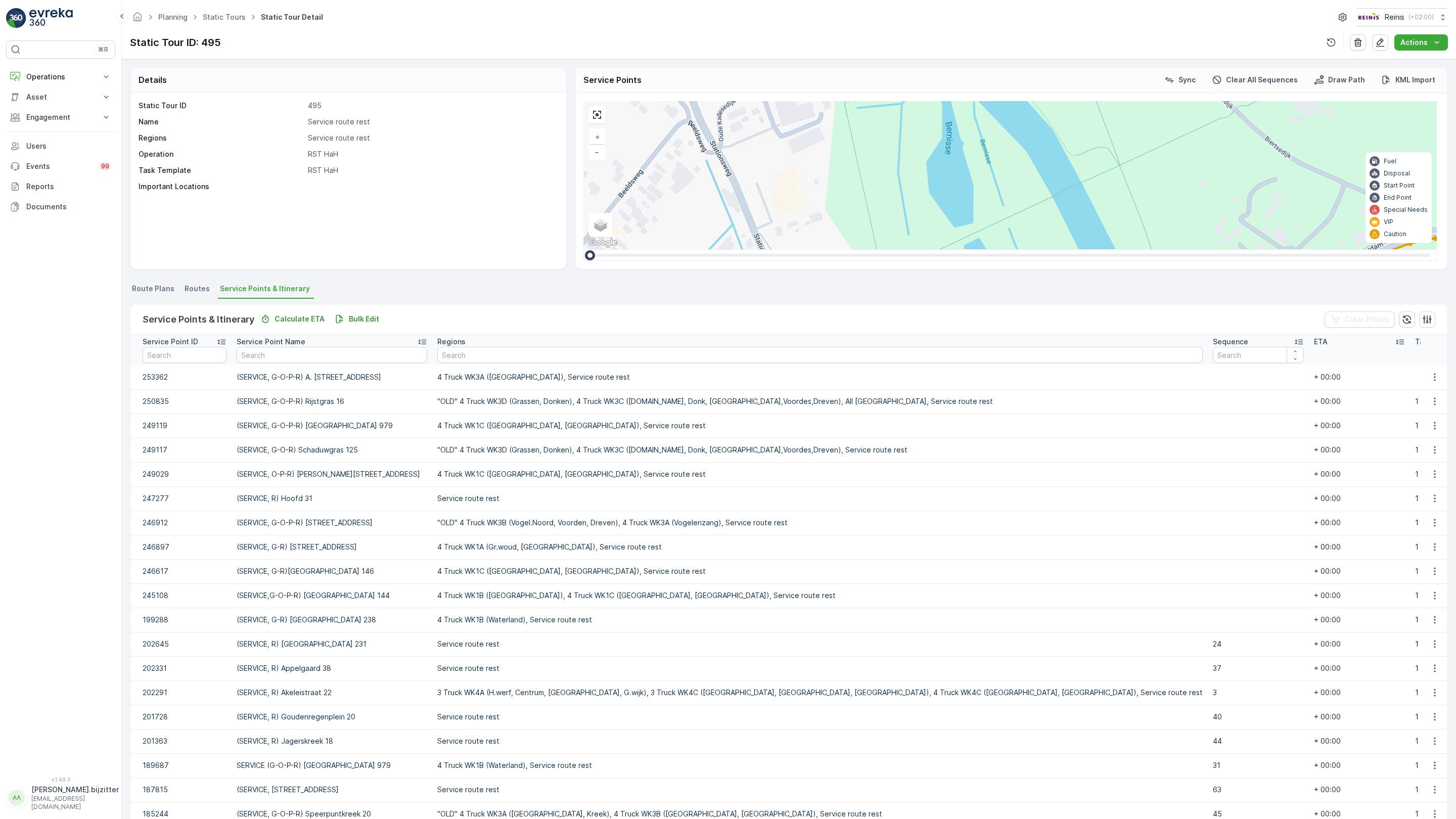
drag, startPoint x: 353, startPoint y: 510, endPoint x: 405, endPoint y: 453, distance: 77.2
click at [583, 249] on div "2 2 2 3 3 2 2 81 61 82 (SERVICE, R)Reede 4 72 69 (SERVICE, G-O-P-R) Rijstgras 1…" at bounding box center [1010, 175] width 854 height 148
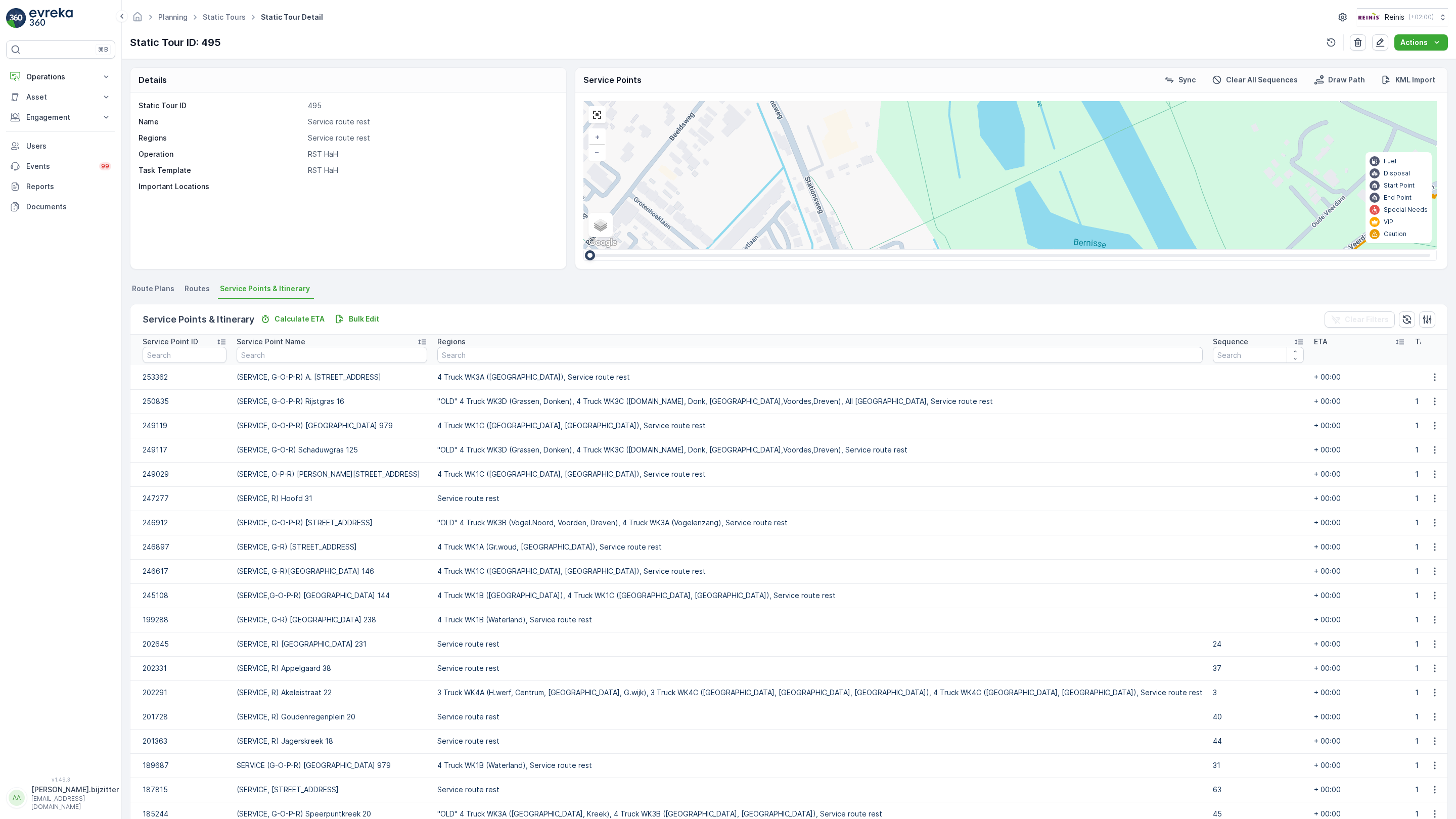
click at [940, 412] on ellipse at bounding box center [942, 414] width 5 height 5
drag, startPoint x: 322, startPoint y: 484, endPoint x: 319, endPoint y: 480, distance: 5.0
click at [583, 249] on div "2 2 2 3 3 2 2 81 61 82 (SERVICE, R)Reede 4 72 69 (SERVICE, G-O-P-R) Rijstgras 1…" at bounding box center [1010, 175] width 854 height 148
click at [803, 360] on icon at bounding box center [809, 367] width 13 height 15
click at [583, 249] on div "2 2 2 3 3 2 2 81 61 82 (SERVICE, R)Reede 4 72 69 (SERVICE, G-O-P-R) Rijstgras 1…" at bounding box center [1010, 175] width 854 height 148
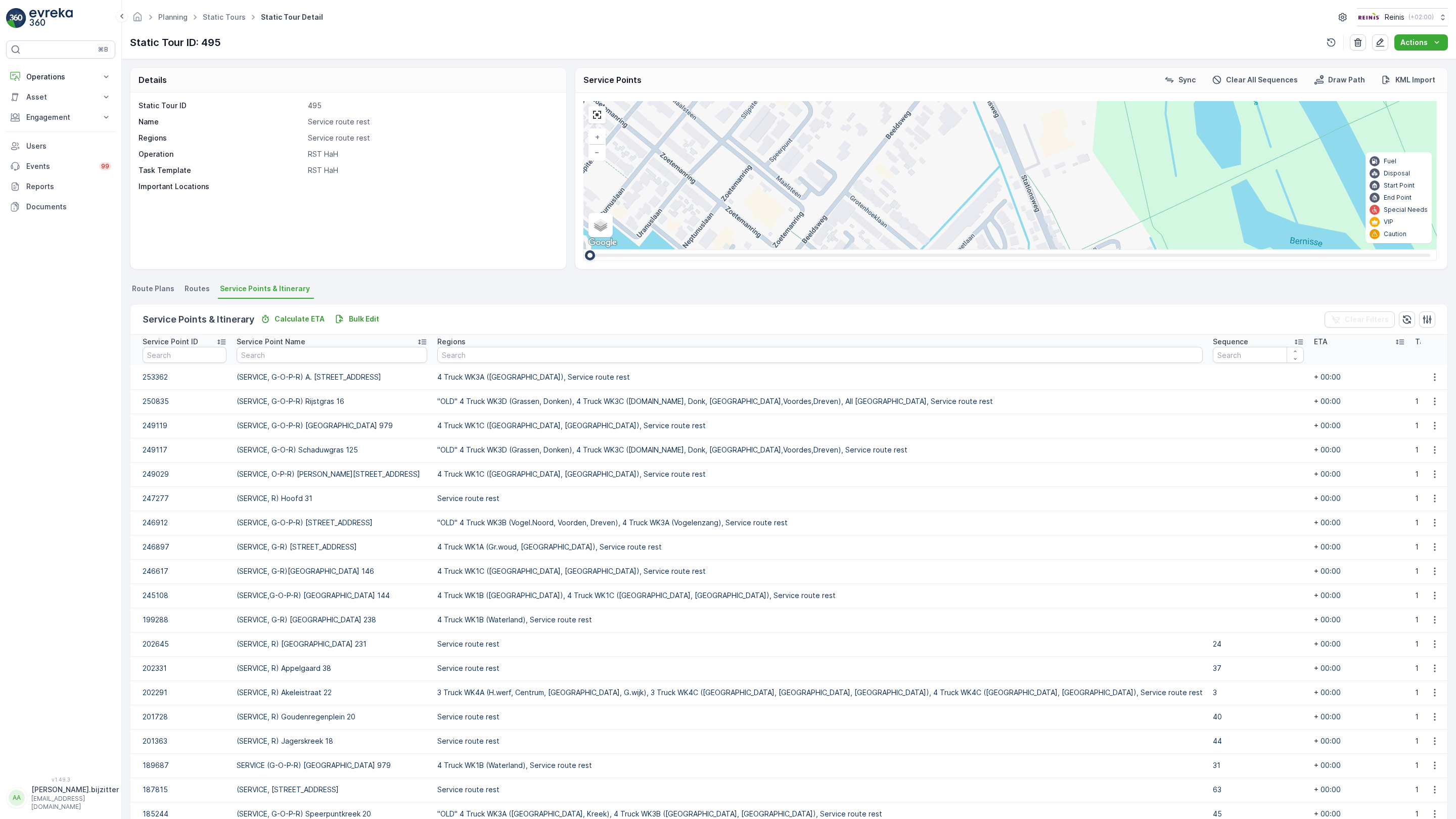
drag, startPoint x: 189, startPoint y: 648, endPoint x: 405, endPoint y: 646, distance: 216.0
click at [583, 249] on div "2 2 2 3 3 2 2 81 61 82 (SERVICE, R)Reede 4 72 69 (SERVICE, G-O-P-R) Rijstgras 1…" at bounding box center [1010, 175] width 854 height 148
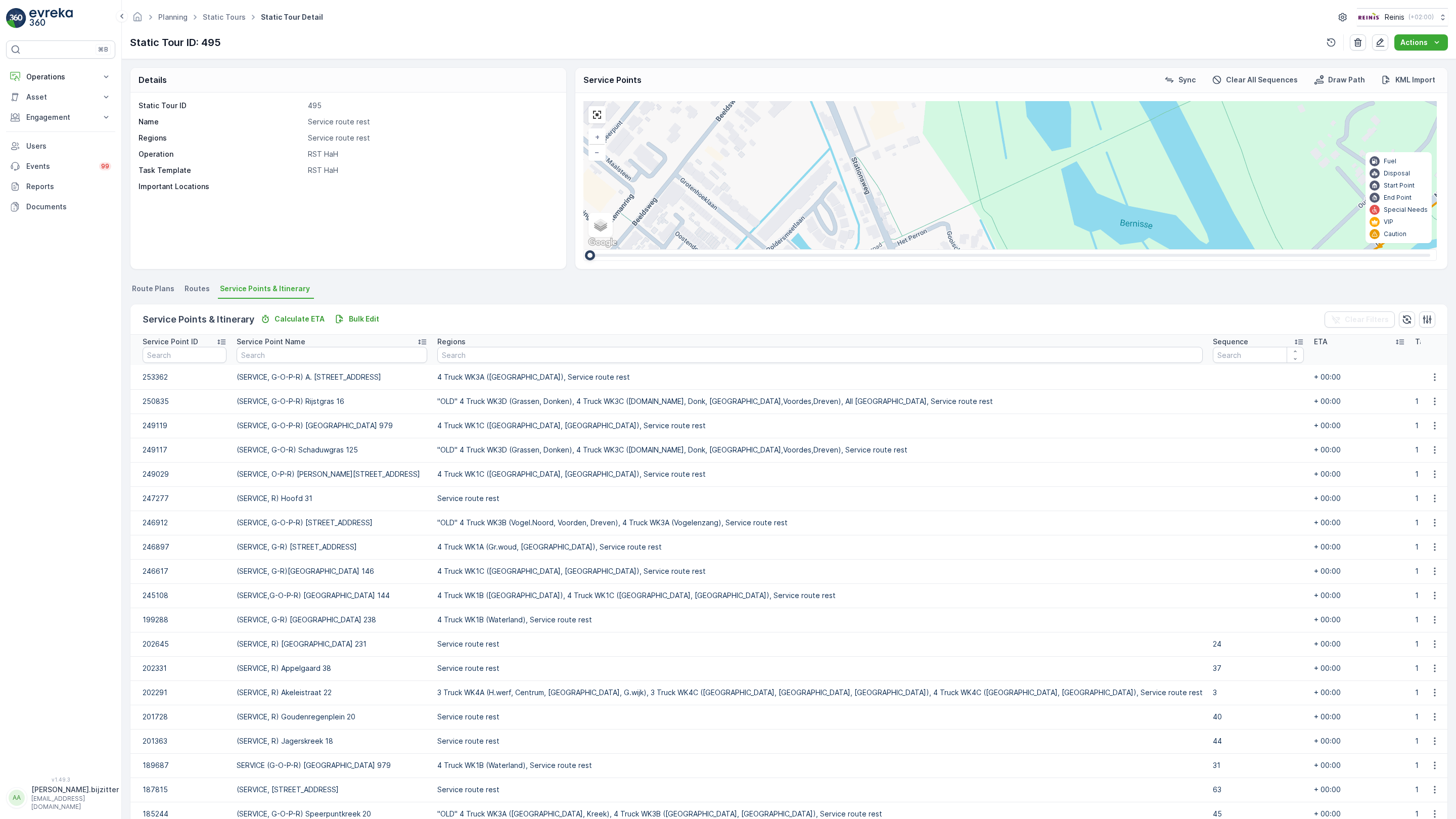
drag, startPoint x: 402, startPoint y: 660, endPoint x: 240, endPoint y: 631, distance: 164.6
click at [583, 249] on div "2 2 2 3 3 2 2 81 61 82 (SERVICE, R)Reede 4 72 69 (SERVICE, G-O-P-R) Rijstgras 1…" at bounding box center [1010, 175] width 854 height 148
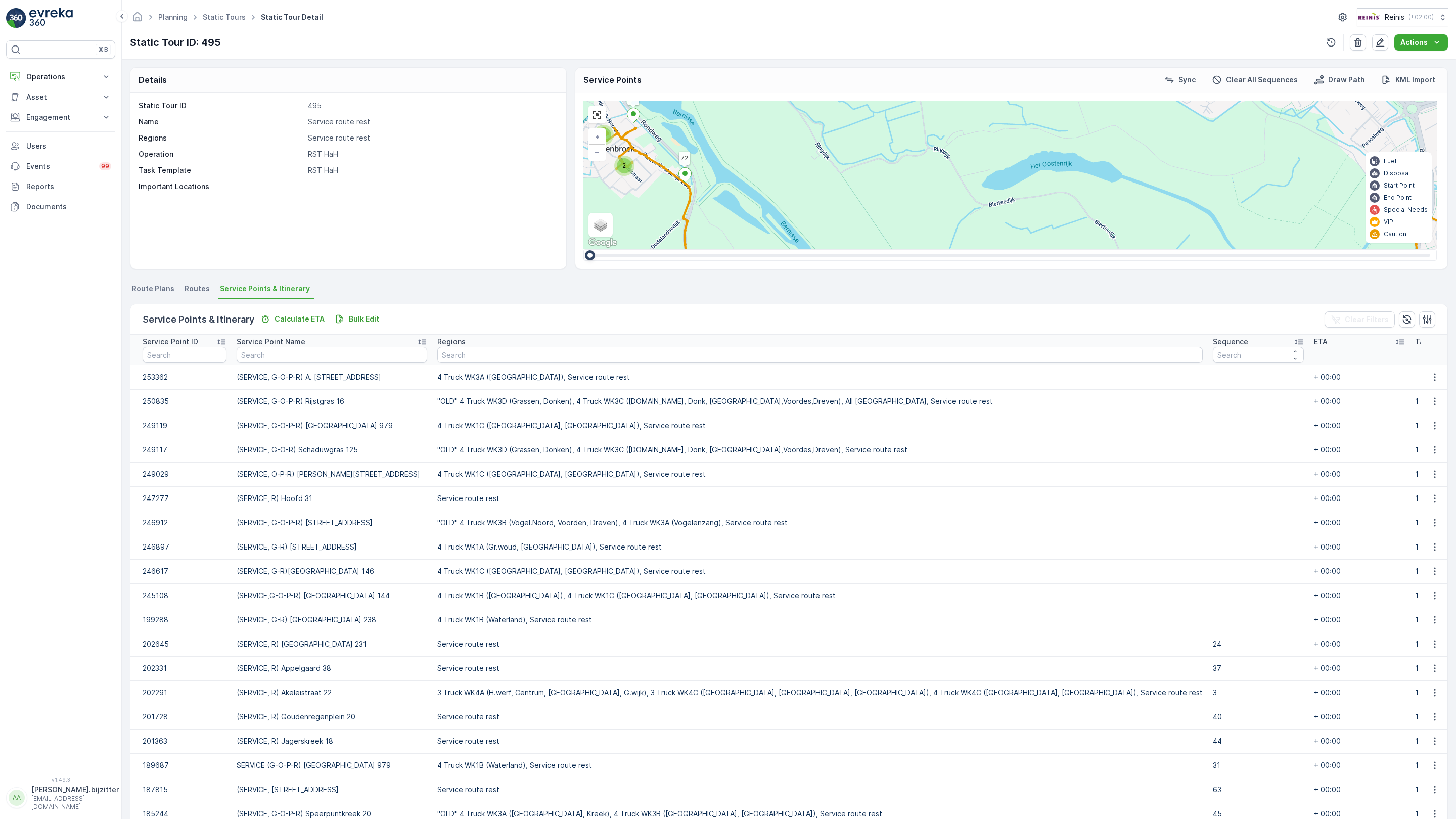
drag, startPoint x: 1083, startPoint y: 368, endPoint x: 670, endPoint y: 477, distance: 427.1
click at [670, 249] on div "3 2 2 2 3 2 3 2 4 8 2 2 81 61 82 (SERVICE, R)Reede 4 72 69 (SERVICE, G-O-P-R) R…" at bounding box center [1010, 175] width 854 height 148
click at [590, 107] on link at bounding box center [597, 115] width 15 height 15
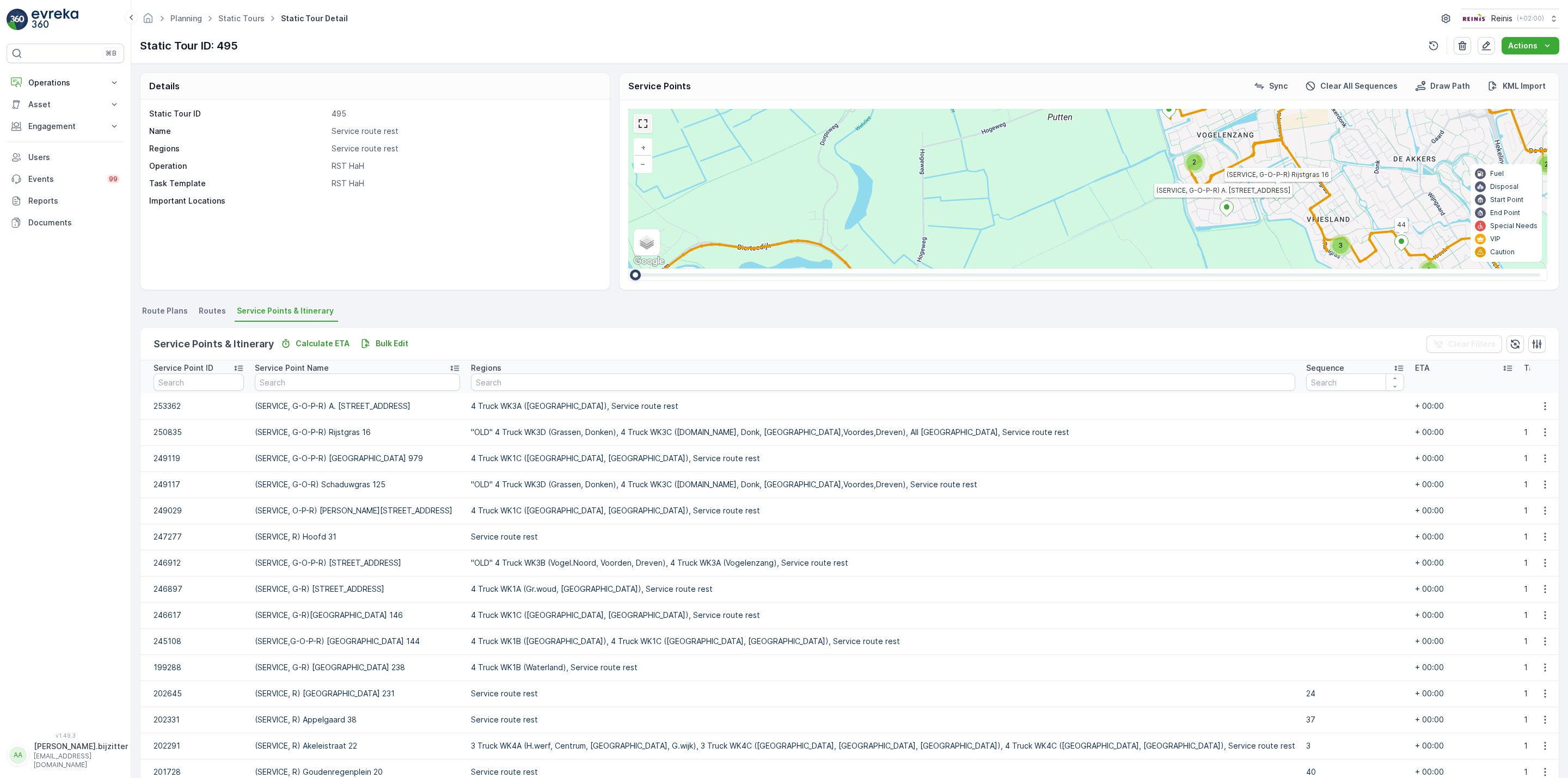
click at [645, 123] on link at bounding box center [643, 123] width 16 height 16
click at [642, 120] on link at bounding box center [643, 123] width 16 height 16
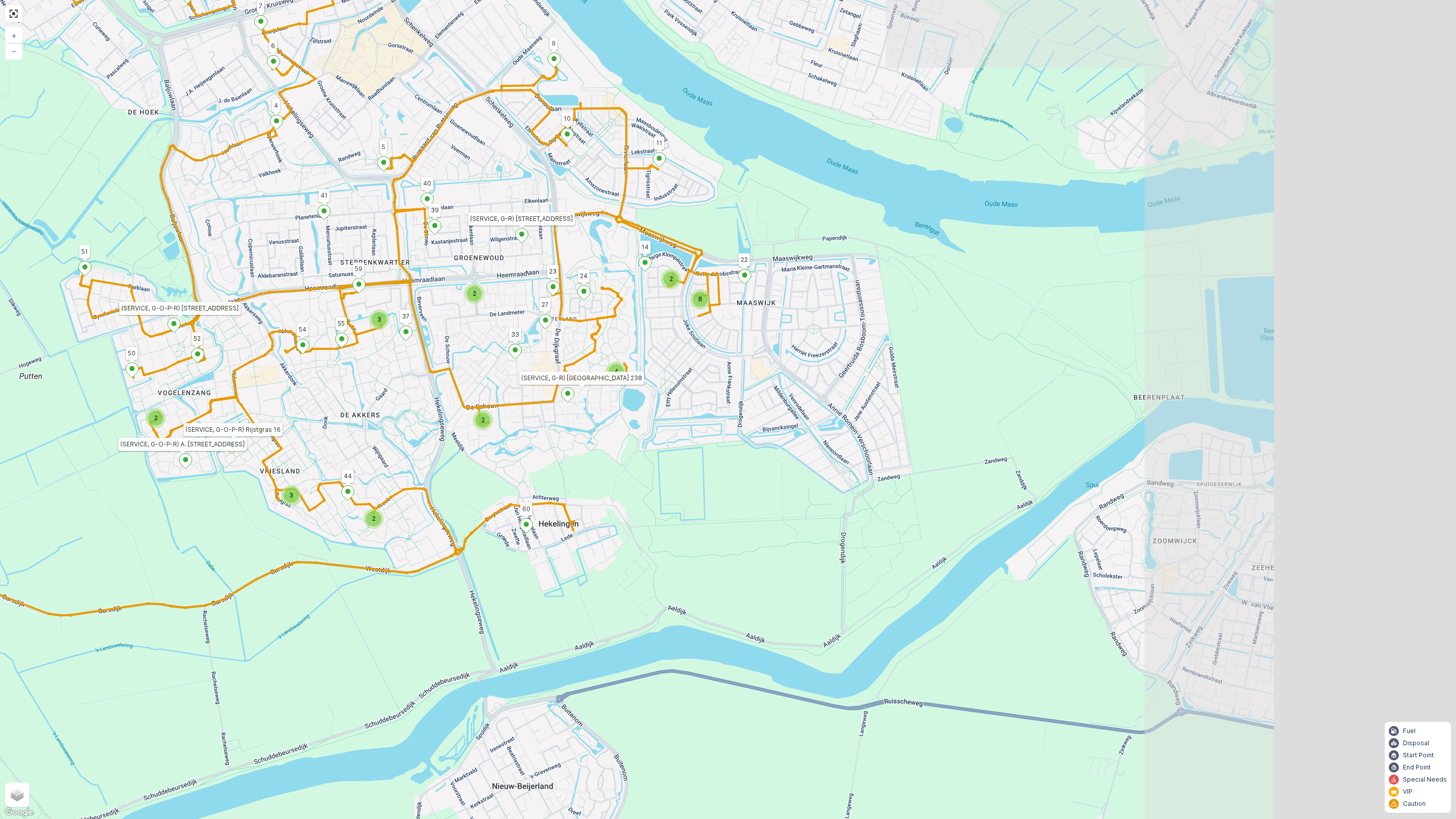
drag, startPoint x: 800, startPoint y: 491, endPoint x: 138, endPoint y: 524, distance: 662.8
click at [138, 524] on div "3 2 2 2 3 2 3 2 4 8 2 2 81 61 82 (SERVICE, R)Reede 4 72 69 (SERVICE, G-O-P-R) R…" at bounding box center [728, 409] width 1456 height 819
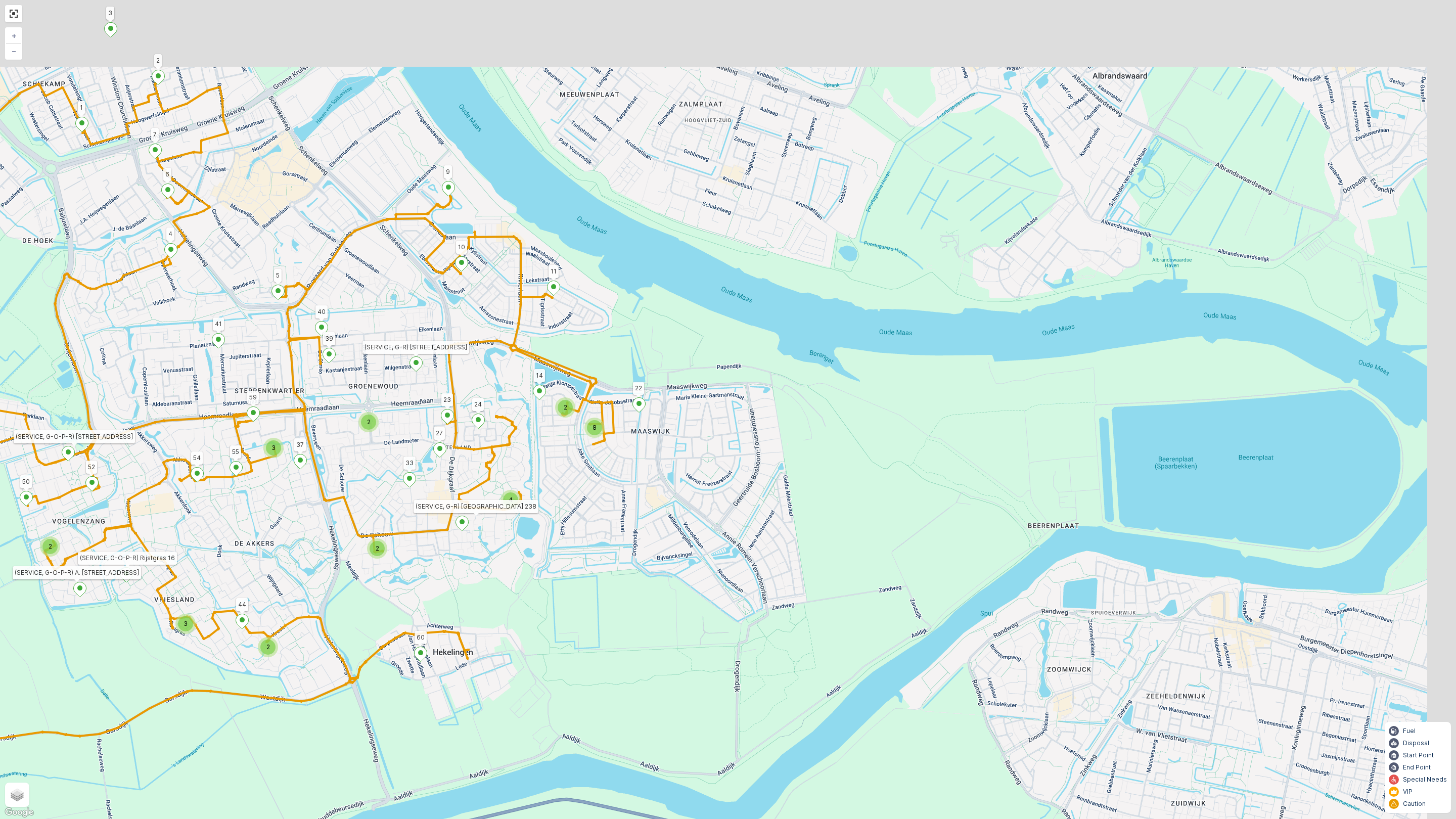
drag, startPoint x: 787, startPoint y: 501, endPoint x: 676, endPoint y: 586, distance: 139.8
click at [680, 628] on div "3 2 2 2 3 2 3 2 4 8 2 2 81 61 82 (SERVICE, R)Reede 4 72 69 (SERVICE, G-O-P-R) R…" at bounding box center [728, 409] width 1456 height 819
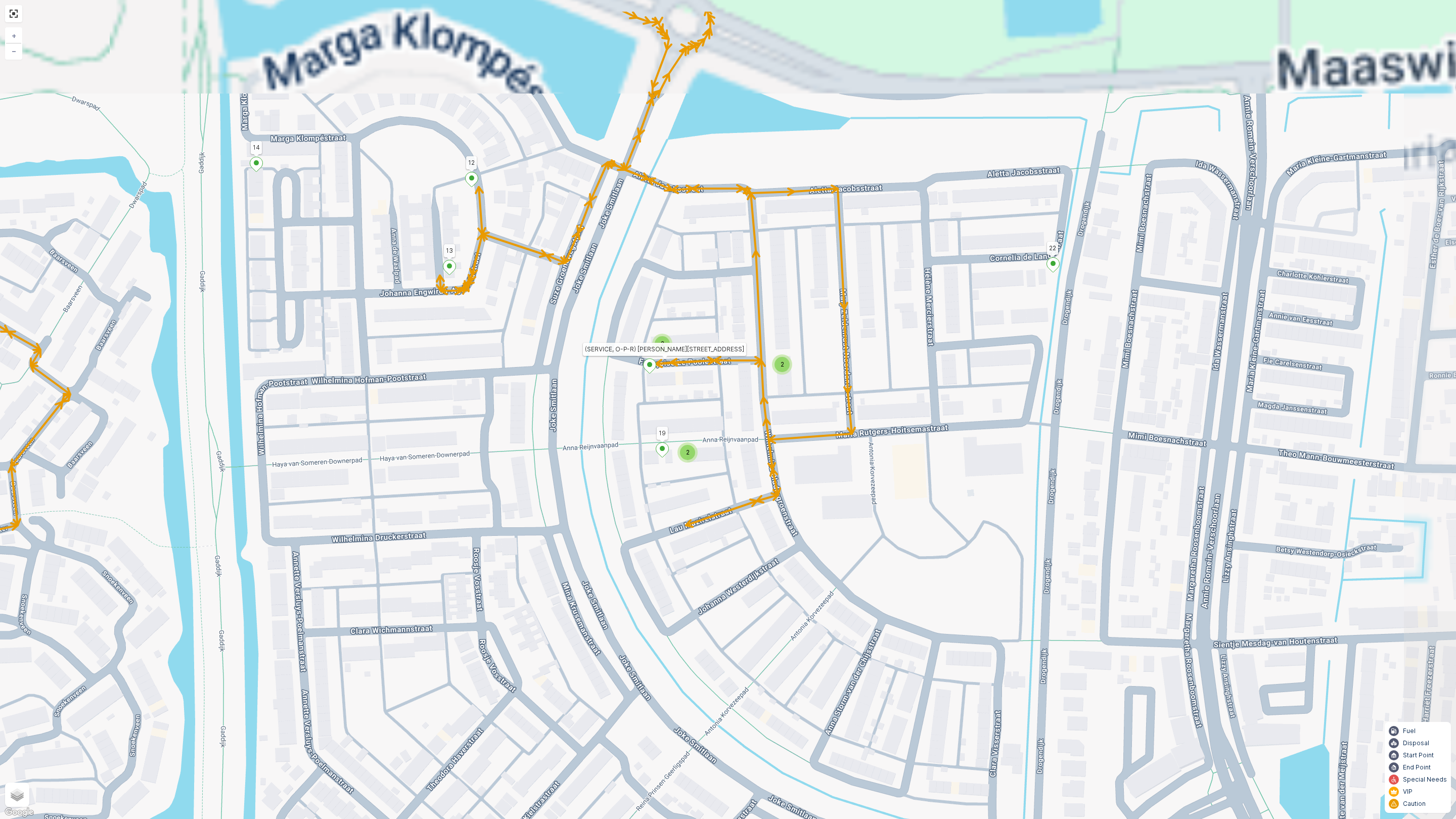
drag, startPoint x: 604, startPoint y: 366, endPoint x: 630, endPoint y: 427, distance: 66.3
click at [513, 504] on div "2 2 2 2 2 2 81 61 82 (SERVICE, R)Reede 4 72 69 (SERVICE, G-O-P-R) Rijstgras 16 …" at bounding box center [728, 409] width 1456 height 819
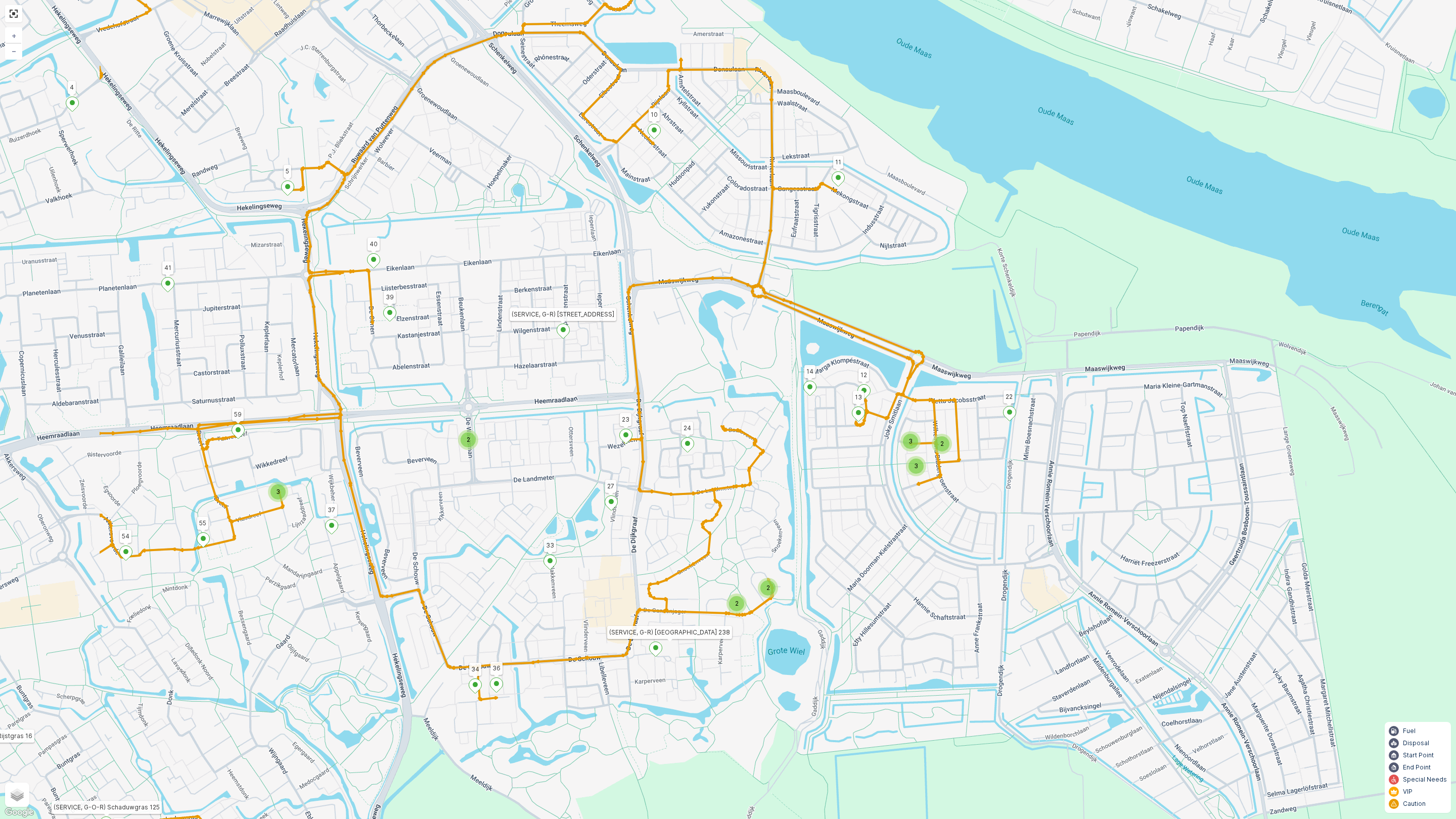
drag, startPoint x: 387, startPoint y: 536, endPoint x: 438, endPoint y: 515, distance: 55.2
click at [425, 529] on div "3 2 2 3 3 2 2 81 61 82 (SERVICE, R)Reede 4 72 69 (SERVICE, G-O-P-R) Rijstgras 1…" at bounding box center [728, 409] width 1456 height 819
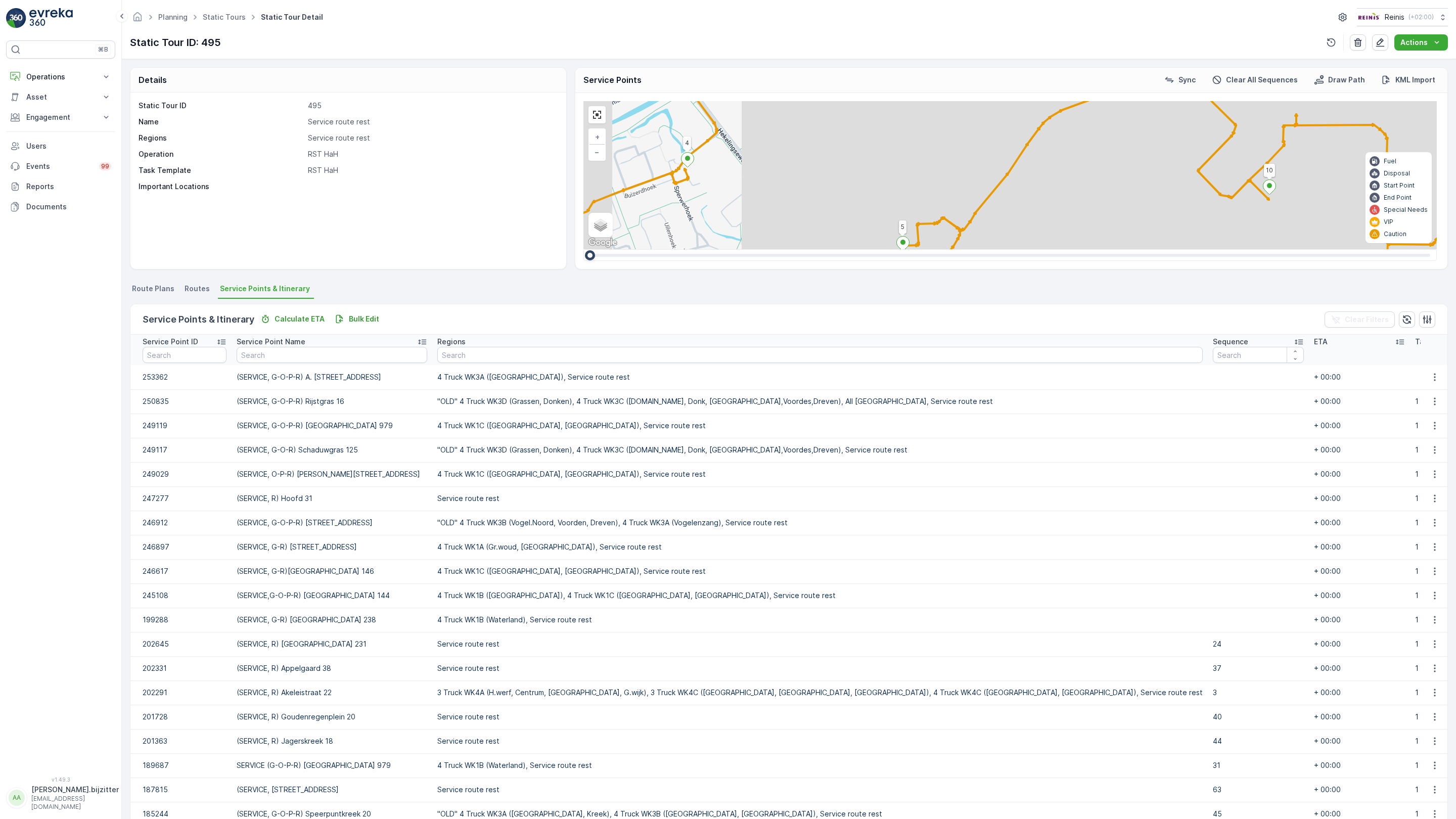
drag, startPoint x: 426, startPoint y: 468, endPoint x: 478, endPoint y: 430, distance: 64.4
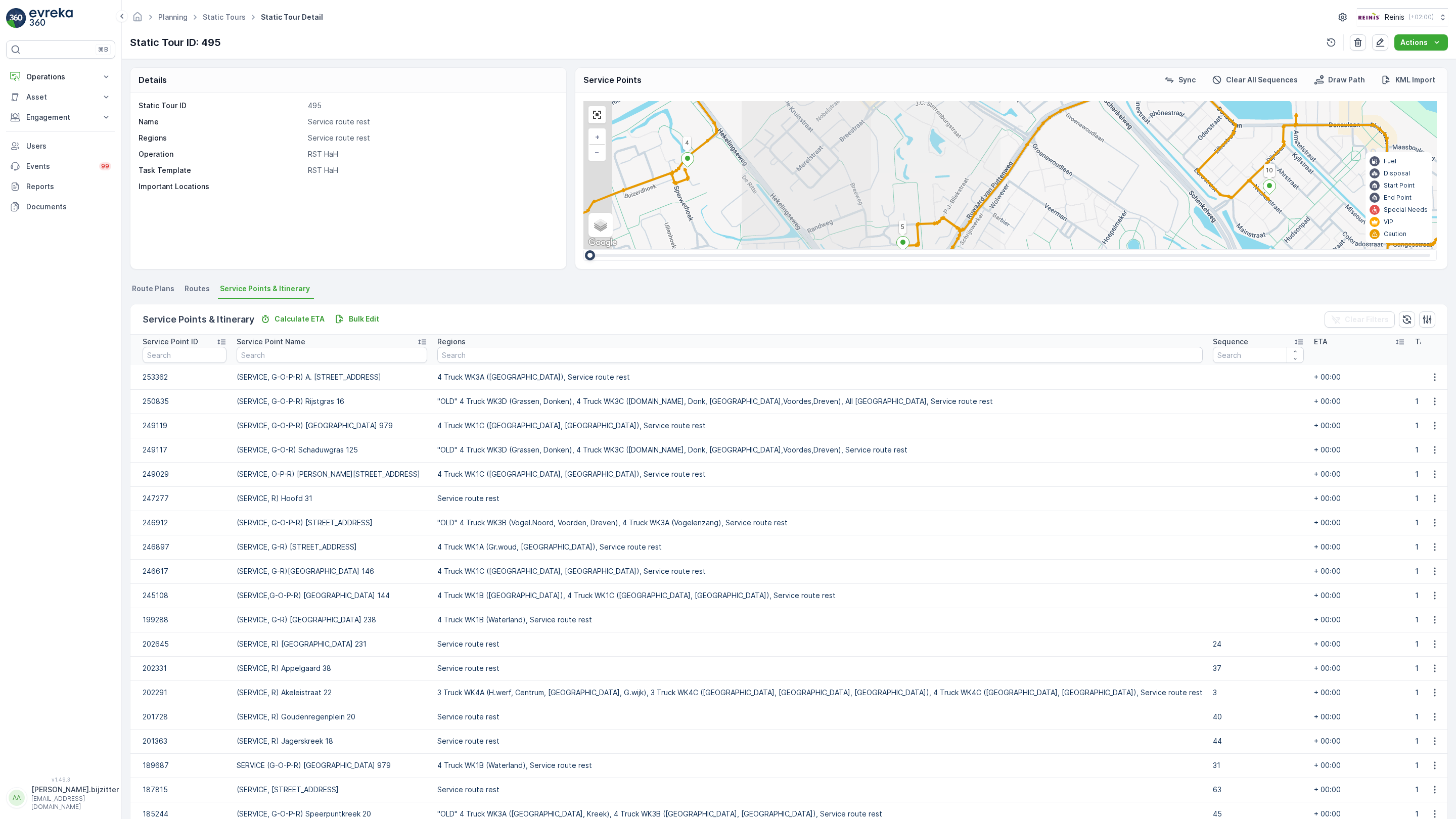
click at [583, 249] on div "3 2 2 3 3 2 2 81 61 82 (SERVICE, R)Reede 4 72 69 (SERVICE, G-O-P-R) Rijstgras 1…" at bounding box center [1010, 175] width 854 height 148
click at [1344, 652] on div "2" at bounding box center [1352, 660] width 15 height 15
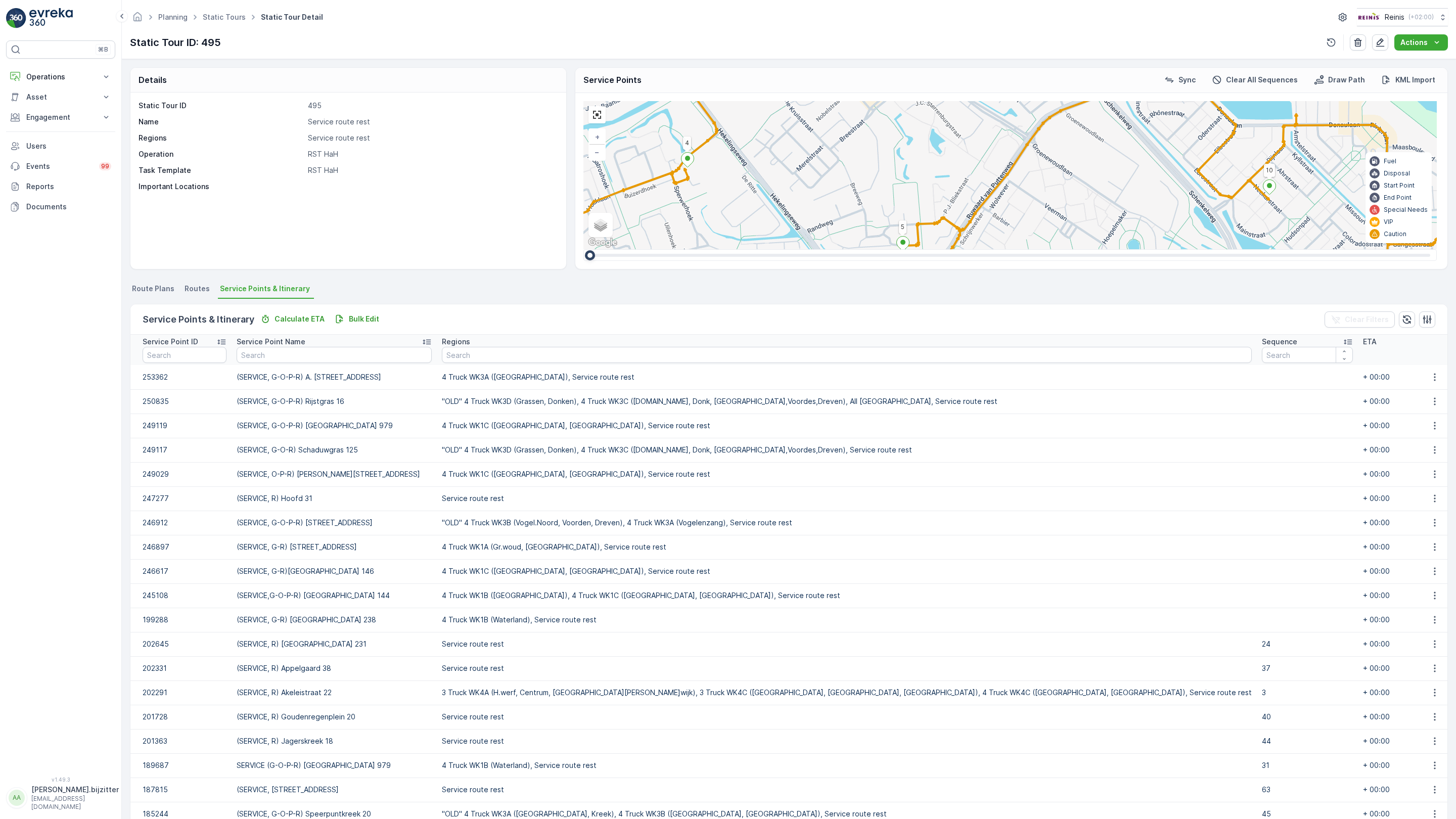
click at [792, 249] on div "3 2 2 3 3 2 2 81 61 82 (SERVICE, R)Reede 4 72 69 (SERVICE, G-O-P-R) Rijstgras 1…" at bounding box center [1010, 175] width 854 height 148
click at [1381, 640] on span "2" at bounding box center [1383, 643] width 3 height 7
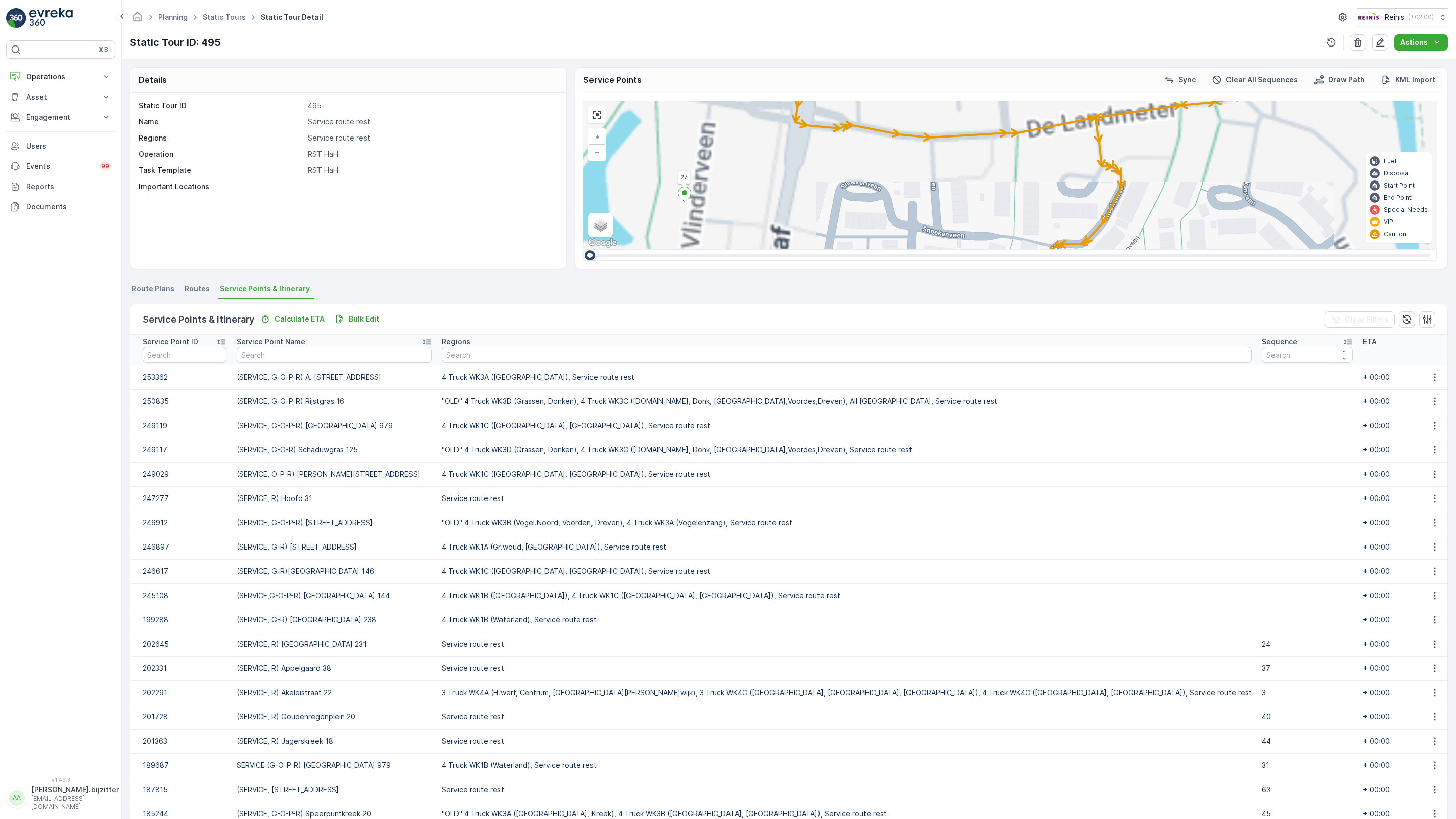
click at [1184, 570] on span "2" at bounding box center [1185, 573] width 3 height 7
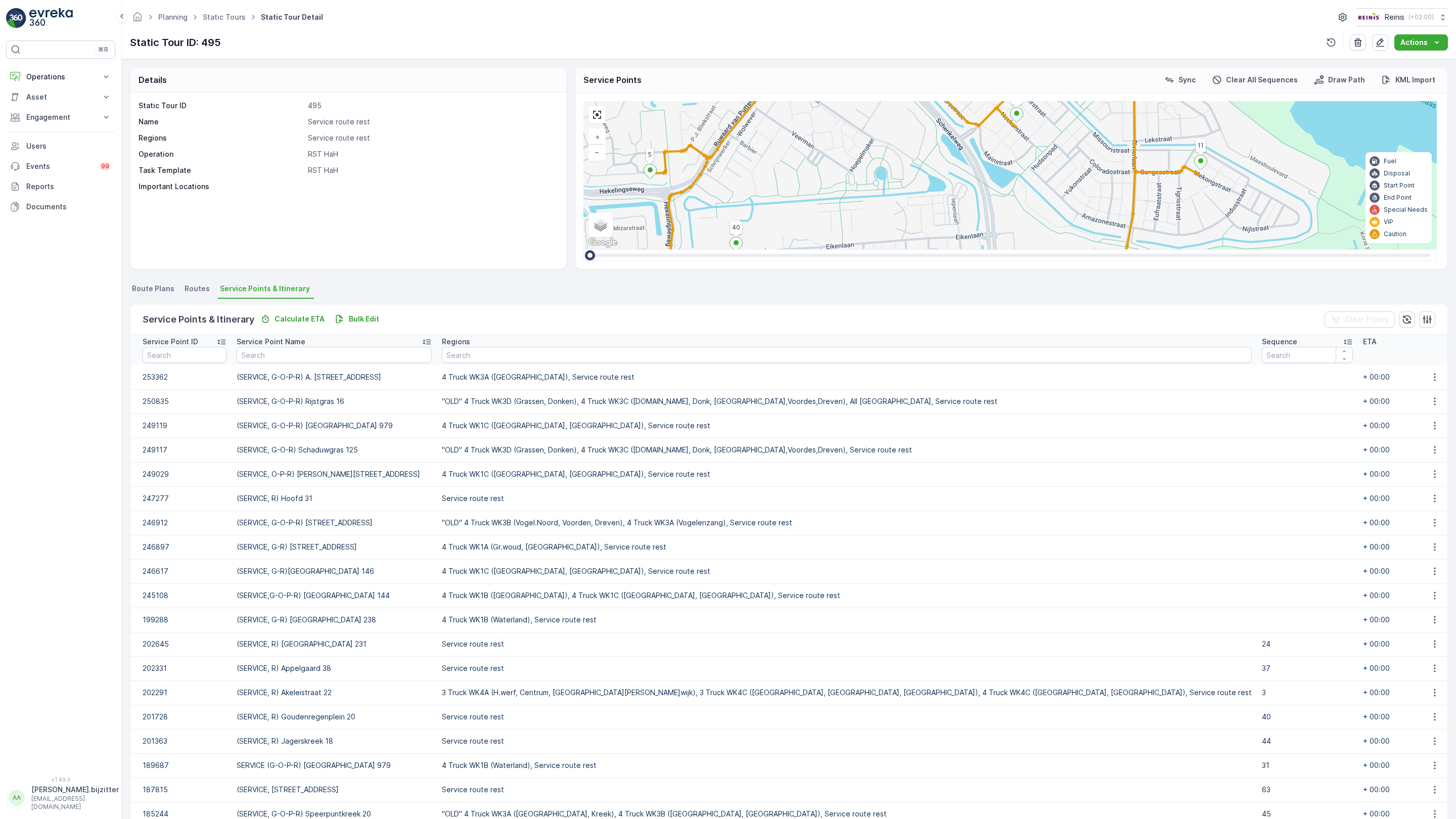
drag, startPoint x: 414, startPoint y: 543, endPoint x: 472, endPoint y: 497, distance: 74.0
click at [583, 249] on div "3 2 2 3 3 2 2 81 61 82 (SERVICE, R)Reede 4 72 69 (SERVICE, G-O-P-R) Rijstgras 1…" at bounding box center [1010, 175] width 854 height 148
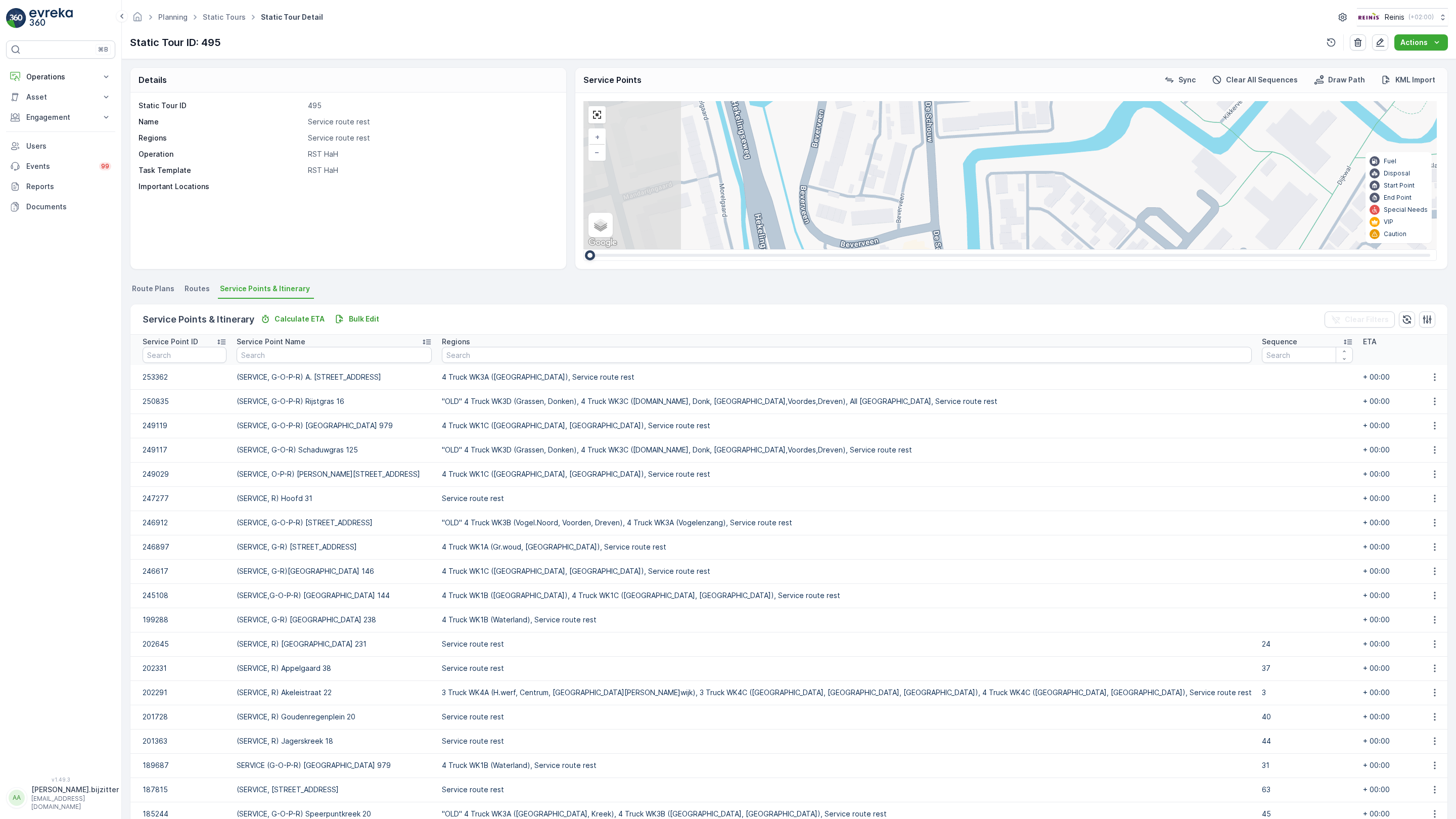
drag, startPoint x: 105, startPoint y: 569, endPoint x: 520, endPoint y: 539, distance: 416.1
click at [583, 249] on div "2 2 2 2 2 2 81 61 82 (SERVICE, R)Reede 4 72 69 (SERVICE, G-O-P-R) Rijstgras 16 …" at bounding box center [1010, 175] width 854 height 148
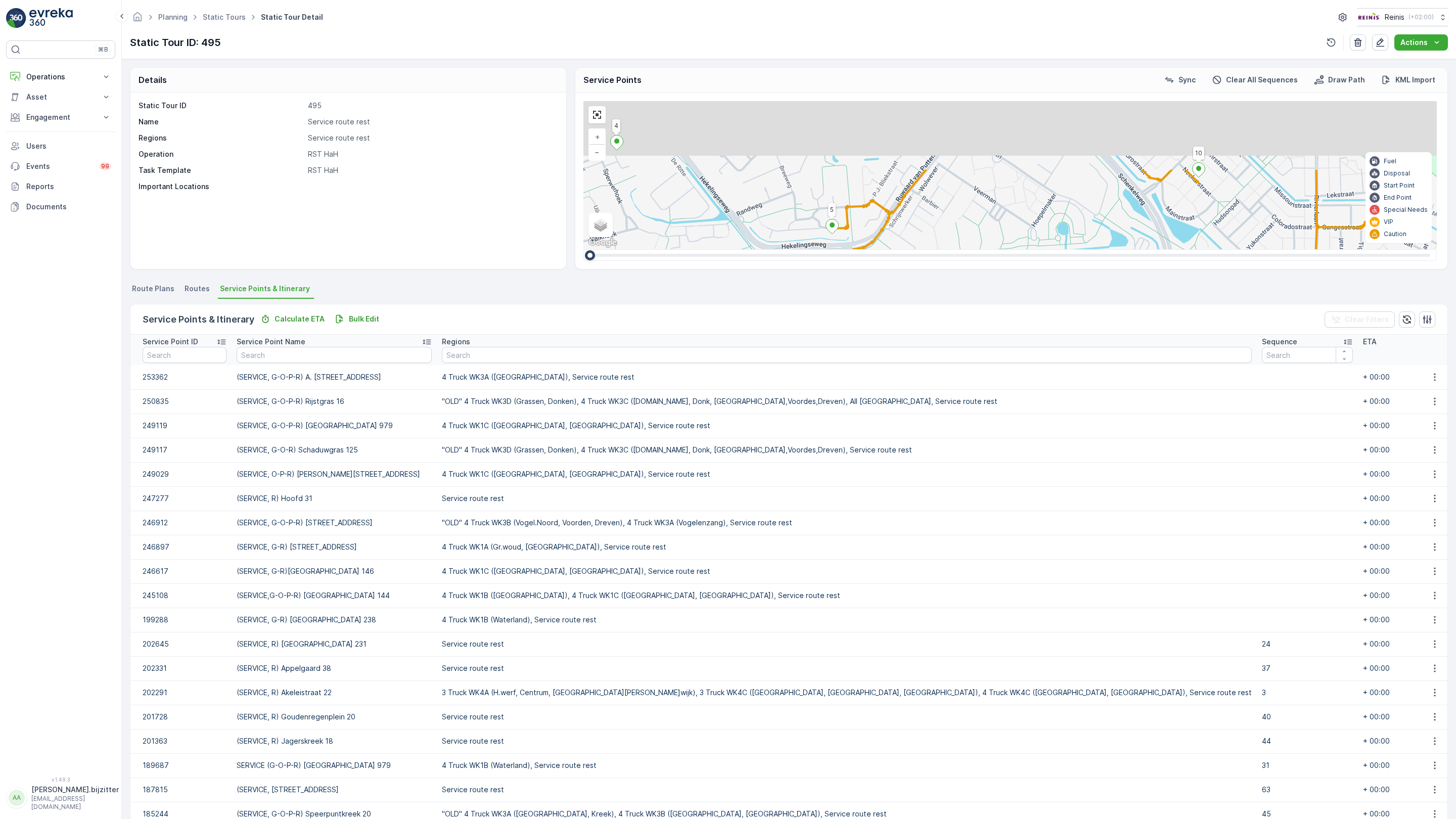
drag, startPoint x: 716, startPoint y: 303, endPoint x: 655, endPoint y: 454, distance: 162.9
click at [655, 249] on div "3 2 2 3 3 2 2 81 61 82 (SERVICE, R)Reede 4 72 69 (SERVICE, G-O-P-R) Rijstgras 1…" at bounding box center [1010, 175] width 854 height 148
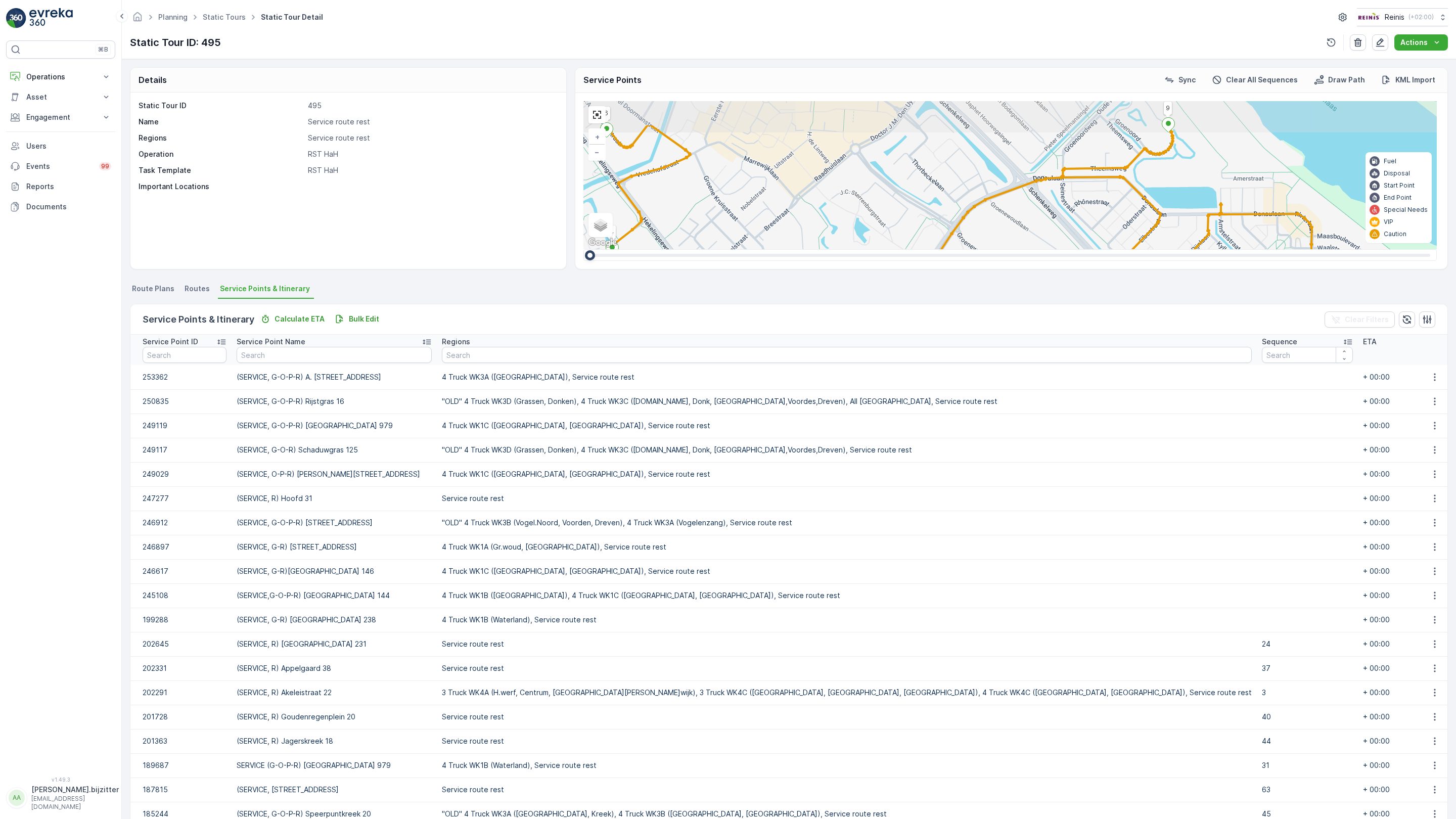
drag, startPoint x: 501, startPoint y: 326, endPoint x: 497, endPoint y: 433, distance: 107.1
click at [583, 249] on div "3 2 2 3 3 2 2 81 61 82 (SERVICE, R)Reede 4 72 69 (SERVICE, G-O-P-R) Rijstgras 1…" at bounding box center [1010, 175] width 854 height 148
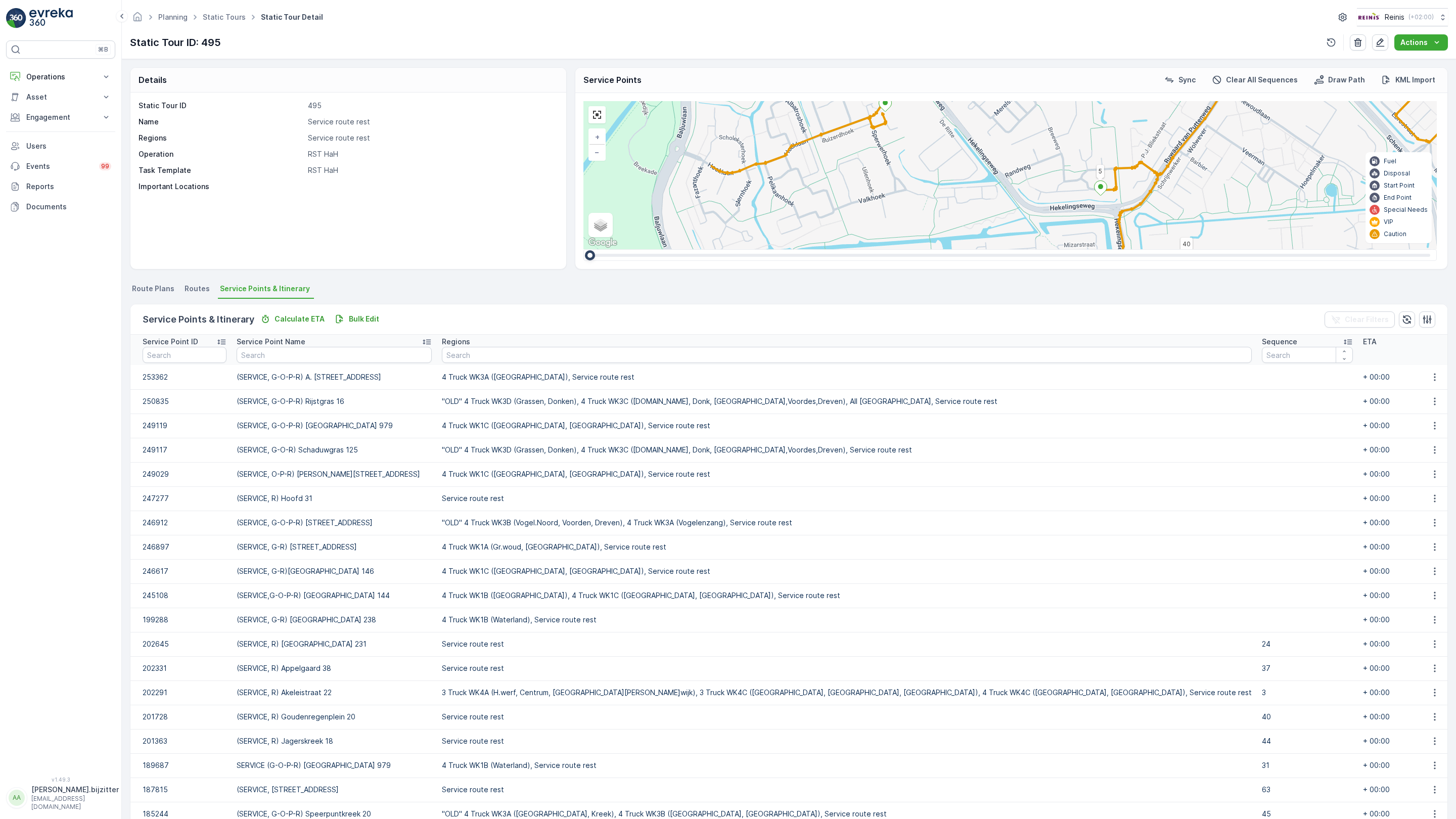
drag, startPoint x: 320, startPoint y: 653, endPoint x: 593, endPoint y: 508, distance: 309.1
click at [593, 249] on div "3 2 2 3 3 2 2 81 61 82 (SERVICE, R)Reede 4 72 69 (SERVICE, G-O-P-R) Rijstgras 1…" at bounding box center [1010, 175] width 854 height 148
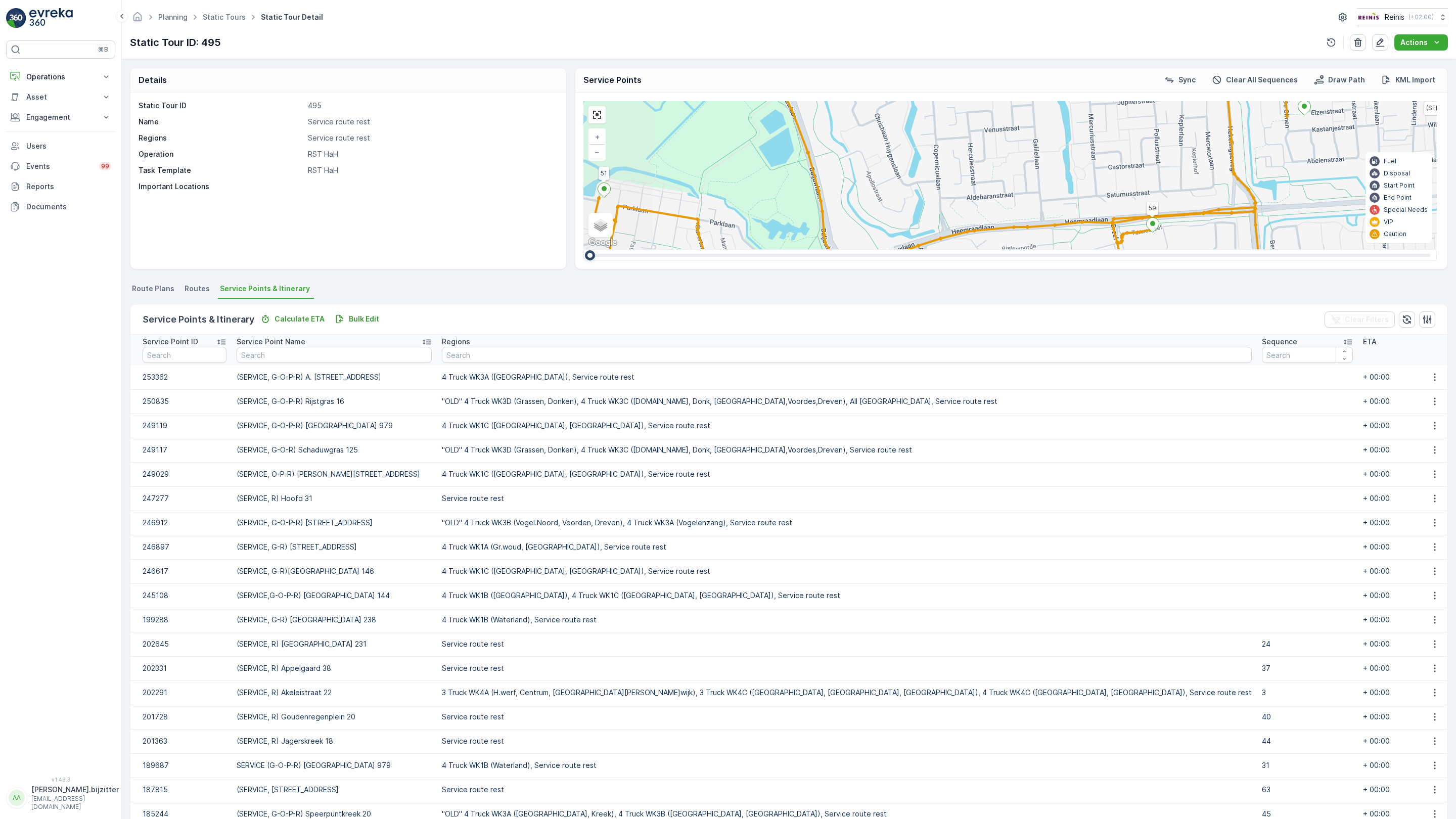
drag, startPoint x: 453, startPoint y: 652, endPoint x: 555, endPoint y: 446, distance: 229.9
click at [583, 249] on div "3 2 2 3 3 2 2 81 61 82 (SERVICE, R)Reede 4 72 69 (SERVICE, G-O-P-R) Rijstgras 1…" at bounding box center [1010, 175] width 854 height 148
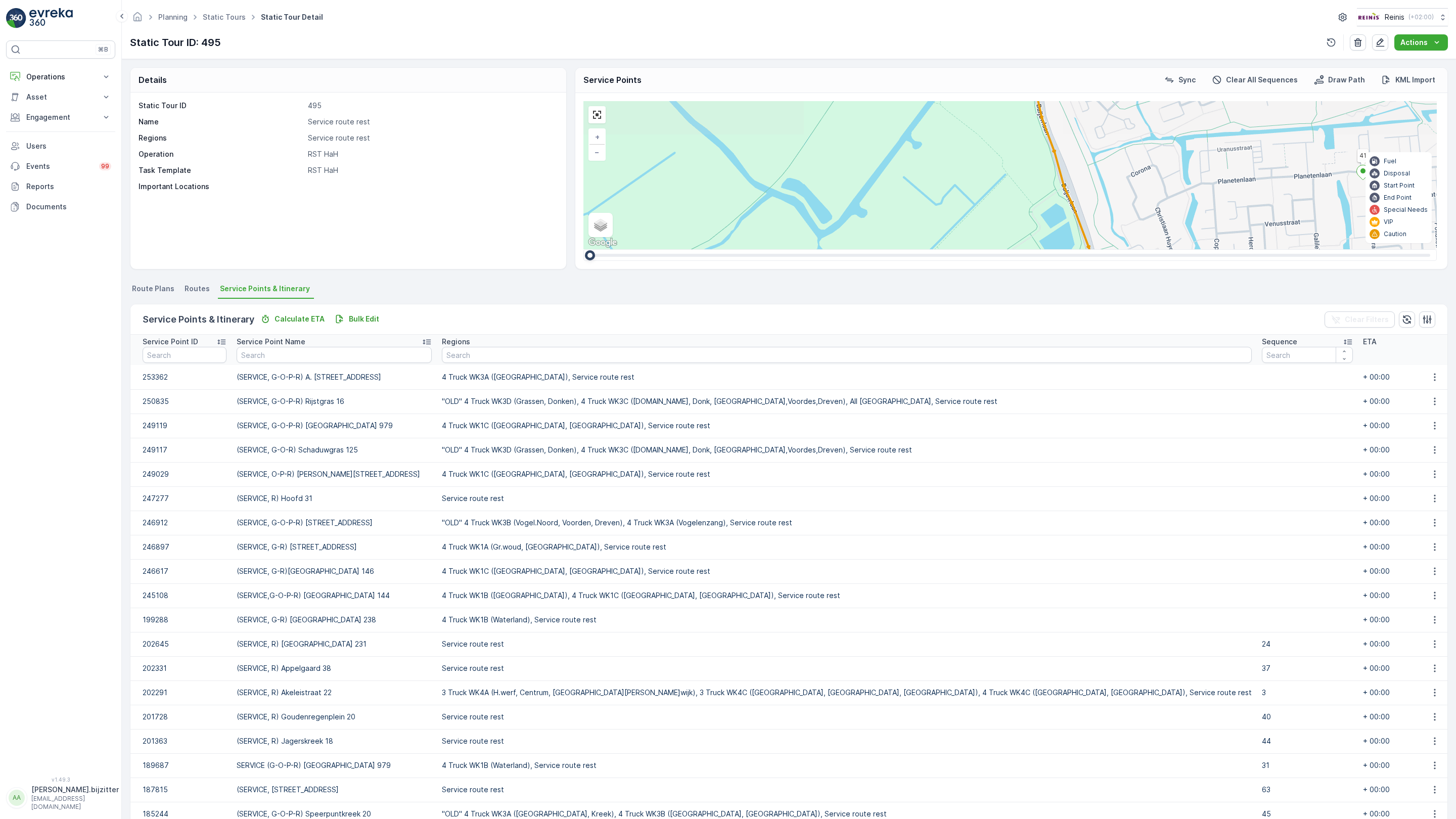
drag, startPoint x: 605, startPoint y: 516, endPoint x: 633, endPoint y: 593, distance: 81.9
click at [633, 249] on div "3 2 2 3 3 2 2 81 61 82 (SERVICE, R)Reede 4 72 69 (SERVICE, G-O-P-R) Rijstgras 1…" at bounding box center [1010, 175] width 854 height 148
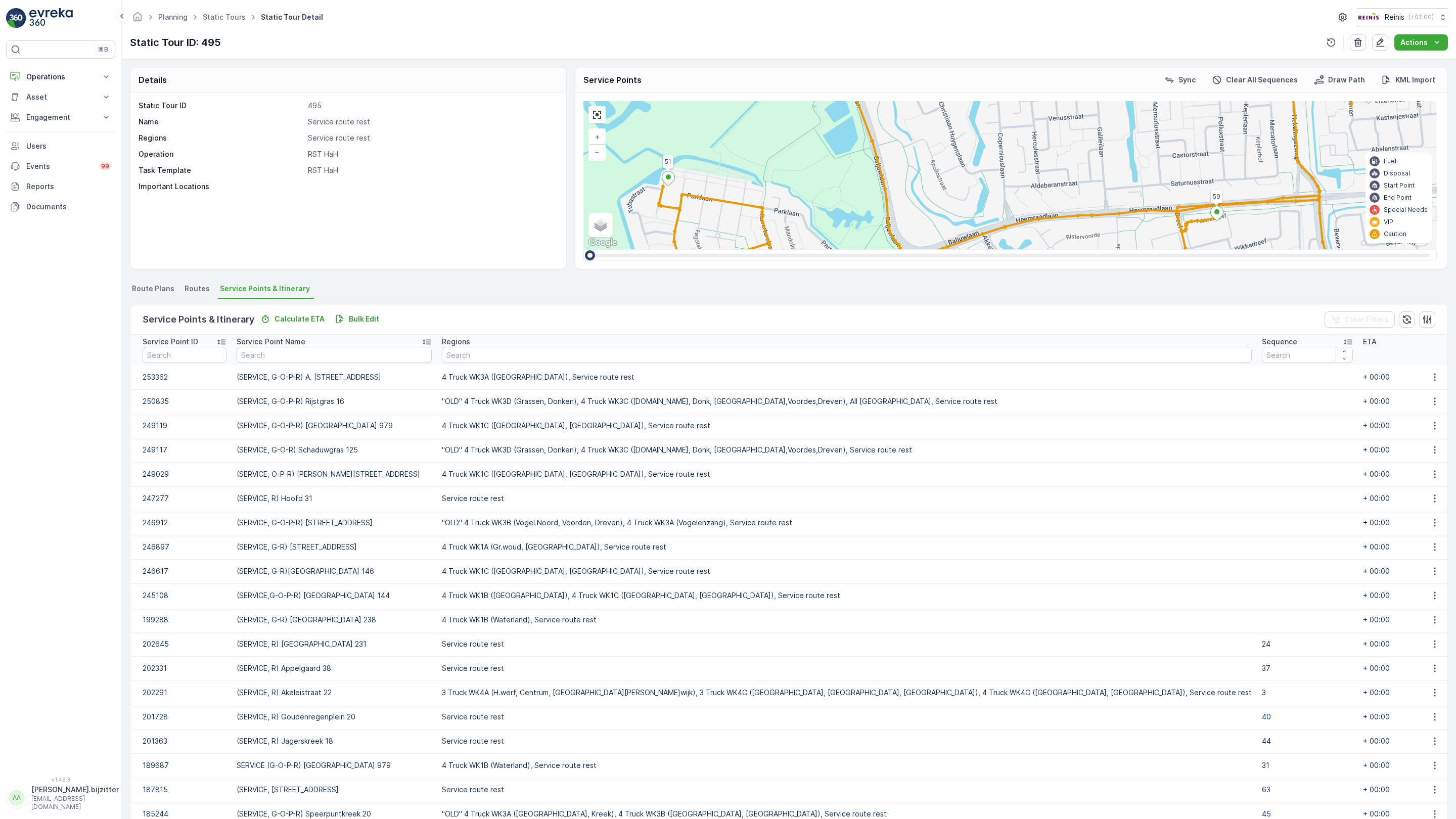
drag, startPoint x: 742, startPoint y: 613, endPoint x: 596, endPoint y: 567, distance: 153.1
click at [596, 249] on div "3 2 2 3 3 2 2 81 61 82 (SERVICE, R)Reede 4 72 69 (SERVICE, G-O-P-R) Rijstgras 1…" at bounding box center [1010, 175] width 854 height 148
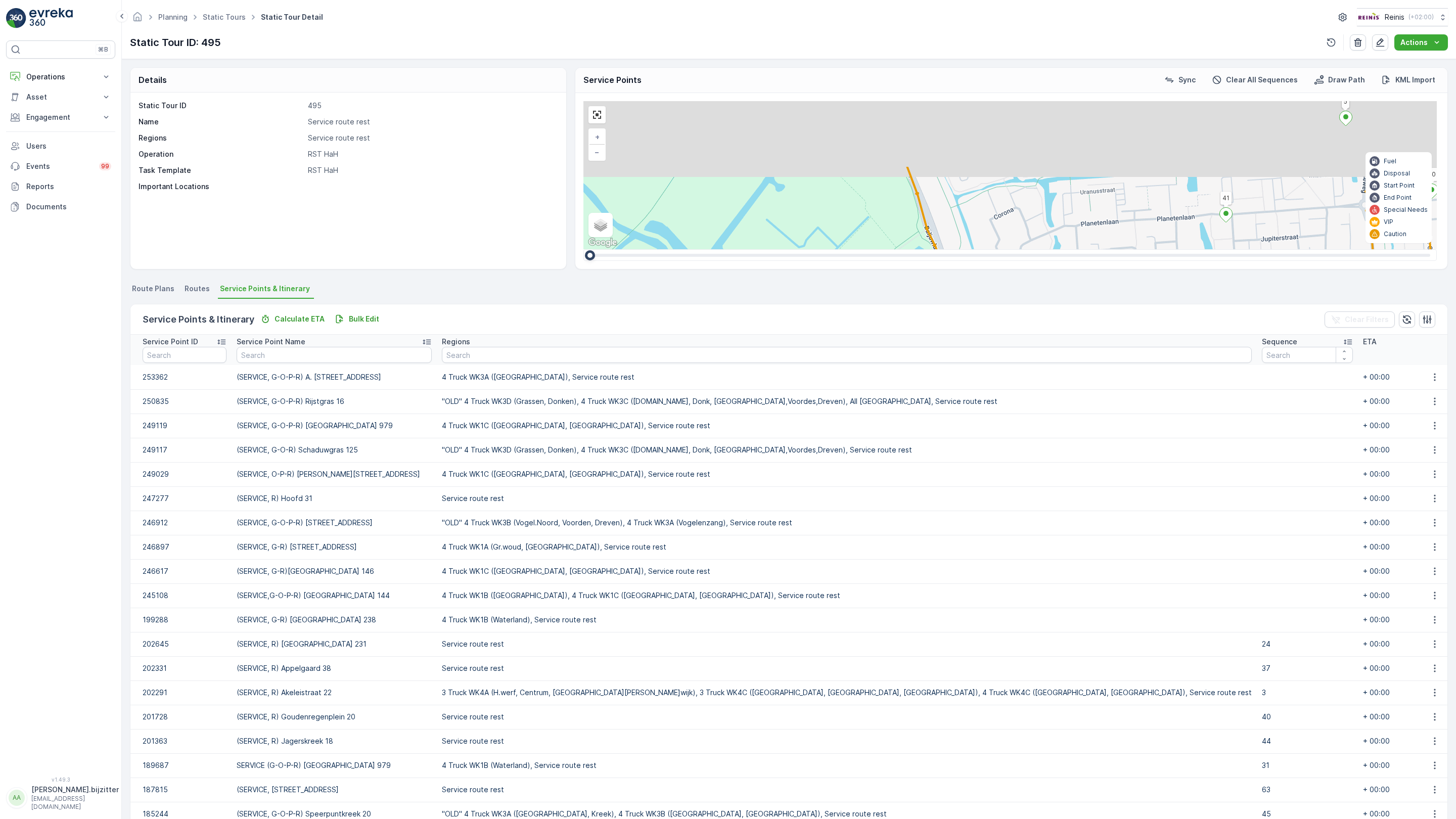
drag, startPoint x: 267, startPoint y: 244, endPoint x: 353, endPoint y: 421, distance: 196.8
click at [583, 249] on div "3 2 2 3 3 2 2 81 61 82 (SERVICE, R)Reede 4 72 69 (SERVICE, G-O-P-R) Rijstgras 1…" at bounding box center [1010, 175] width 854 height 148
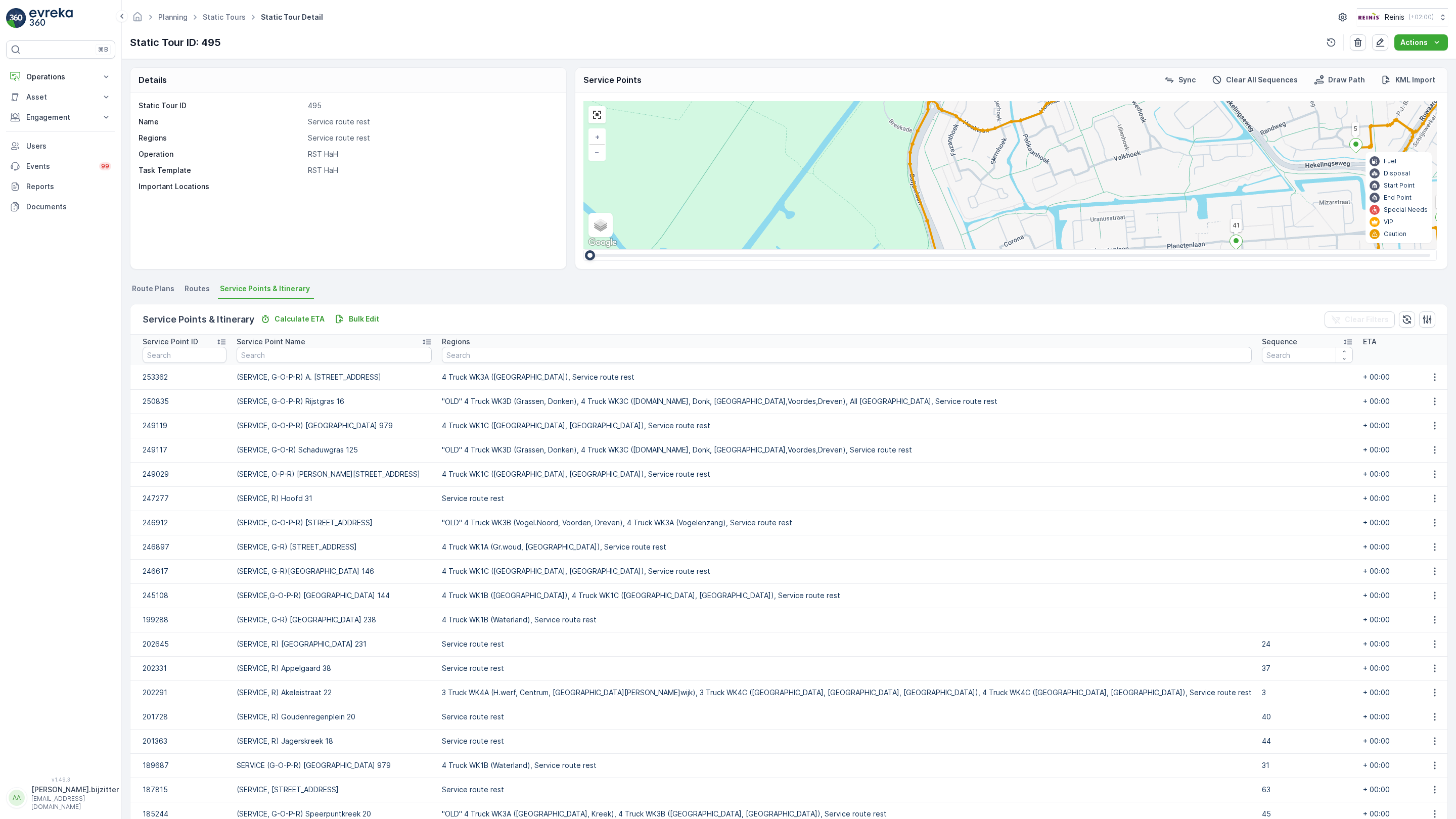
click at [583, 249] on div "3 2 2 3 3 2 2 81 61 82 (SERVICE, R)Reede 4 72 69 (SERVICE, G-O-P-R) Rijstgras 1…" at bounding box center [1010, 175] width 854 height 148
click at [590, 107] on link at bounding box center [597, 115] width 15 height 15
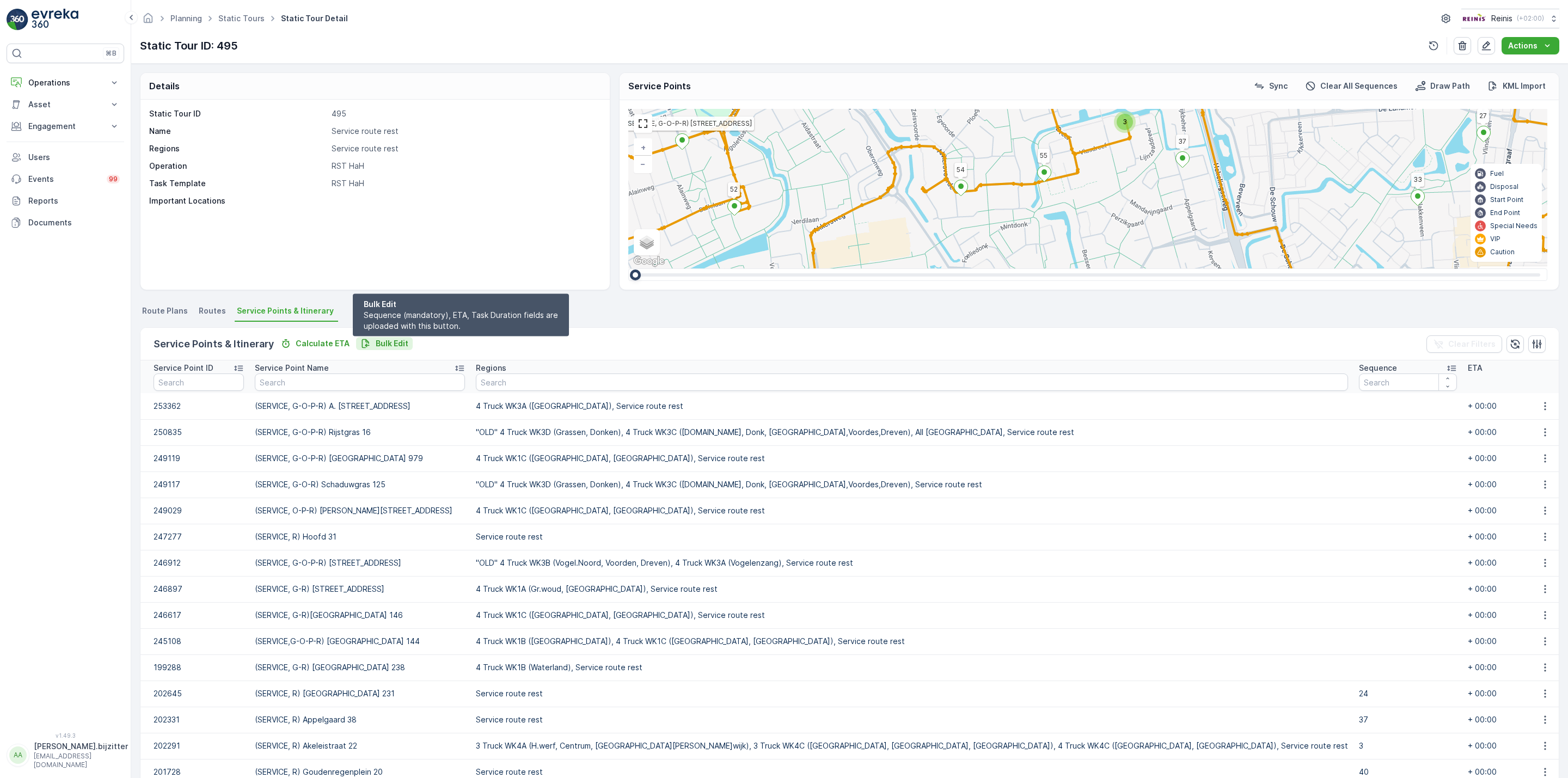
click at [377, 343] on p "Bulk Edit" at bounding box center [392, 343] width 33 height 11
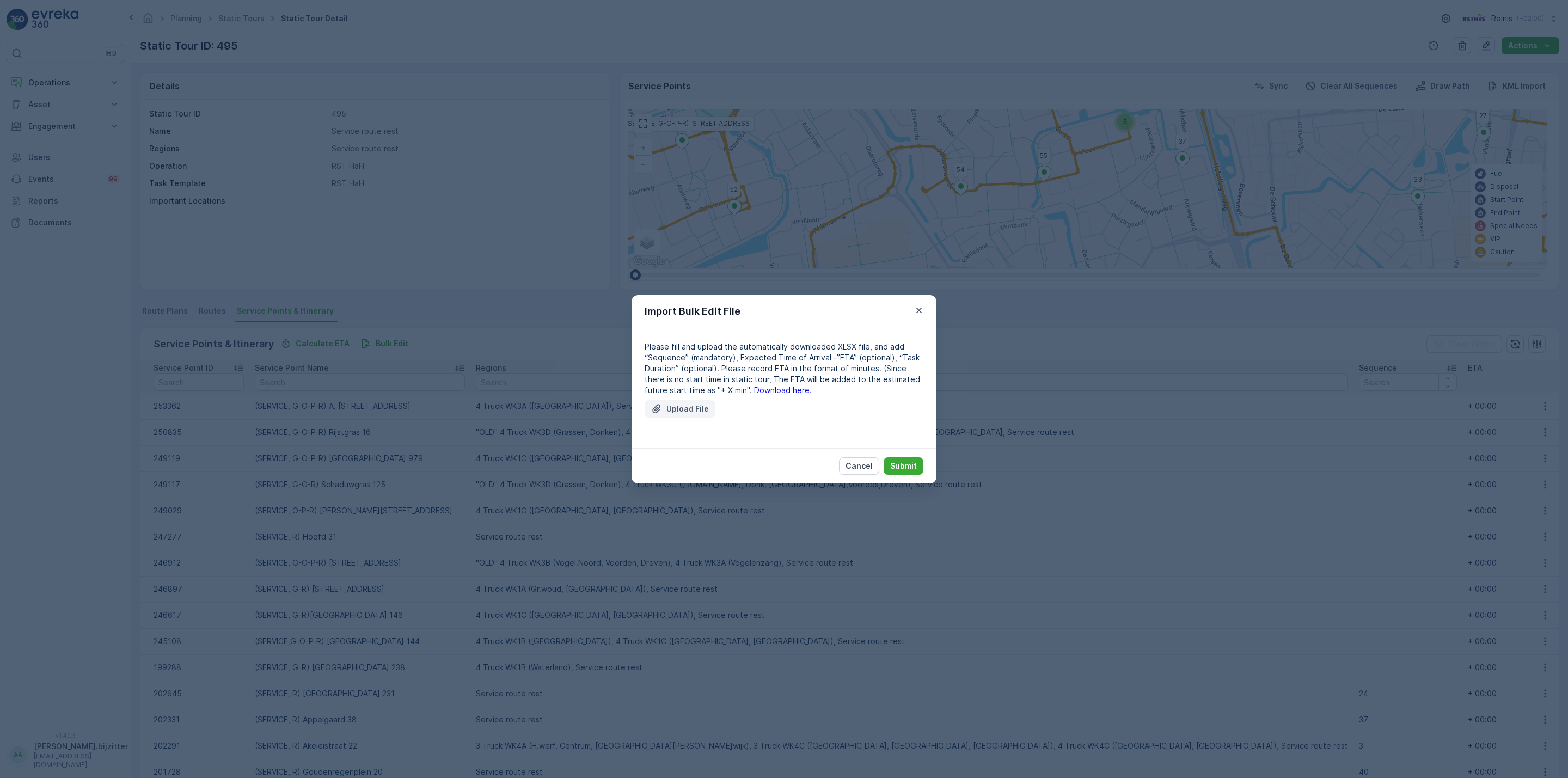
click at [691, 404] on p "Upload File" at bounding box center [688, 408] width 42 height 11
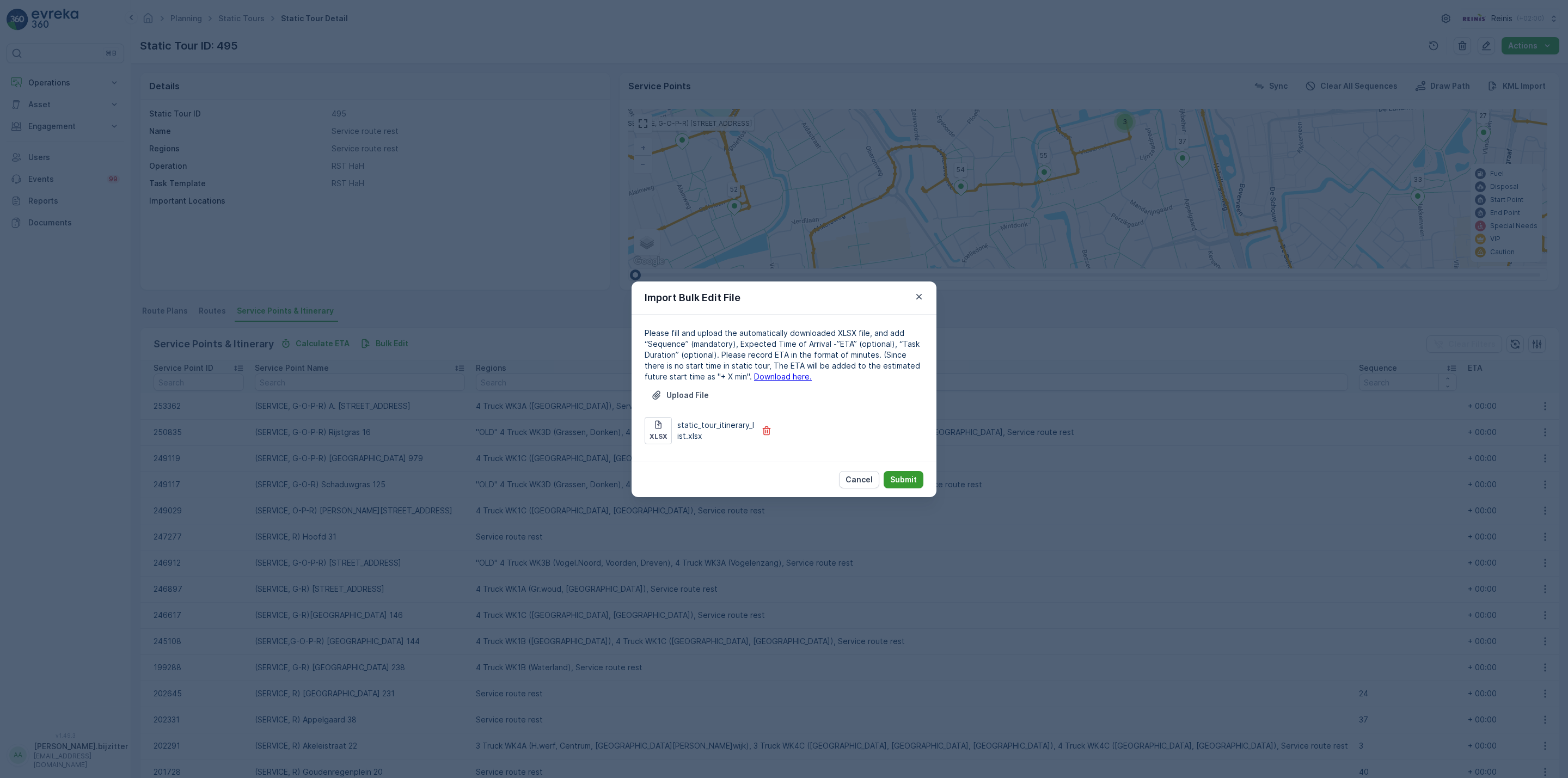
click at [905, 477] on p "Submit" at bounding box center [903, 479] width 27 height 11
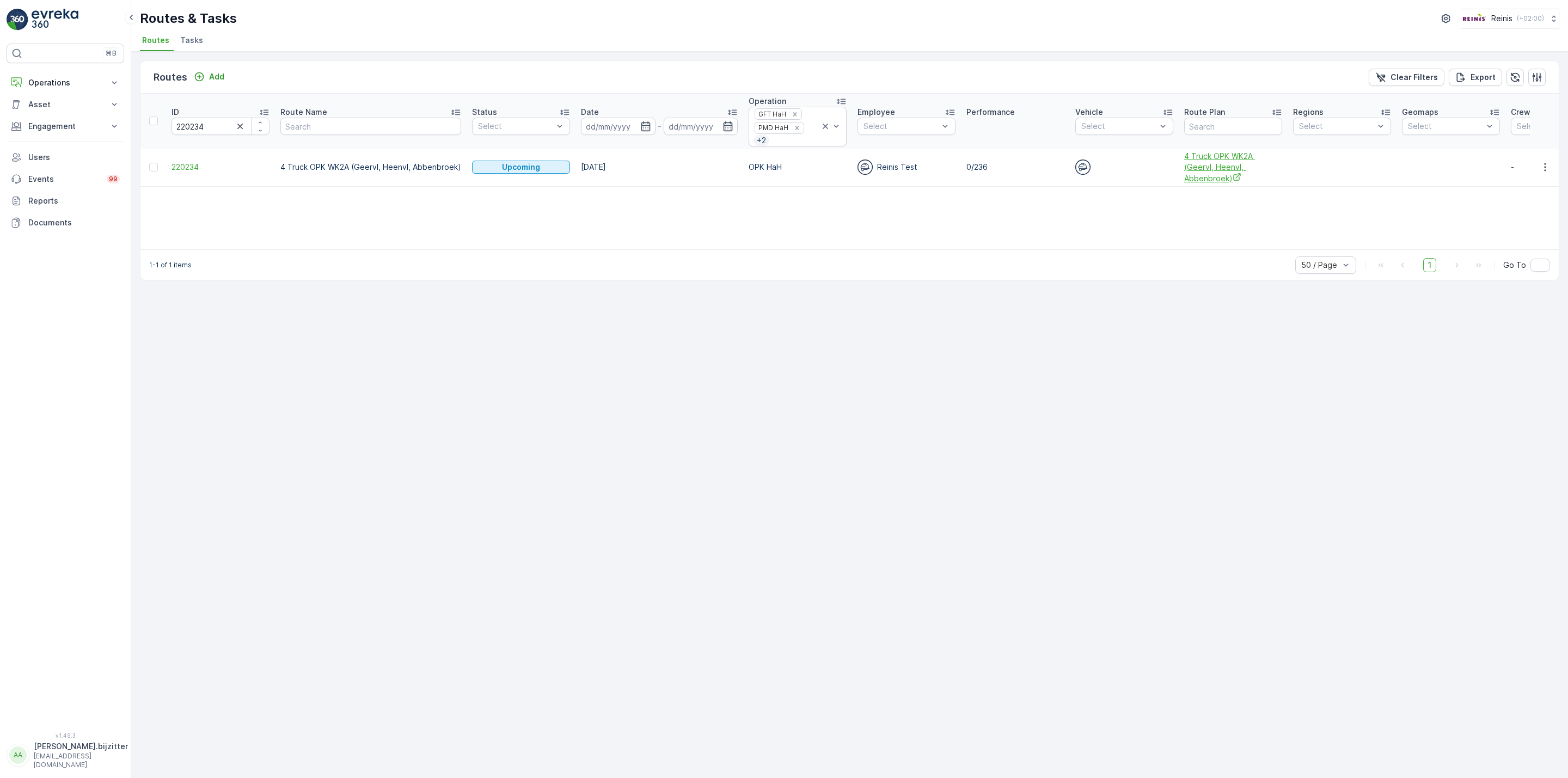
click at [1206, 169] on span "4 Truck OPK WK2A (Geervl, Heenvl, Abbenbroek)" at bounding box center [1233, 167] width 98 height 33
click at [190, 168] on span "220234" at bounding box center [221, 167] width 98 height 11
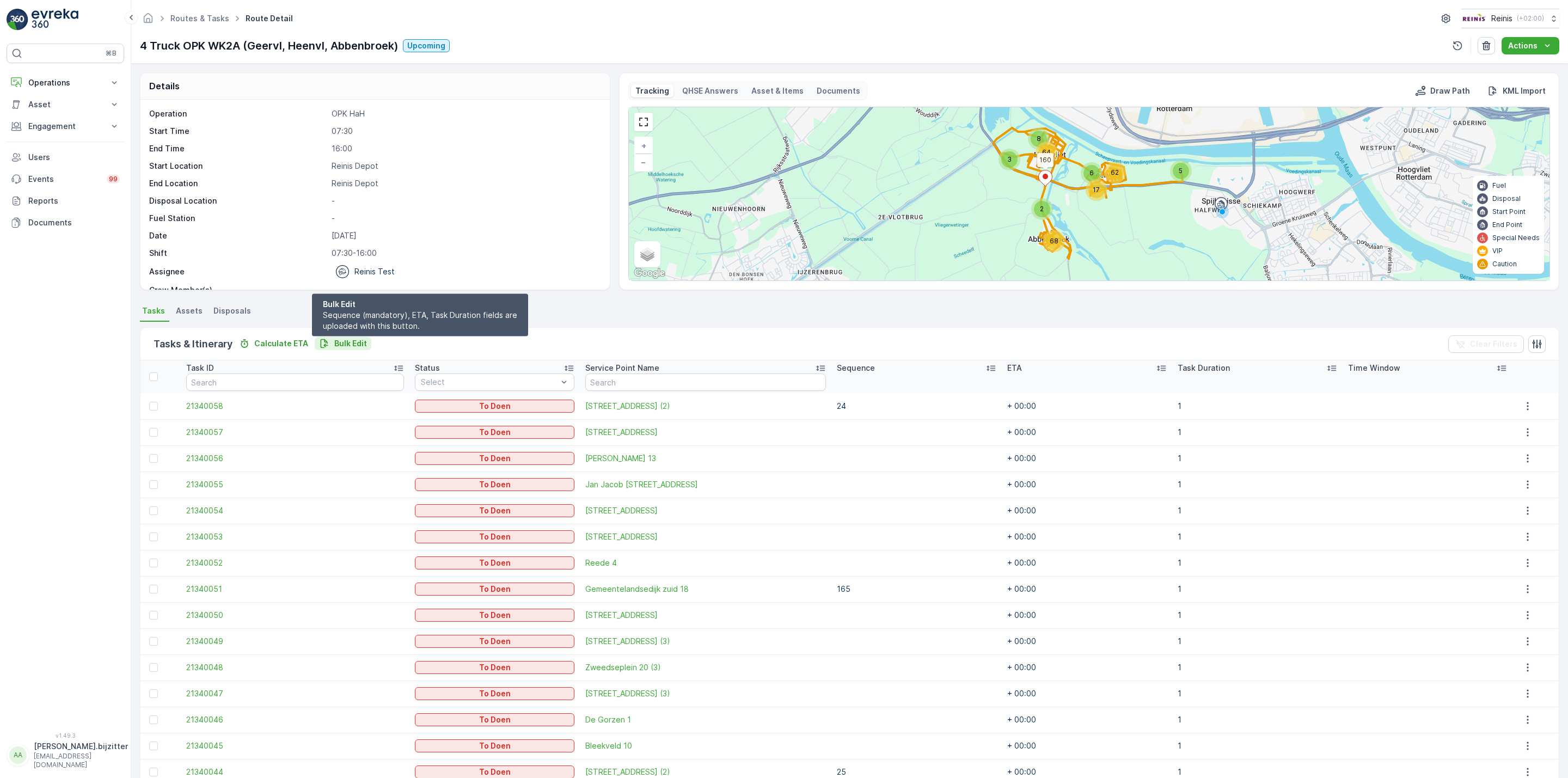
click at [351, 342] on p "Bulk Edit" at bounding box center [351, 343] width 33 height 11
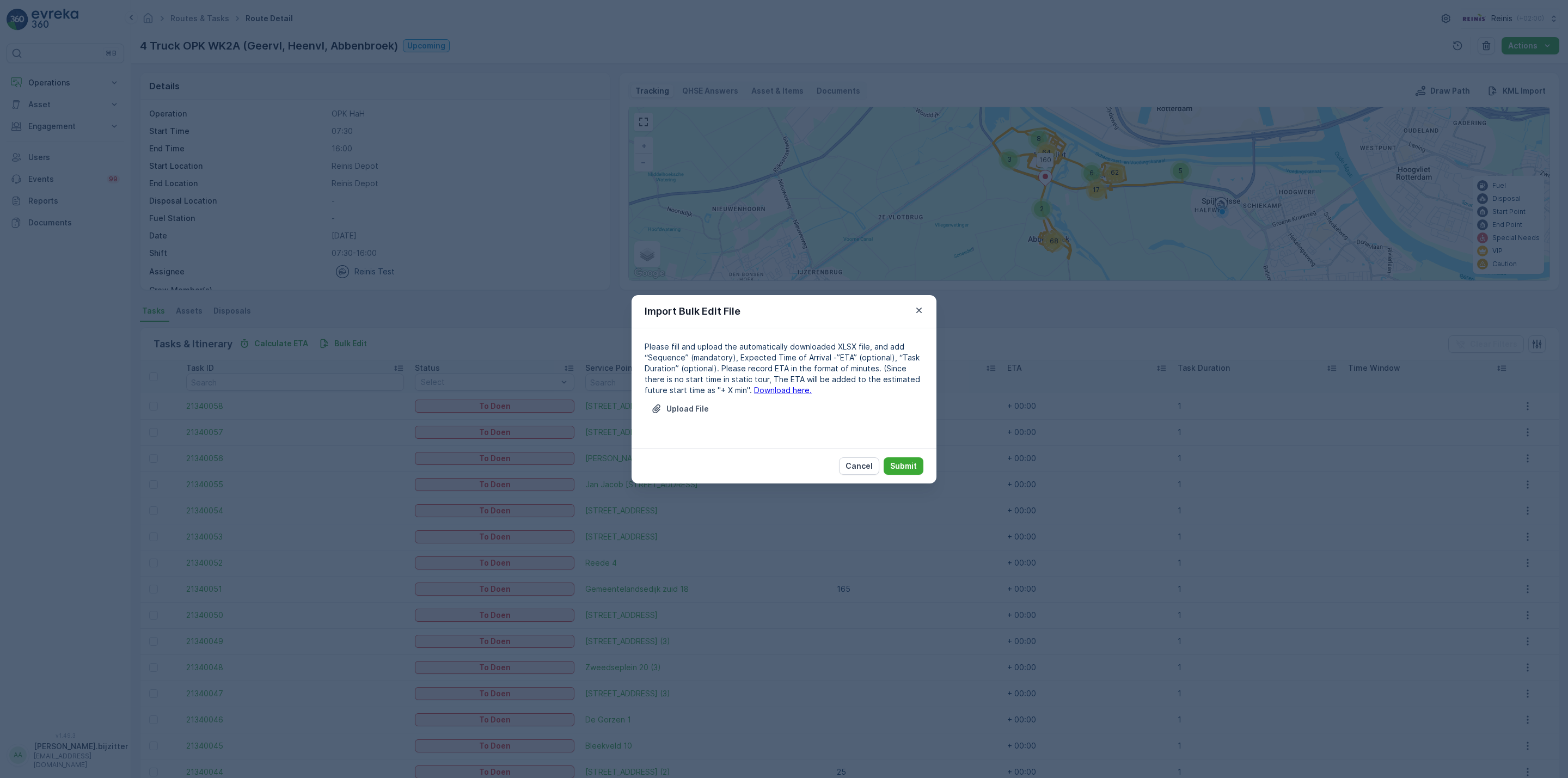
click at [754, 392] on link "Download here." at bounding box center [783, 390] width 58 height 9
click at [677, 409] on p "Upload File" at bounding box center [688, 408] width 42 height 11
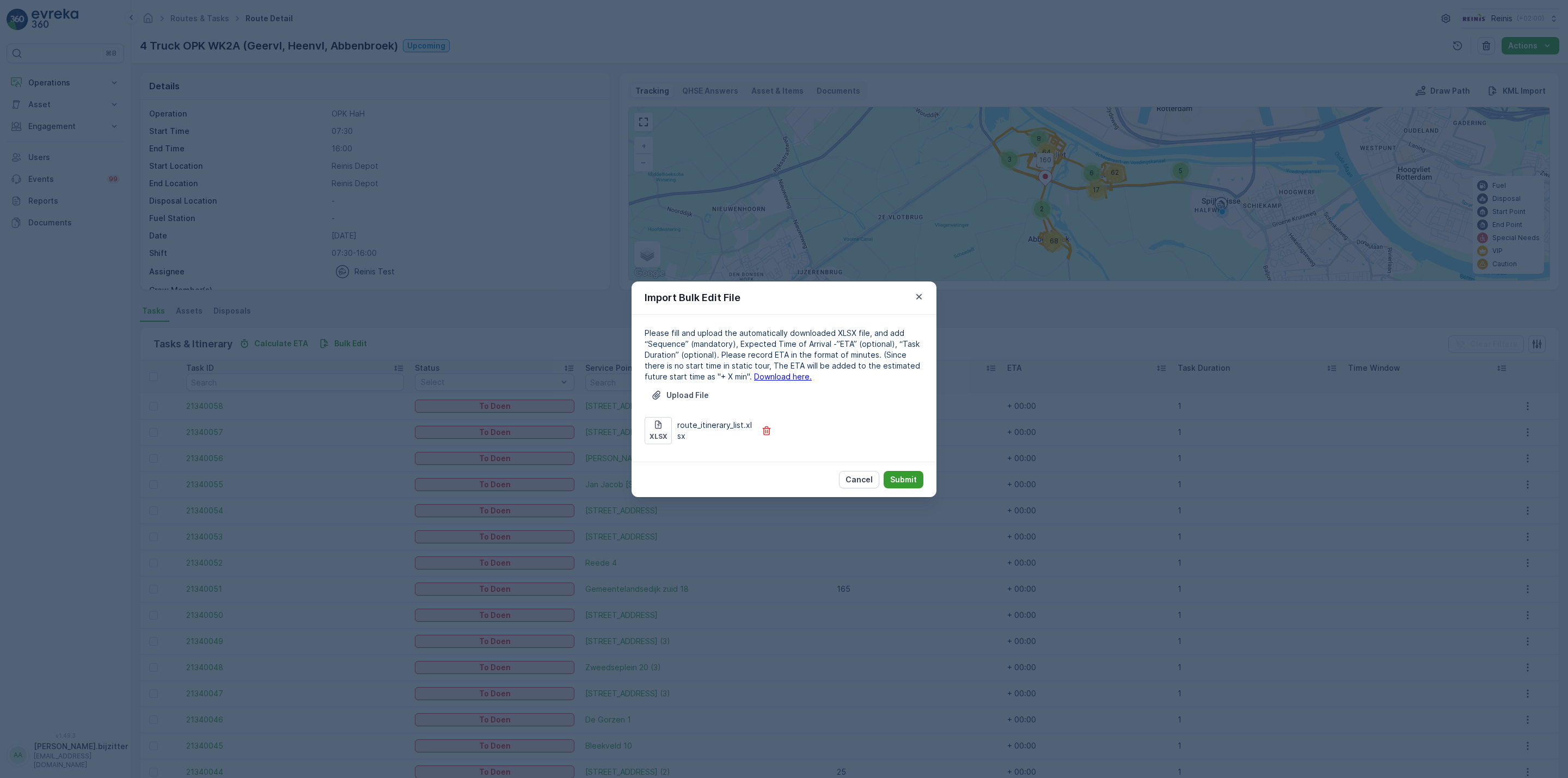
click at [892, 479] on p "Submit" at bounding box center [903, 479] width 27 height 11
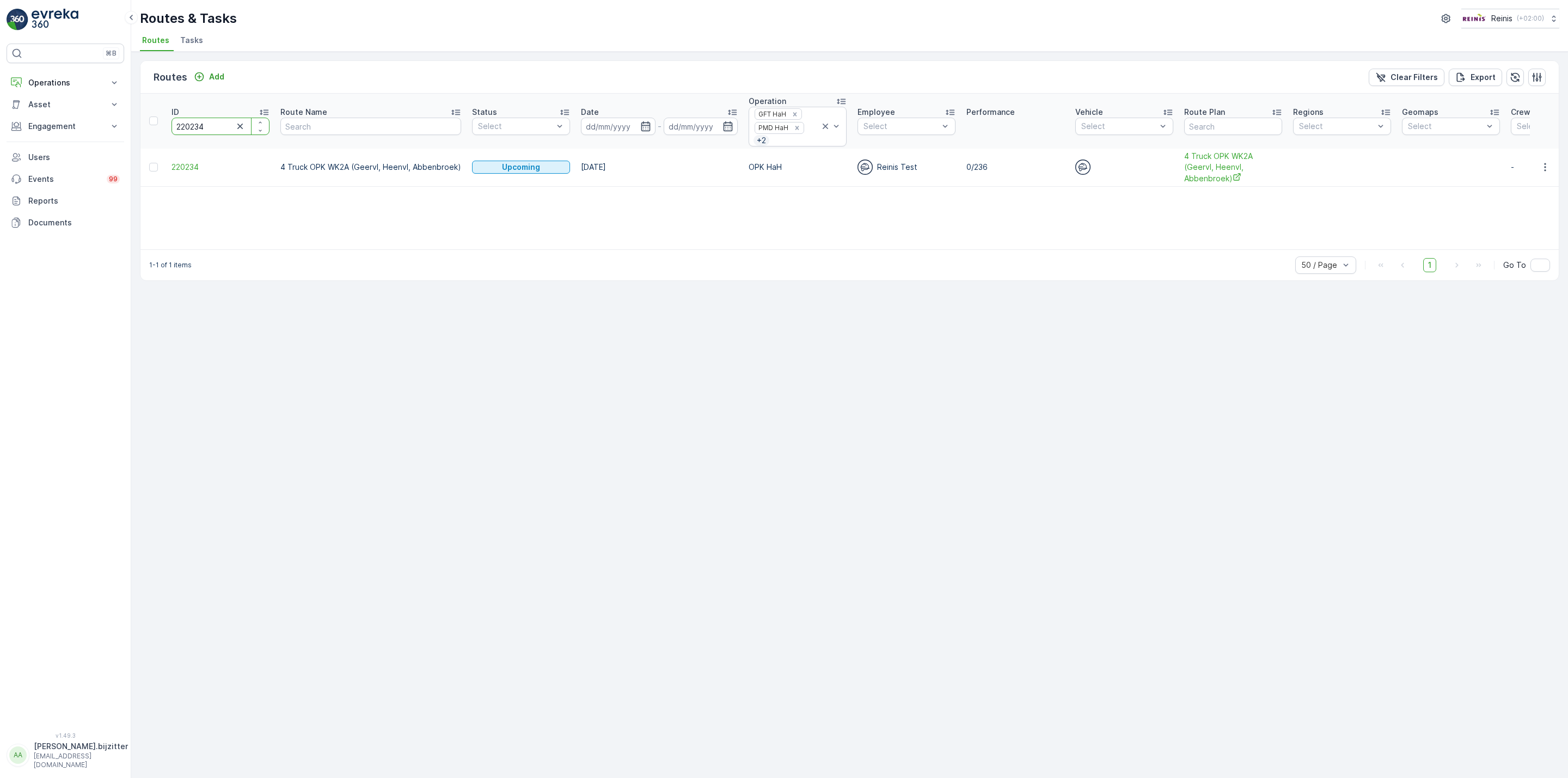
click at [202, 126] on input "220234" at bounding box center [221, 126] width 98 height 18
paste input "3"
type input "220233"
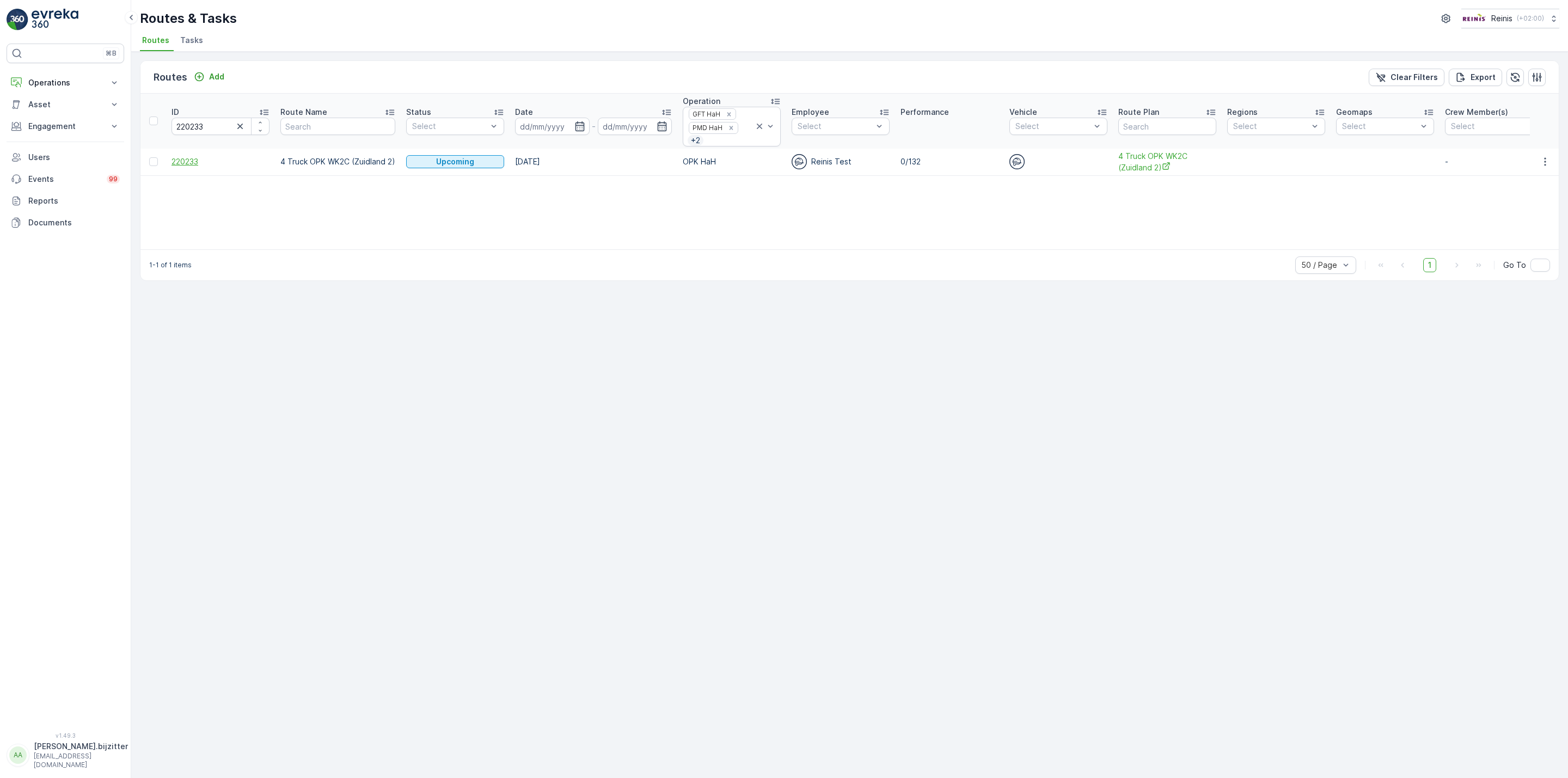
click at [196, 164] on span "220233" at bounding box center [221, 161] width 98 height 11
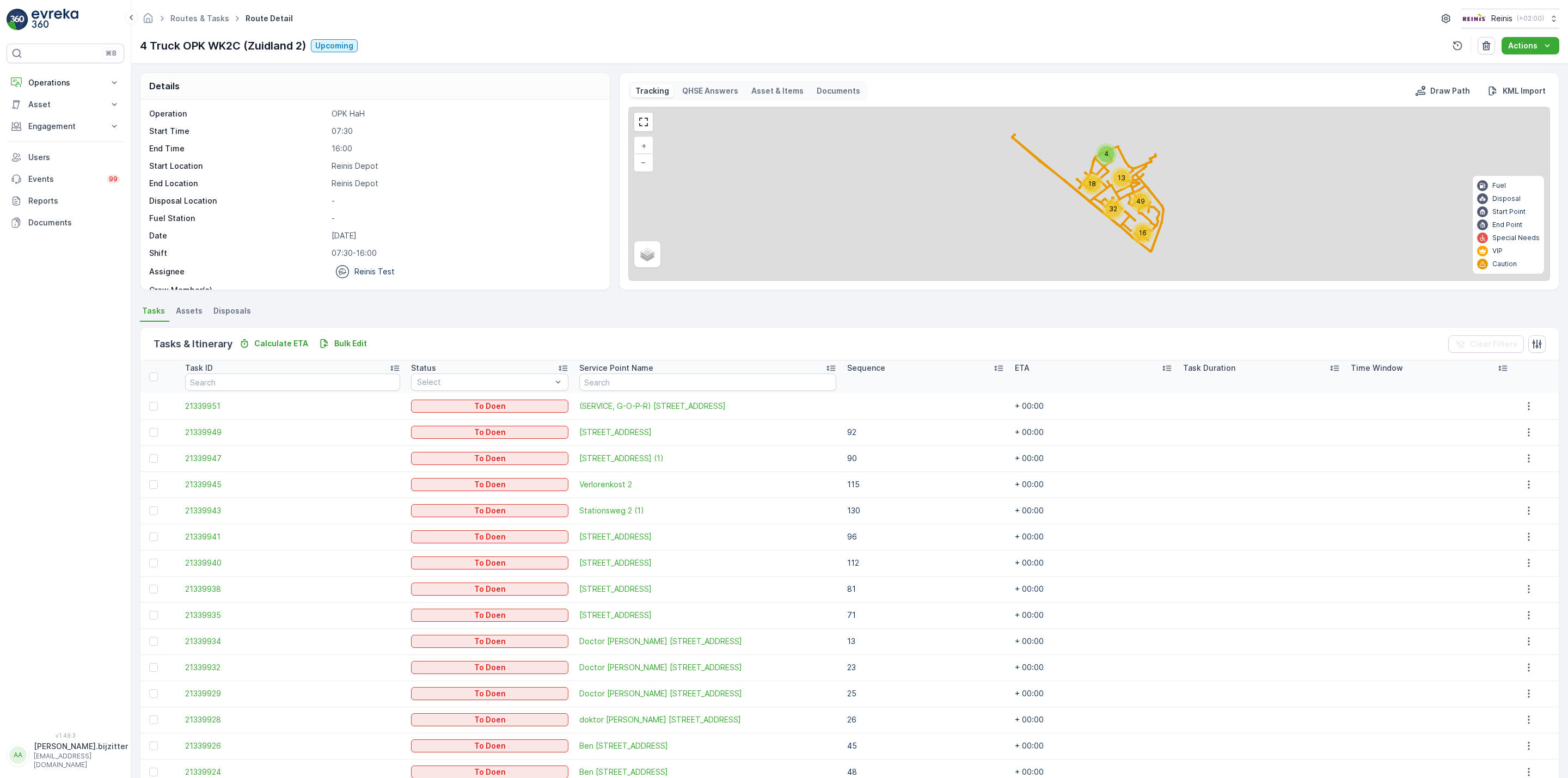
click at [994, 369] on icon at bounding box center [999, 368] width 9 height 5
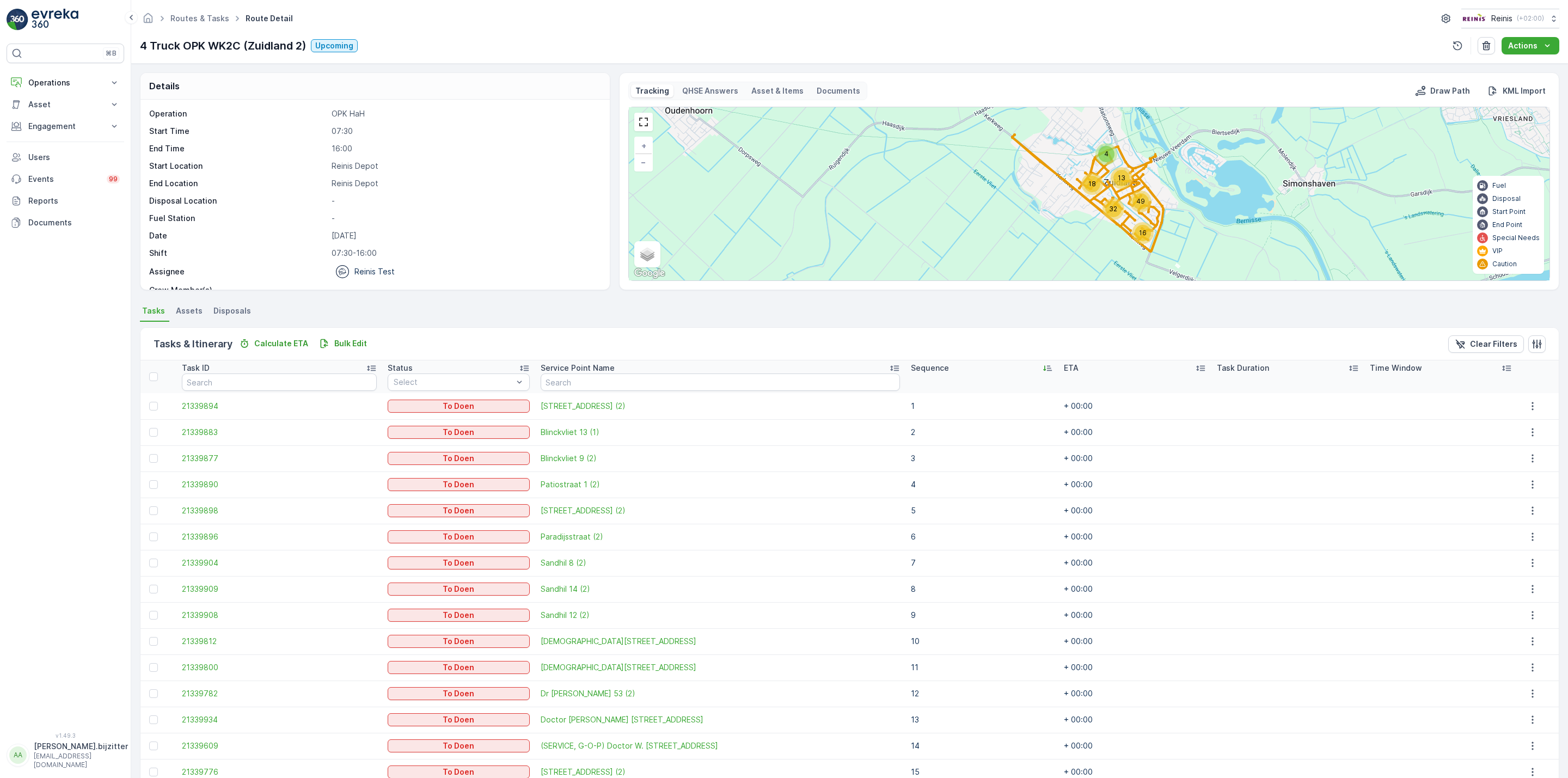
click at [1043, 368] on icon at bounding box center [1045, 368] width 3 height 5
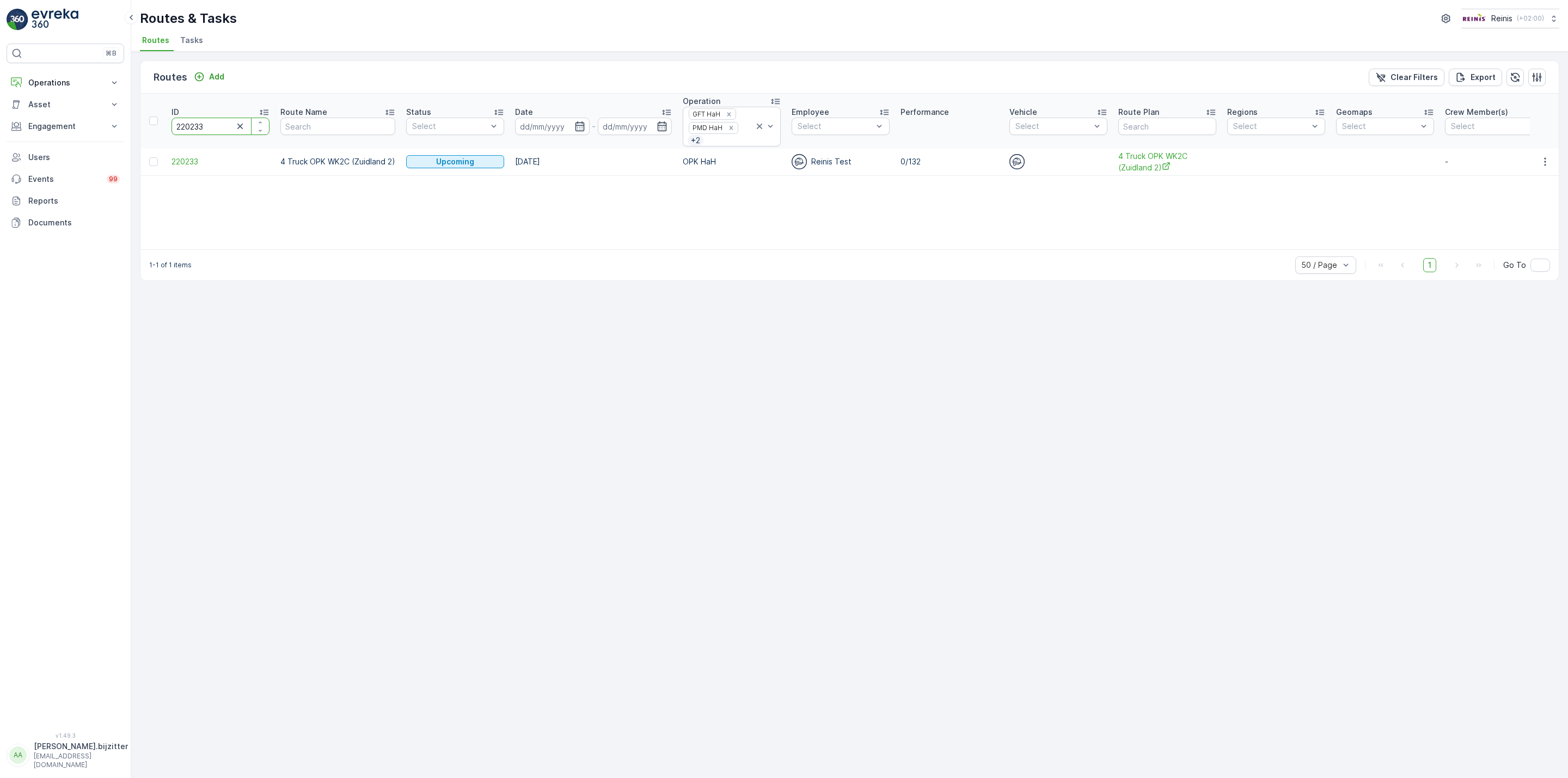
click at [187, 131] on input "220233" at bounding box center [221, 126] width 98 height 18
paste input "28"
type input "220228"
click at [182, 157] on td "220228" at bounding box center [220, 161] width 109 height 27
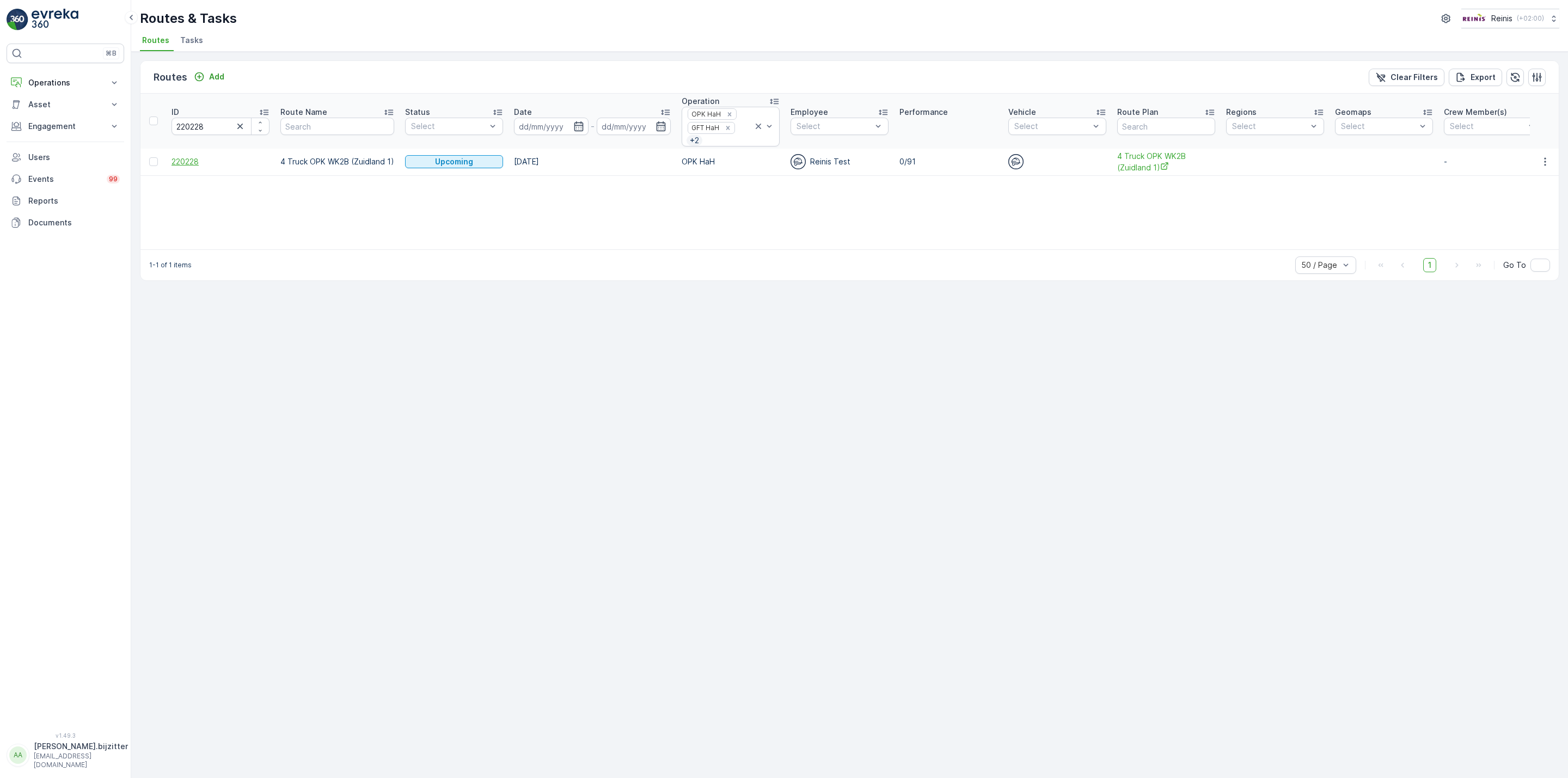
click at [182, 164] on span "220228" at bounding box center [221, 161] width 98 height 11
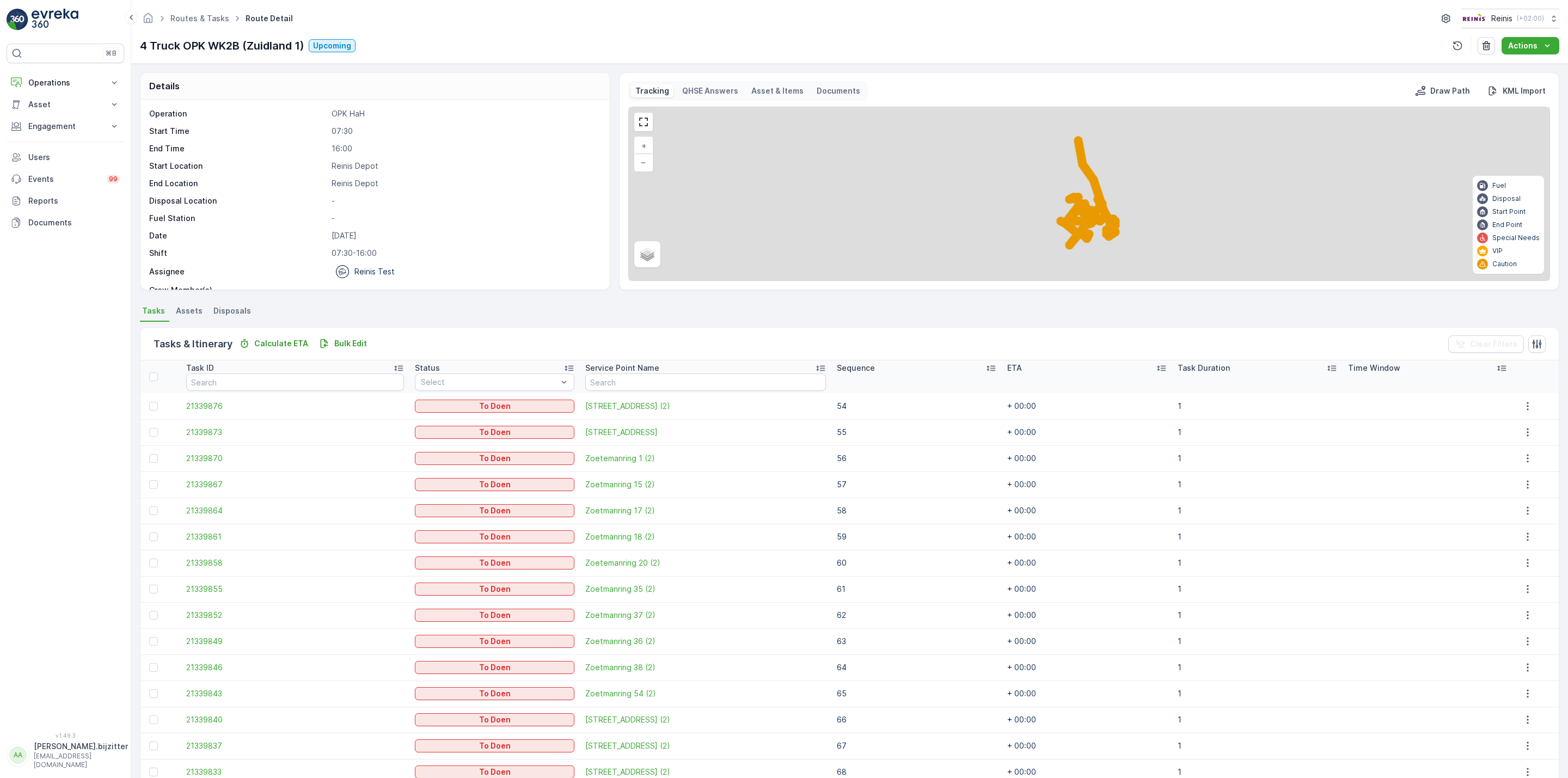
click at [986, 367] on icon at bounding box center [991, 367] width 11 height 11
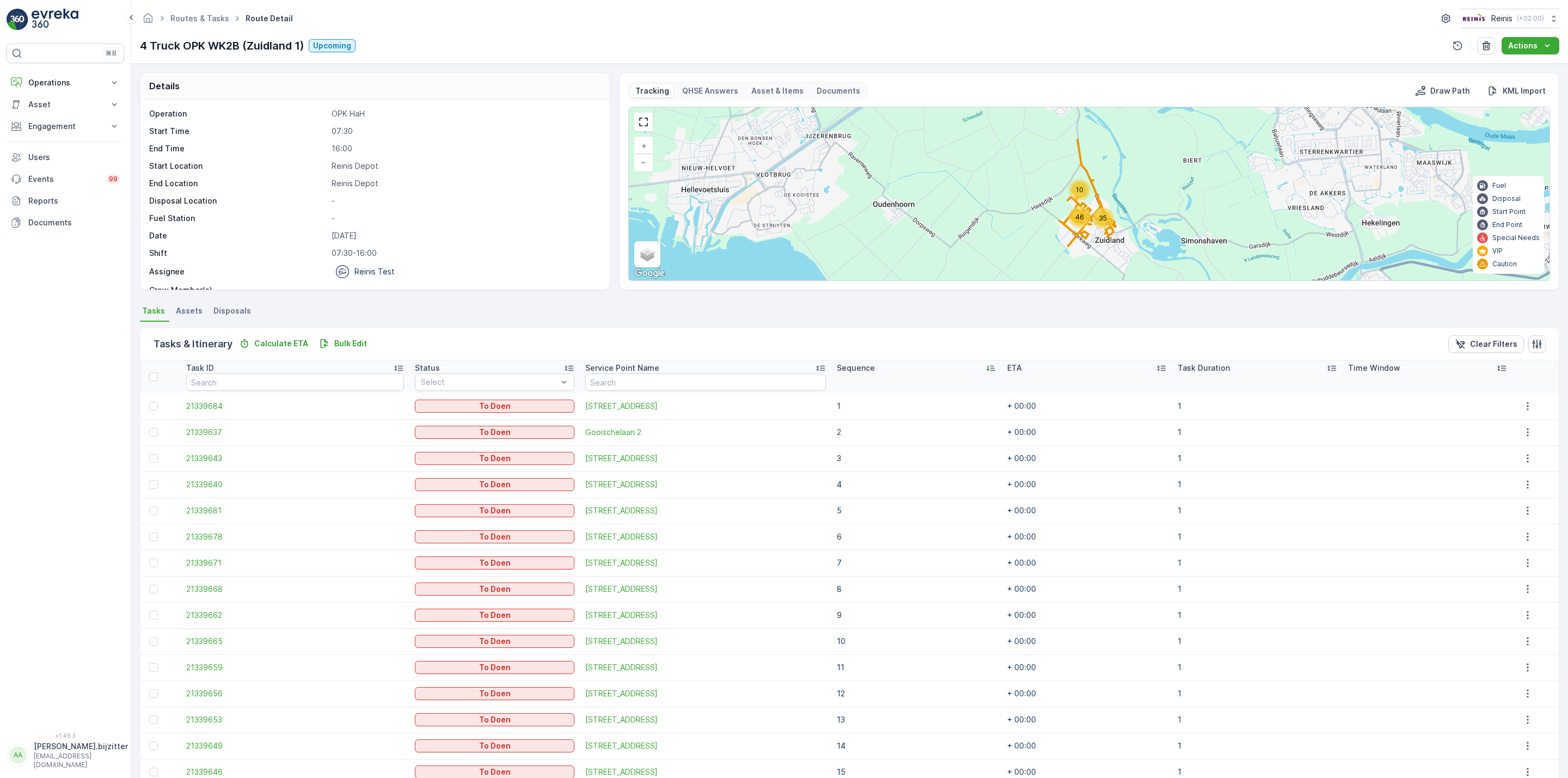
click at [986, 367] on icon at bounding box center [991, 367] width 11 height 11
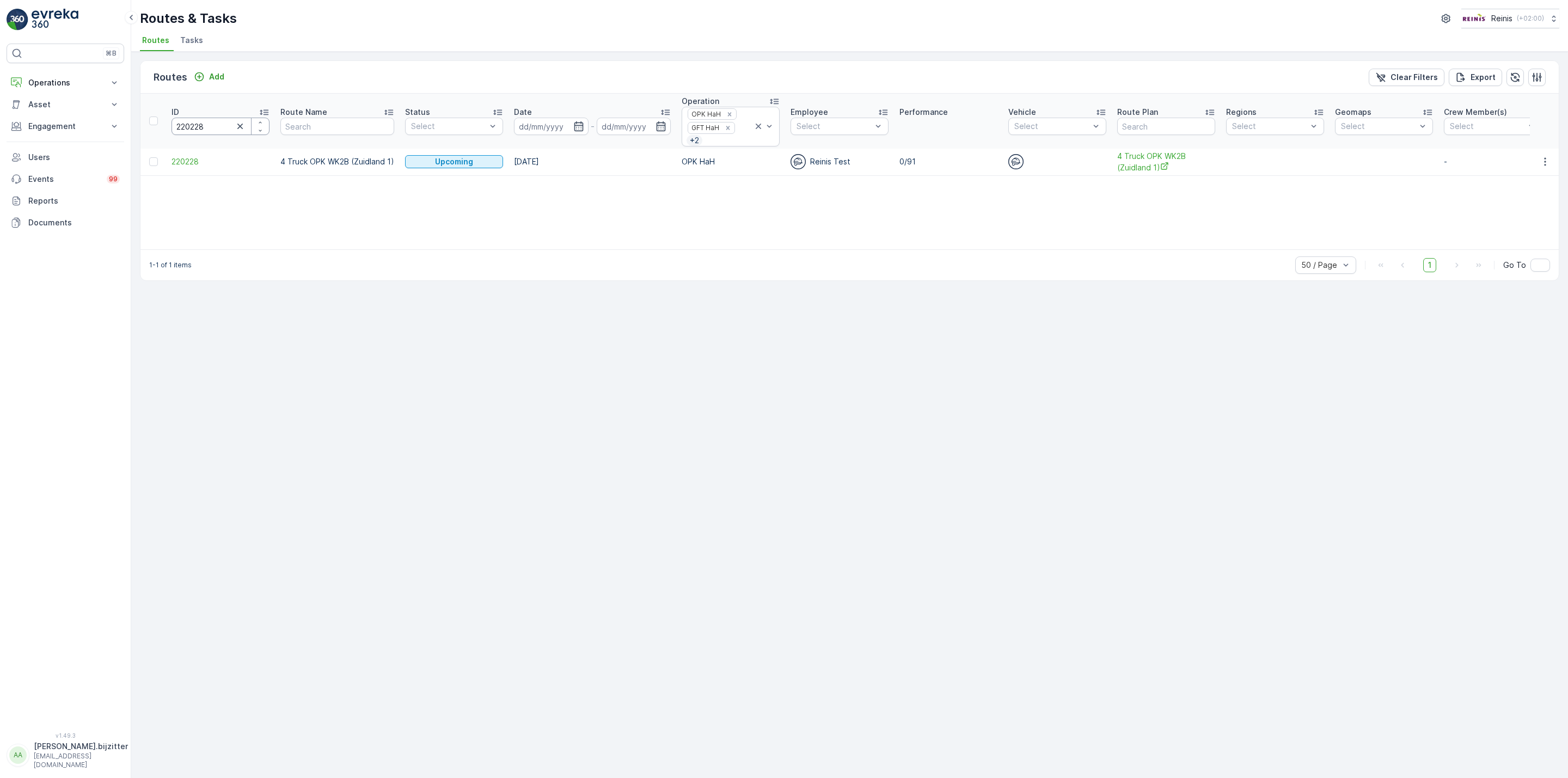
click at [198, 127] on input "220228" at bounding box center [221, 126] width 98 height 18
paste input "777"
type input "220777"
click at [191, 161] on span "220777" at bounding box center [221, 161] width 98 height 11
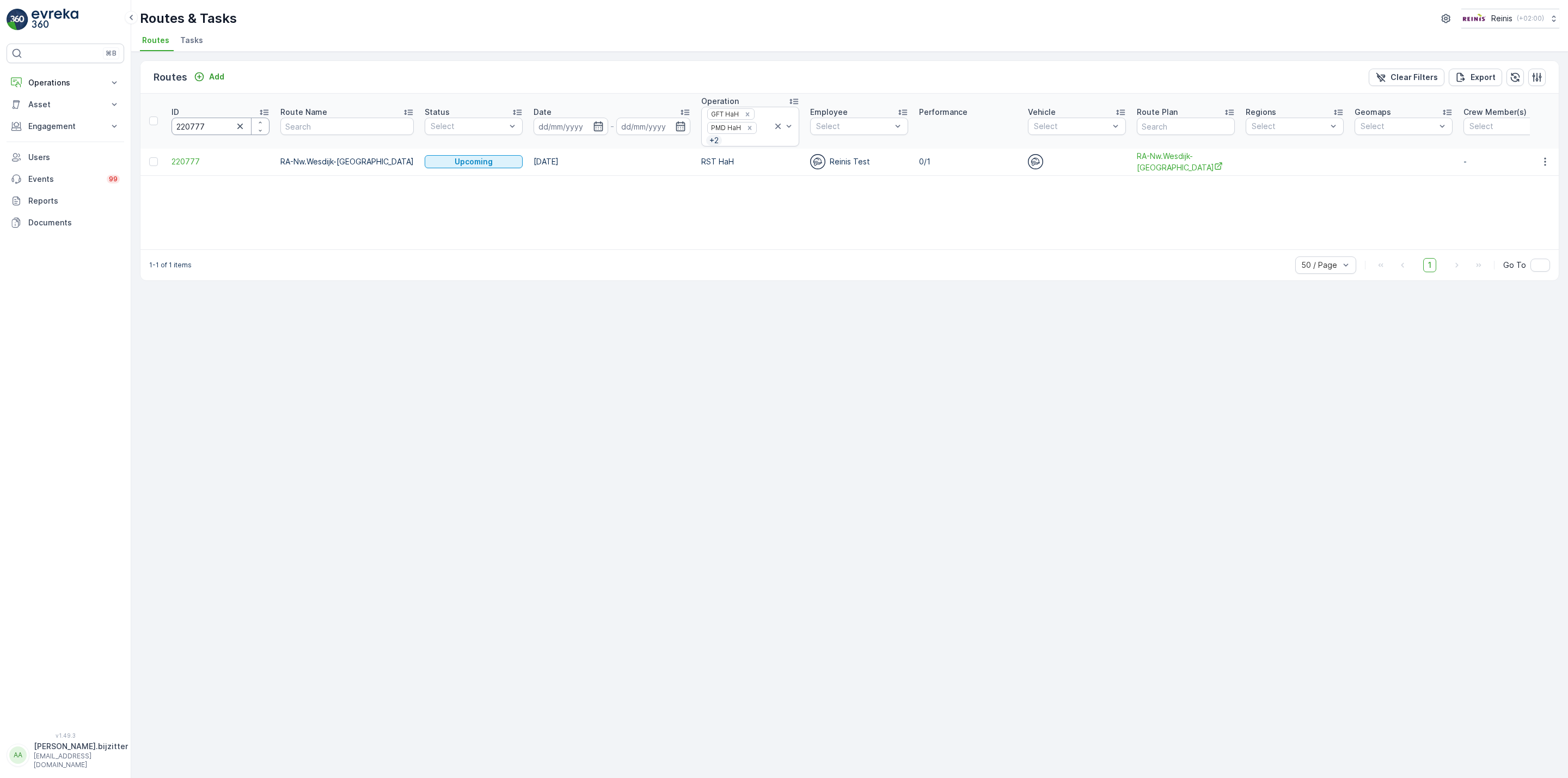
click at [205, 126] on input "220777" at bounding box center [221, 126] width 98 height 18
paste input "64"
type input "220764"
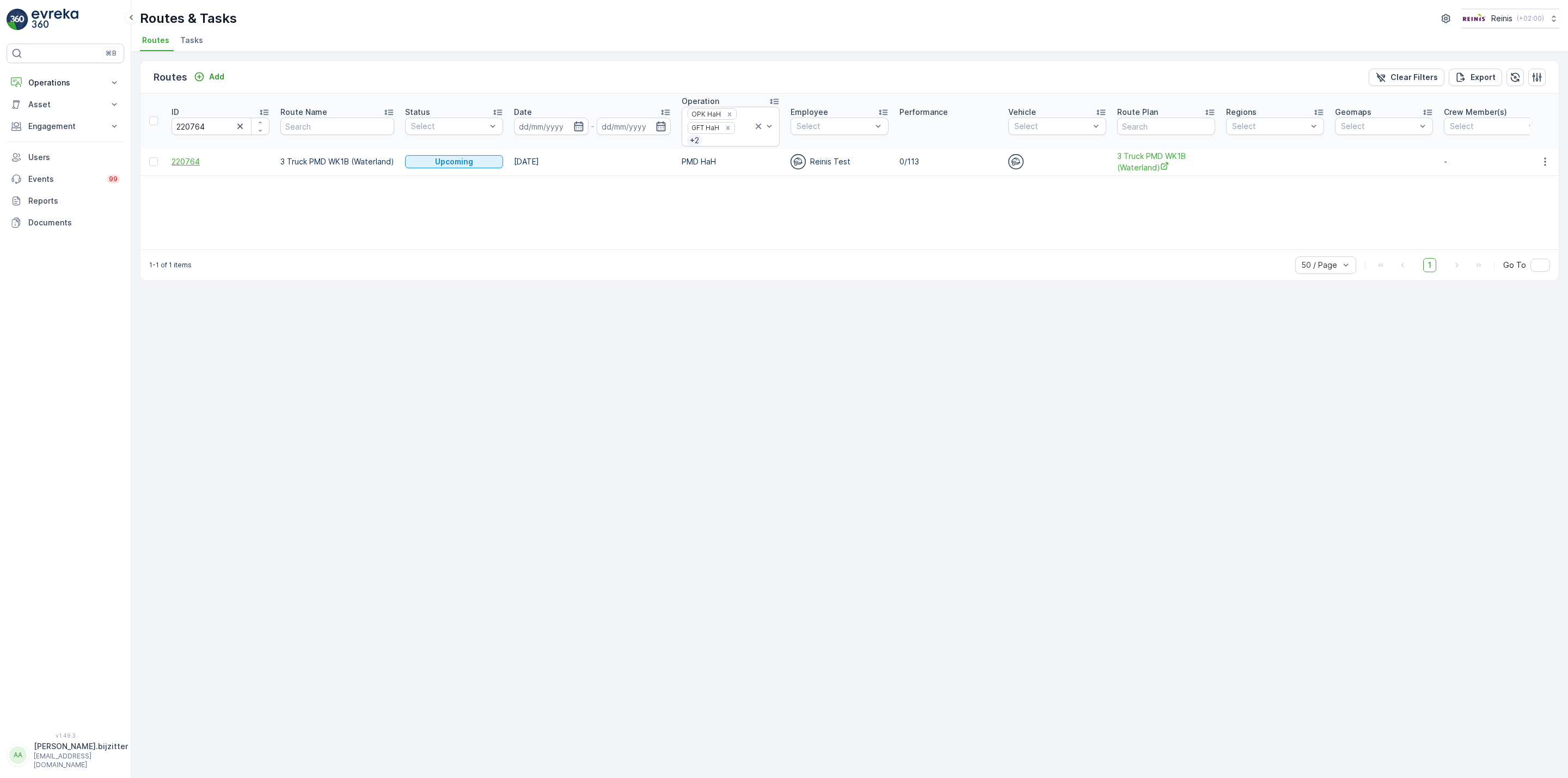
click at [194, 167] on span "220764" at bounding box center [221, 161] width 98 height 11
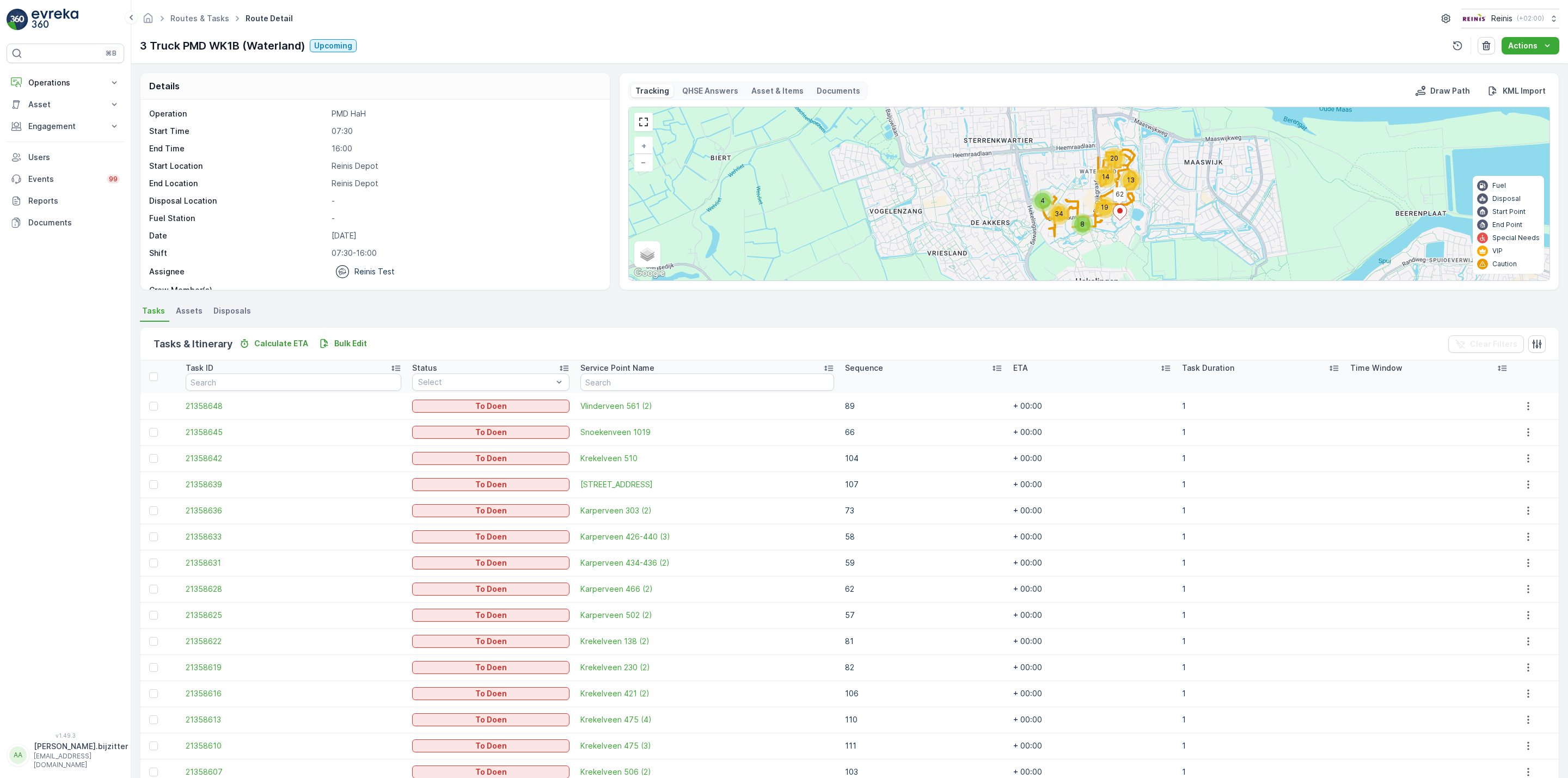
click at [992, 366] on icon at bounding box center [997, 367] width 11 height 11
click at [978, 370] on icon at bounding box center [979, 368] width 3 height 5
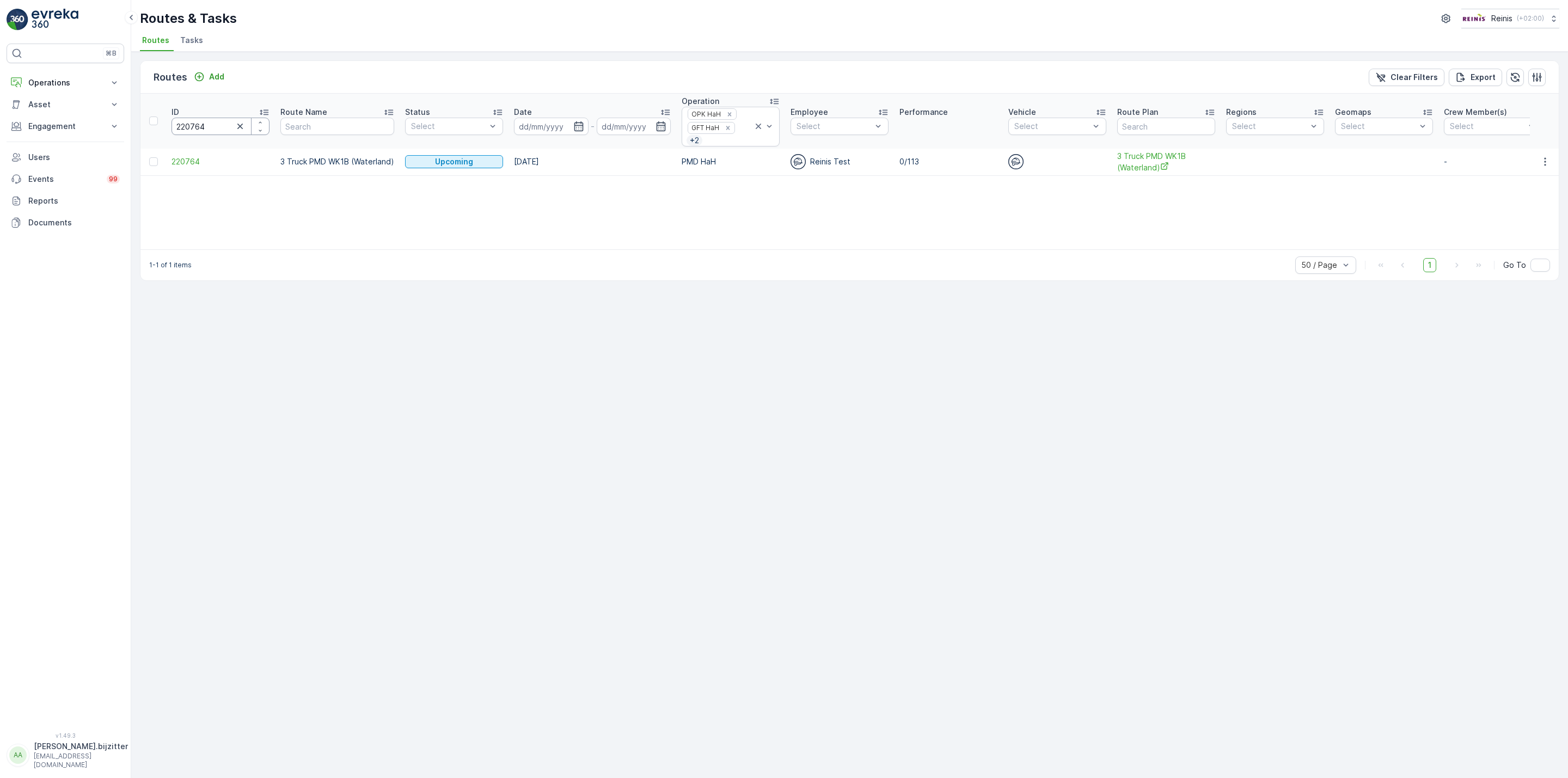
click at [187, 124] on input "220764" at bounding box center [221, 126] width 98 height 18
paste input "3"
type input "220763"
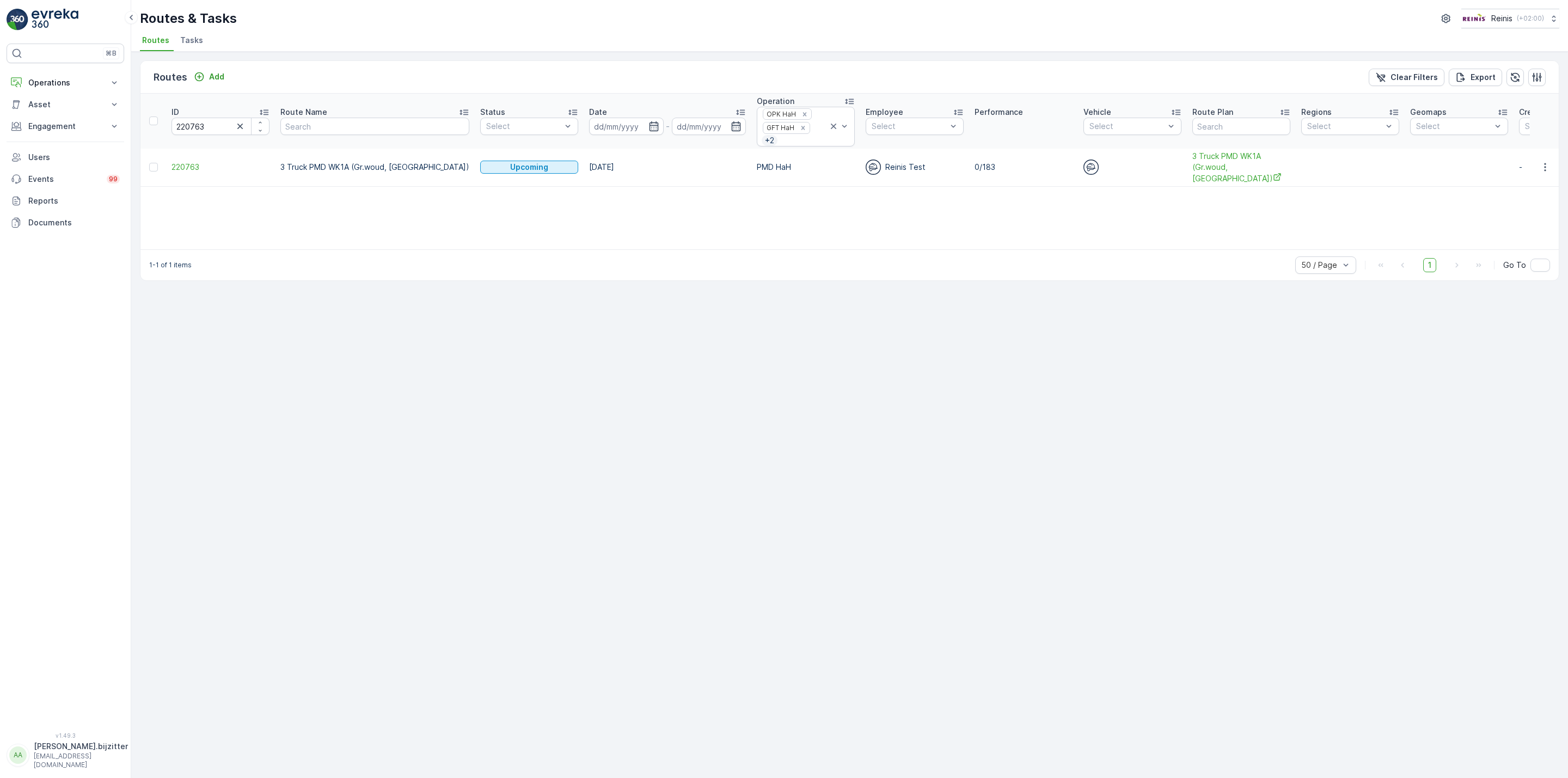
click at [182, 175] on td "220763" at bounding box center [220, 167] width 109 height 38
click at [182, 172] on span "220763" at bounding box center [221, 167] width 98 height 11
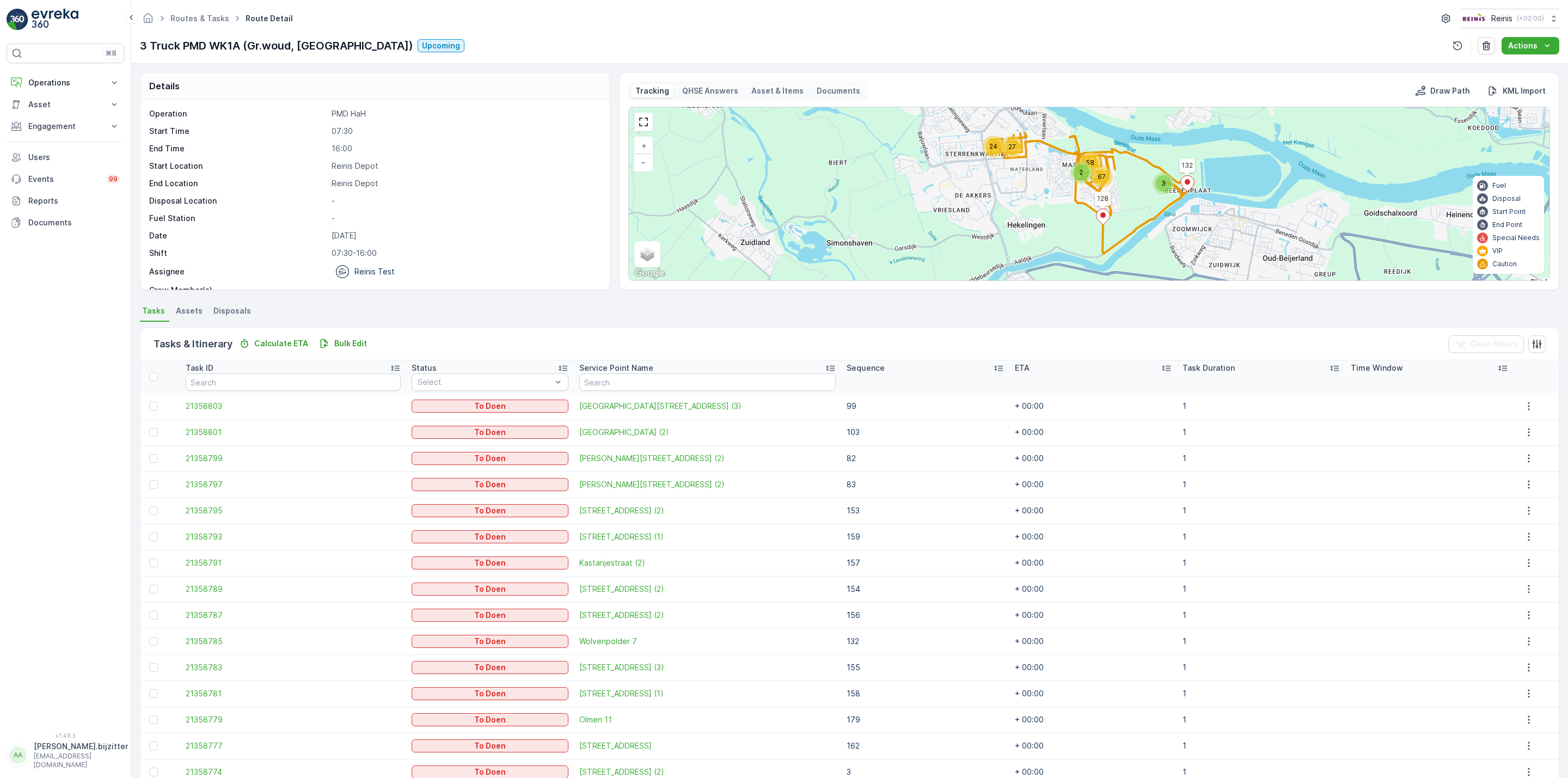
click at [944, 373] on div "Sequence" at bounding box center [925, 367] width 157 height 11
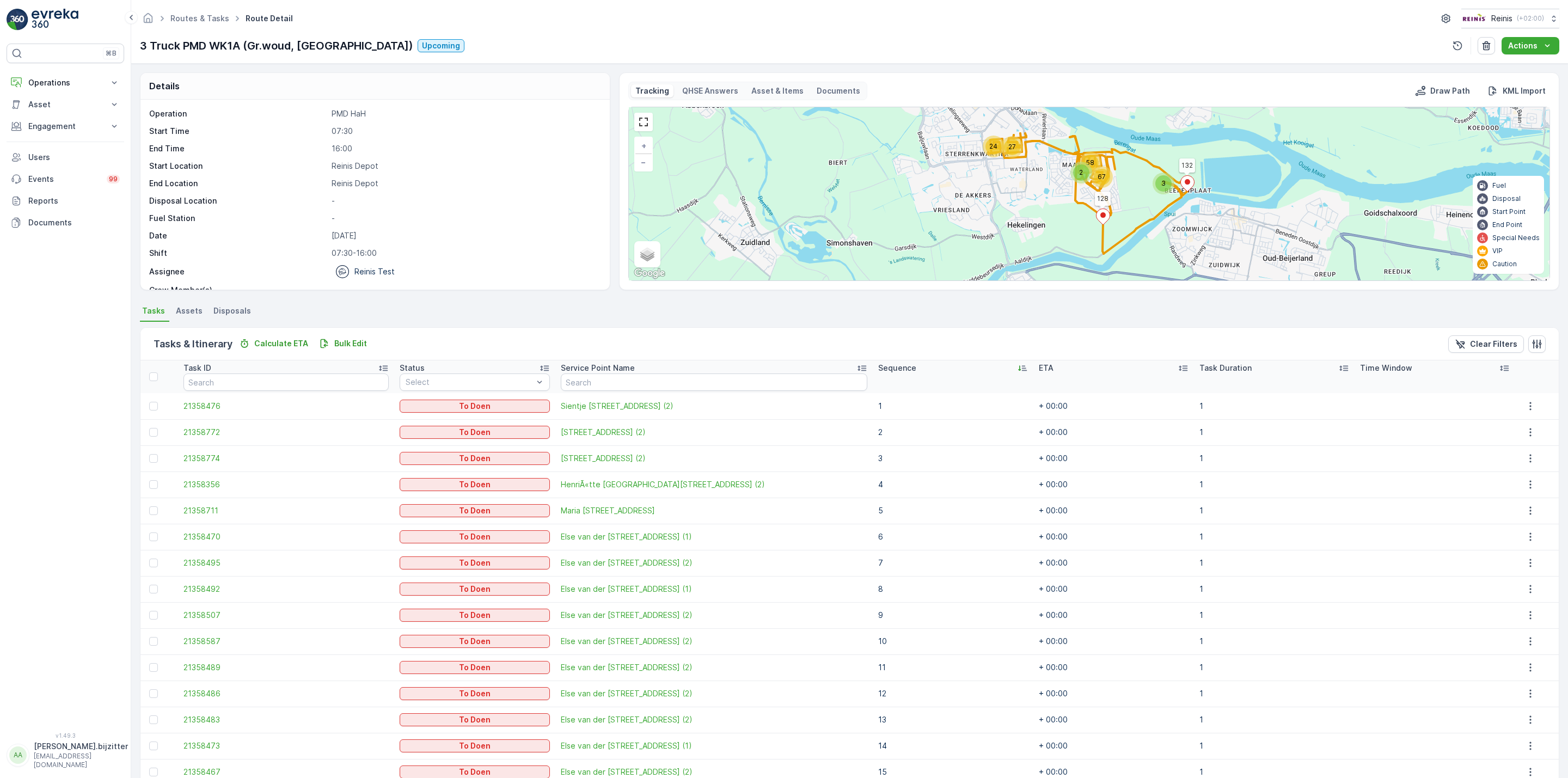
click at [944, 373] on div "Sequence" at bounding box center [953, 367] width 150 height 11
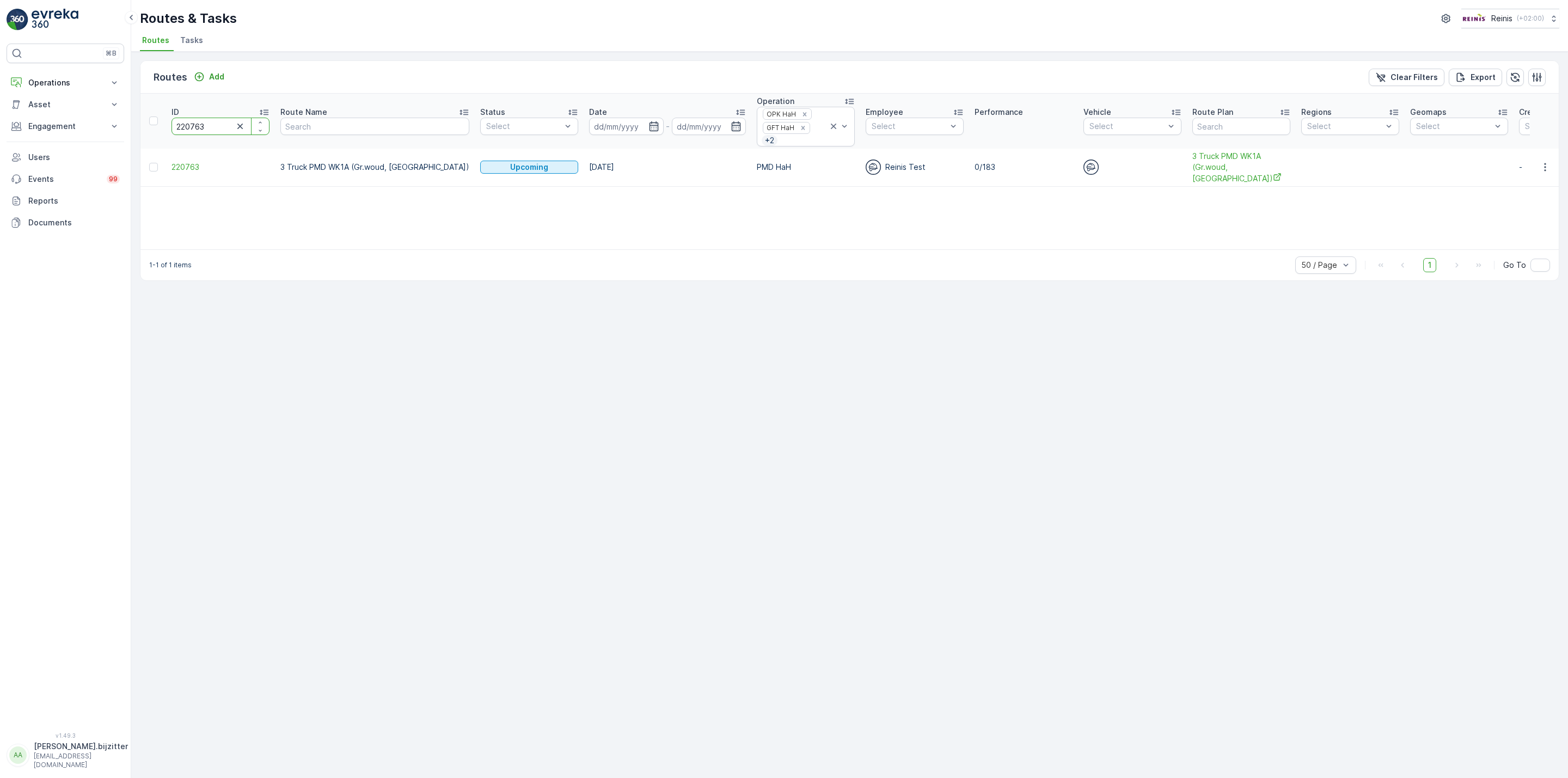
click at [198, 123] on input "220763" at bounding box center [221, 126] width 98 height 18
click at [197, 123] on input "220763" at bounding box center [221, 126] width 98 height 18
paste input "2"
type input "220762"
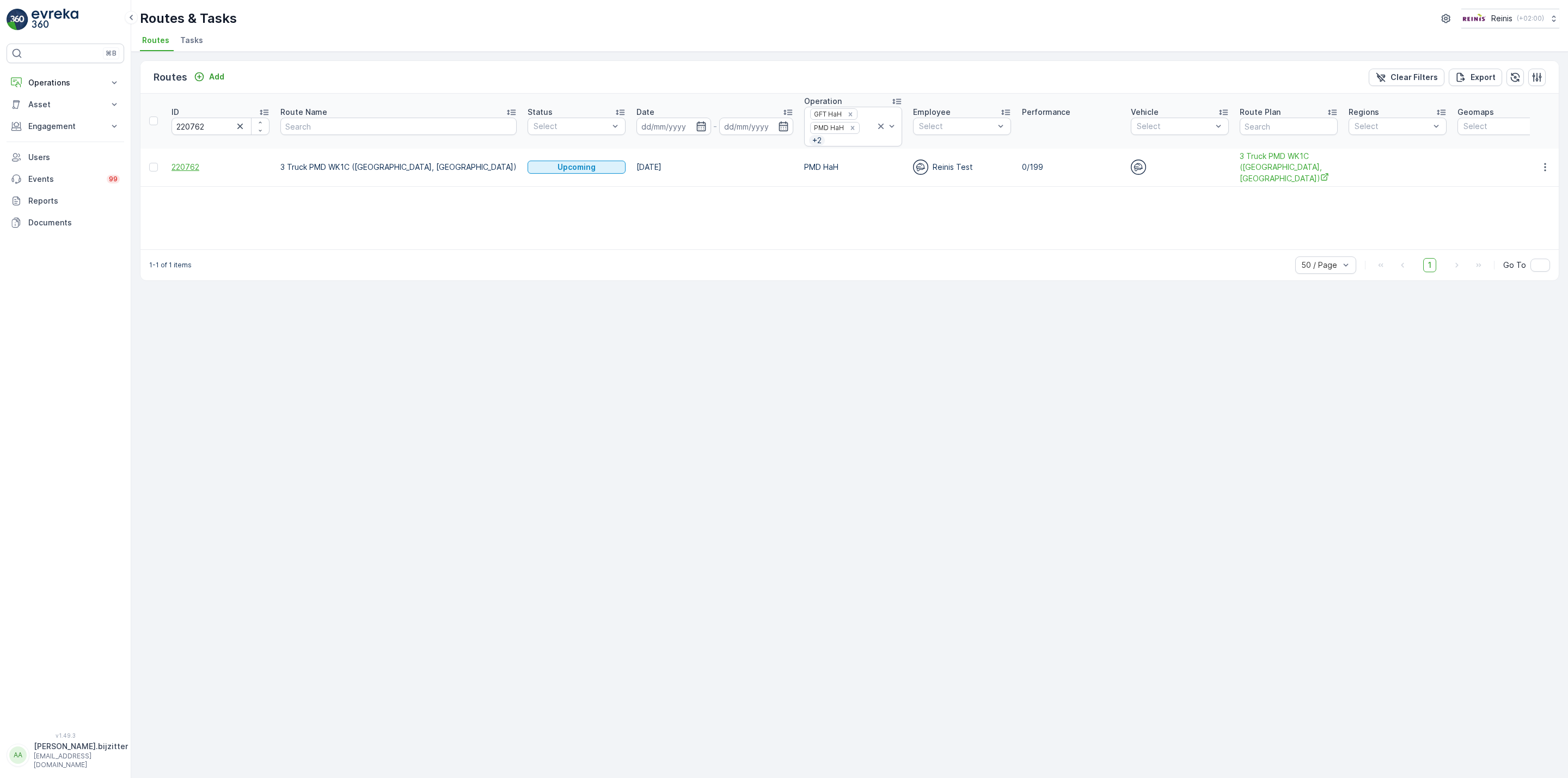
click at [187, 169] on span "220762" at bounding box center [221, 167] width 98 height 11
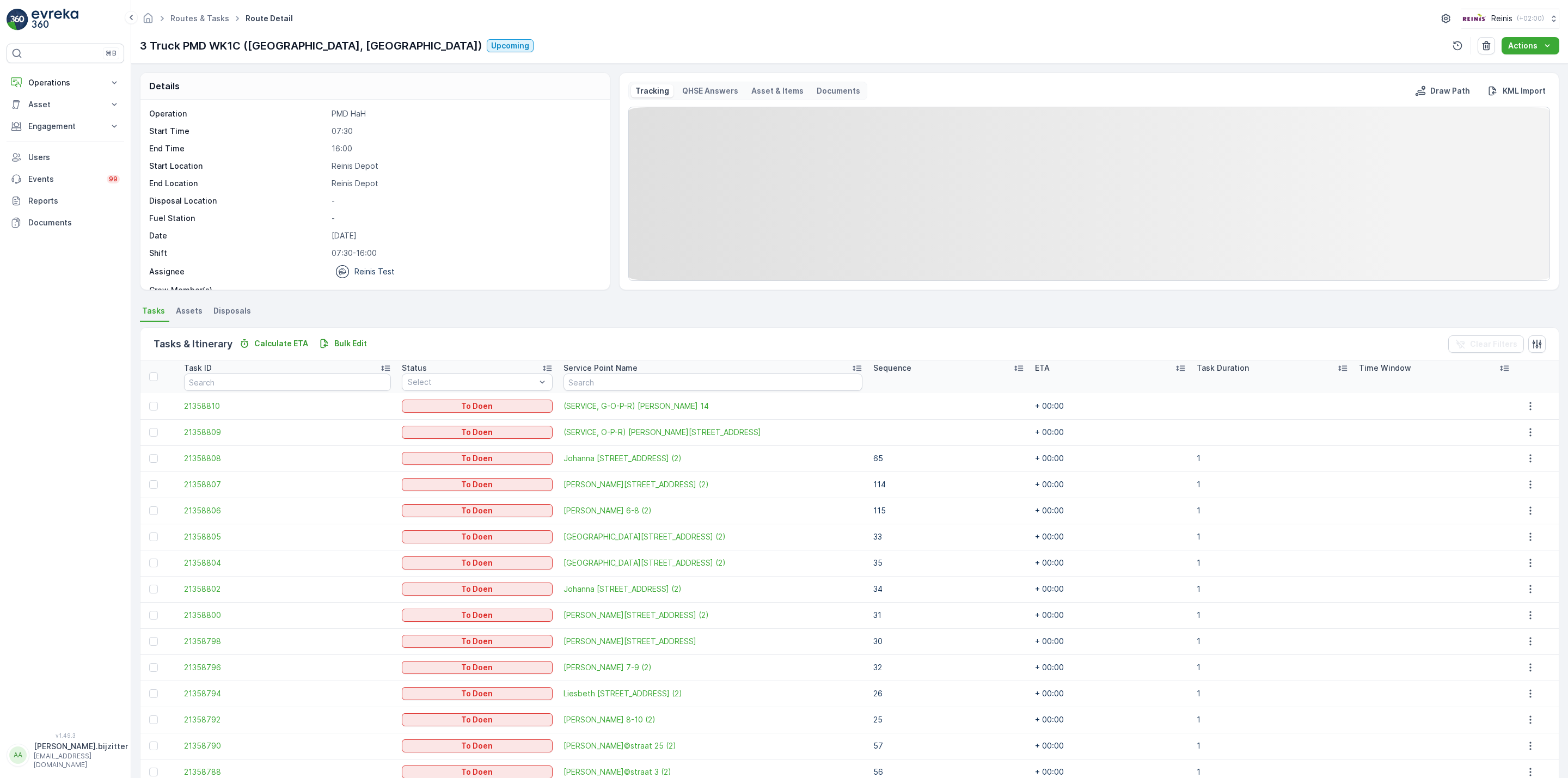
click at [1013, 370] on icon at bounding box center [1019, 367] width 11 height 11
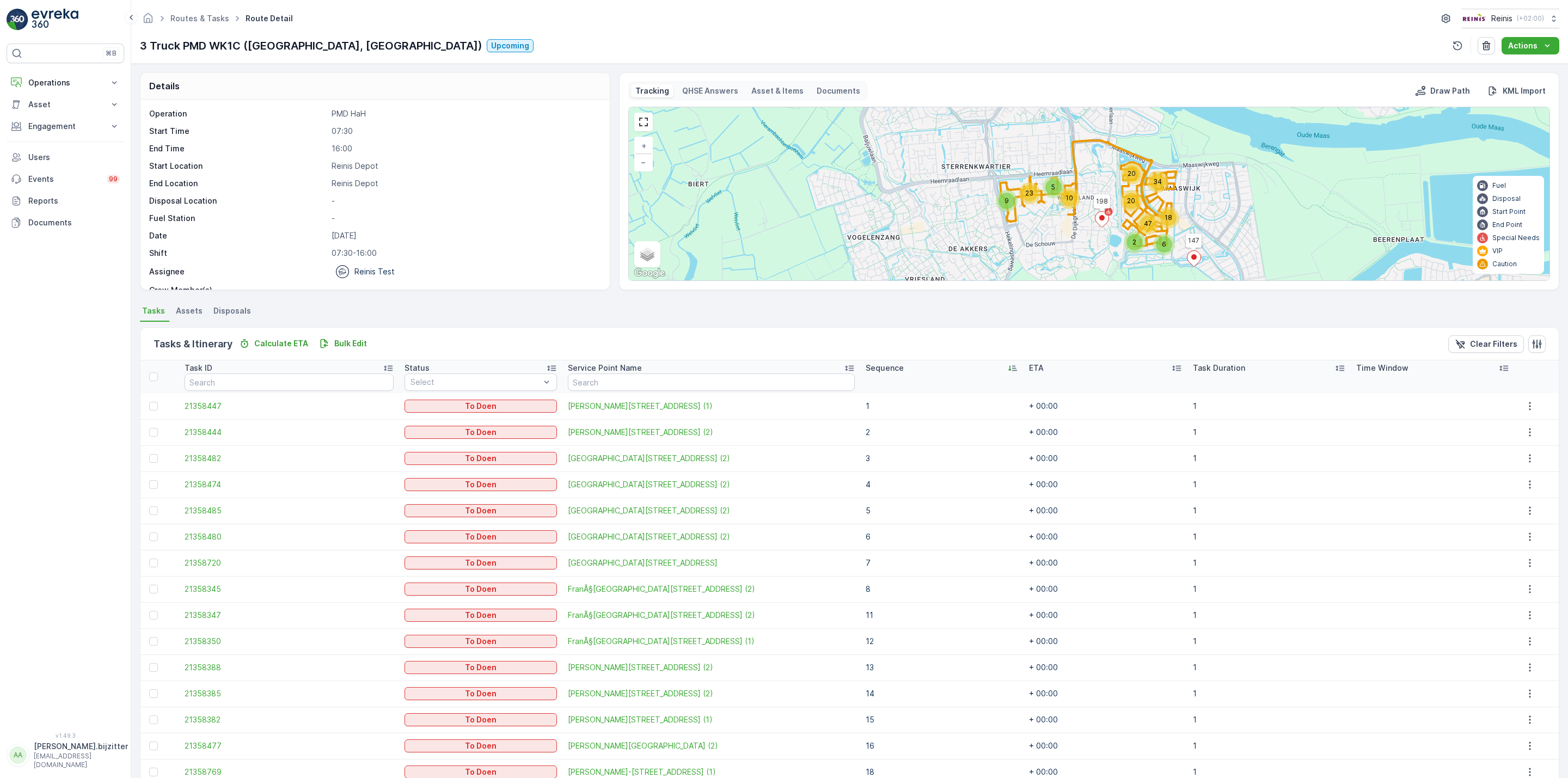
click at [1008, 368] on icon at bounding box center [1013, 367] width 11 height 11
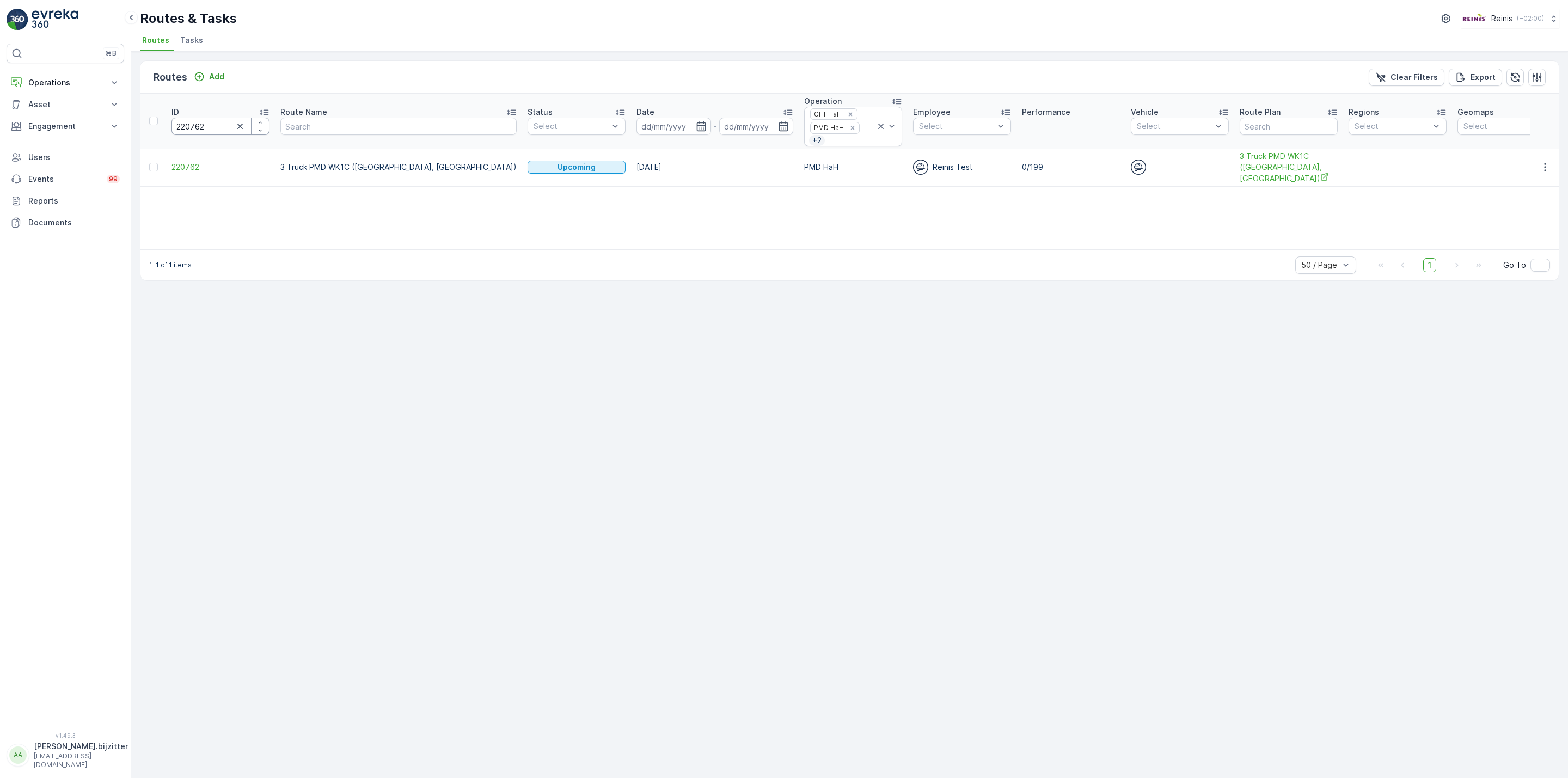
click at [194, 129] on input "220762" at bounding box center [221, 126] width 98 height 18
paste input "1314"
type input "221314"
click at [194, 162] on span "221314" at bounding box center [221, 167] width 98 height 11
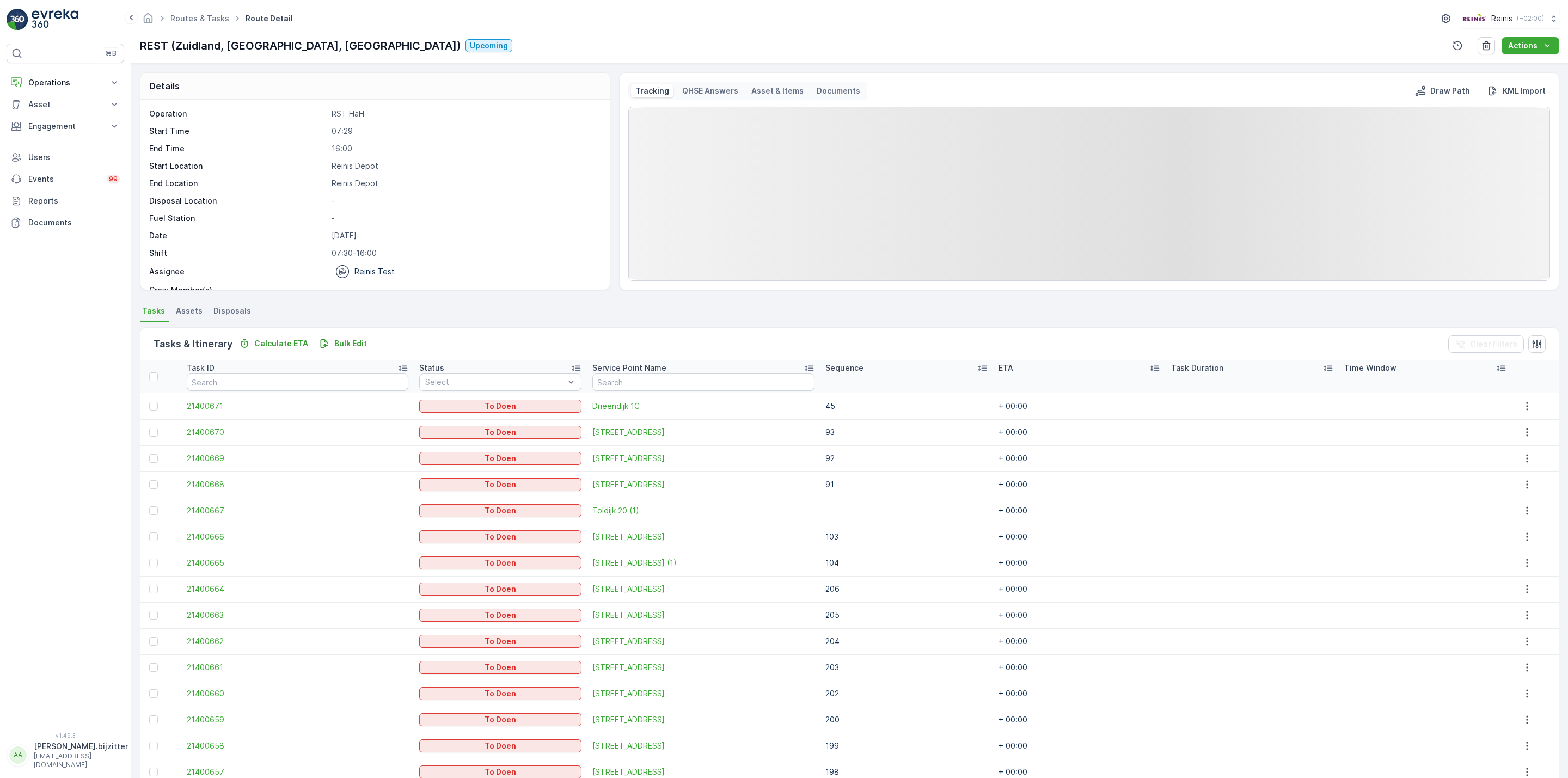
click at [977, 367] on icon at bounding box center [982, 367] width 11 height 11
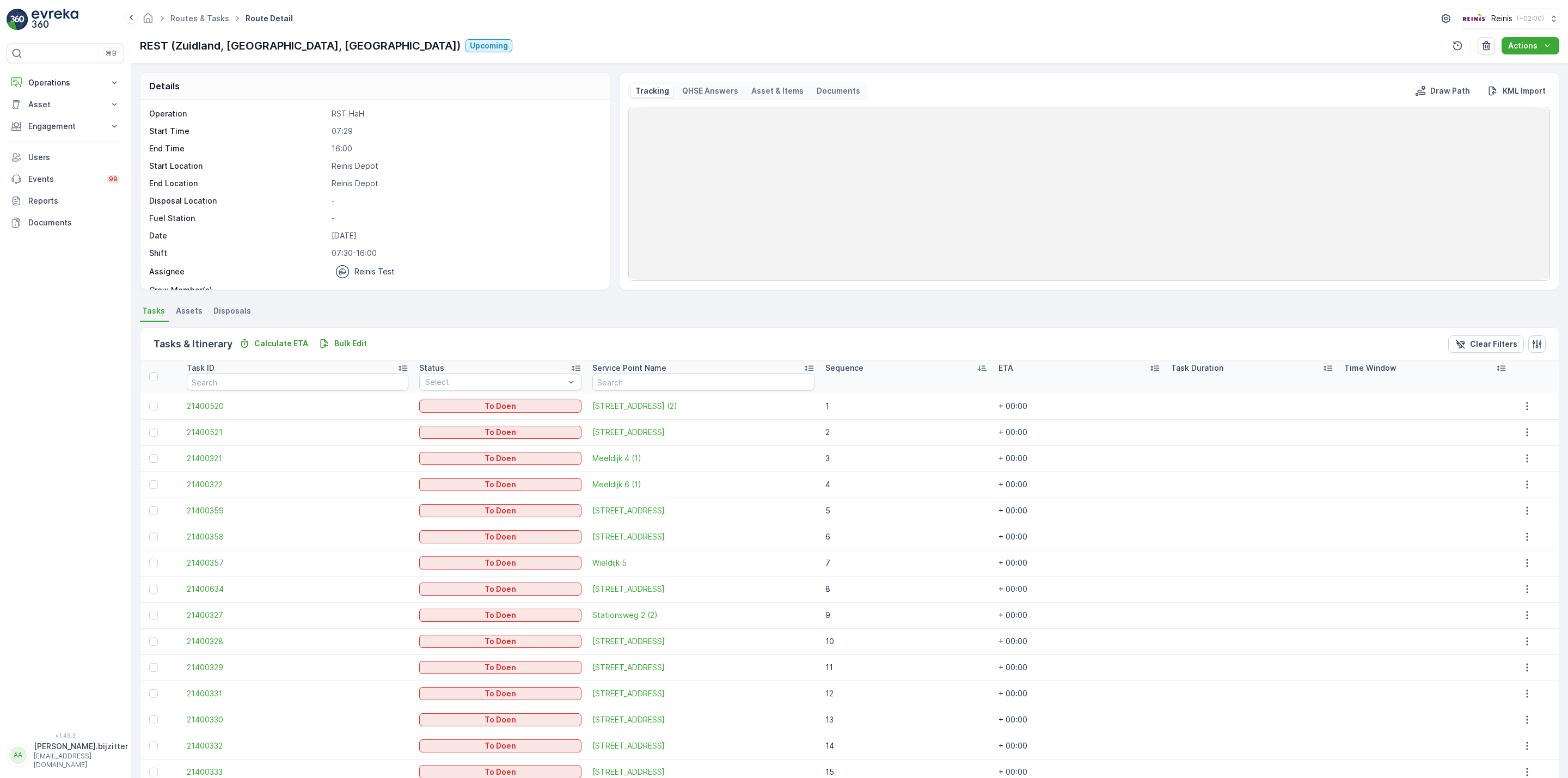
click at [977, 367] on icon at bounding box center [982, 367] width 11 height 11
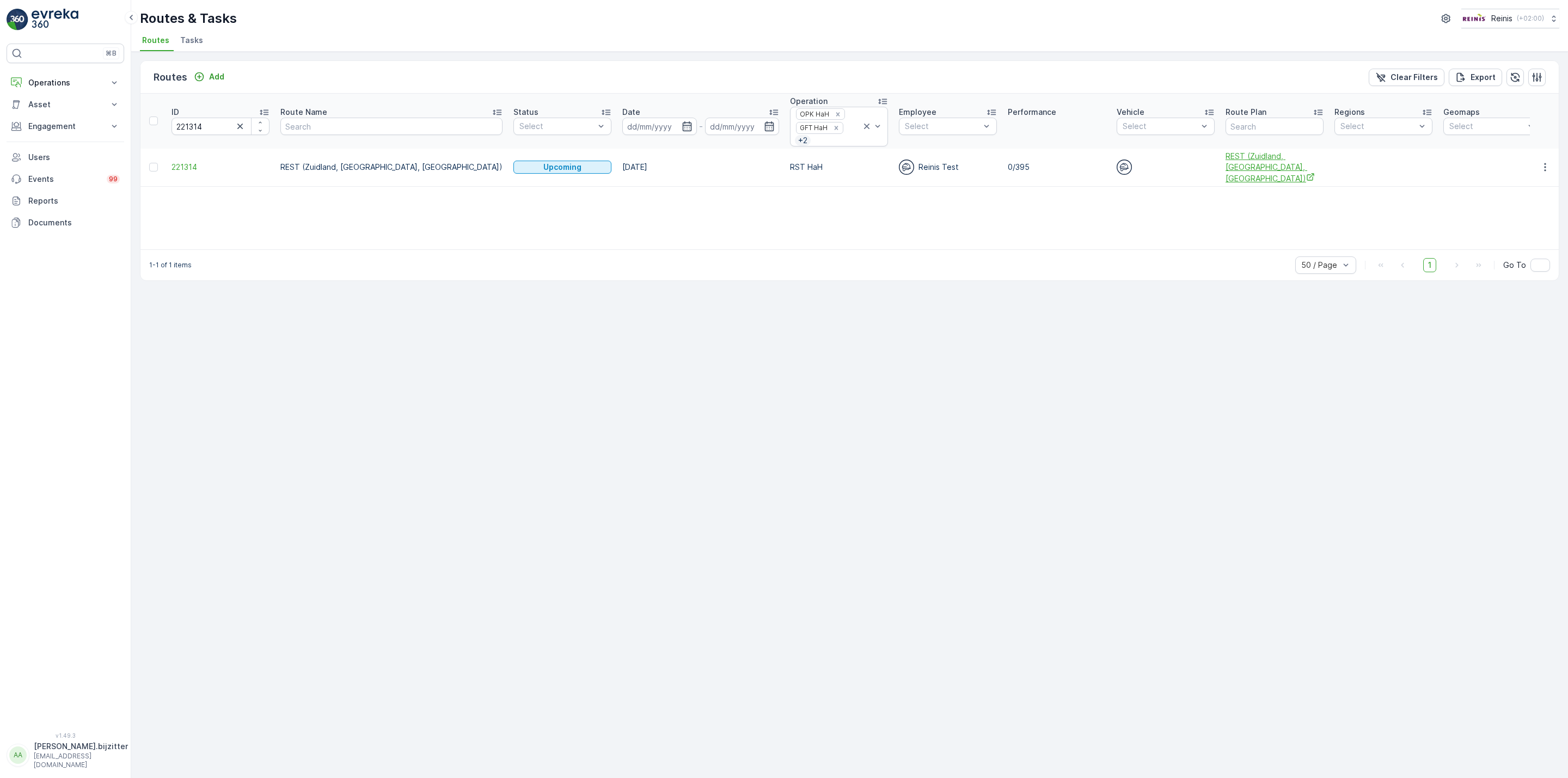
click at [1225, 167] on span "REST (Zuidland, [GEOGRAPHIC_DATA], [GEOGRAPHIC_DATA])" at bounding box center [1274, 167] width 98 height 33
click at [201, 165] on span "221314" at bounding box center [221, 167] width 98 height 11
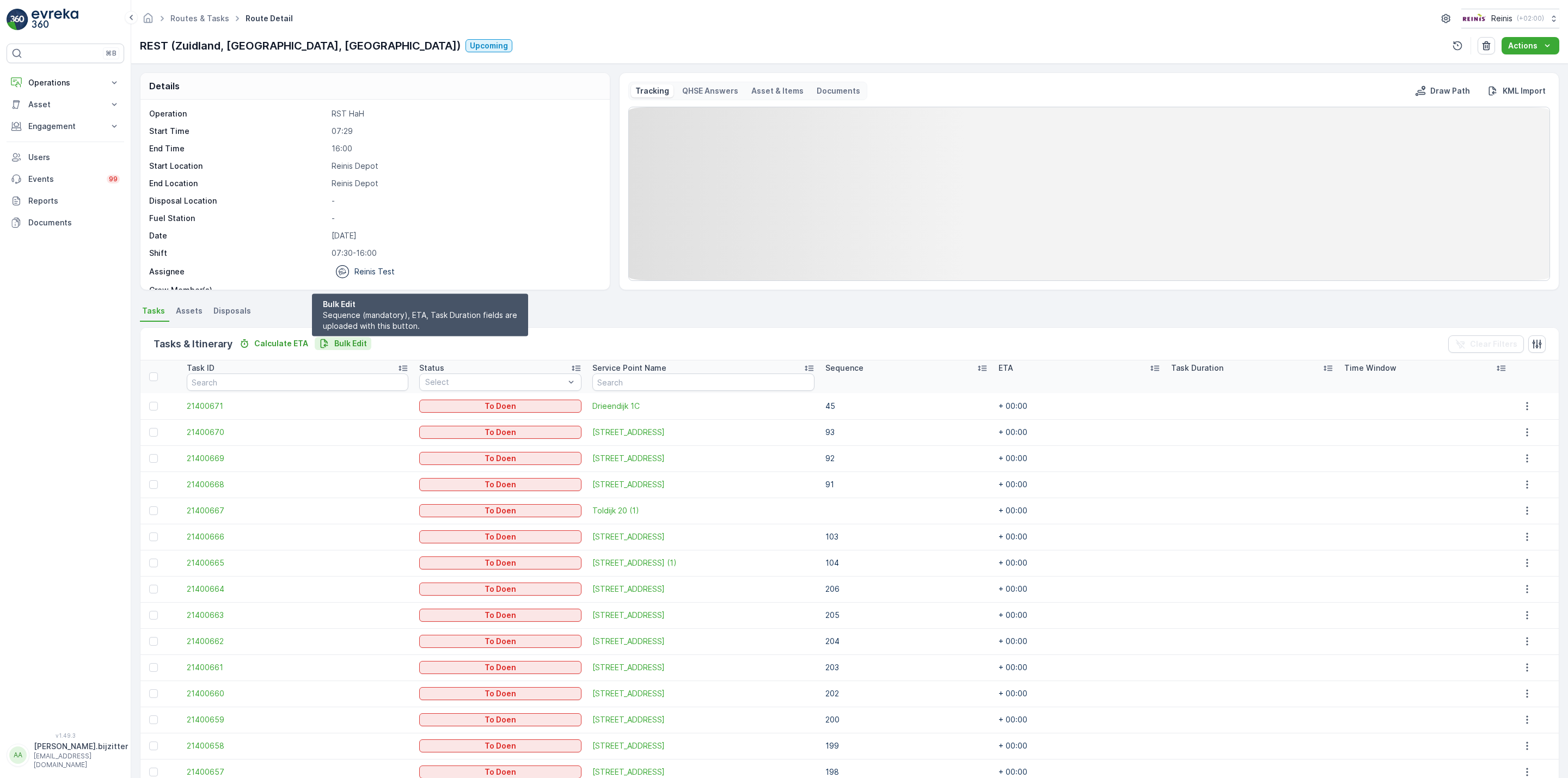
click at [350, 340] on p "Bulk Edit" at bounding box center [351, 343] width 33 height 11
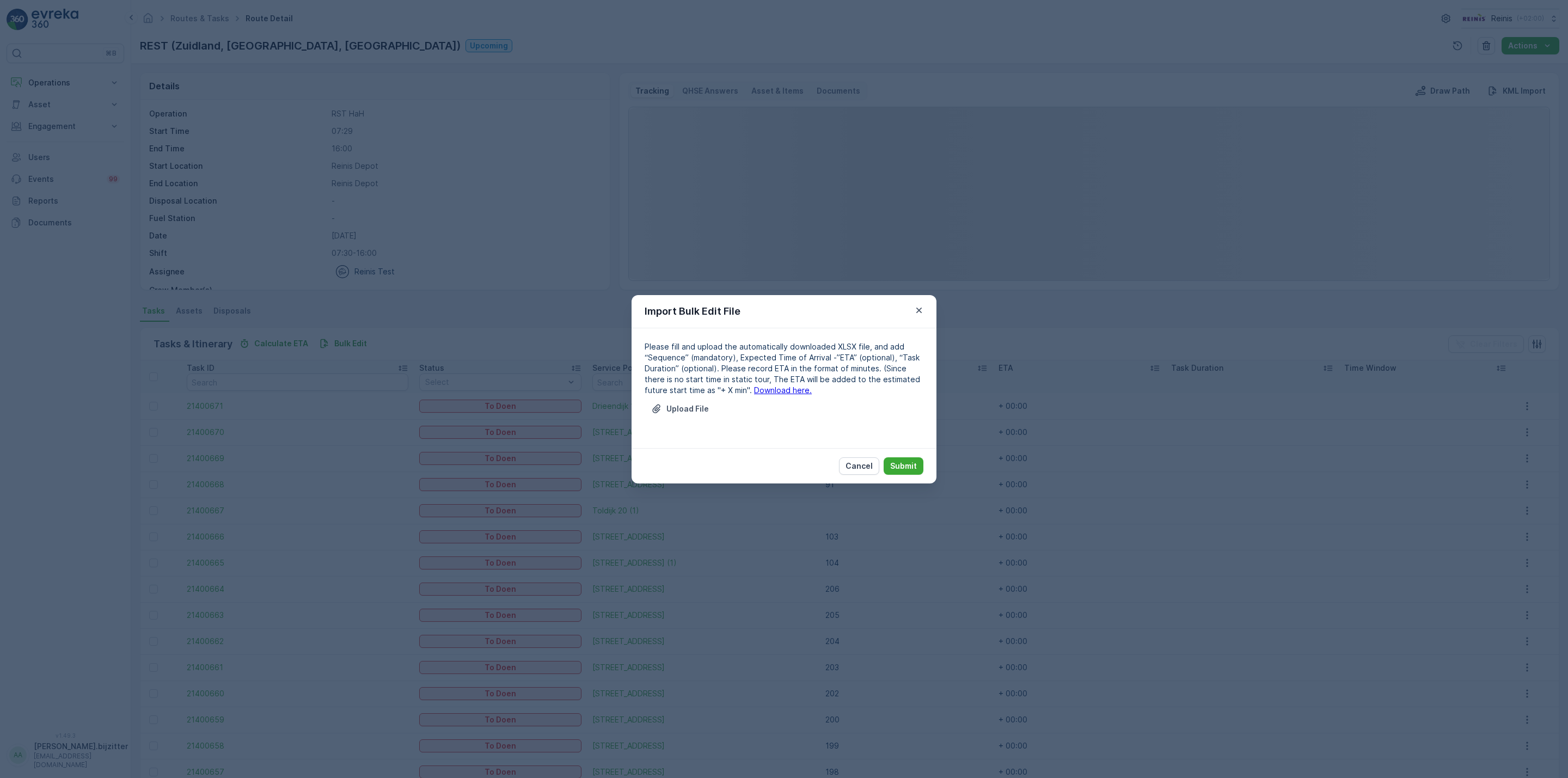
click at [754, 389] on link "Download here." at bounding box center [783, 390] width 58 height 9
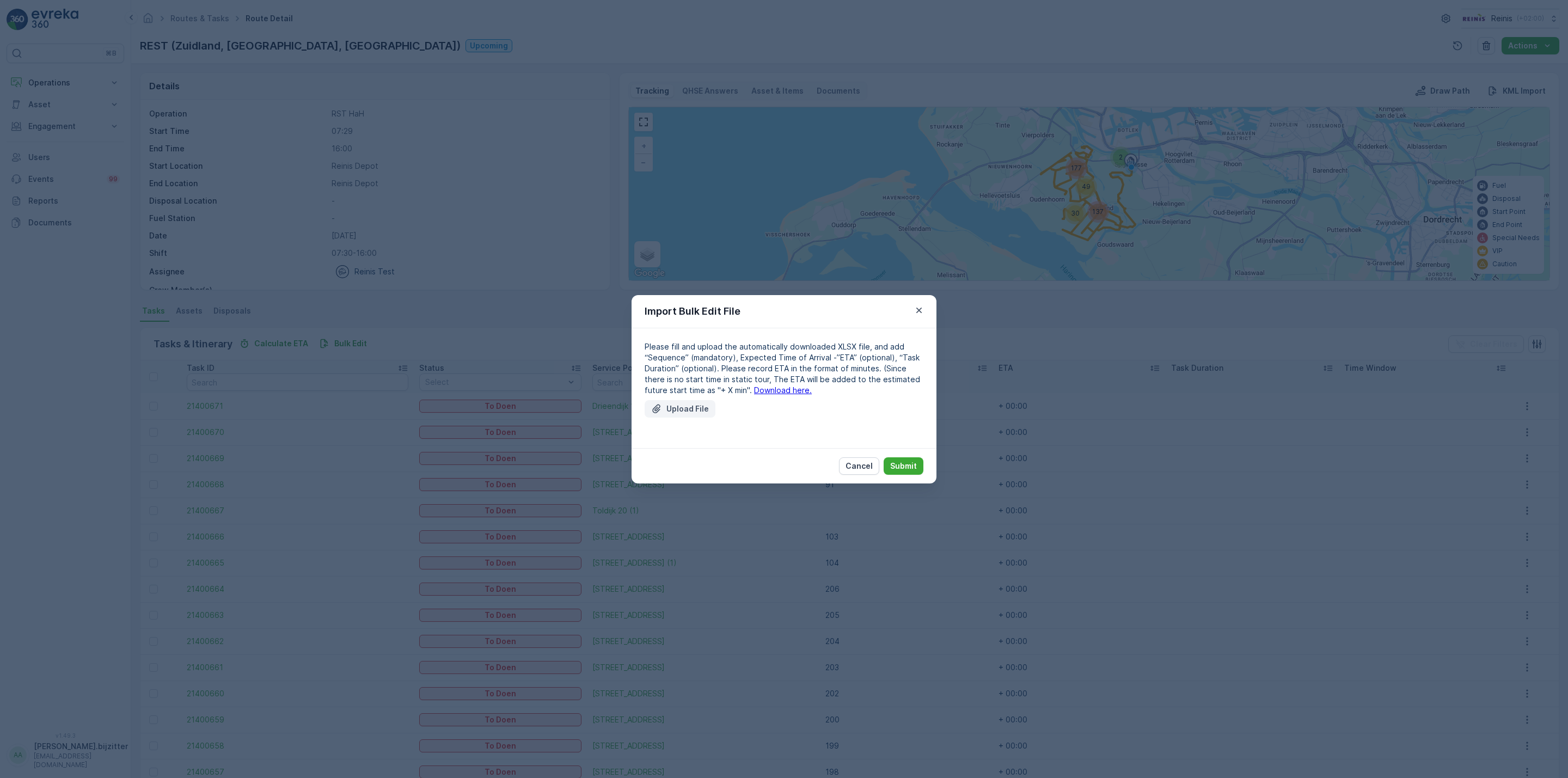
click at [681, 409] on p "Upload File" at bounding box center [688, 408] width 42 height 11
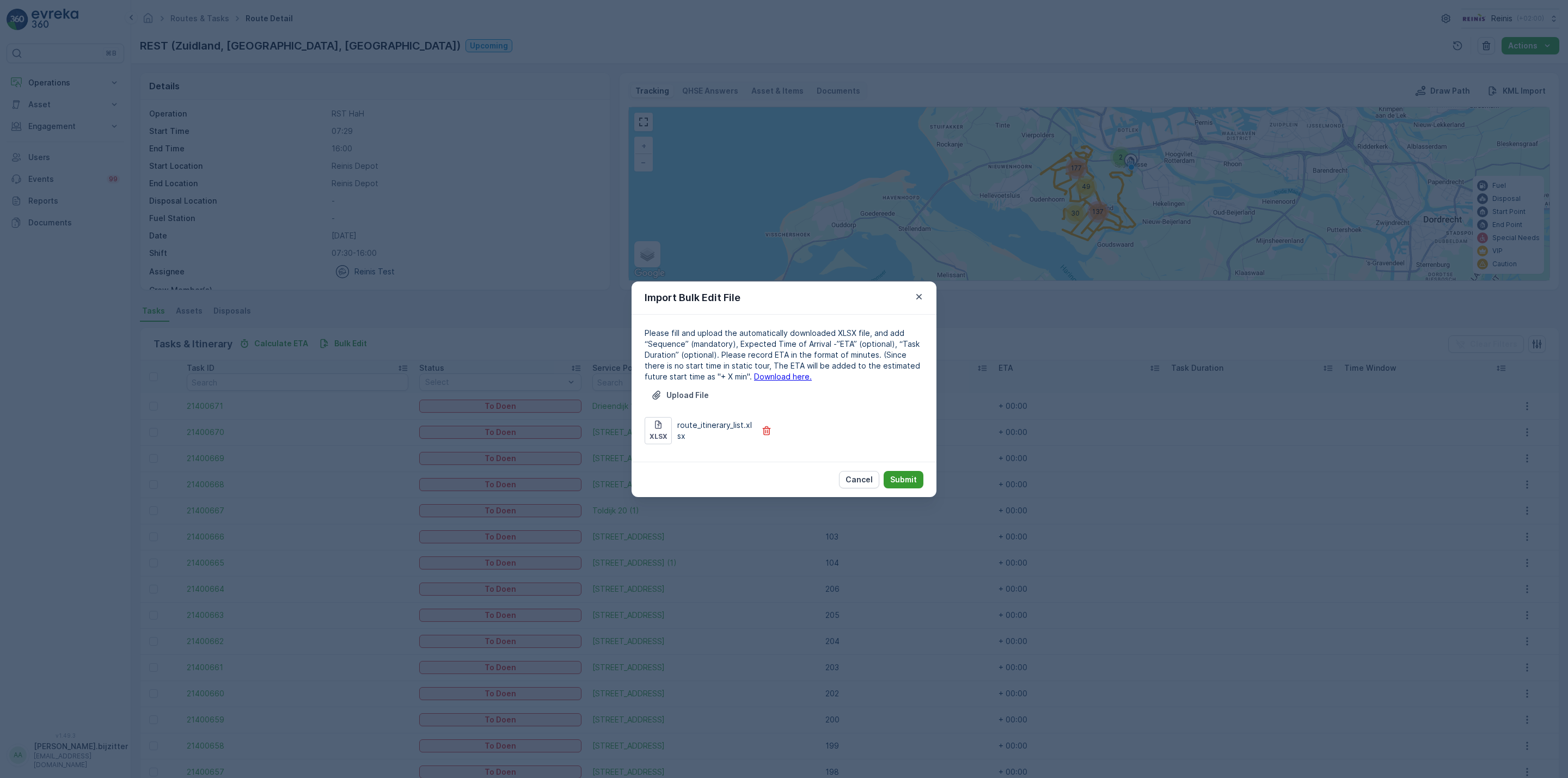
click at [913, 476] on p "Submit" at bounding box center [903, 479] width 27 height 11
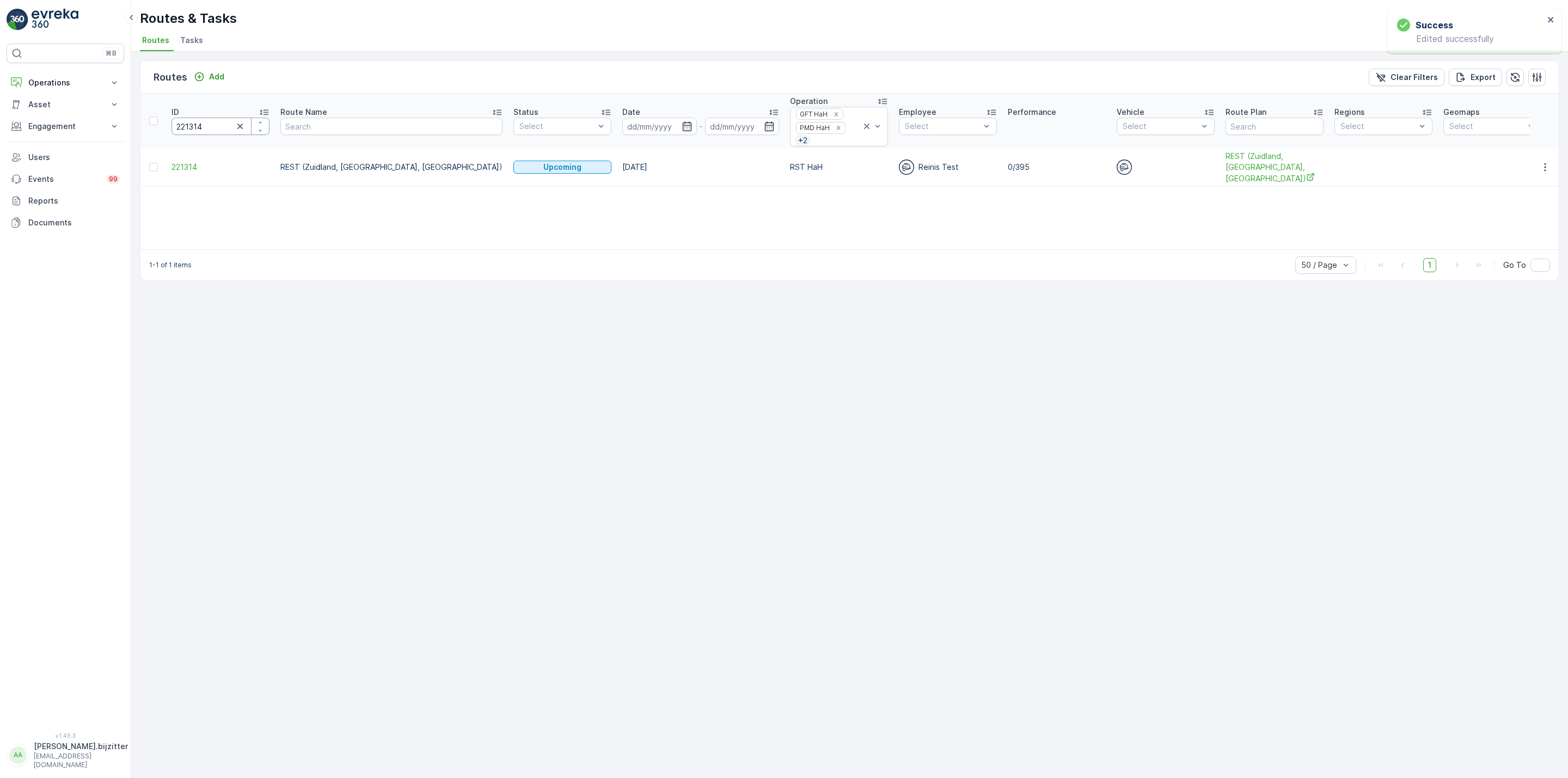
click at [194, 128] on input "221314" at bounding box center [221, 126] width 98 height 18
paste input "013"
type input "221013"
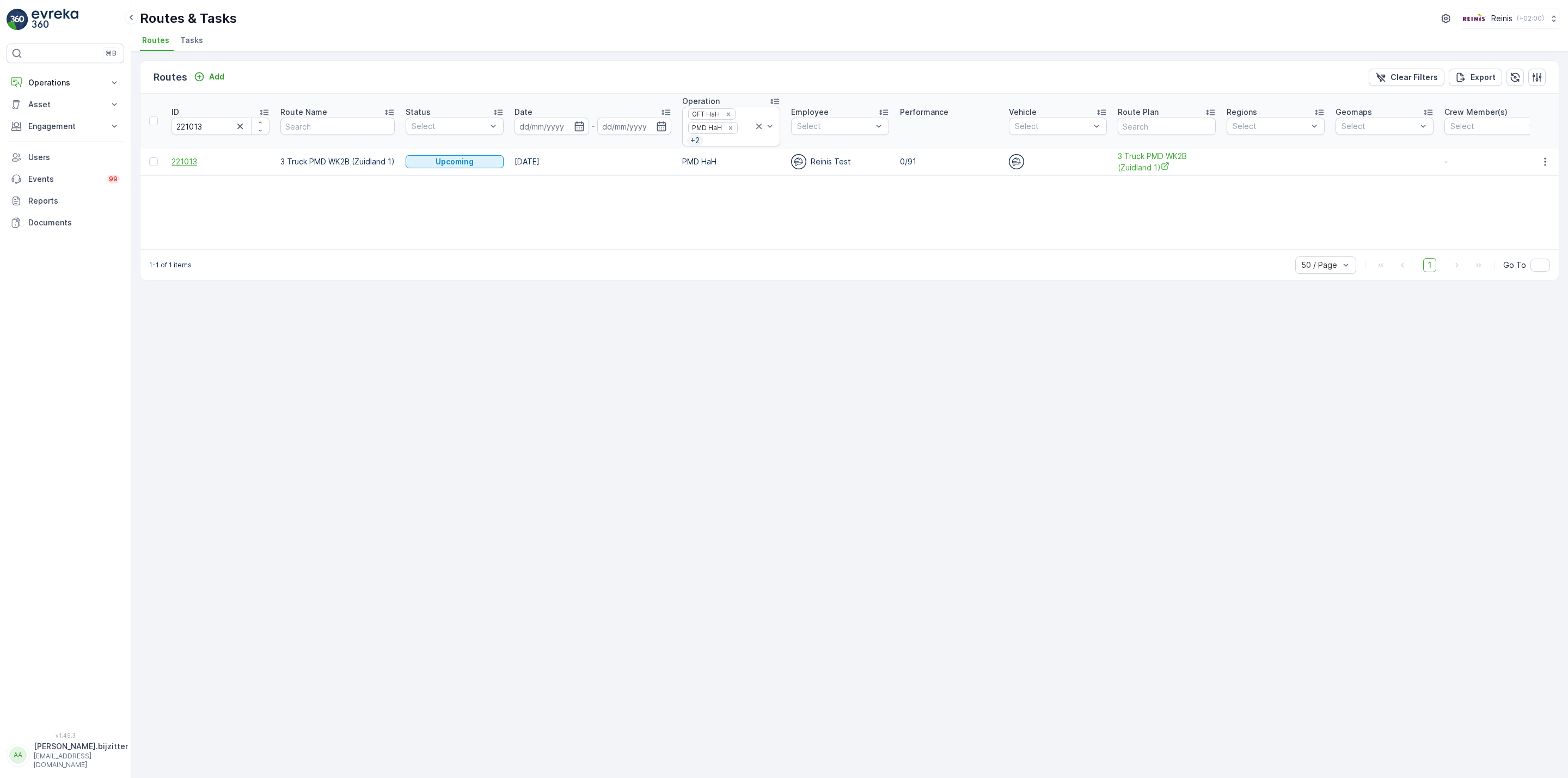
click at [186, 161] on span "221013" at bounding box center [221, 161] width 98 height 11
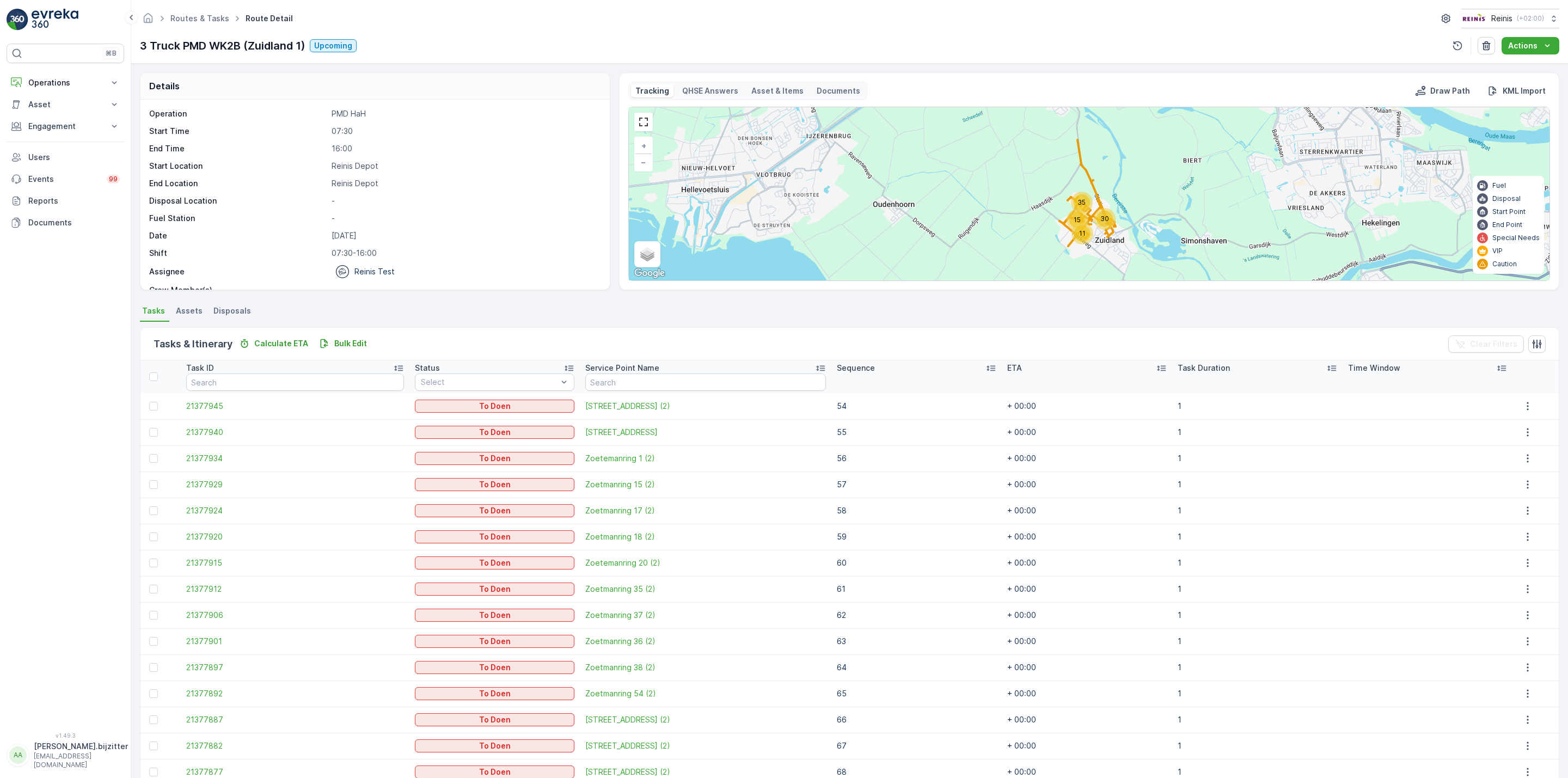
click at [986, 369] on icon at bounding box center [991, 368] width 9 height 5
click at [986, 369] on icon at bounding box center [991, 367] width 11 height 11
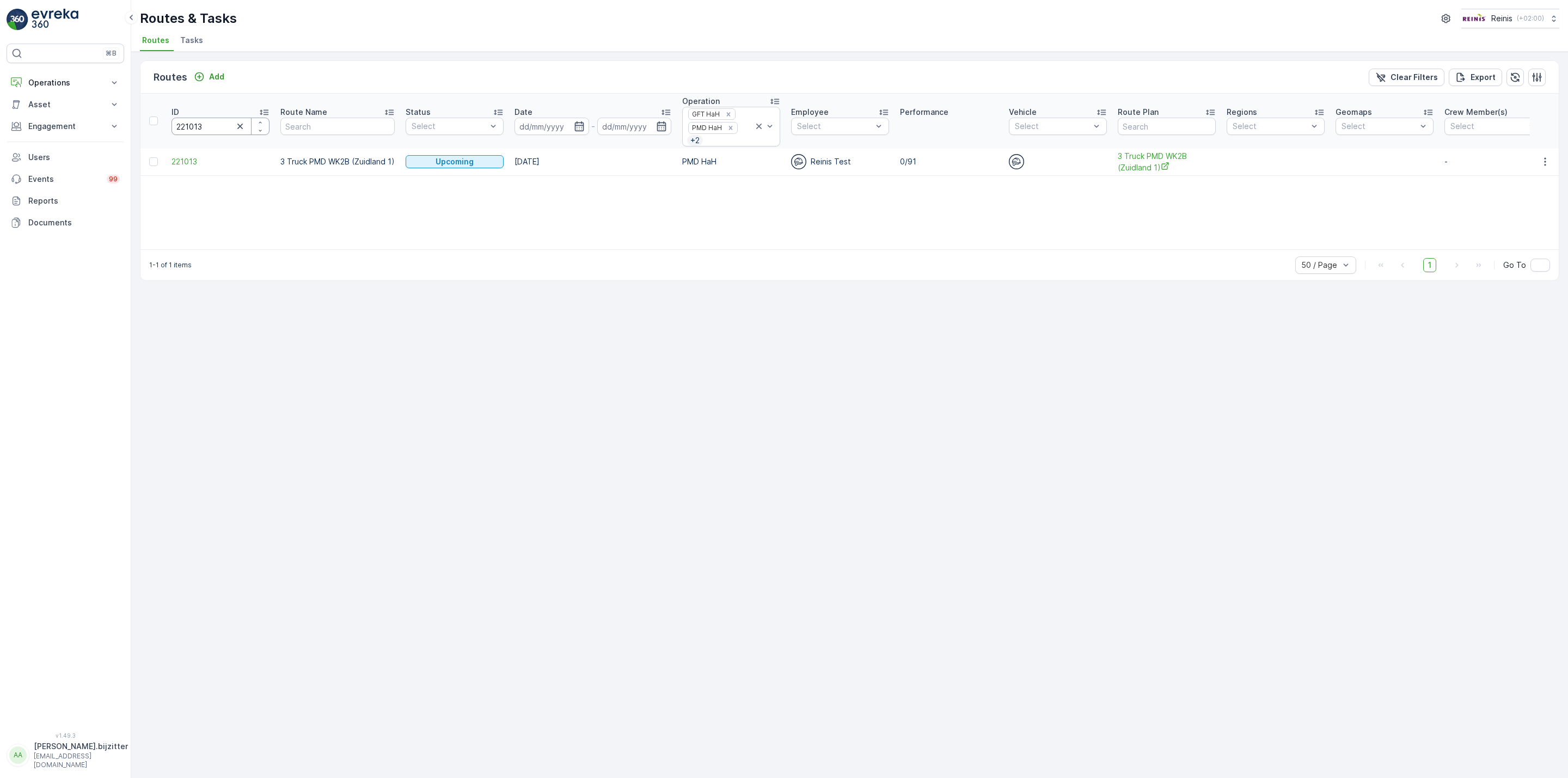
click at [195, 129] on input "221013" at bounding box center [221, 126] width 98 height 18
paste input "2"
type input "221012"
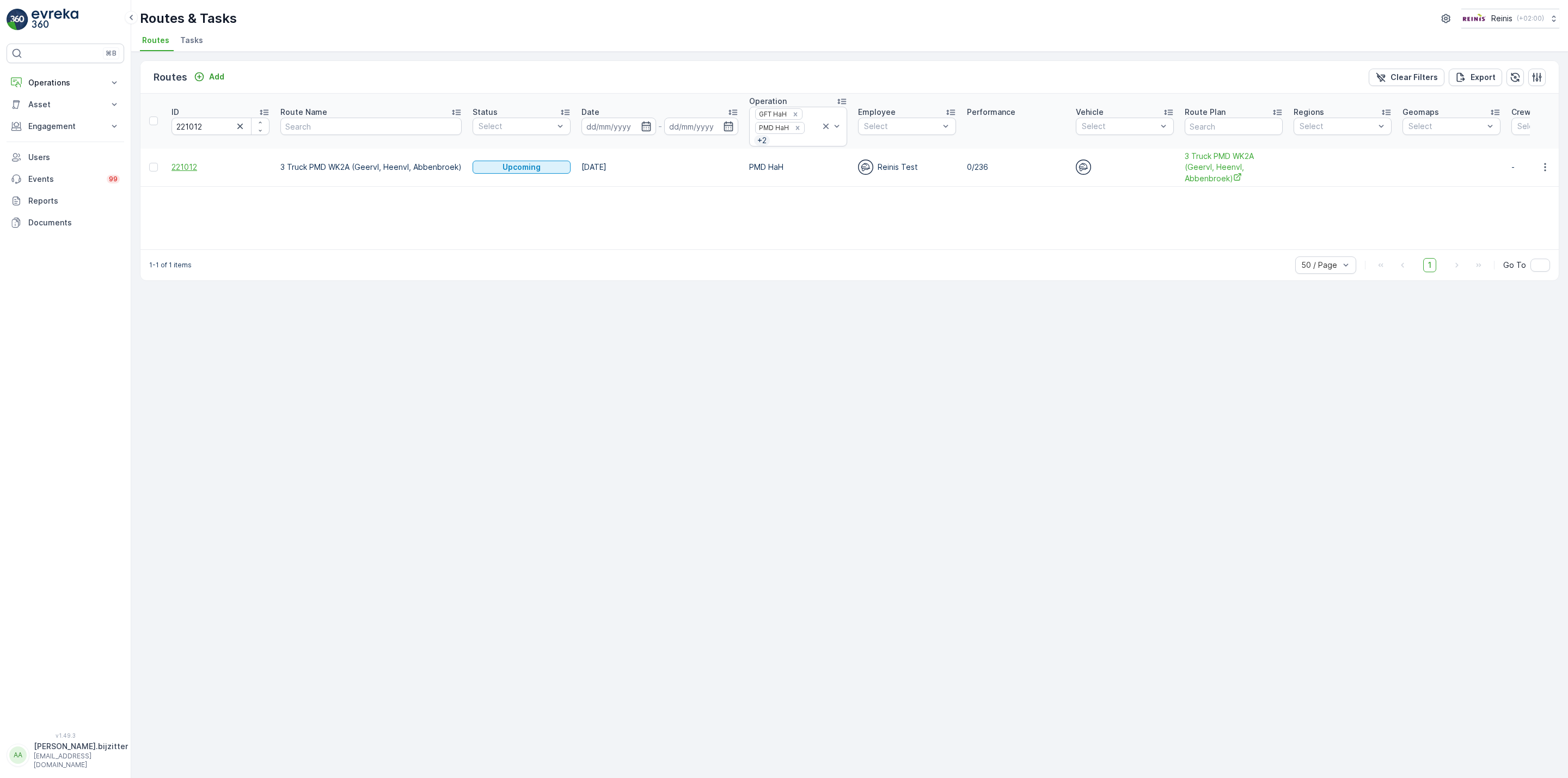
click at [172, 172] on span "221012" at bounding box center [221, 167] width 98 height 11
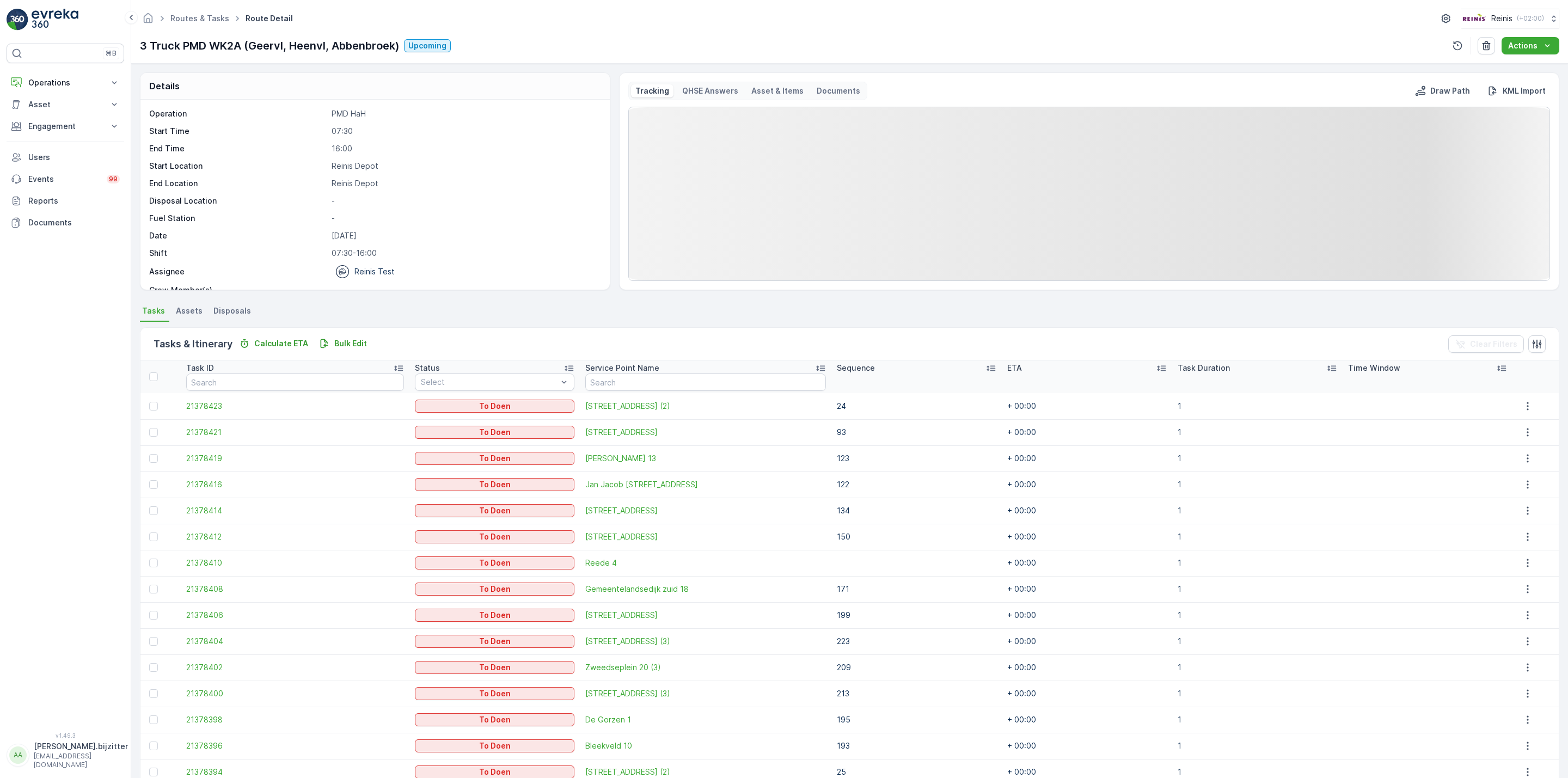
click at [986, 366] on icon at bounding box center [991, 367] width 11 height 11
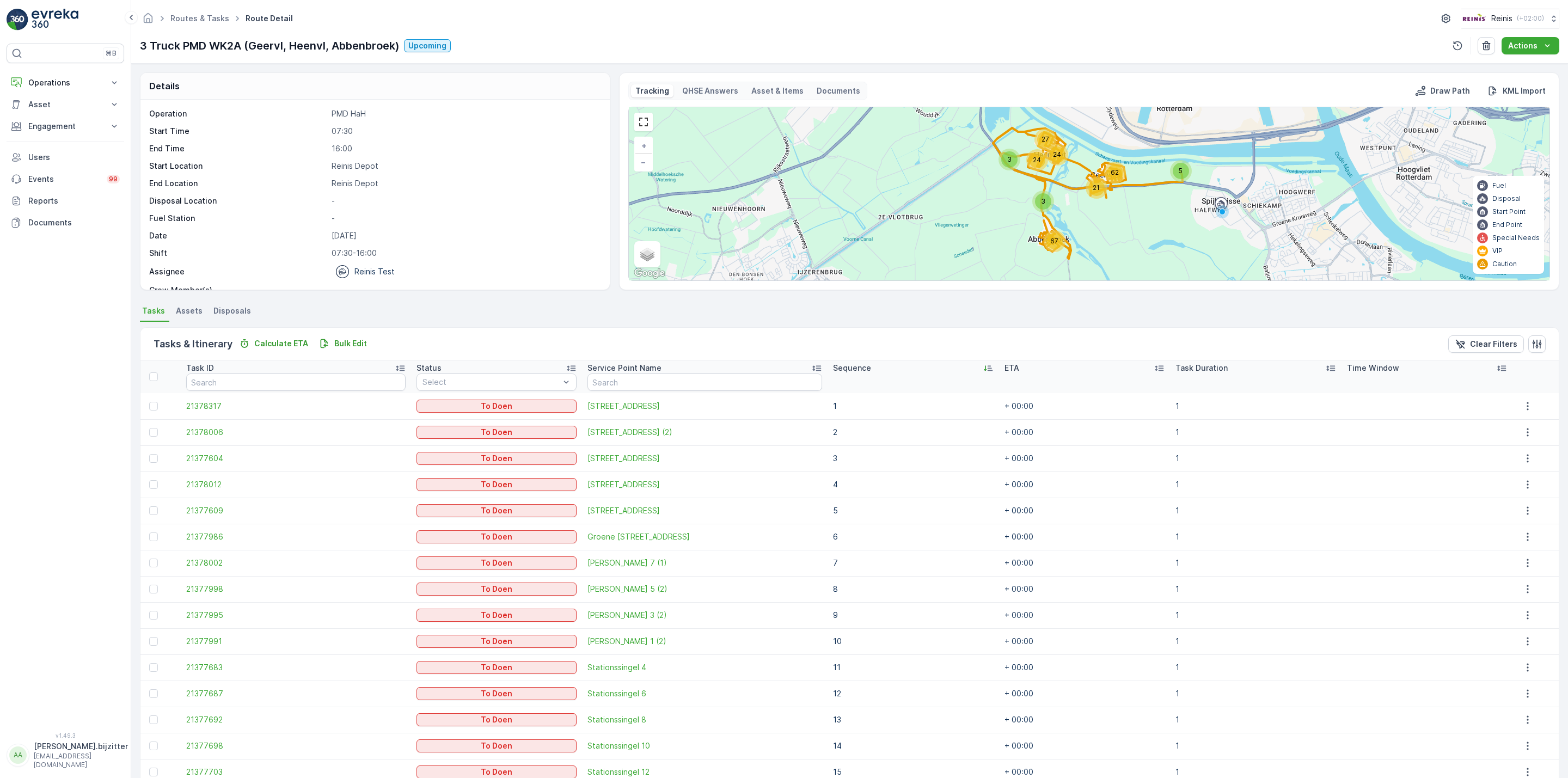
click at [983, 367] on icon at bounding box center [988, 367] width 11 height 11
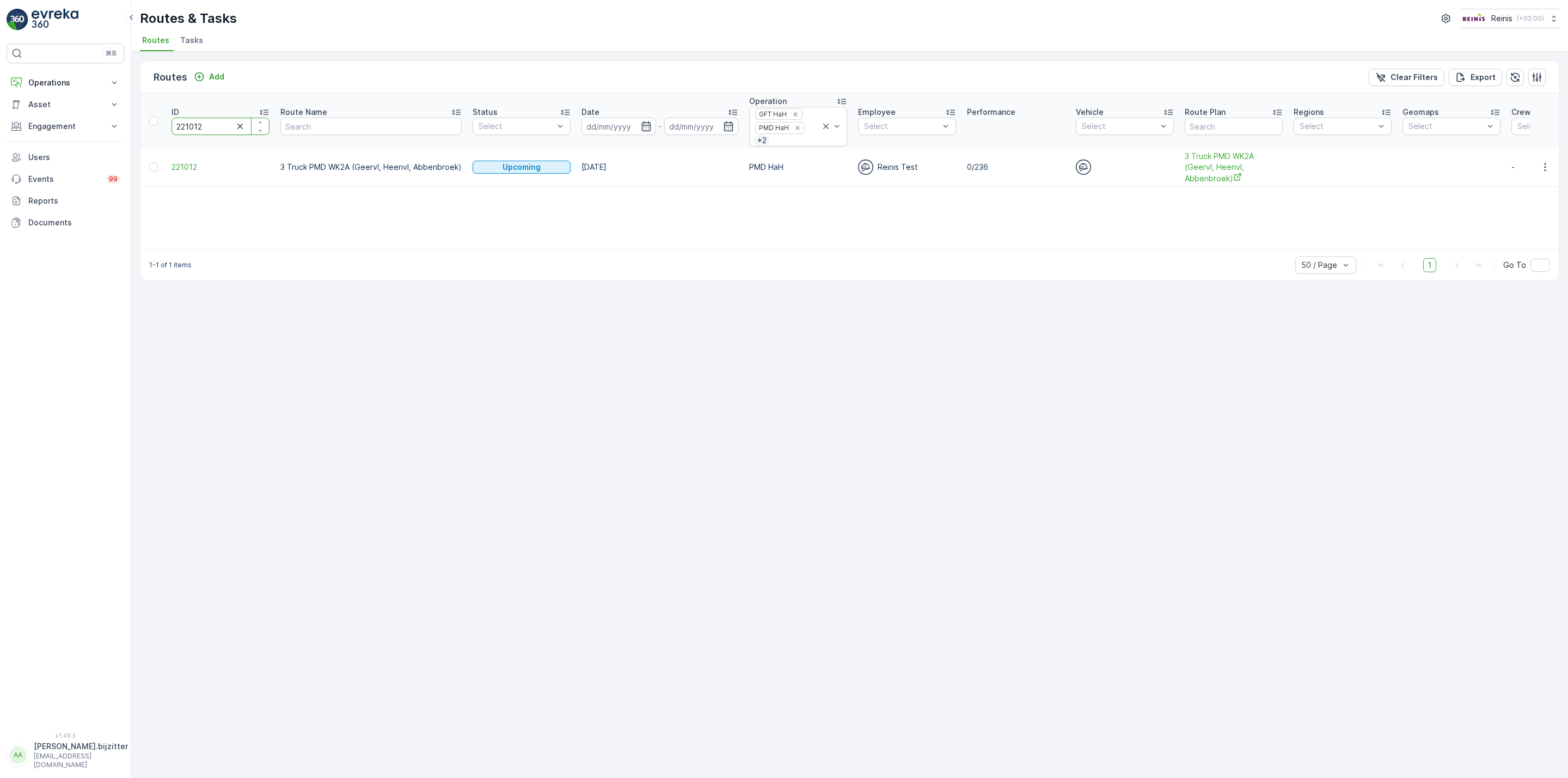
click at [187, 126] on input "221012" at bounding box center [221, 126] width 98 height 18
paste input "1"
type input "221011"
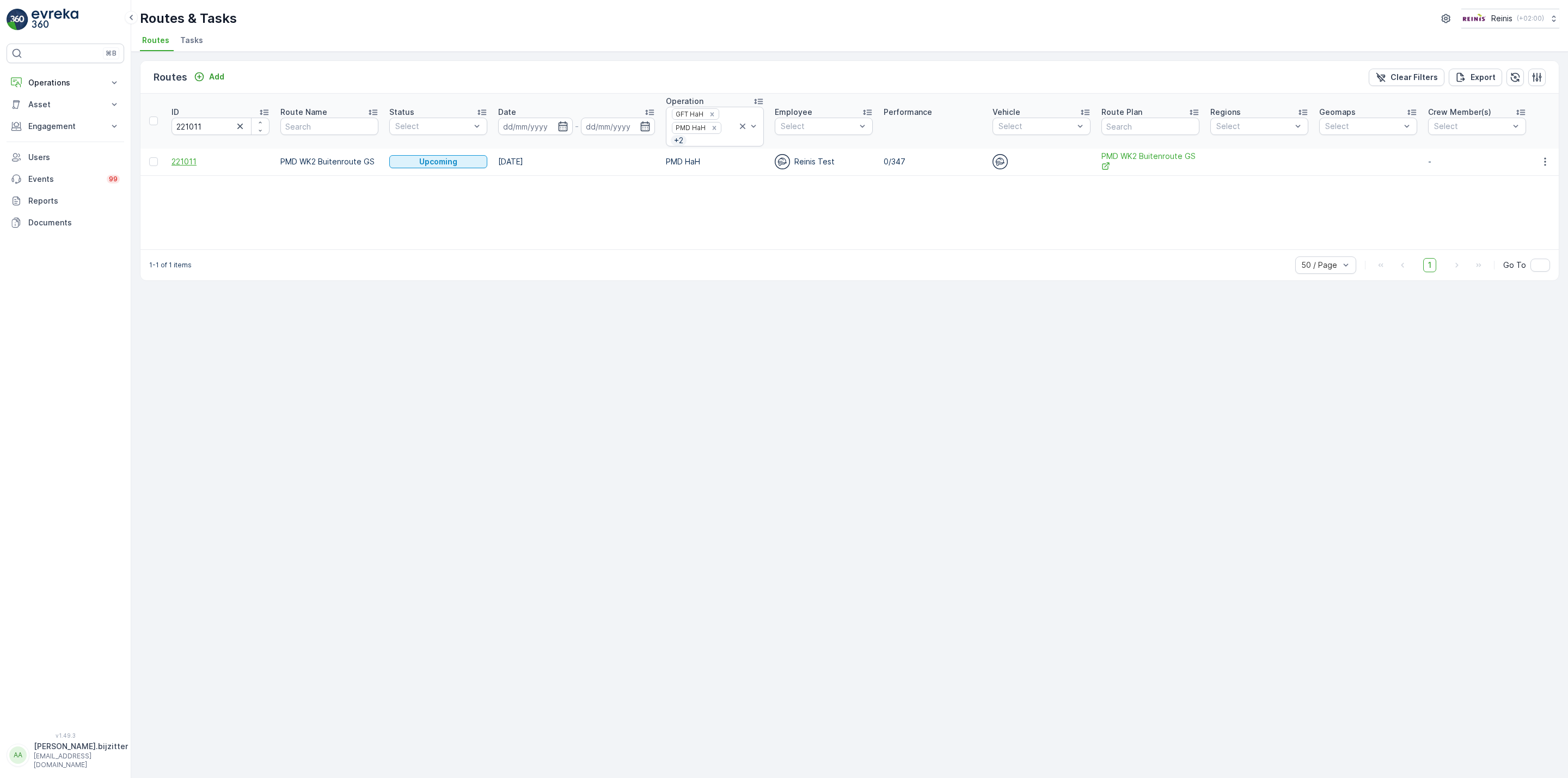
click at [183, 164] on span "221011" at bounding box center [221, 161] width 98 height 11
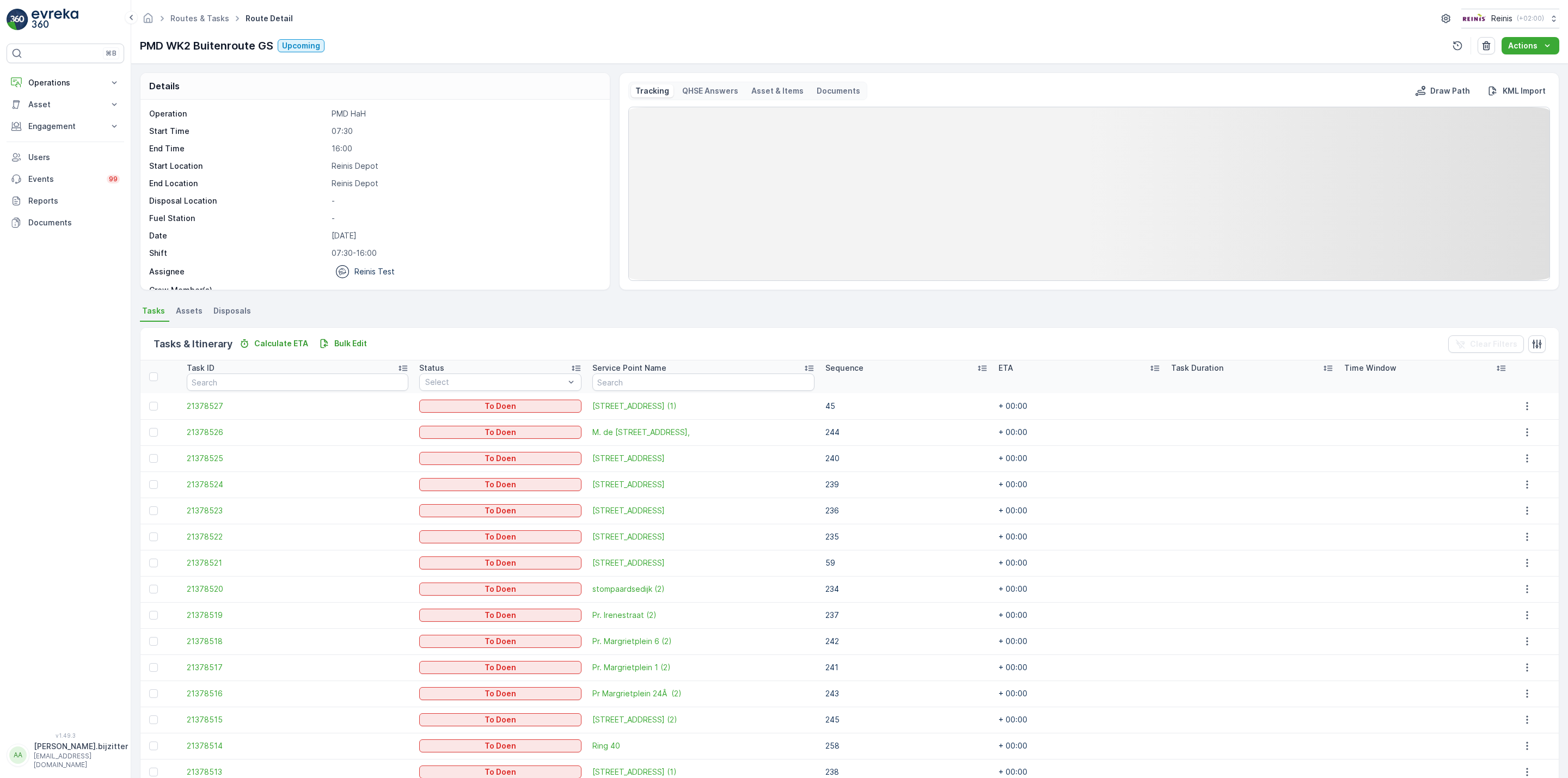
click at [977, 371] on icon at bounding box center [982, 367] width 11 height 11
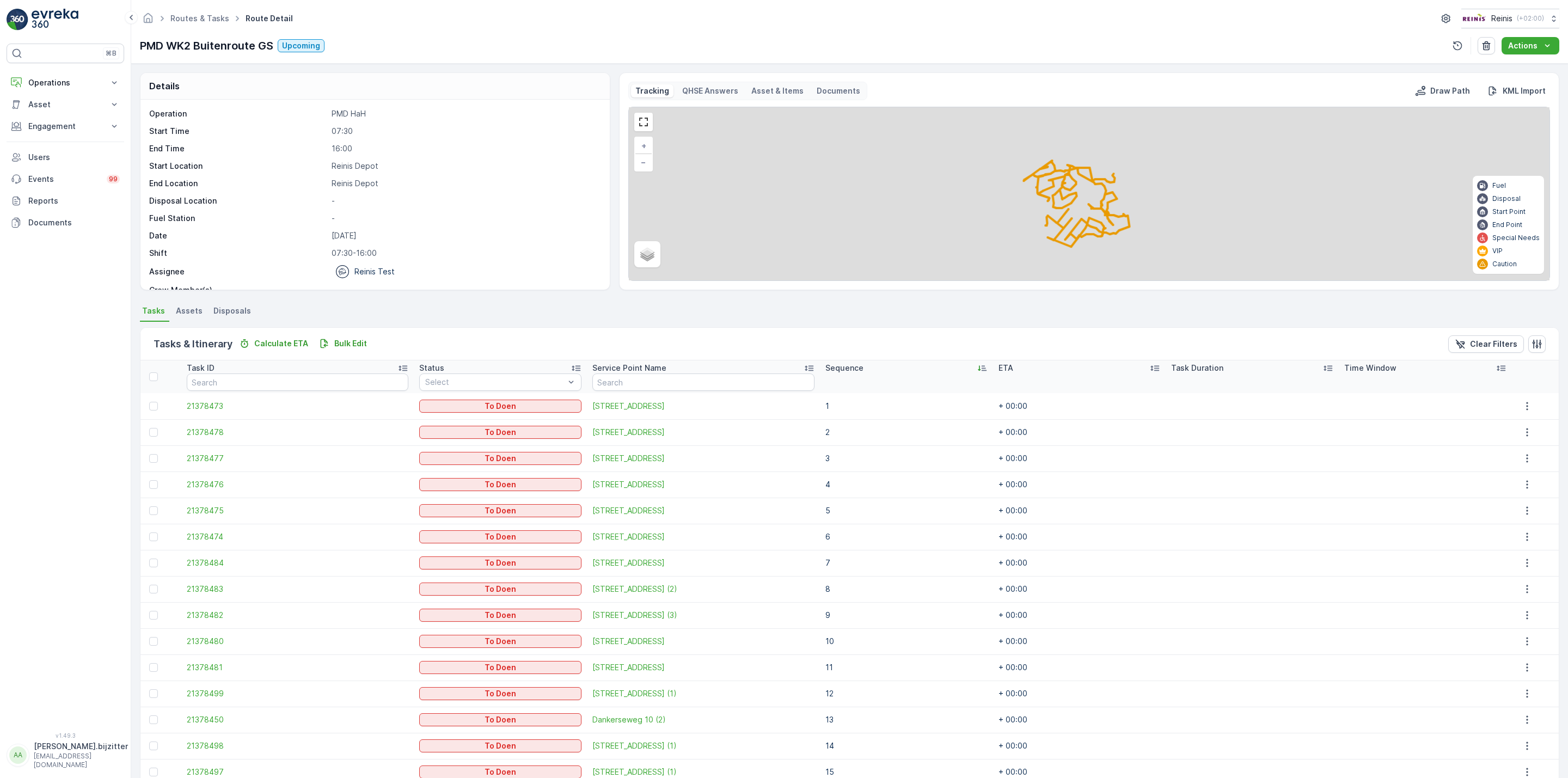
click at [958, 371] on div "Sequence" at bounding box center [907, 367] width 162 height 11
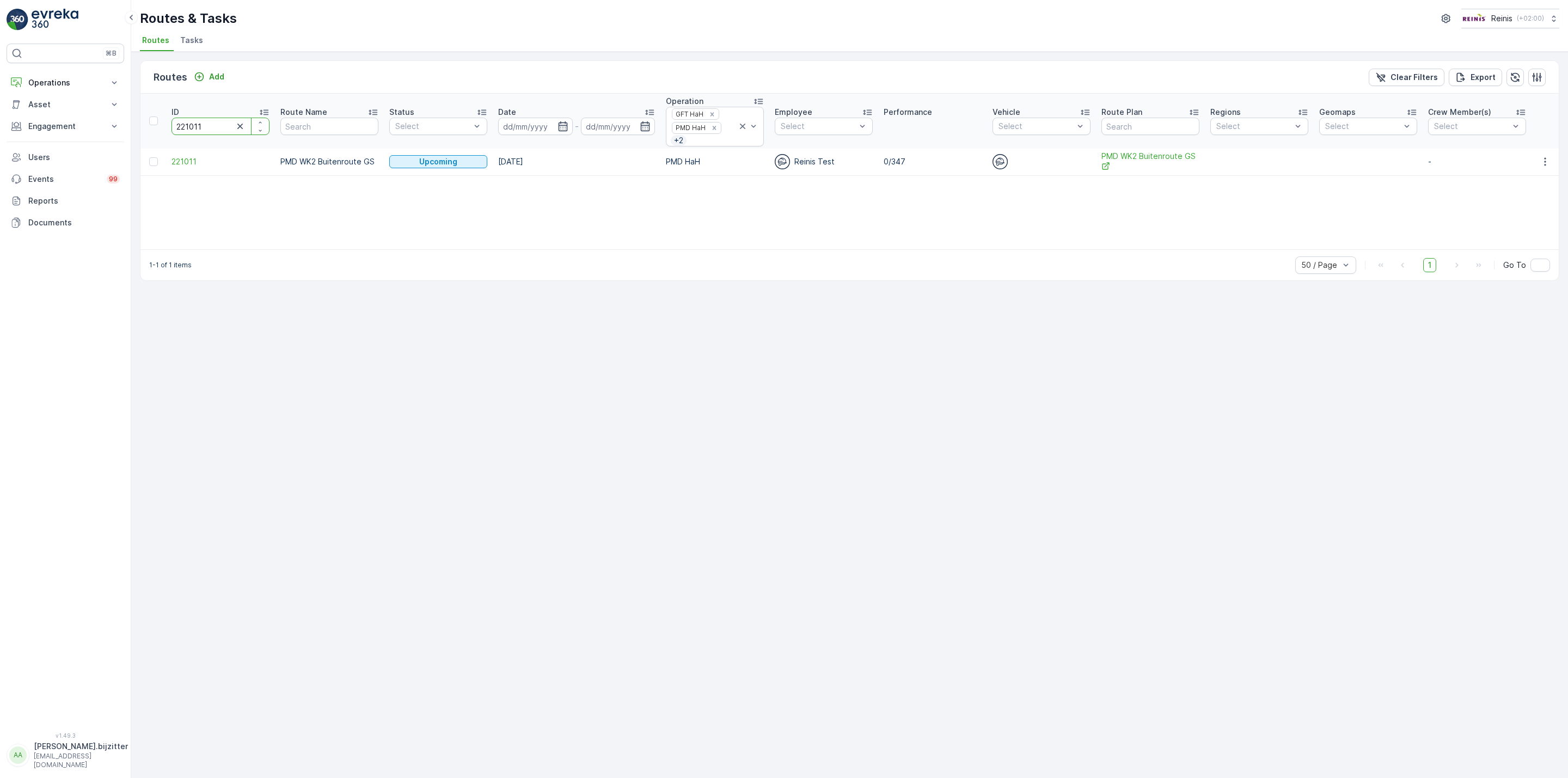
click at [186, 127] on input "221011" at bounding box center [221, 126] width 98 height 18
paste input "08"
type input "221008"
click at [185, 161] on span "221008" at bounding box center [221, 161] width 98 height 11
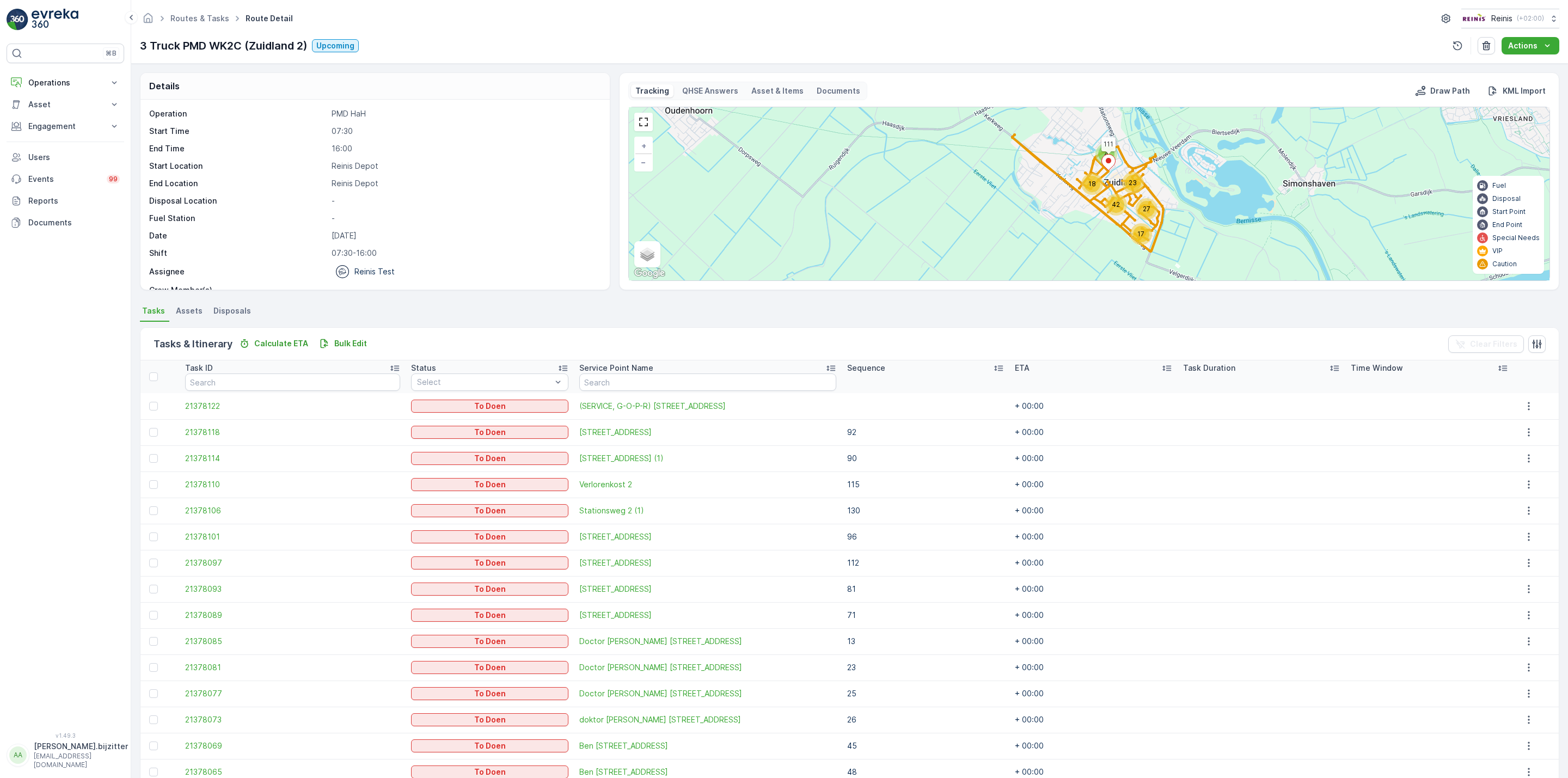
click at [993, 370] on icon at bounding box center [998, 367] width 11 height 11
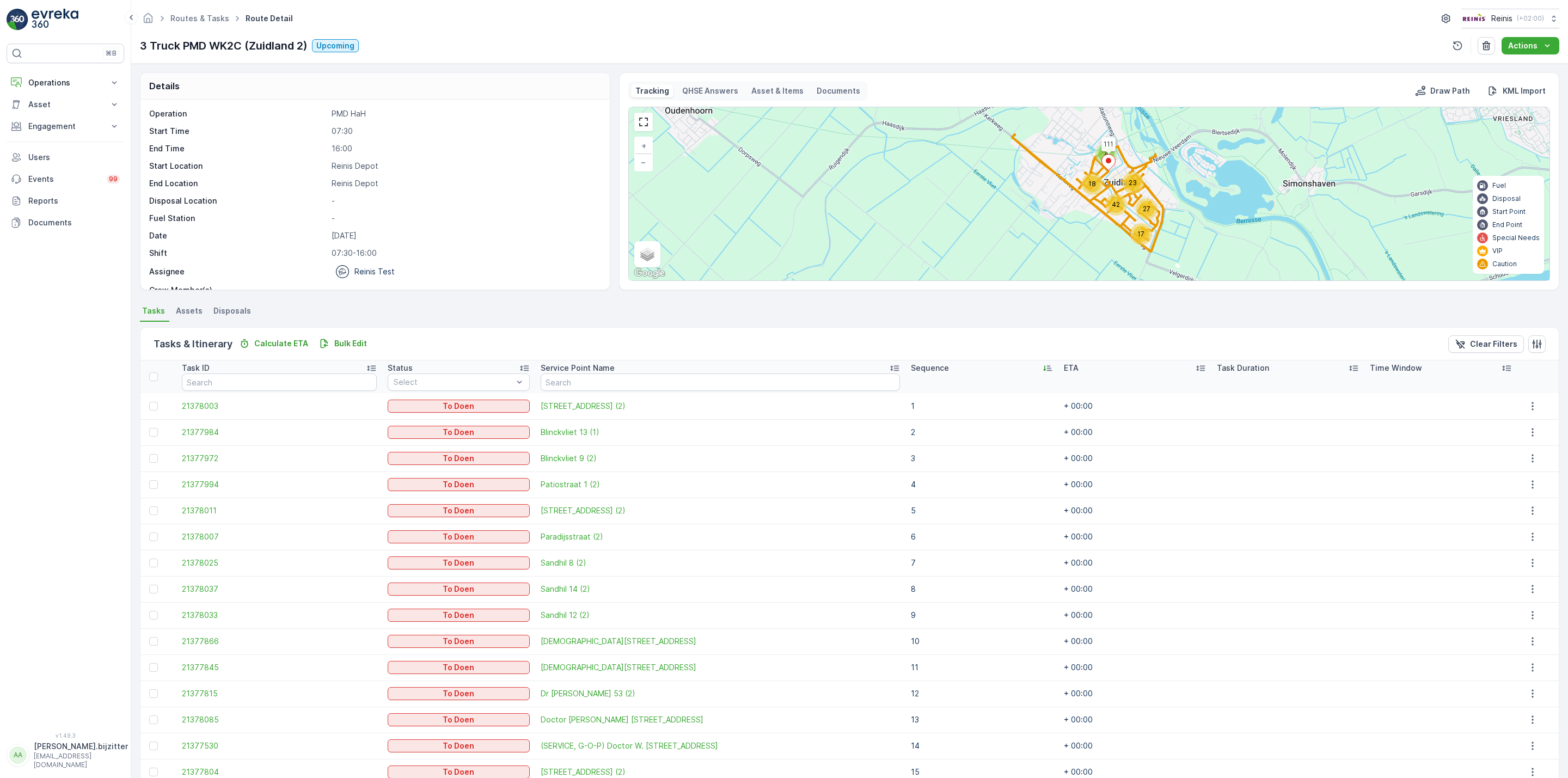
click at [1043, 369] on icon at bounding box center [1045, 368] width 3 height 5
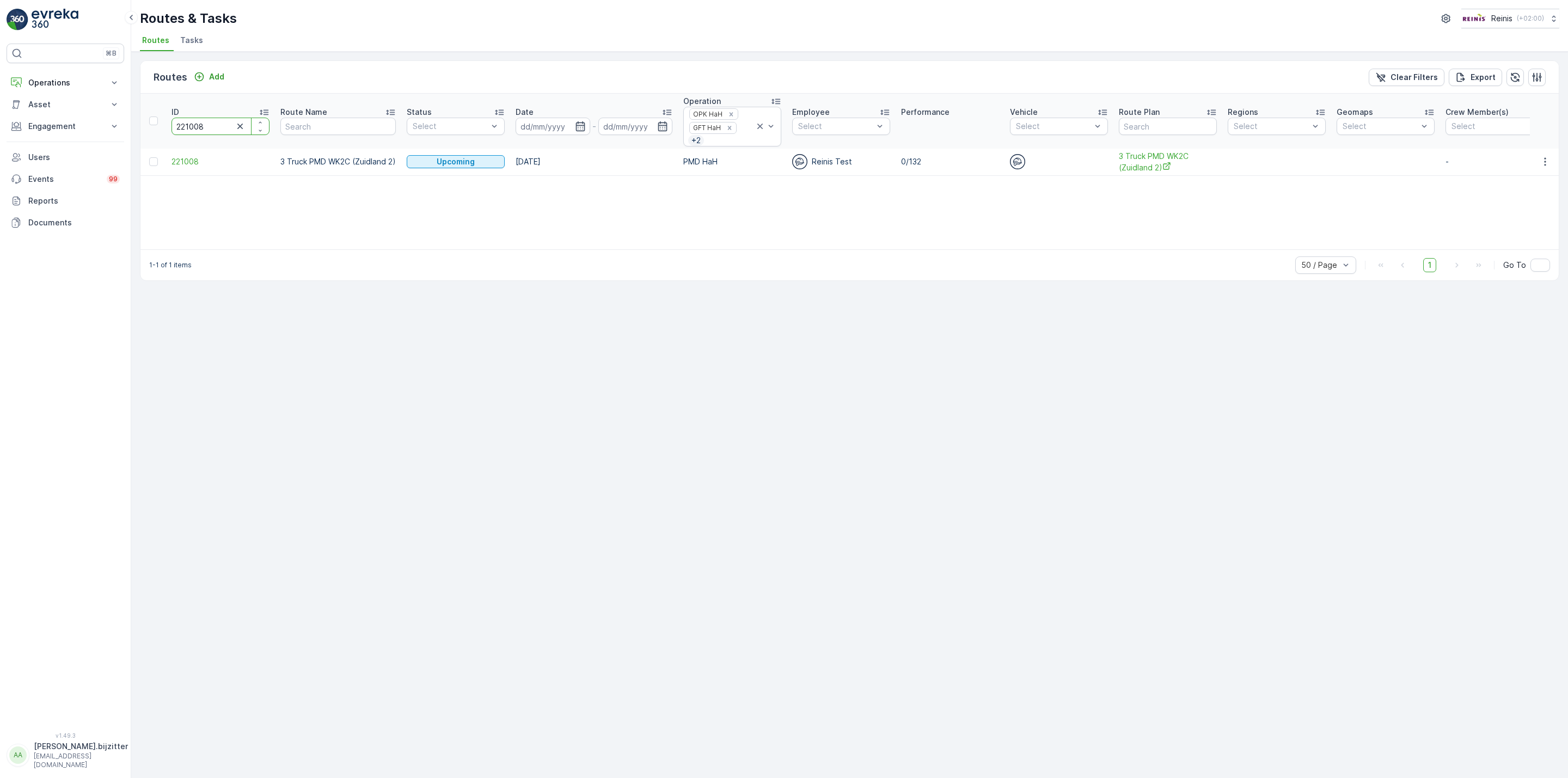
click at [198, 133] on input "221008" at bounding box center [221, 126] width 98 height 18
paste input "279"
type input "221279"
click at [189, 165] on span "221279" at bounding box center [221, 161] width 98 height 11
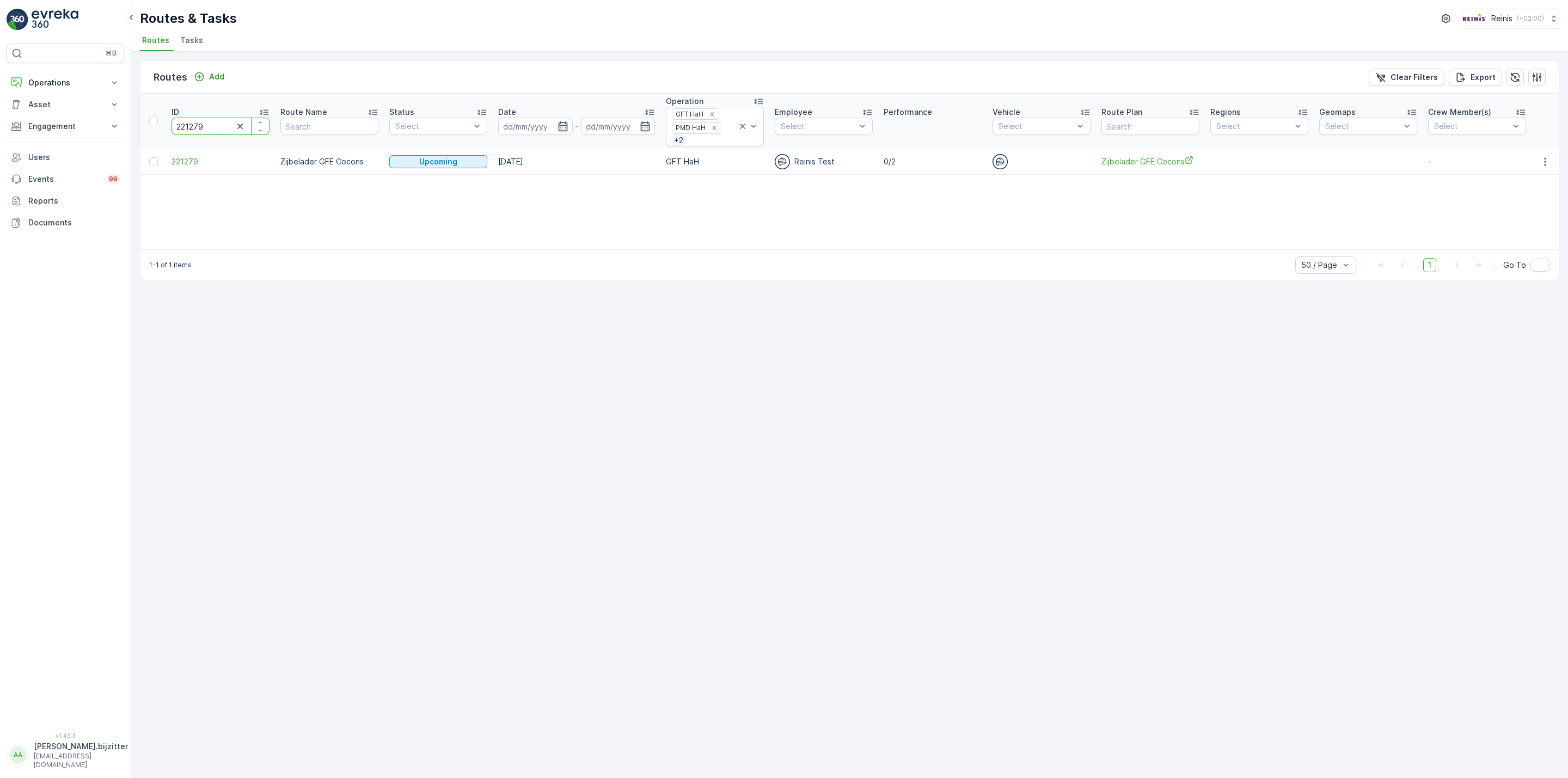
click at [187, 121] on input "221279" at bounding box center [221, 126] width 98 height 18
paste input "65"
type input "221265"
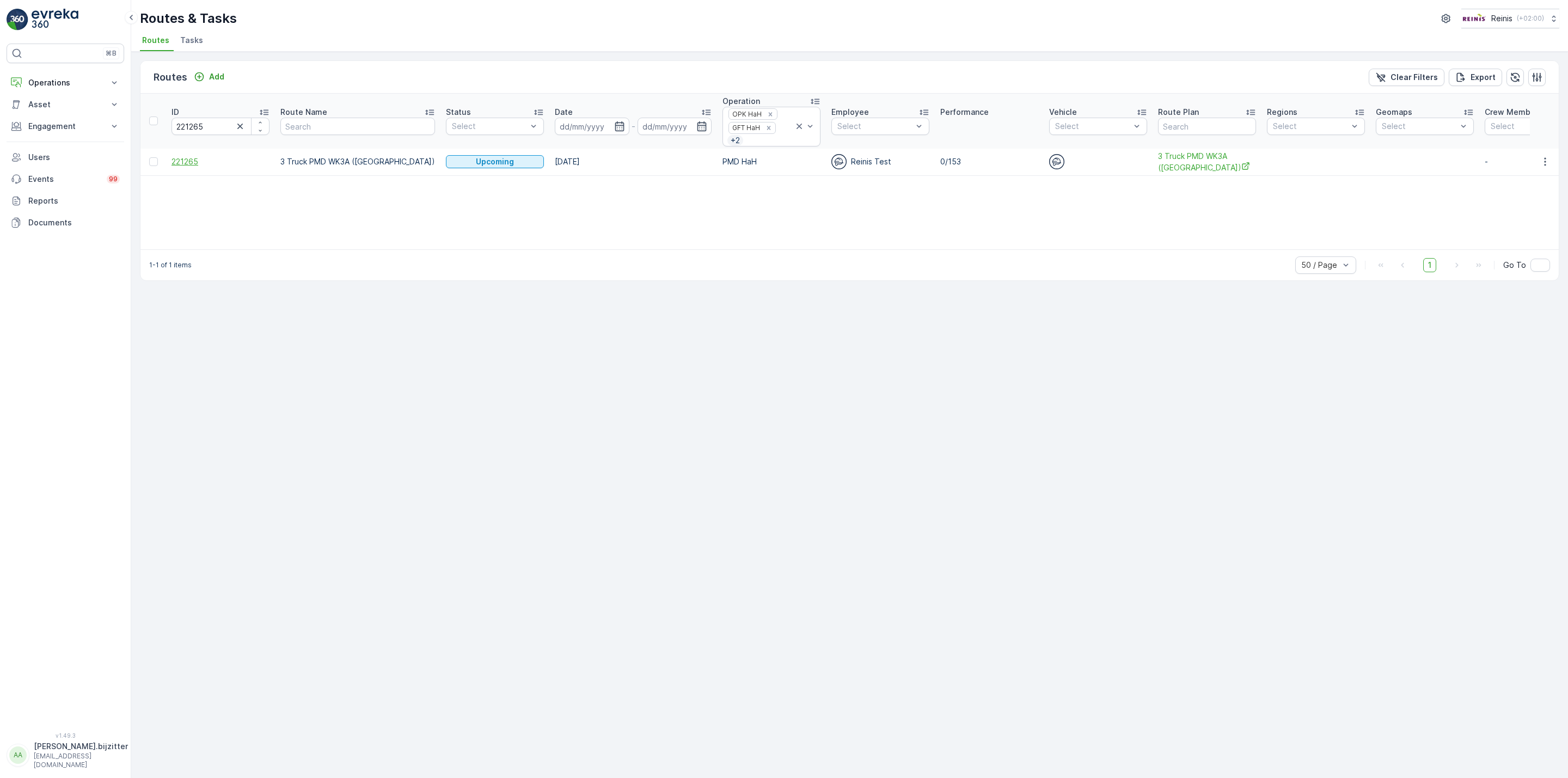
click at [189, 162] on span "221265" at bounding box center [221, 161] width 98 height 11
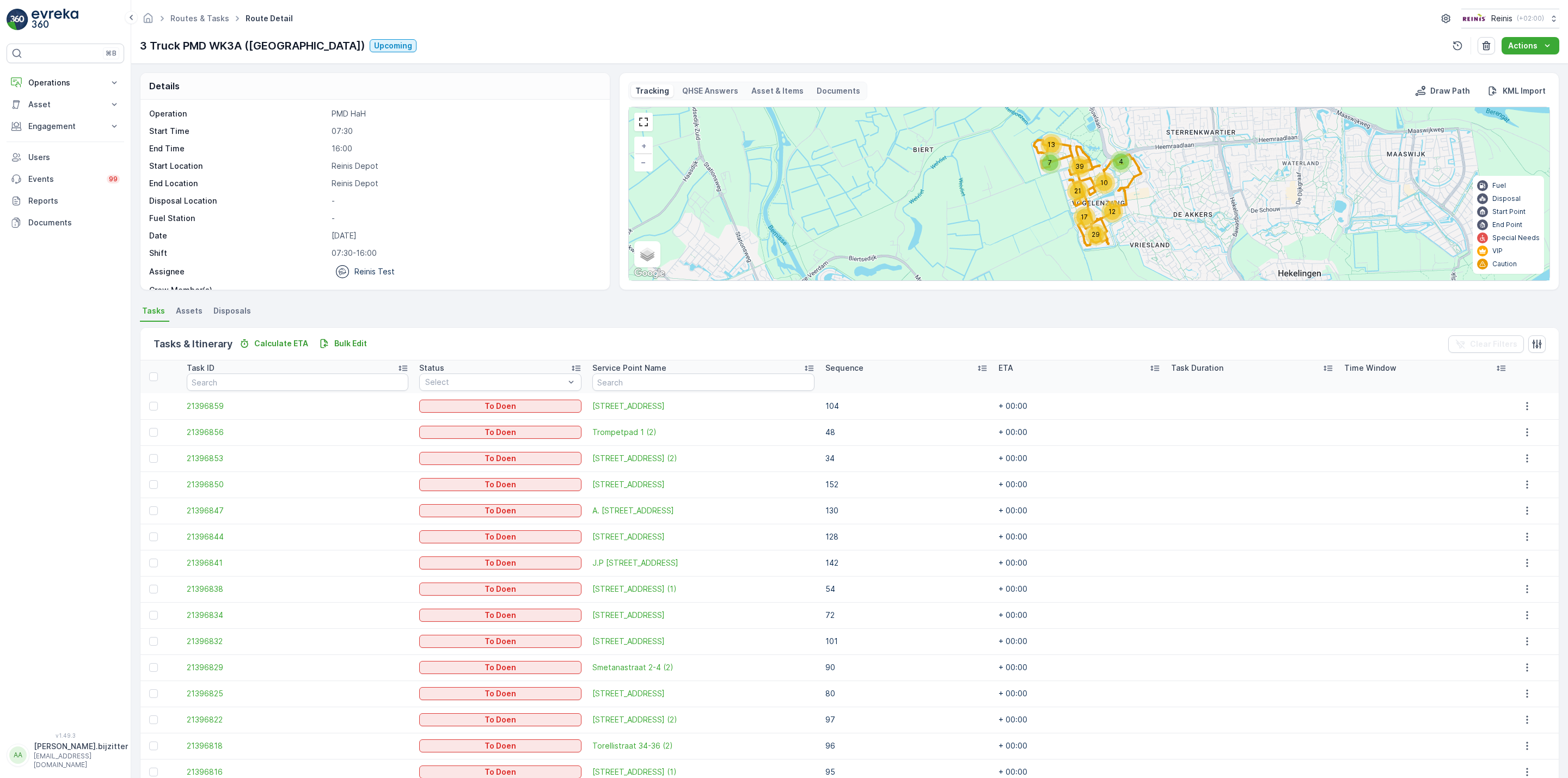
click at [977, 369] on icon at bounding box center [982, 367] width 11 height 11
click at [958, 369] on div "Sequence" at bounding box center [914, 367] width 160 height 11
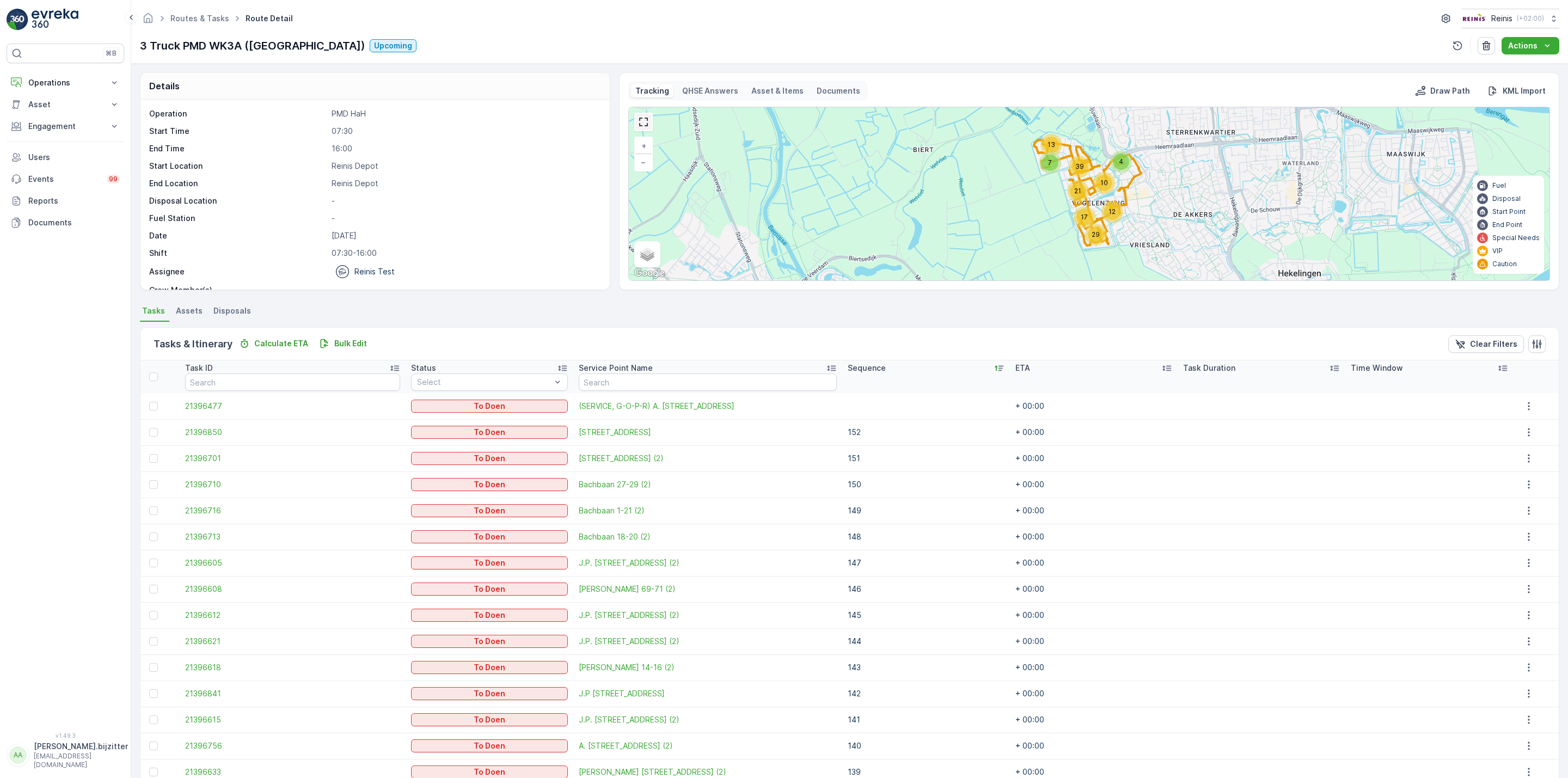
click at [642, 124] on link at bounding box center [644, 122] width 16 height 16
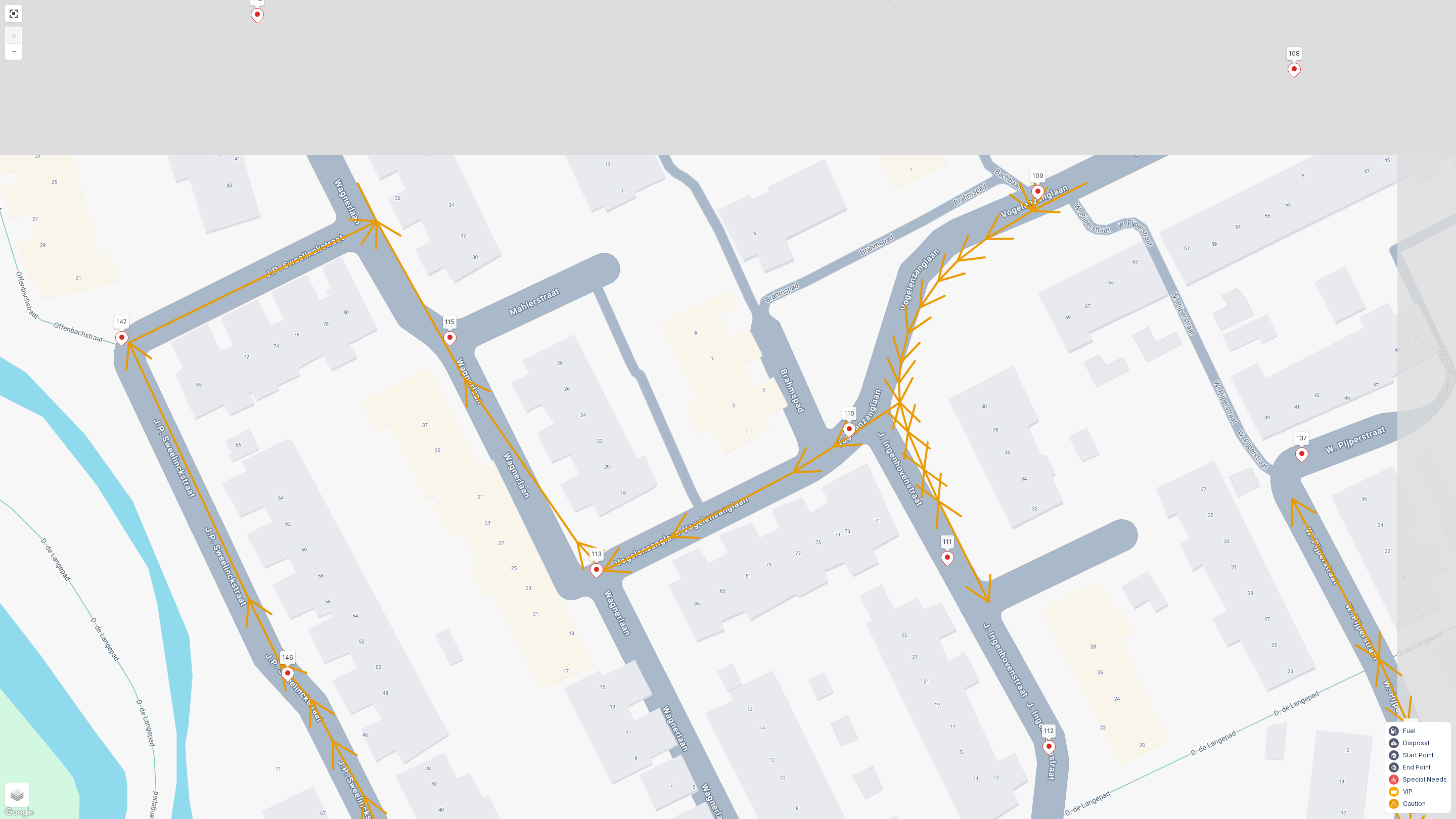
drag, startPoint x: 997, startPoint y: 334, endPoint x: 843, endPoint y: 598, distance: 305.6
click at [856, 596] on div "2 2 2 2 2 2 4 2 2 2 152 137 114 108 109 112 129 132 125 127 126 145 139 140 142…" at bounding box center [728, 409] width 1456 height 819
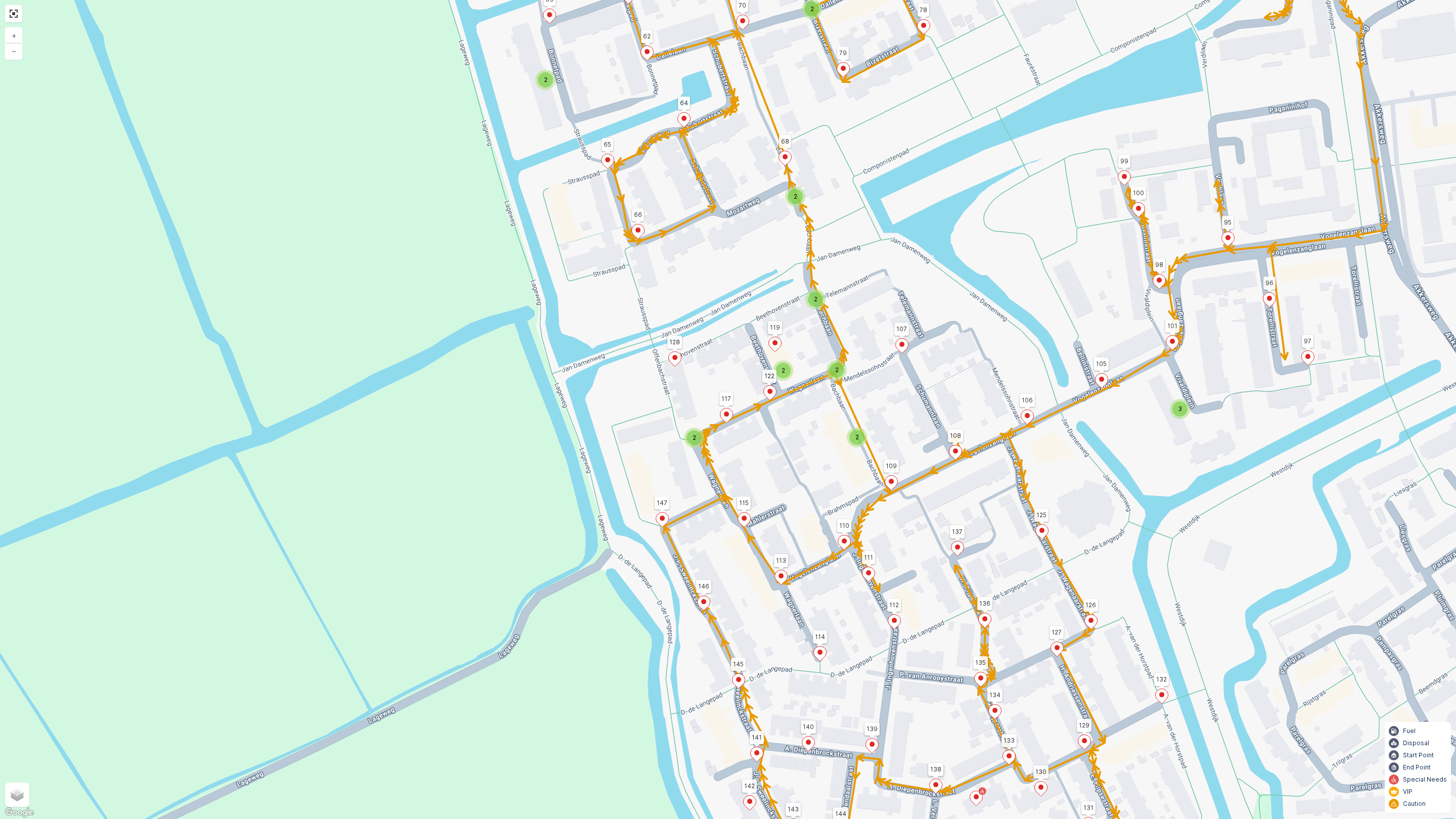
click at [1180, 408] on span "3" at bounding box center [1180, 408] width 4 height 7
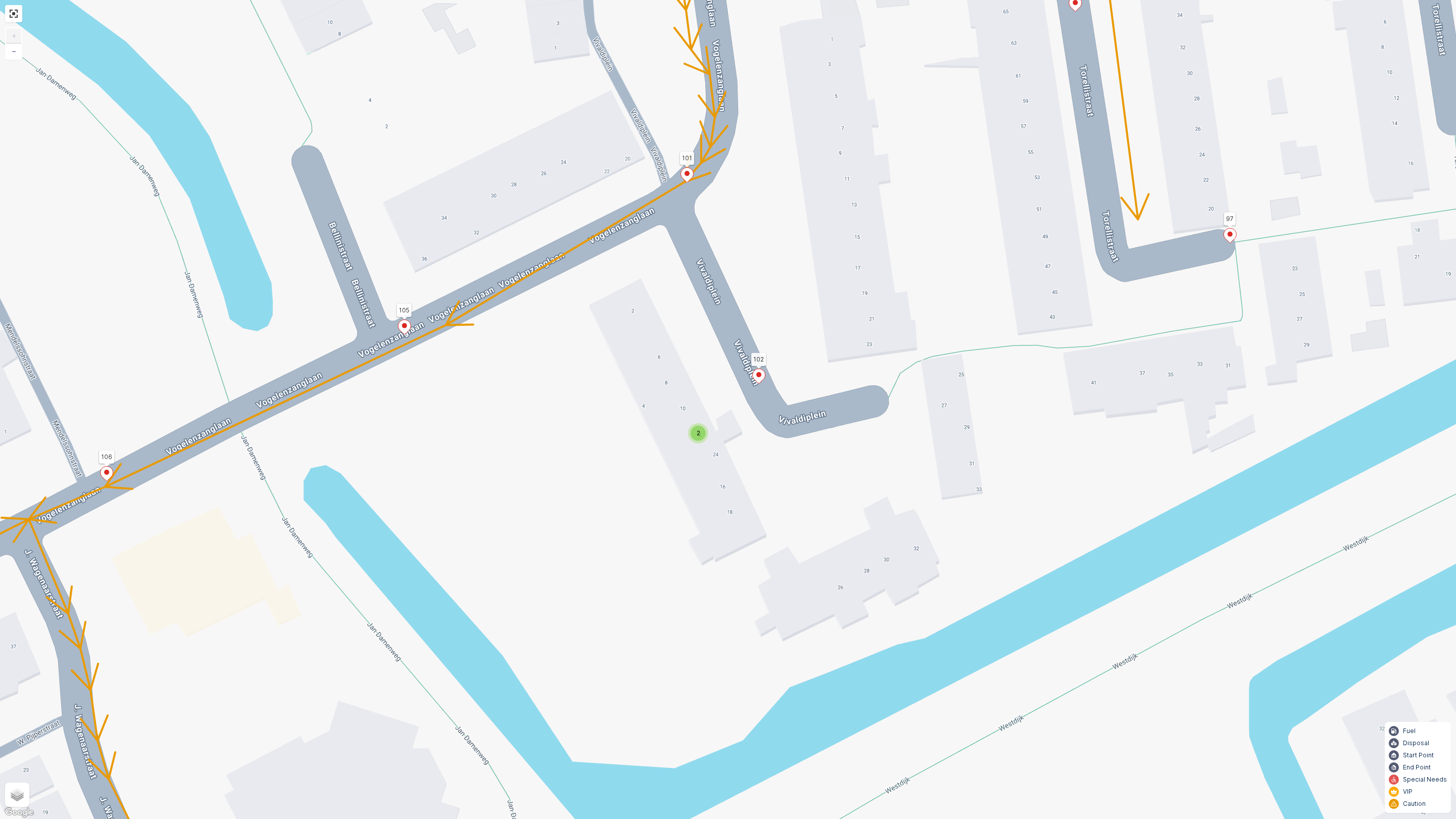
click at [701, 433] on div "2" at bounding box center [698, 433] width 15 height 15
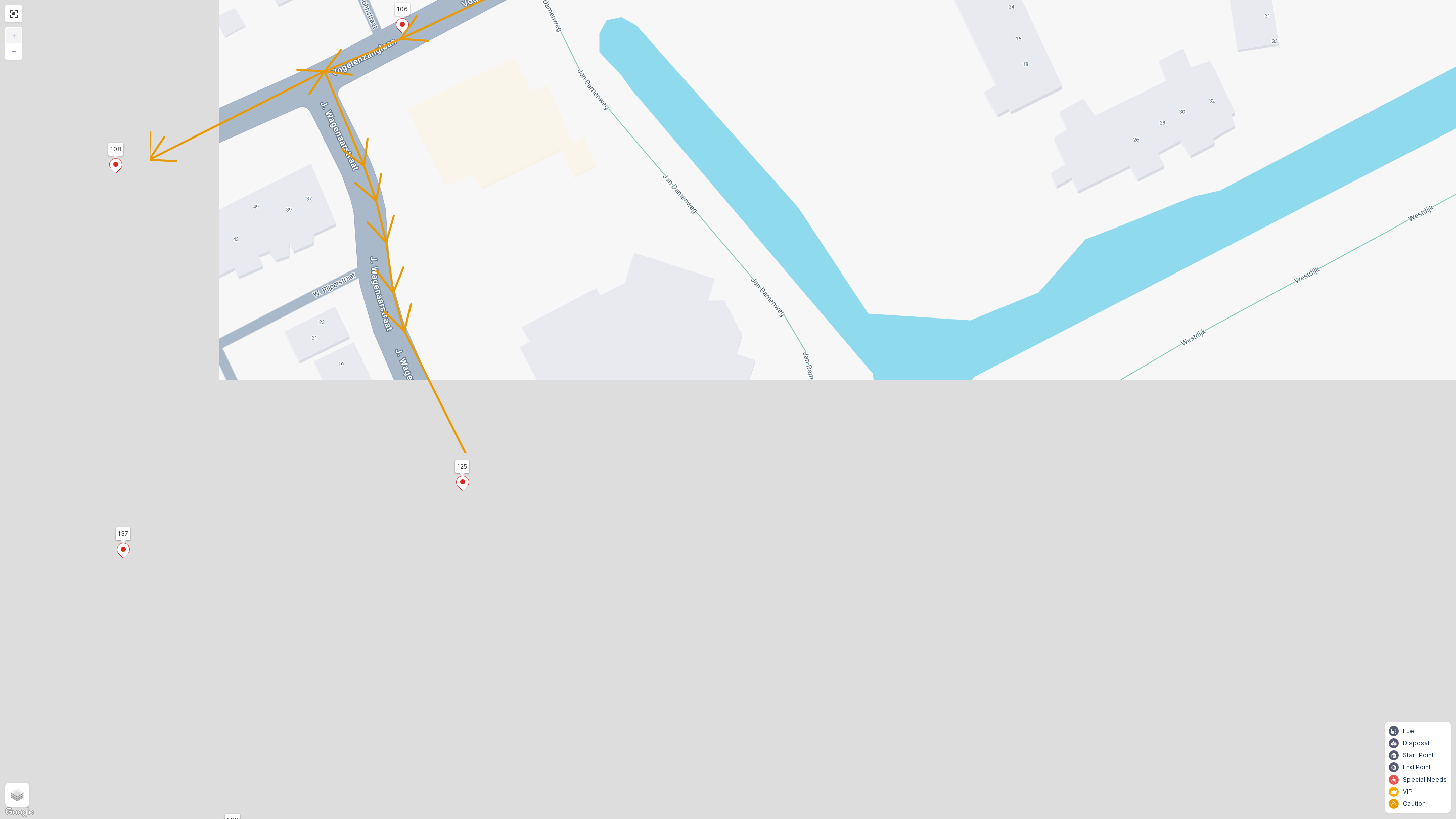
drag, startPoint x: 683, startPoint y: 506, endPoint x: 993, endPoint y: 31, distance: 567.2
click at [1000, 9] on div "2 2 2 2 2 2 4 2 2 2 152 137 114 108 109 112 129 132 125 127 126 145 139 140 142…" at bounding box center [728, 409] width 1456 height 819
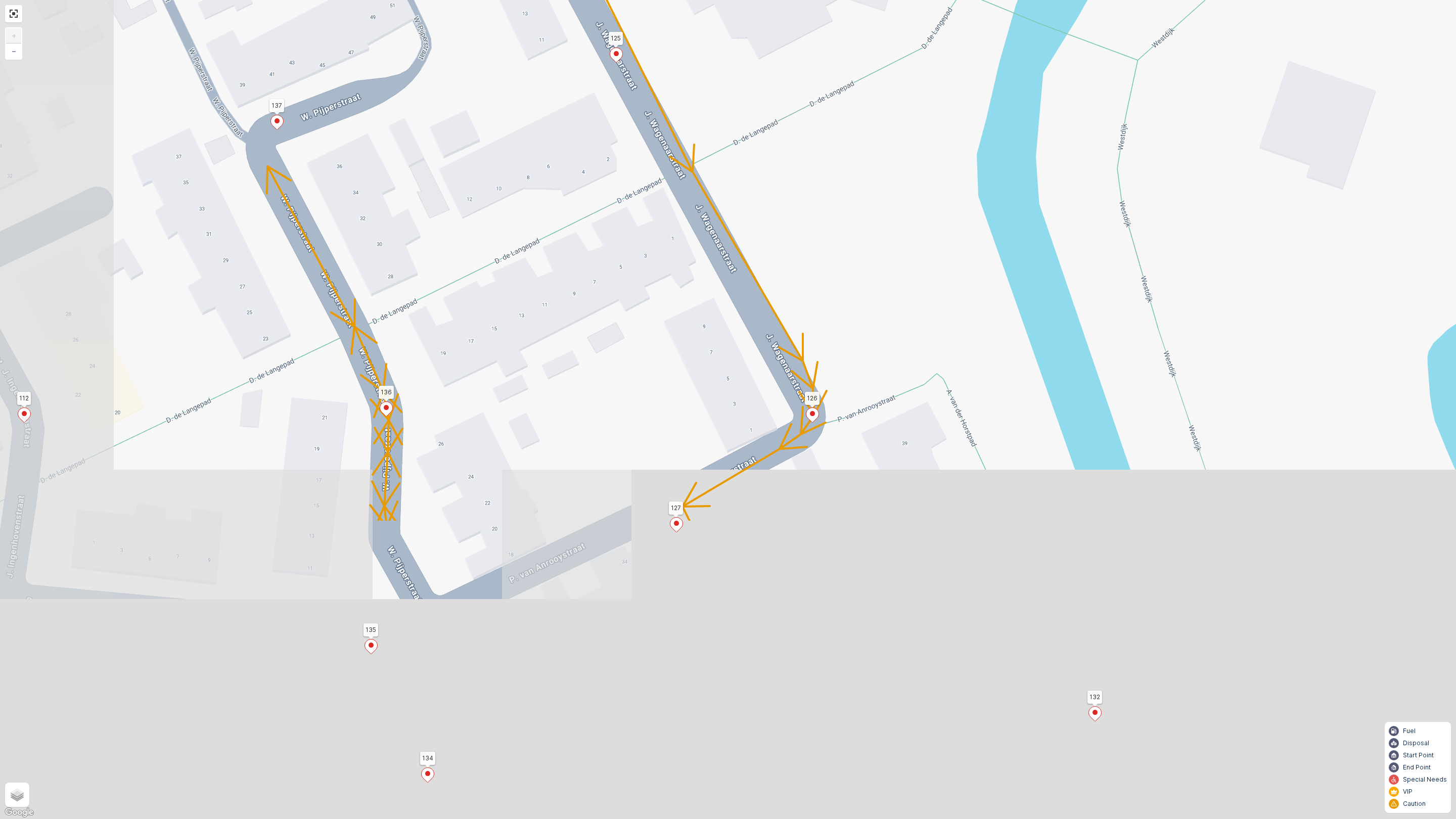
drag, startPoint x: 784, startPoint y: 404, endPoint x: 866, endPoint y: 128, distance: 287.9
click at [869, 129] on div "2 2 2 2 2 2 4 2 2 2 152 137 114 108 109 112 129 132 125 127 126 145 139 140 142…" at bounding box center [728, 409] width 1456 height 819
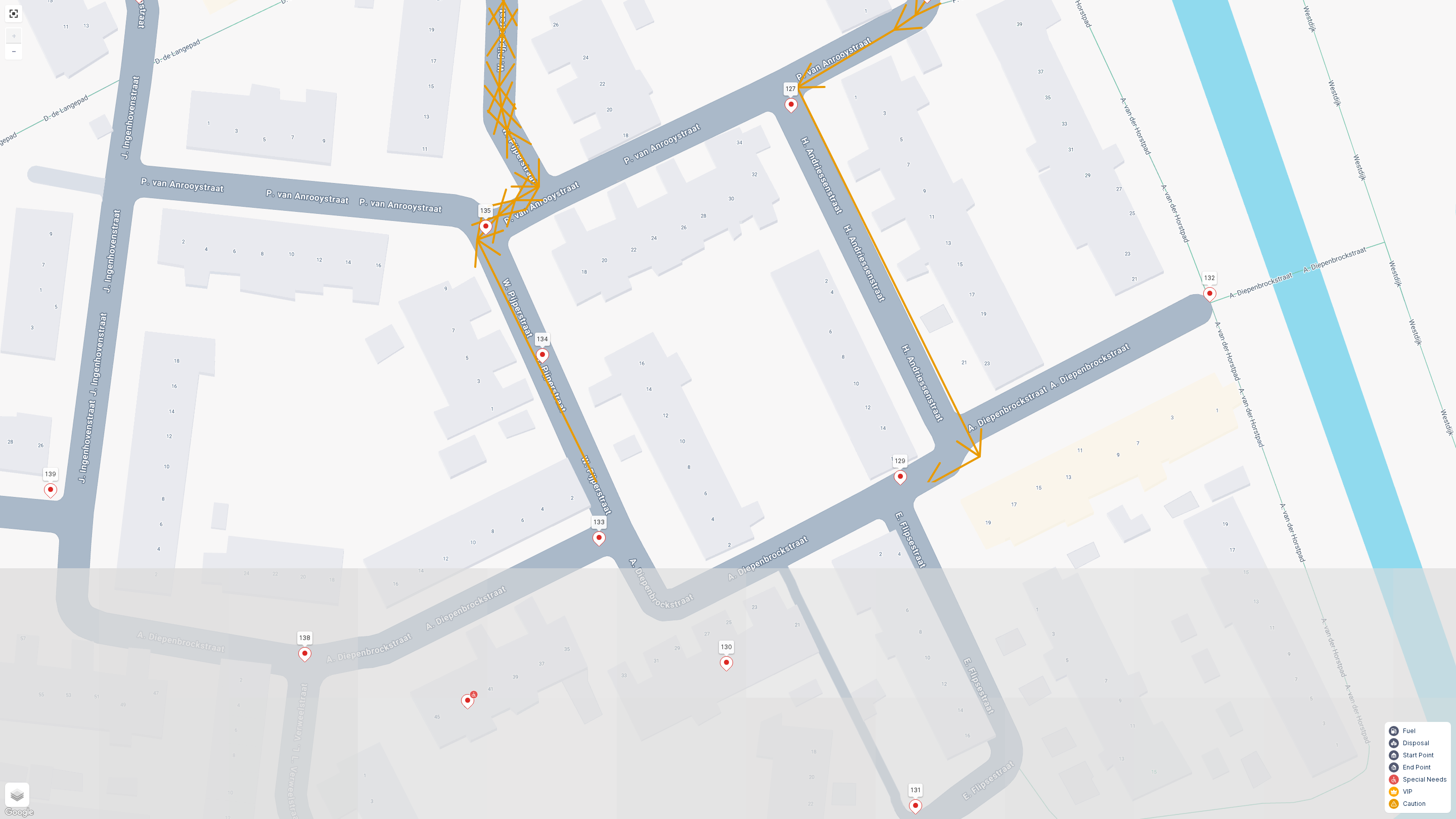
drag, startPoint x: 839, startPoint y: 552, endPoint x: 954, endPoint y: 134, distance: 433.5
click at [954, 134] on div "2 2 2 2 2 2 4 2 2 2 152 137 114 108 109 112 129 132 125 127 126 145 139 140 142…" at bounding box center [728, 409] width 1456 height 819
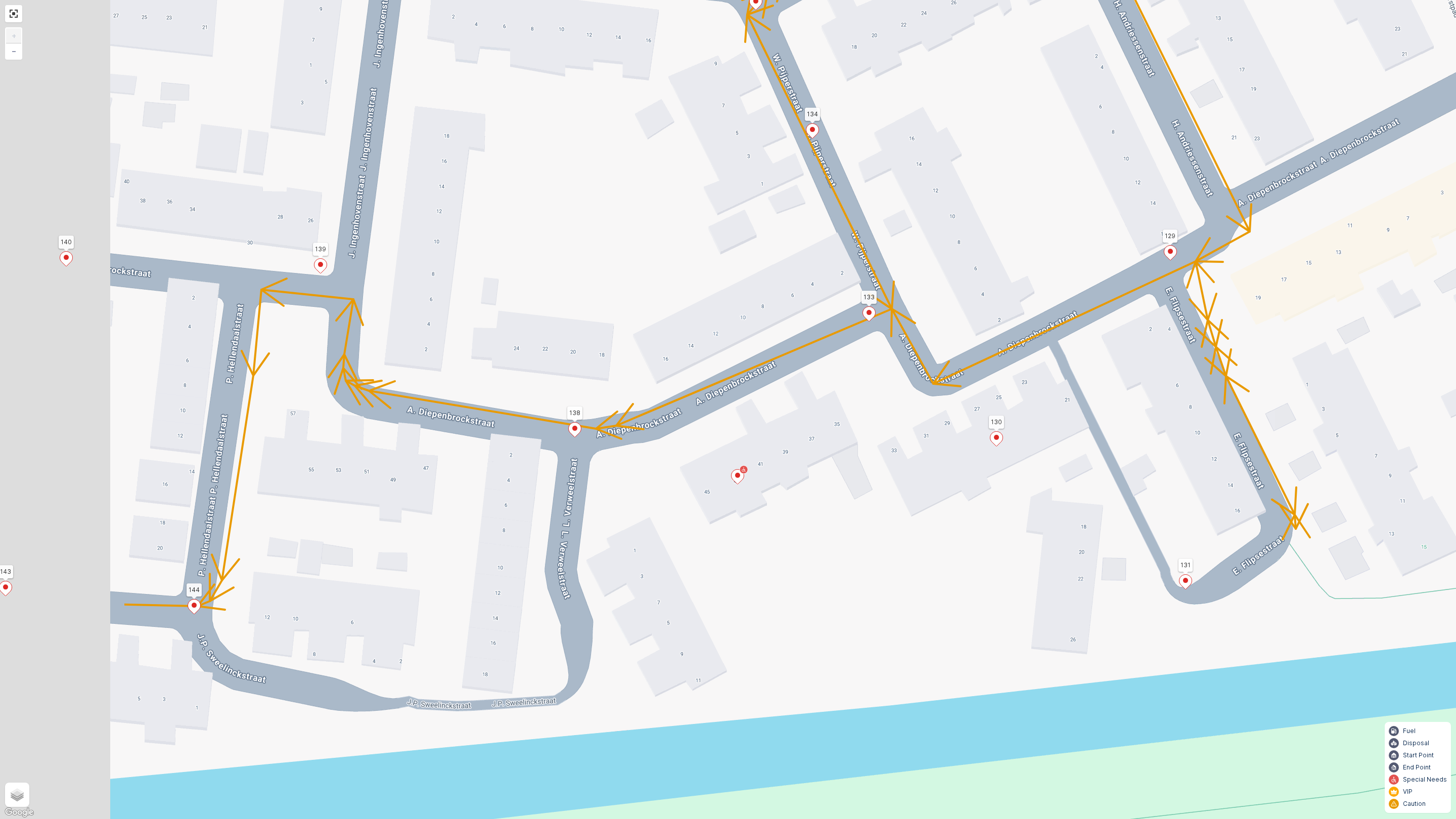
drag, startPoint x: 986, startPoint y: 604, endPoint x: 1267, endPoint y: 396, distance: 349.6
click at [1295, 384] on div "2 2 2 2 2 2 4 2 2 2 152 137 114 108 109 112 129 132 125 127 126 145 139 140 142…" at bounding box center [728, 409] width 1456 height 819
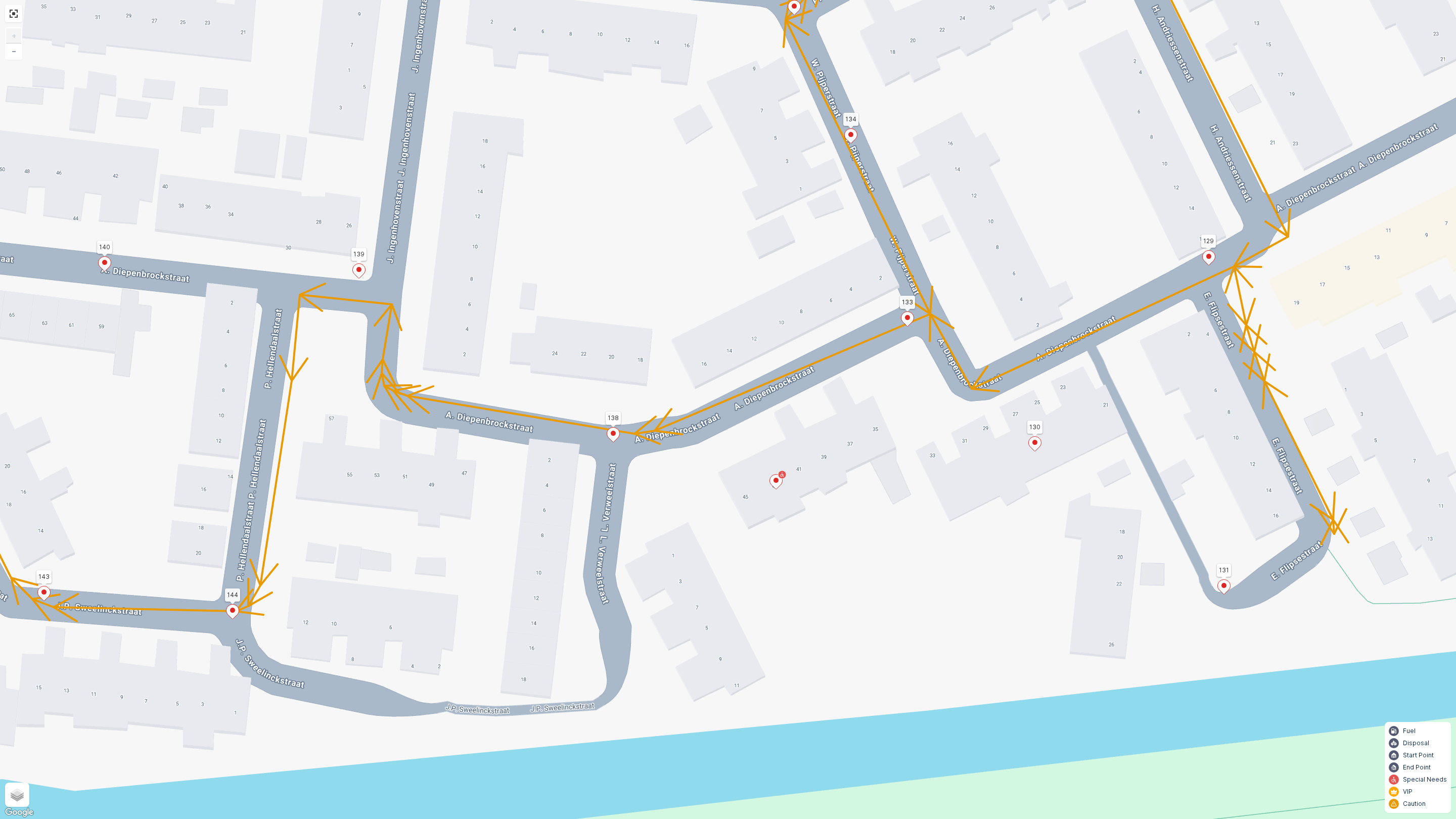
click at [780, 482] on icon at bounding box center [776, 482] width 13 height 15
click at [848, 362] on icon "button" at bounding box center [847, 366] width 10 height 10
click at [1035, 440] on ellipse at bounding box center [1035, 442] width 5 height 5
click at [983, 524] on div "2 2 2 2 2 2 4 2 2 2 152 137 114 108 109 112 129 132 125 127 126 145 139 140 142…" at bounding box center [728, 409] width 1456 height 819
click at [778, 484] on icon at bounding box center [776, 482] width 13 height 15
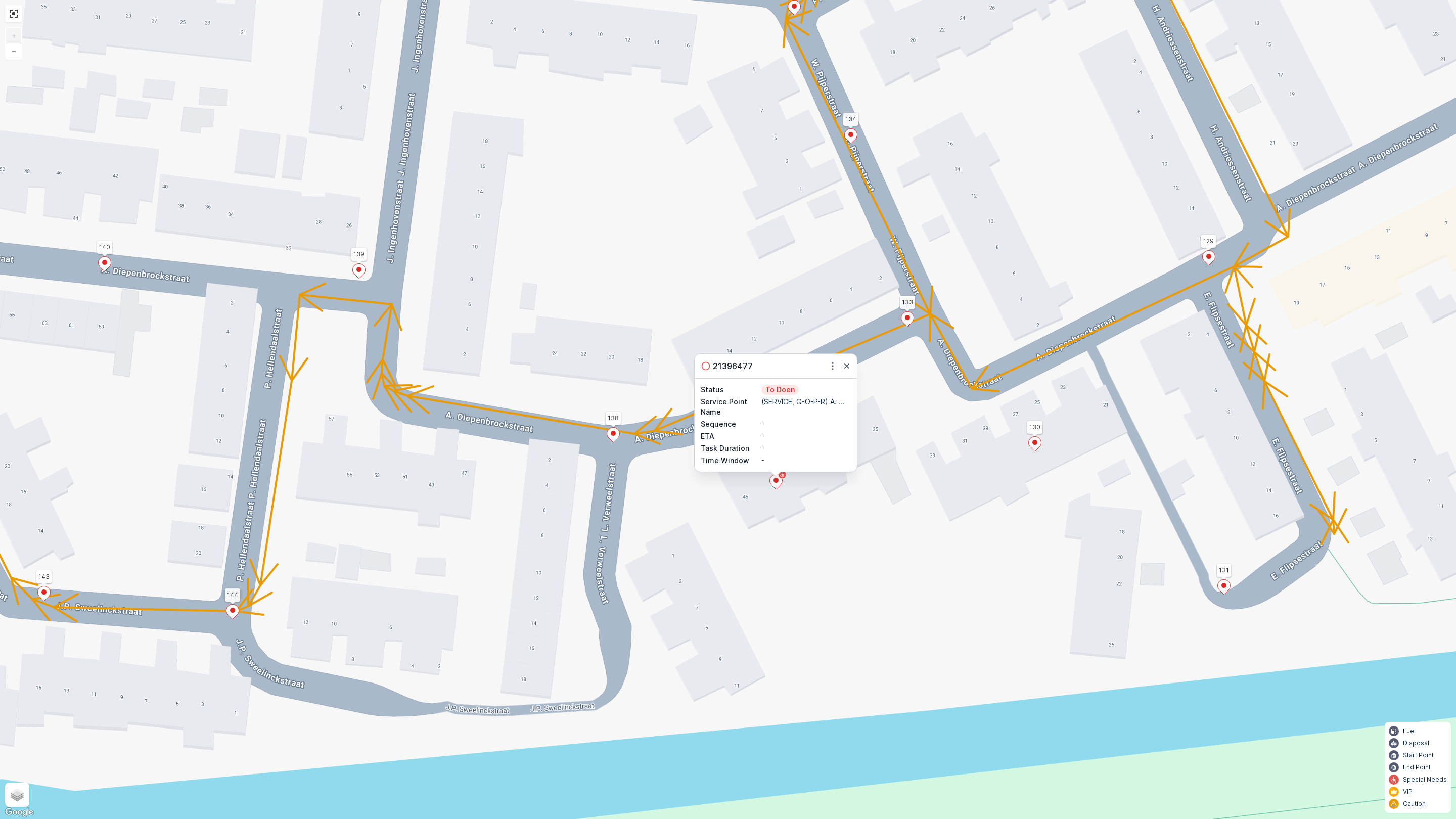
click at [780, 533] on div "2 2 2 2 2 2 4 2 2 2 152 137 114 108 109 112 129 132 125 127 126 145 139 140 142…" at bounding box center [728, 409] width 1456 height 819
click at [1225, 586] on ellipse at bounding box center [1223, 585] width 5 height 5
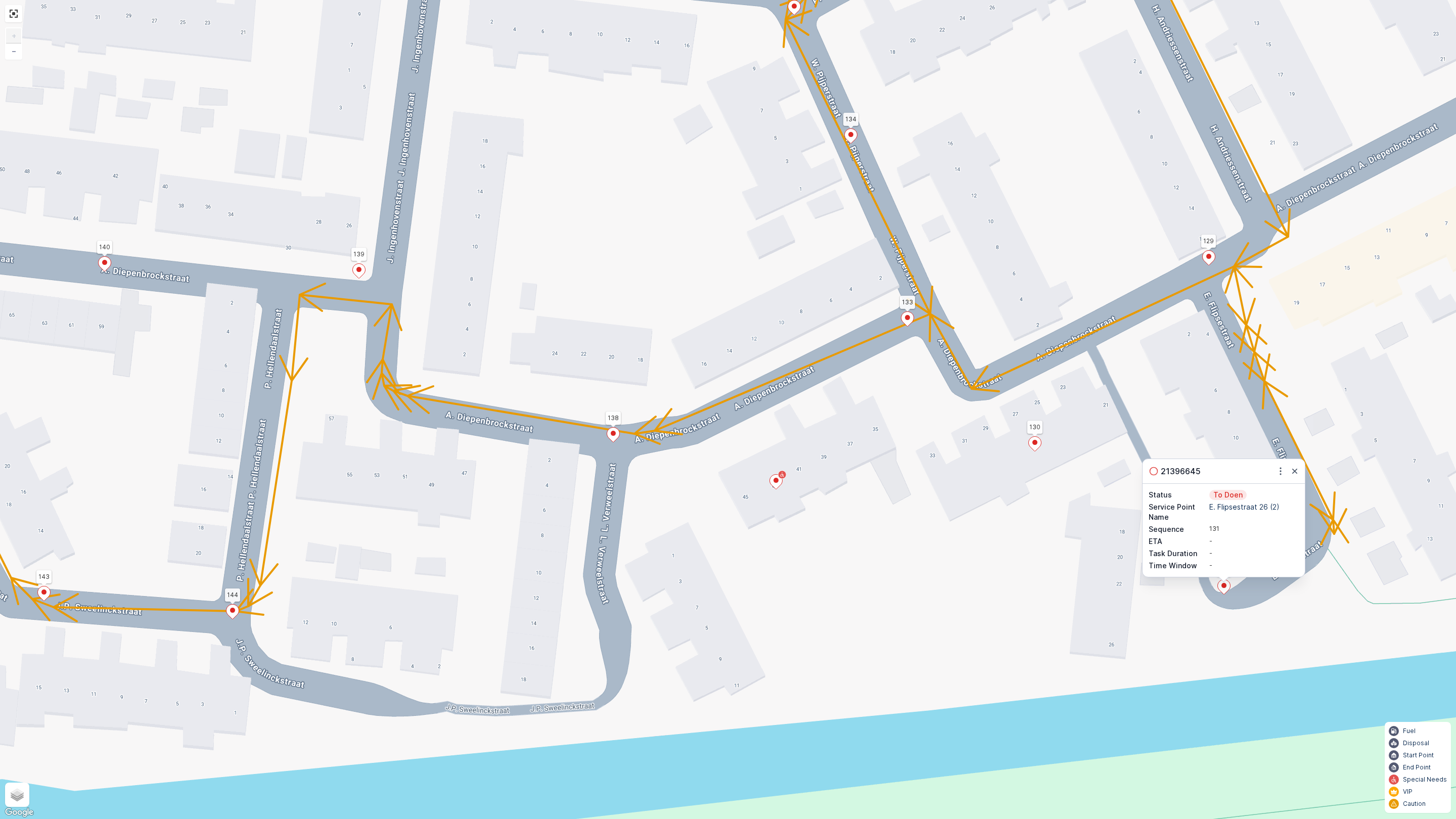
click at [1001, 612] on div "2 2 2 2 2 2 4 2 2 2 152 137 114 108 109 112 129 132 125 127 126 145 139 140 142…" at bounding box center [728, 409] width 1456 height 819
click at [1037, 445] on icon at bounding box center [1035, 444] width 13 height 15
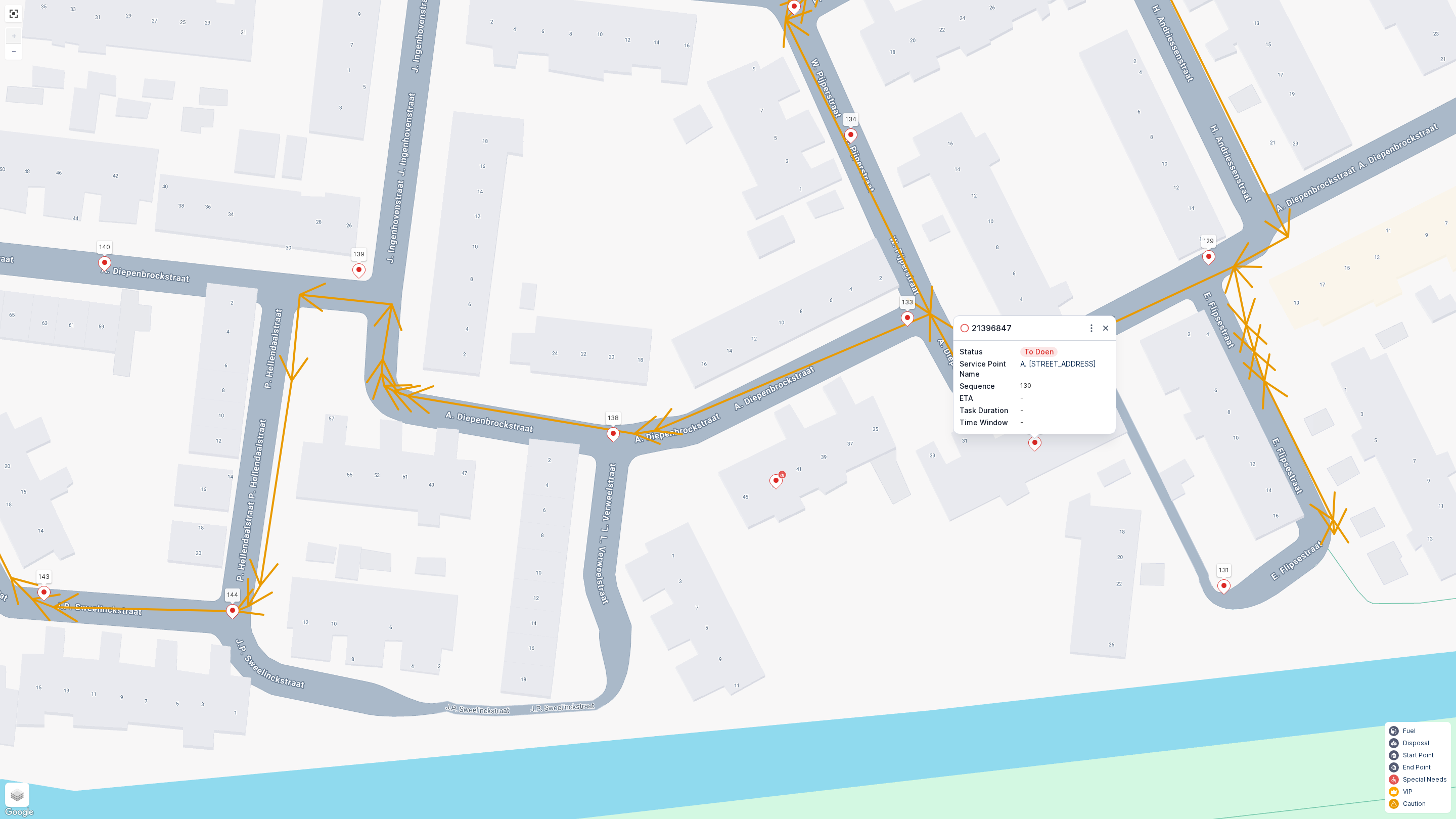
click at [1015, 491] on div "2 2 2 2 2 2 4 2 2 2 152 137 114 108 109 112 129 132 125 127 126 145 139 140 142…" at bounding box center [728, 409] width 1456 height 819
click at [16, 16] on link at bounding box center [14, 14] width 15 height 15
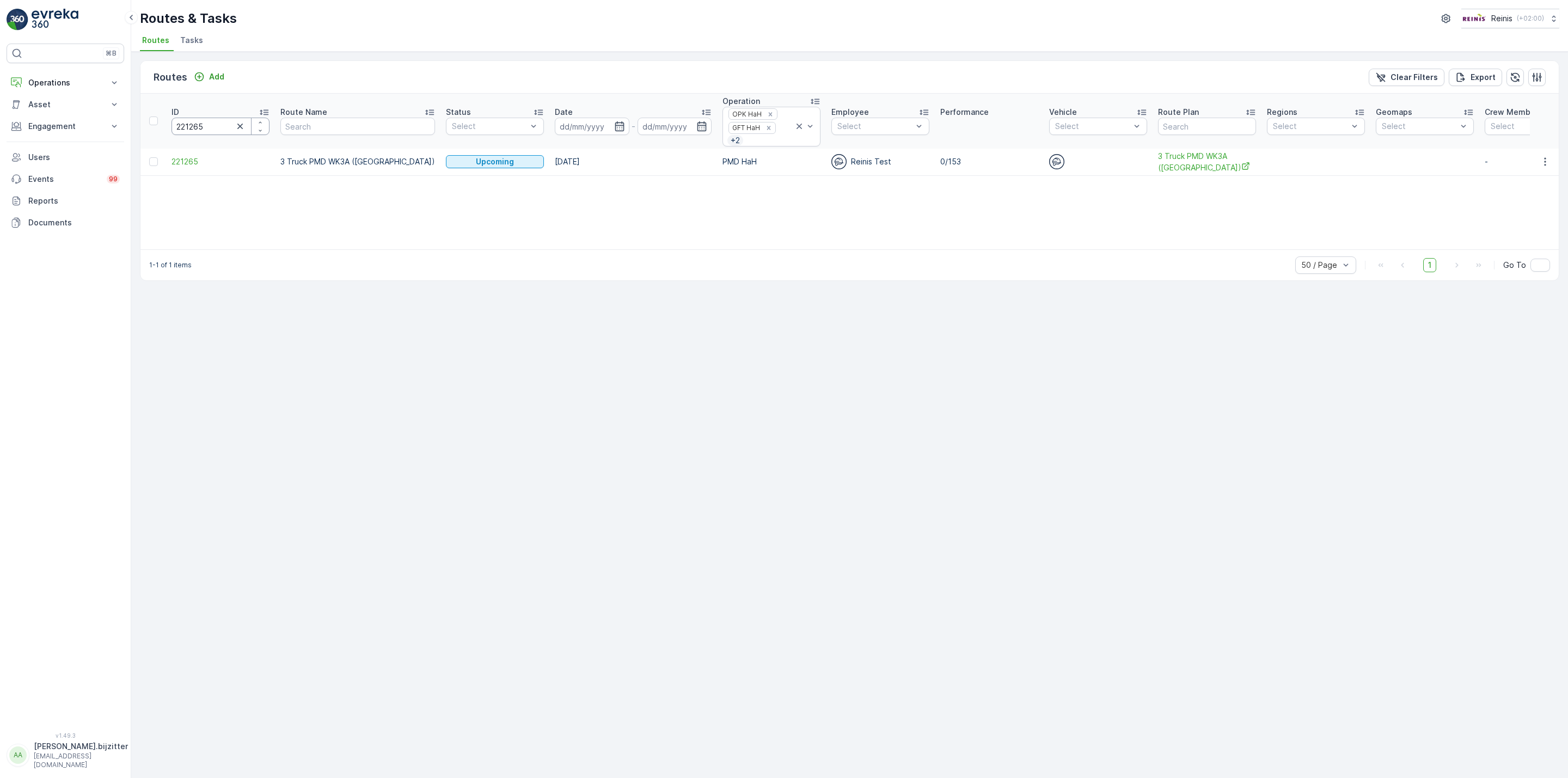
click at [185, 129] on input "221265" at bounding box center [221, 126] width 98 height 18
paste input "4"
type input "221264"
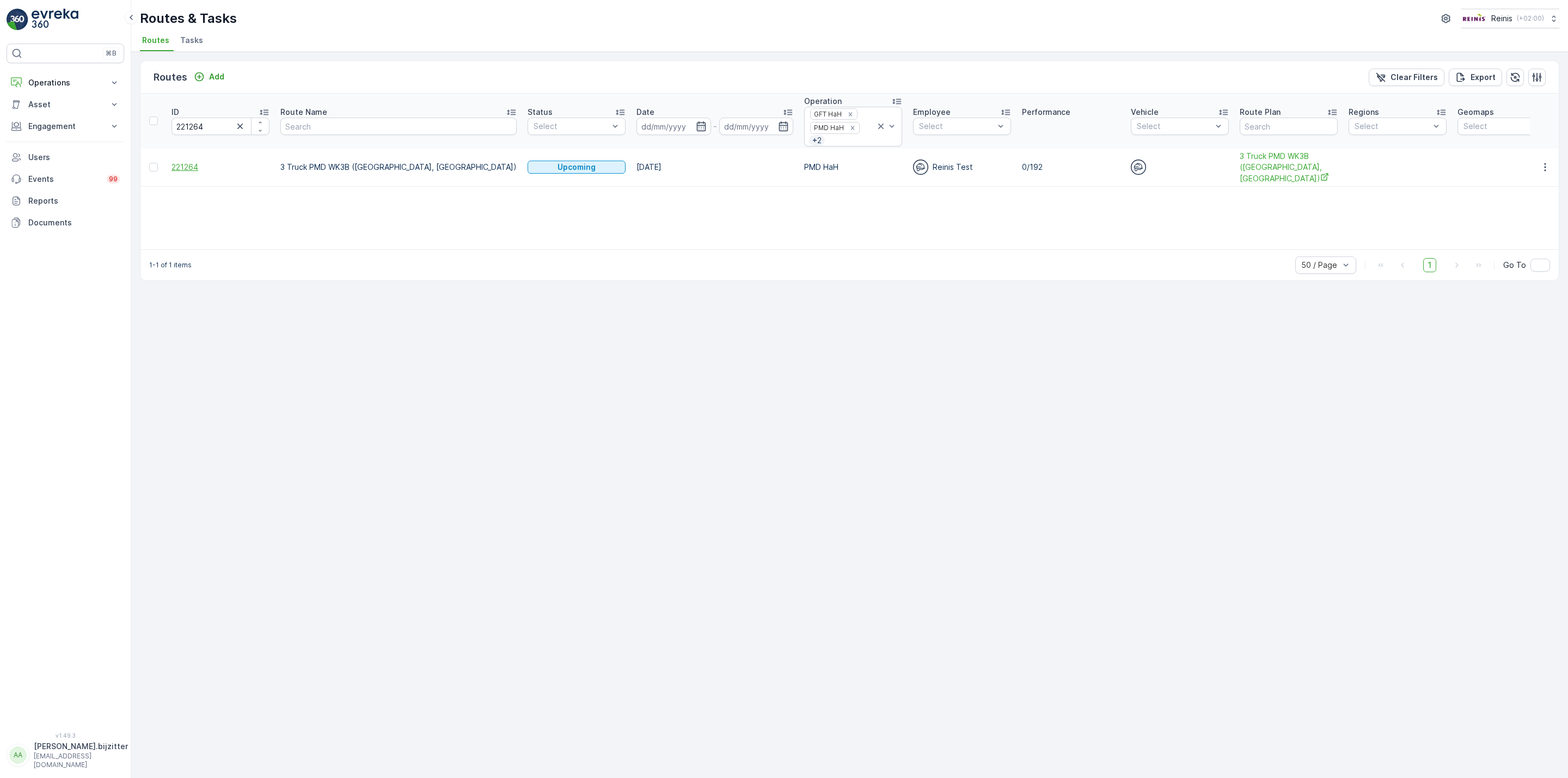
click at [185, 161] on span "221264" at bounding box center [221, 167] width 98 height 11
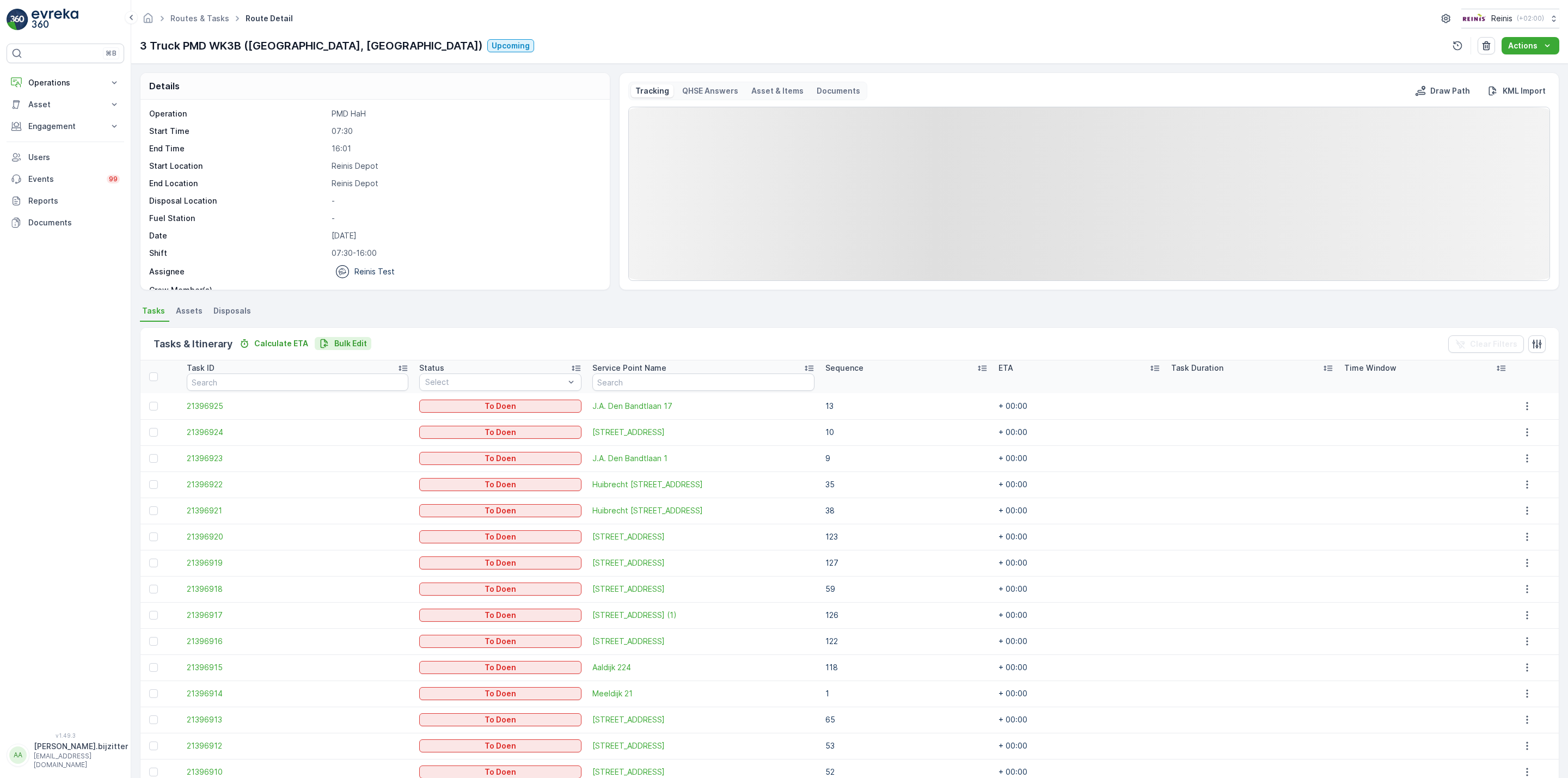
click at [343, 345] on p "Bulk Edit" at bounding box center [351, 343] width 33 height 11
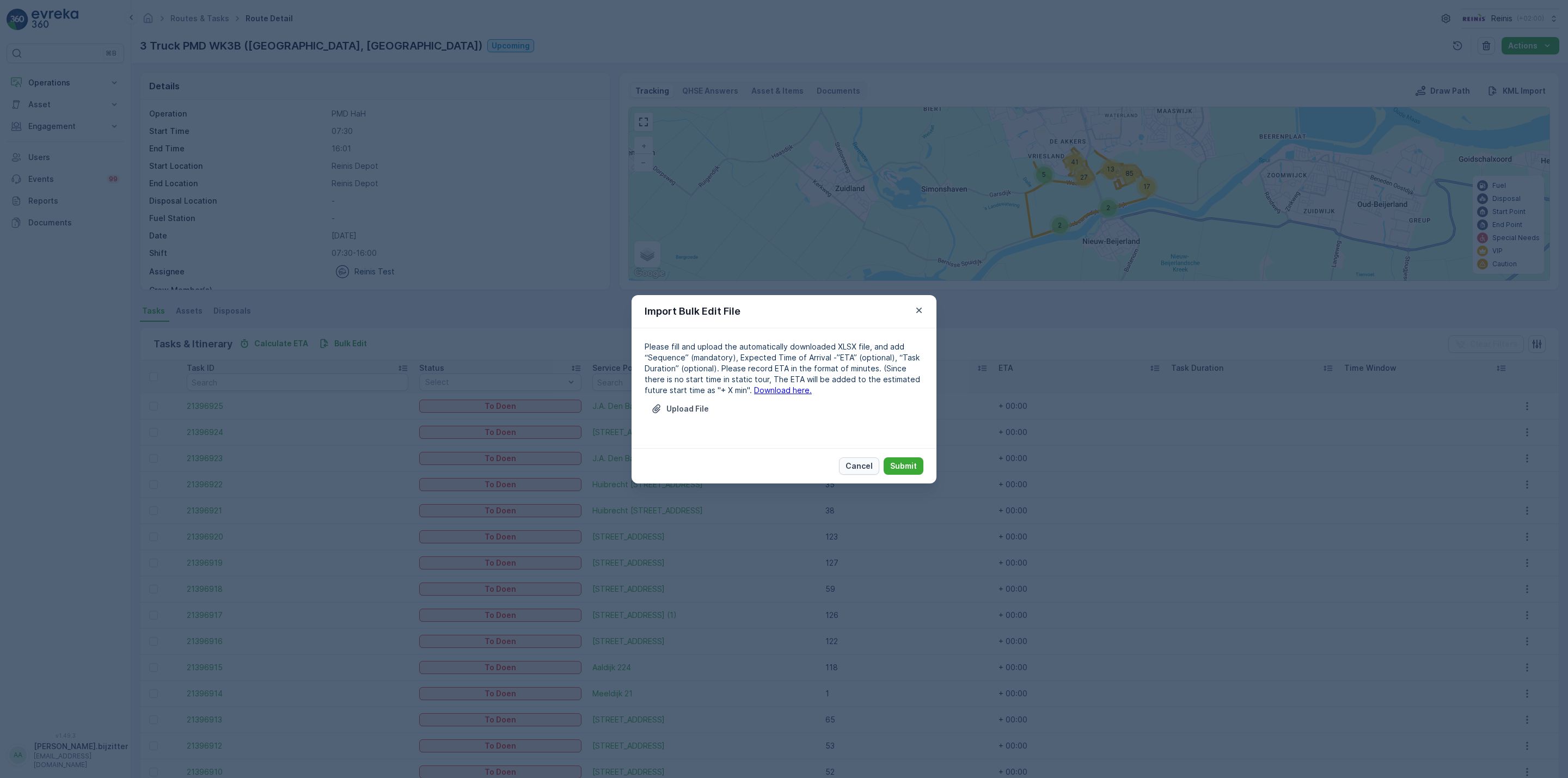
click at [858, 465] on p "Cancel" at bounding box center [859, 465] width 27 height 11
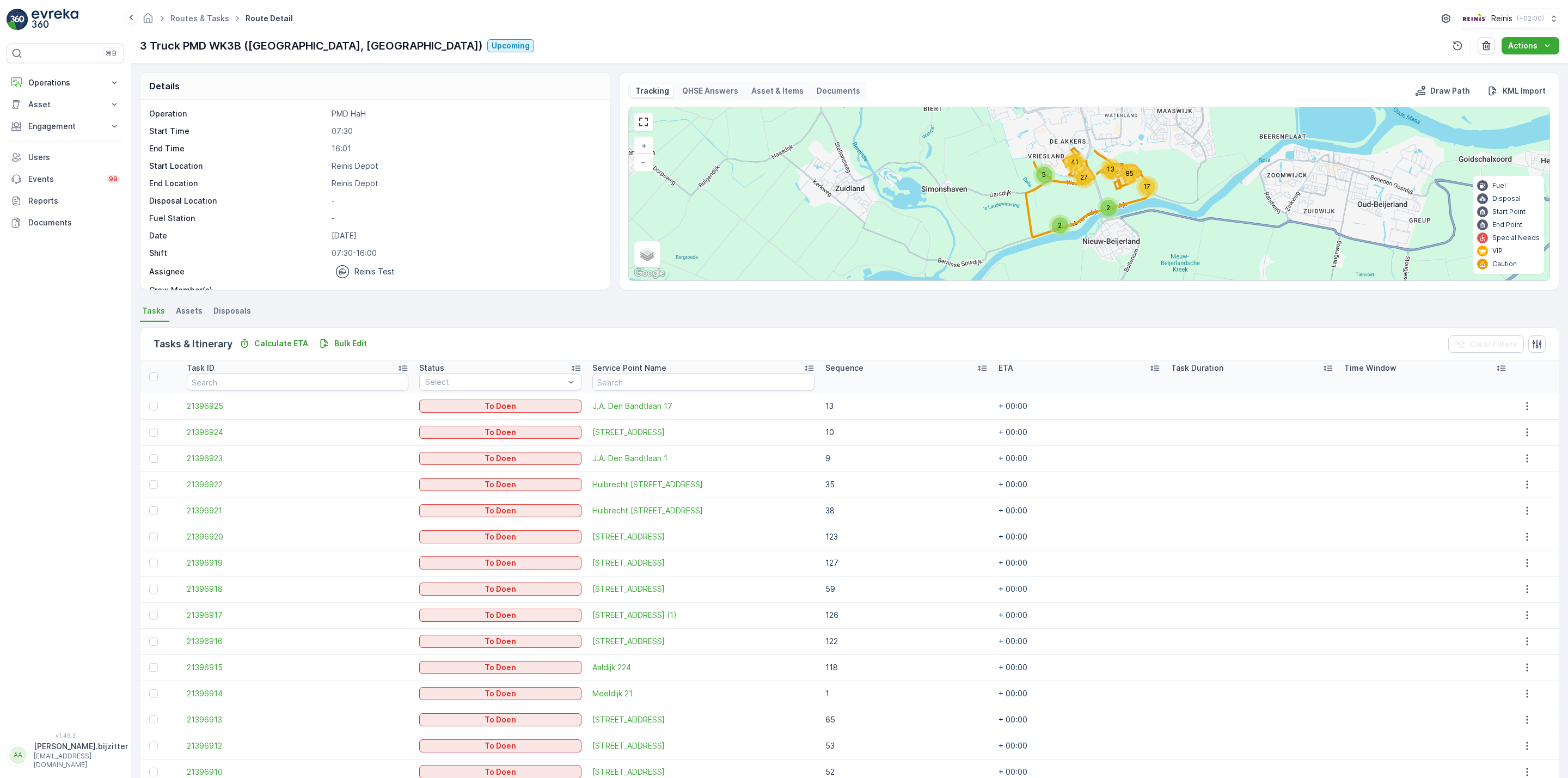
click at [978, 369] on icon at bounding box center [982, 368] width 9 height 5
click at [984, 369] on icon at bounding box center [989, 368] width 9 height 5
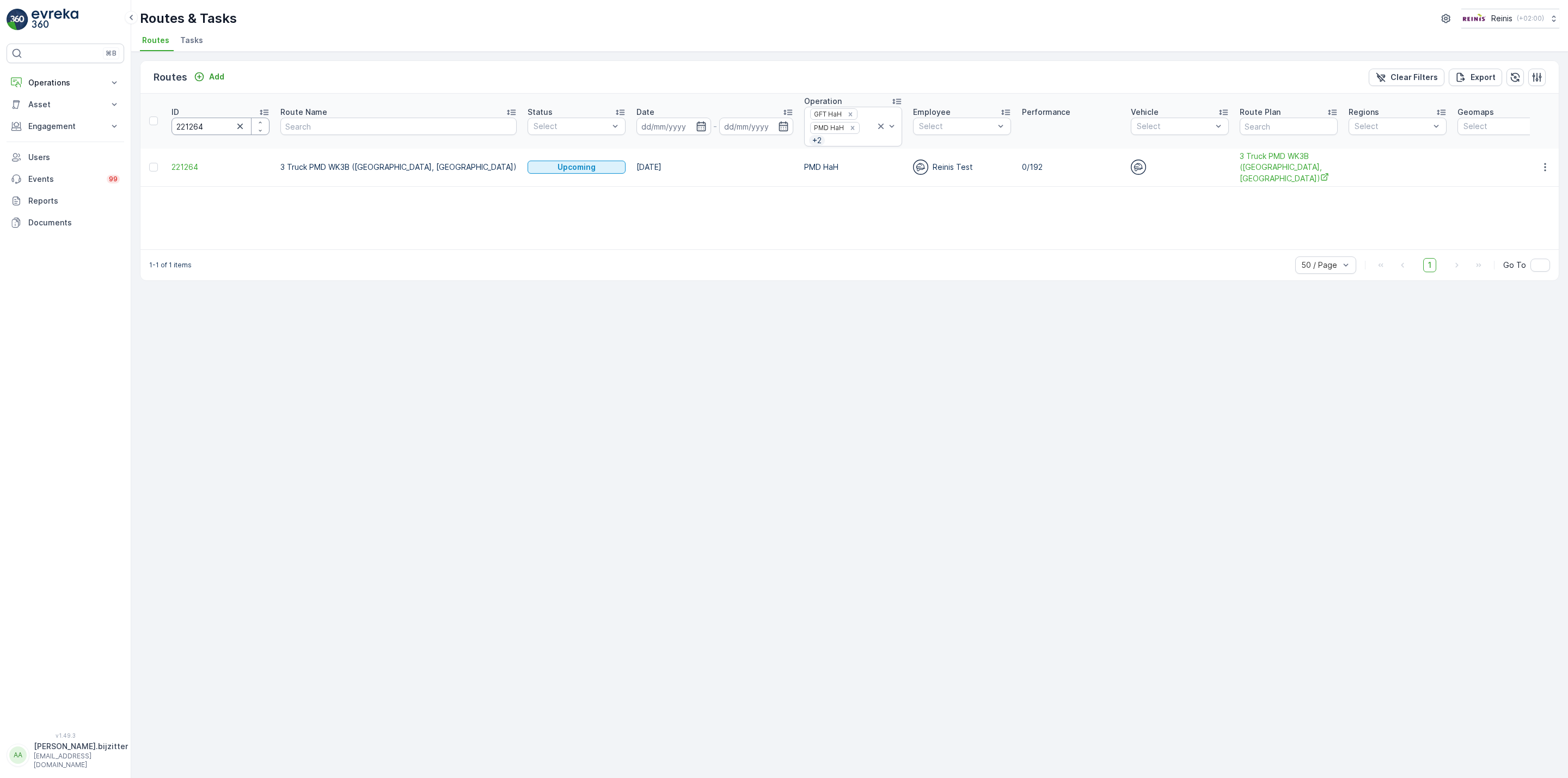
click at [188, 129] on input "221264" at bounding box center [221, 126] width 98 height 18
paste input "3"
type input "221263"
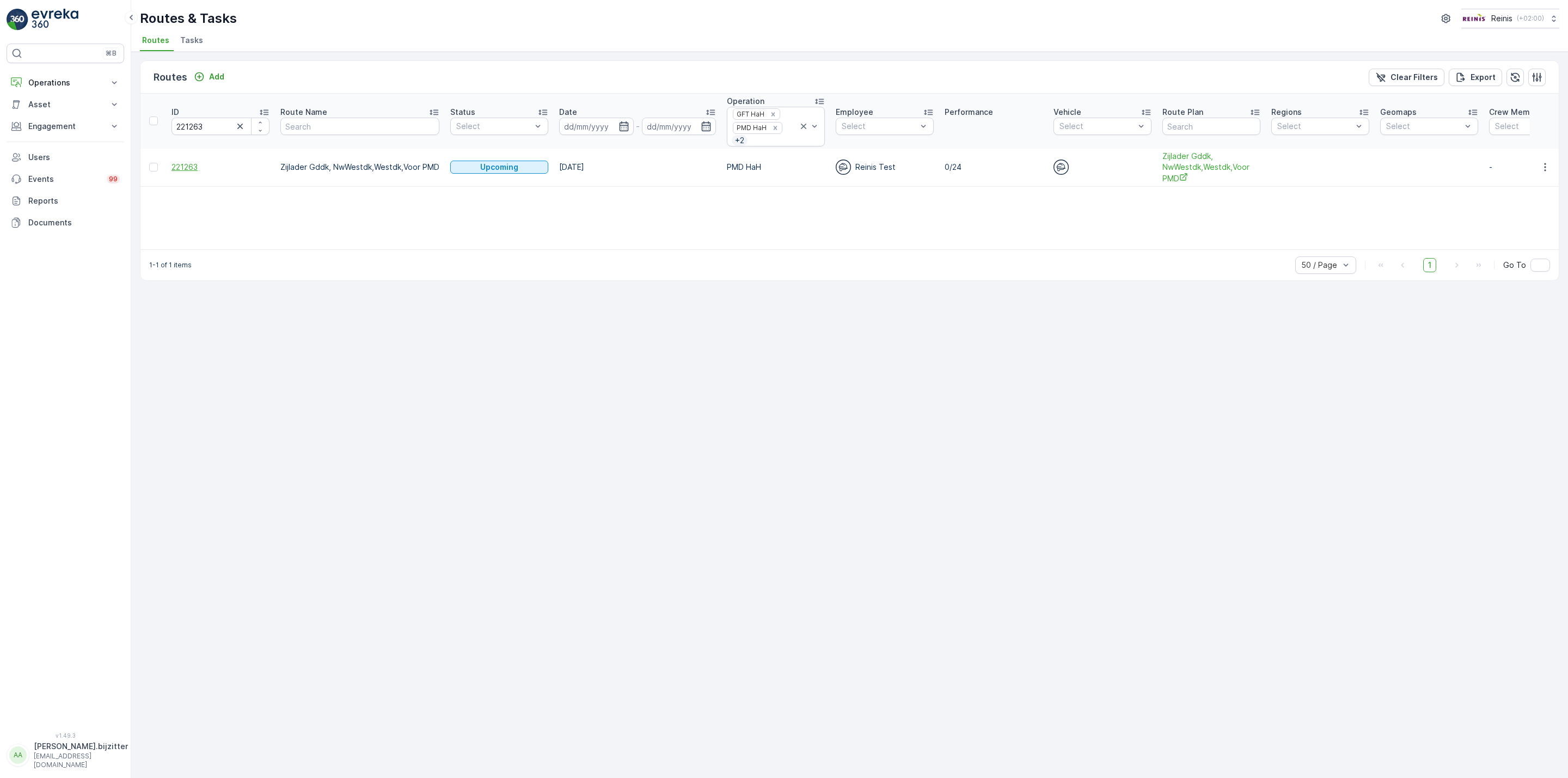
click at [183, 168] on span "221263" at bounding box center [221, 167] width 98 height 11
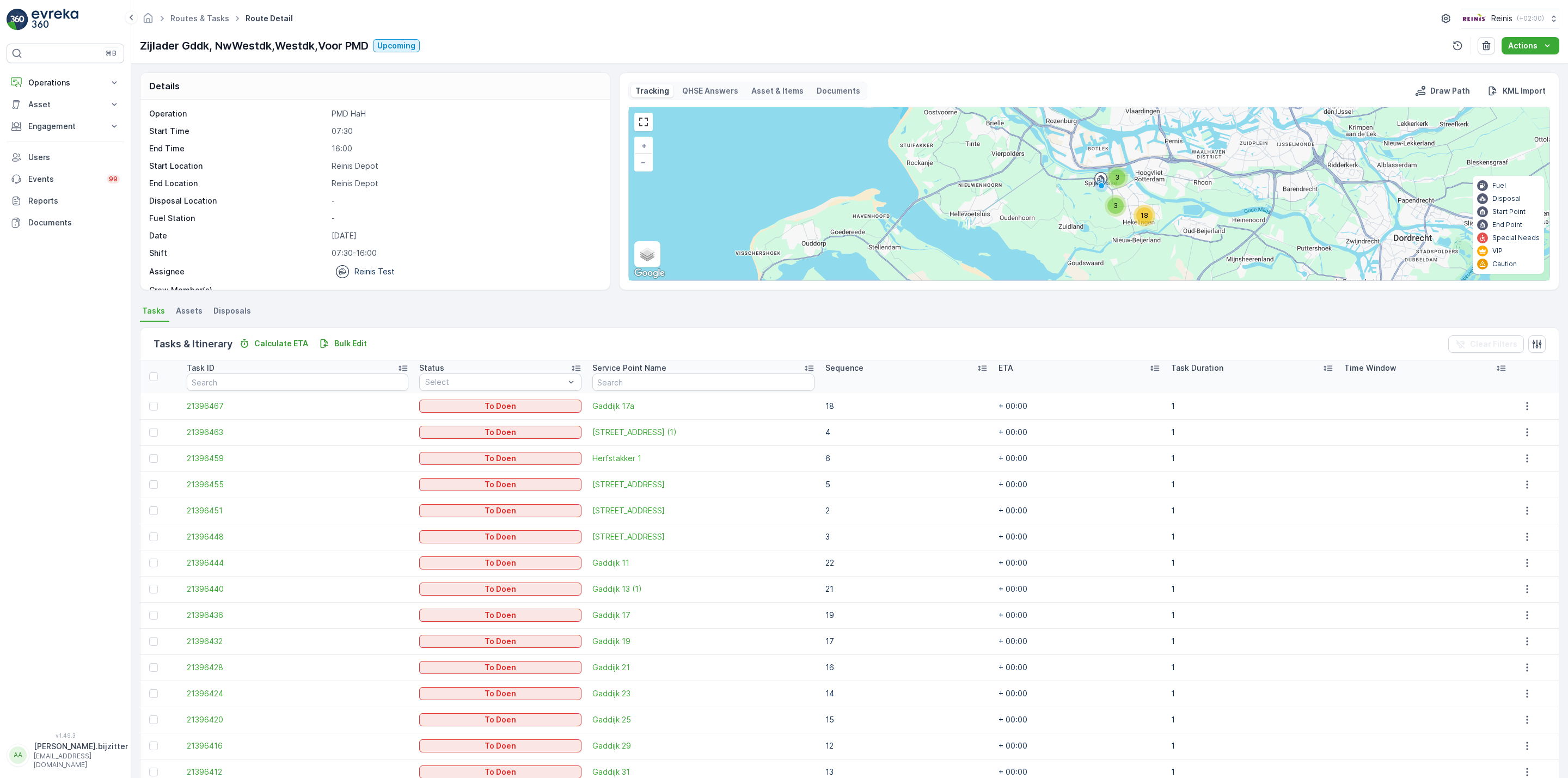
click at [977, 368] on icon at bounding box center [982, 367] width 11 height 11
click at [977, 369] on icon at bounding box center [982, 367] width 11 height 11
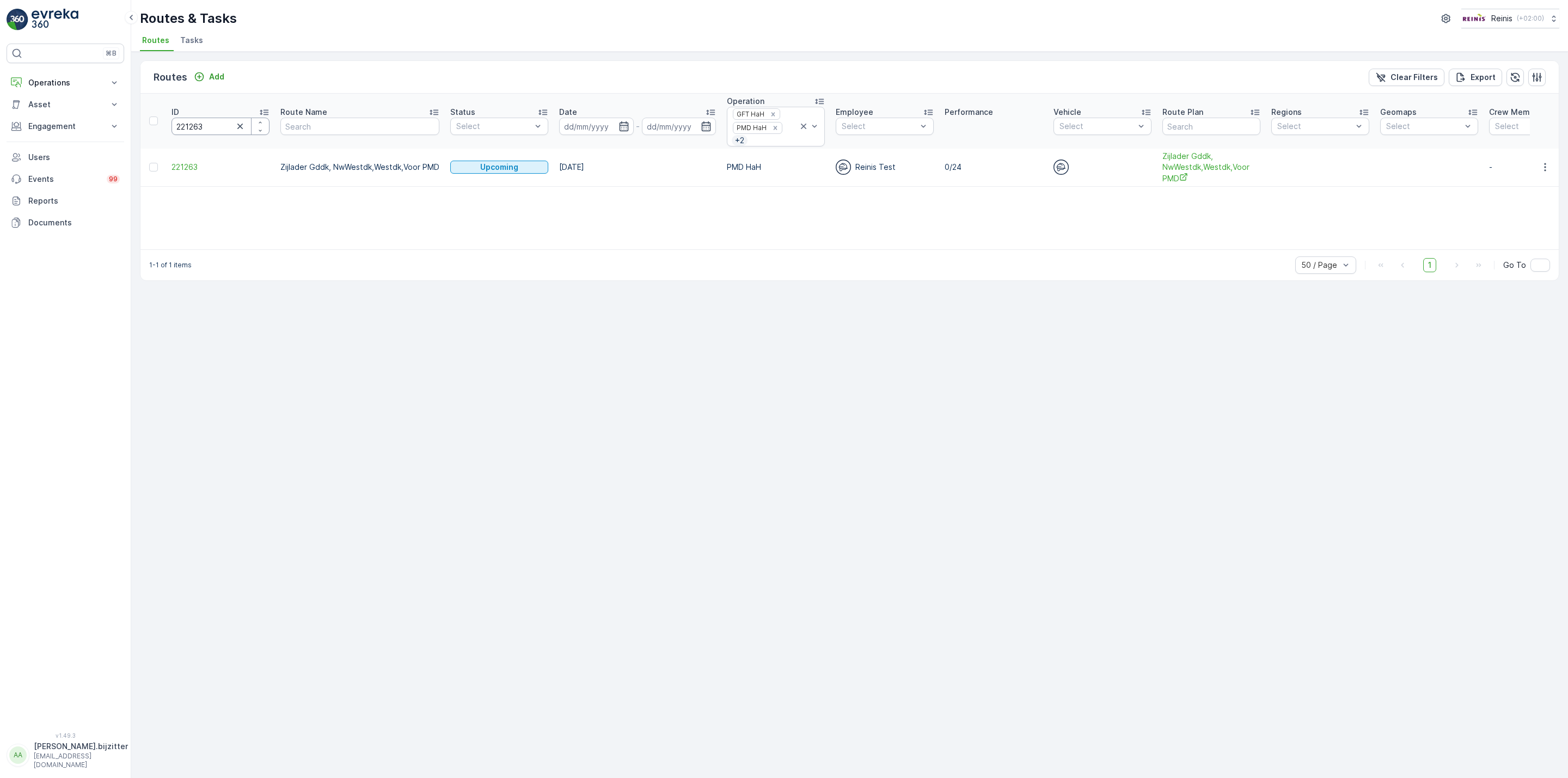
click at [196, 132] on input "221263" at bounding box center [221, 126] width 98 height 18
paste input "2"
type input "221262"
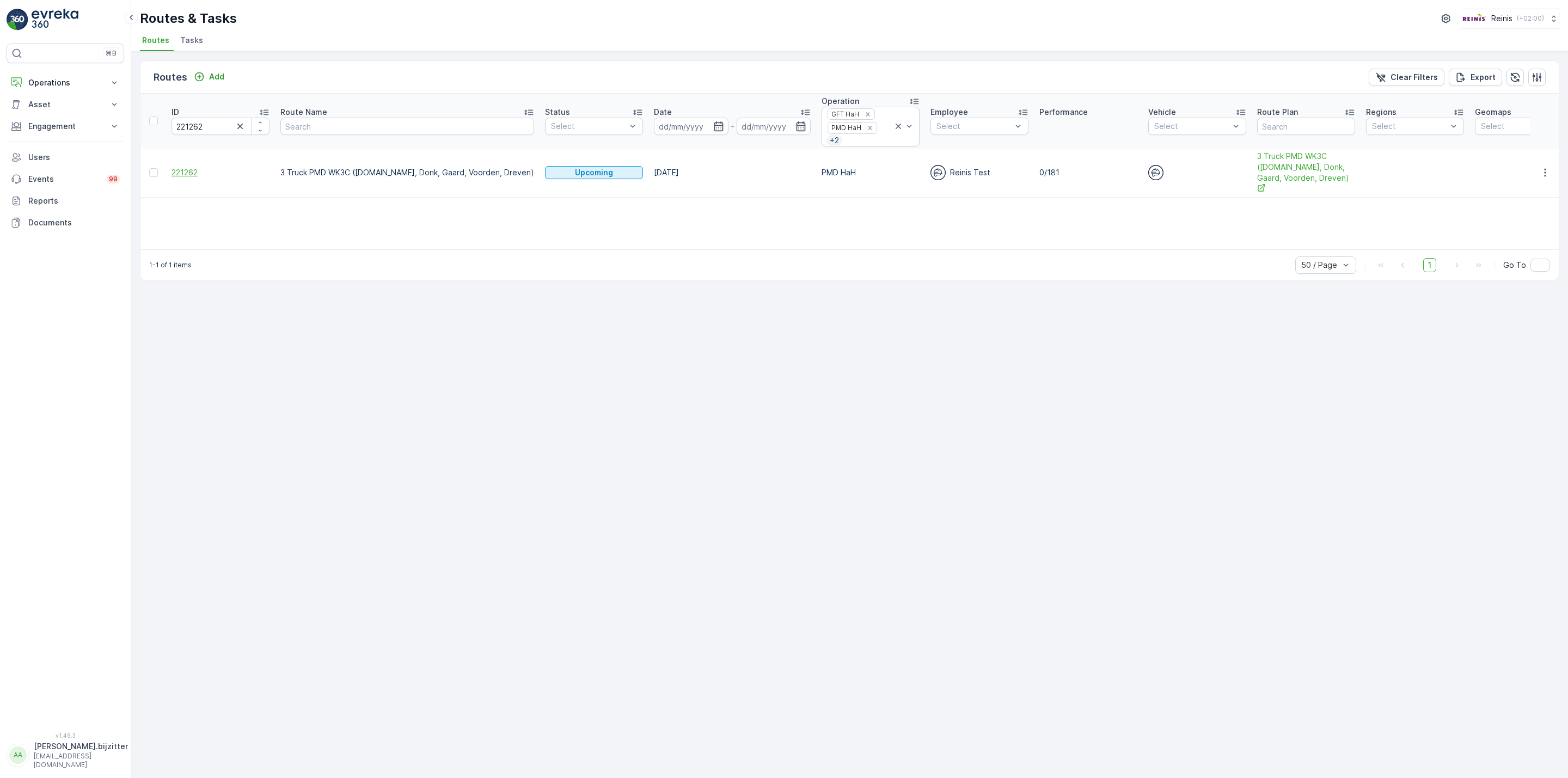
click at [193, 167] on span "221262" at bounding box center [221, 172] width 98 height 11
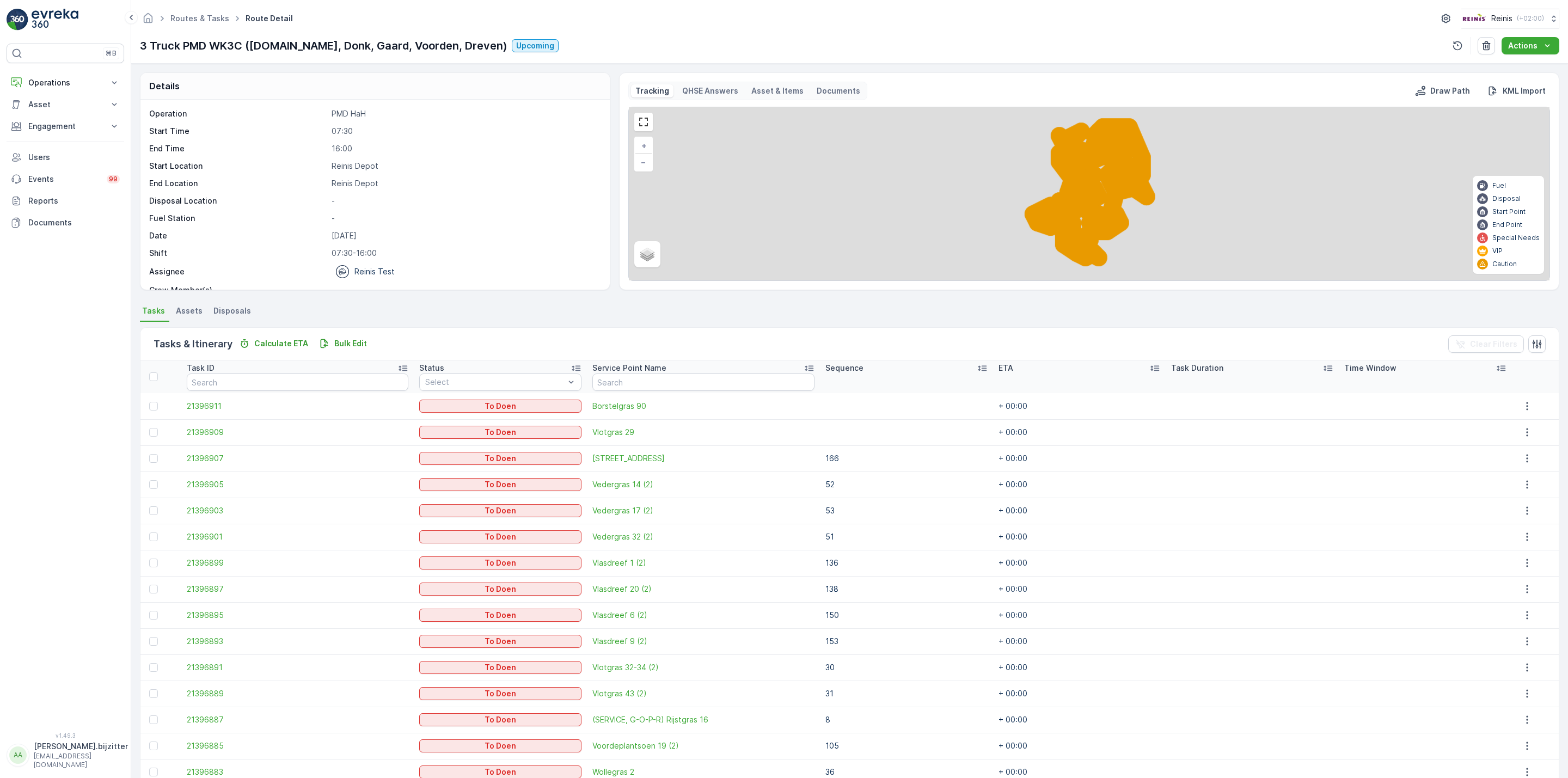
click at [978, 369] on icon at bounding box center [982, 368] width 9 height 5
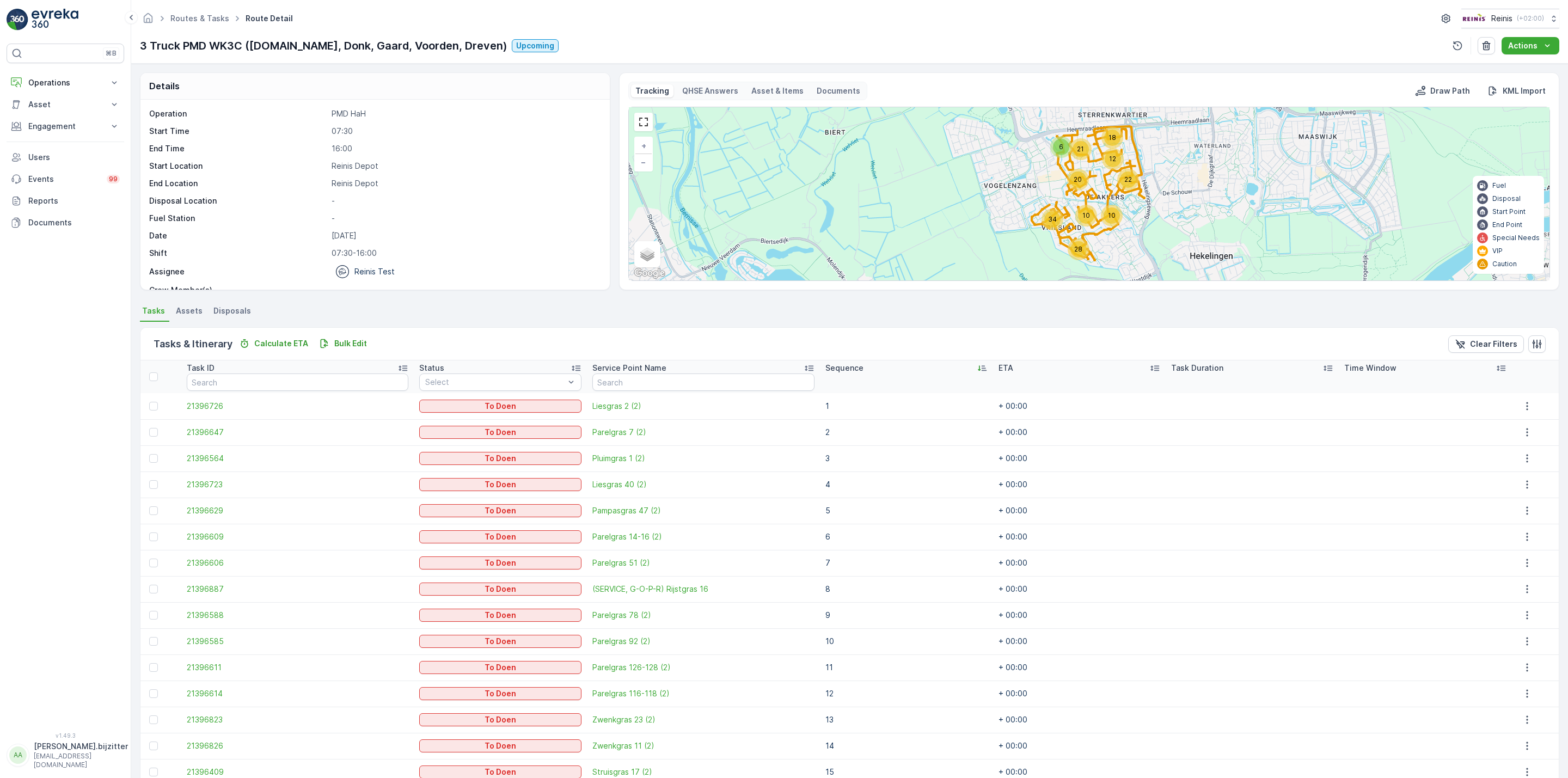
click at [977, 370] on icon at bounding box center [982, 367] width 11 height 11
click at [647, 123] on link at bounding box center [644, 122] width 16 height 16
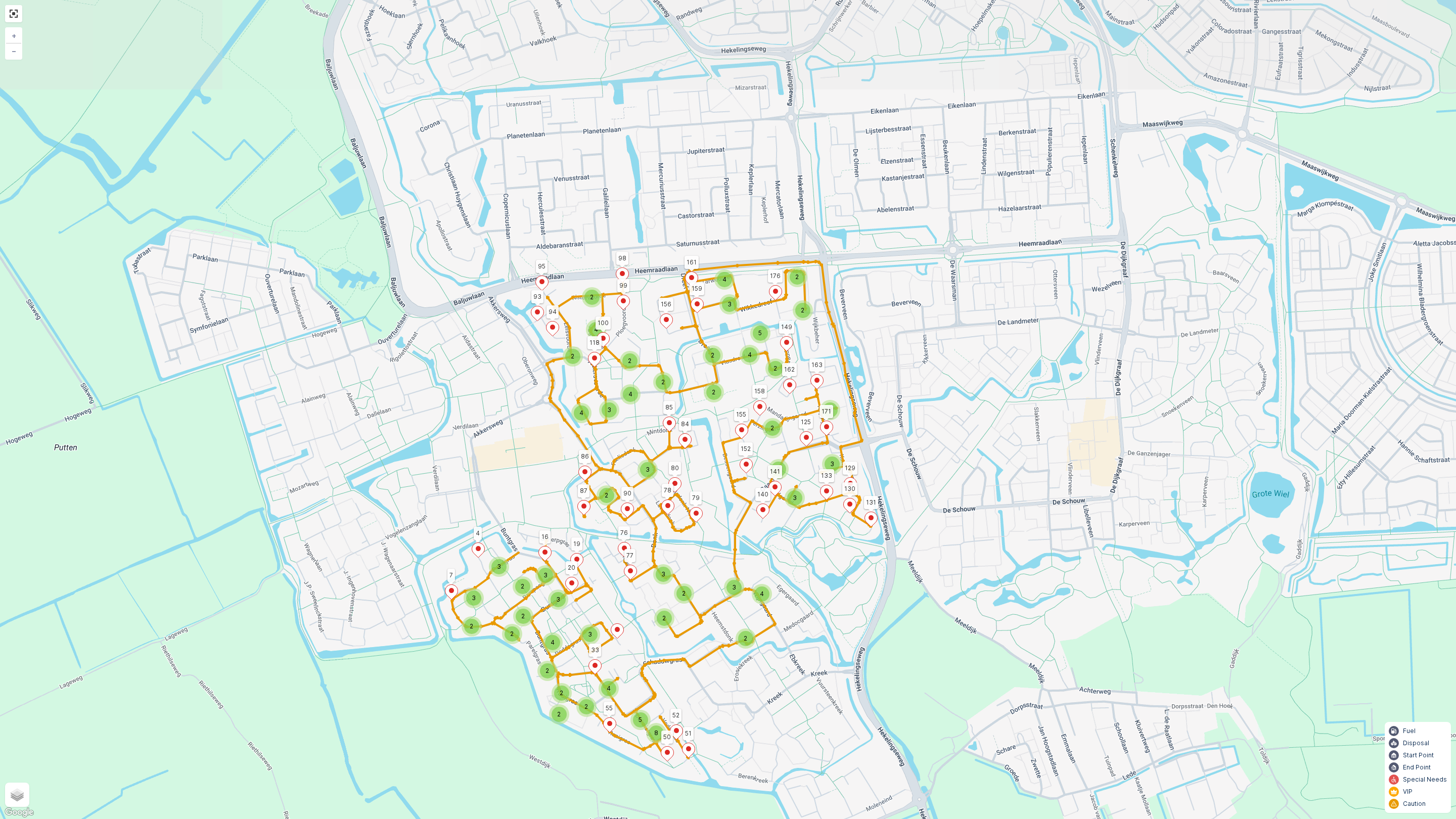
drag, startPoint x: 766, startPoint y: 446, endPoint x: 812, endPoint y: 539, distance: 103.8
click at [812, 539] on div "2 3 4 2 2 5 2 4 2 2 2 4 2 4 2 2 3 4 3 2 3 2 3 3 2 3 4 2 2 2 8 5 4 3 2 3 4 2 3 2…" at bounding box center [728, 409] width 1456 height 819
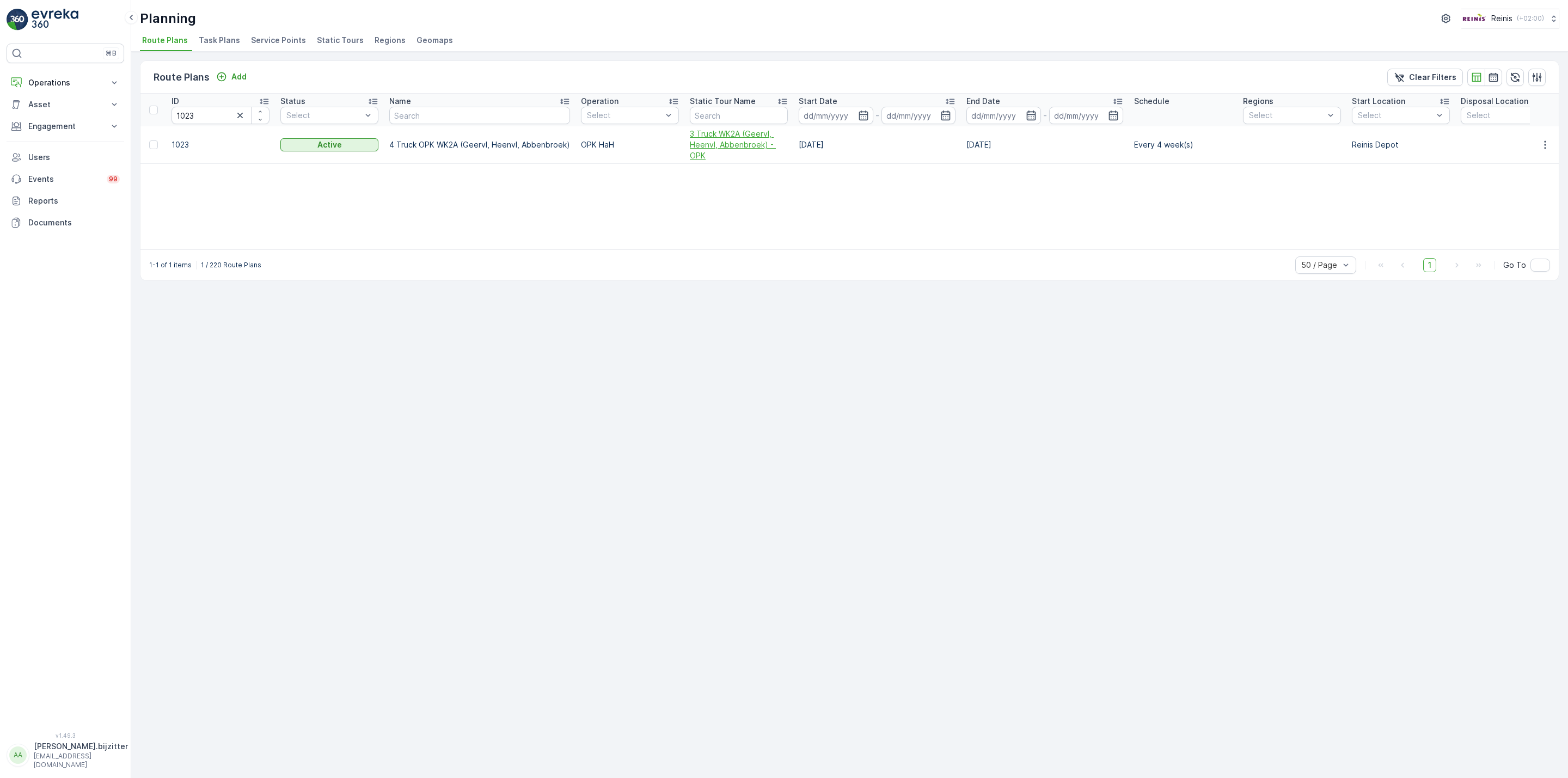
click at [710, 144] on span "3 Truck WK2A (Geervl, Heenvl, Abbenbroek) - OPK" at bounding box center [739, 145] width 98 height 33
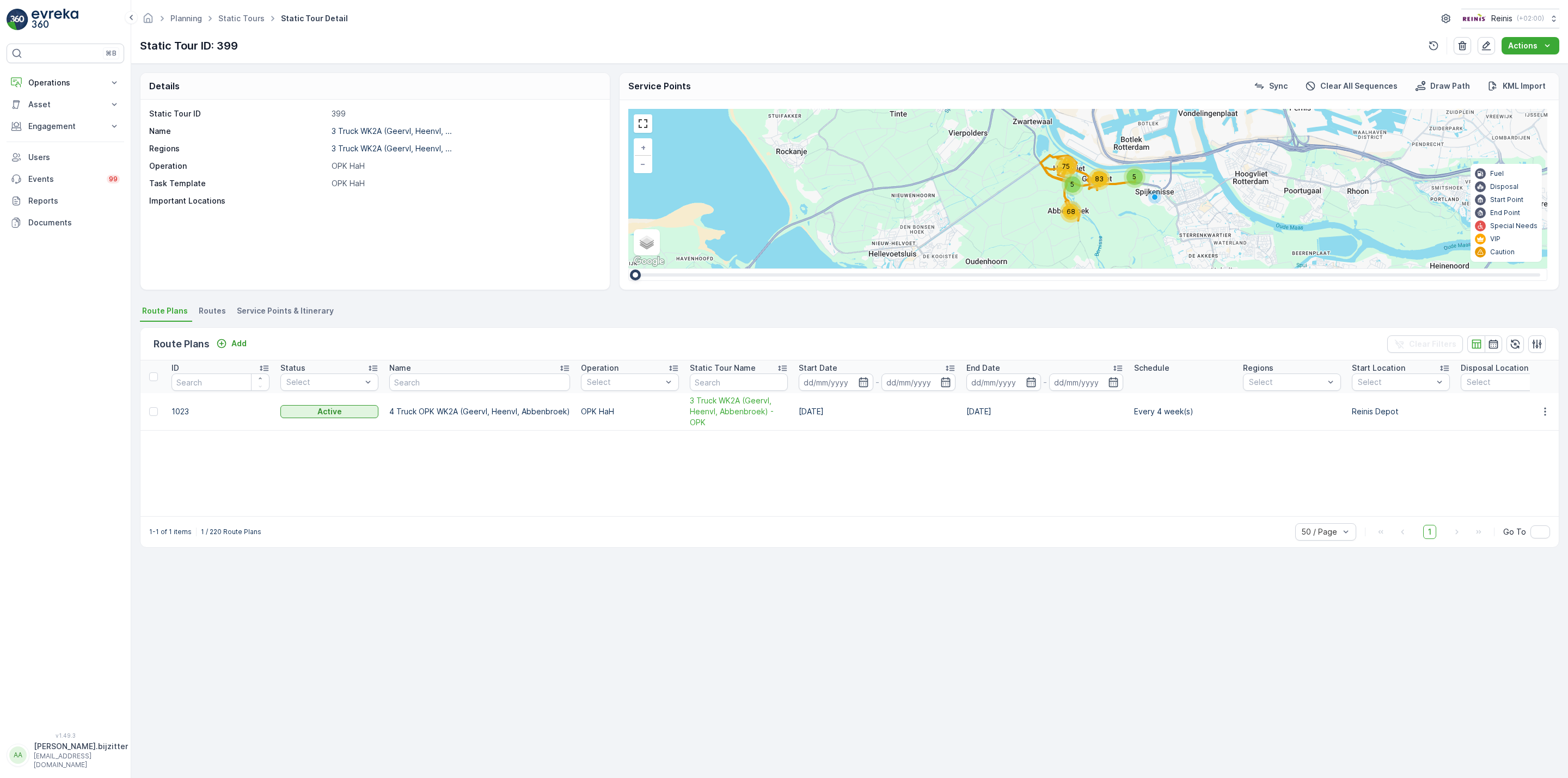
click at [313, 308] on span "Service Points & Itinerary" at bounding box center [285, 310] width 97 height 11
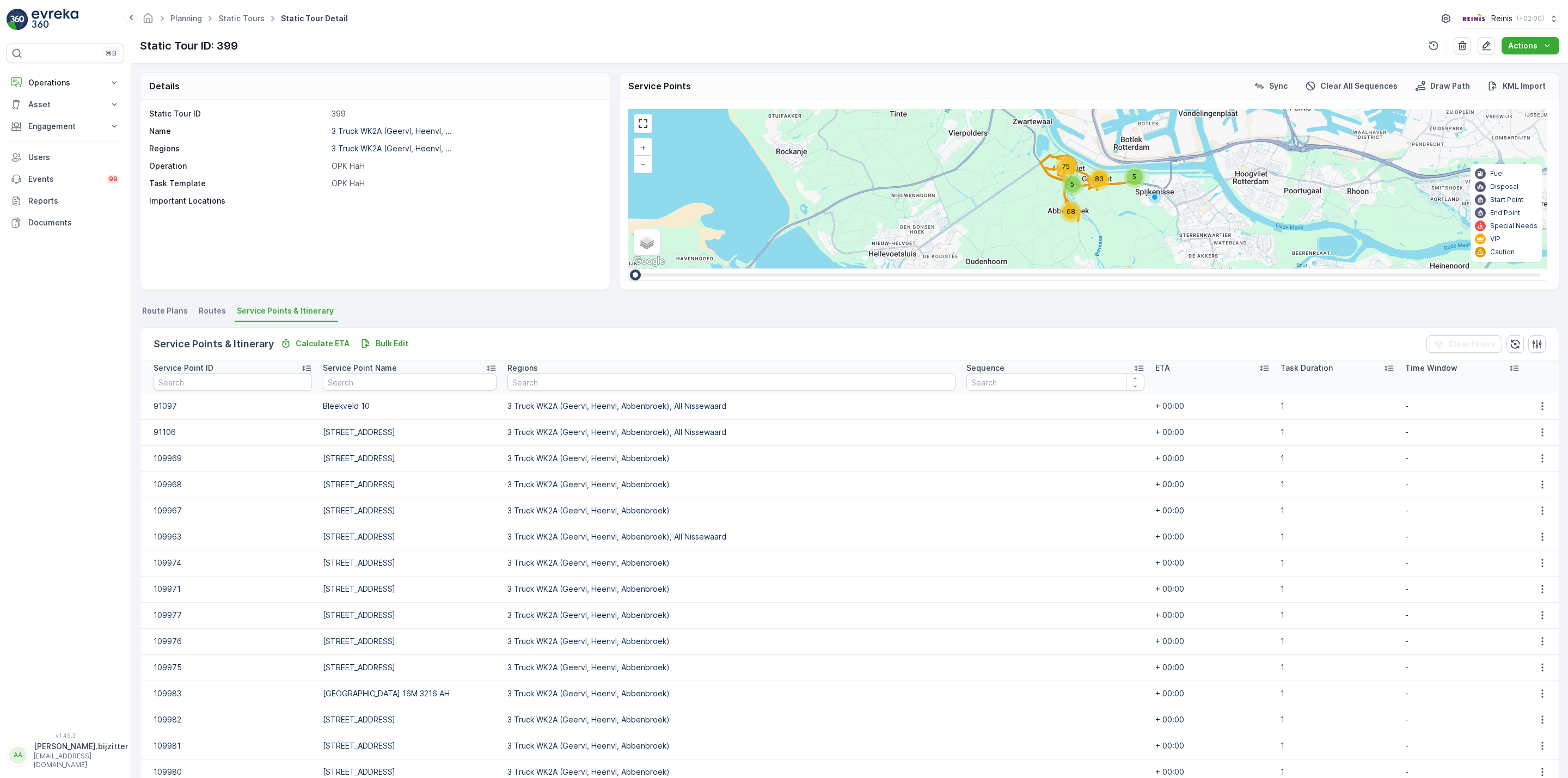
click at [1259, 373] on icon at bounding box center [1264, 367] width 11 height 11
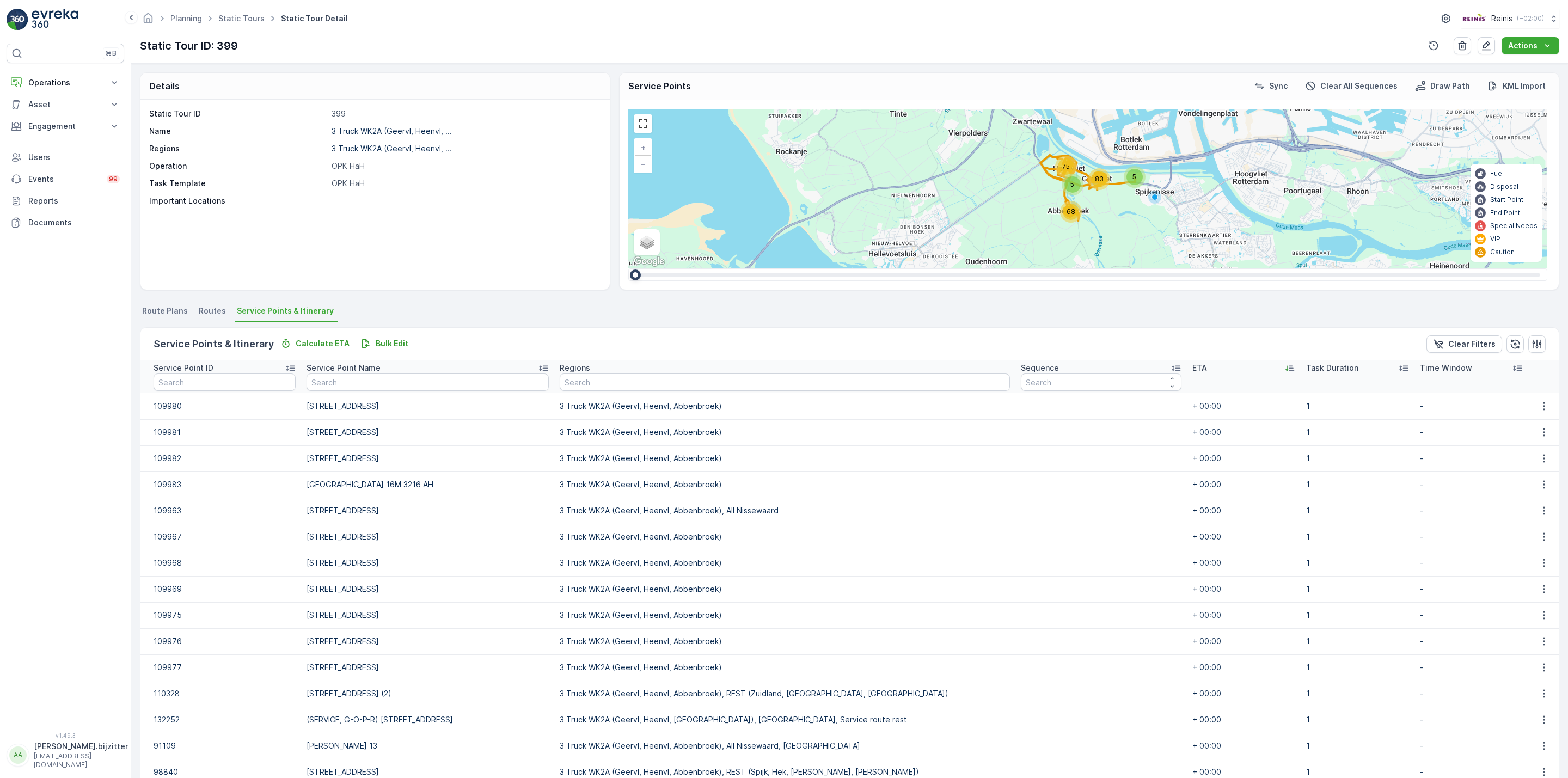
click at [1171, 368] on icon at bounding box center [1176, 367] width 11 height 11
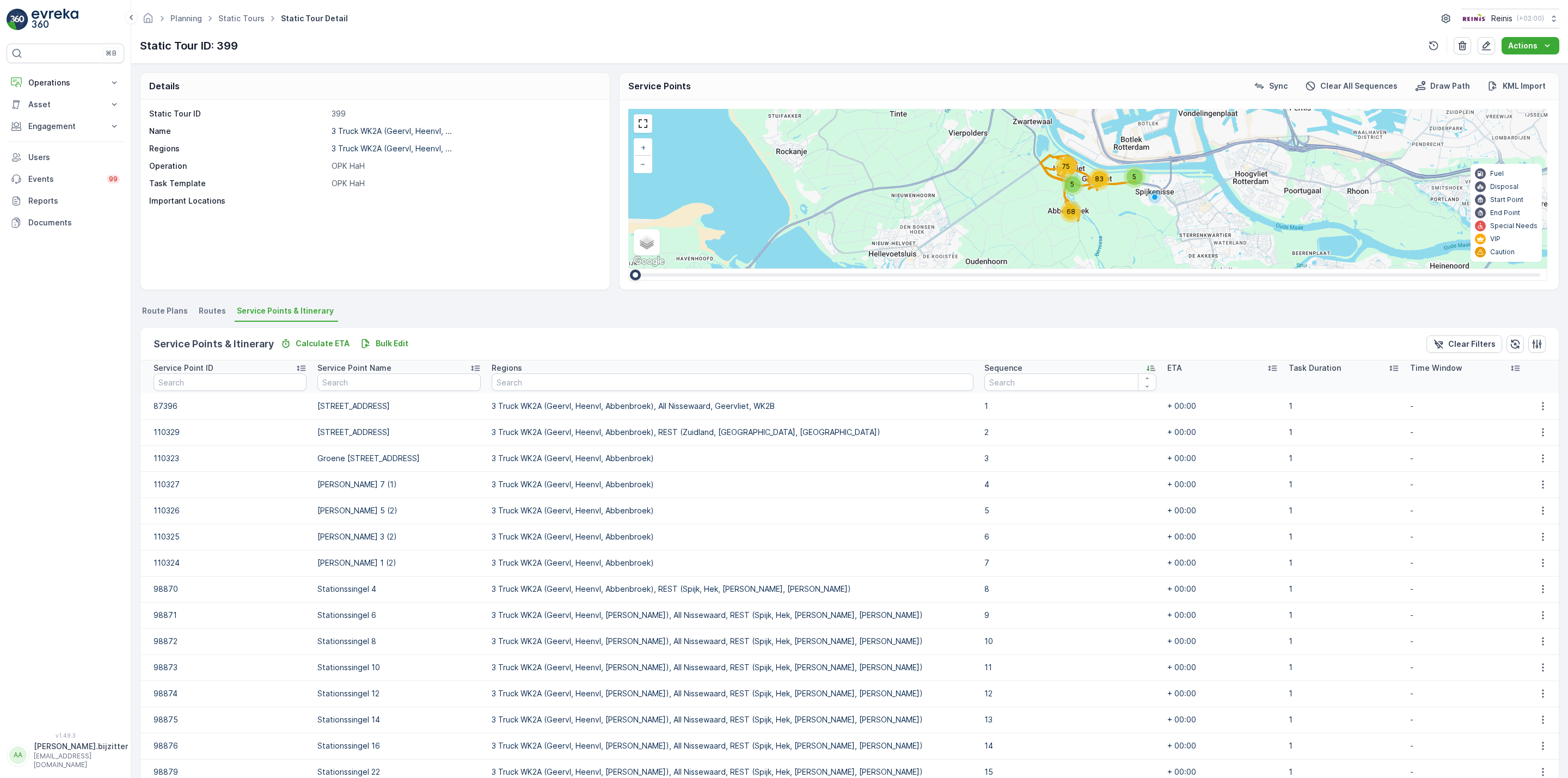
click at [1147, 367] on icon at bounding box center [1149, 368] width 3 height 5
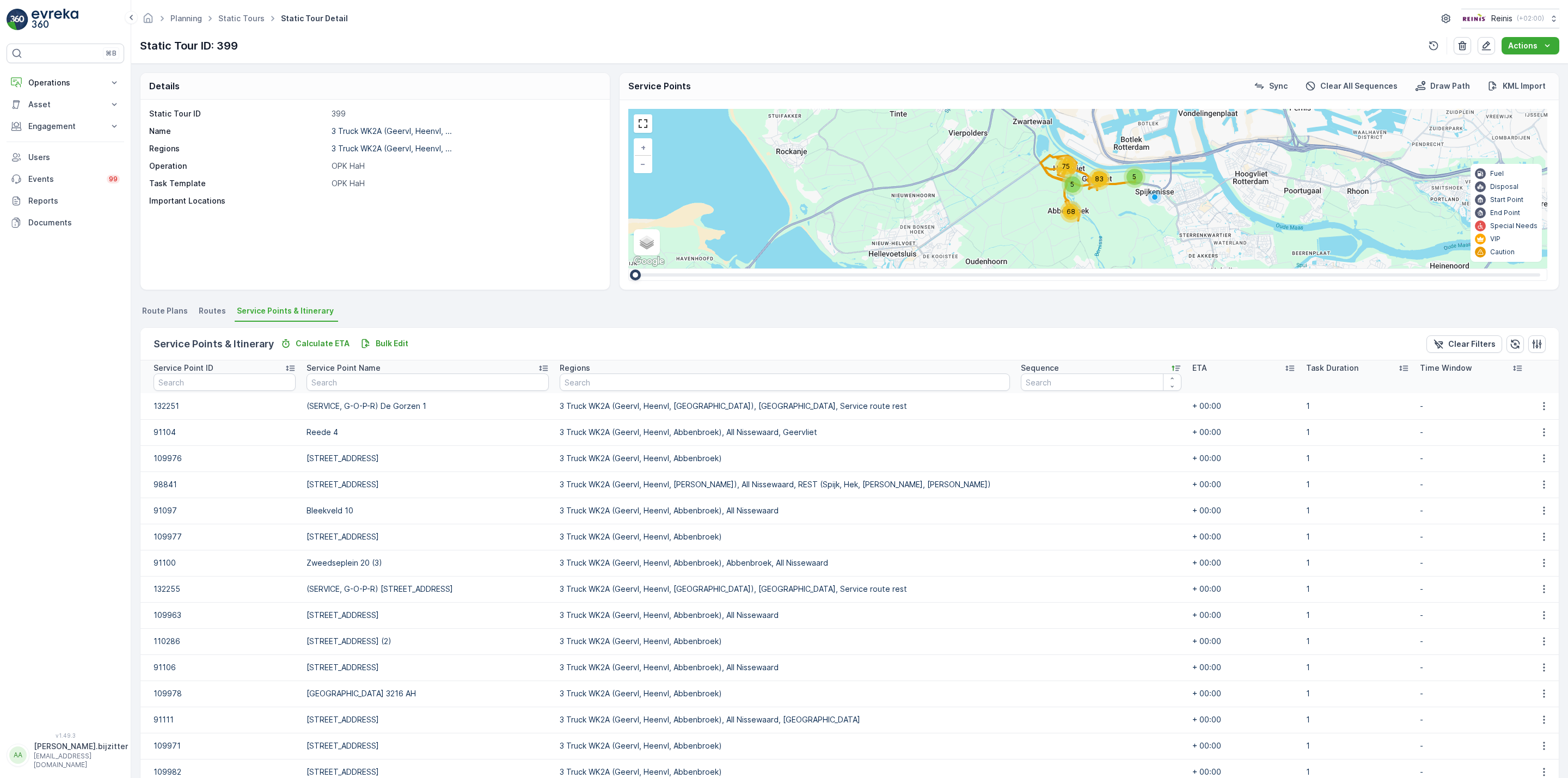
click at [1171, 370] on icon at bounding box center [1176, 367] width 11 height 11
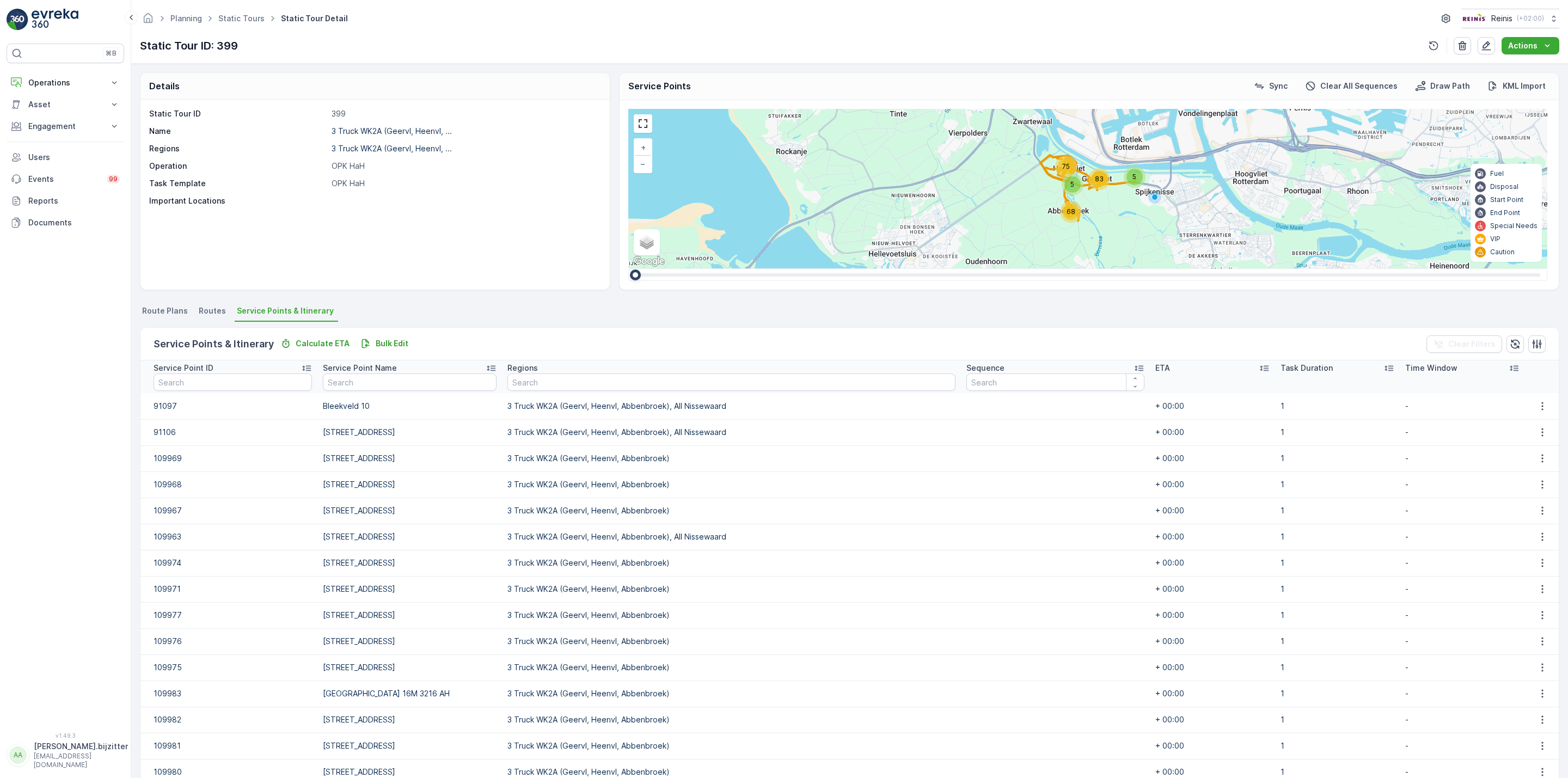
click at [1133, 369] on icon at bounding box center [1138, 367] width 11 height 11
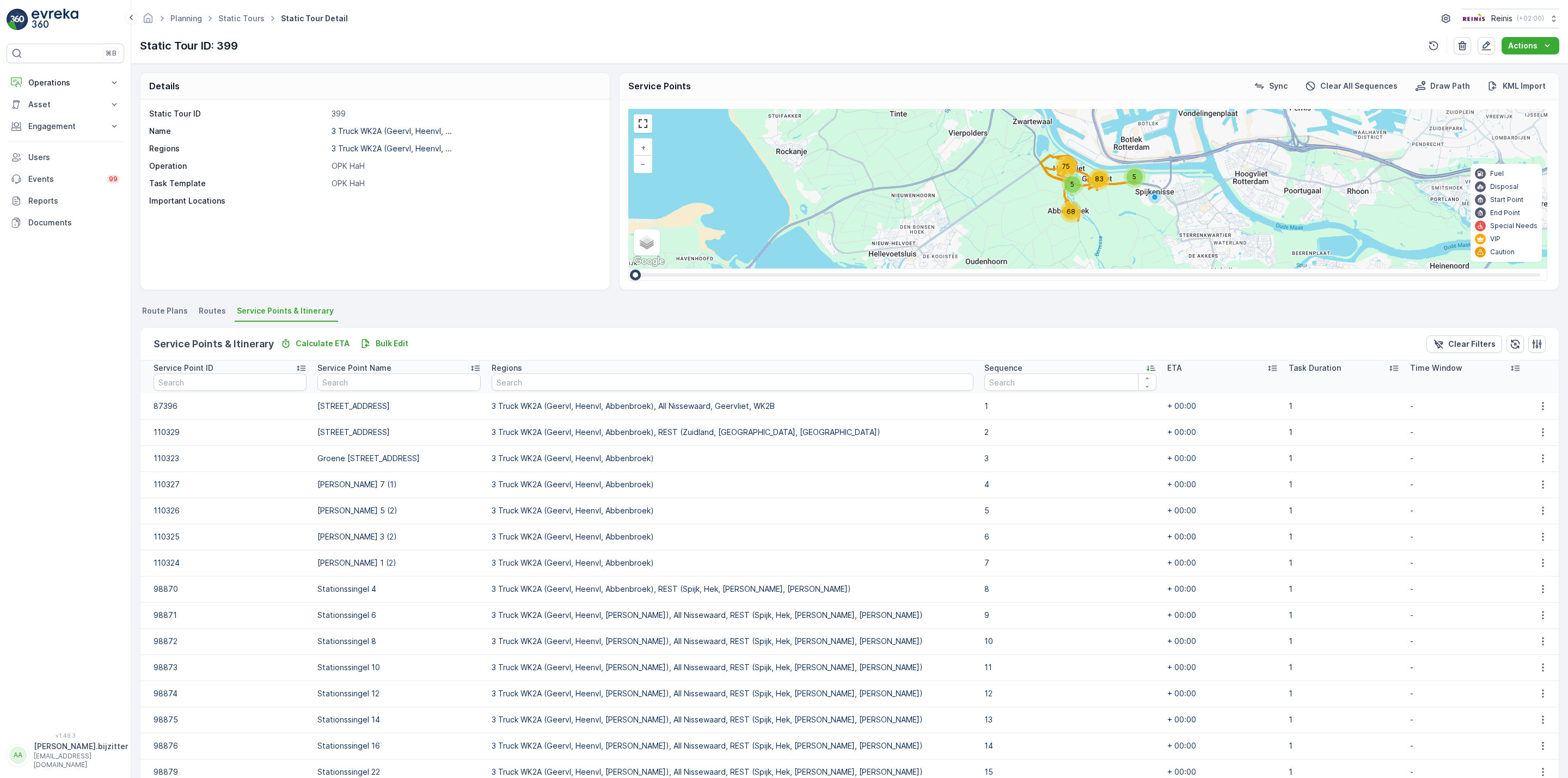
click at [1146, 367] on icon at bounding box center [1151, 367] width 11 height 11
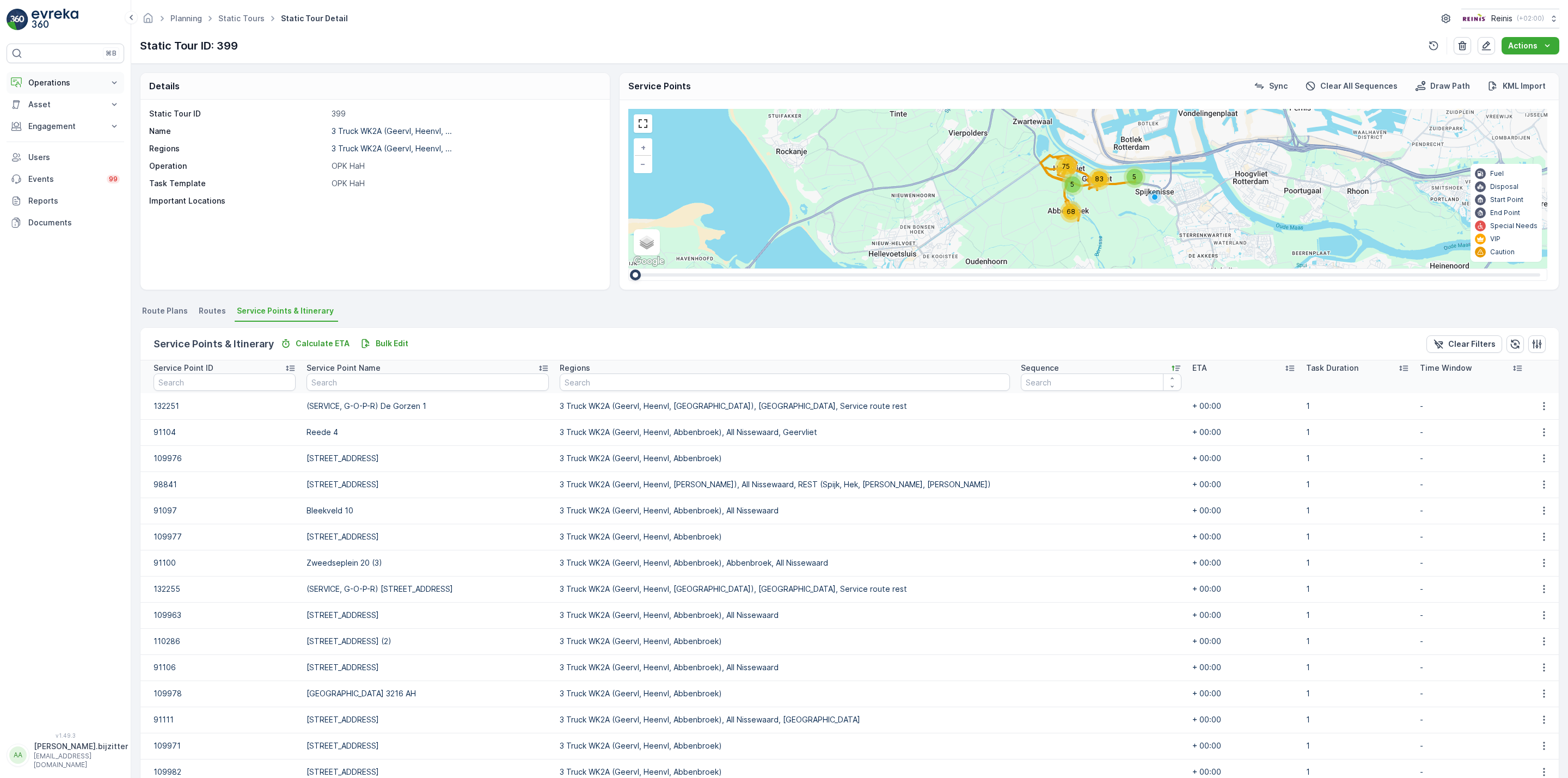
click at [48, 79] on p "Operations" at bounding box center [65, 83] width 74 height 11
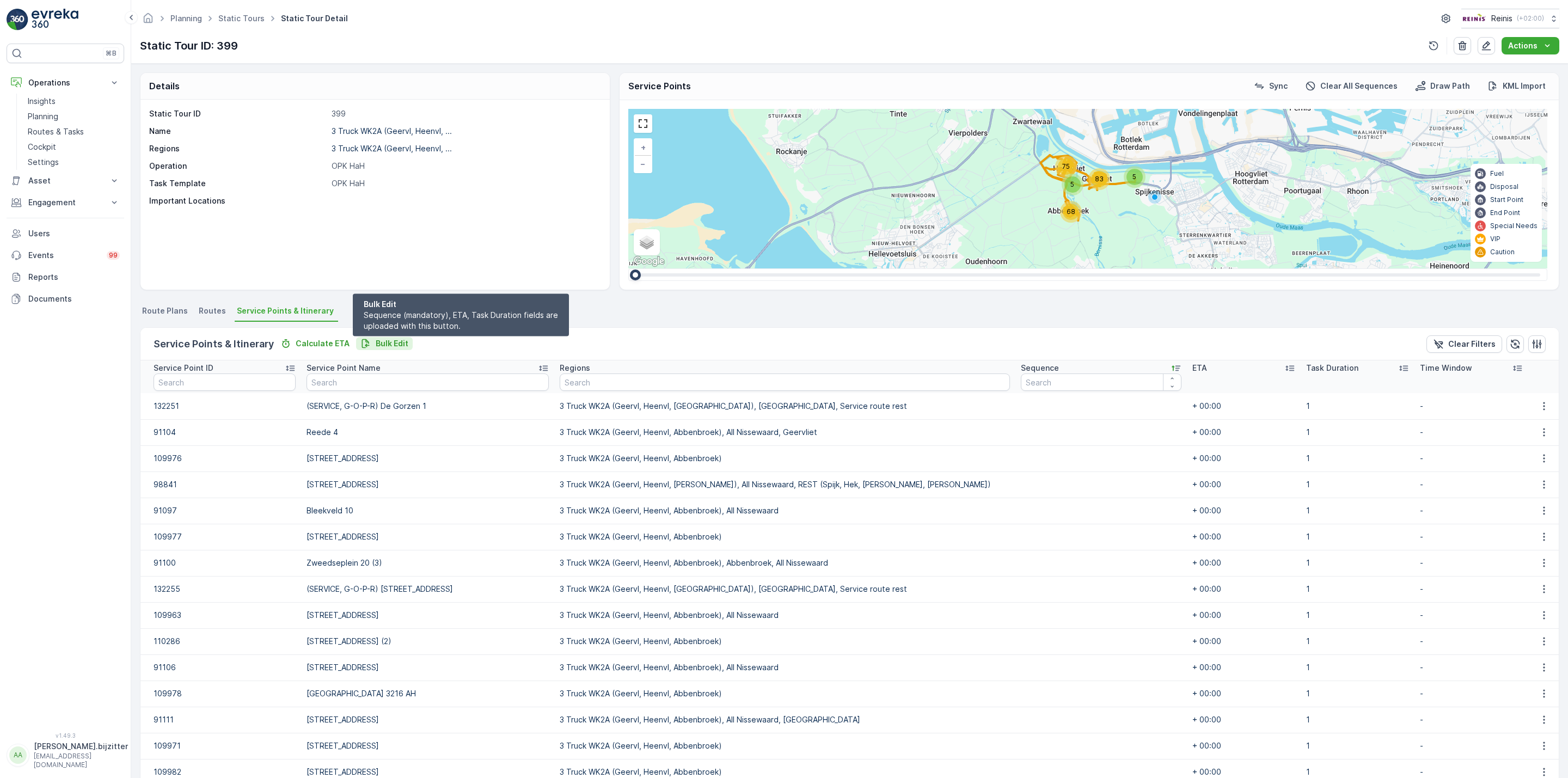
click at [382, 341] on p "Bulk Edit" at bounding box center [392, 343] width 33 height 11
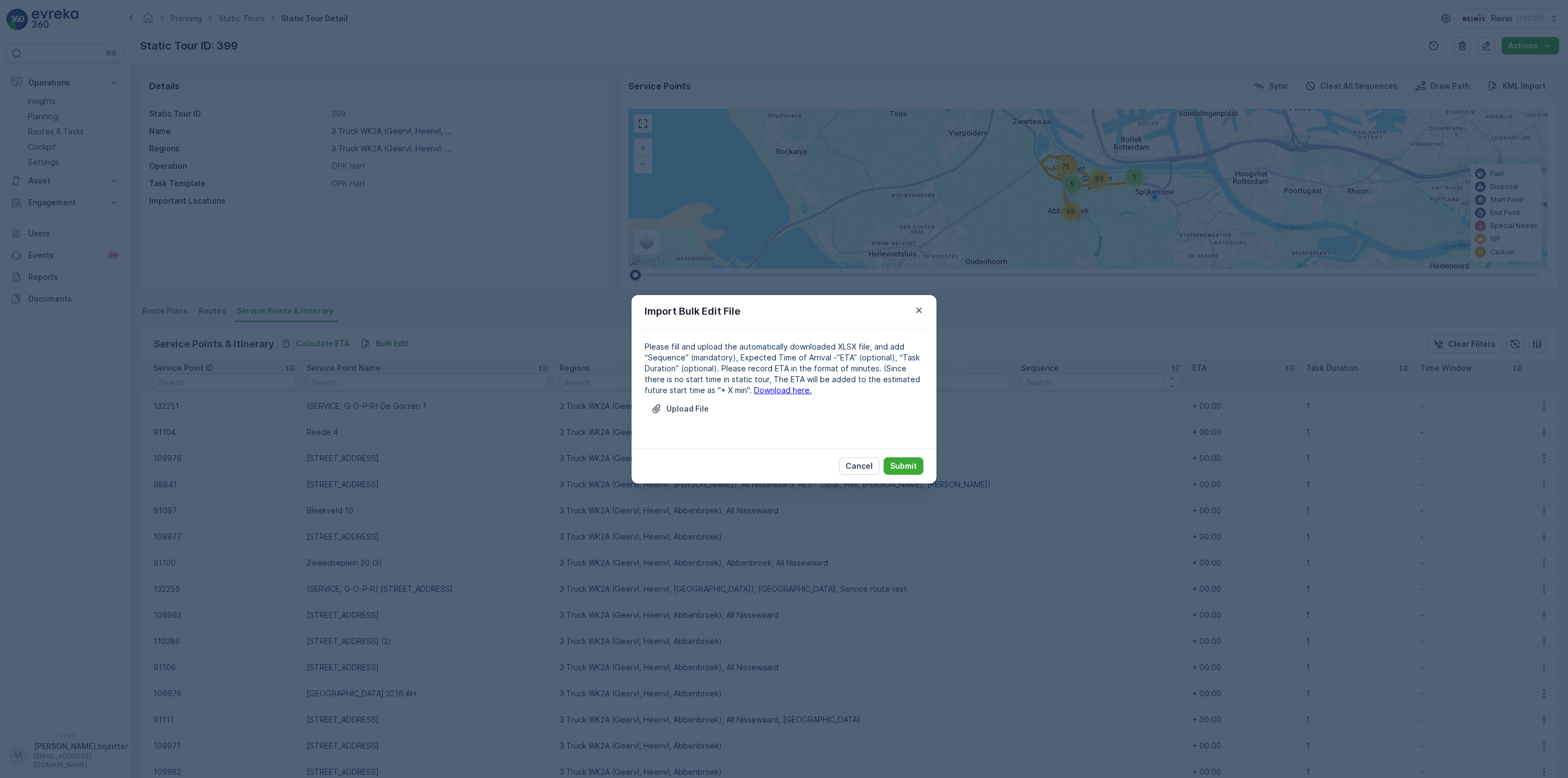
click at [754, 391] on link "Download here." at bounding box center [783, 390] width 58 height 9
click at [699, 404] on p "Upload File" at bounding box center [688, 408] width 42 height 11
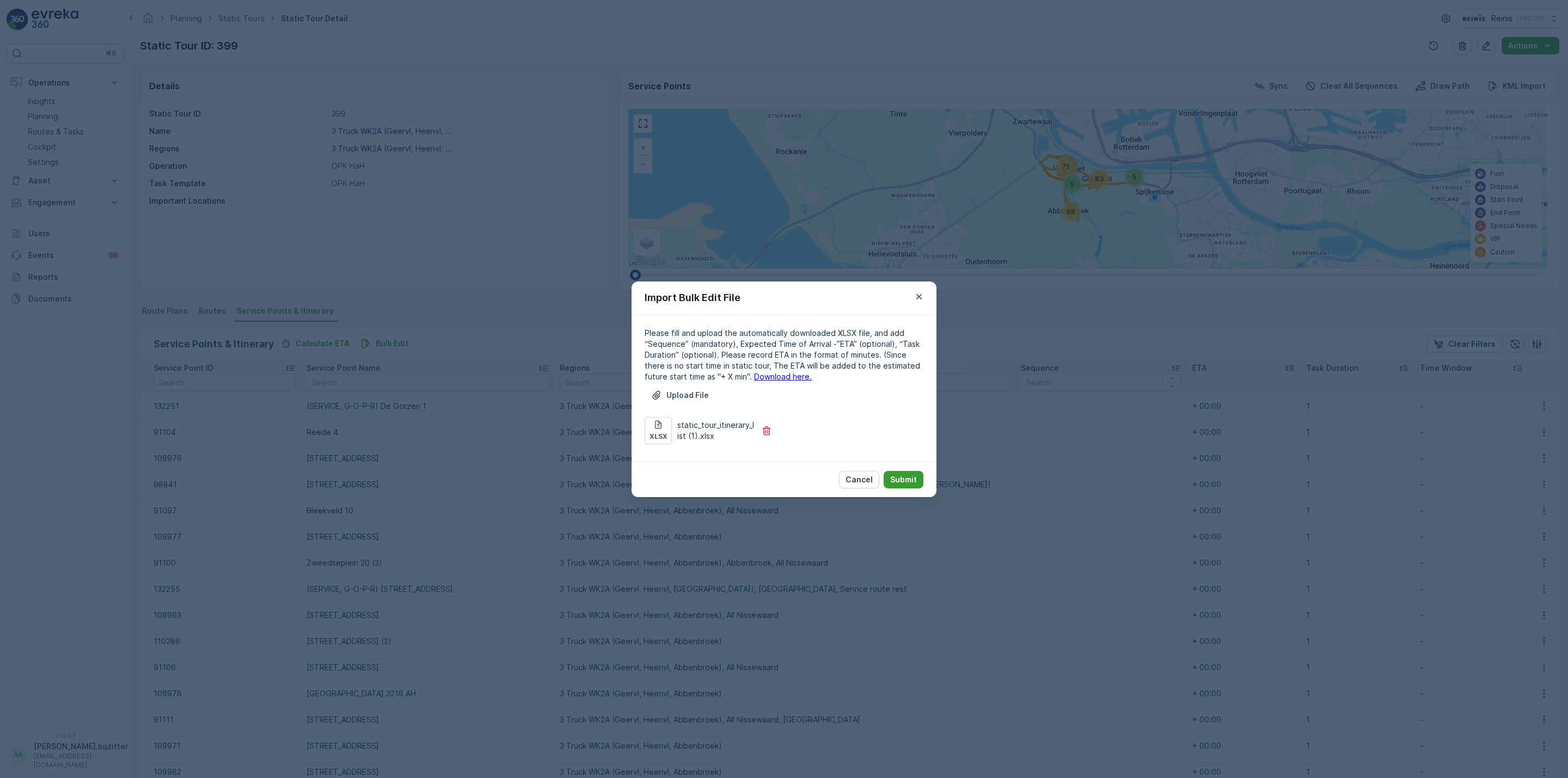
click at [913, 477] on p "Submit" at bounding box center [903, 479] width 27 height 11
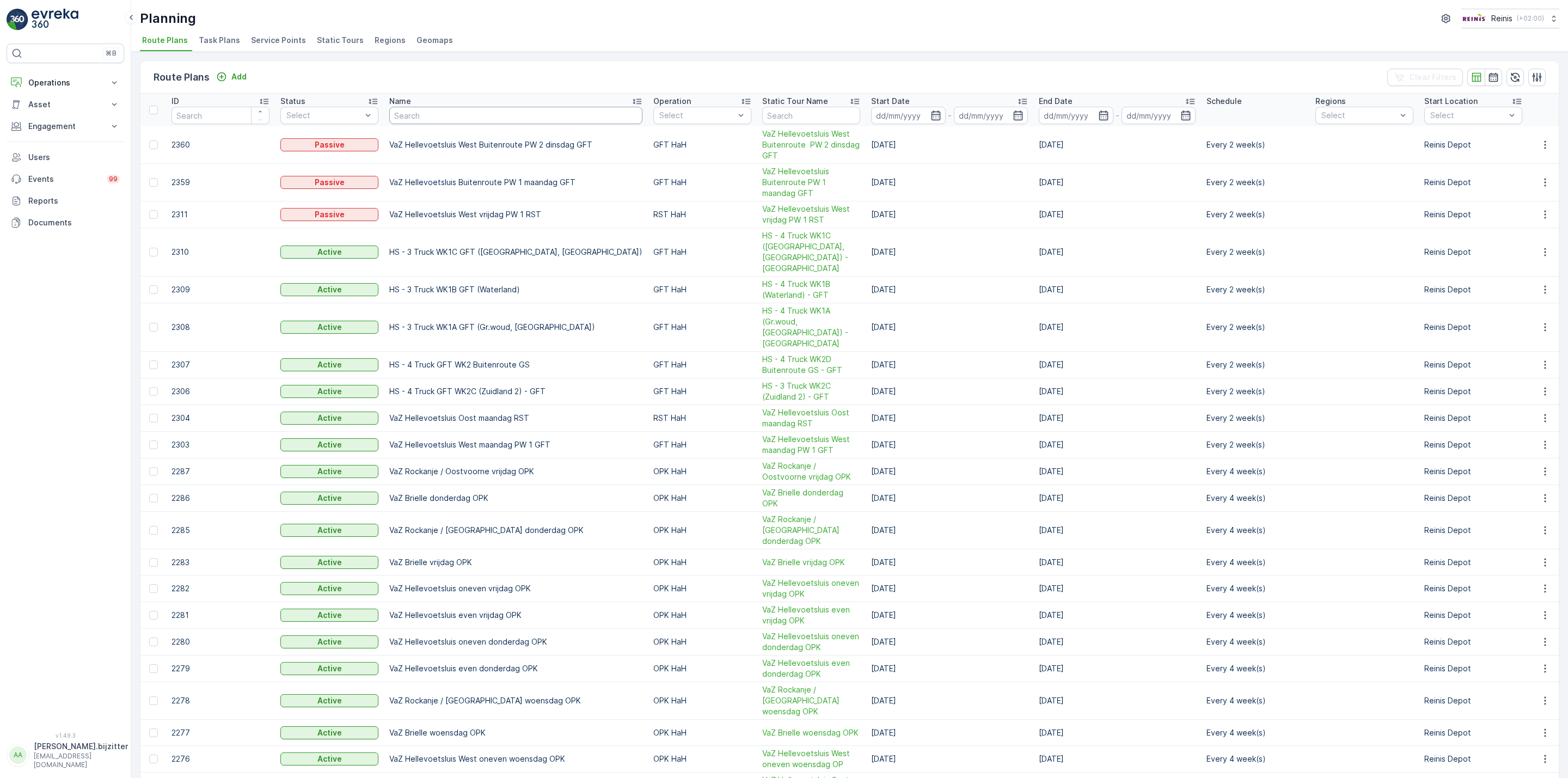
click at [458, 118] on input "text" at bounding box center [516, 115] width 254 height 18
type input "geervl"
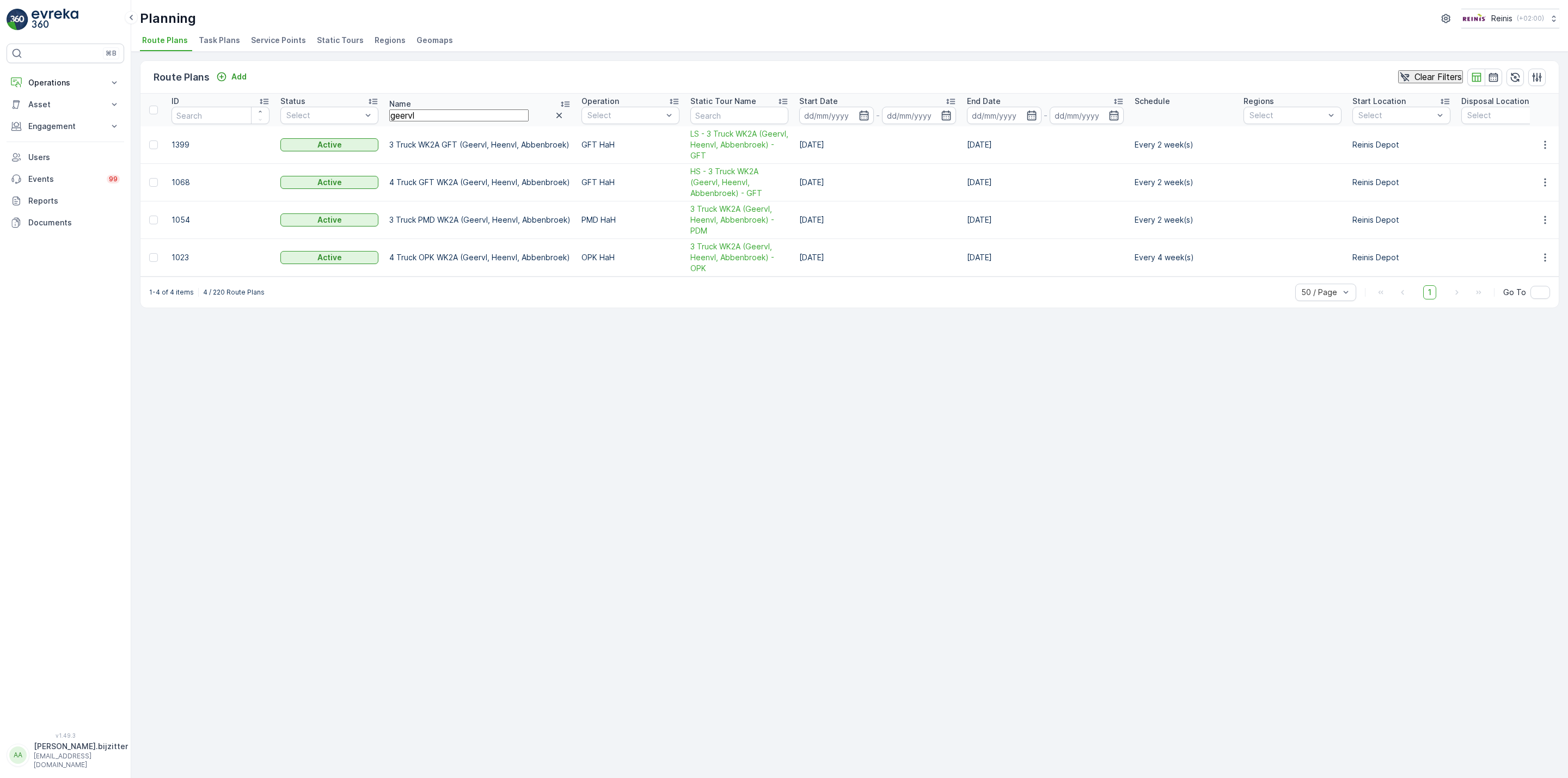
click at [319, 43] on span "Static Tours" at bounding box center [340, 40] width 47 height 11
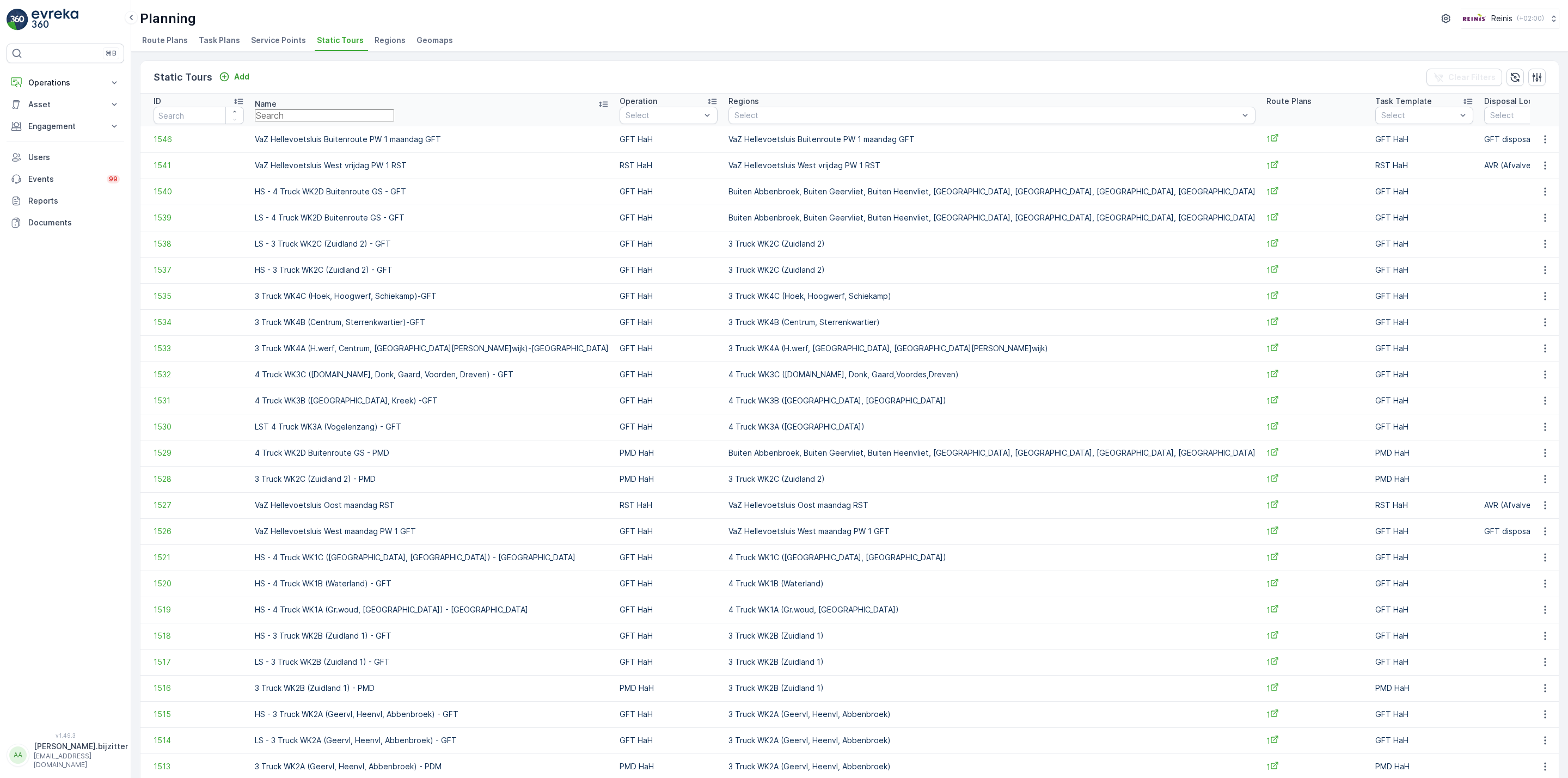
click at [298, 118] on input "text" at bounding box center [324, 115] width 140 height 12
type input "geervl"
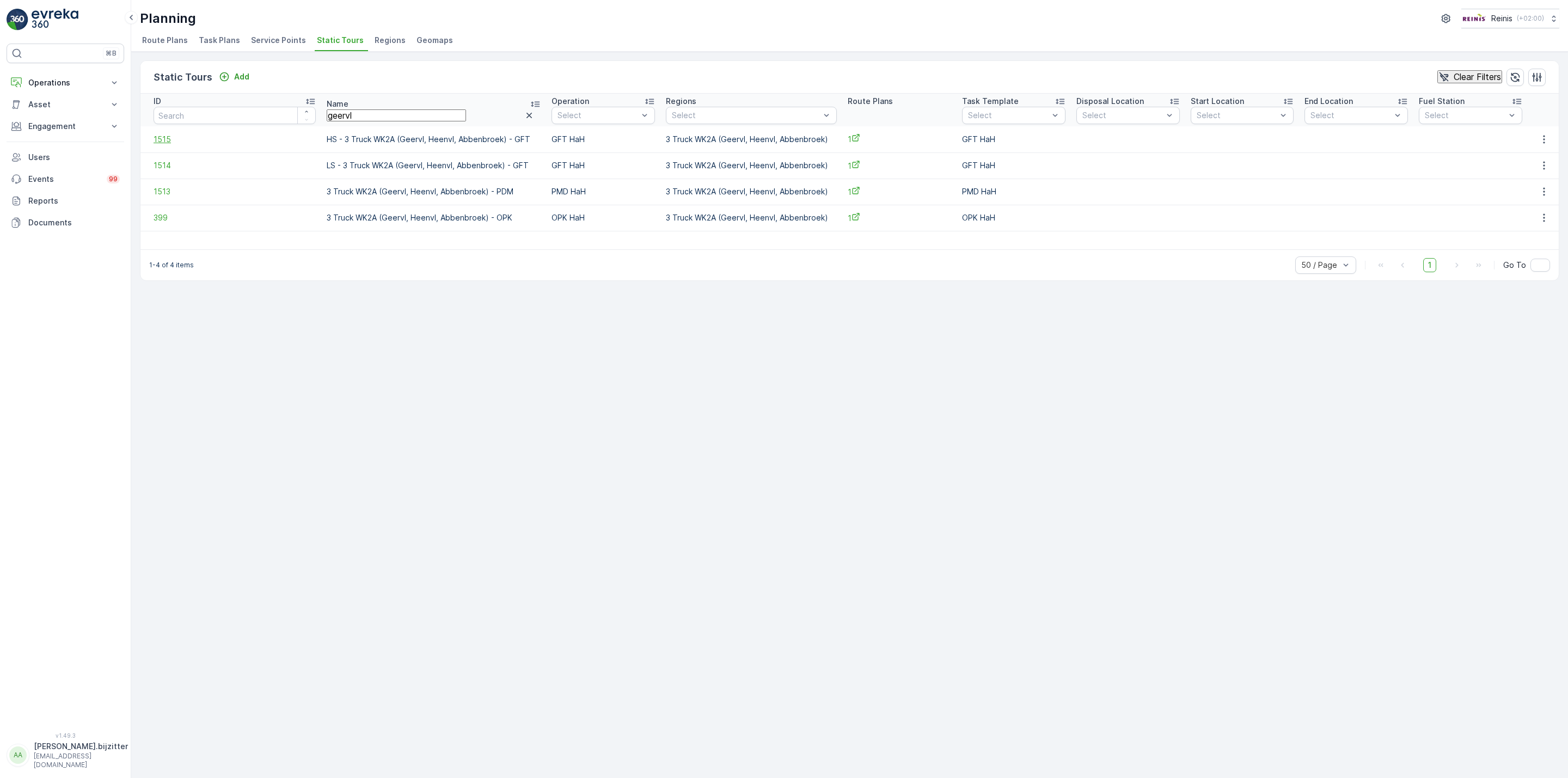
click at [164, 141] on span "1515" at bounding box center [235, 139] width 162 height 11
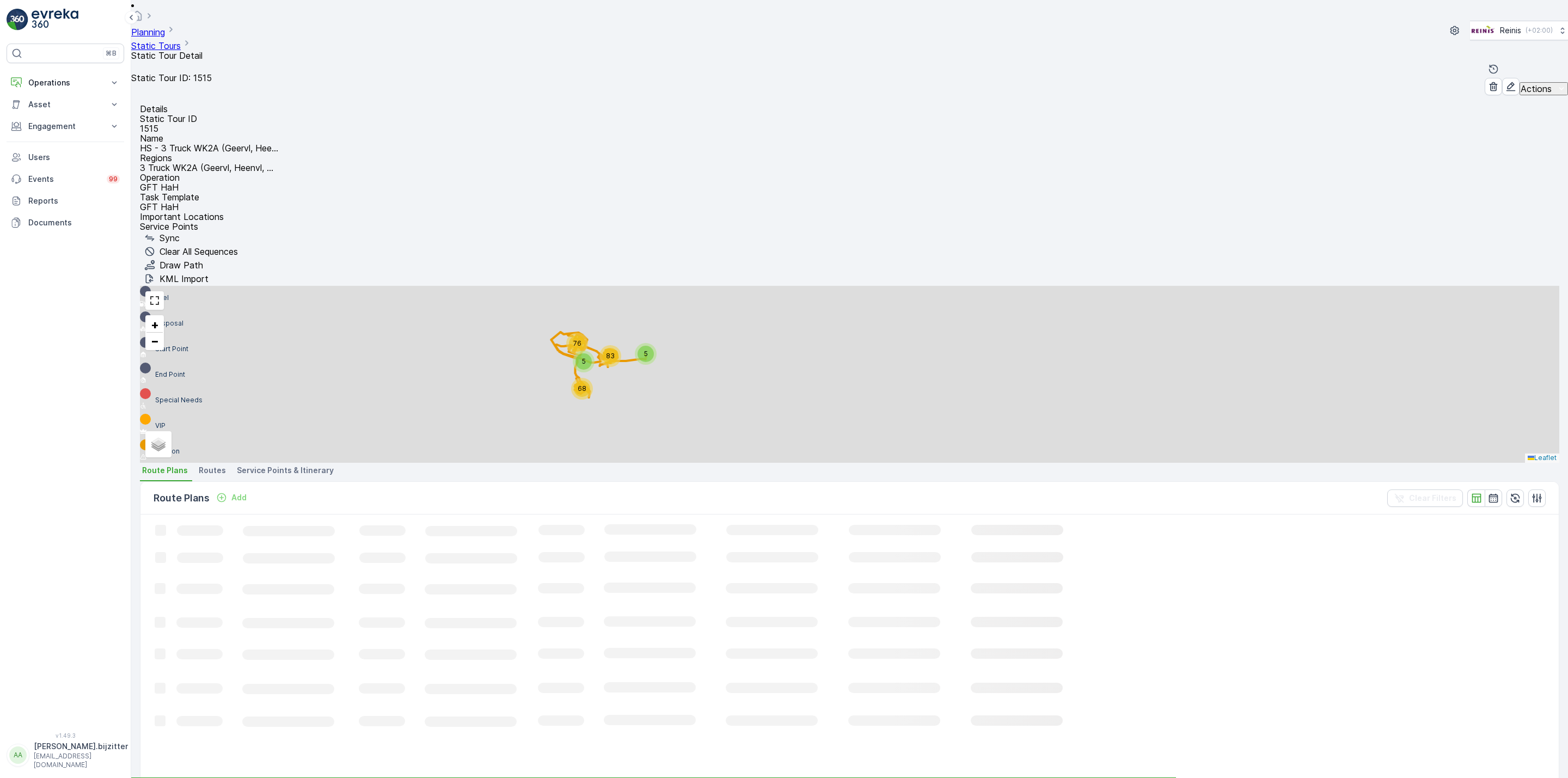
click at [296, 465] on span "Service Points & Itinerary" at bounding box center [285, 470] width 97 height 11
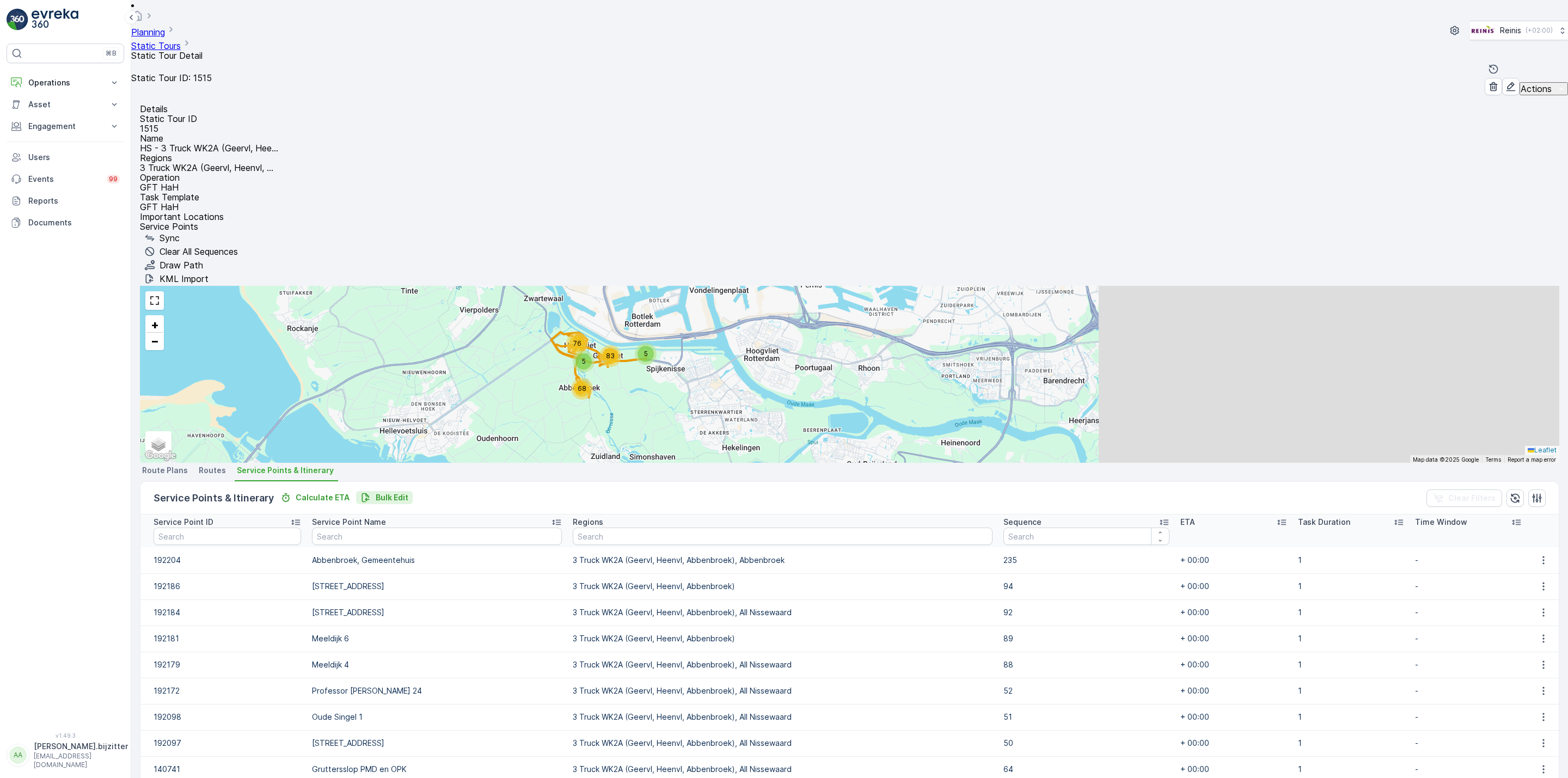
click at [390, 492] on p "Bulk Edit" at bounding box center [392, 497] width 33 height 11
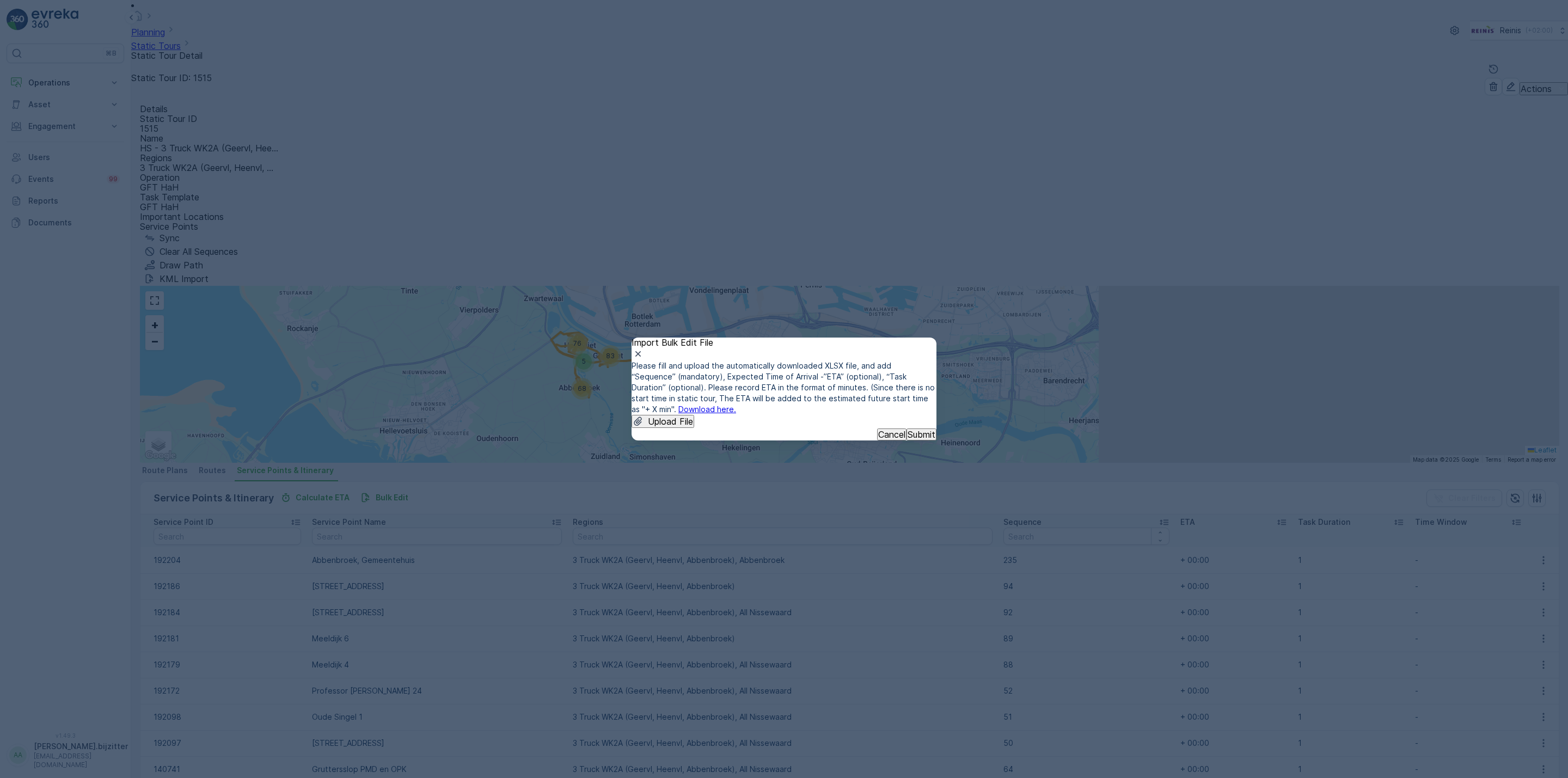
click at [736, 405] on link "Download here." at bounding box center [707, 409] width 58 height 9
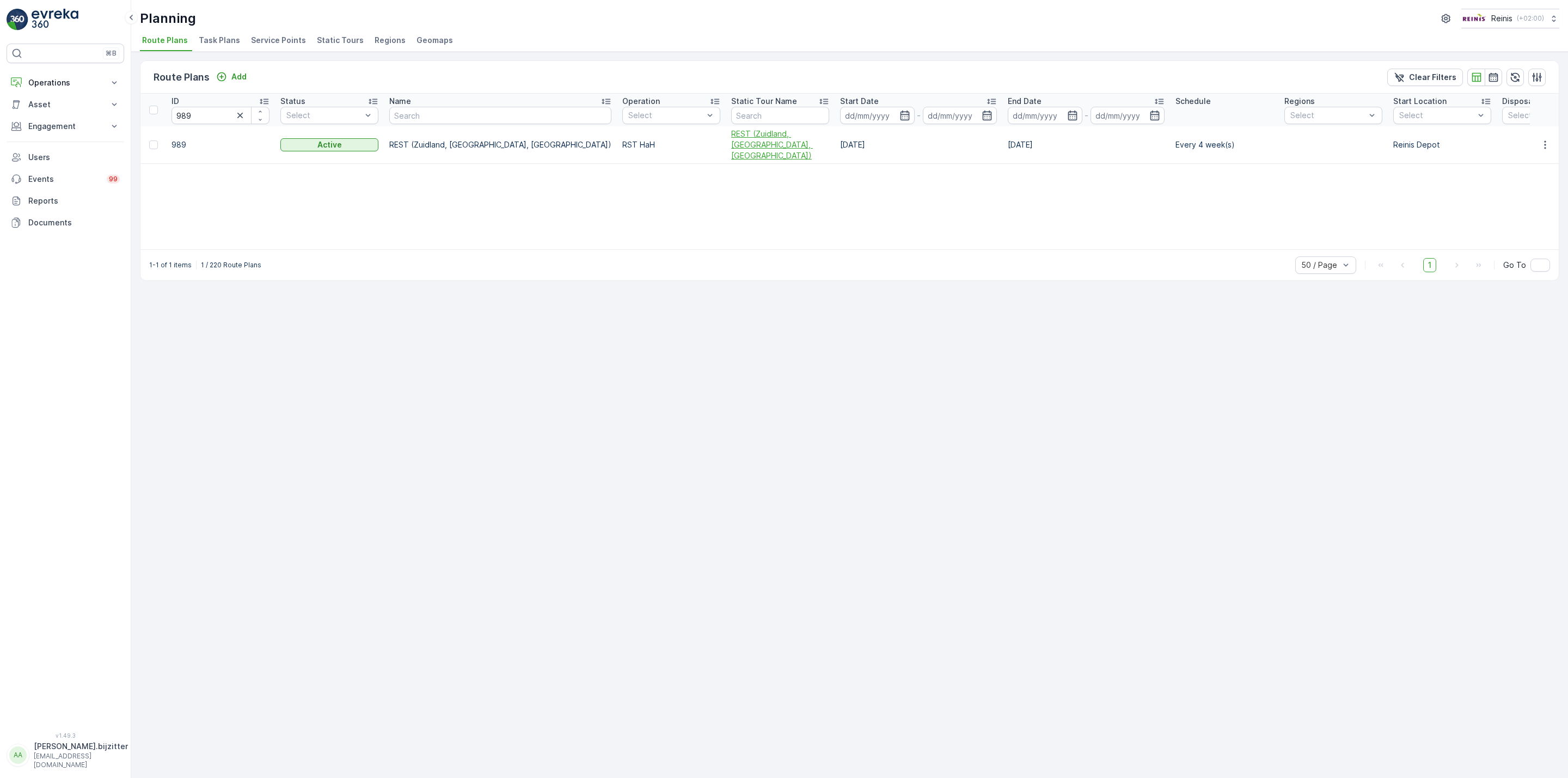
click at [731, 133] on span "REST (Zuidland, [GEOGRAPHIC_DATA], [GEOGRAPHIC_DATA])" at bounding box center [780, 145] width 98 height 33
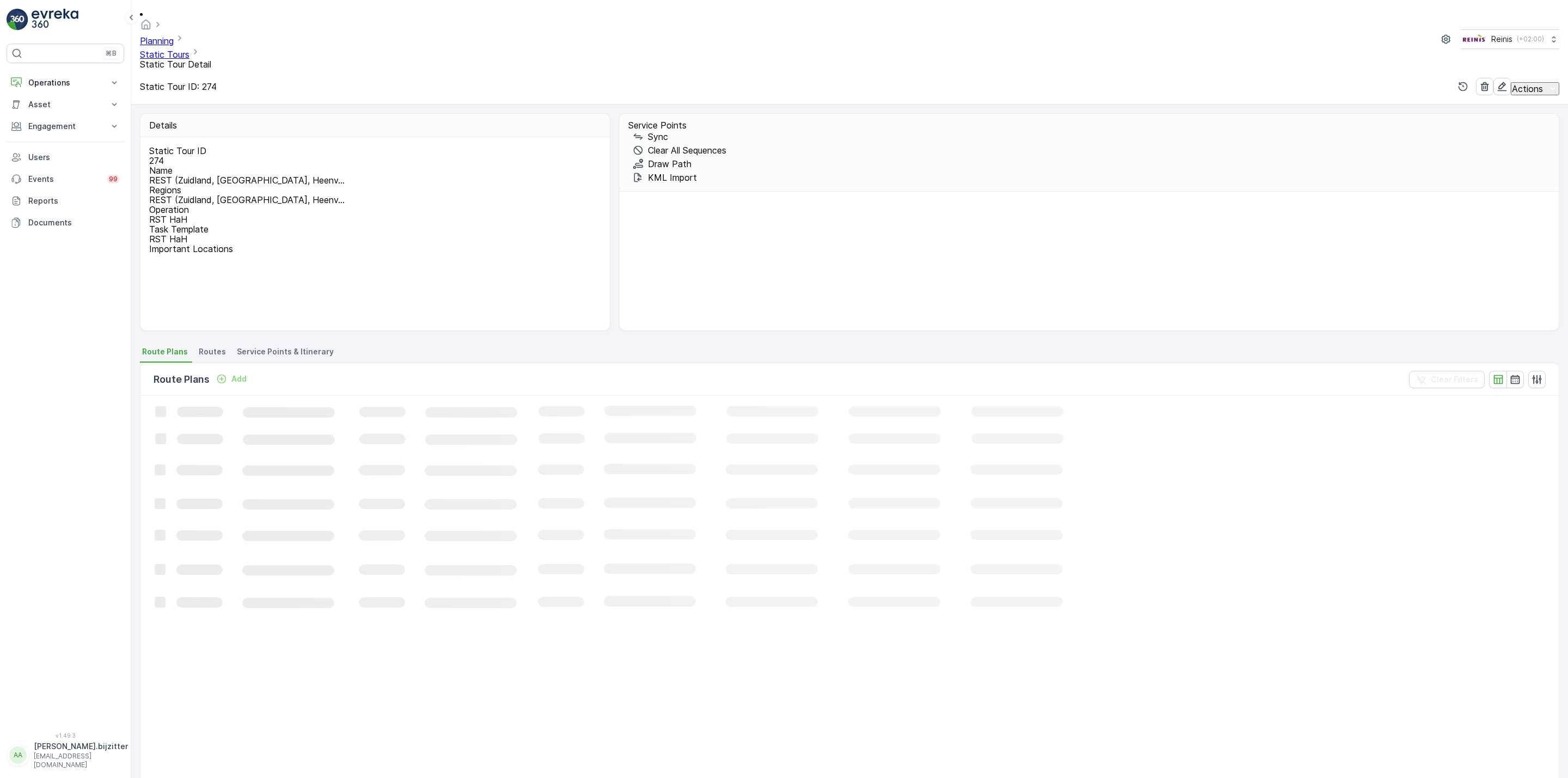
click at [316, 346] on span "Service Points & Itinerary" at bounding box center [285, 351] width 97 height 11
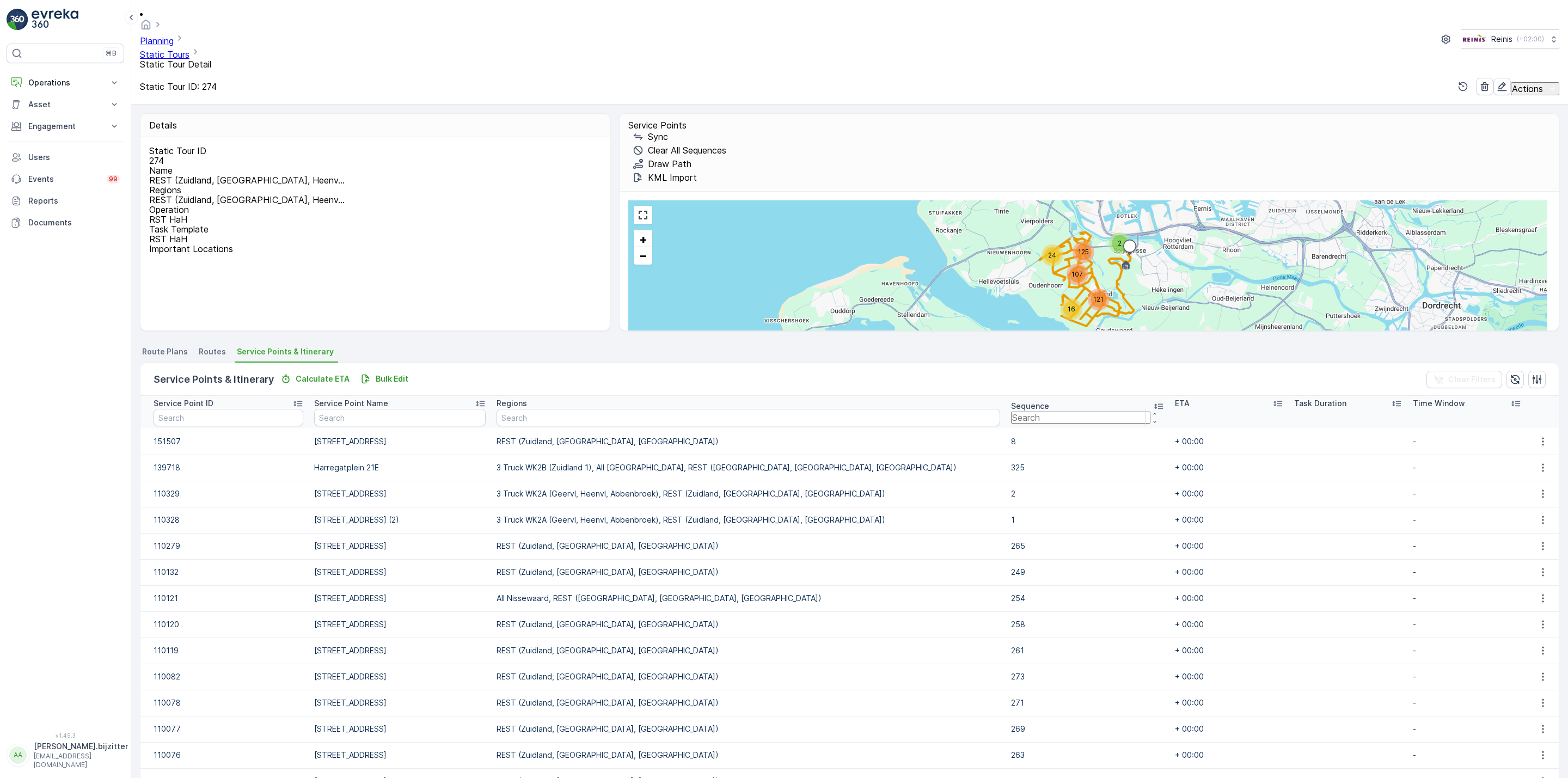
click at [1153, 400] on icon at bounding box center [1158, 405] width 11 height 11
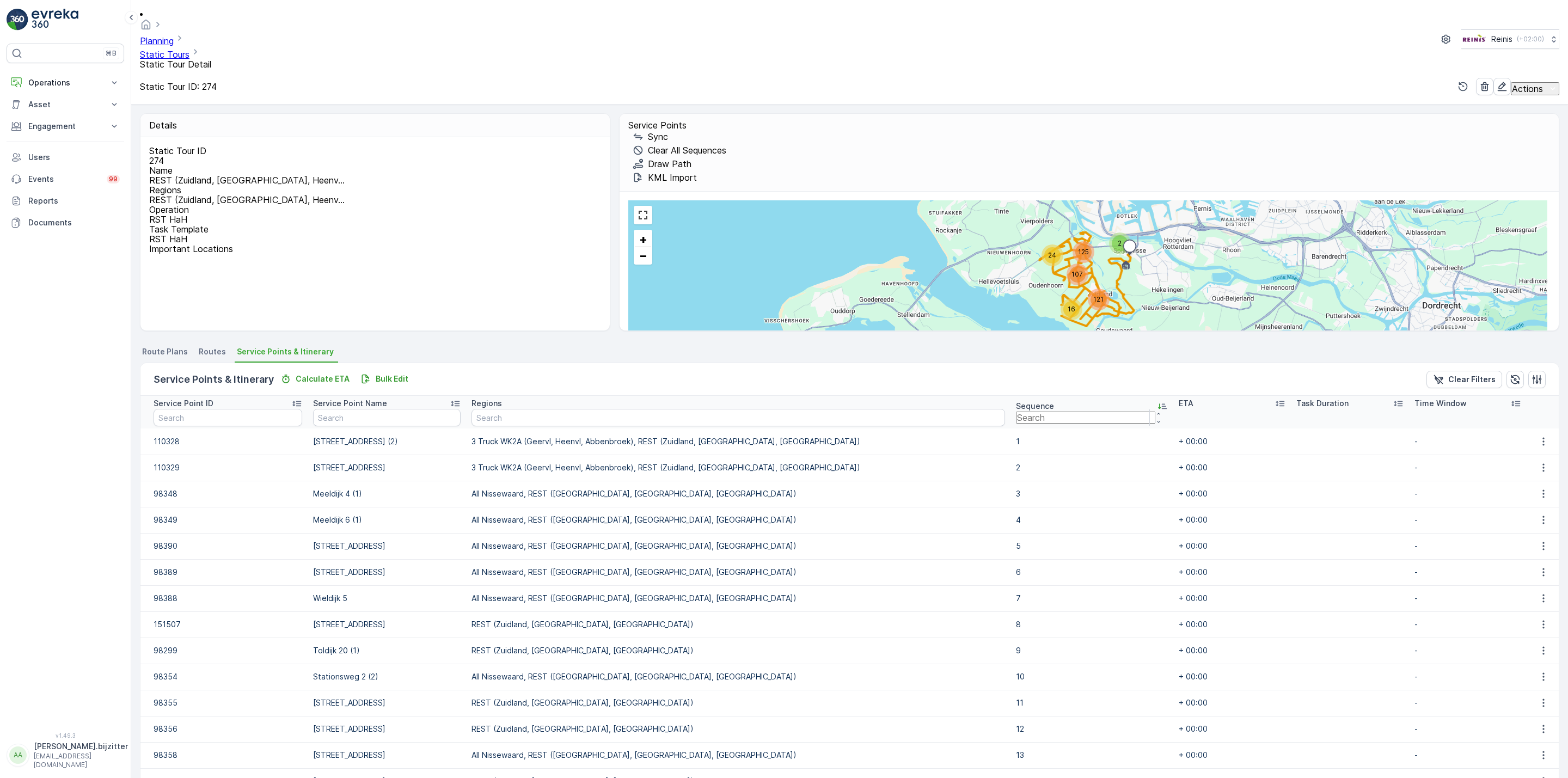
click at [1157, 400] on icon at bounding box center [1162, 405] width 11 height 11
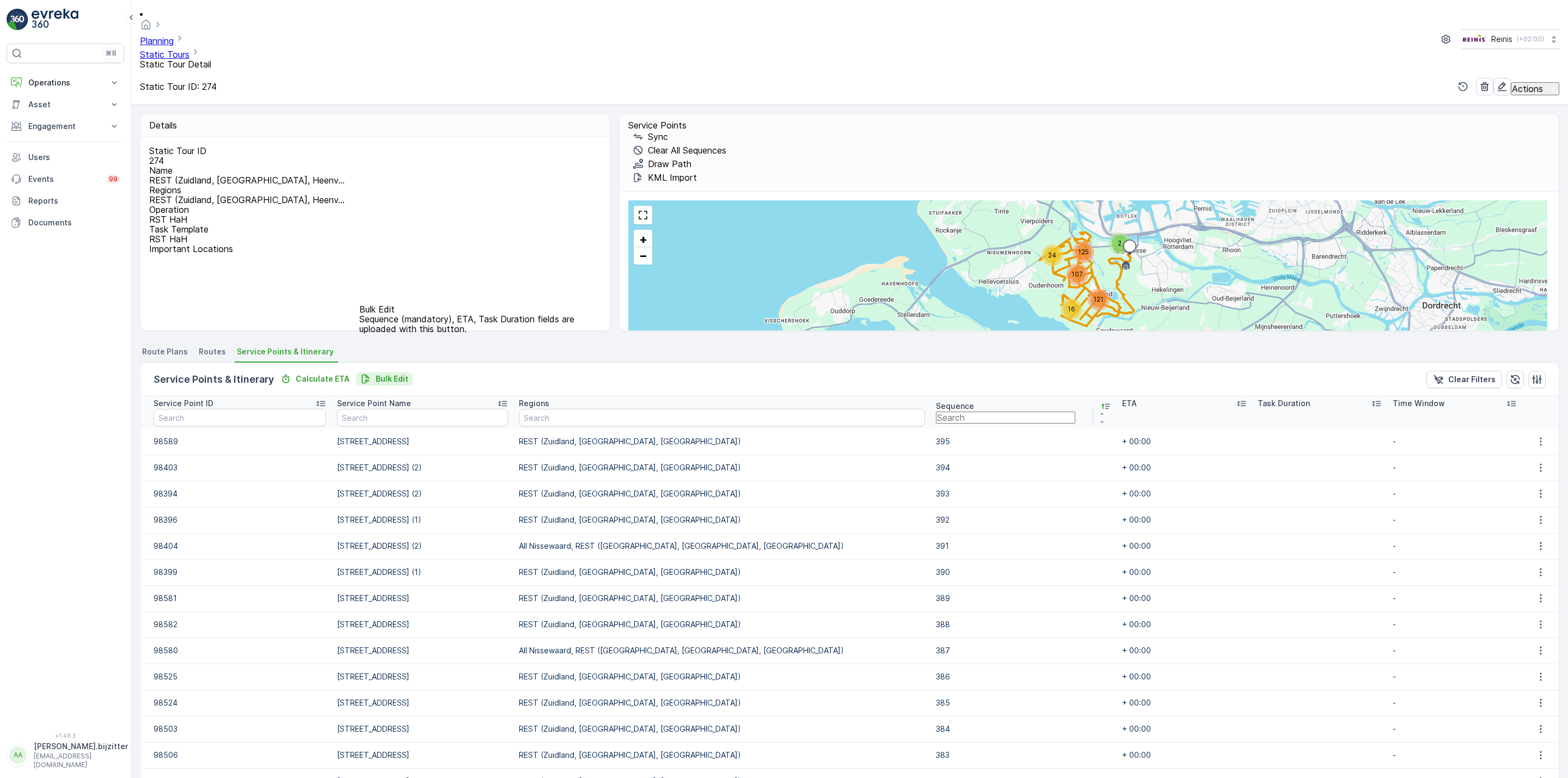
click at [396, 373] on p "Bulk Edit" at bounding box center [392, 378] width 33 height 11
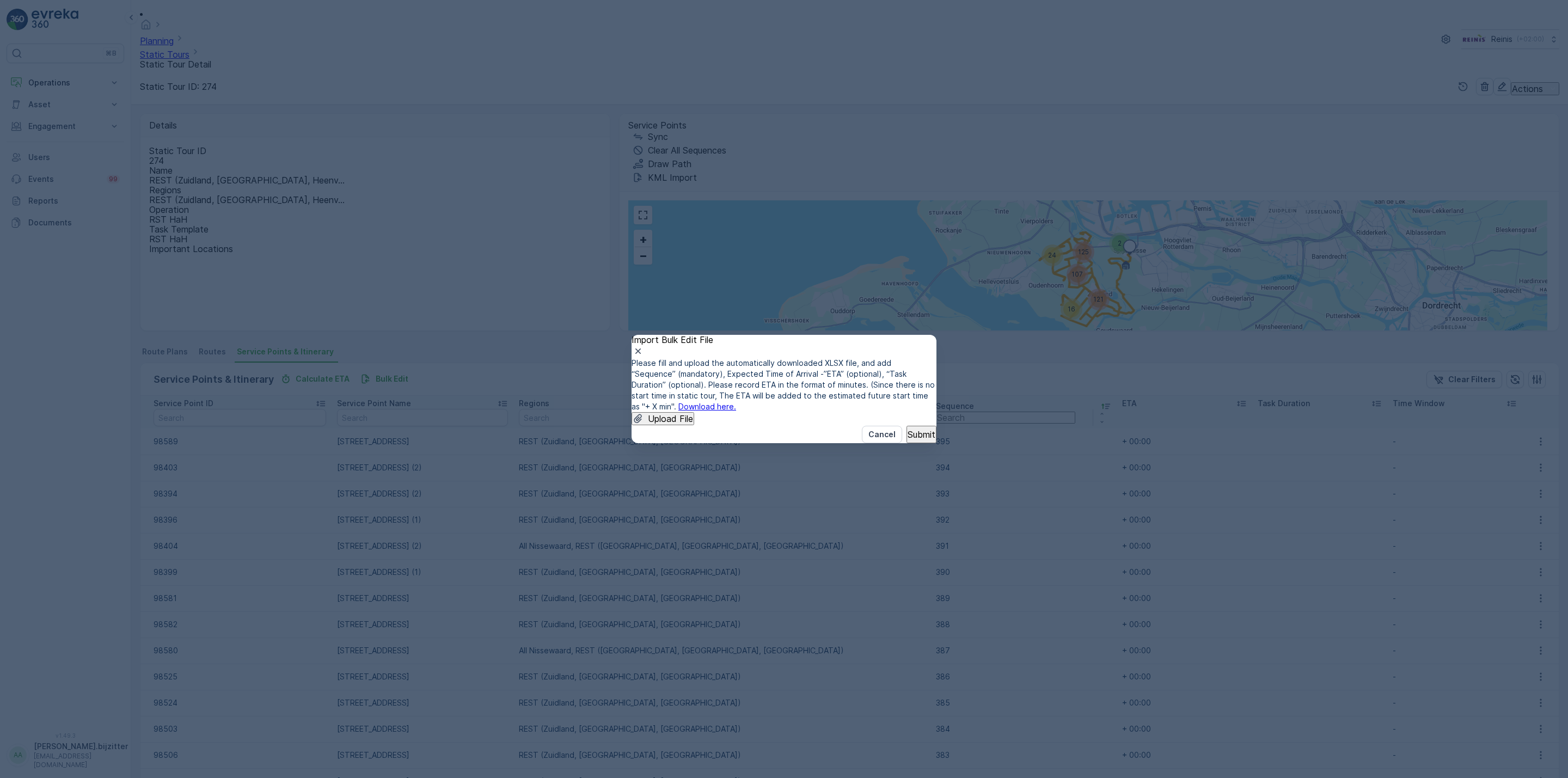
click at [736, 402] on link "Download here." at bounding box center [707, 406] width 58 height 9
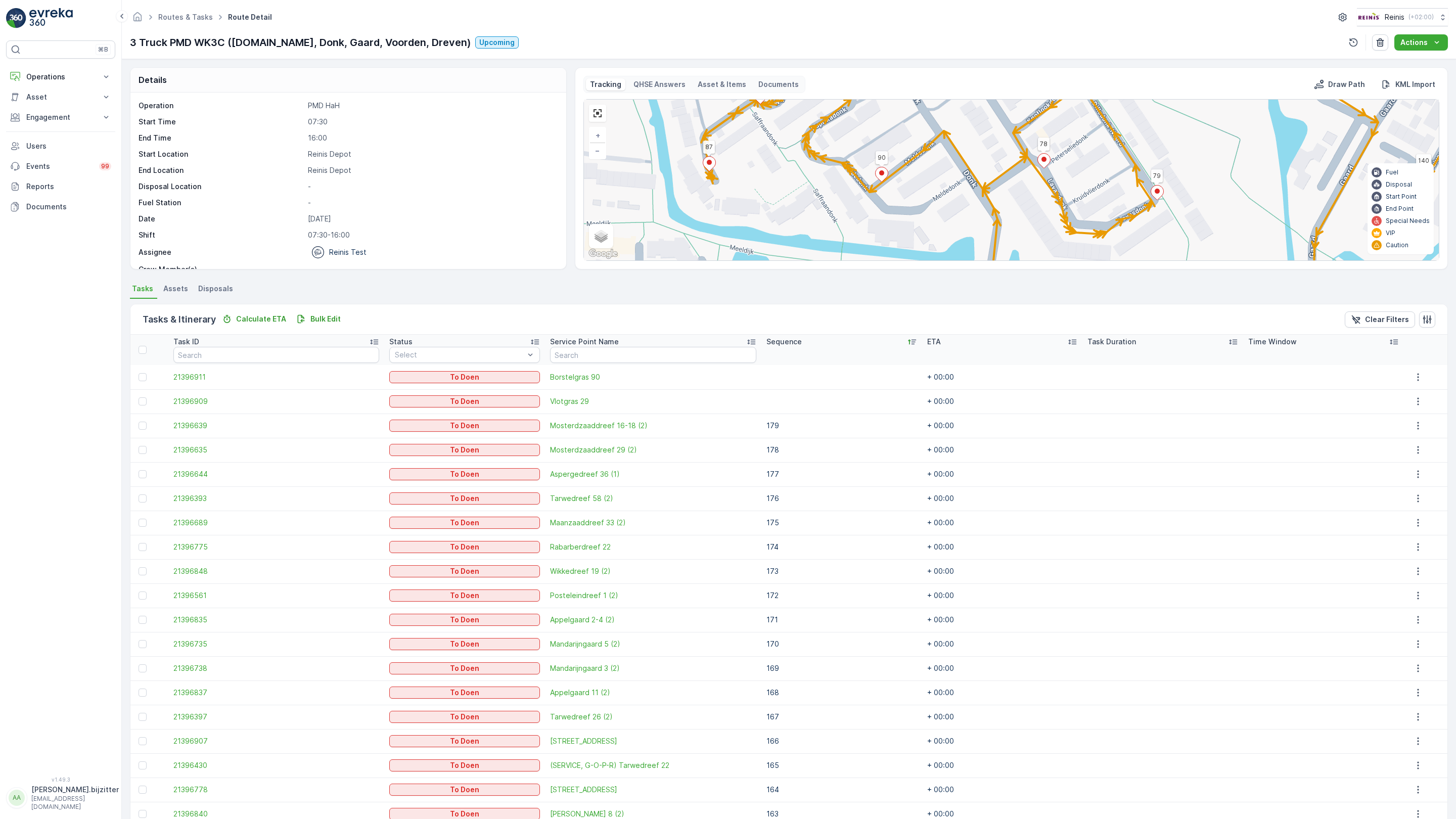
click at [1428, 468] on div "2" at bounding box center [1435, 476] width 15 height 15
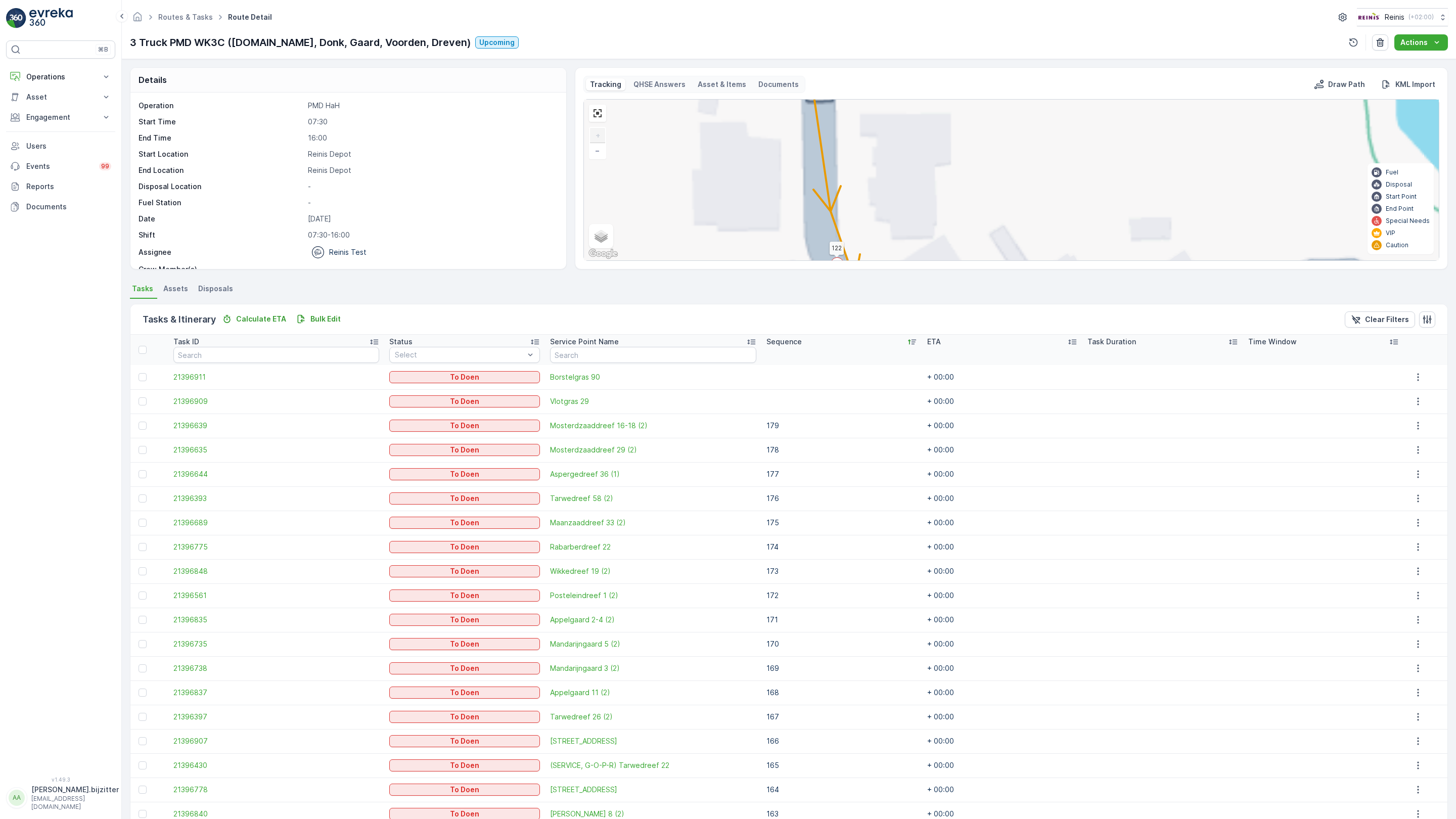
click at [707, 261] on div "2 2 2 2 2 2 2 2 2 2 2 2 94 95 93 118 161 176 159 156 98 99 100 155 152 149 162 …" at bounding box center [1012, 180] width 855 height 161
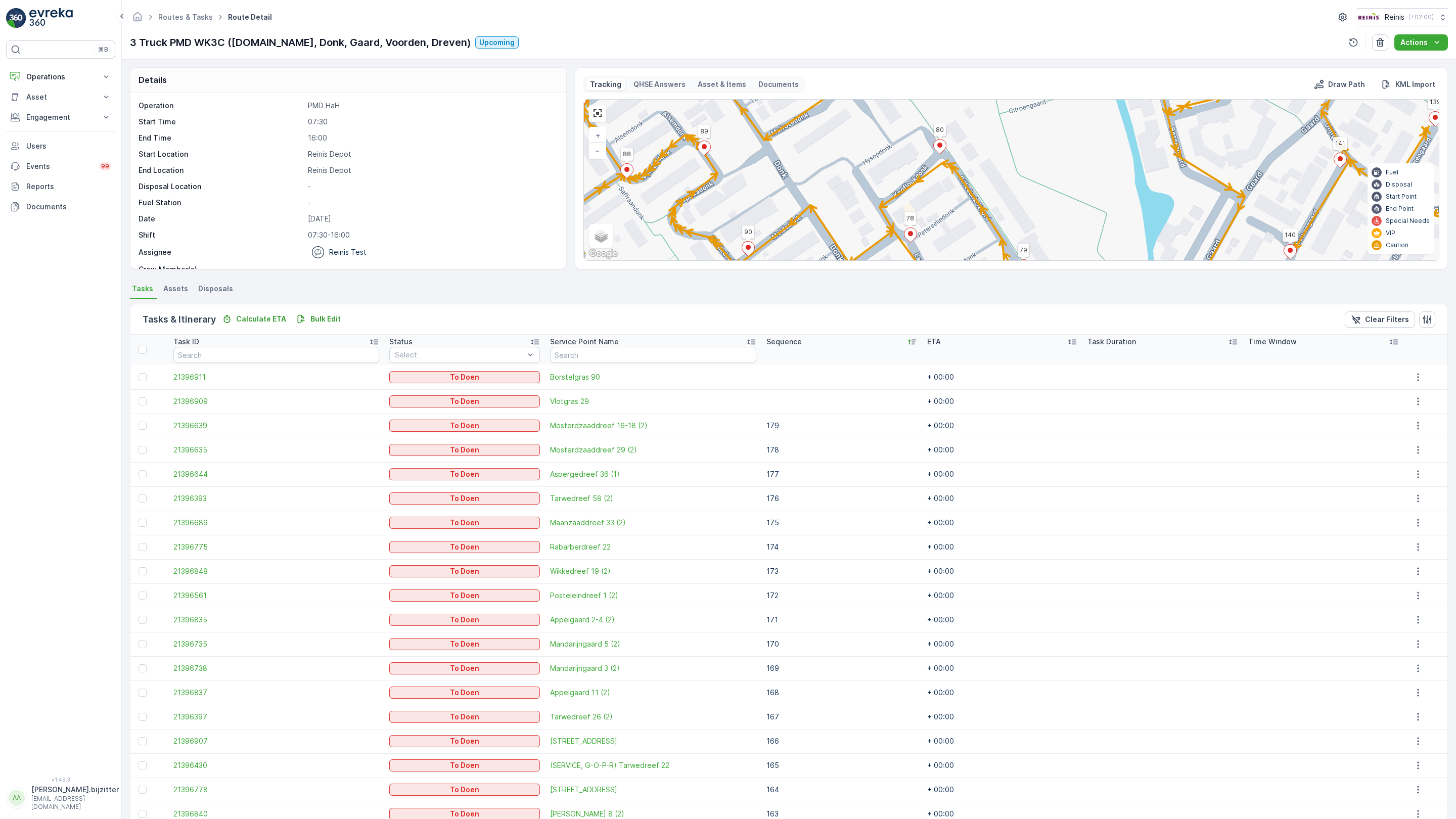
click at [975, 554] on span "2" at bounding box center [976, 558] width 3 height 7
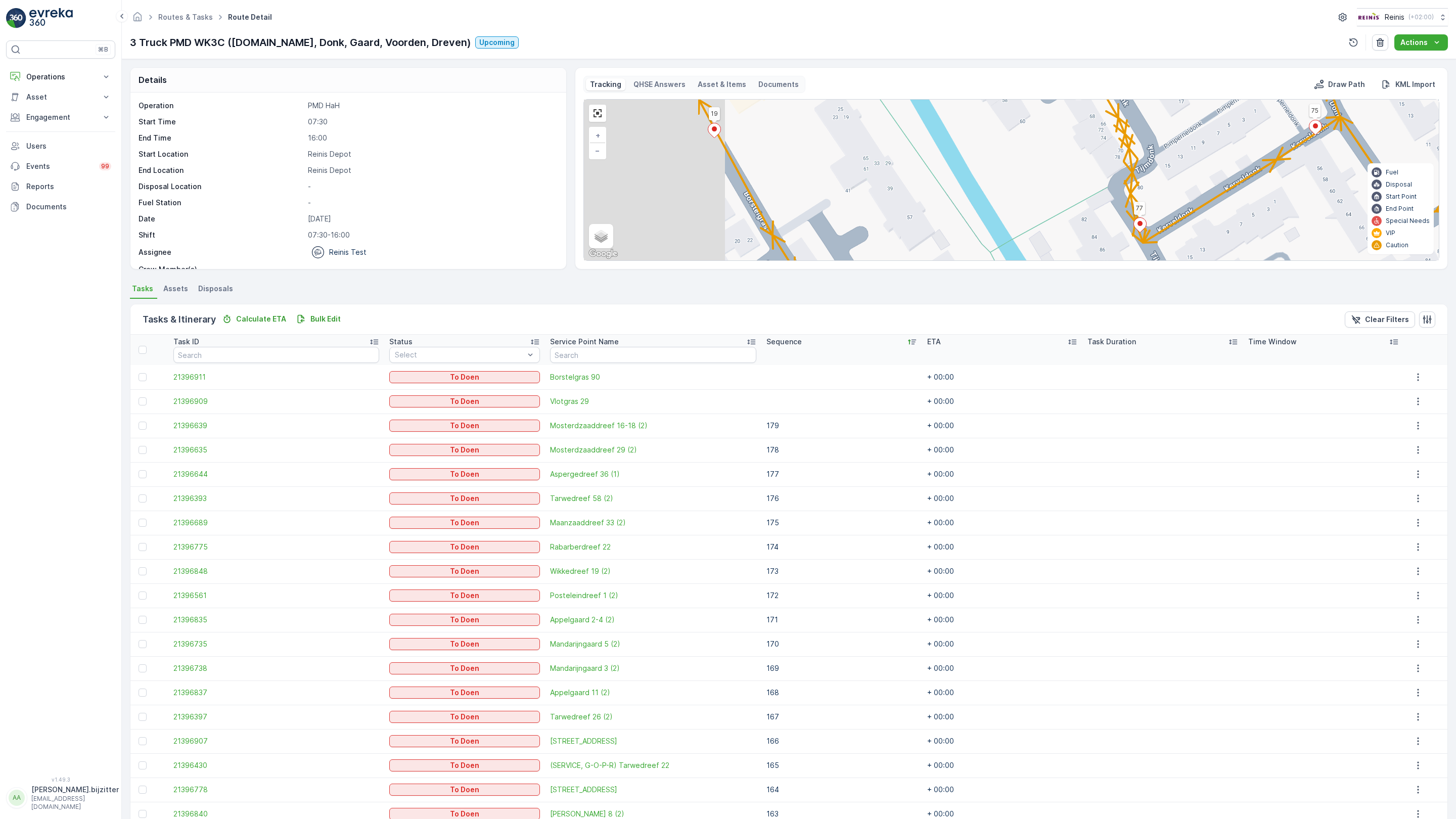
drag, startPoint x: 902, startPoint y: 301, endPoint x: 927, endPoint y: 283, distance: 30.8
click at [930, 261] on div "2 4 2 2 2 2 2 2 2 2 2 2 2 2 2 2 2 94 95 93 118 161 176 159 156 98 99 100 155 15…" at bounding box center [1012, 180] width 855 height 161
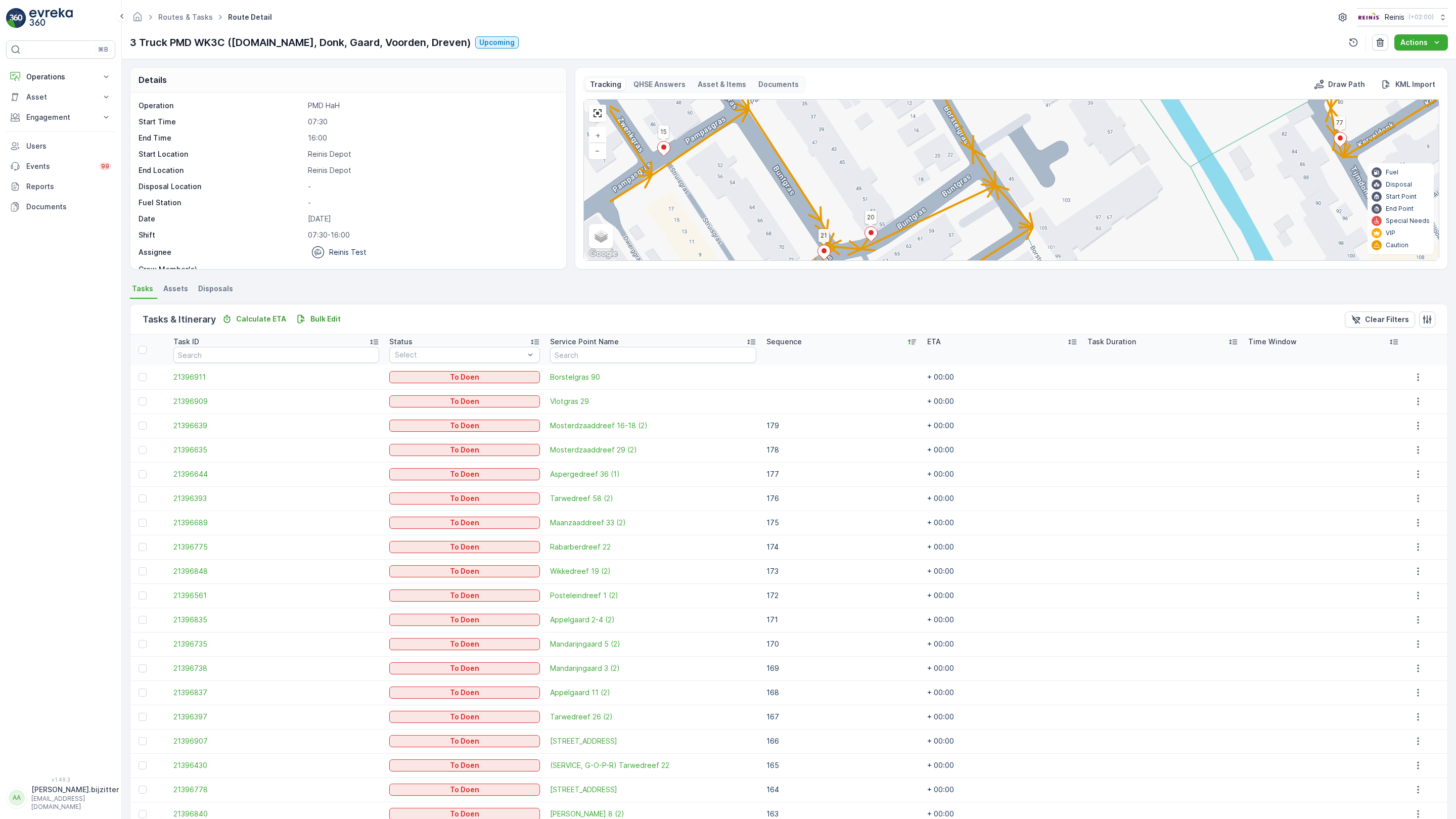
drag, startPoint x: 504, startPoint y: 465, endPoint x: 654, endPoint y: 425, distance: 155.2
click at [657, 261] on div "2 4 2 2 2 2 2 2 2 2 2 2 2 2 2 2 2 94 95 93 118 161 176 159 156 98 99 100 155 15…" at bounding box center [1012, 180] width 855 height 161
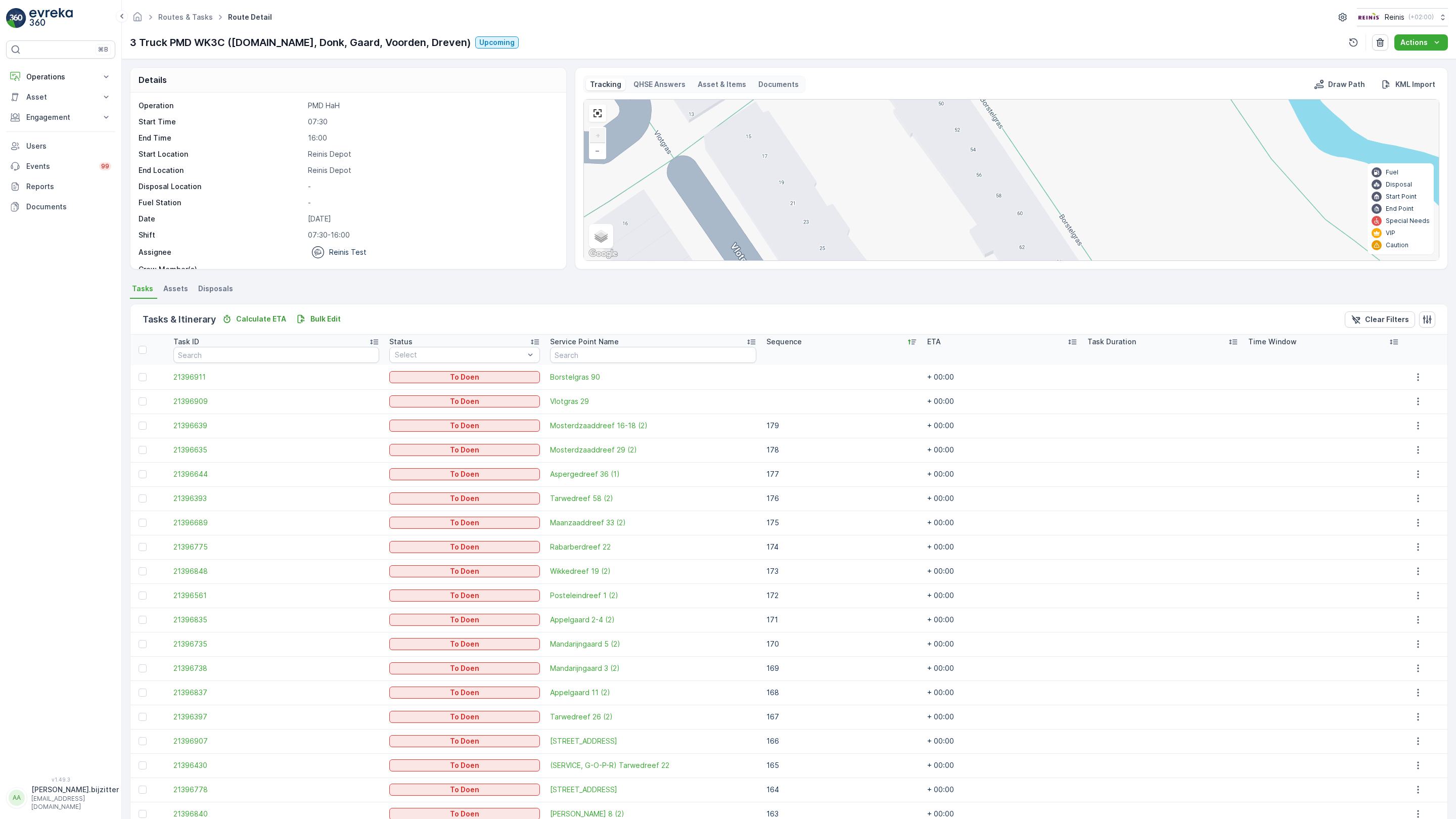
click at [1206, 551] on icon at bounding box center [1212, 558] width 13 height 15
click at [924, 301] on icon at bounding box center [930, 308] width 13 height 15
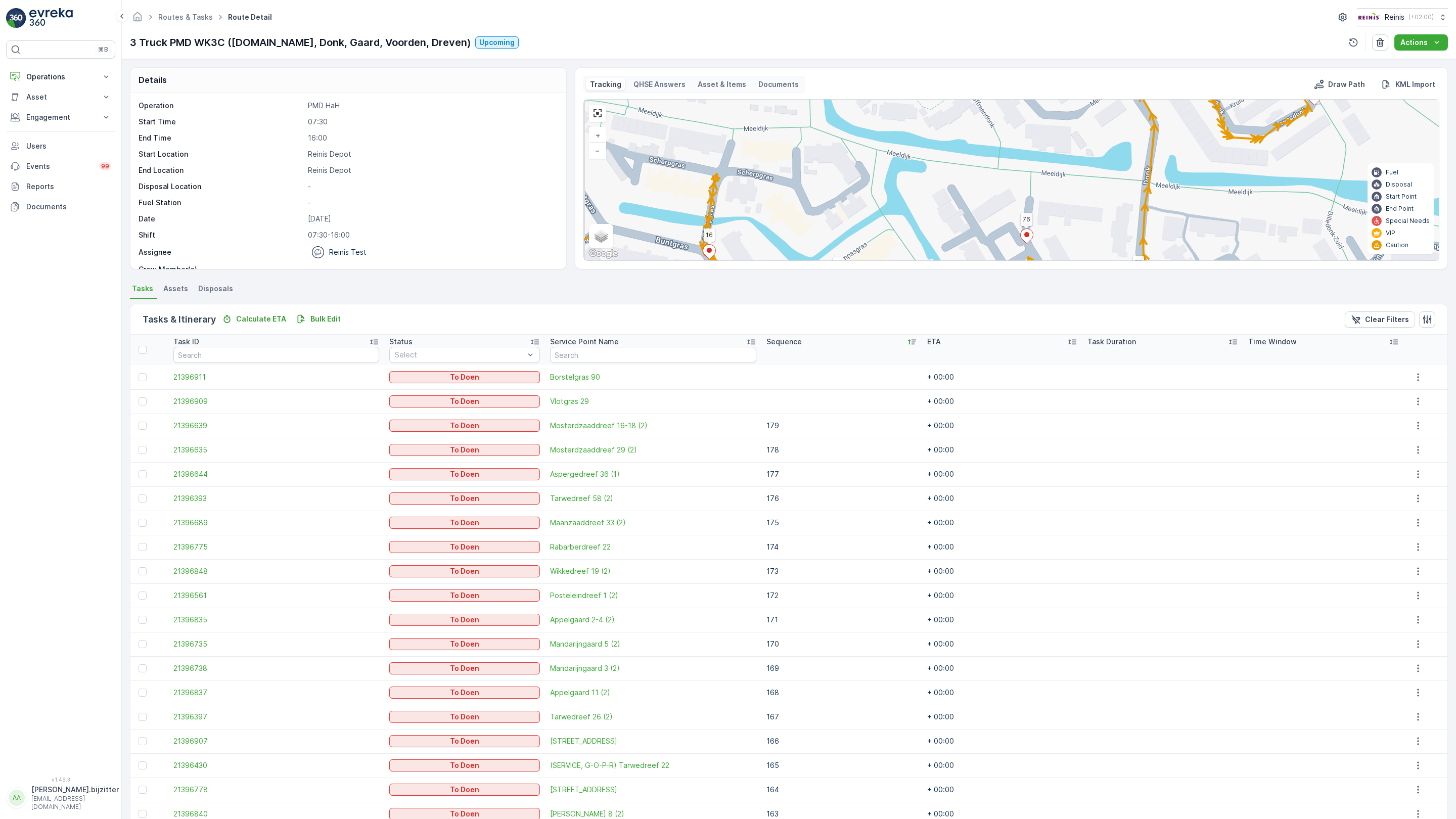
drag, startPoint x: 340, startPoint y: 416, endPoint x: 346, endPoint y: 469, distance: 53.3
click at [584, 261] on div "2 2 4 2 2 2 2 2 3 2 2 2 2 2 2 2 2 2 2 2 3 2 94 95 93 118 161 176 159 156 98 99 …" at bounding box center [1012, 180] width 855 height 161
click at [590, 106] on link at bounding box center [598, 113] width 15 height 15
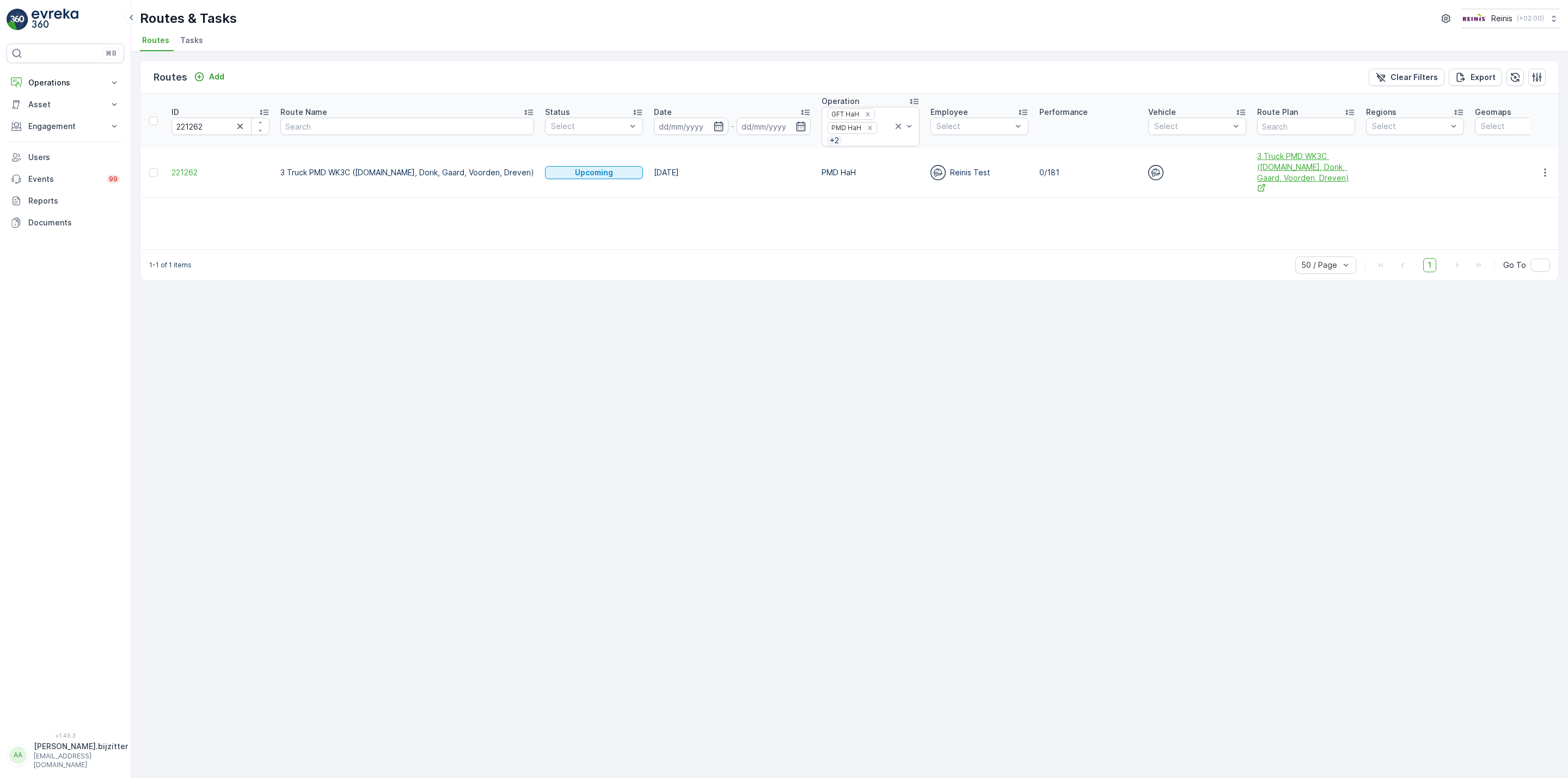
click at [1257, 161] on span "3 Truck PMD WK3C ([DOMAIN_NAME], Donk, Gaard, Voorden, Dreven)" at bounding box center [1306, 172] width 98 height 44
click at [183, 172] on span "221262" at bounding box center [221, 172] width 98 height 11
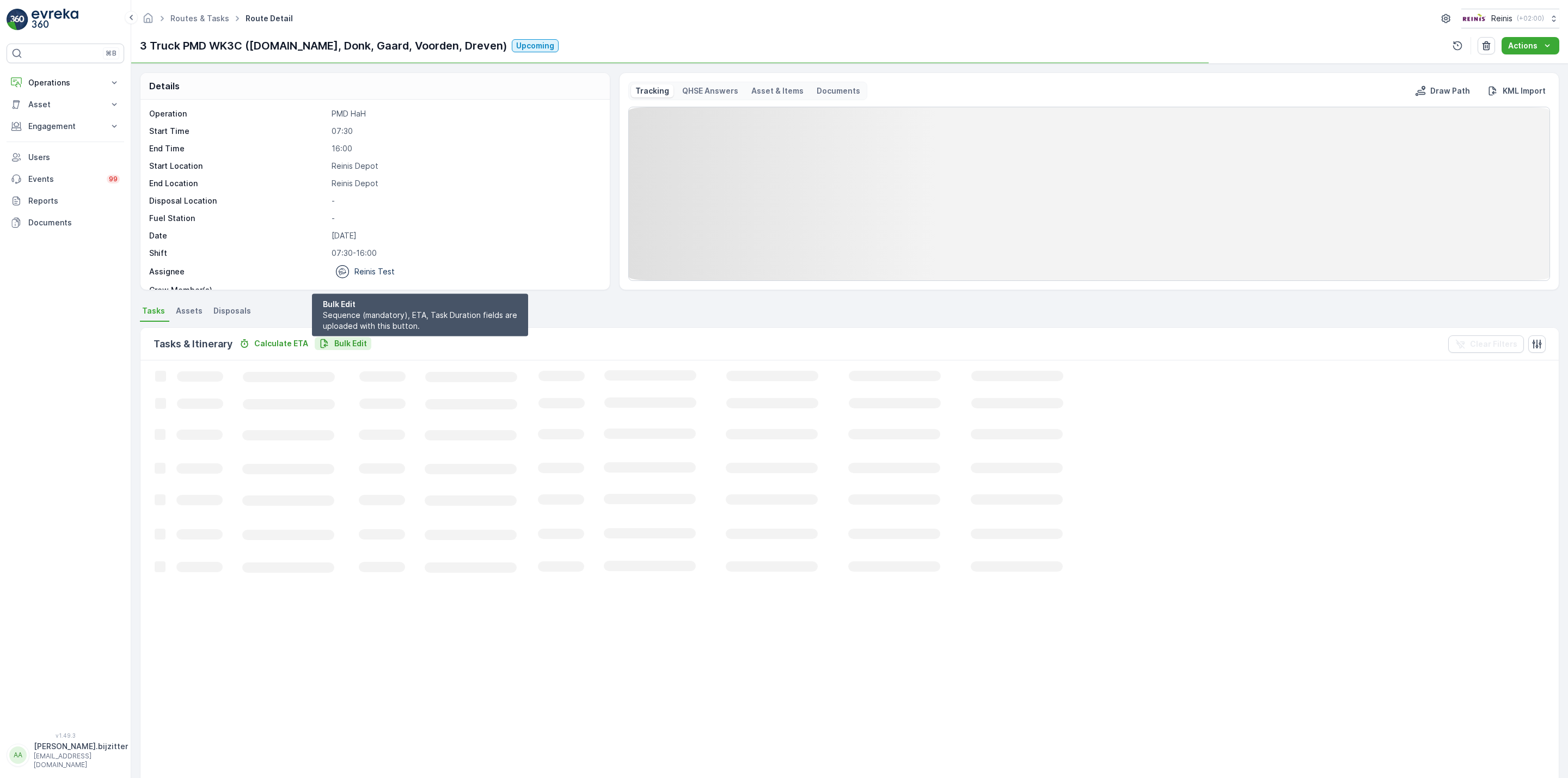
click at [340, 338] on p "Bulk Edit" at bounding box center [351, 343] width 33 height 11
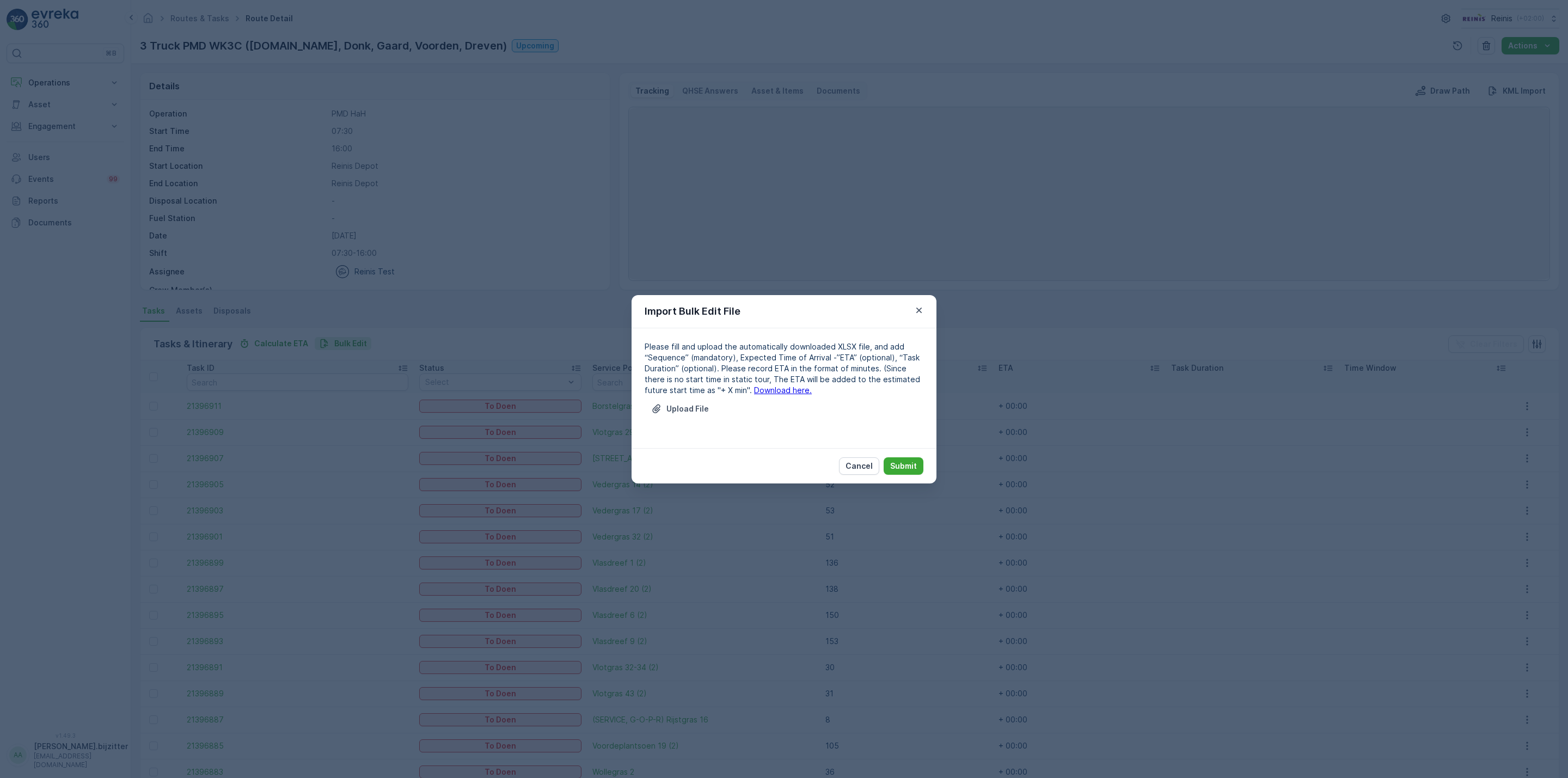
click at [754, 386] on link "Download here." at bounding box center [783, 390] width 58 height 9
click at [695, 408] on p "Upload File" at bounding box center [688, 408] width 42 height 11
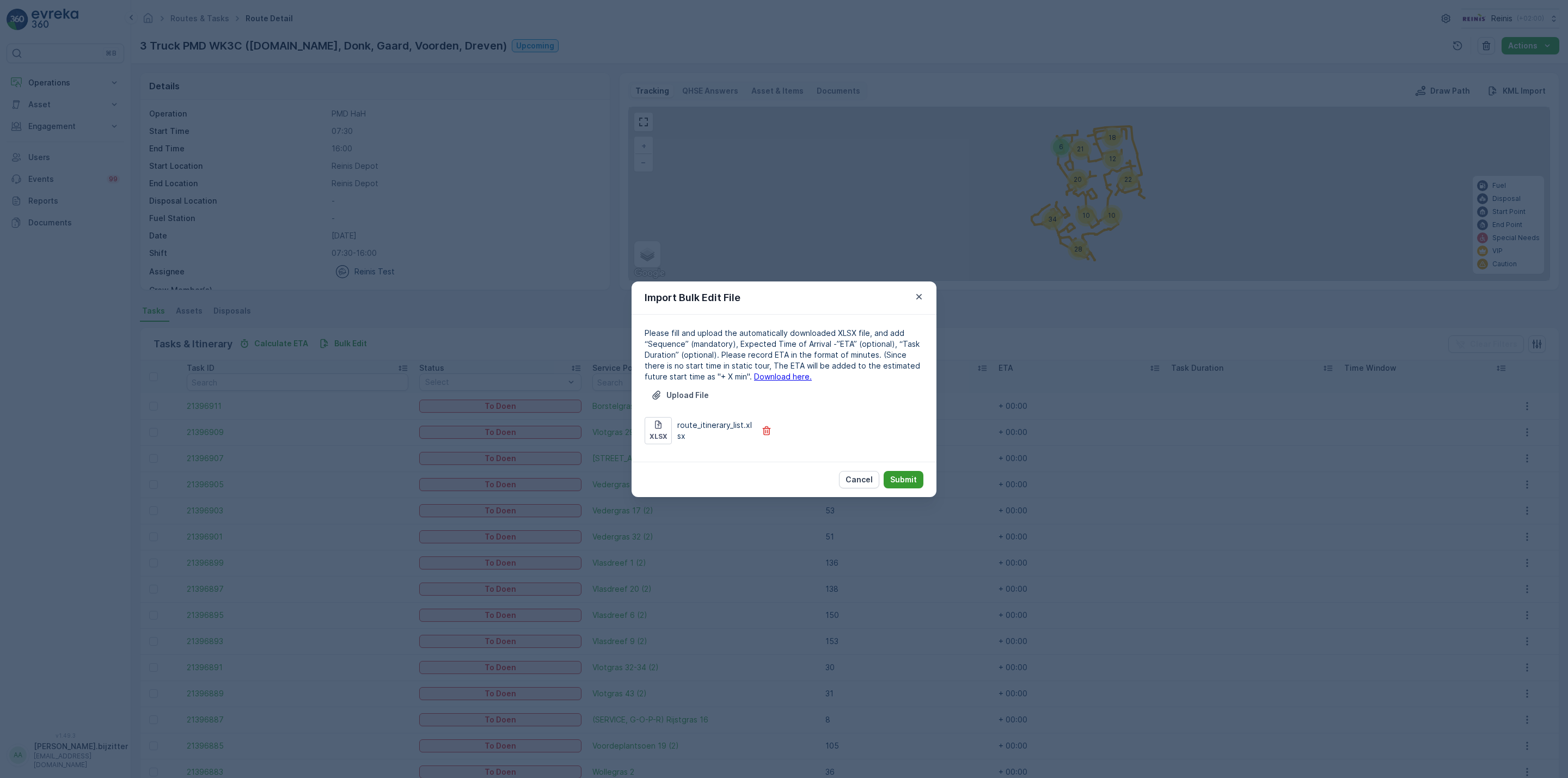
click at [901, 476] on p "Submit" at bounding box center [903, 479] width 27 height 11
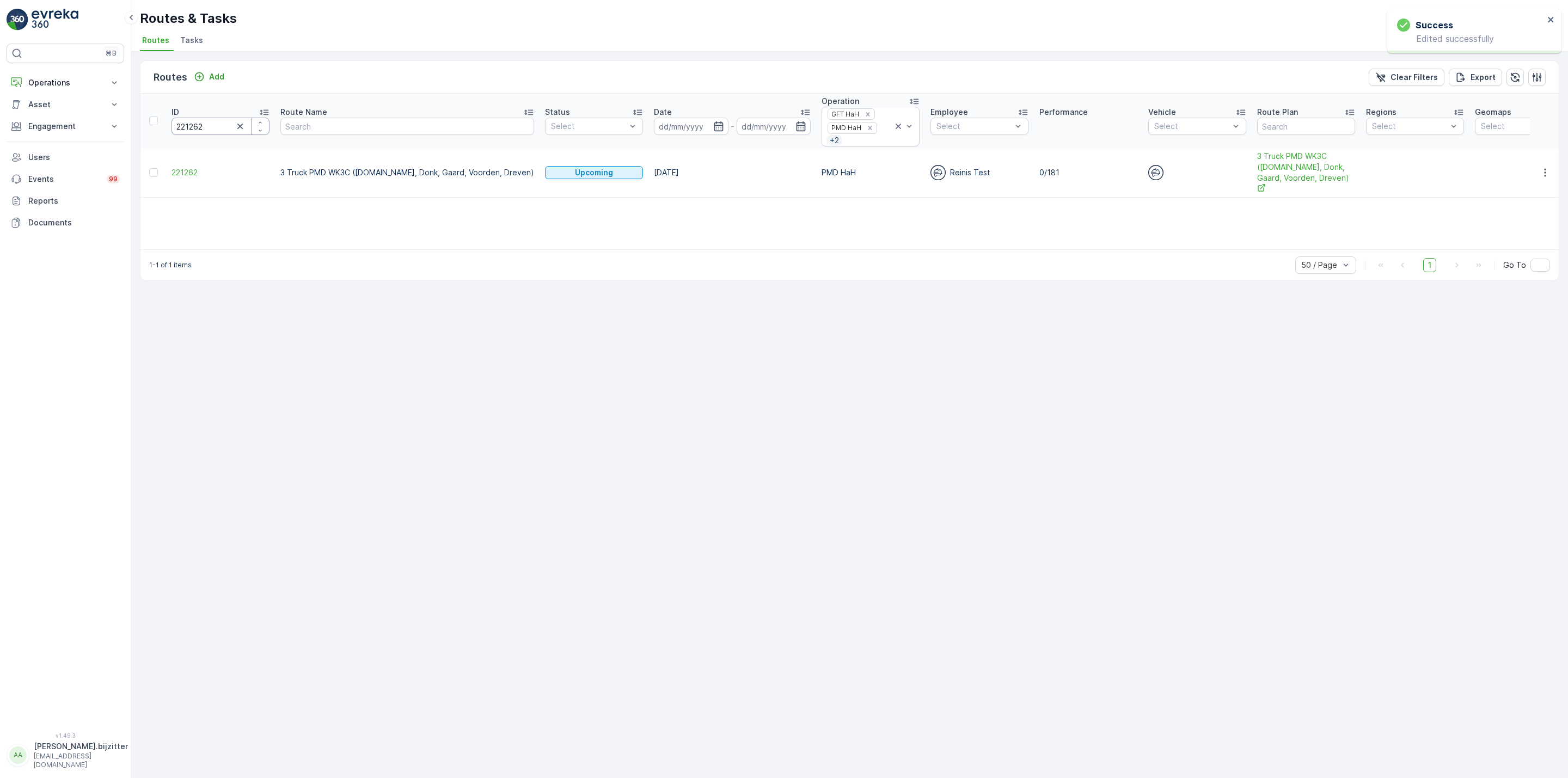
click at [194, 127] on input "221262" at bounding box center [221, 126] width 98 height 18
click at [193, 126] on input "221262" at bounding box center [221, 126] width 98 height 18
paste input "541"
type input "221541"
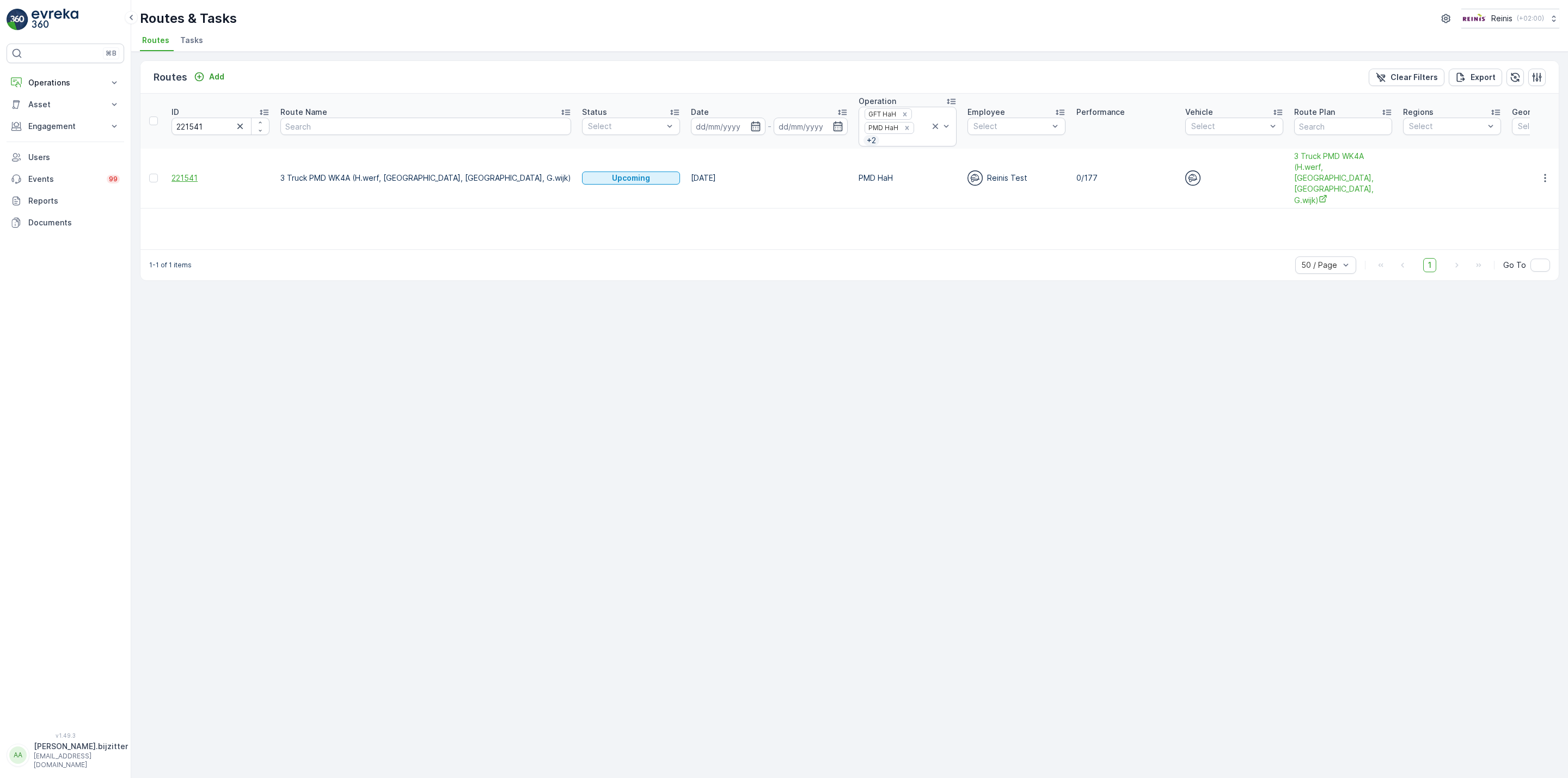
click at [178, 172] on span "221541" at bounding box center [221, 178] width 98 height 11
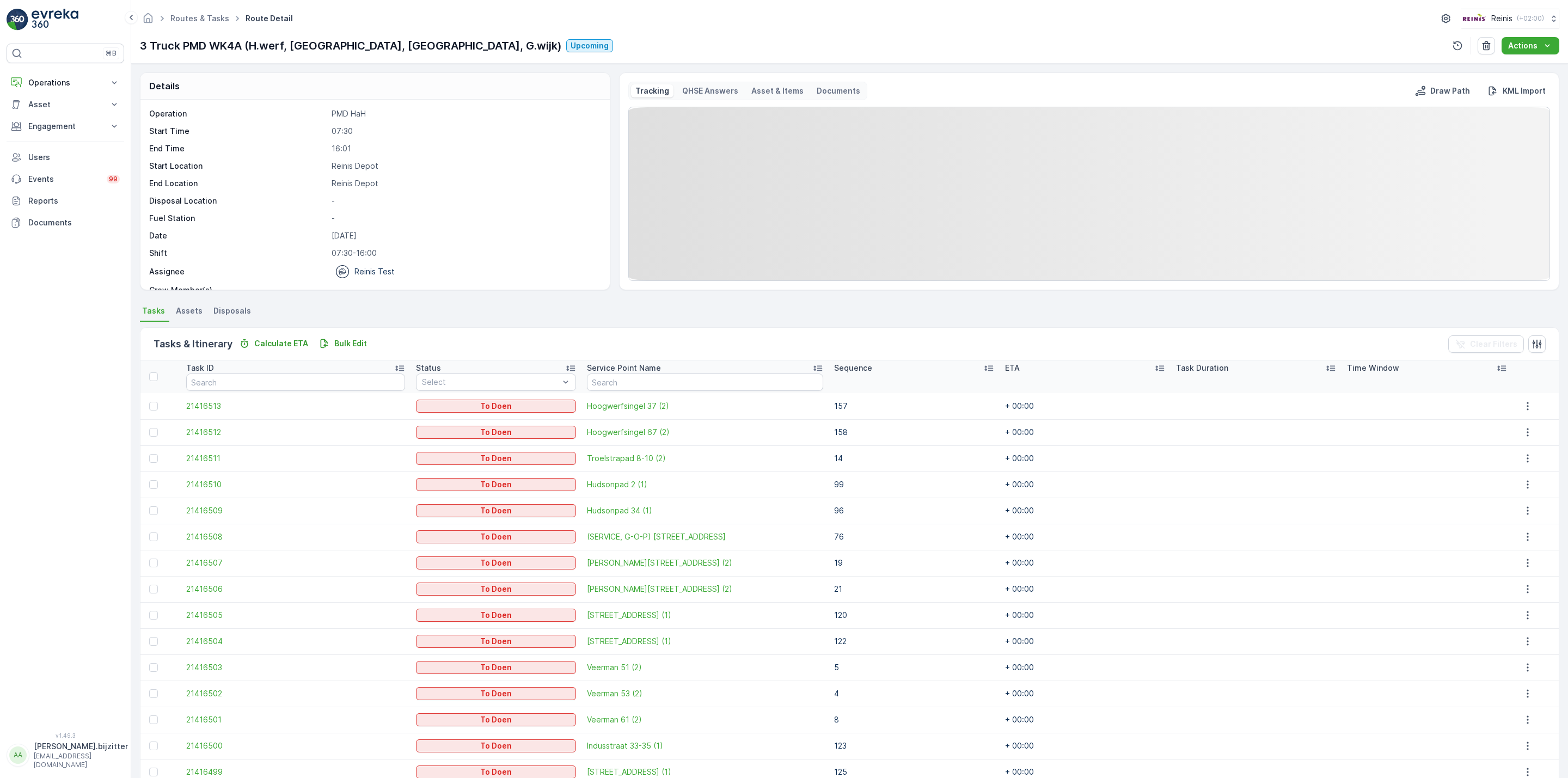
click at [961, 375] on th "Sequence" at bounding box center [914, 376] width 171 height 33
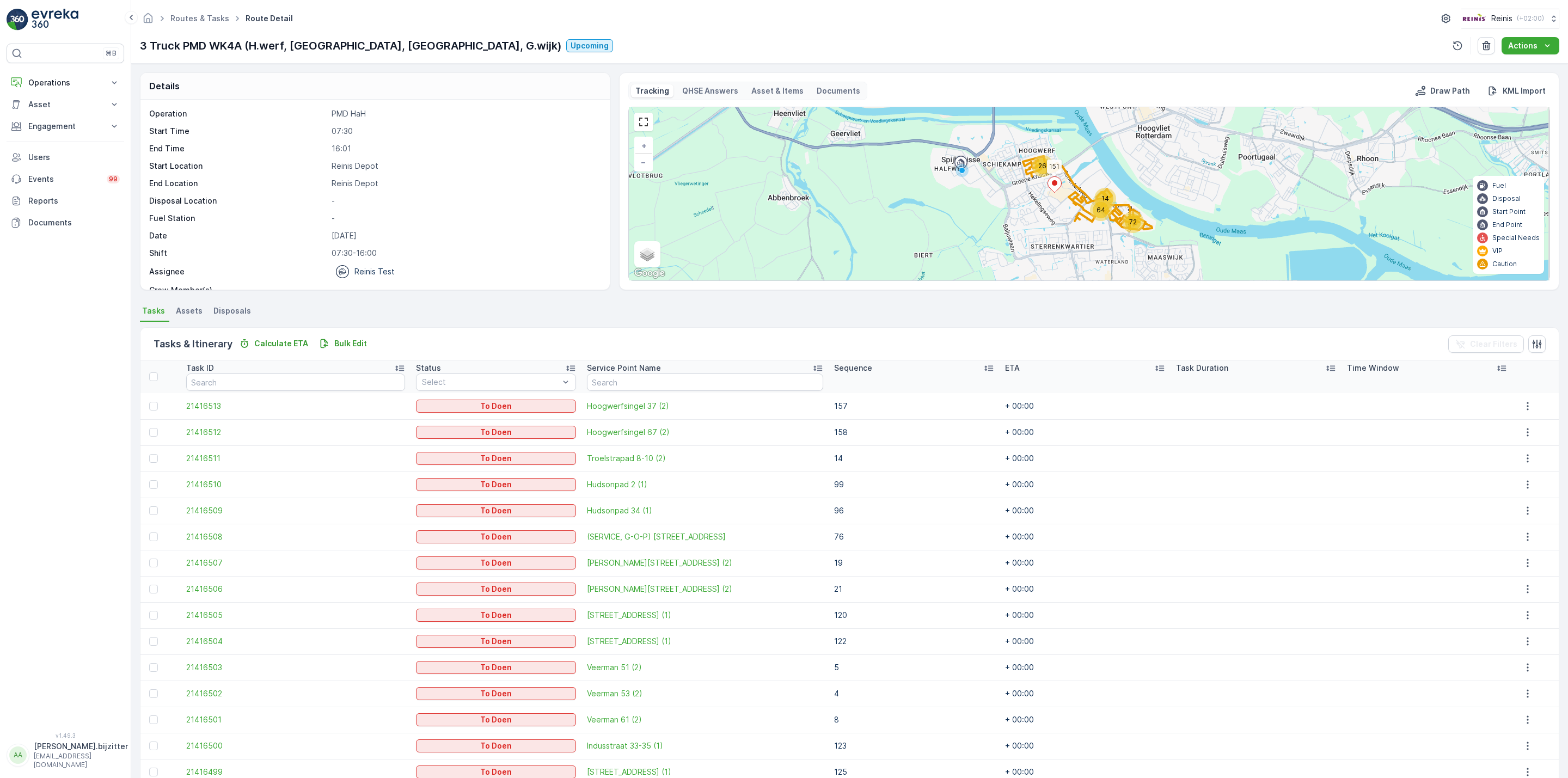
click at [983, 368] on icon at bounding box center [989, 367] width 11 height 11
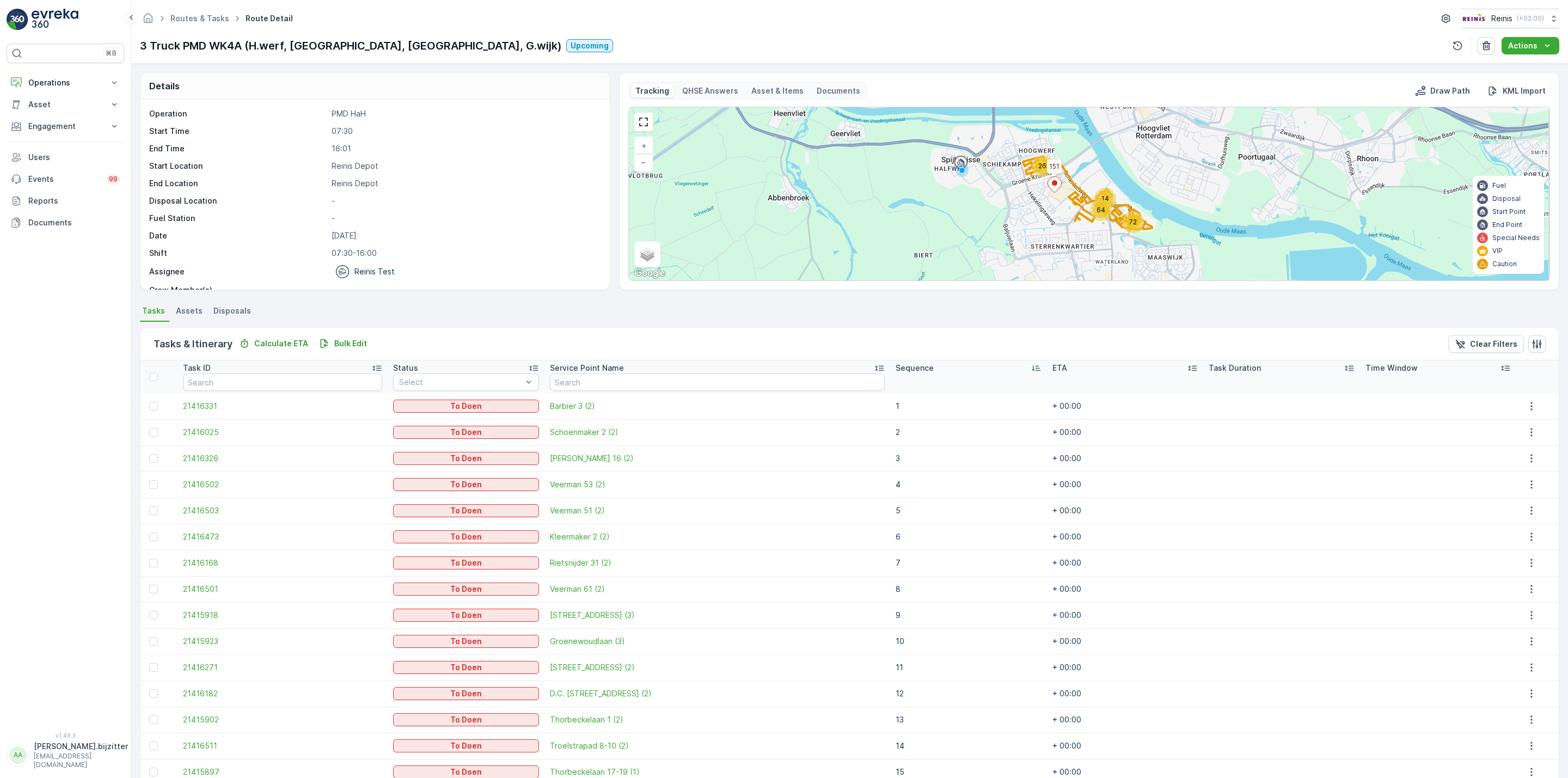
click at [1032, 369] on icon at bounding box center [1033, 368] width 3 height 5
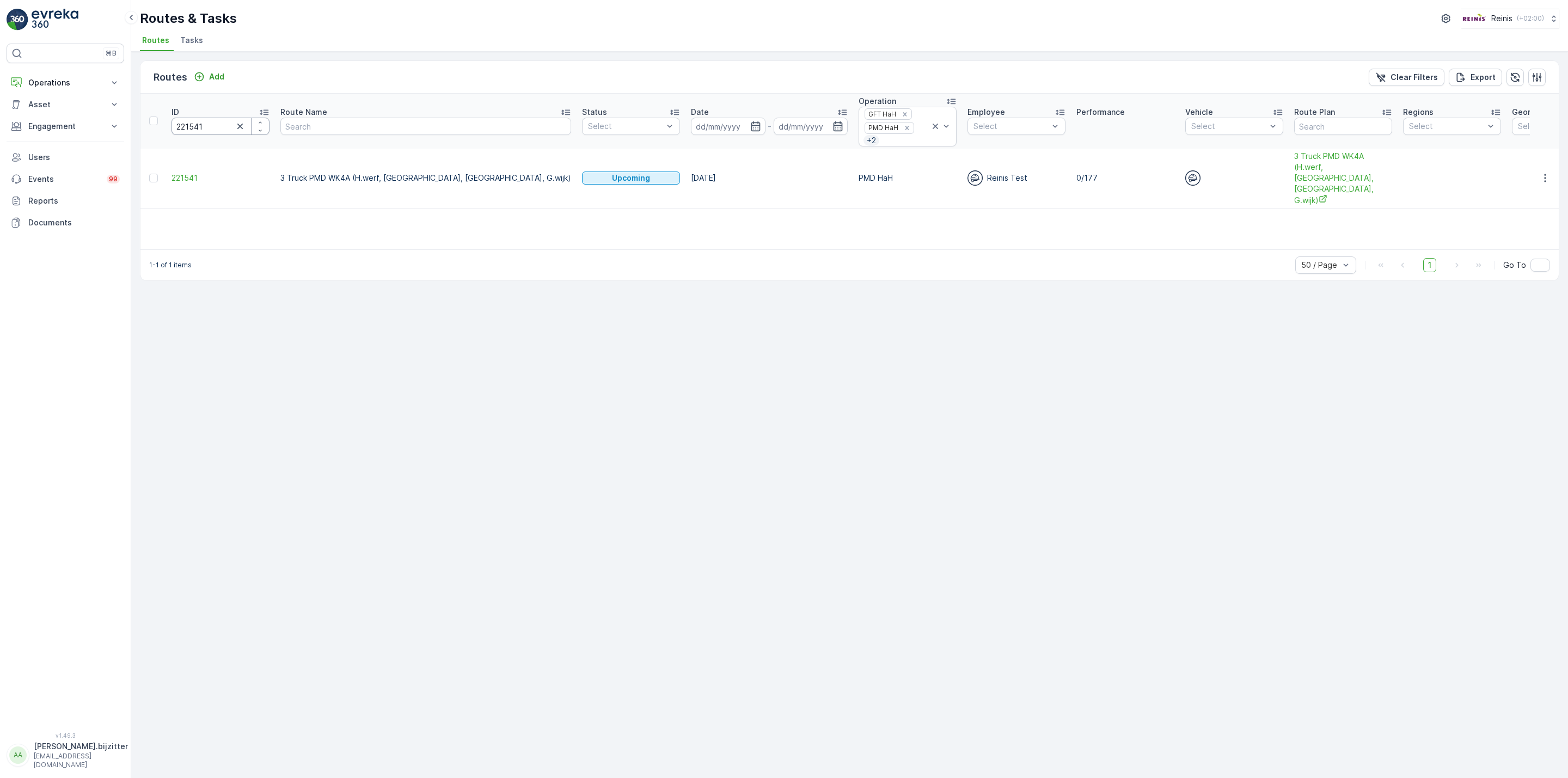
click at [190, 128] on input "221541" at bounding box center [221, 126] width 98 height 18
paste input "39"
type input "221539"
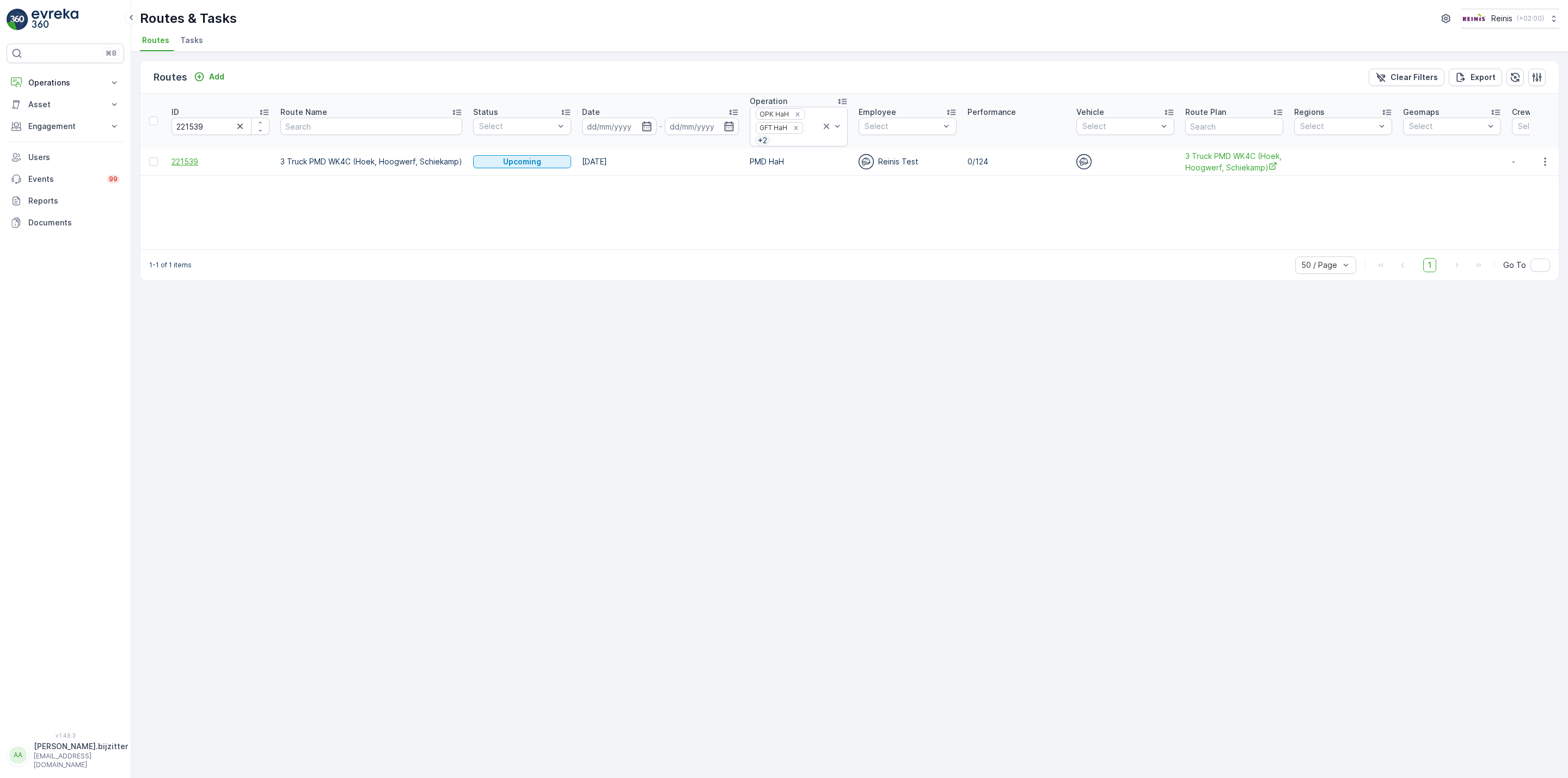
click at [180, 167] on span "221539" at bounding box center [221, 161] width 98 height 11
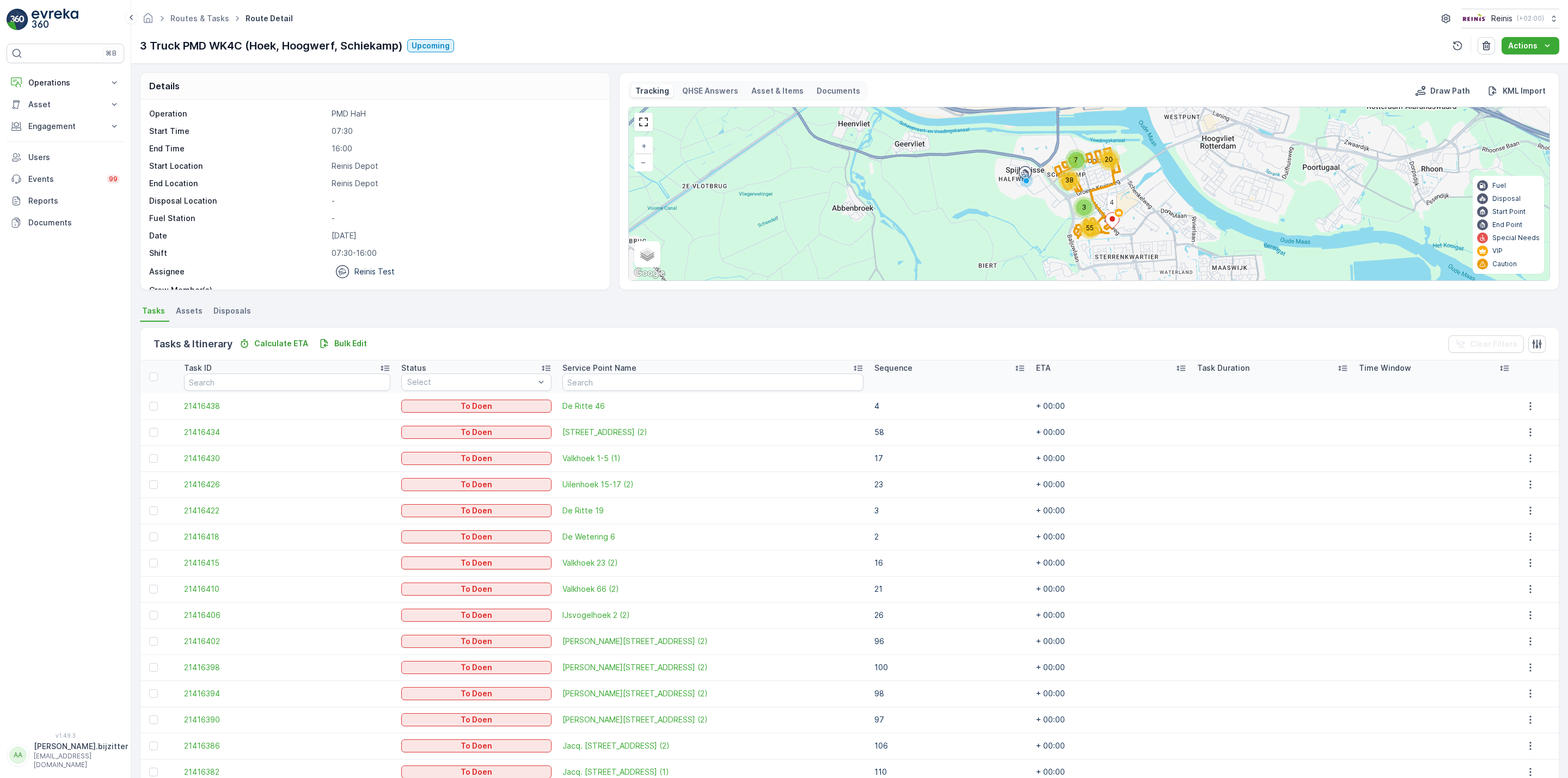
click at [1014, 369] on icon at bounding box center [1019, 367] width 11 height 11
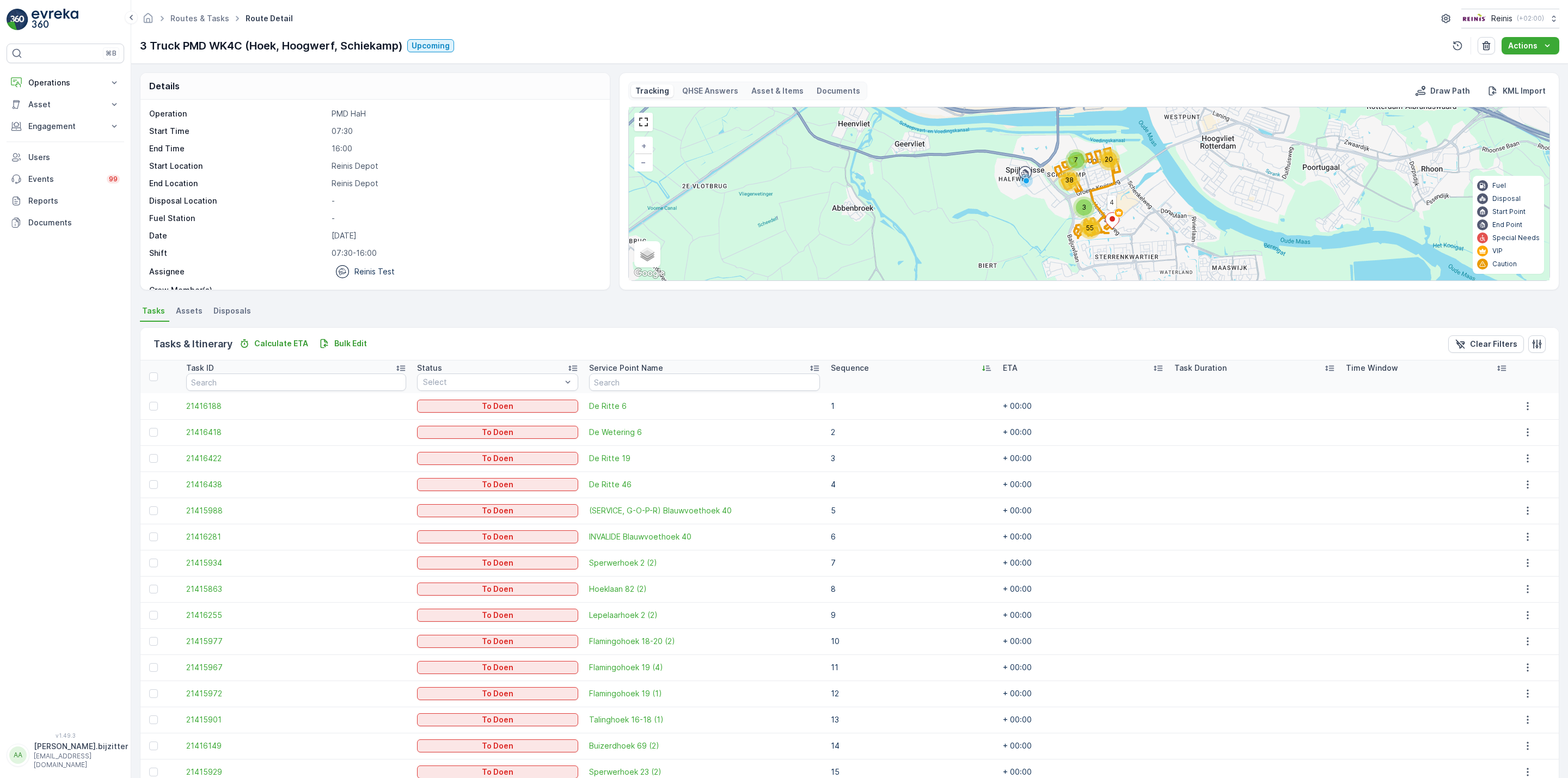
click at [981, 369] on icon at bounding box center [986, 367] width 11 height 11
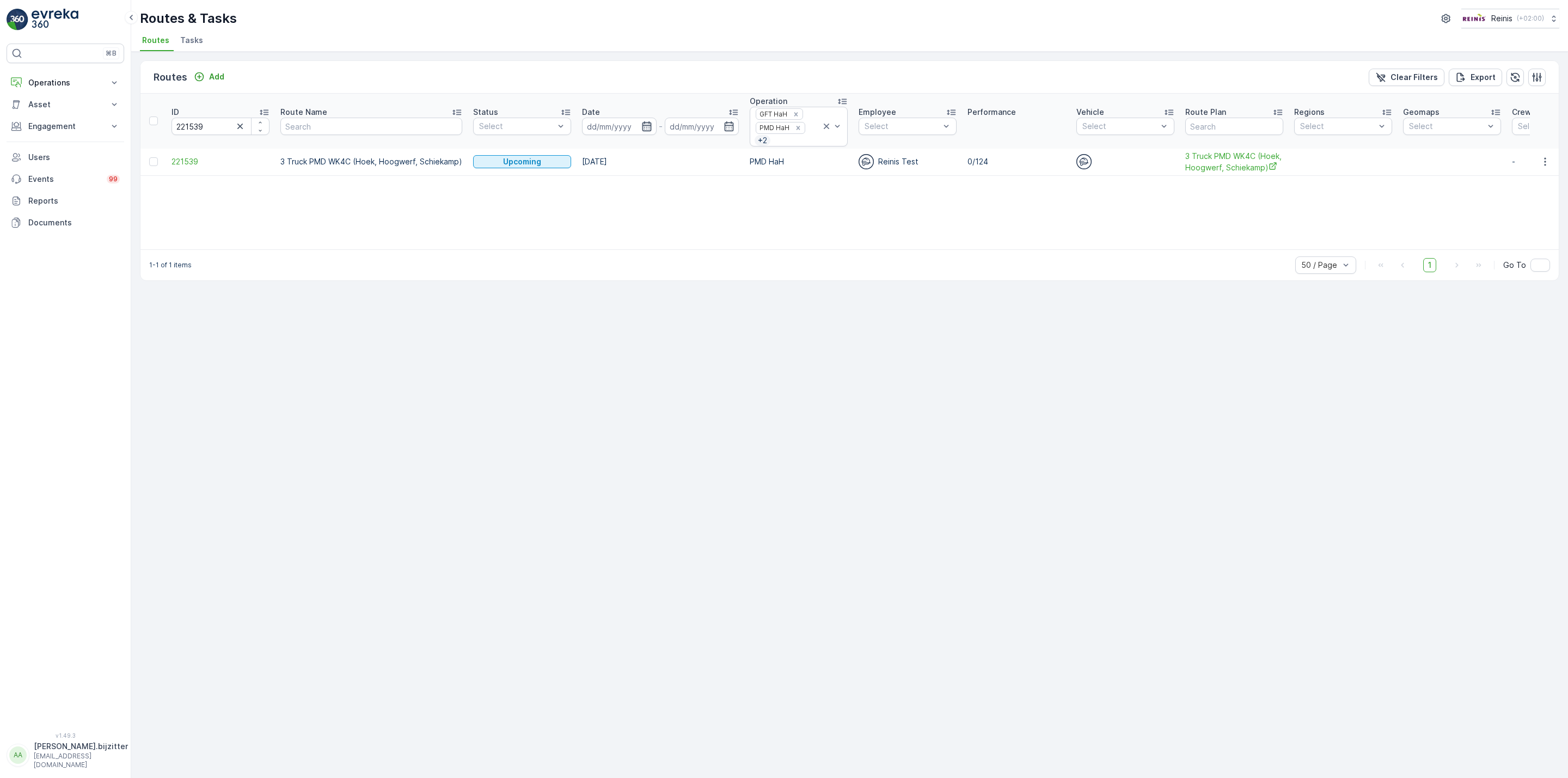
click at [644, 129] on icon "button" at bounding box center [647, 126] width 9 height 9
click at [236, 129] on icon "button" at bounding box center [240, 126] width 11 height 11
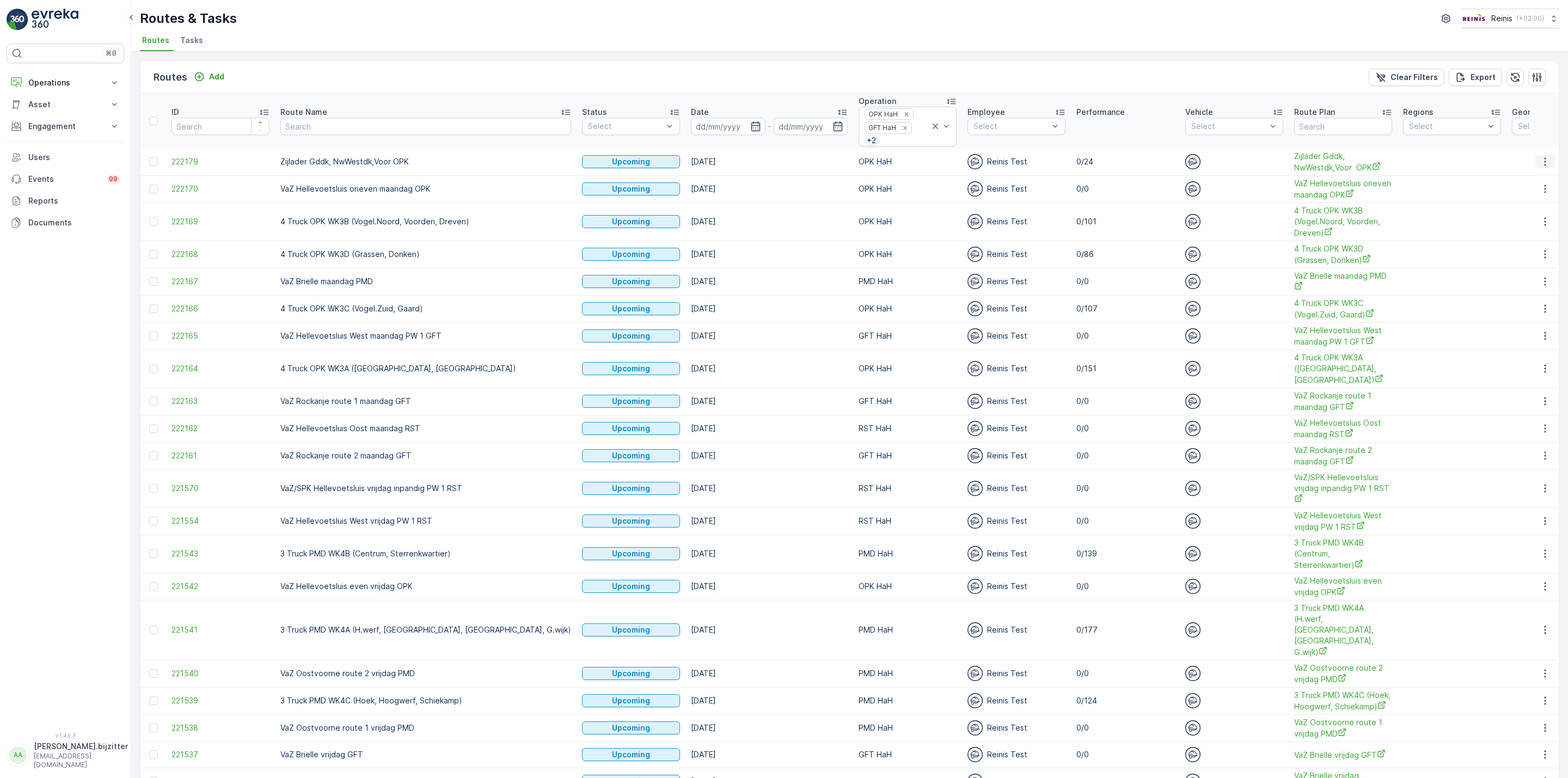
click at [1541, 164] on icon "button" at bounding box center [1545, 161] width 11 height 11
click at [1523, 175] on span "See More Details" at bounding box center [1520, 180] width 63 height 11
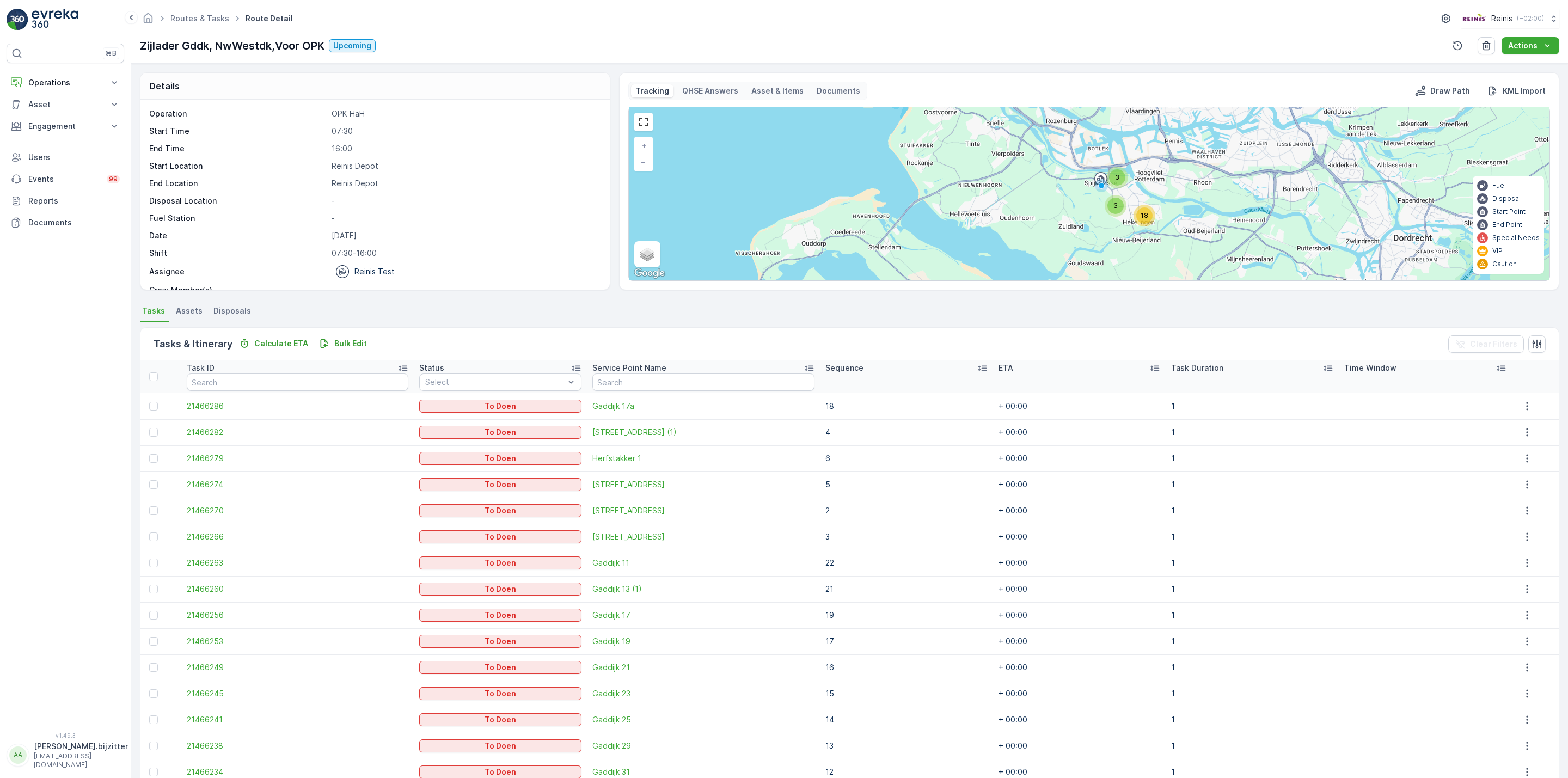
click at [977, 365] on icon at bounding box center [982, 367] width 11 height 11
click at [977, 367] on icon at bounding box center [982, 367] width 11 height 11
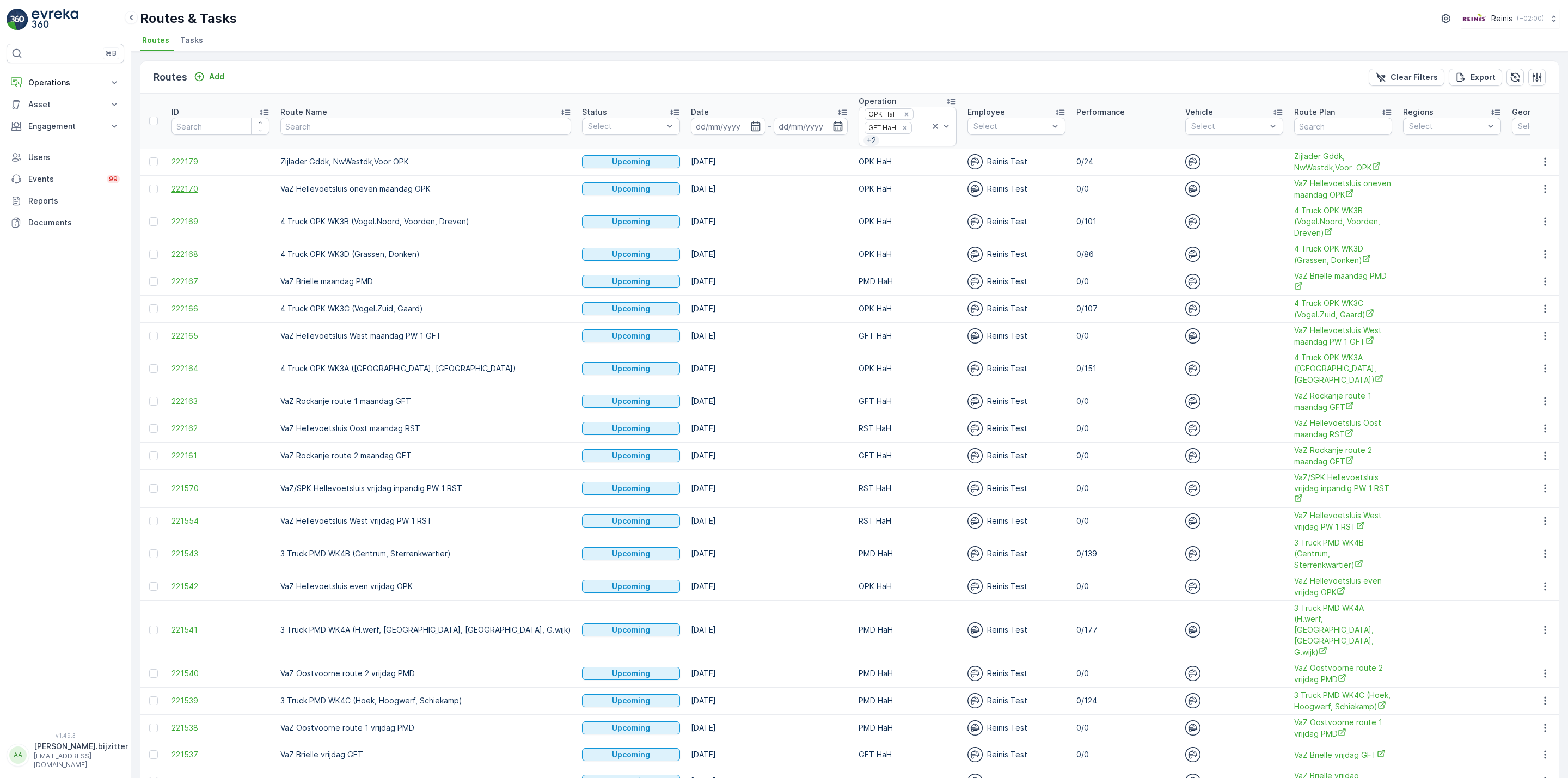
click at [180, 189] on span "222170" at bounding box center [221, 188] width 98 height 11
click at [191, 227] on span "222169" at bounding box center [221, 221] width 98 height 11
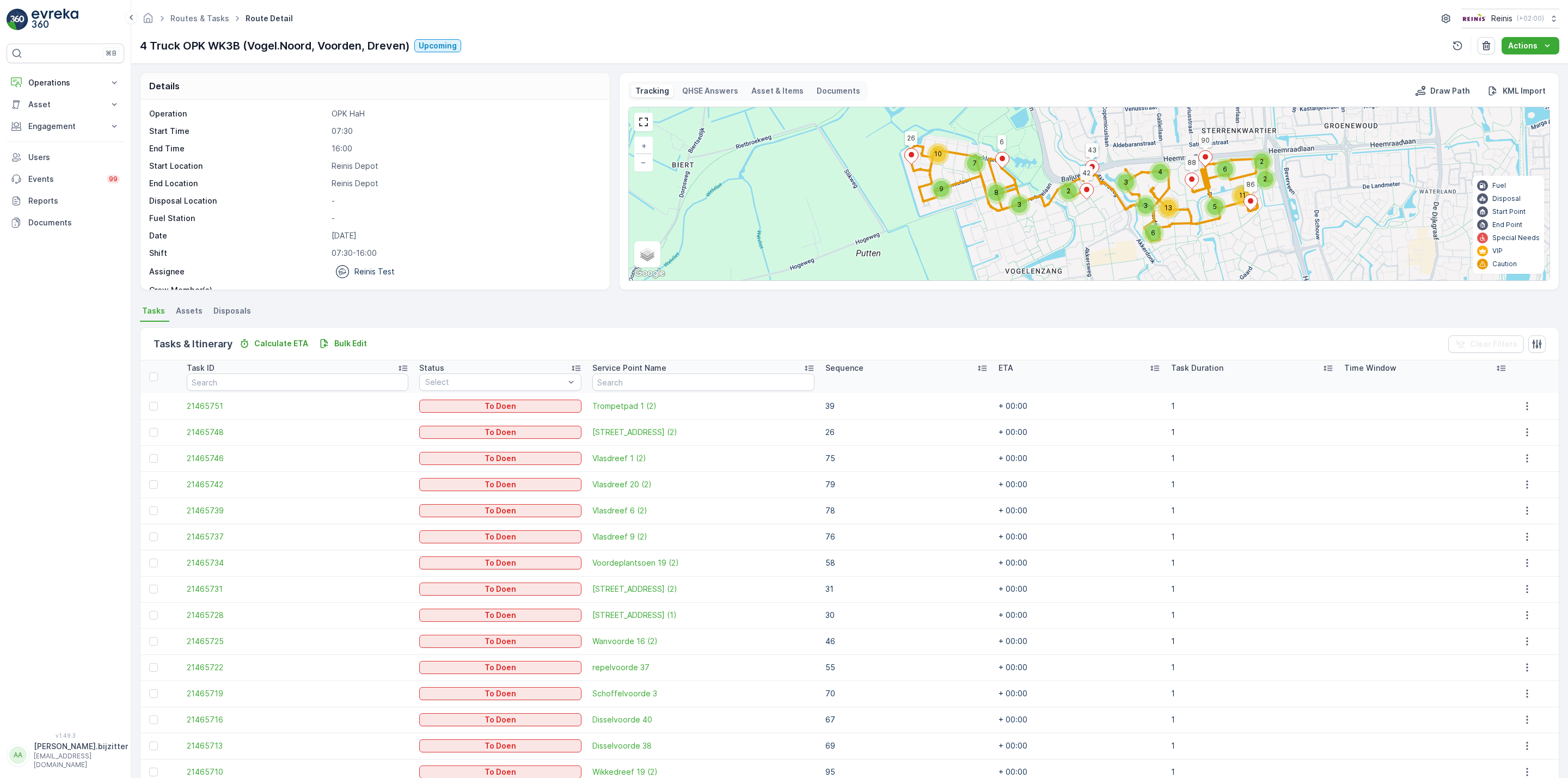
click at [977, 368] on icon at bounding box center [982, 367] width 11 height 11
click at [959, 368] on div "Sequence" at bounding box center [914, 367] width 160 height 11
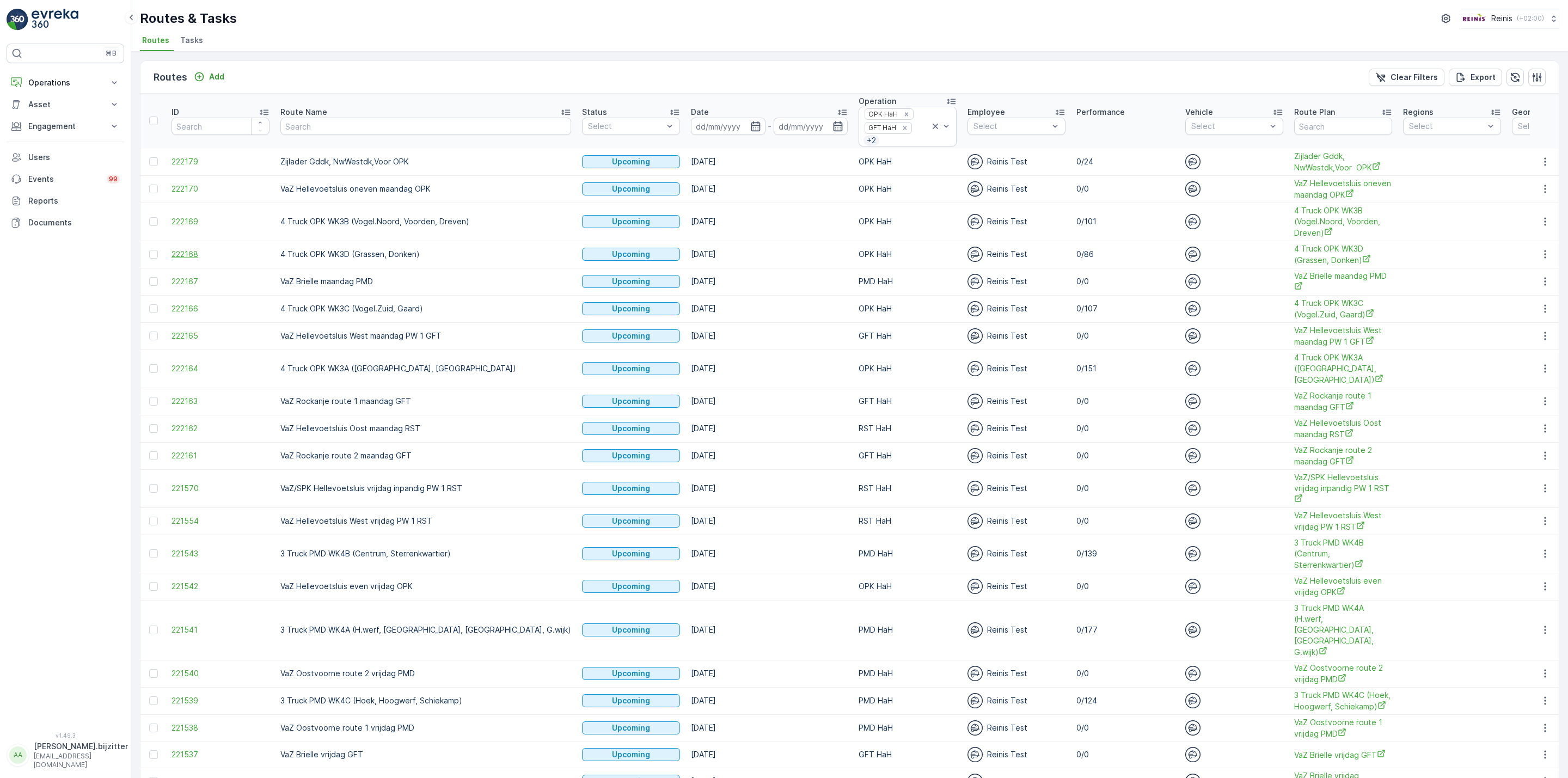
click at [189, 256] on span "222168" at bounding box center [221, 254] width 98 height 11
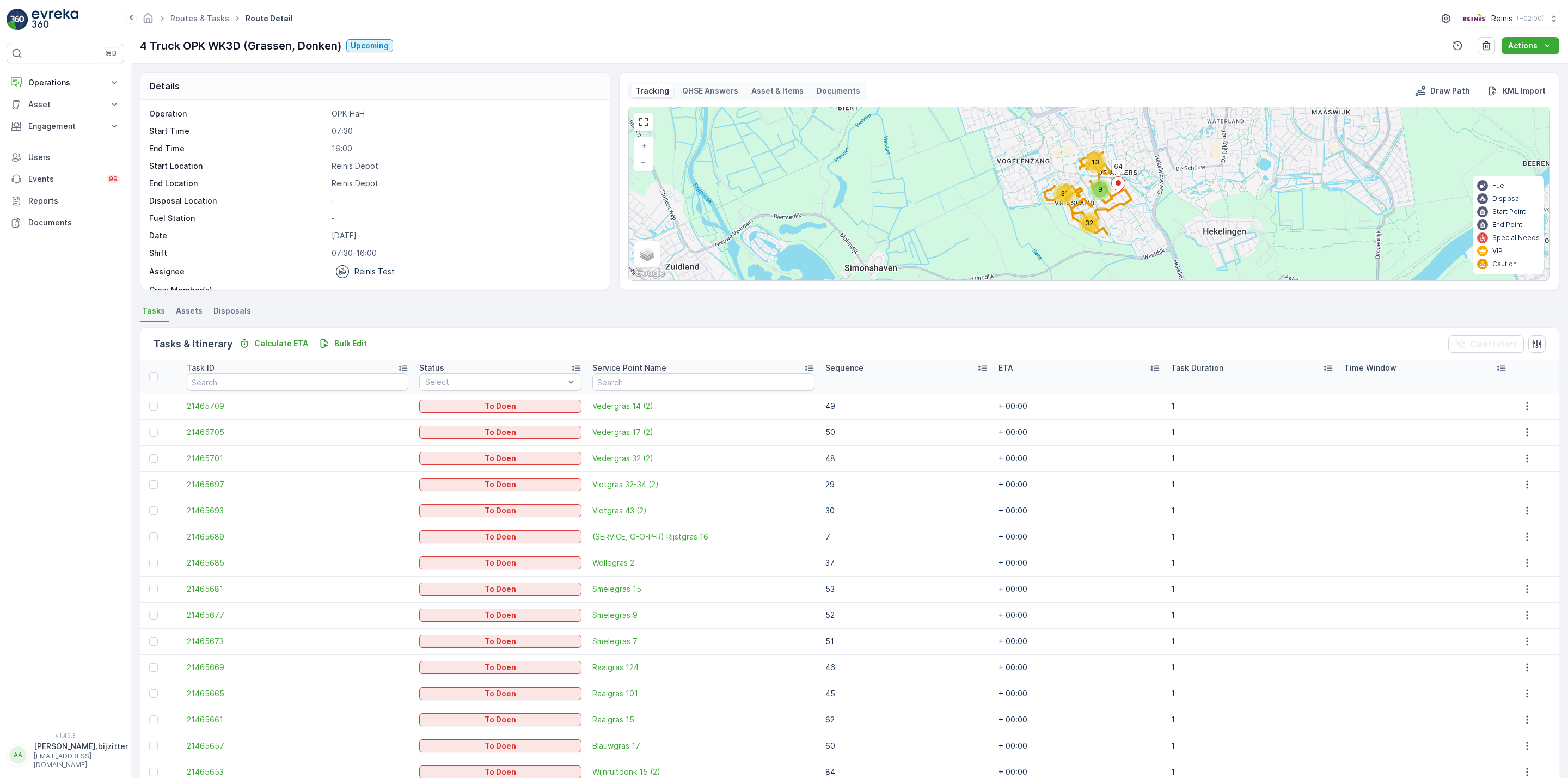
click at [977, 366] on icon at bounding box center [982, 367] width 11 height 11
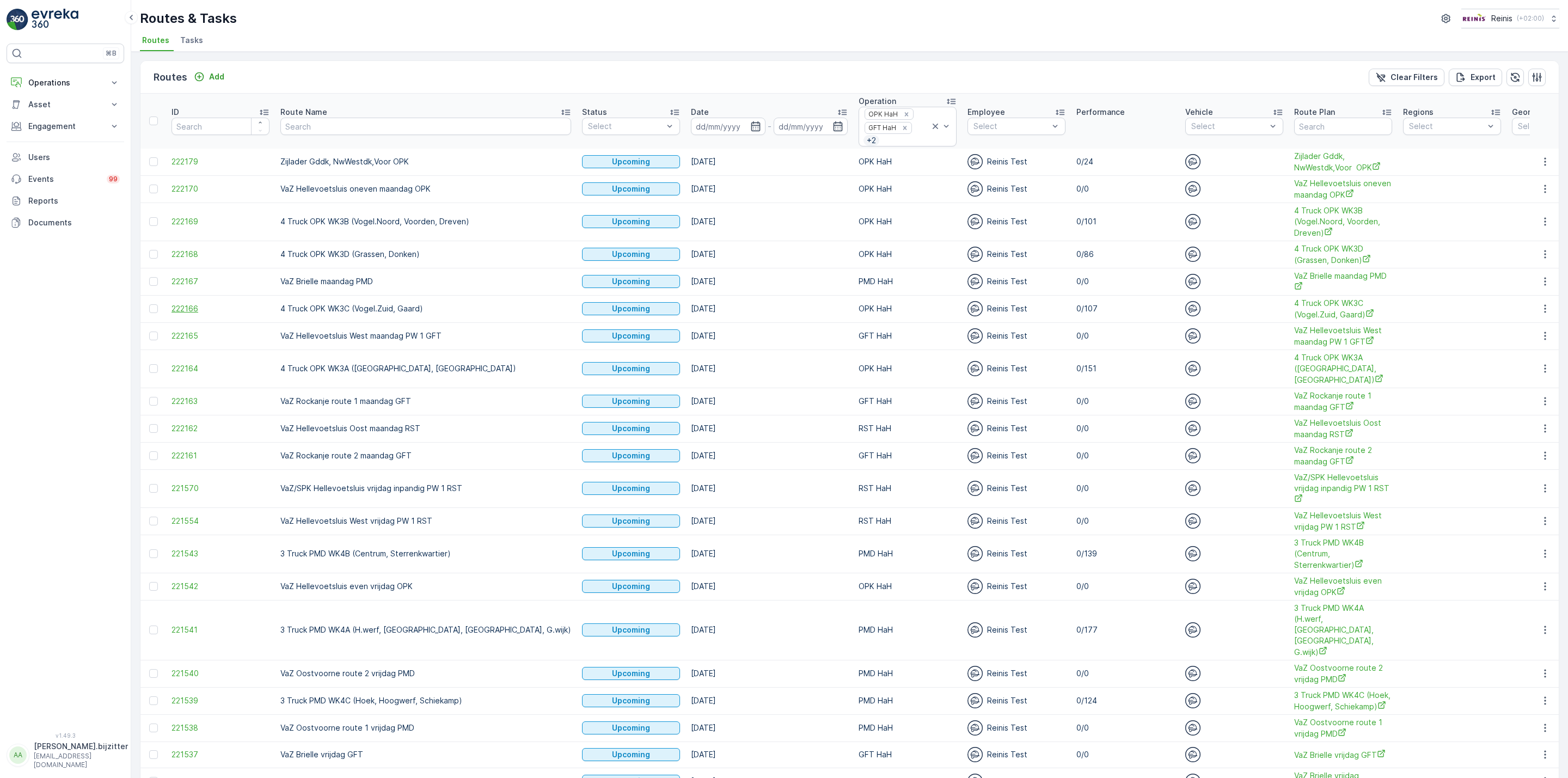
click at [188, 310] on span "222166" at bounding box center [221, 308] width 98 height 11
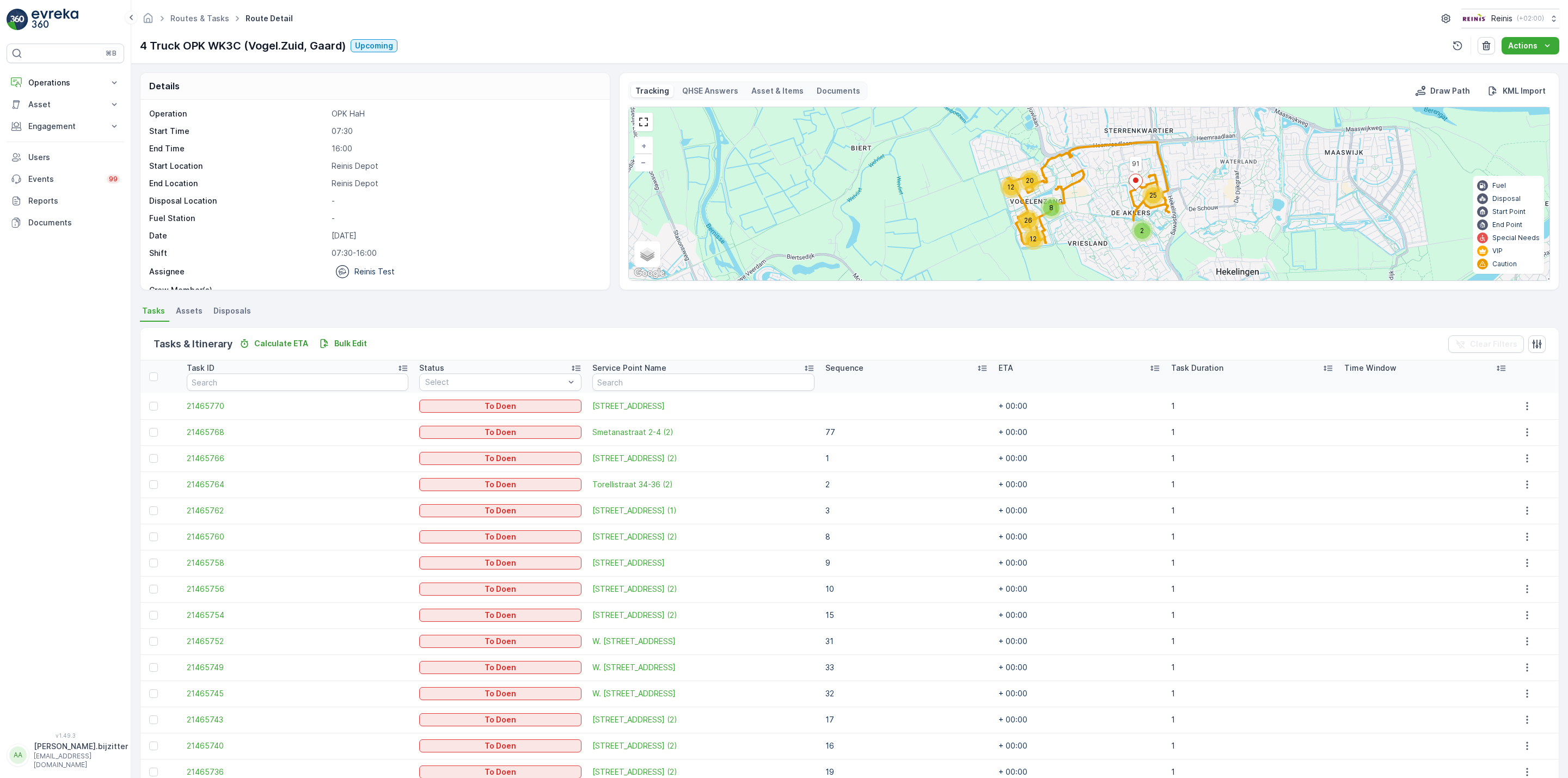
click at [978, 368] on icon at bounding box center [982, 368] width 9 height 5
click at [984, 369] on icon at bounding box center [989, 367] width 11 height 11
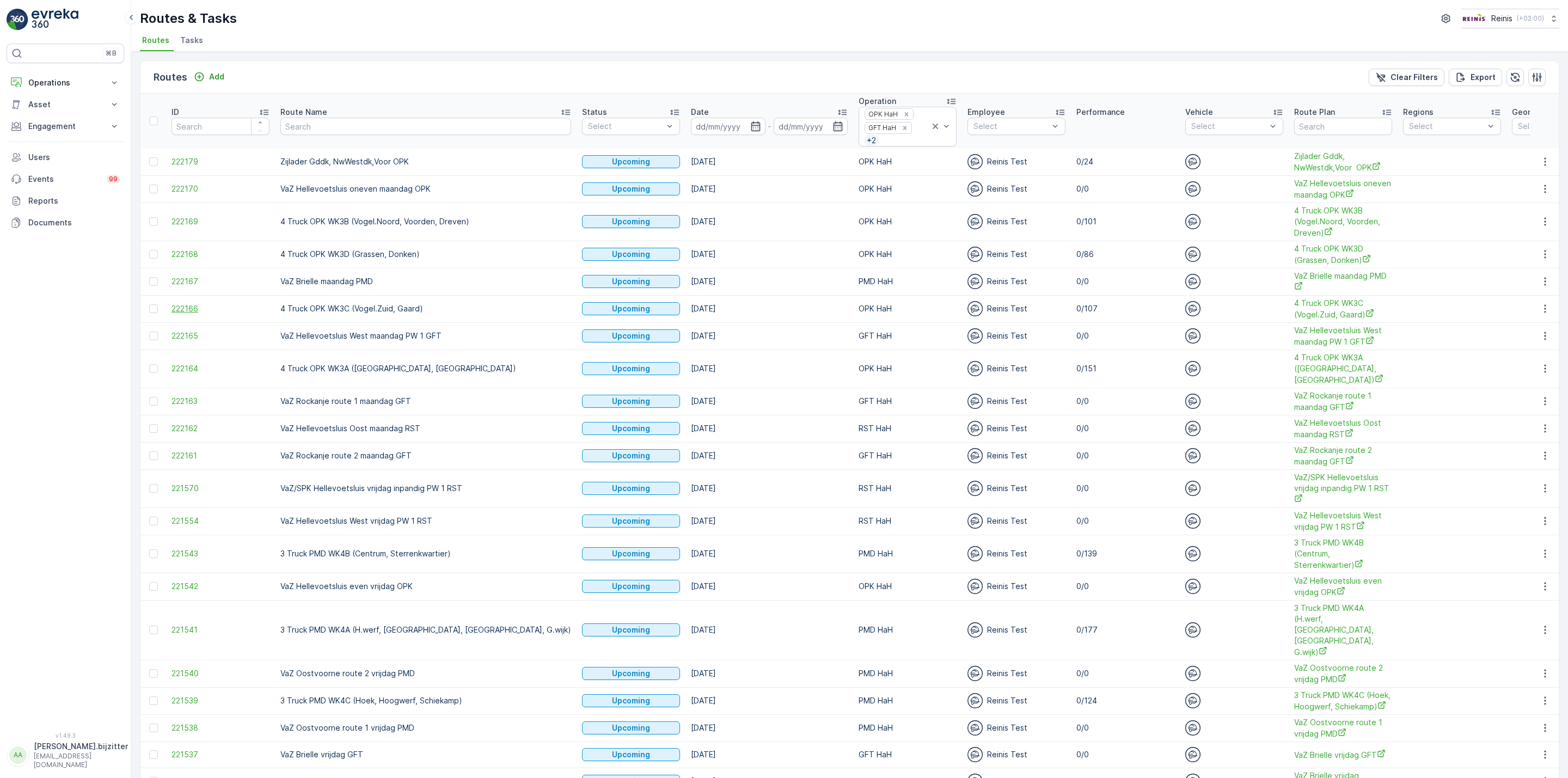
click at [185, 314] on span "222166" at bounding box center [221, 308] width 98 height 11
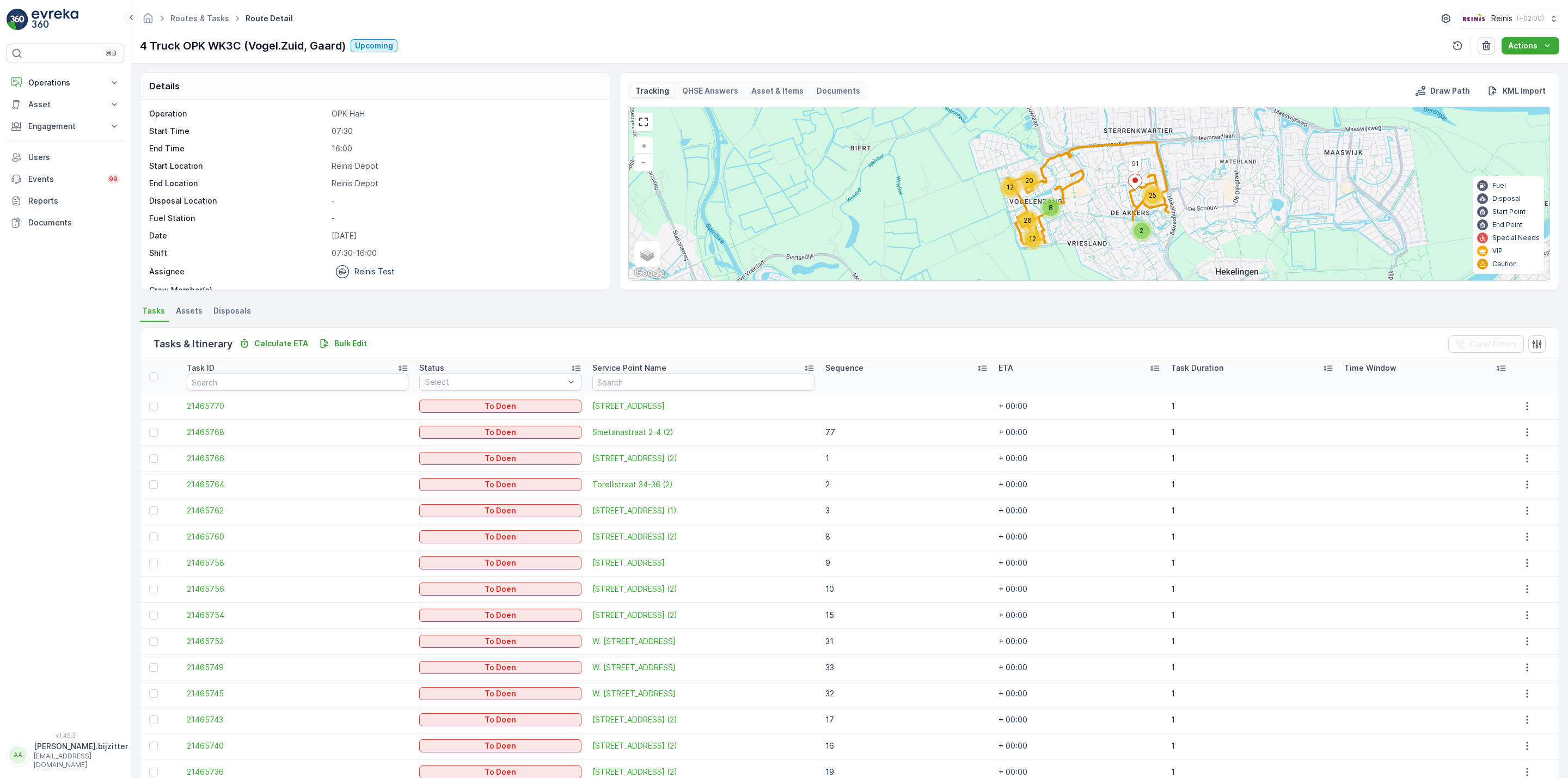
click at [978, 367] on icon at bounding box center [982, 368] width 9 height 5
click at [966, 367] on div "Sequence" at bounding box center [915, 367] width 160 height 11
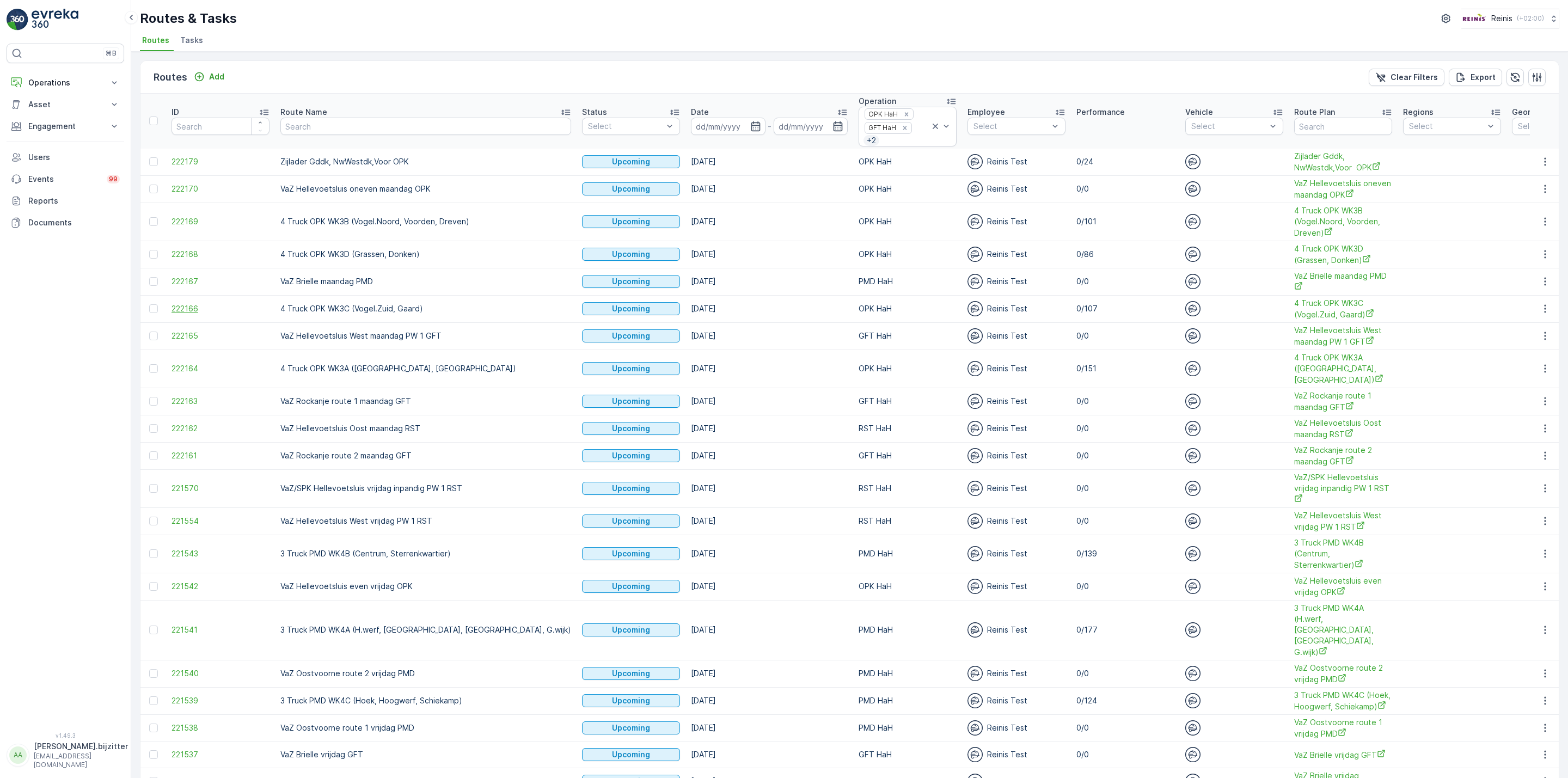
click at [185, 310] on span "222166" at bounding box center [221, 308] width 98 height 11
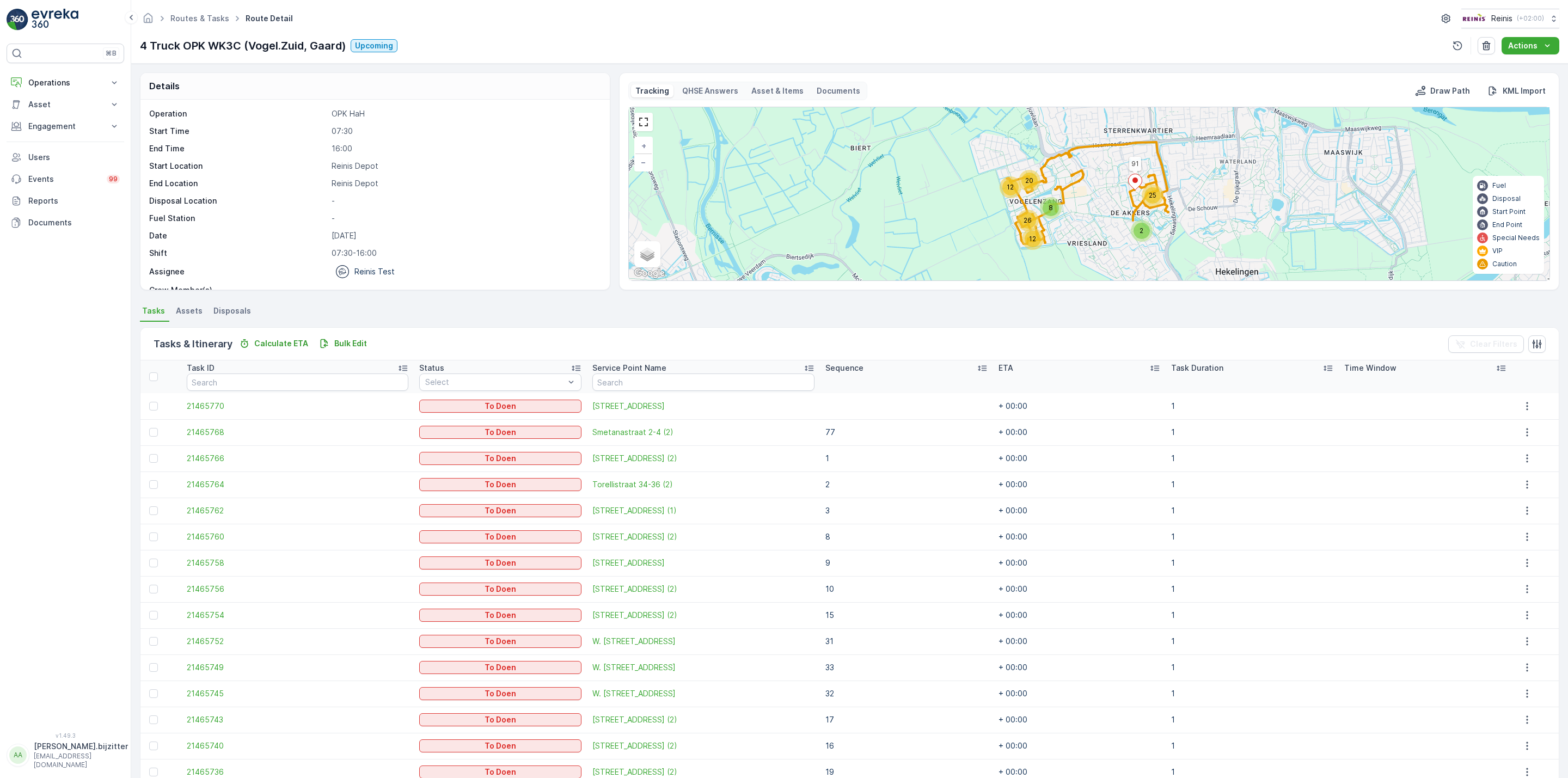
click at [977, 371] on icon at bounding box center [982, 367] width 11 height 11
click at [984, 370] on icon at bounding box center [989, 367] width 11 height 11
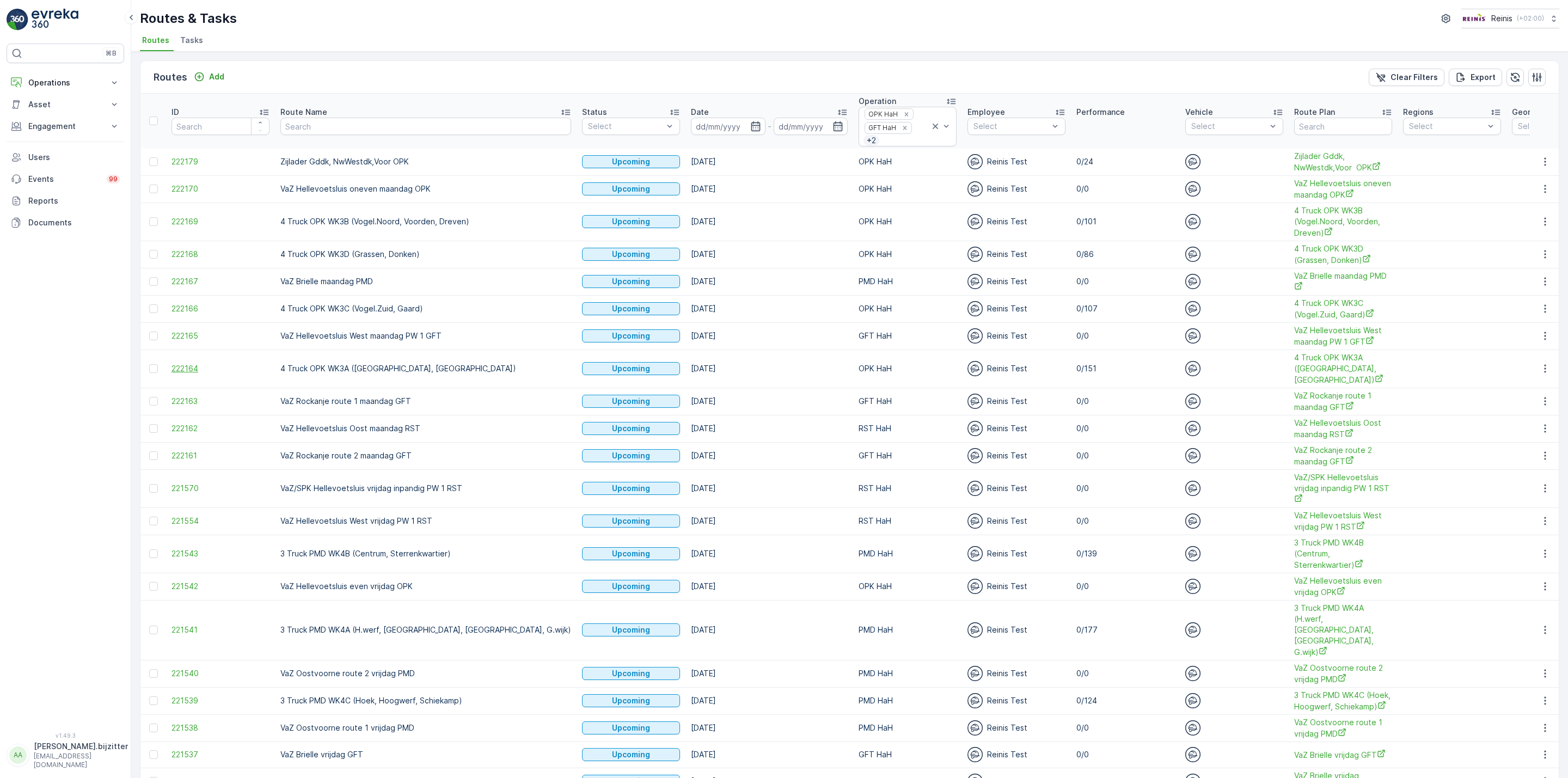
click at [185, 366] on span "222164" at bounding box center [221, 368] width 98 height 11
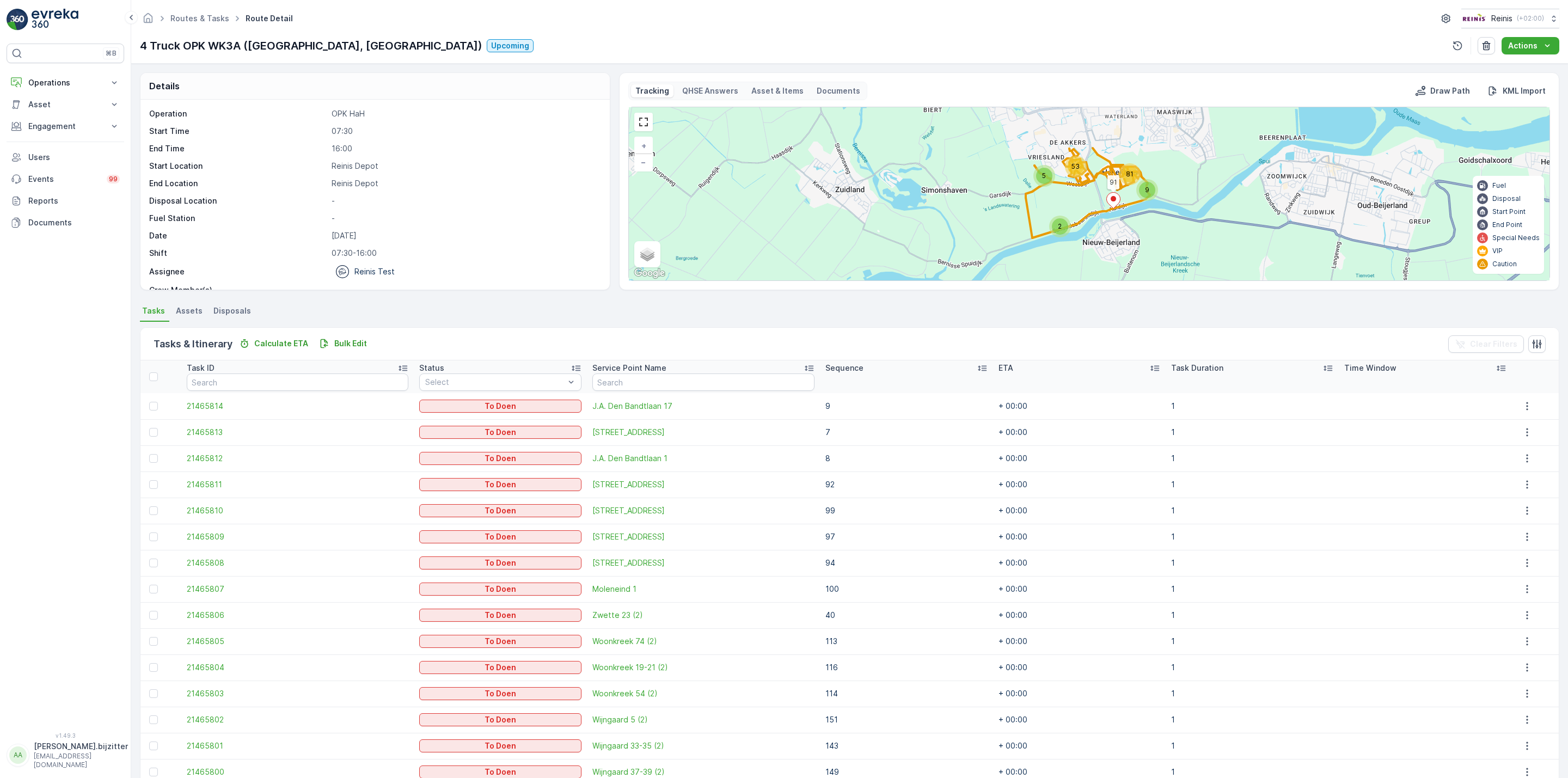
click at [977, 370] on icon at bounding box center [982, 367] width 11 height 11
click at [984, 370] on icon at bounding box center [986, 368] width 3 height 5
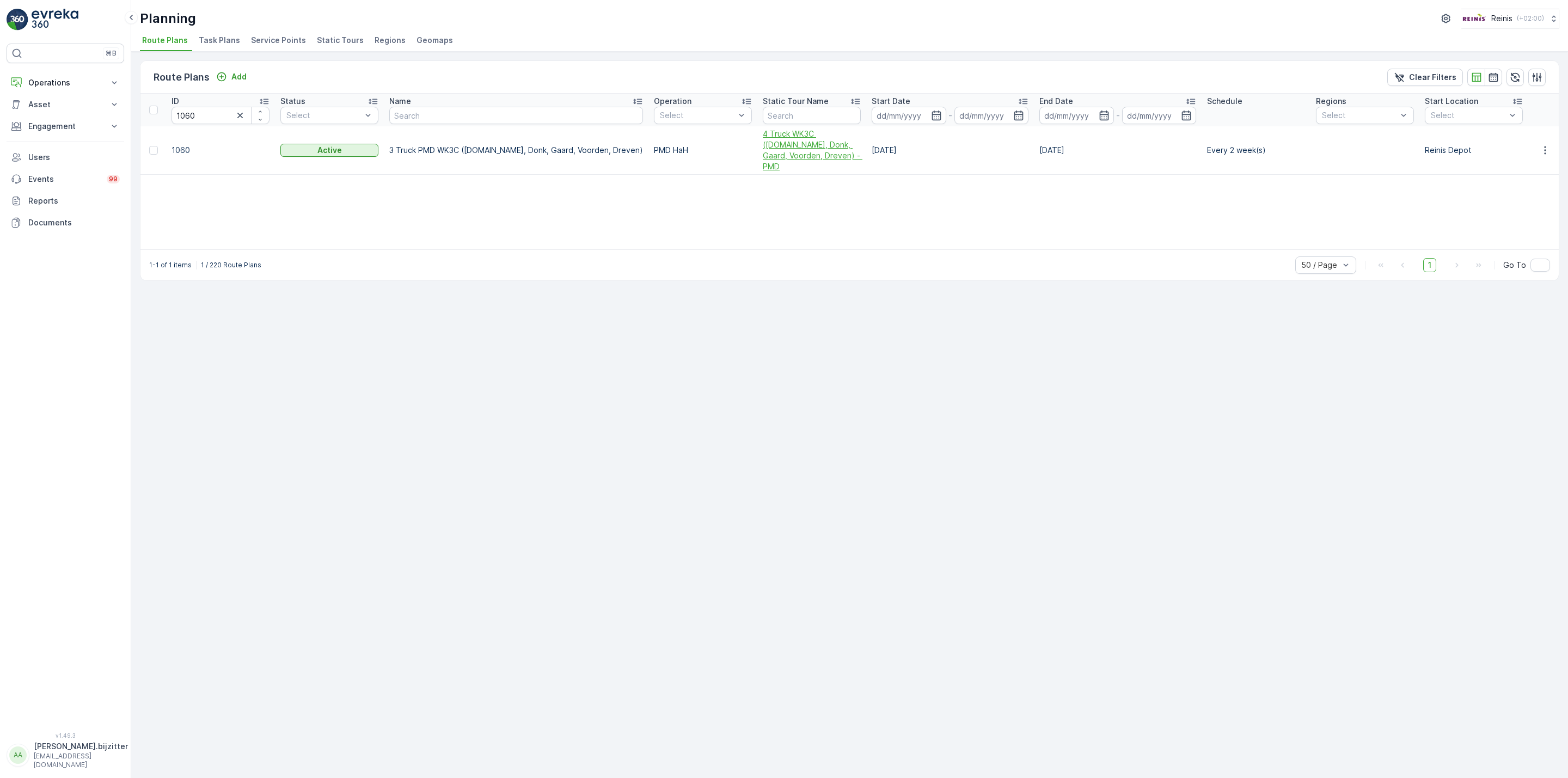
click at [763, 145] on span "4 Truck WK3C ([DOMAIN_NAME], Donk, Gaard, Voorden, Dreven) - PMD" at bounding box center [812, 150] width 98 height 44
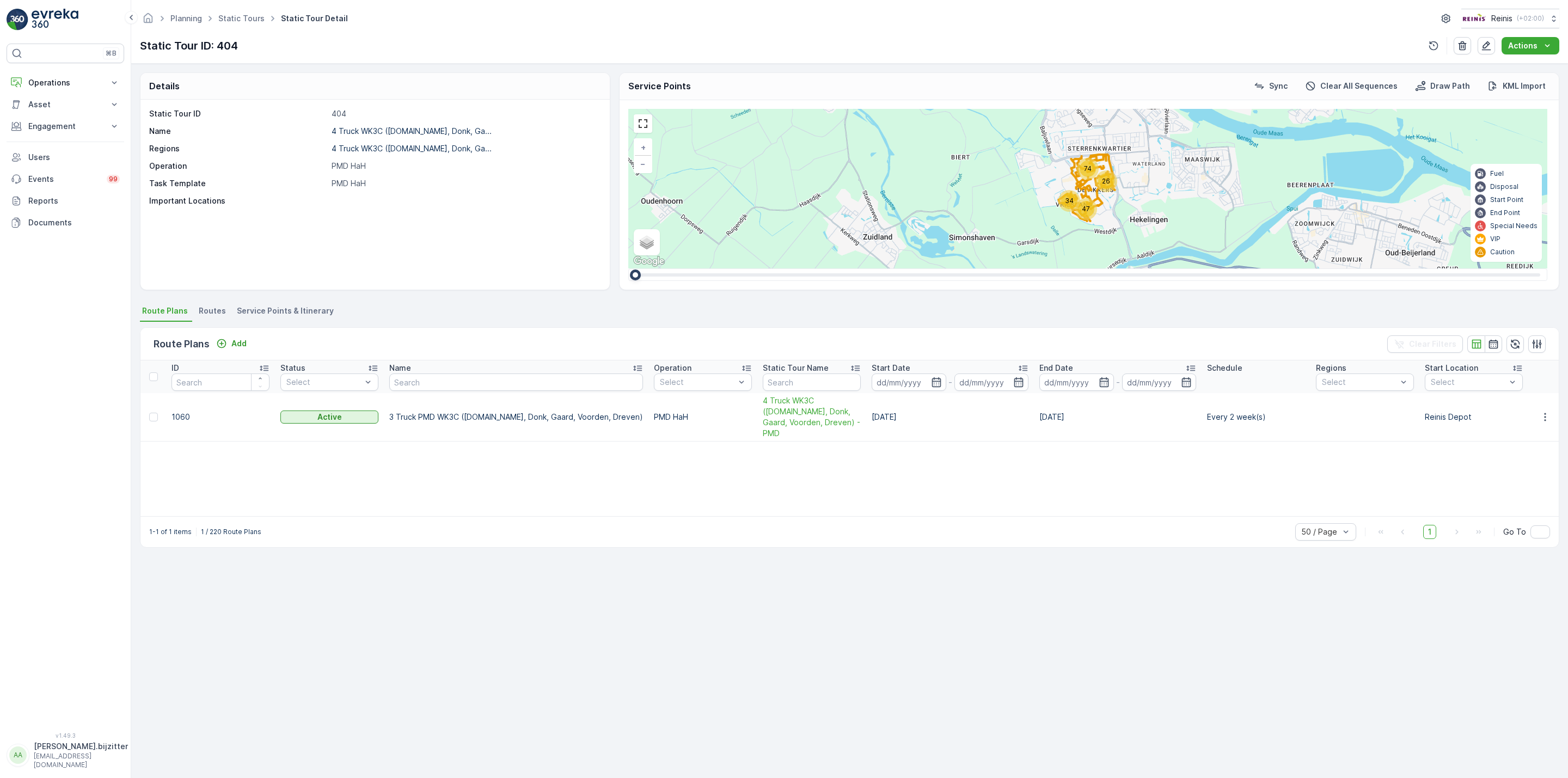
click at [294, 310] on span "Service Points & Itinerary" at bounding box center [285, 310] width 97 height 11
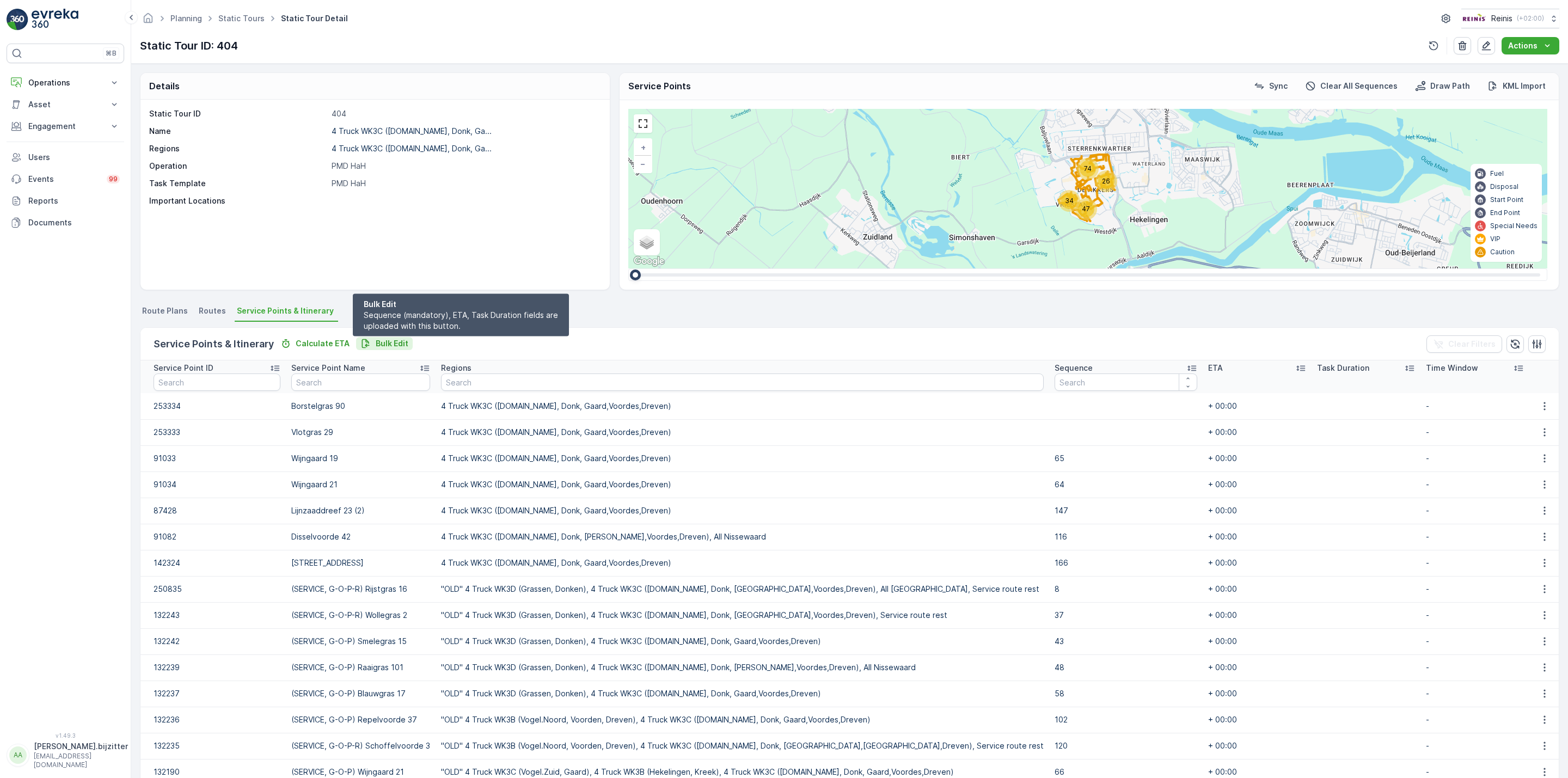
click at [382, 340] on p "Bulk Edit" at bounding box center [392, 343] width 33 height 11
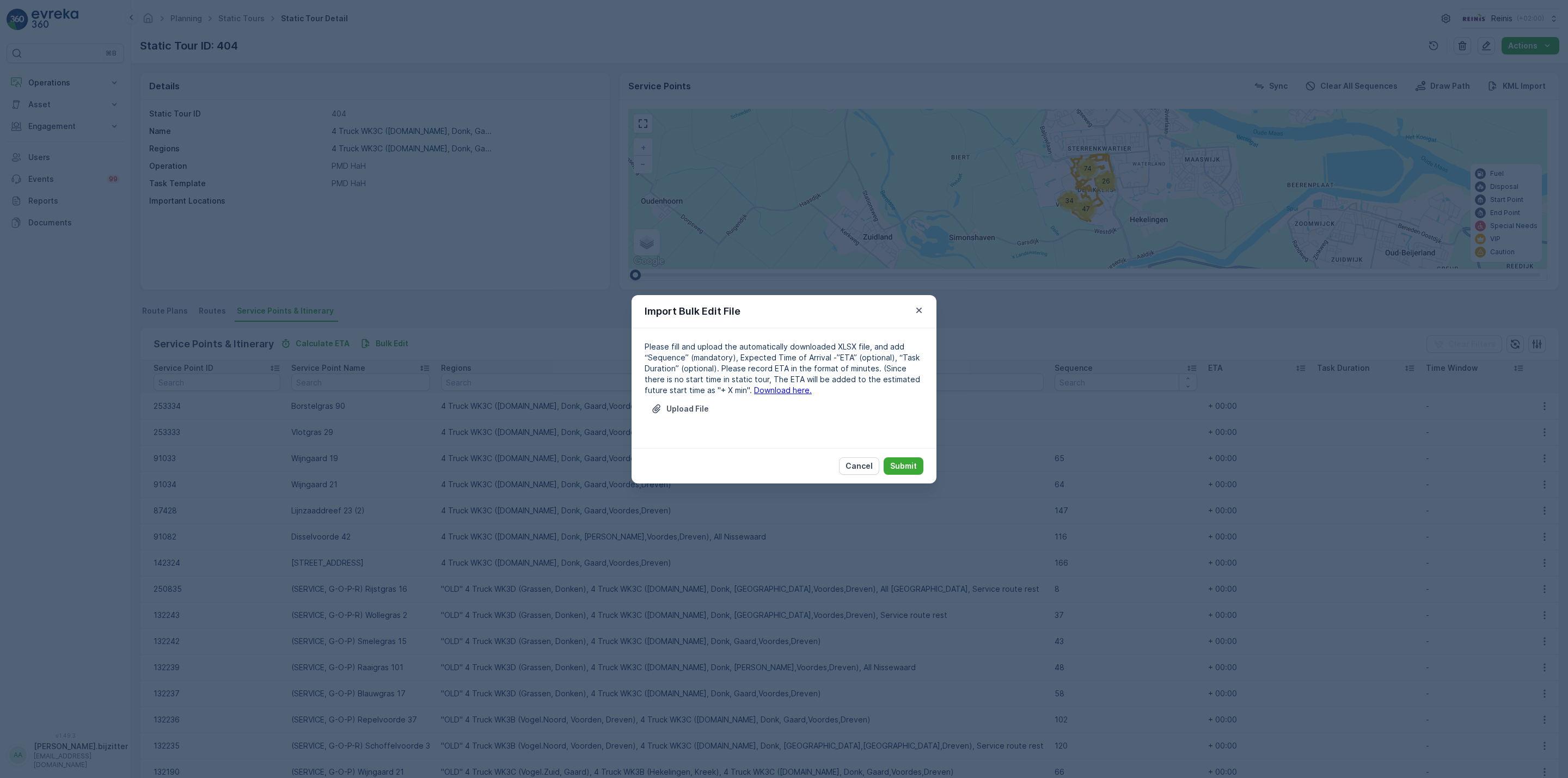
click at [758, 390] on link "Download here." at bounding box center [783, 390] width 58 height 9
click at [869, 461] on p "Cancel" at bounding box center [859, 465] width 27 height 11
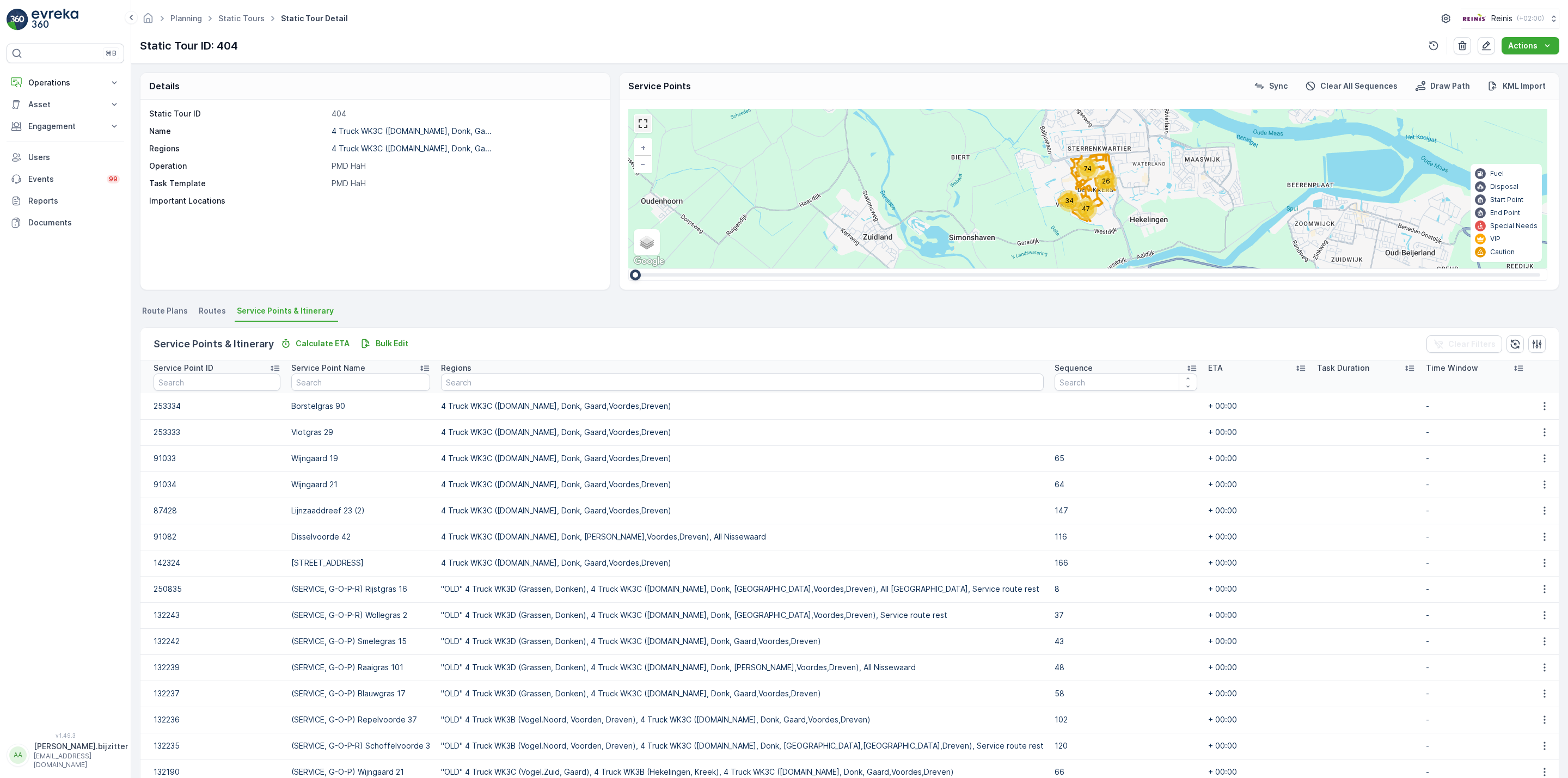
click at [645, 126] on link at bounding box center [643, 123] width 16 height 16
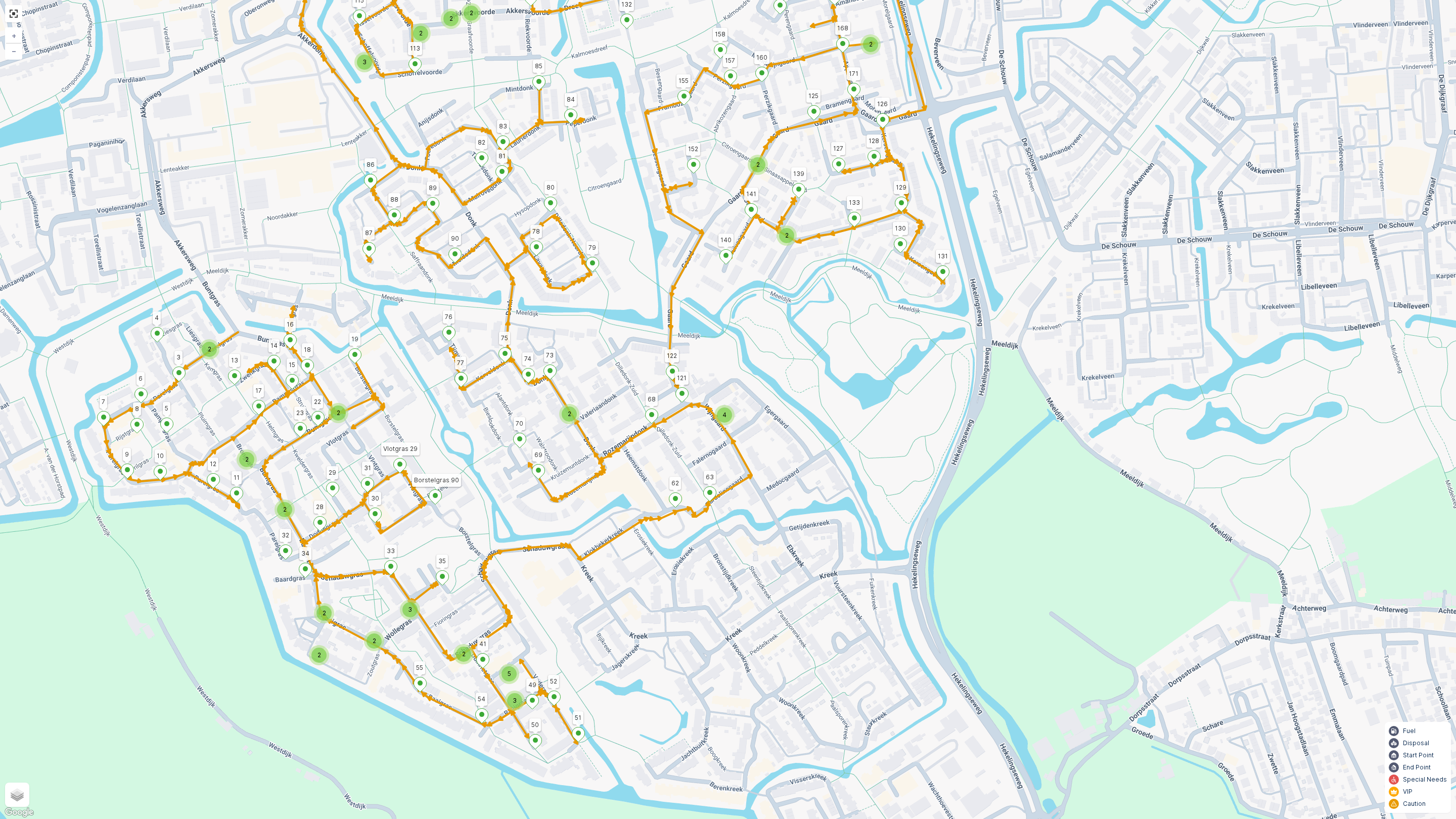
drag, startPoint x: 723, startPoint y: 537, endPoint x: 800, endPoint y: 459, distance: 109.6
click at [800, 459] on div "2 2 2 2 2 3 2 2 4 2 2 3 2 4 2 2 2 2 2 2 4 2 2 3 2 3 5 152 155 130 131 163 171 1…" at bounding box center [728, 409] width 1456 height 819
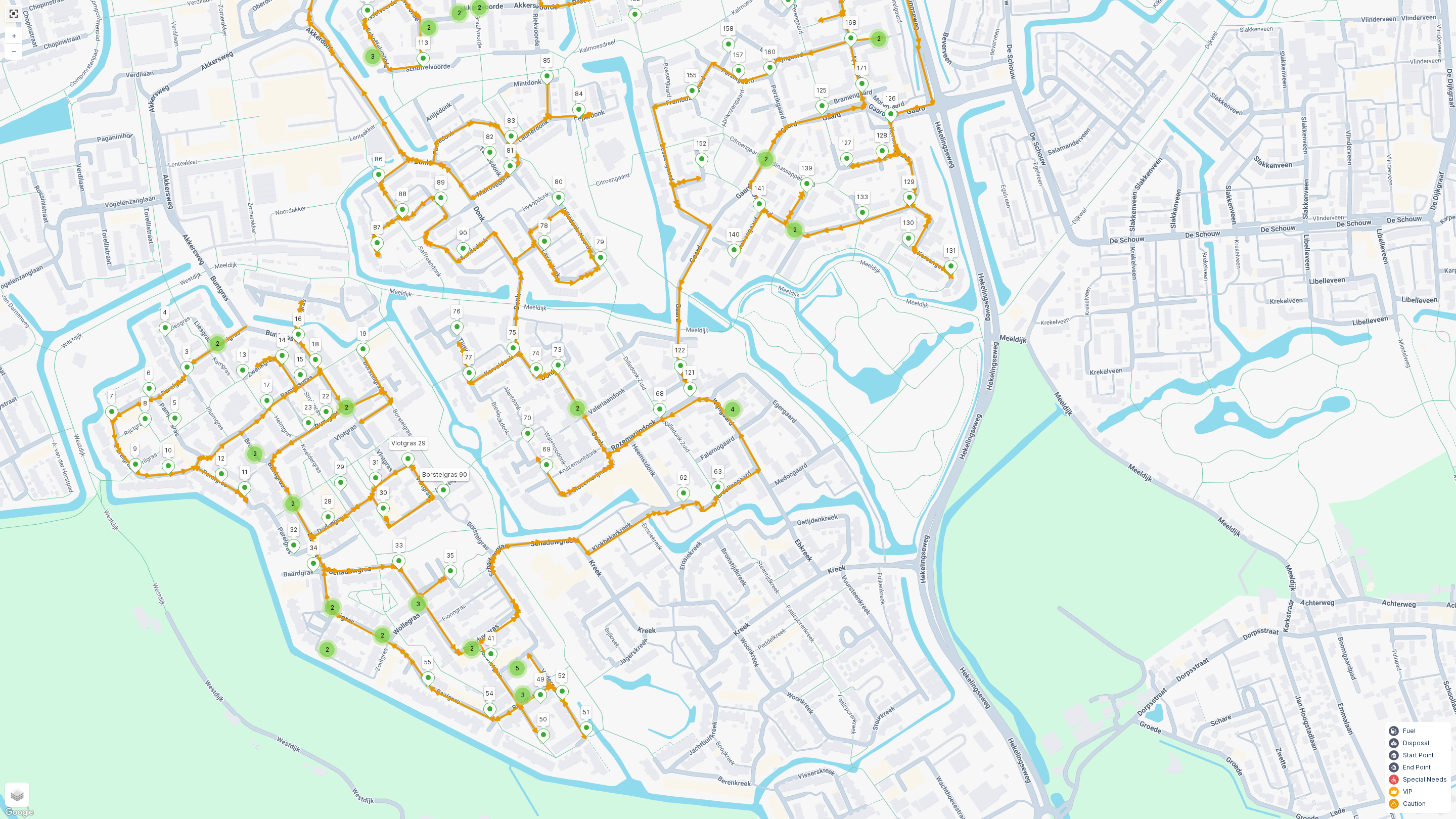
click at [19, 17] on link at bounding box center [14, 14] width 15 height 15
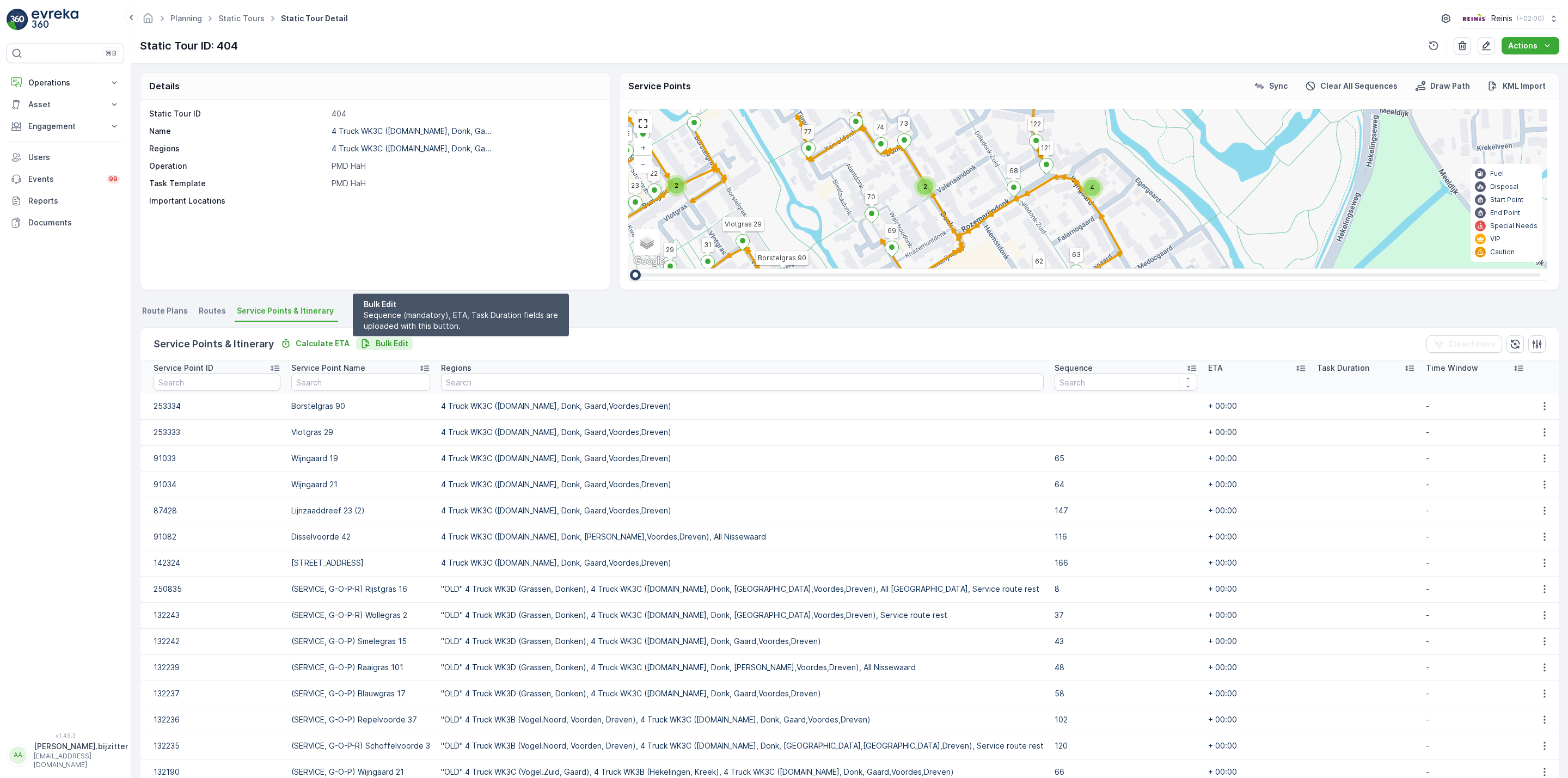
click at [389, 341] on p "Bulk Edit" at bounding box center [392, 343] width 33 height 11
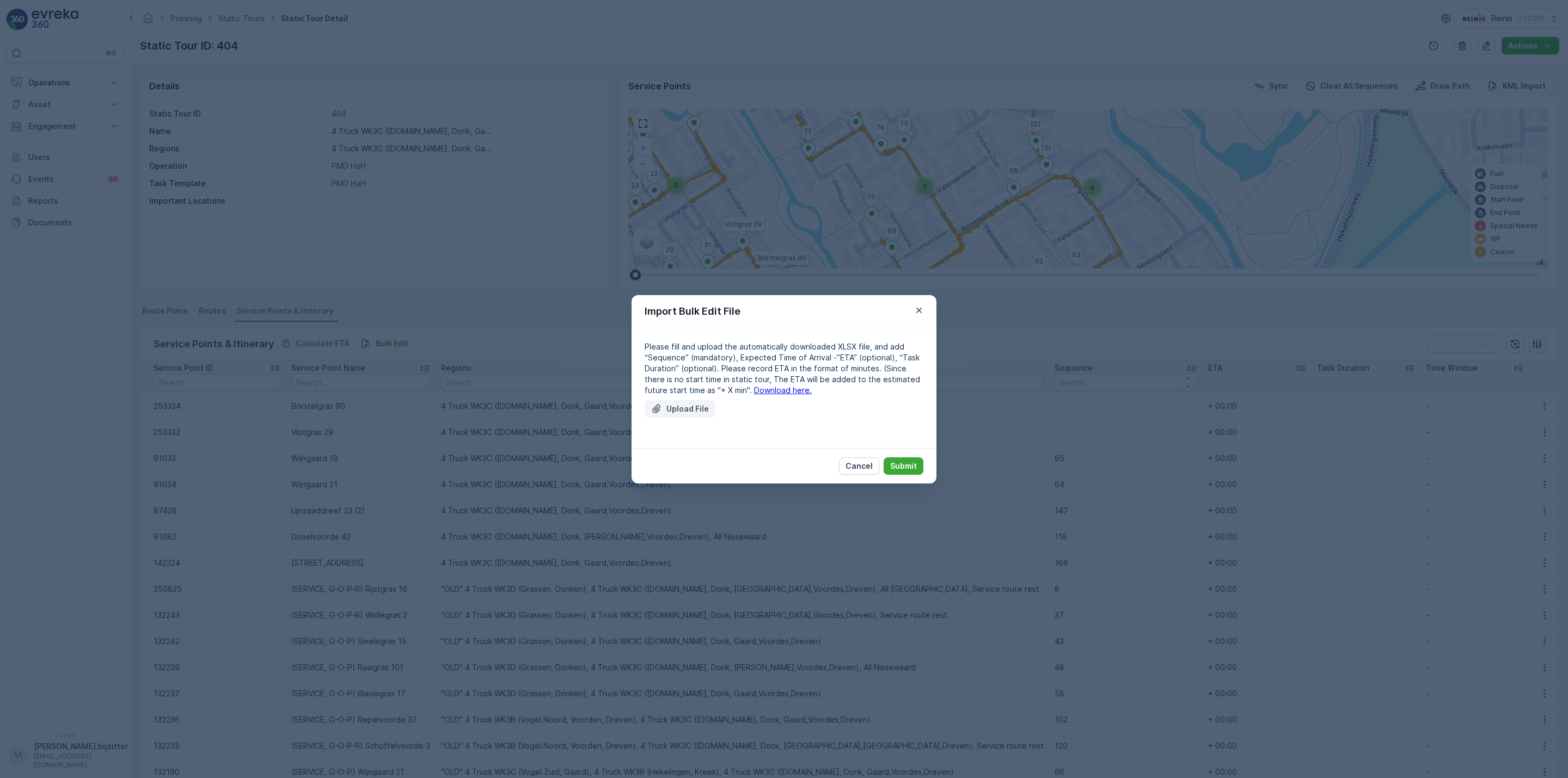
click at [683, 407] on p "Upload File" at bounding box center [688, 408] width 42 height 11
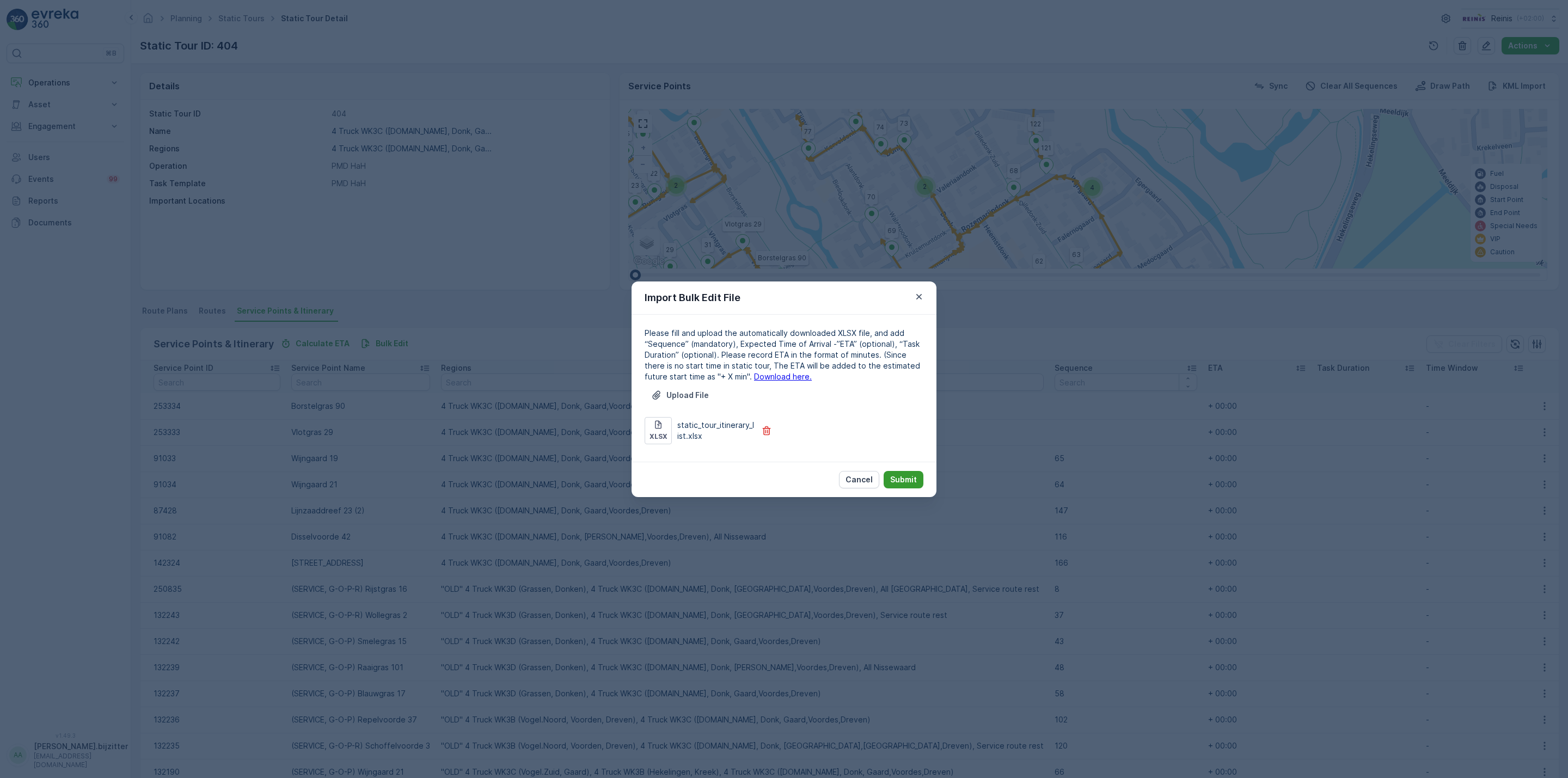
click at [911, 479] on p "Submit" at bounding box center [903, 479] width 27 height 11
